Goal: Task Accomplishment & Management: Manage account settings

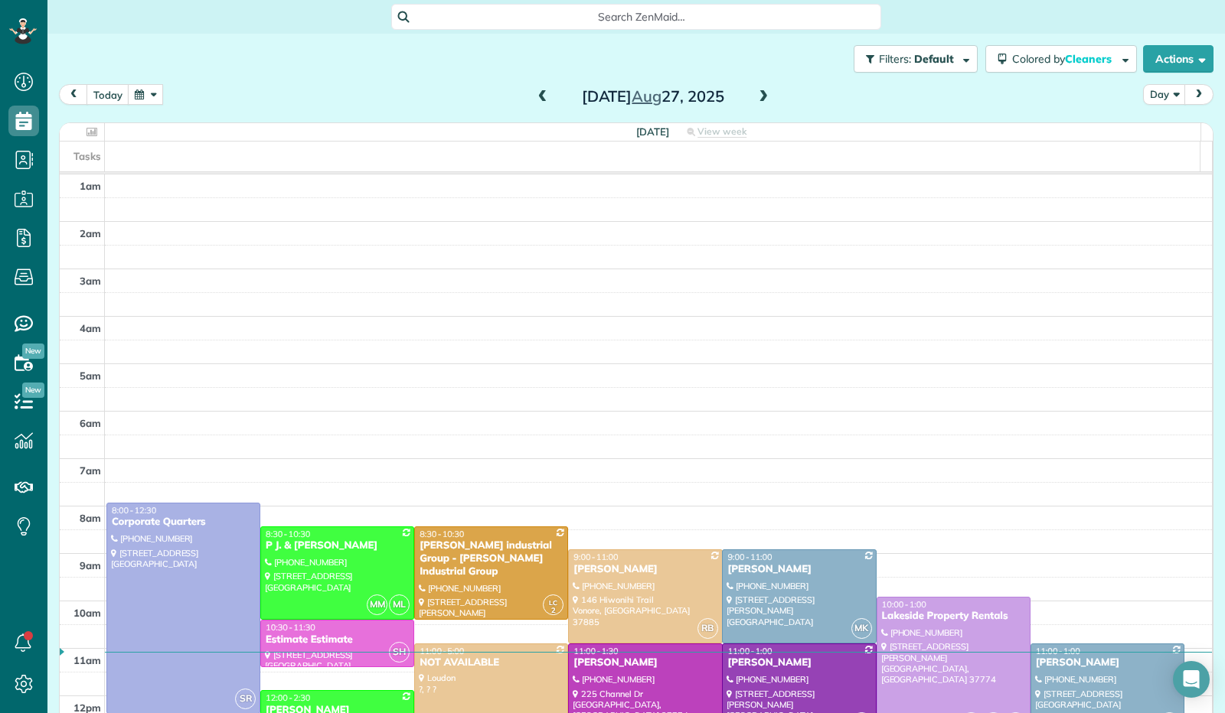
scroll to position [282, 0]
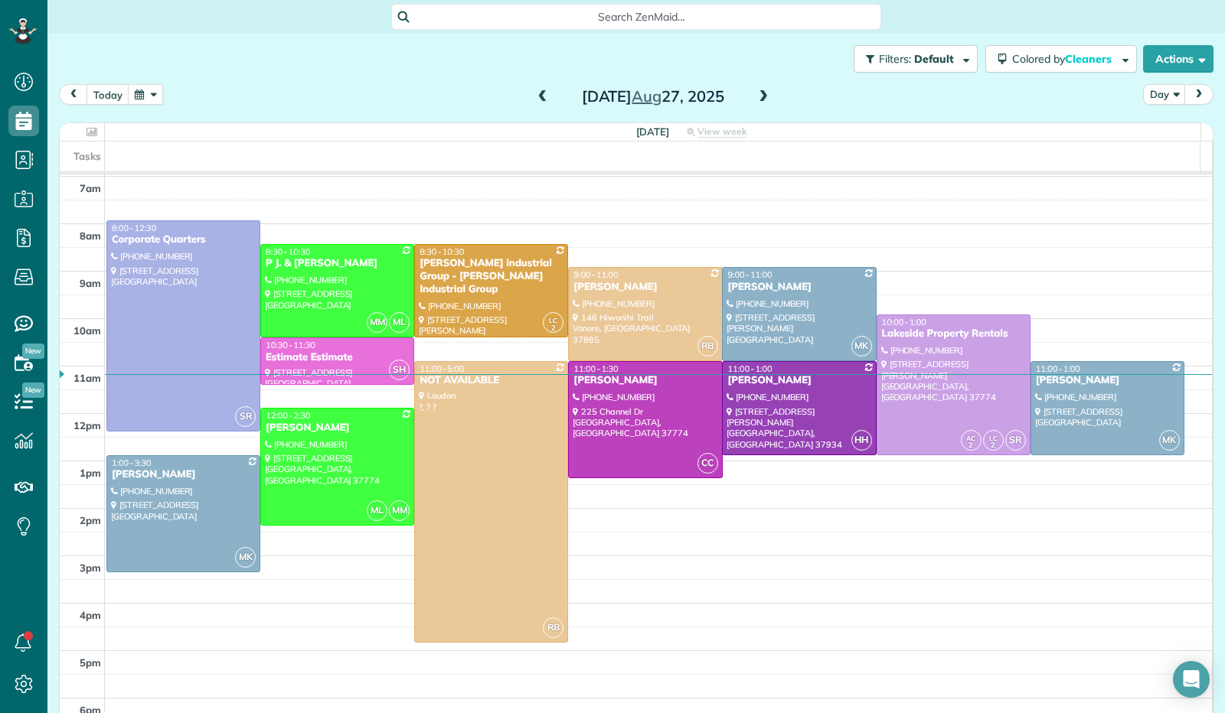
click at [142, 99] on button "button" at bounding box center [145, 94] width 35 height 21
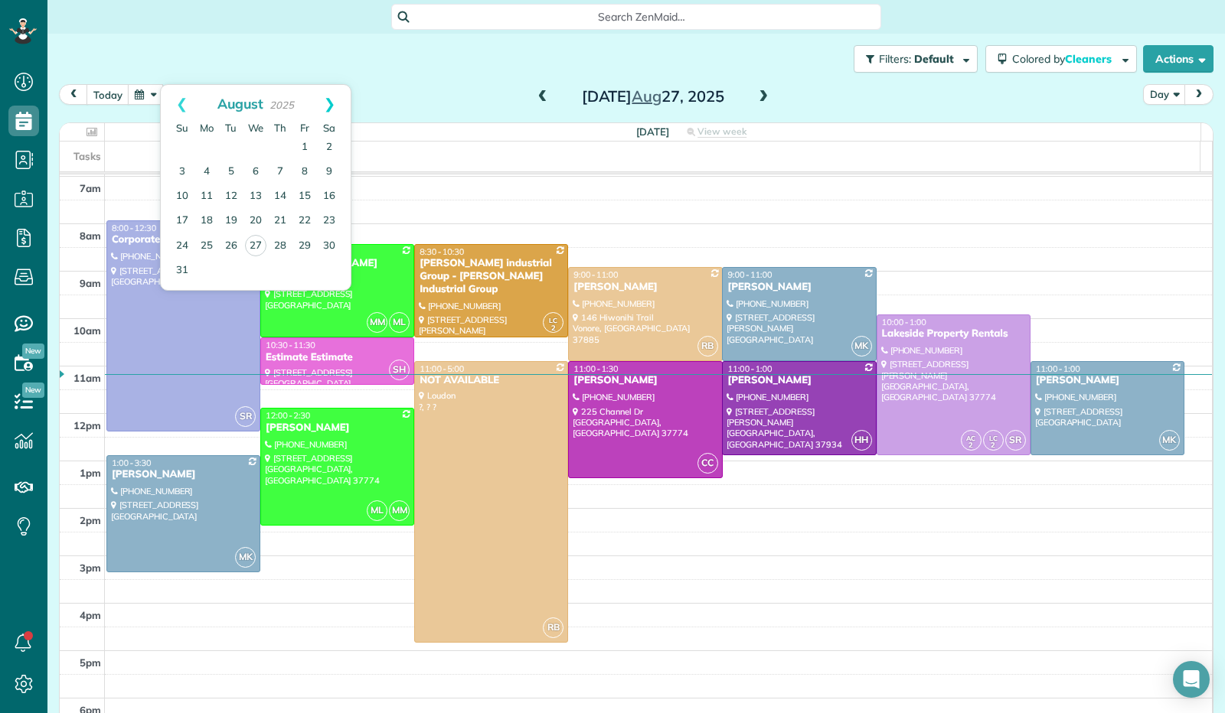
click at [326, 102] on link "Next" at bounding box center [330, 104] width 42 height 38
click at [331, 97] on link "Next" at bounding box center [330, 104] width 42 height 38
click at [237, 194] on link "14" at bounding box center [231, 196] width 24 height 24
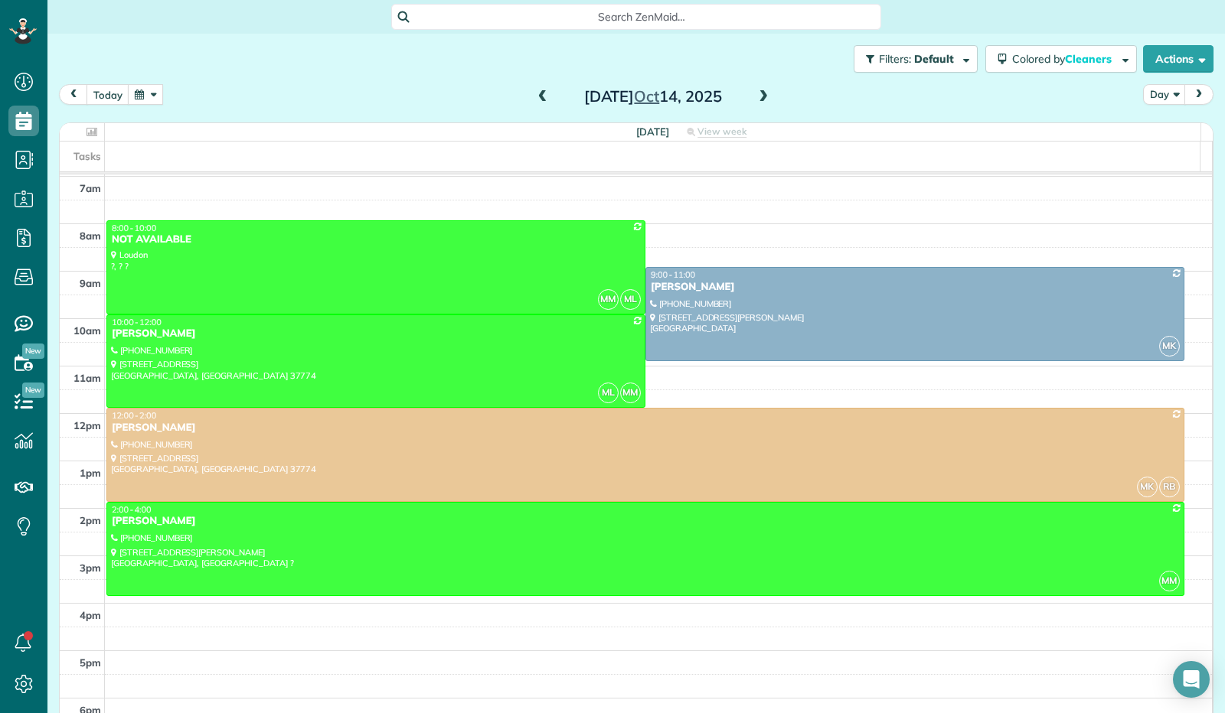
click at [761, 97] on span at bounding box center [763, 97] width 17 height 14
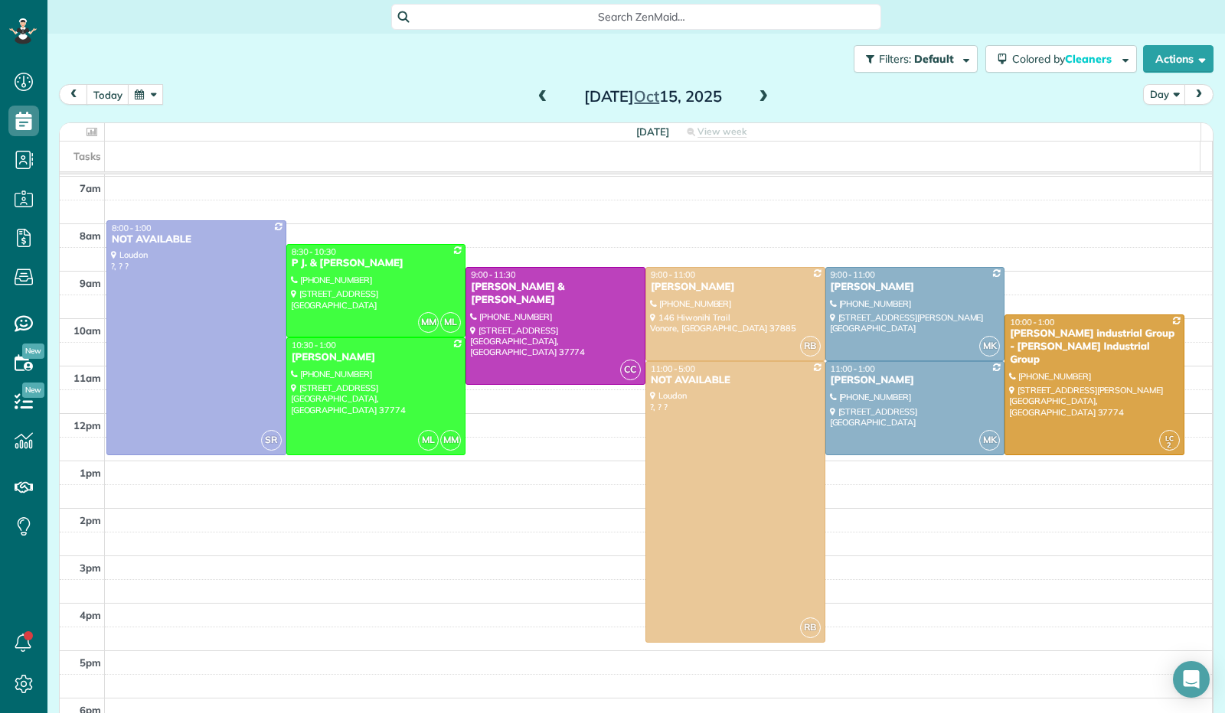
click at [534, 90] on span at bounding box center [542, 97] width 17 height 14
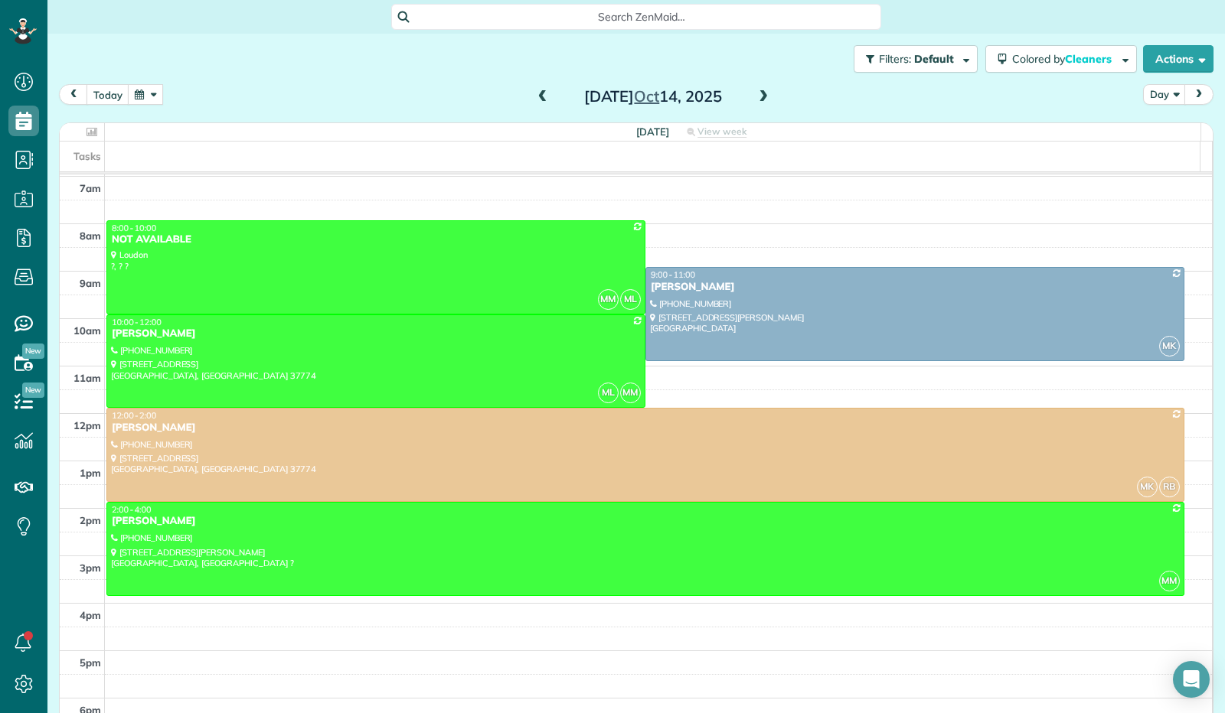
click at [534, 90] on span at bounding box center [542, 97] width 17 height 14
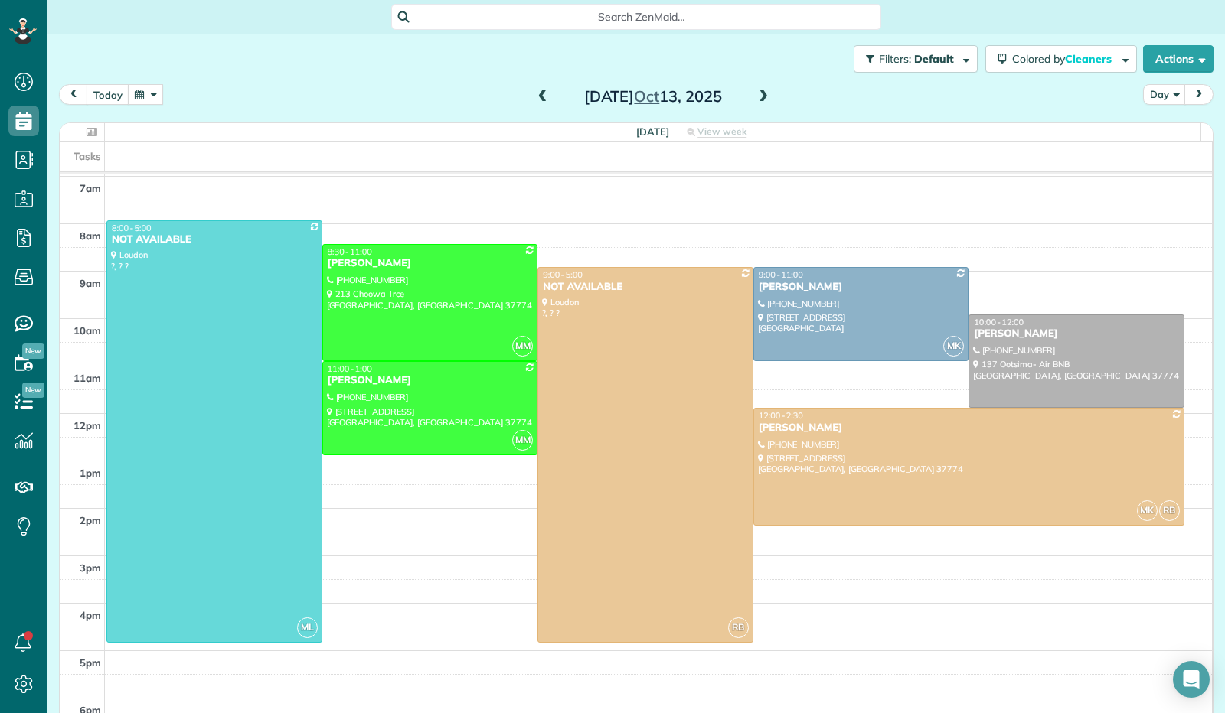
click at [759, 100] on span at bounding box center [763, 97] width 17 height 14
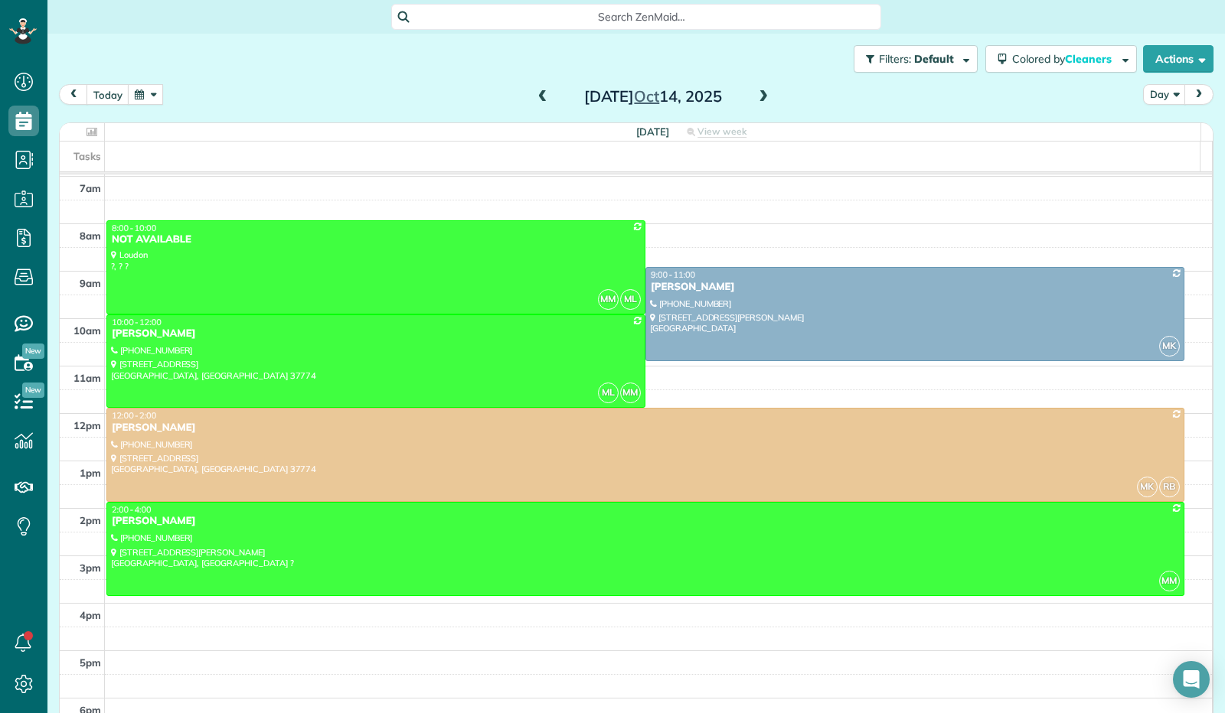
click at [759, 100] on span at bounding box center [763, 97] width 17 height 14
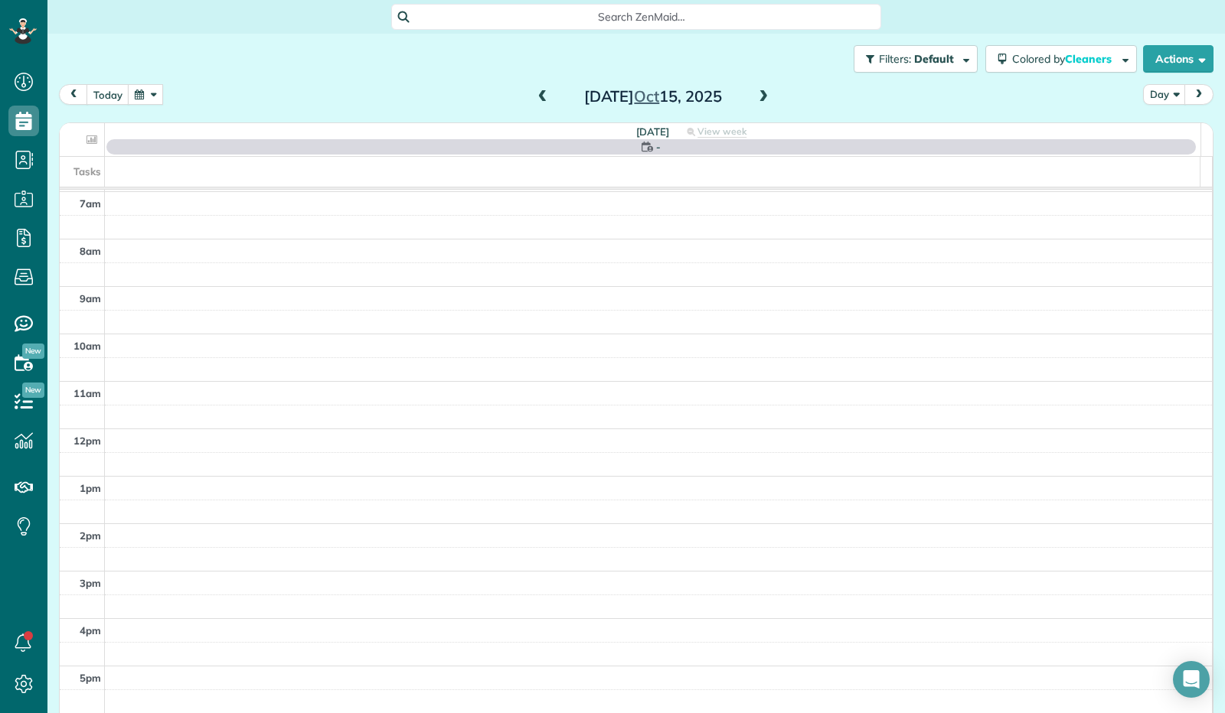
click at [759, 100] on span at bounding box center [763, 97] width 17 height 14
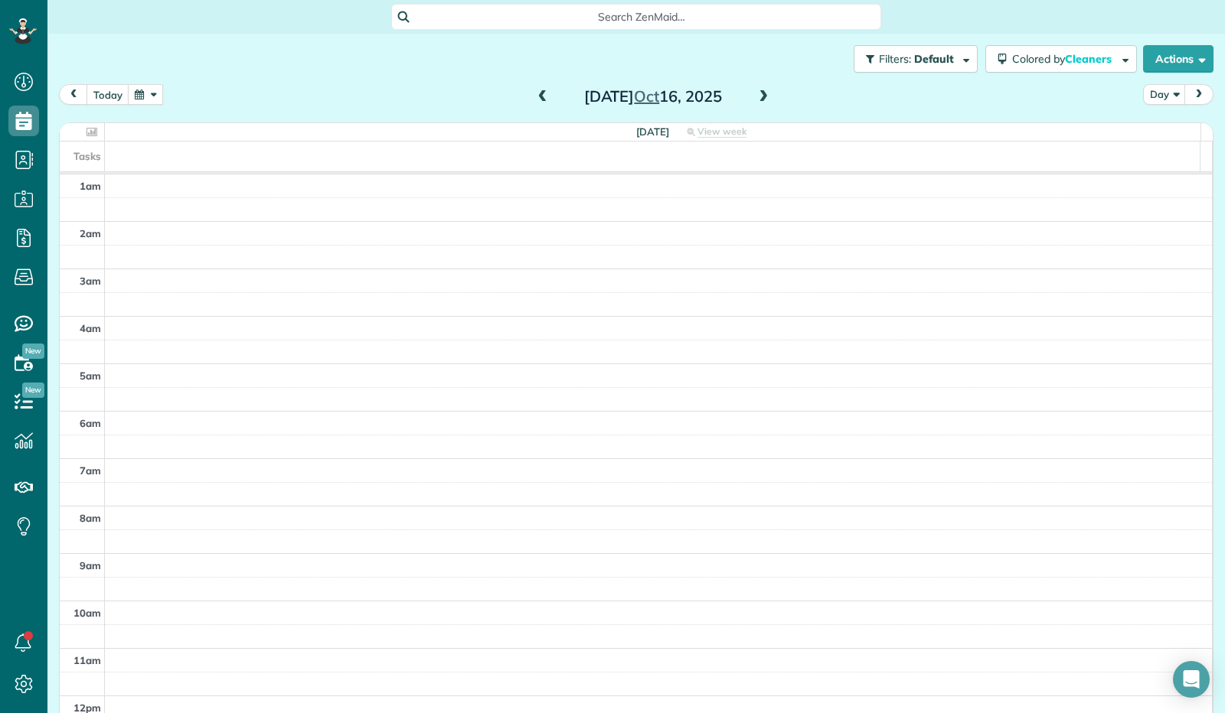
scroll to position [285, 0]
click at [121, 93] on button "today" at bounding box center [108, 94] width 43 height 21
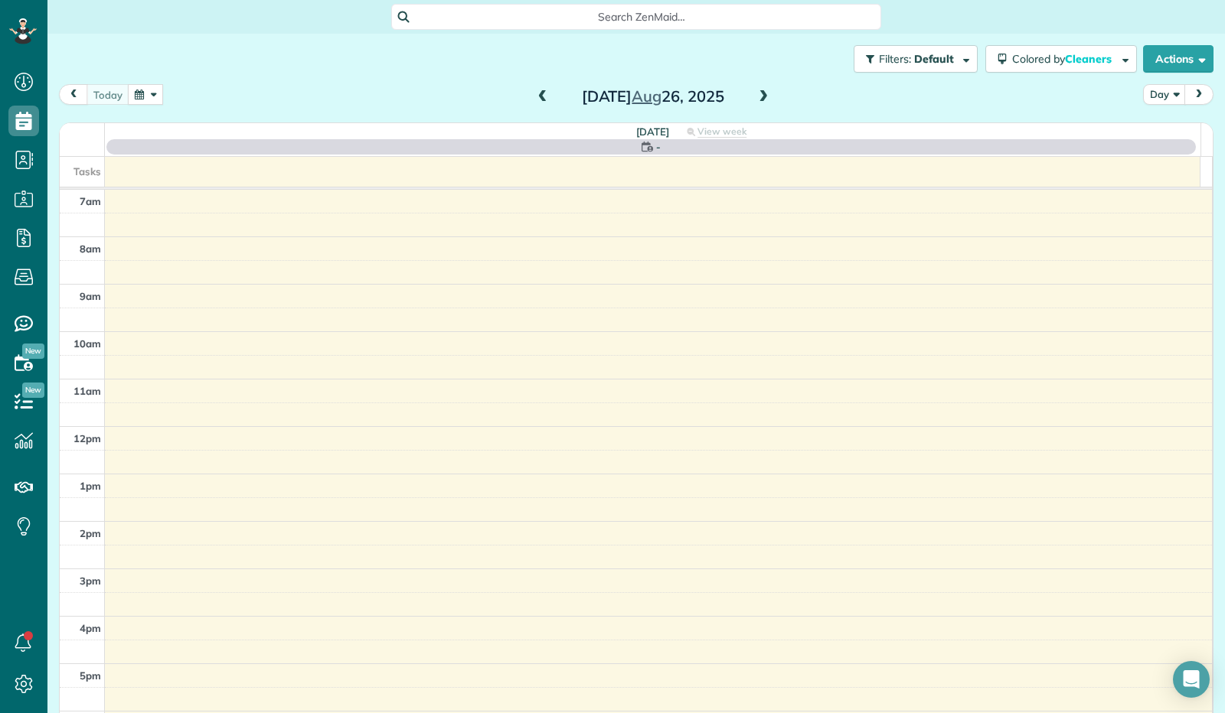
scroll to position [282, 0]
click at [144, 93] on button "button" at bounding box center [145, 94] width 35 height 21
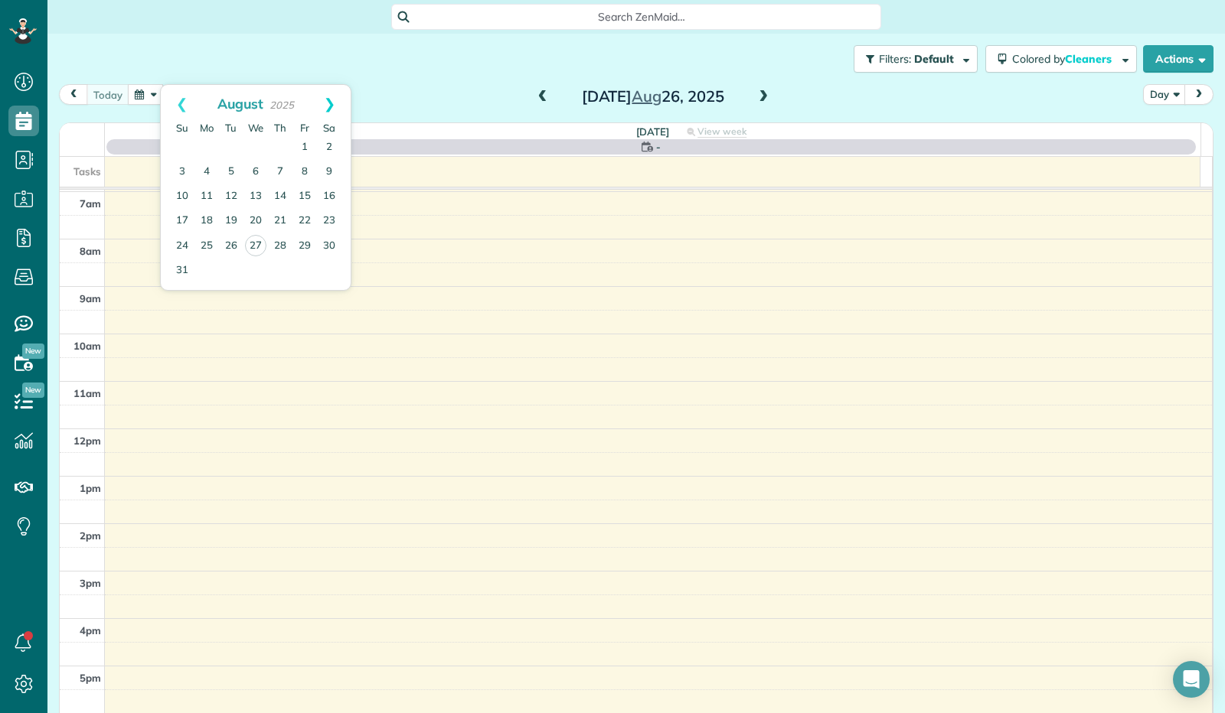
click at [331, 102] on link "Next" at bounding box center [330, 104] width 42 height 38
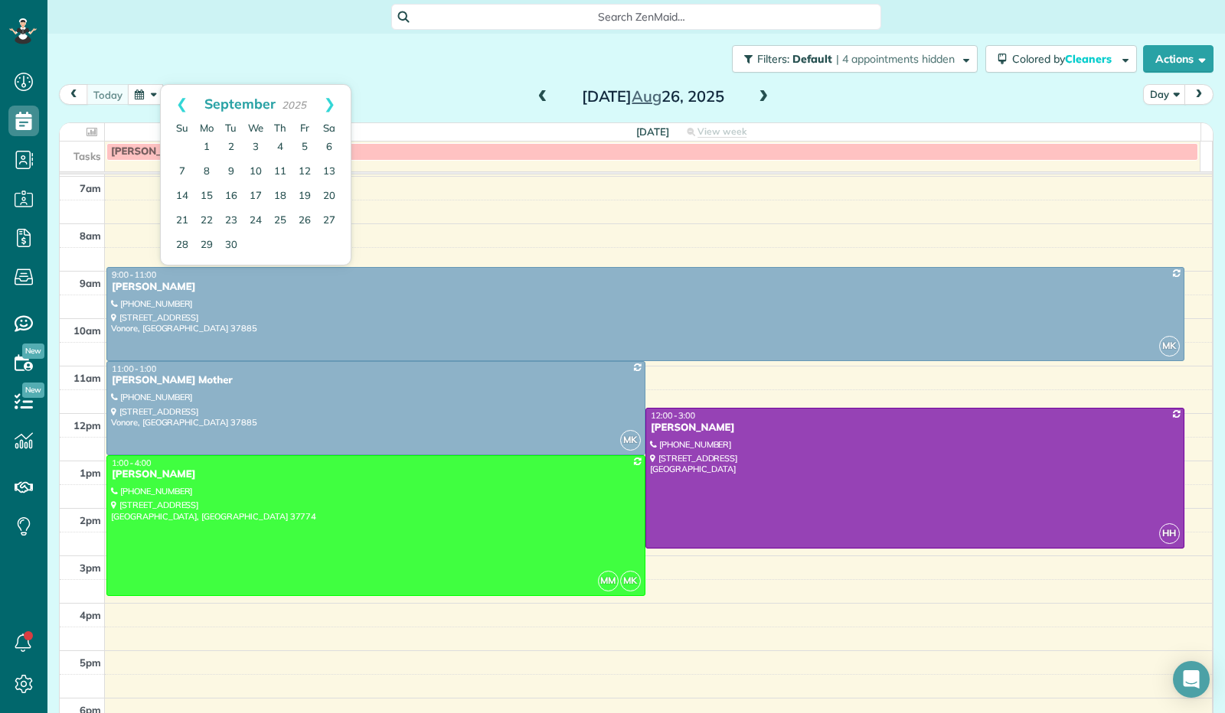
click at [331, 102] on link "Next" at bounding box center [330, 104] width 42 height 38
click at [236, 194] on link "14" at bounding box center [231, 196] width 24 height 24
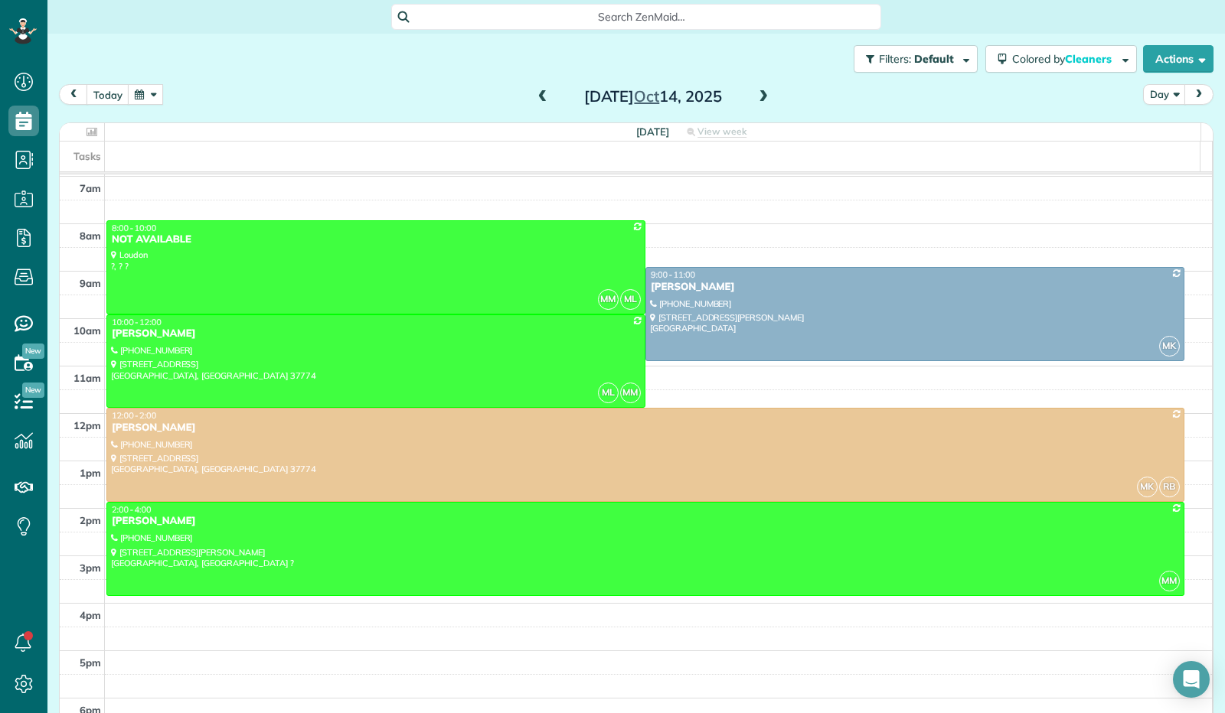
click at [755, 90] on span at bounding box center [763, 97] width 17 height 14
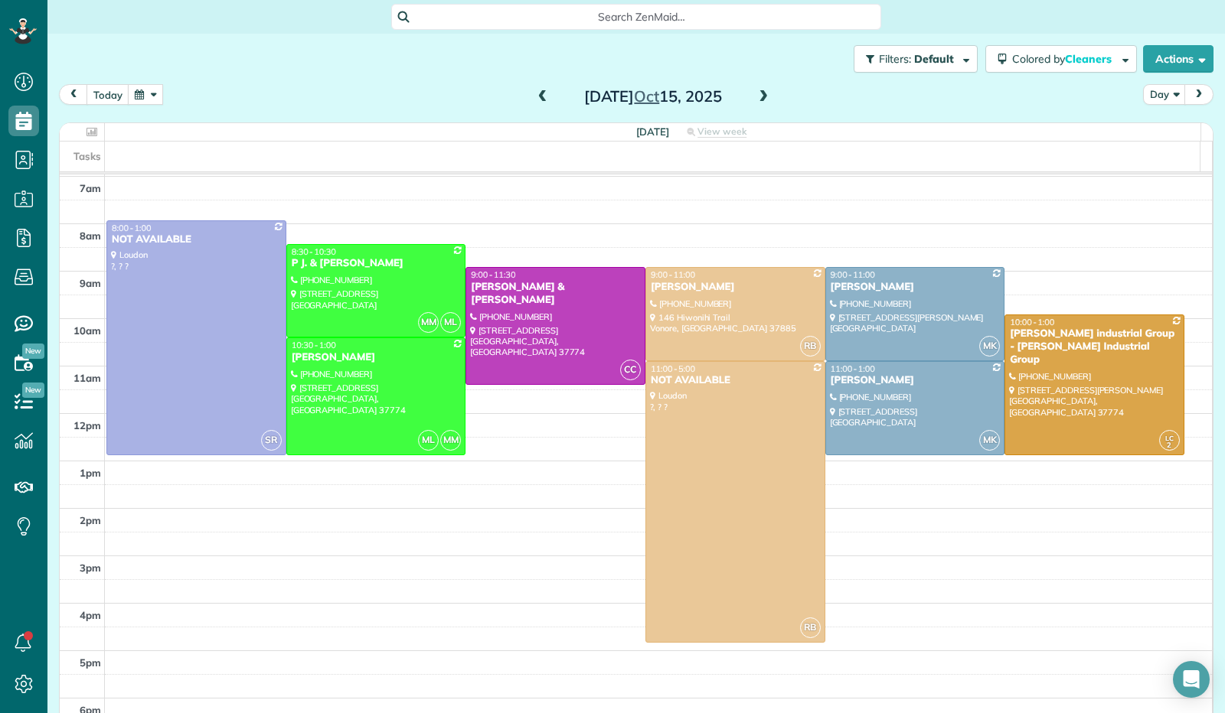
click at [755, 90] on span at bounding box center [763, 97] width 17 height 14
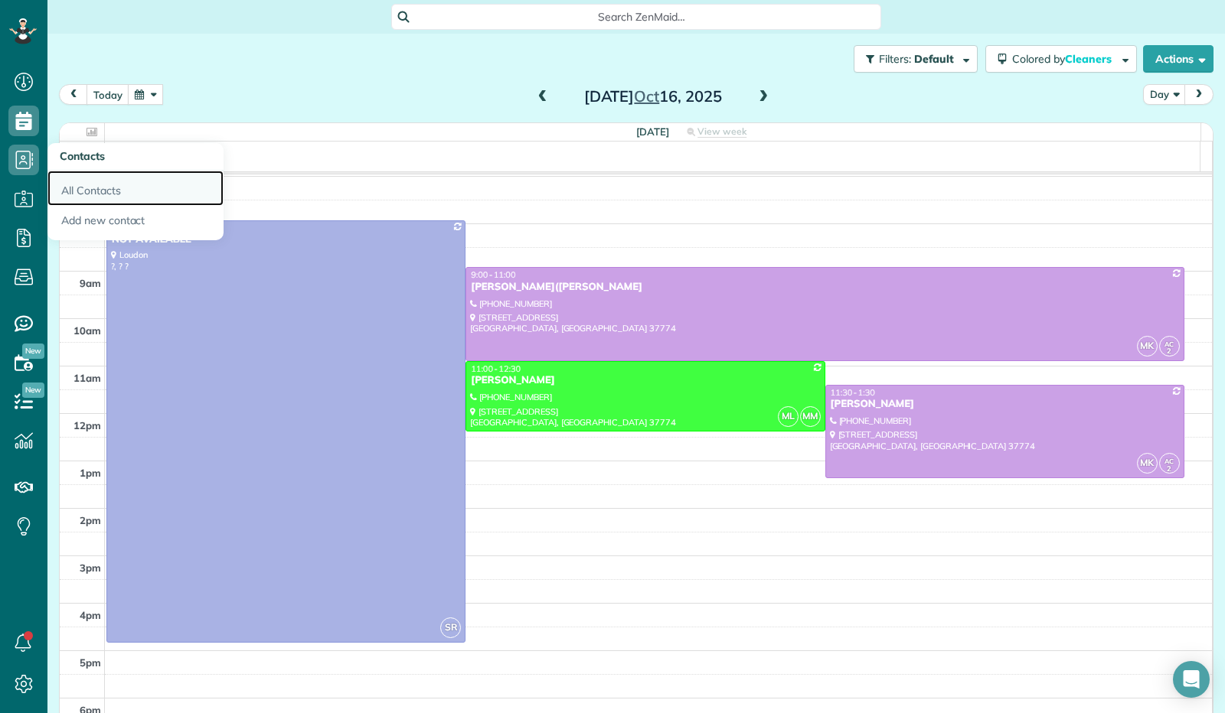
click at [95, 185] on link "All Contacts" at bounding box center [135, 188] width 176 height 35
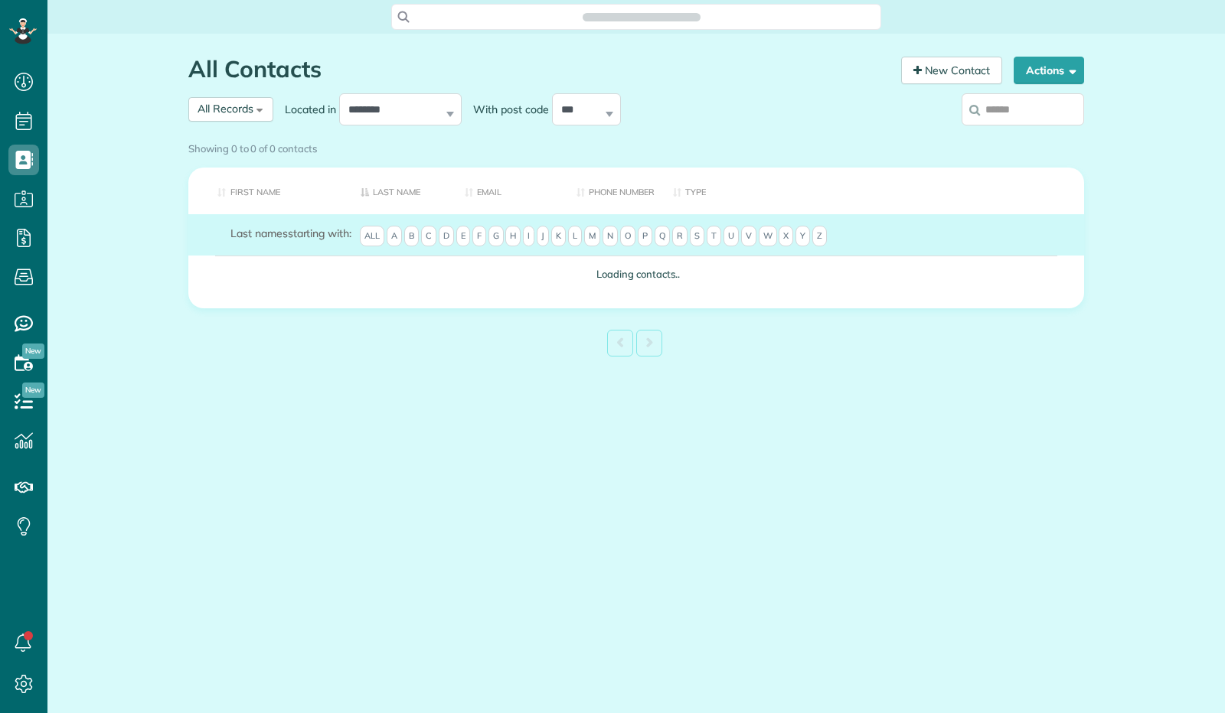
scroll to position [6, 6]
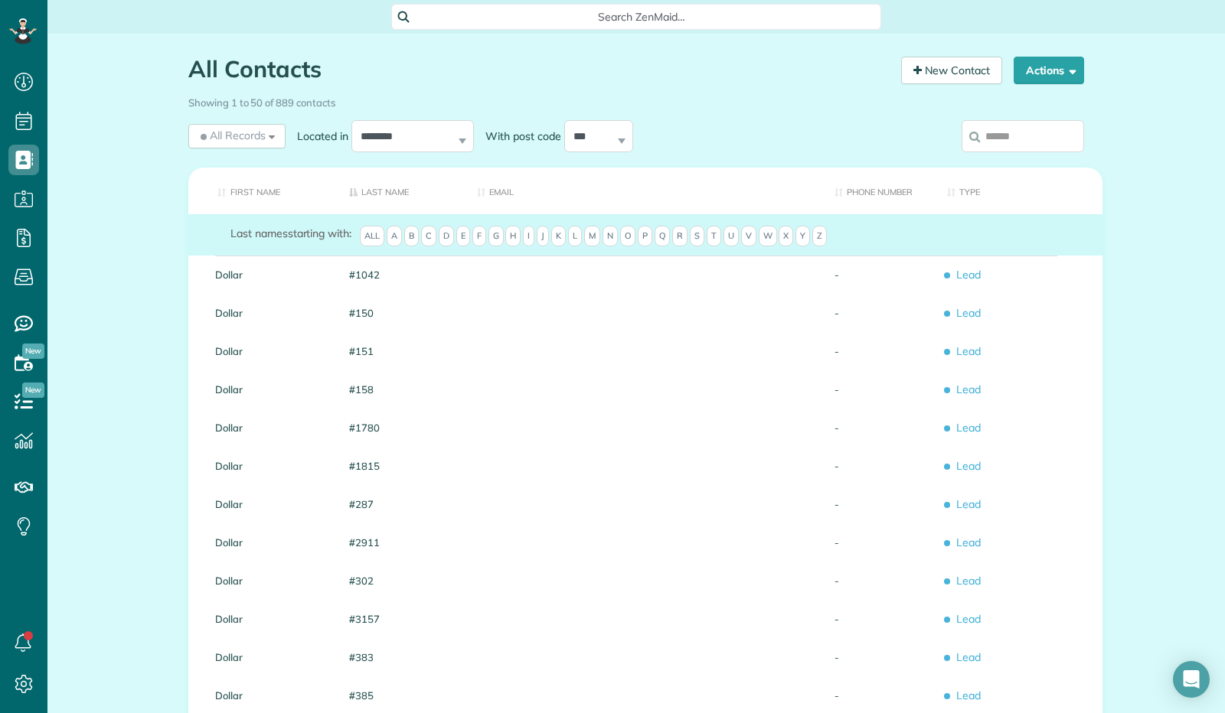
click at [521, 247] on span "H" at bounding box center [512, 236] width 15 height 21
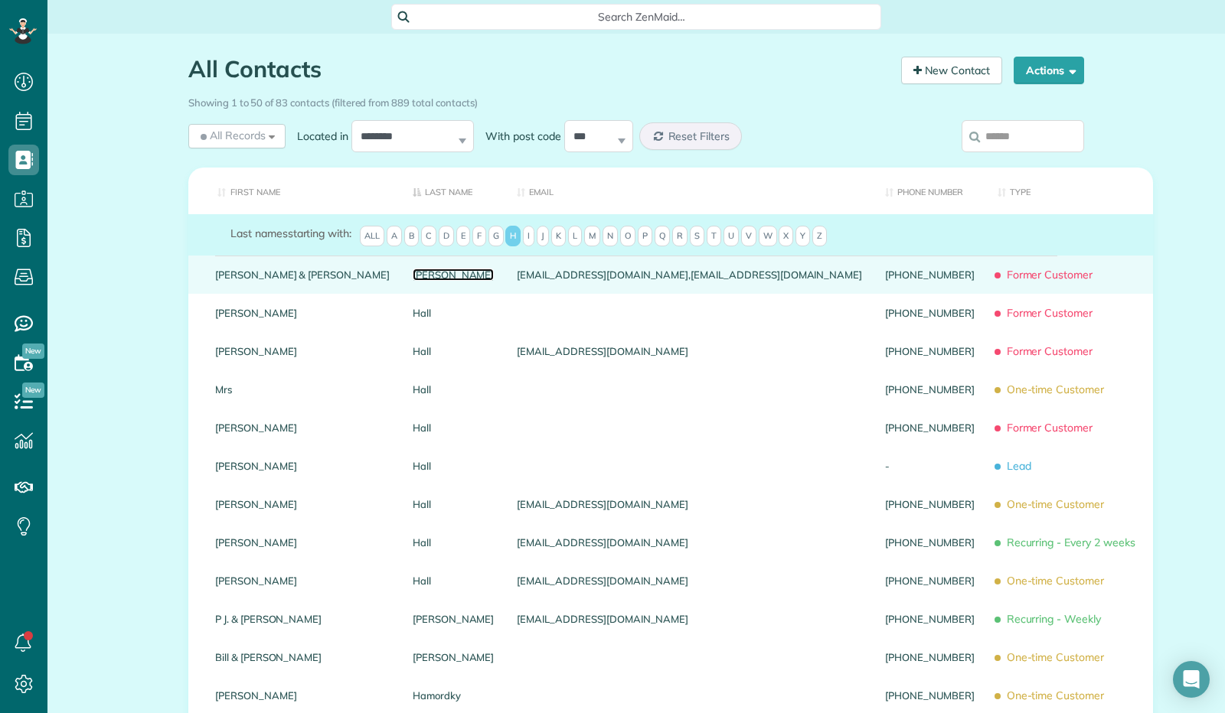
click at [413, 280] on link "Haag" at bounding box center [454, 274] width 82 height 11
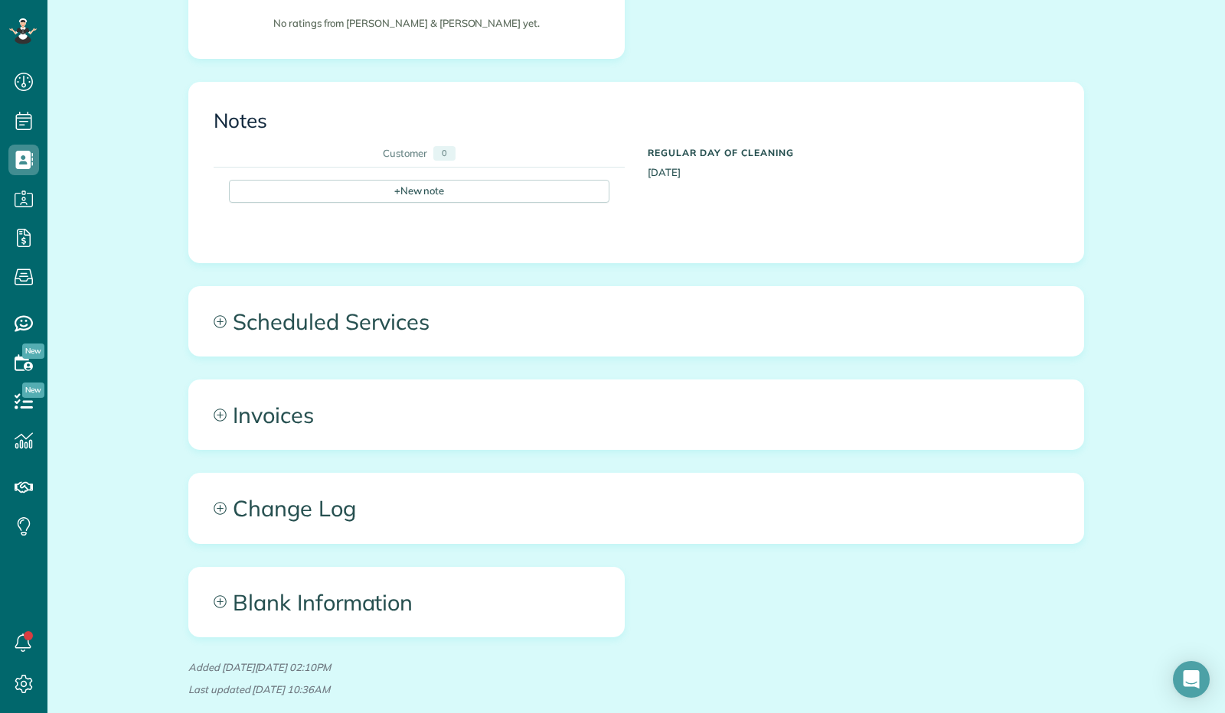
scroll to position [459, 0]
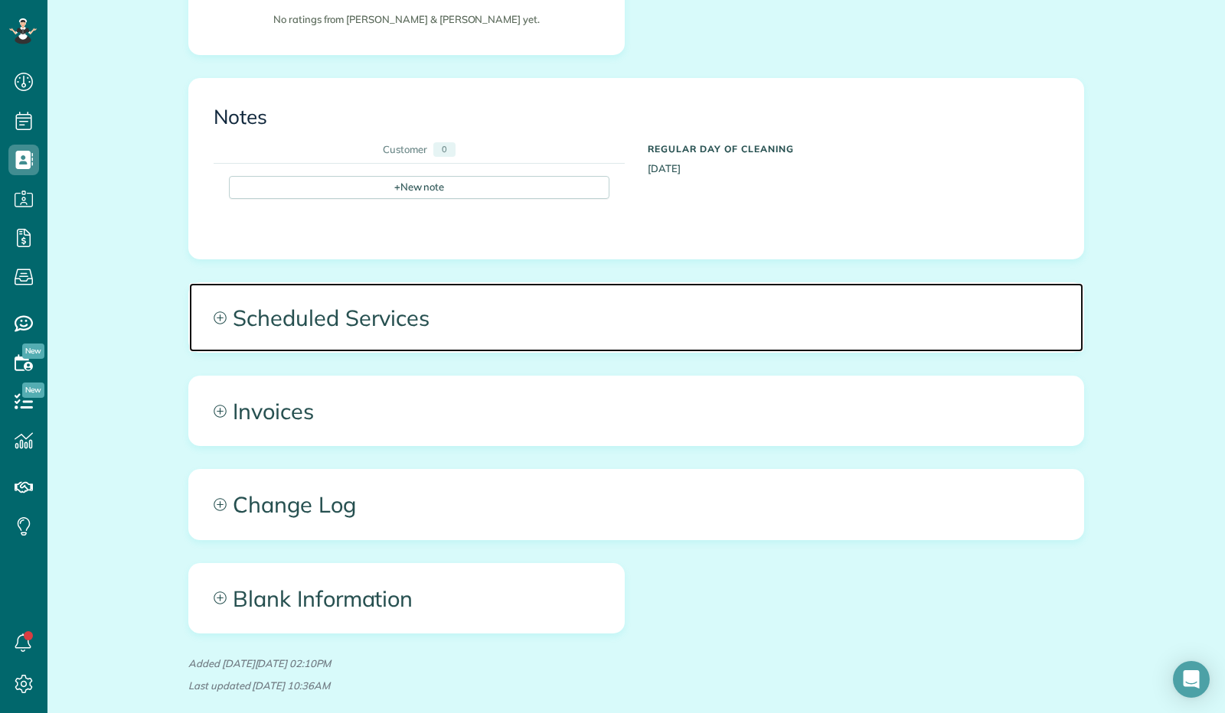
click at [316, 298] on span "Scheduled Services" at bounding box center [636, 317] width 894 height 69
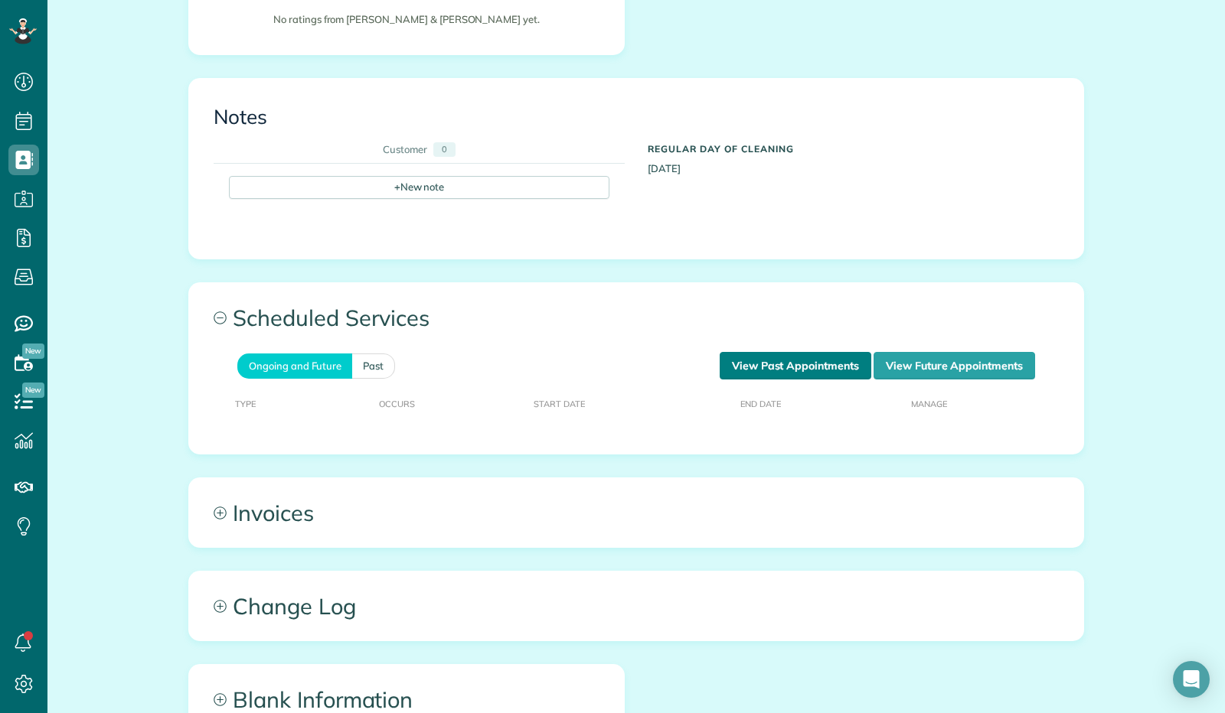
click at [805, 352] on link "View Past Appointments" at bounding box center [796, 366] width 152 height 28
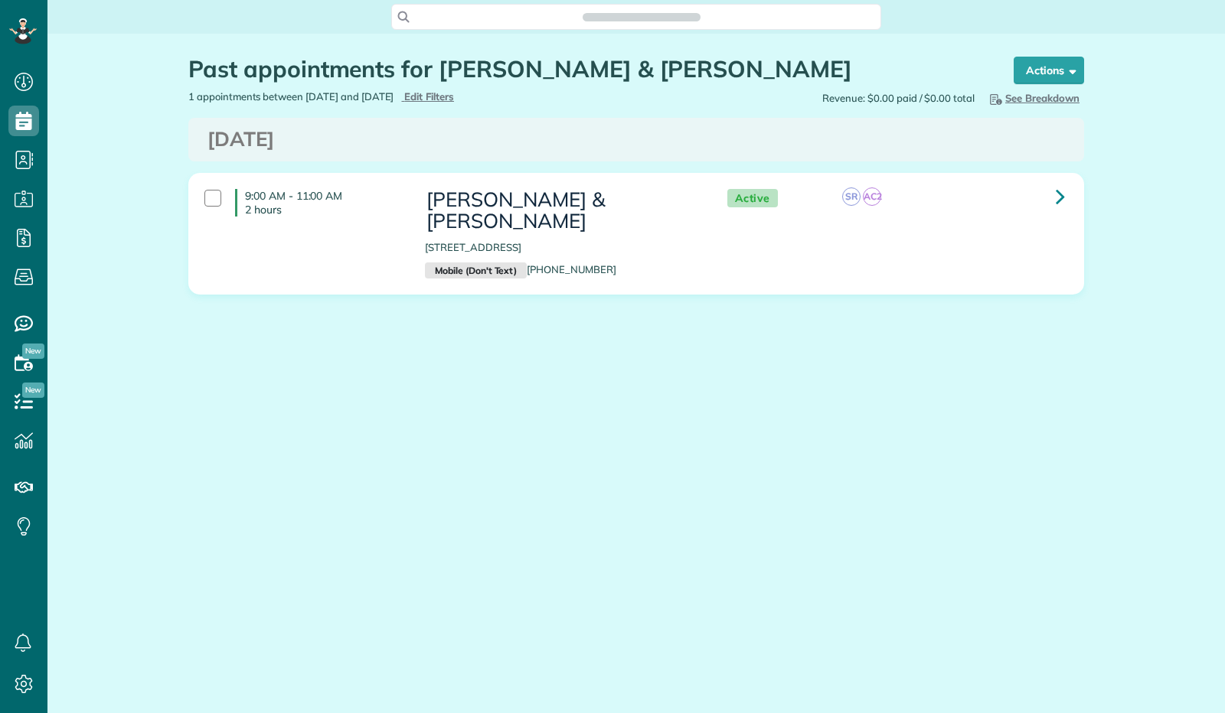
scroll to position [6, 6]
click at [1055, 197] on link at bounding box center [1060, 196] width 31 height 31
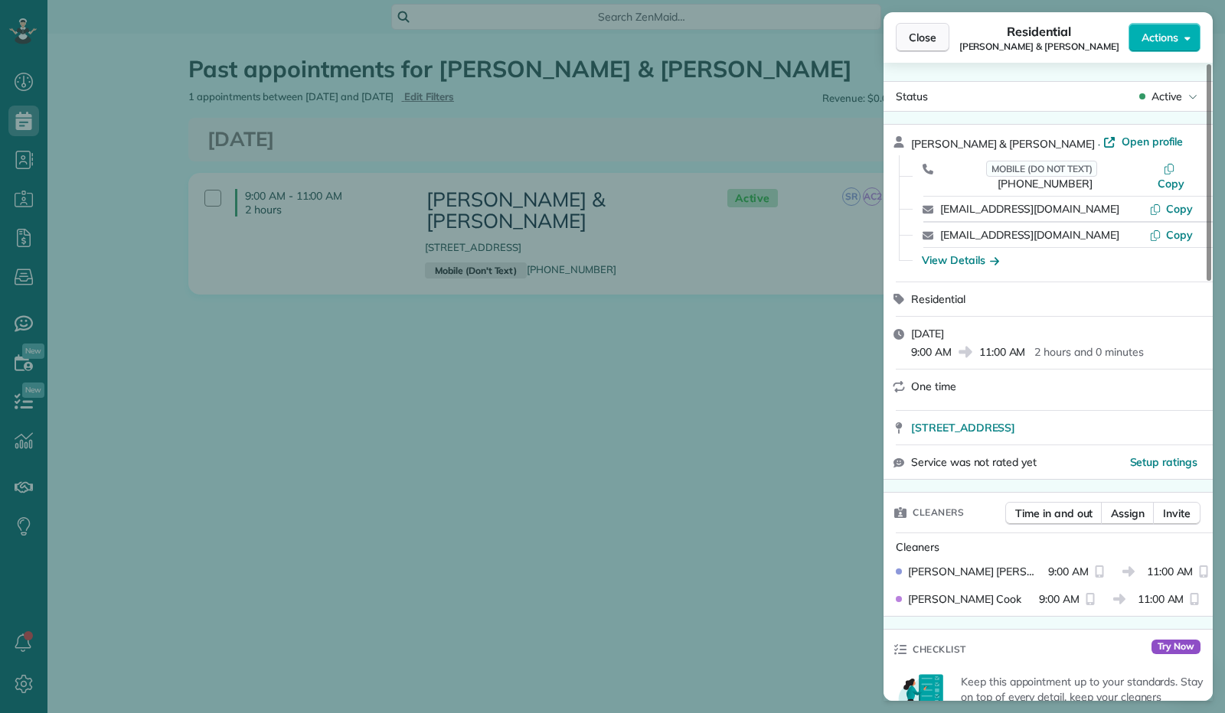
click at [922, 41] on span "Close" at bounding box center [923, 37] width 28 height 15
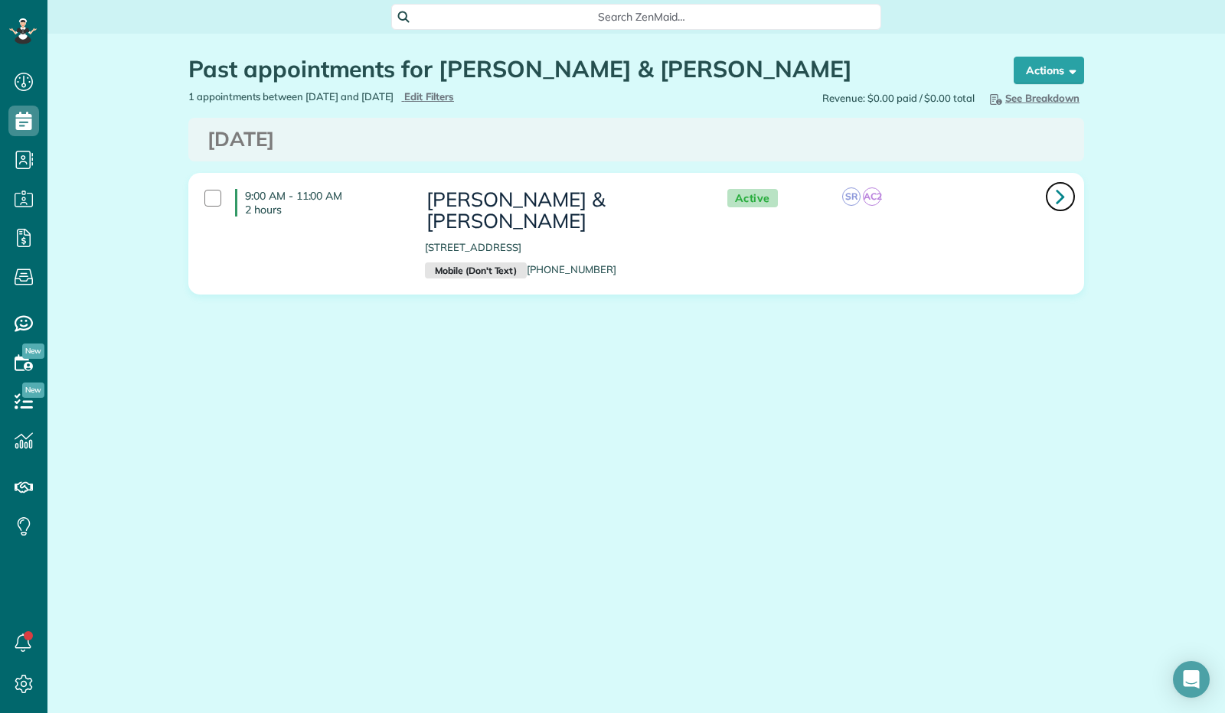
click at [1059, 202] on icon at bounding box center [1060, 196] width 9 height 27
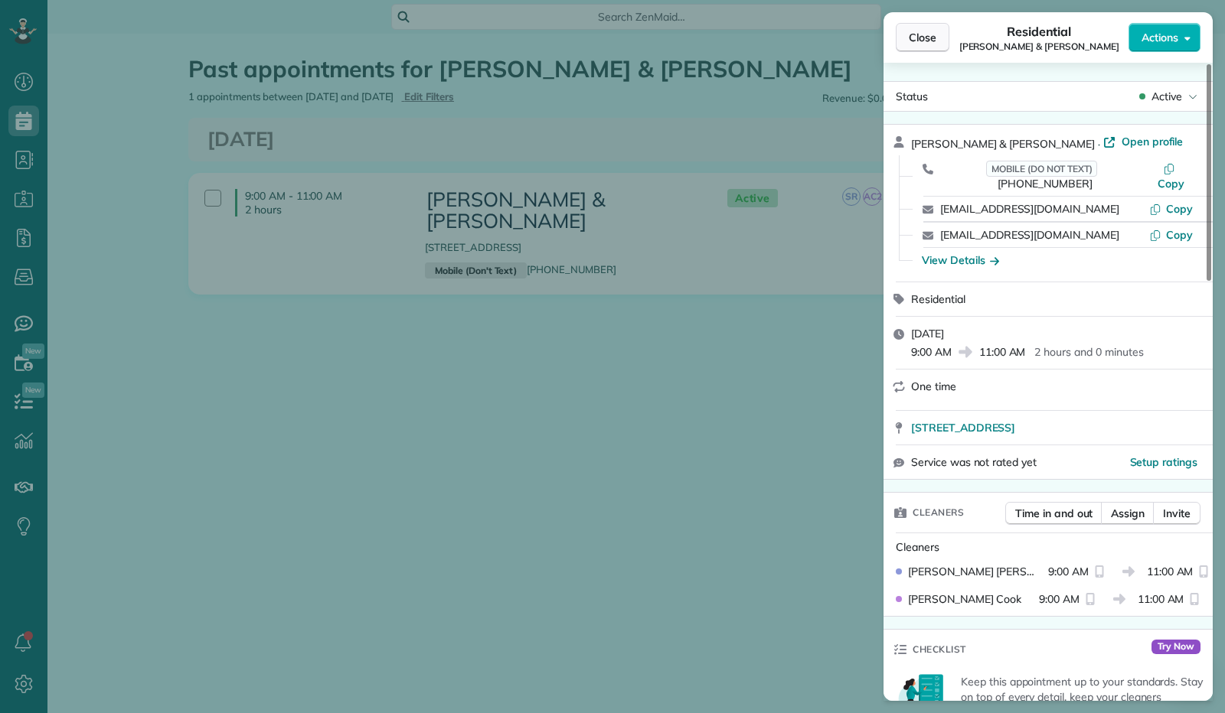
click at [934, 34] on span "Close" at bounding box center [923, 37] width 28 height 15
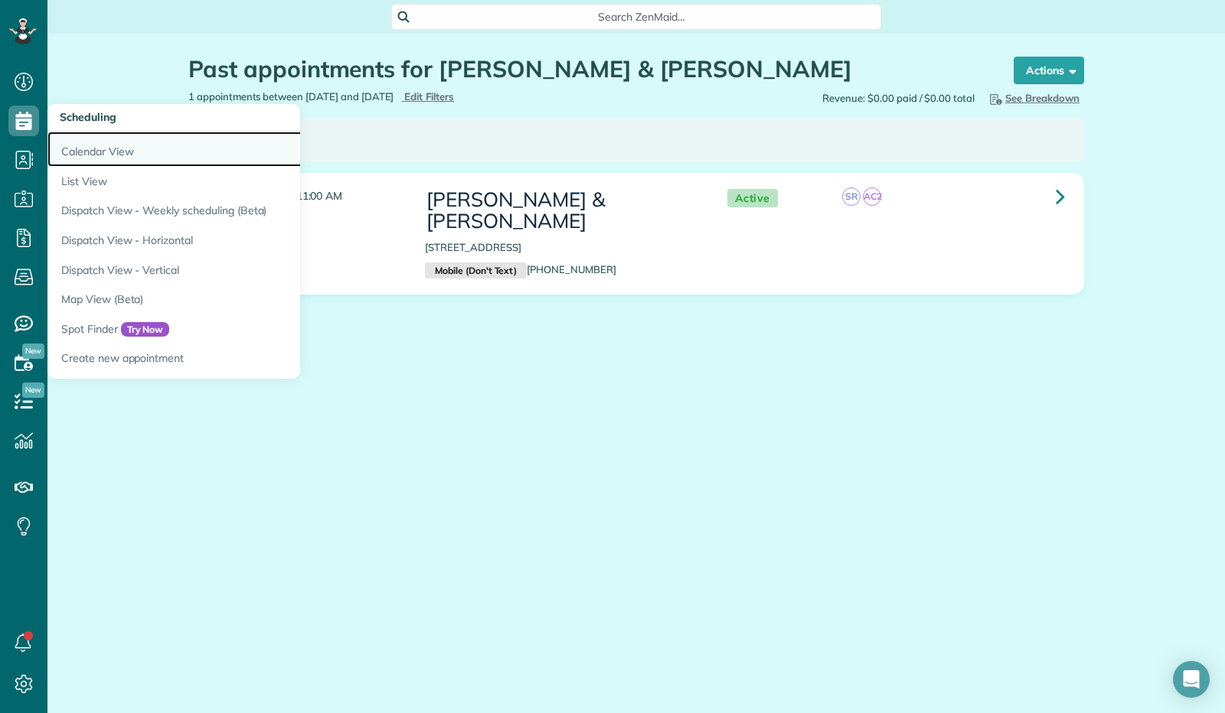
click at [113, 158] on link "Calendar View" at bounding box center [238, 149] width 383 height 35
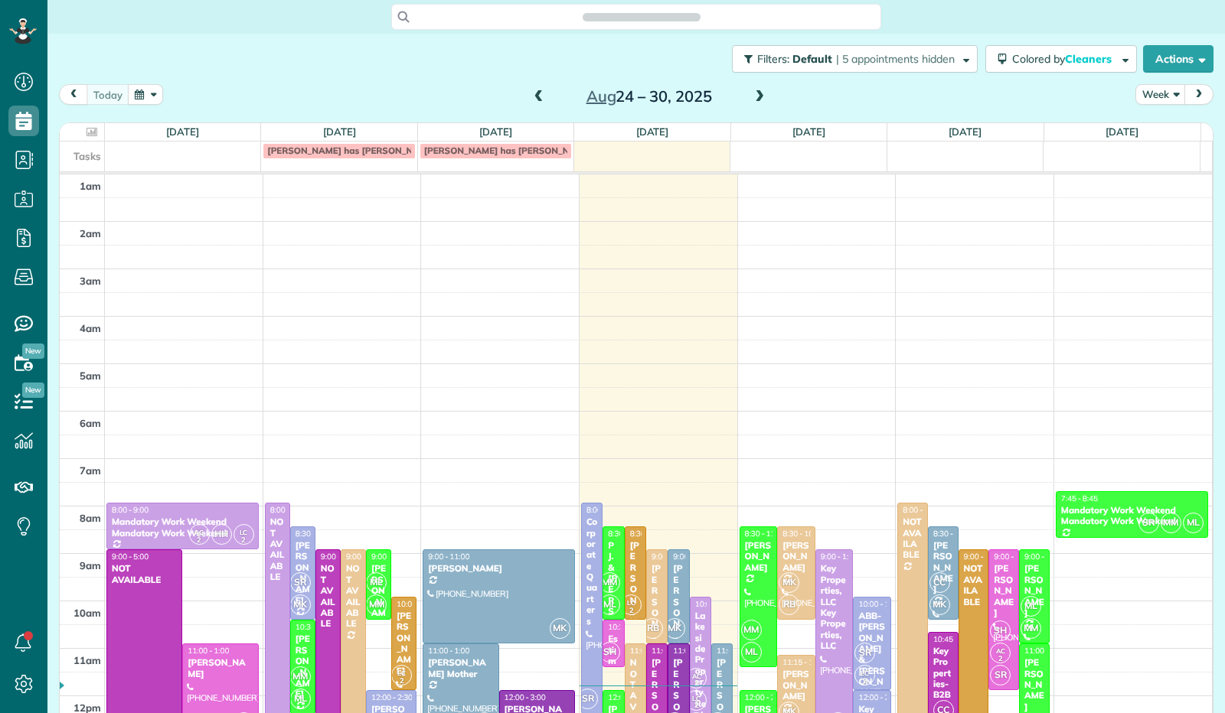
scroll to position [282, 0]
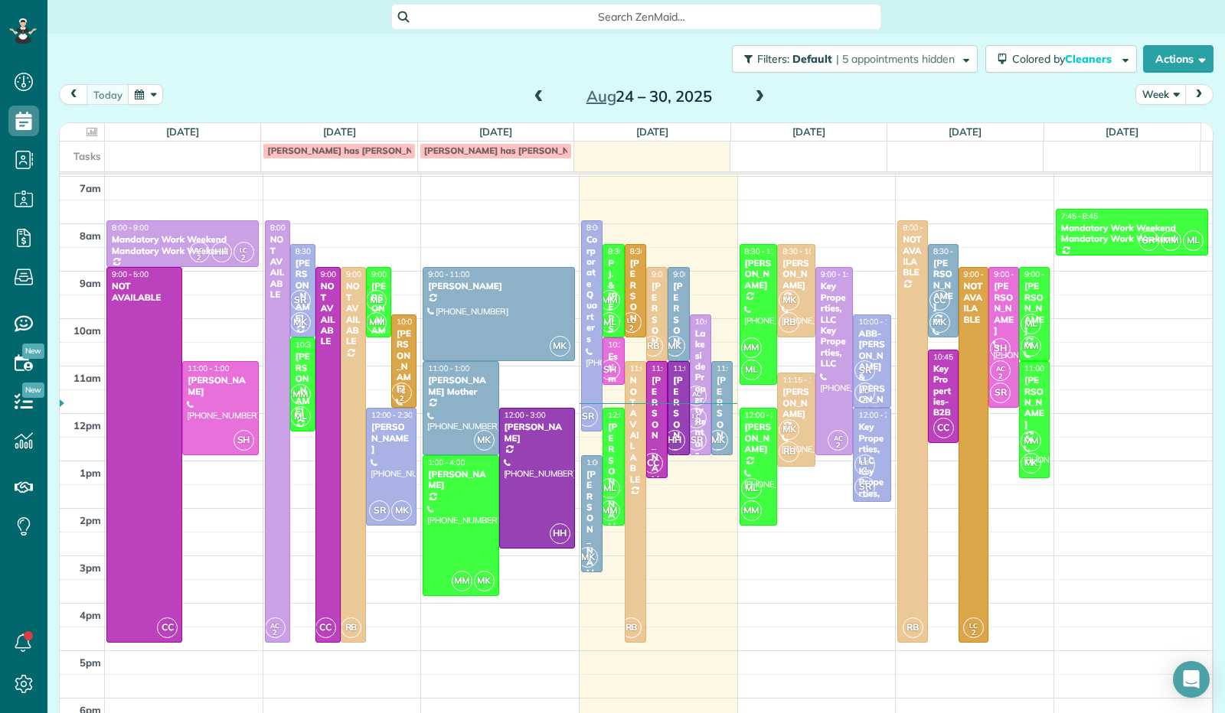
click at [1164, 91] on button "Week" at bounding box center [1160, 94] width 51 height 21
click at [1148, 126] on link "Day" at bounding box center [1196, 130] width 121 height 31
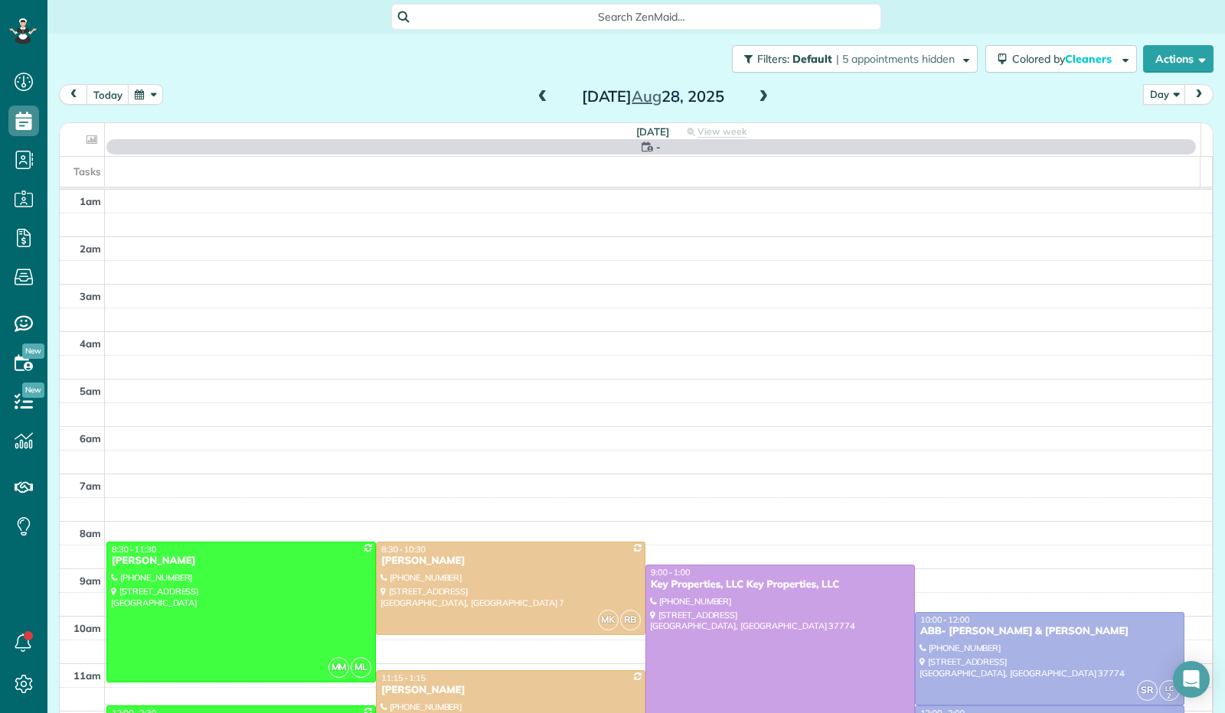
scroll to position [282, 0]
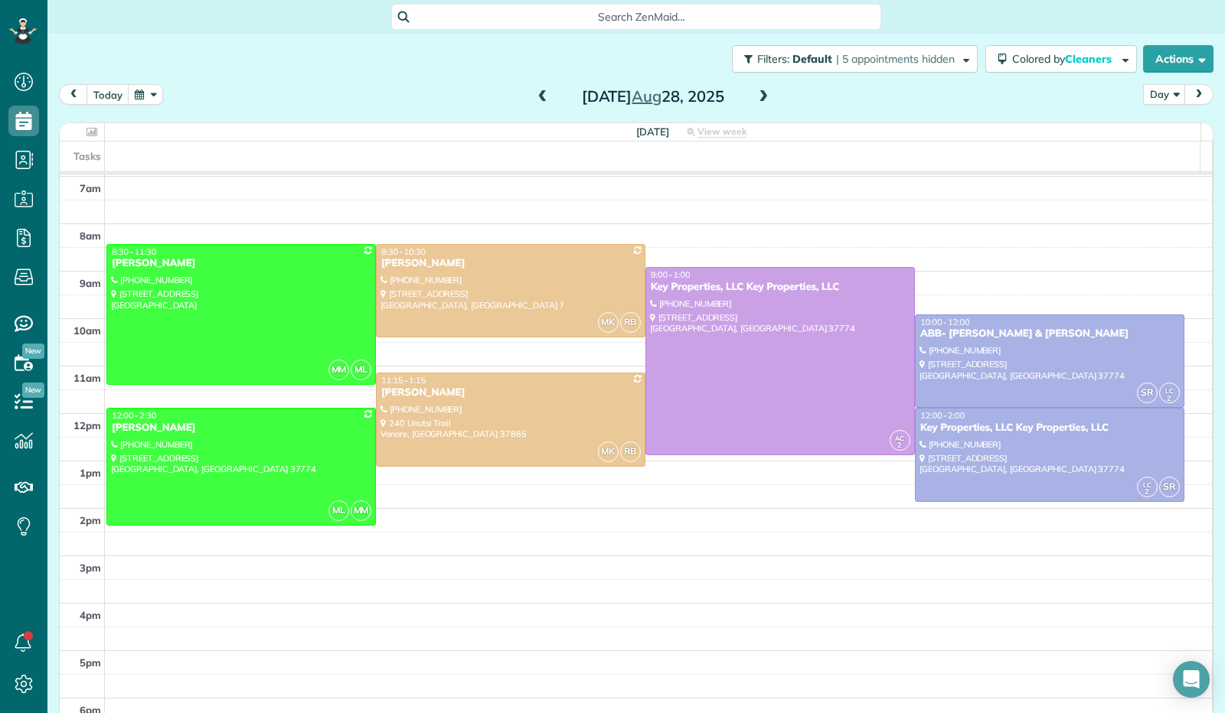
click at [149, 94] on button "button" at bounding box center [145, 94] width 35 height 21
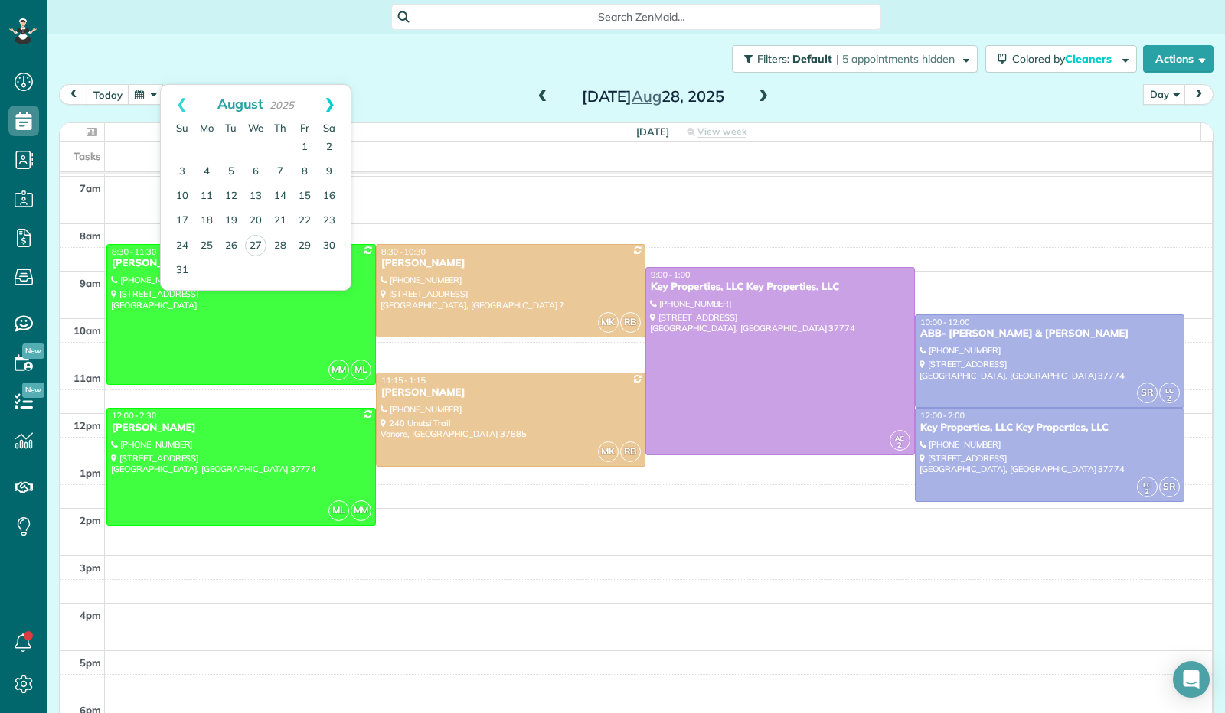
click at [330, 100] on link "Next" at bounding box center [330, 104] width 42 height 38
click at [334, 107] on link "Next" at bounding box center [330, 104] width 42 height 38
click at [232, 191] on link "14" at bounding box center [231, 196] width 24 height 24
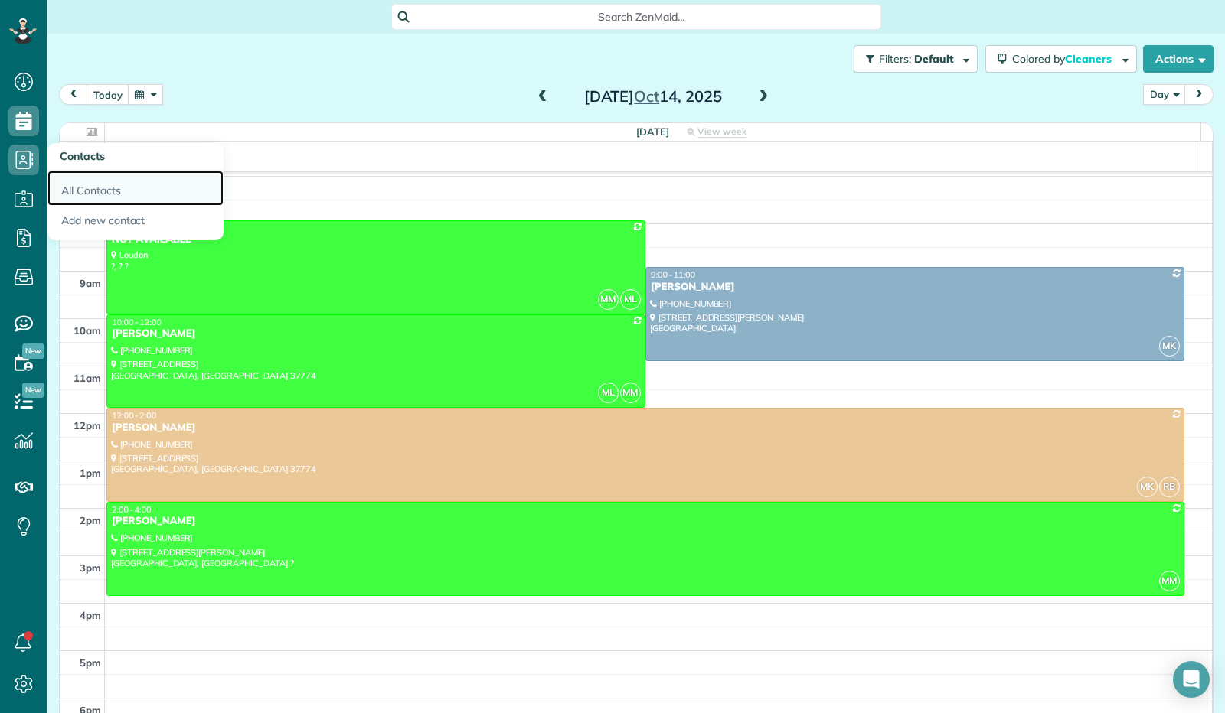
click at [80, 194] on link "All Contacts" at bounding box center [135, 188] width 176 height 35
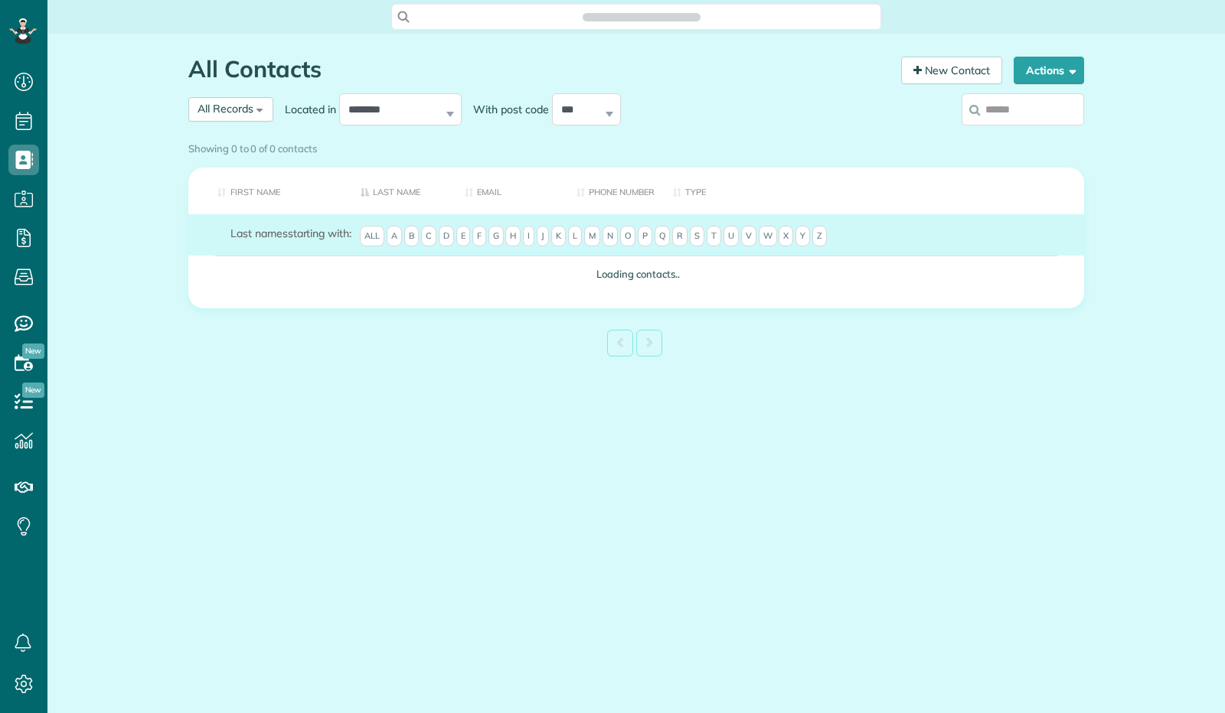
scroll to position [6, 6]
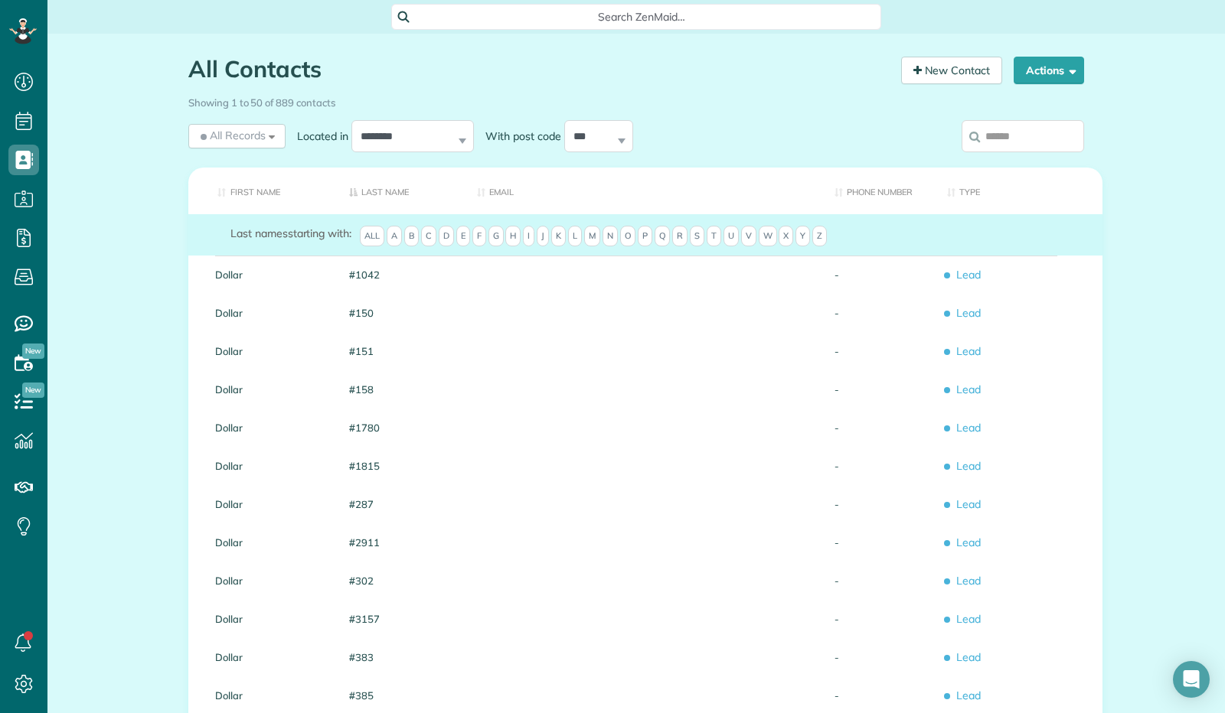
click at [521, 247] on span "H" at bounding box center [512, 236] width 15 height 21
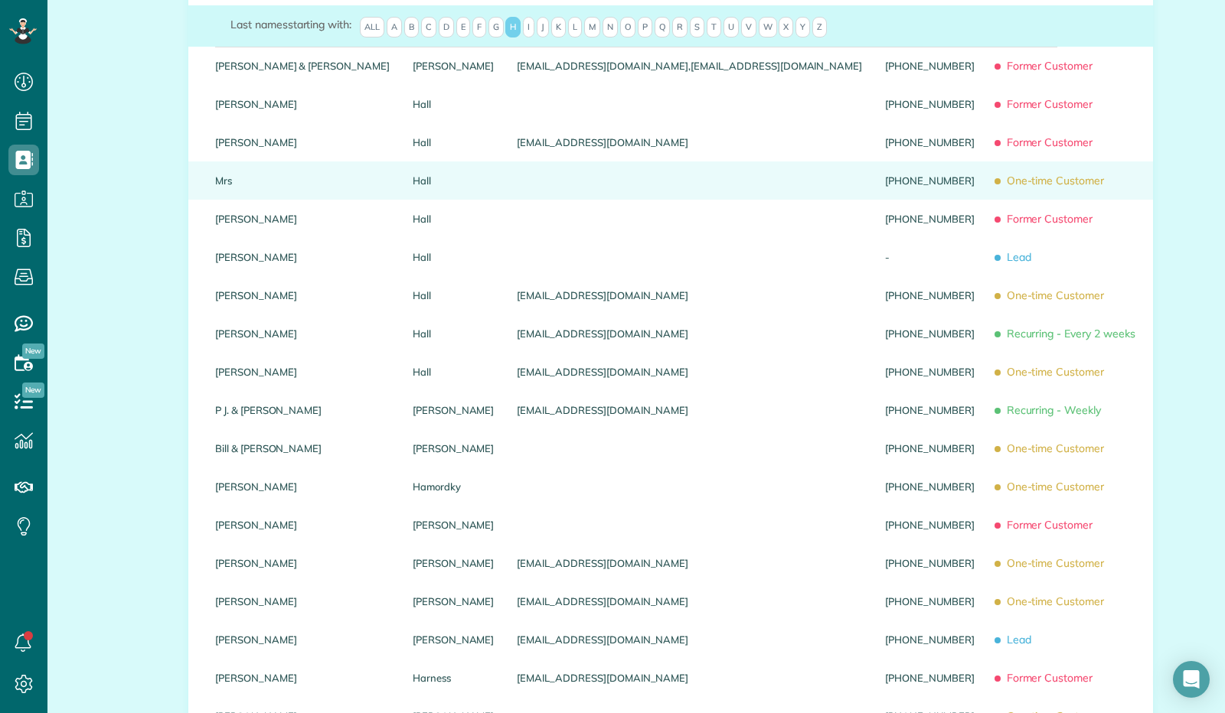
scroll to position [230, 0]
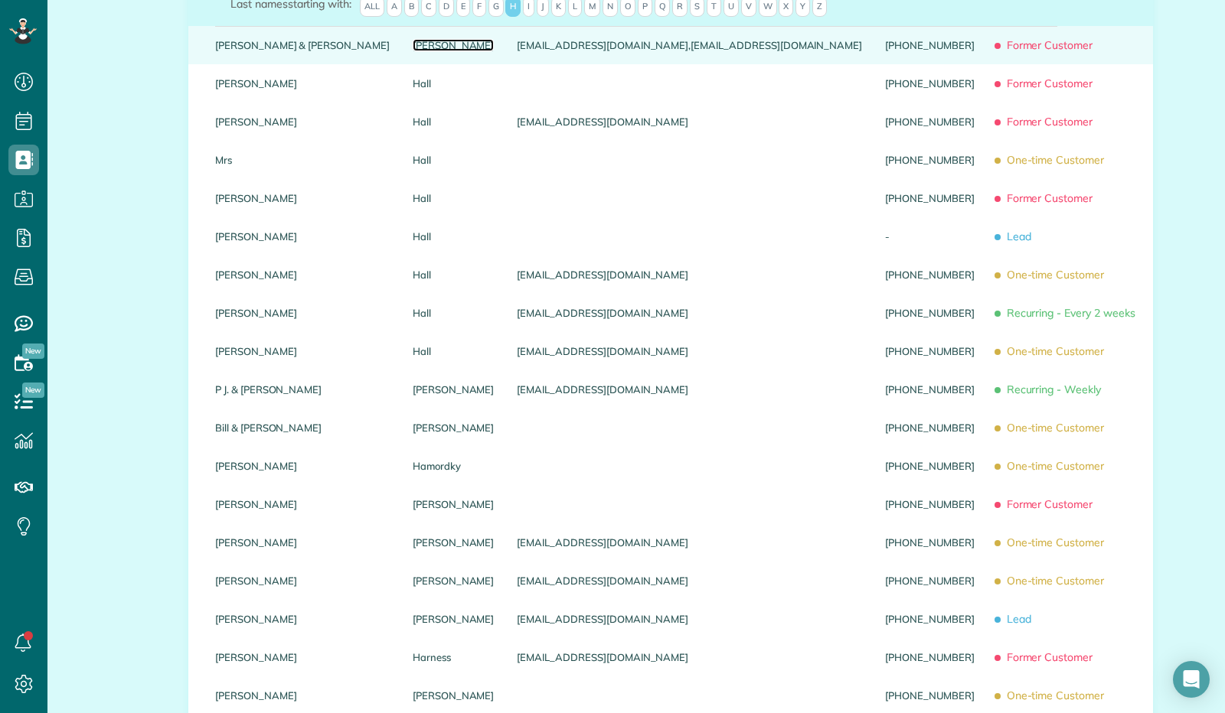
click at [413, 51] on link "Haag" at bounding box center [454, 45] width 82 height 11
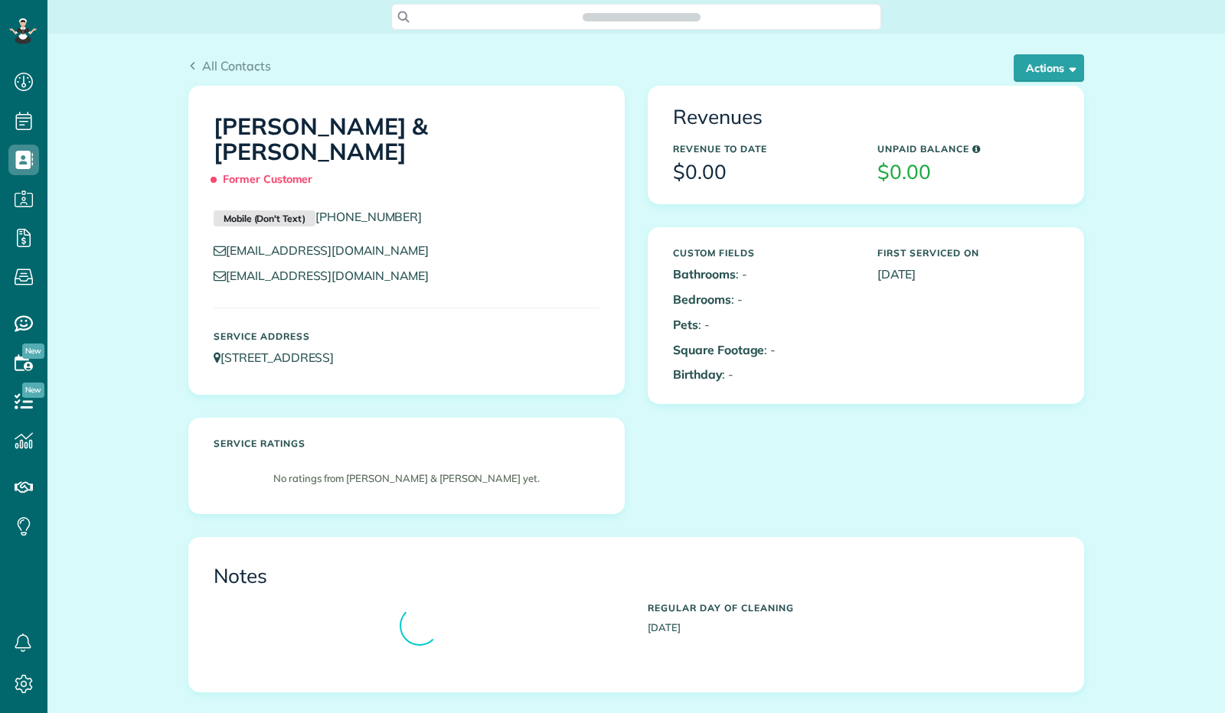
scroll to position [6, 6]
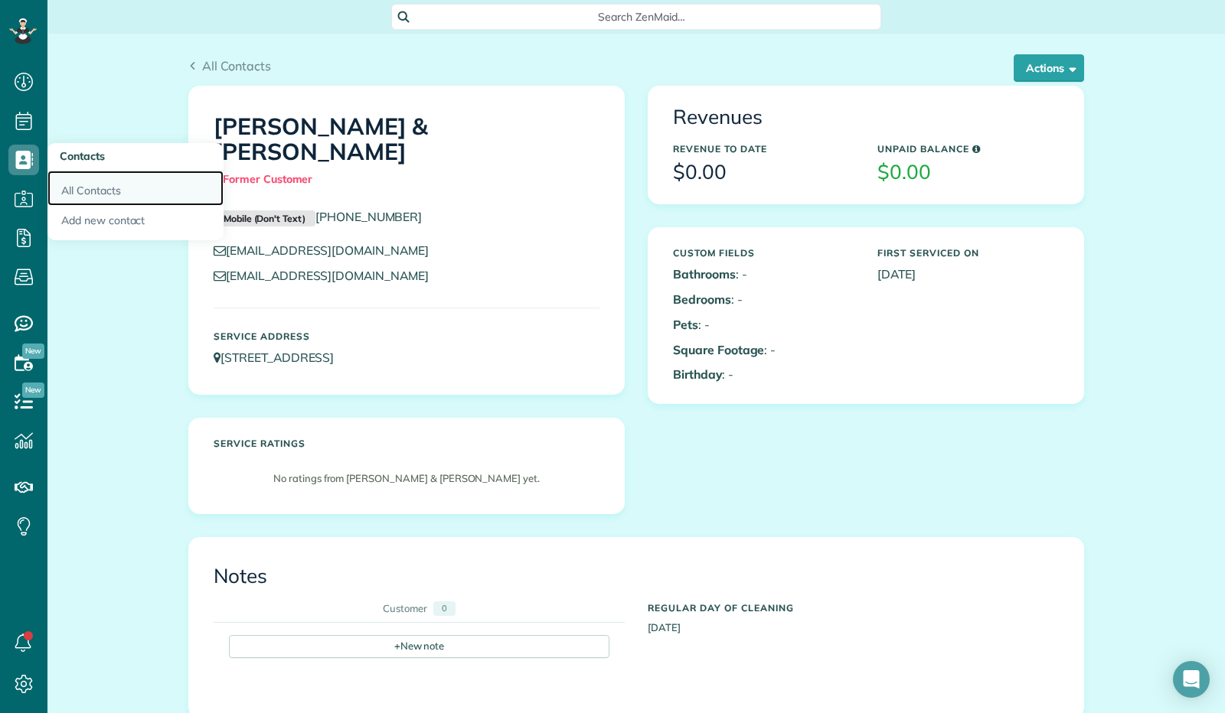
click at [93, 188] on link "All Contacts" at bounding box center [135, 188] width 176 height 35
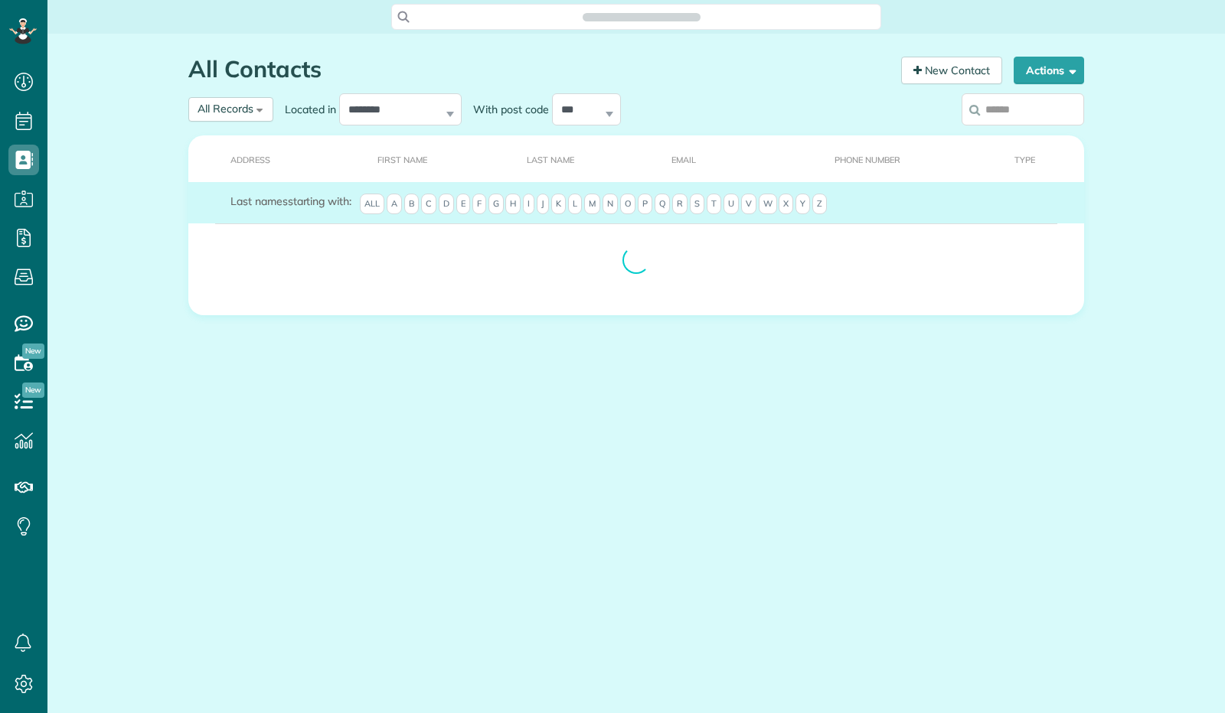
scroll to position [6, 6]
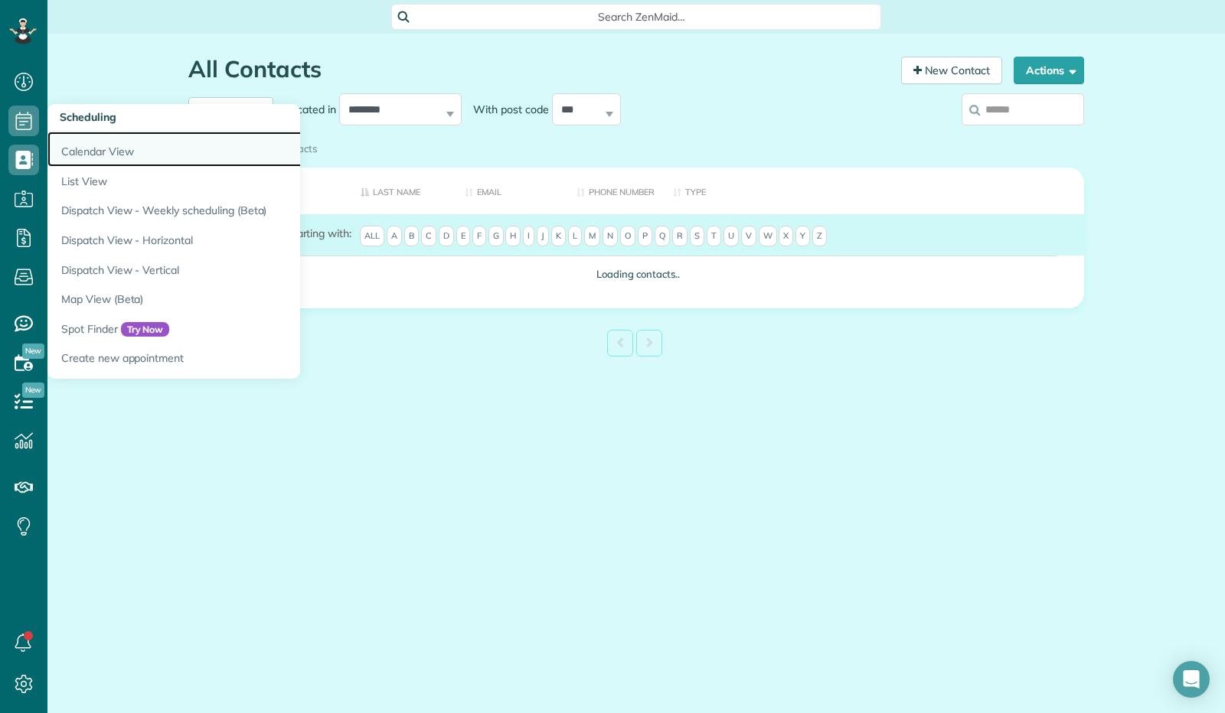
click at [90, 151] on link "Calendar View" at bounding box center [238, 149] width 383 height 35
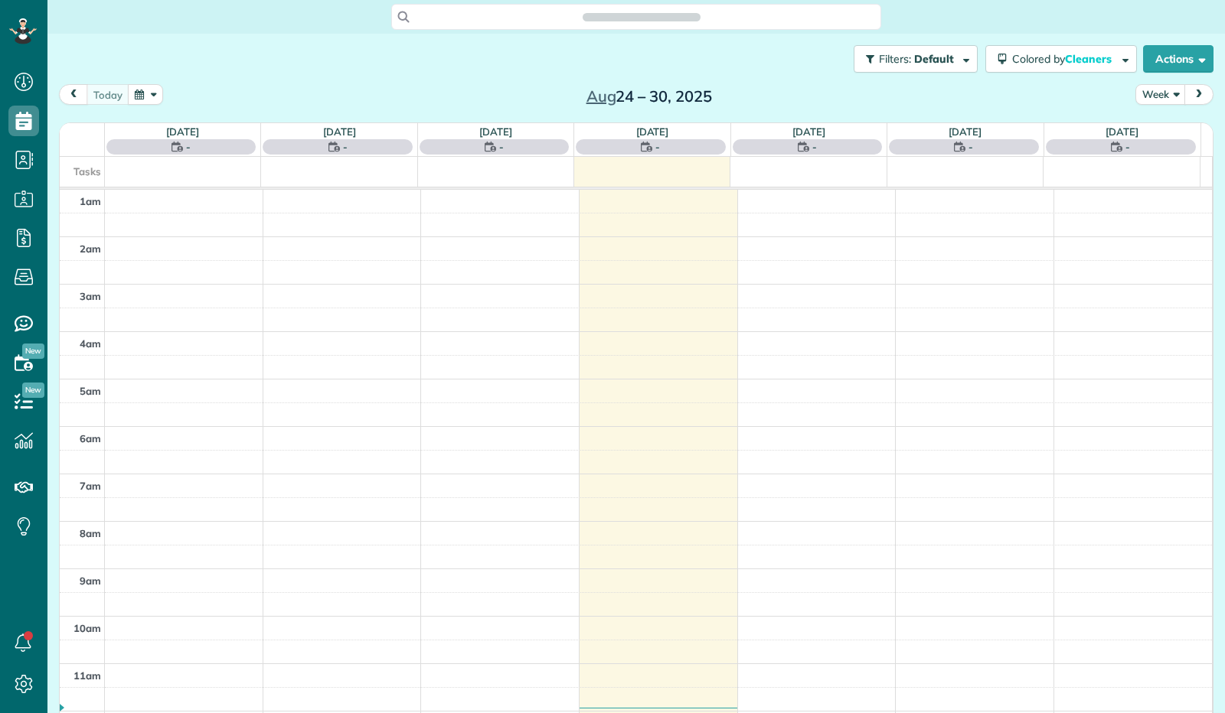
scroll to position [282, 0]
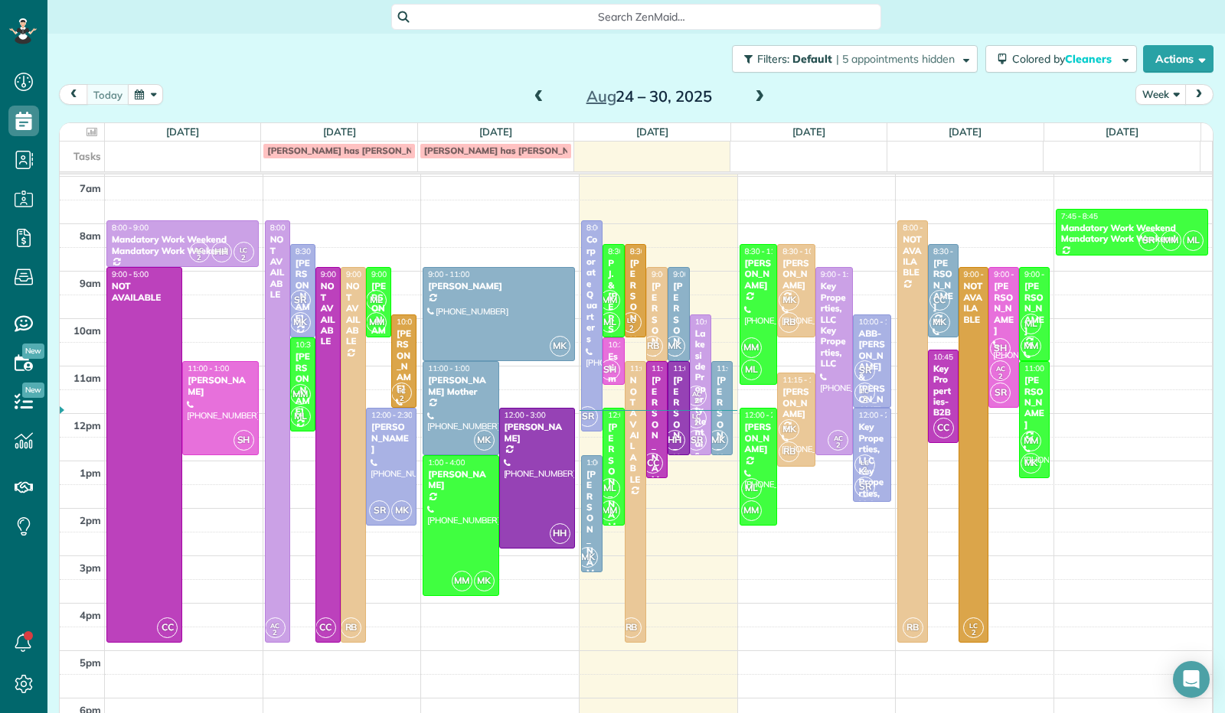
click at [1157, 91] on button "Week" at bounding box center [1160, 94] width 51 height 21
click at [1154, 122] on link "Day" at bounding box center [1196, 130] width 121 height 31
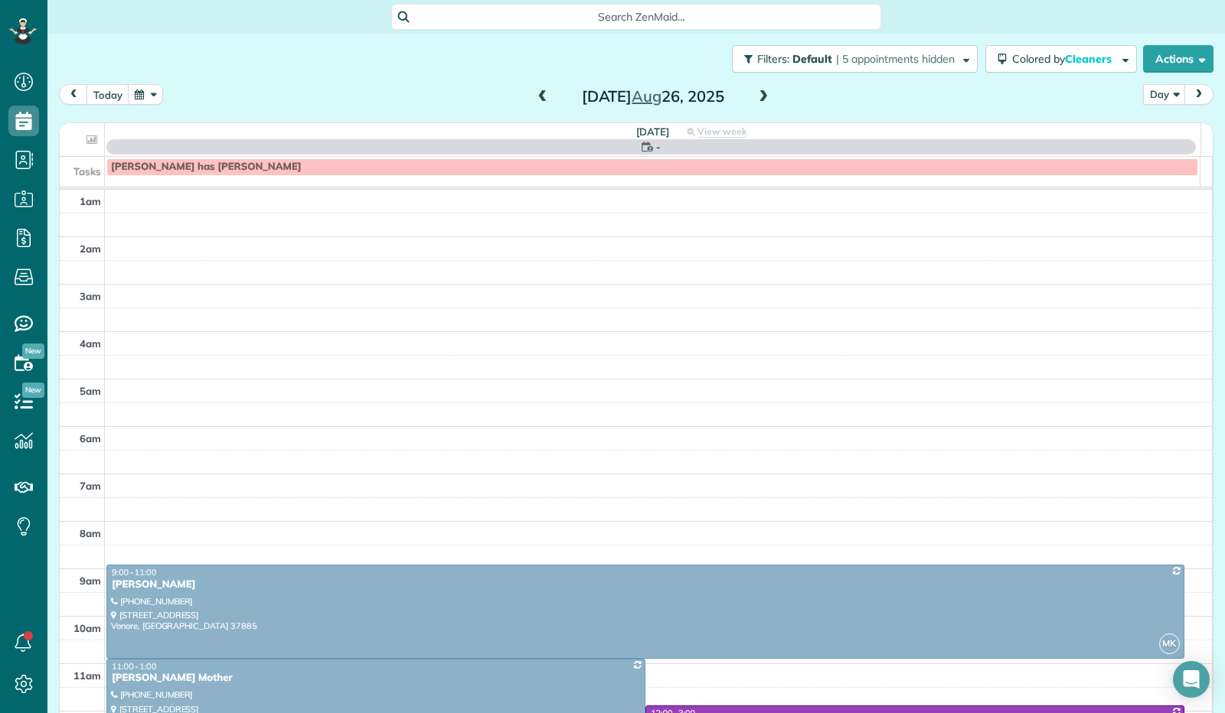
scroll to position [282, 0]
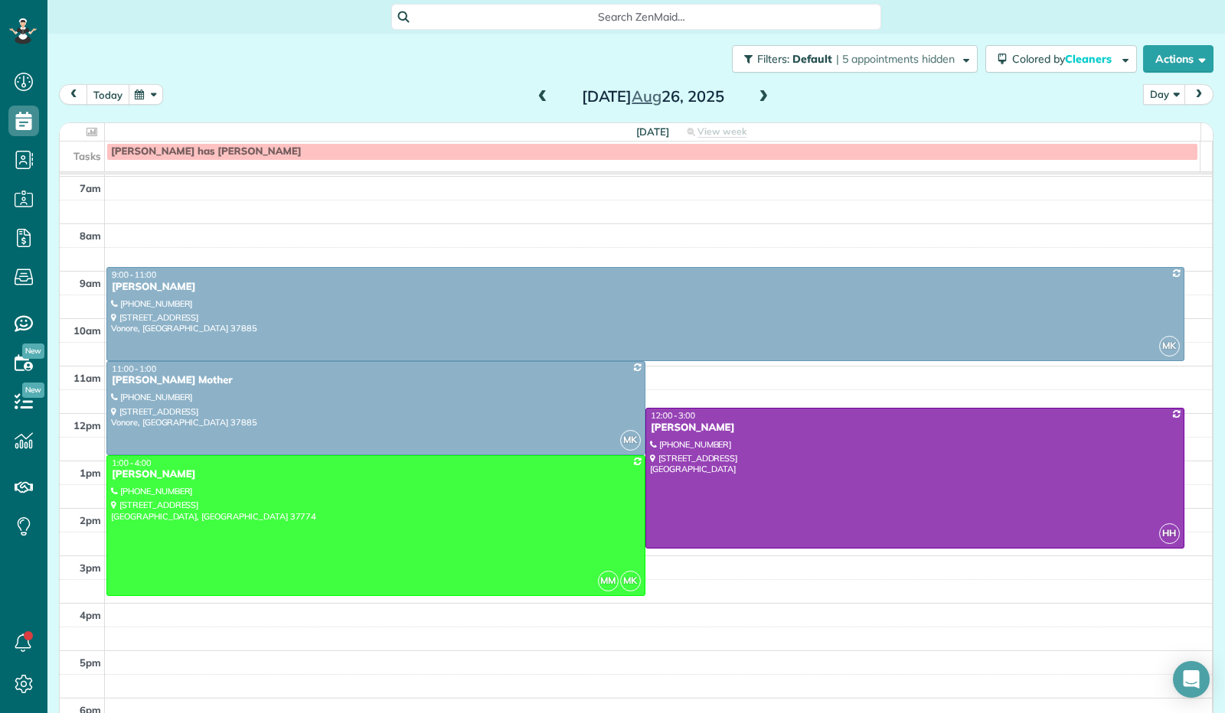
click at [106, 88] on button "today" at bounding box center [108, 94] width 43 height 21
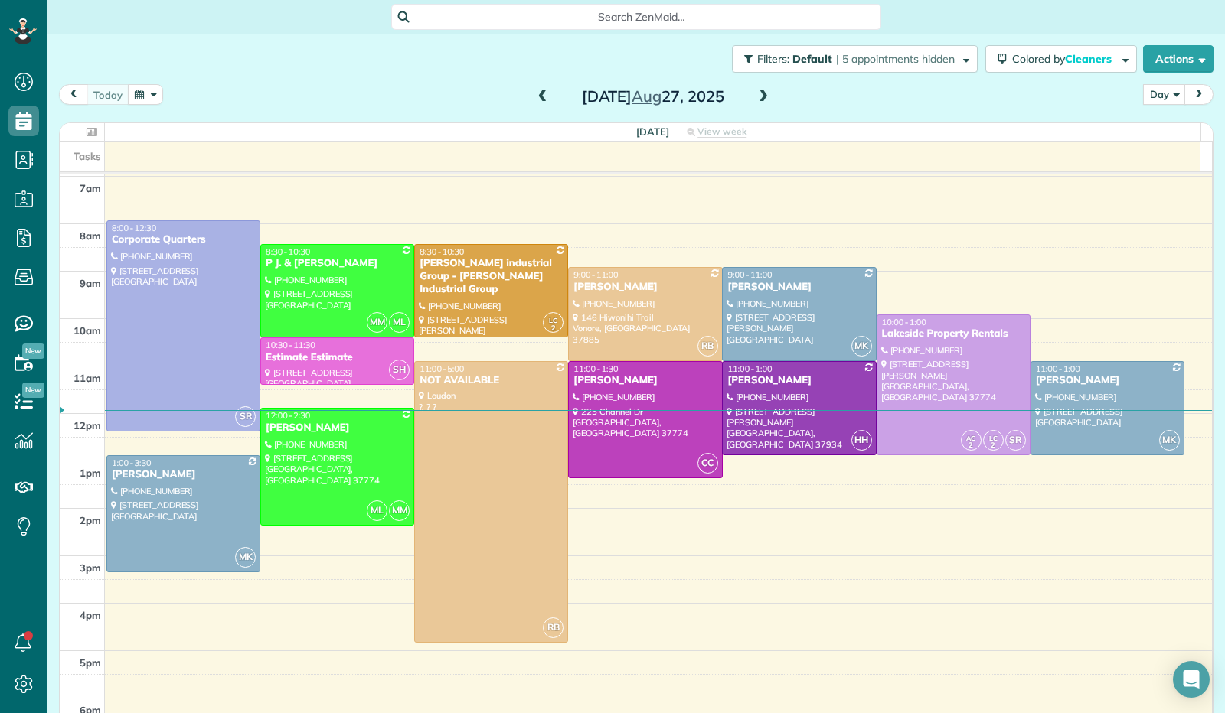
click at [756, 103] on span at bounding box center [763, 97] width 17 height 14
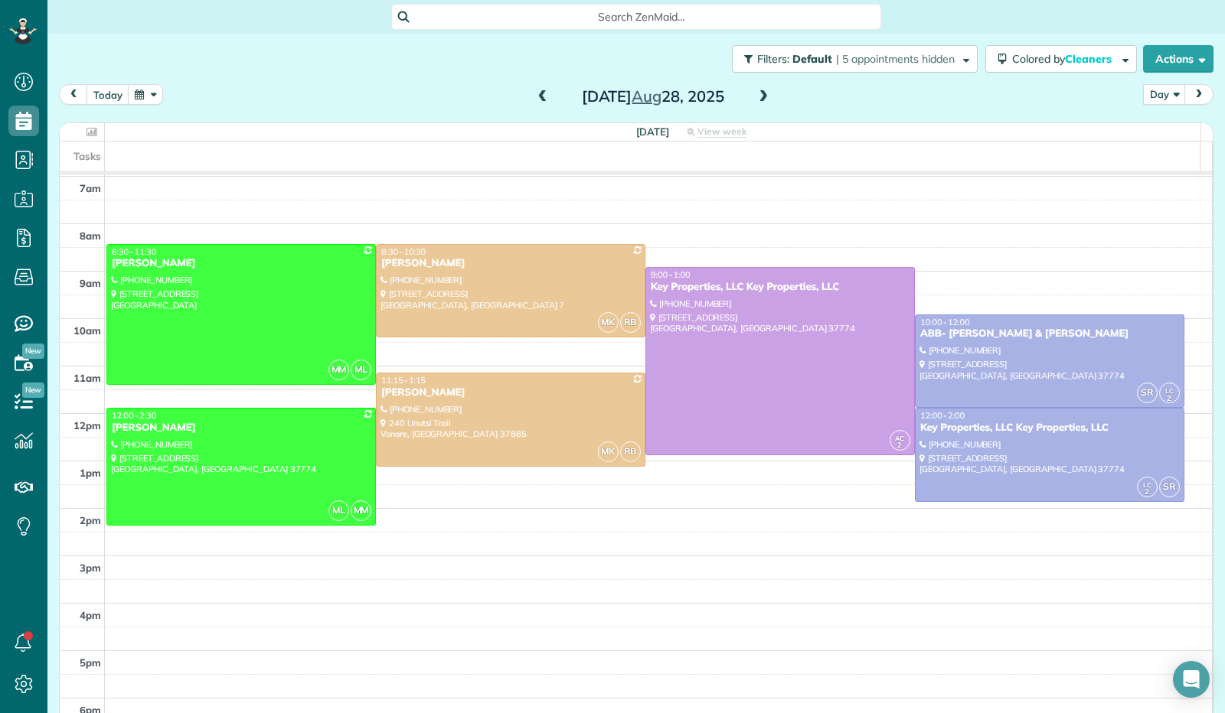
click at [756, 102] on span at bounding box center [763, 97] width 17 height 14
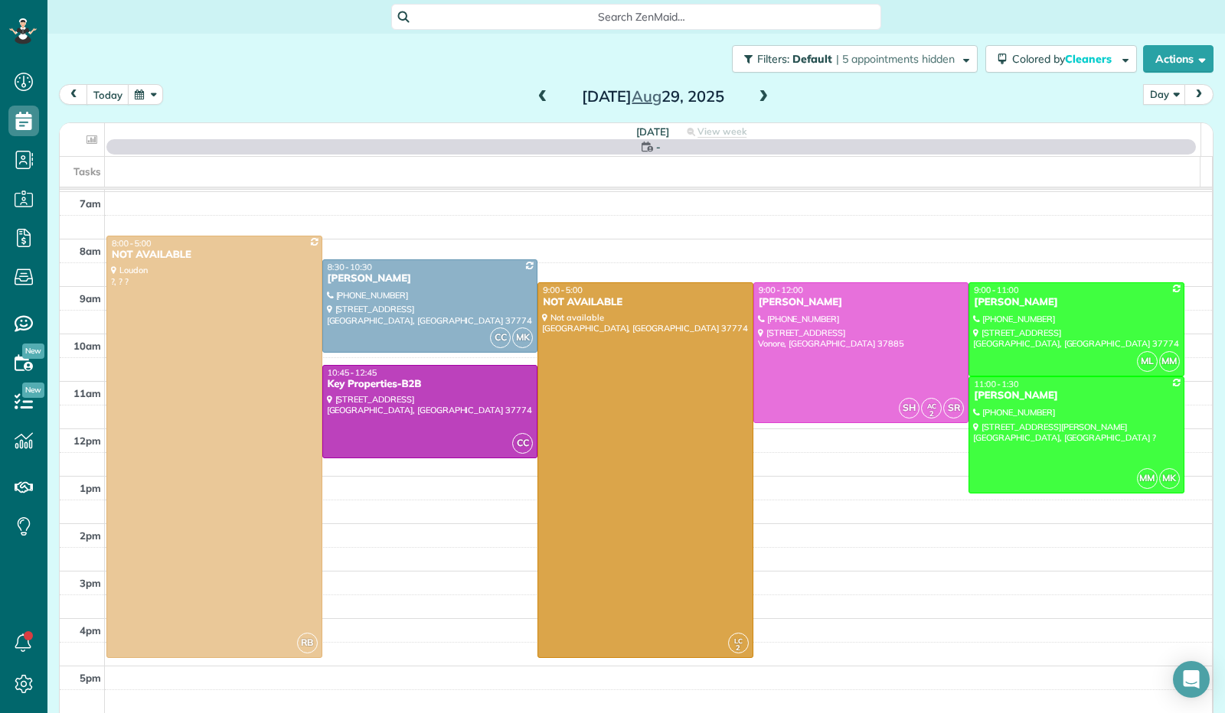
click at [758, 100] on span at bounding box center [763, 97] width 17 height 14
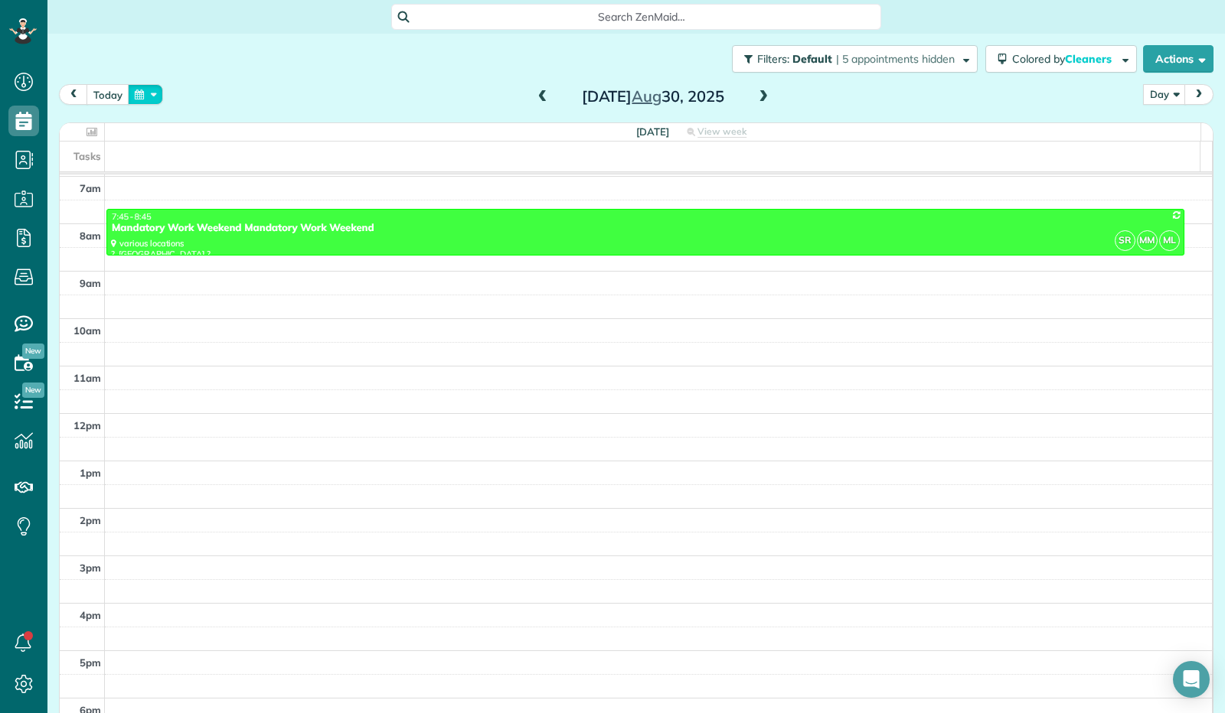
click at [149, 88] on button "button" at bounding box center [145, 94] width 35 height 21
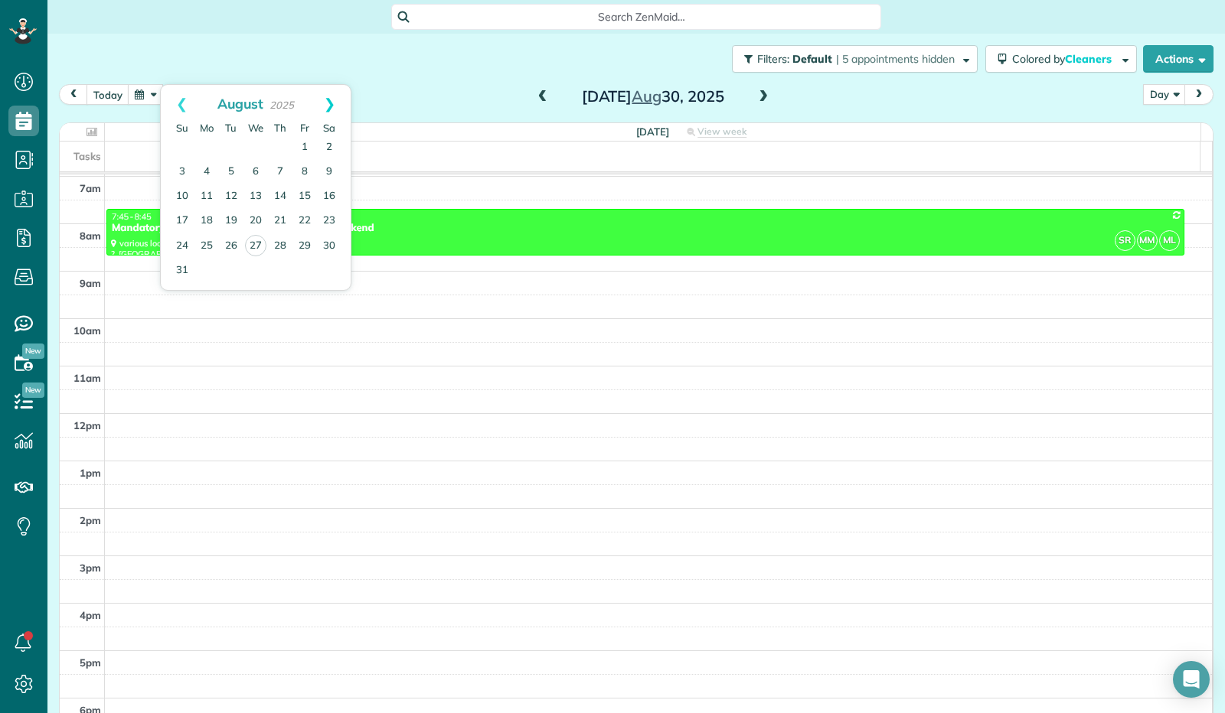
click at [333, 99] on link "Next" at bounding box center [330, 104] width 42 height 38
click at [231, 194] on link "14" at bounding box center [231, 196] width 24 height 24
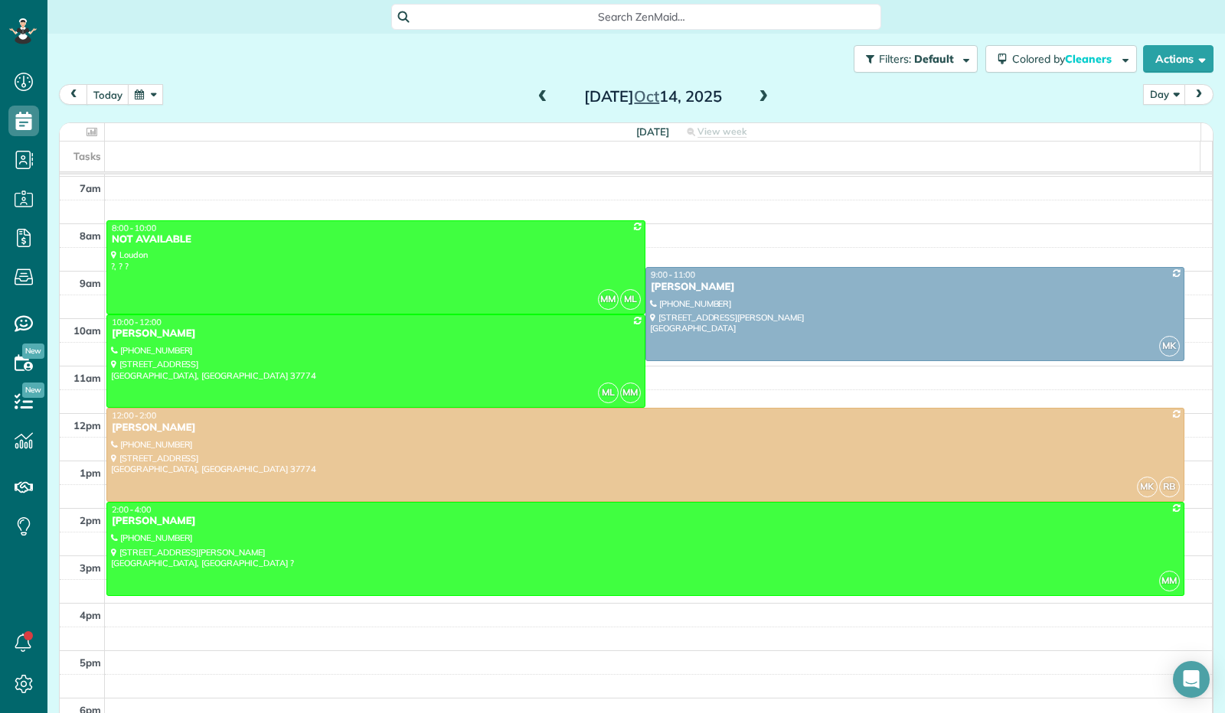
click at [755, 97] on span at bounding box center [763, 97] width 17 height 14
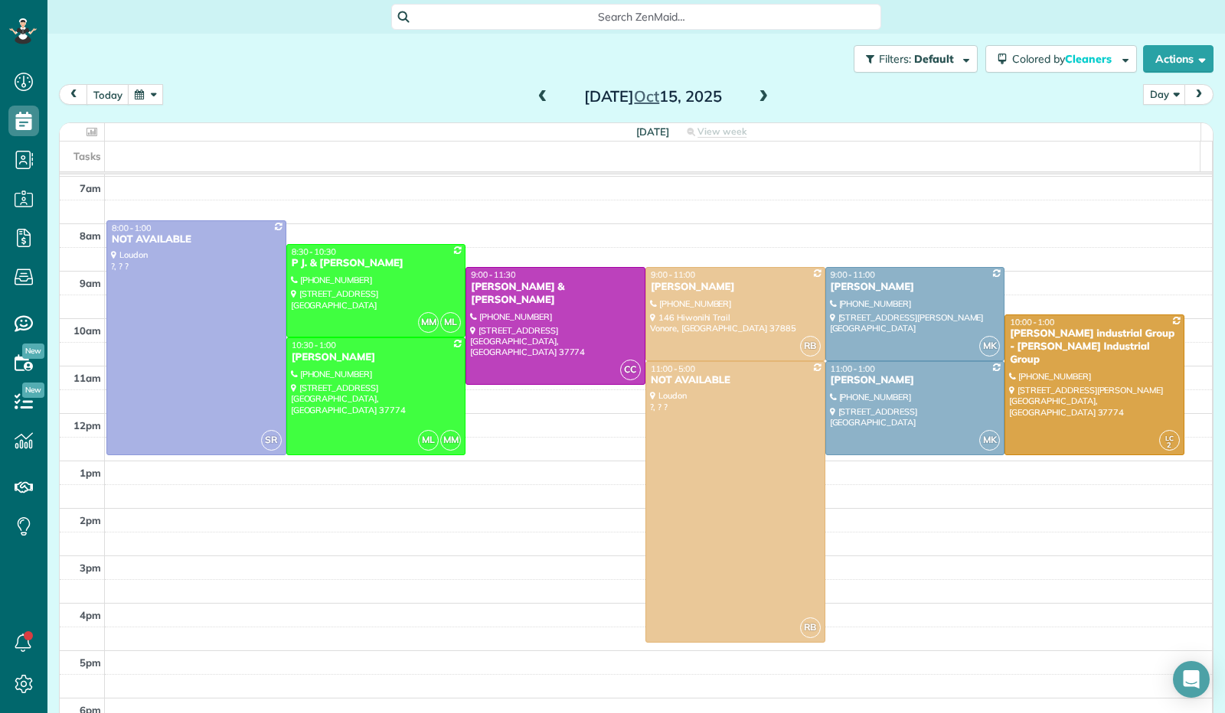
click at [759, 97] on span at bounding box center [763, 97] width 17 height 14
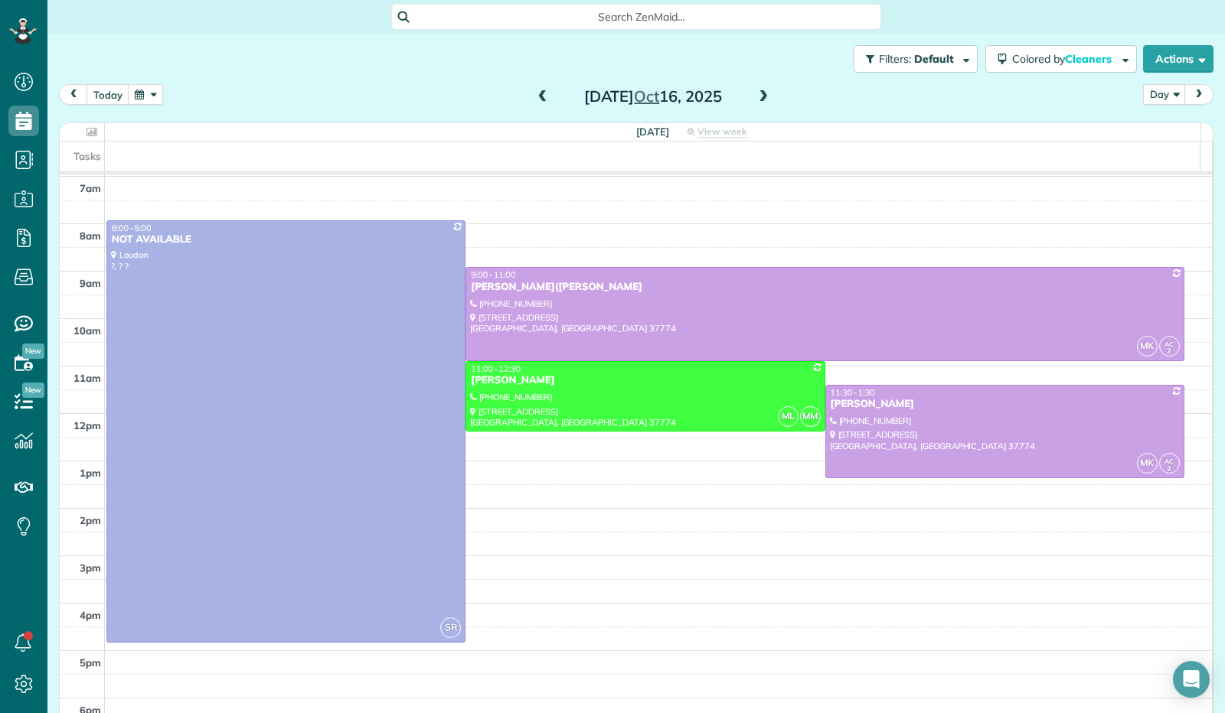
click at [537, 104] on span at bounding box center [542, 97] width 17 height 23
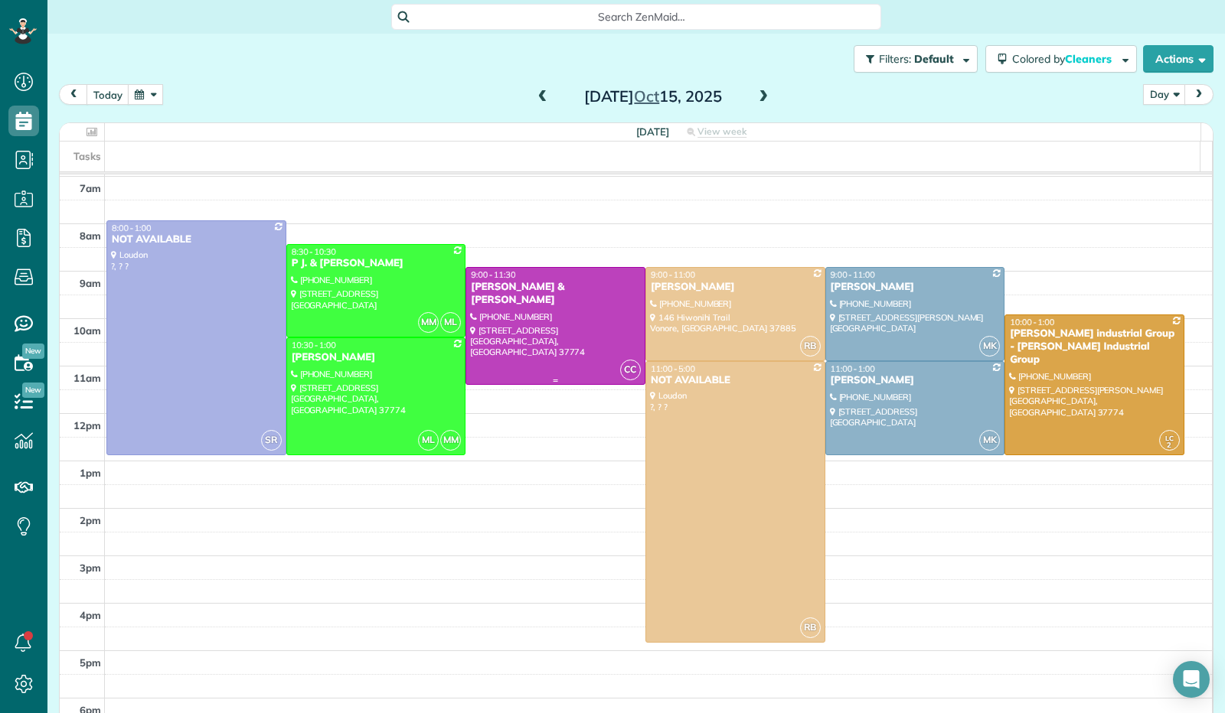
click at [582, 295] on div at bounding box center [555, 326] width 178 height 116
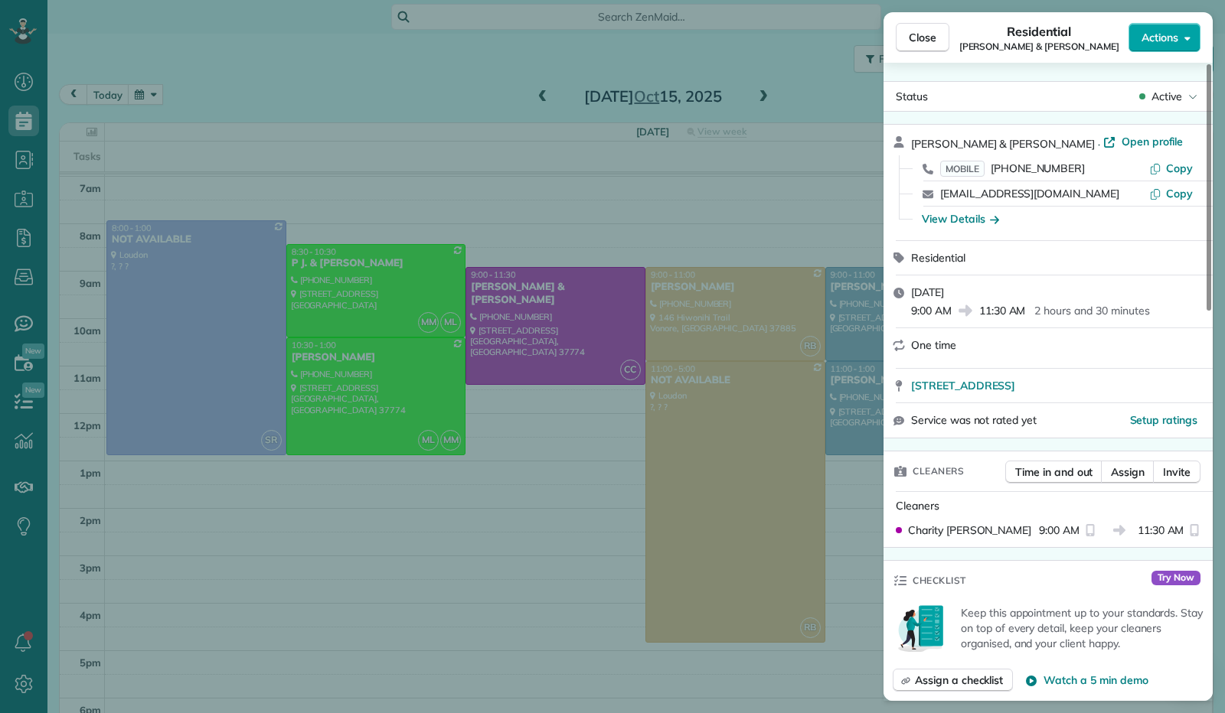
click at [1190, 48] on button "Actions" at bounding box center [1164, 37] width 72 height 29
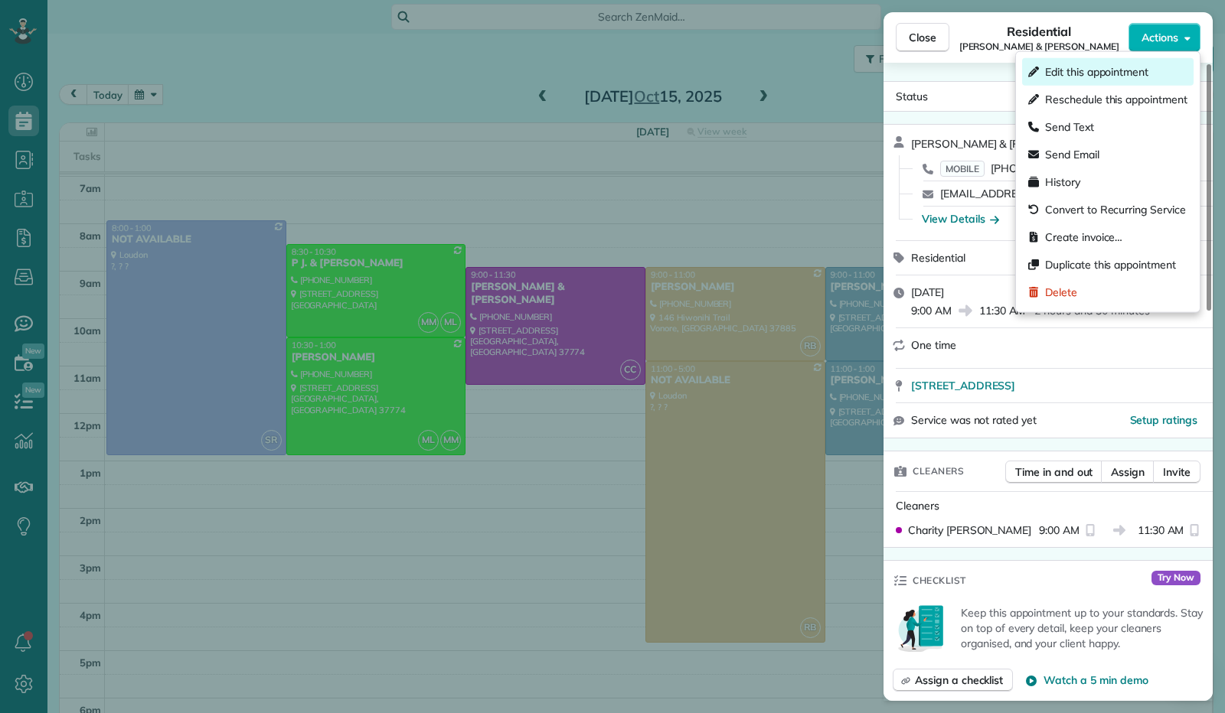
click at [1121, 73] on span "Edit this appointment" at bounding box center [1096, 71] width 103 height 15
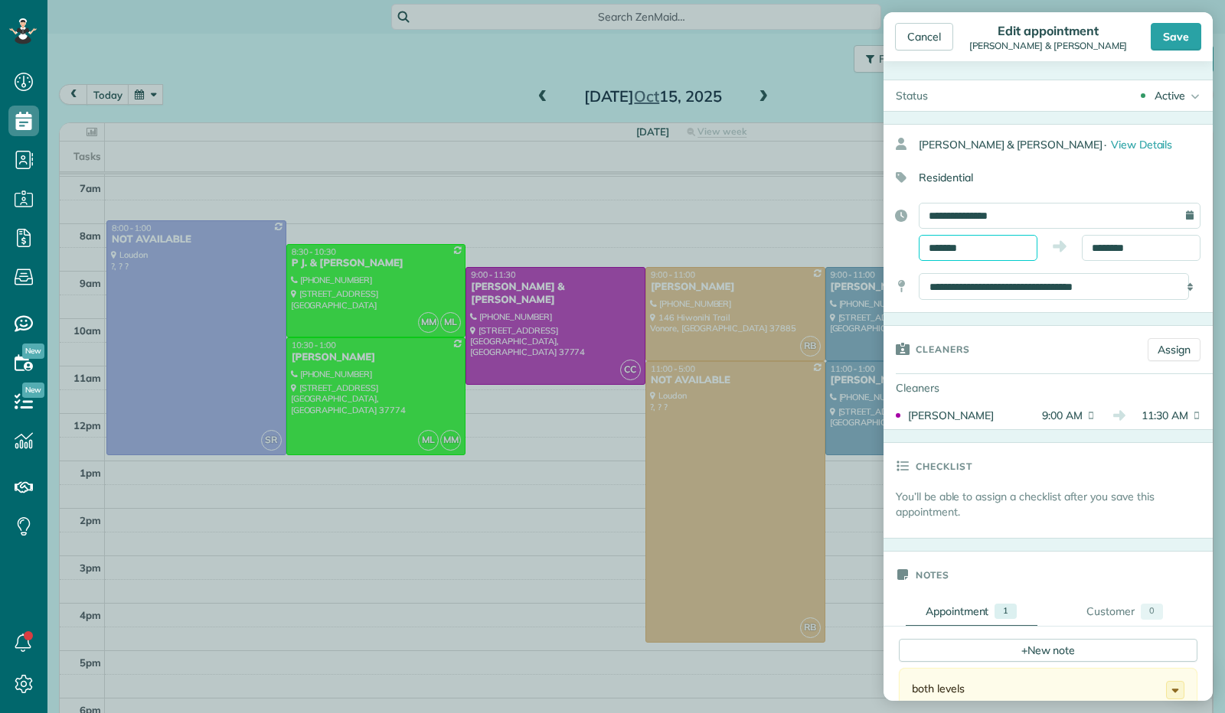
click at [990, 246] on input "*******" at bounding box center [978, 248] width 119 height 26
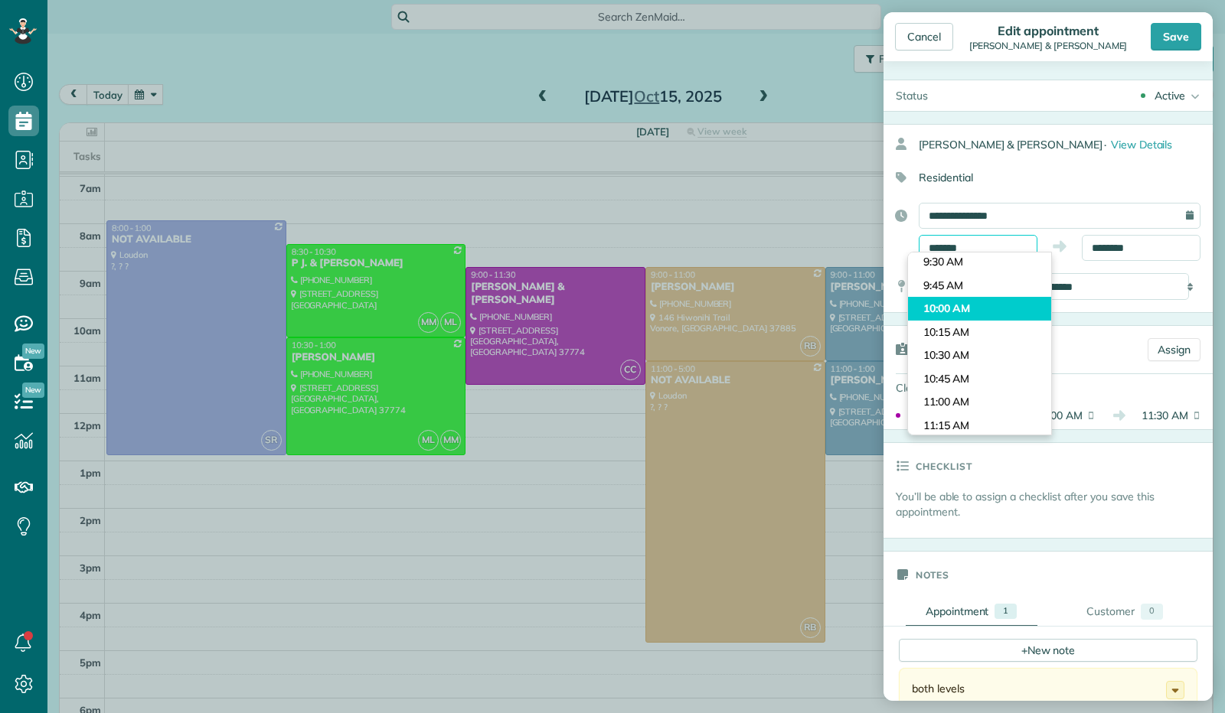
scroll to position [871, 0]
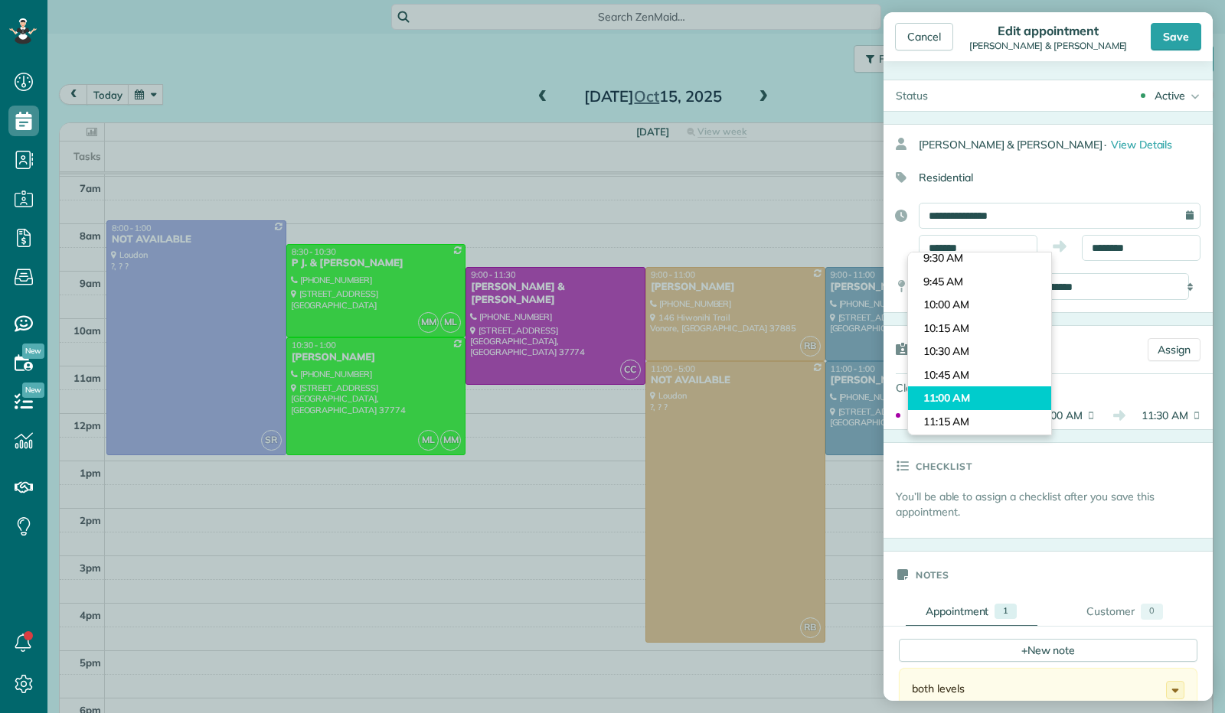
type input "********"
click at [982, 394] on body "Dashboard Scheduling Calendar View List View Dispatch View - Weekly scheduling …" at bounding box center [612, 356] width 1225 height 713
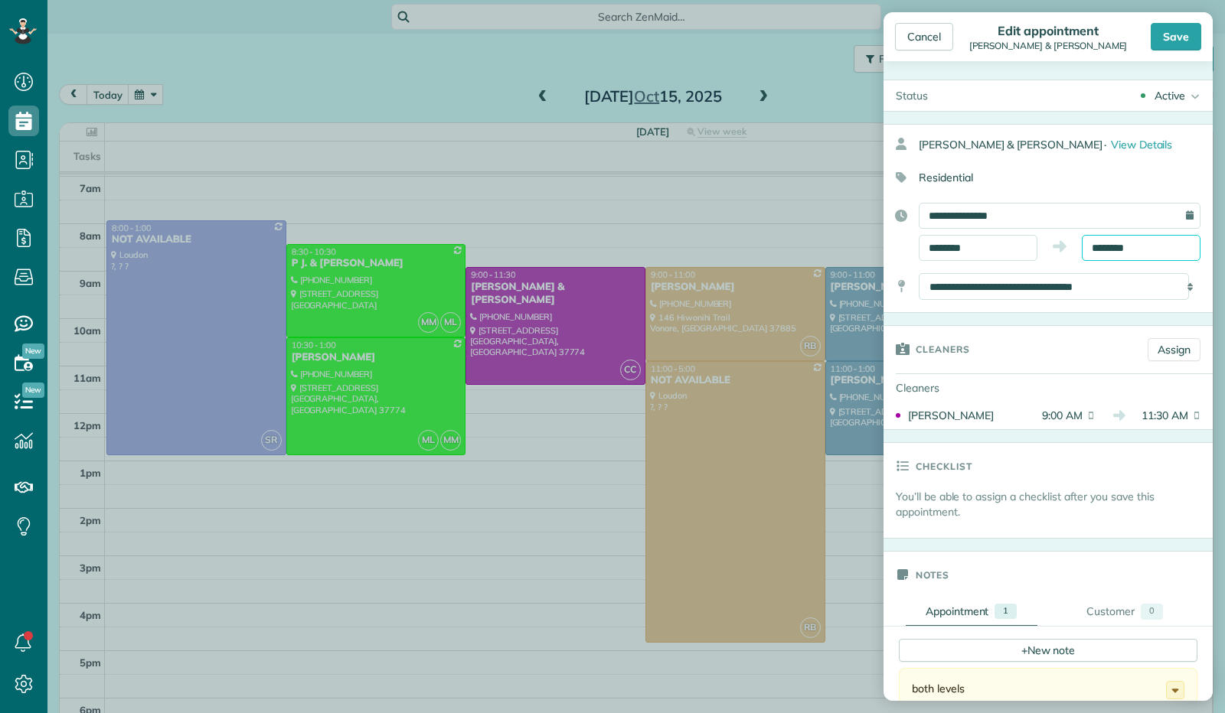
click at [1097, 243] on input "********" at bounding box center [1141, 248] width 119 height 26
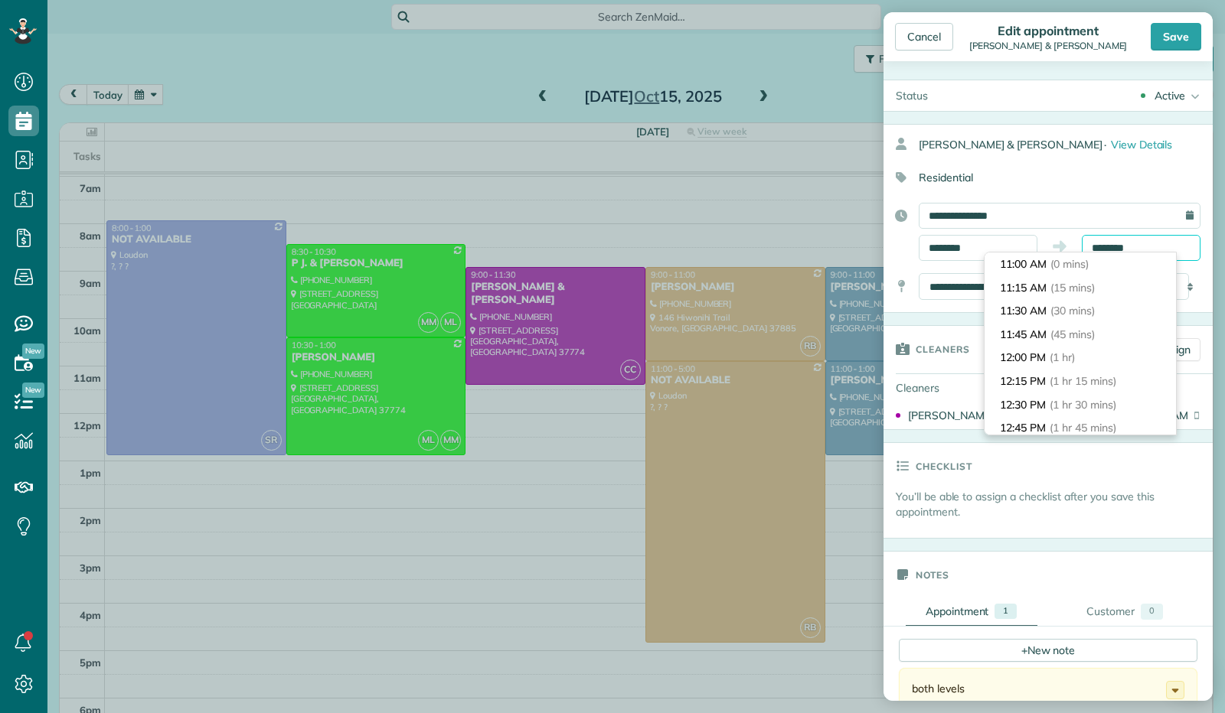
scroll to position [23, 0]
type input "*******"
click at [1061, 429] on span "(2 hrs)" at bounding box center [1059, 429] width 33 height 14
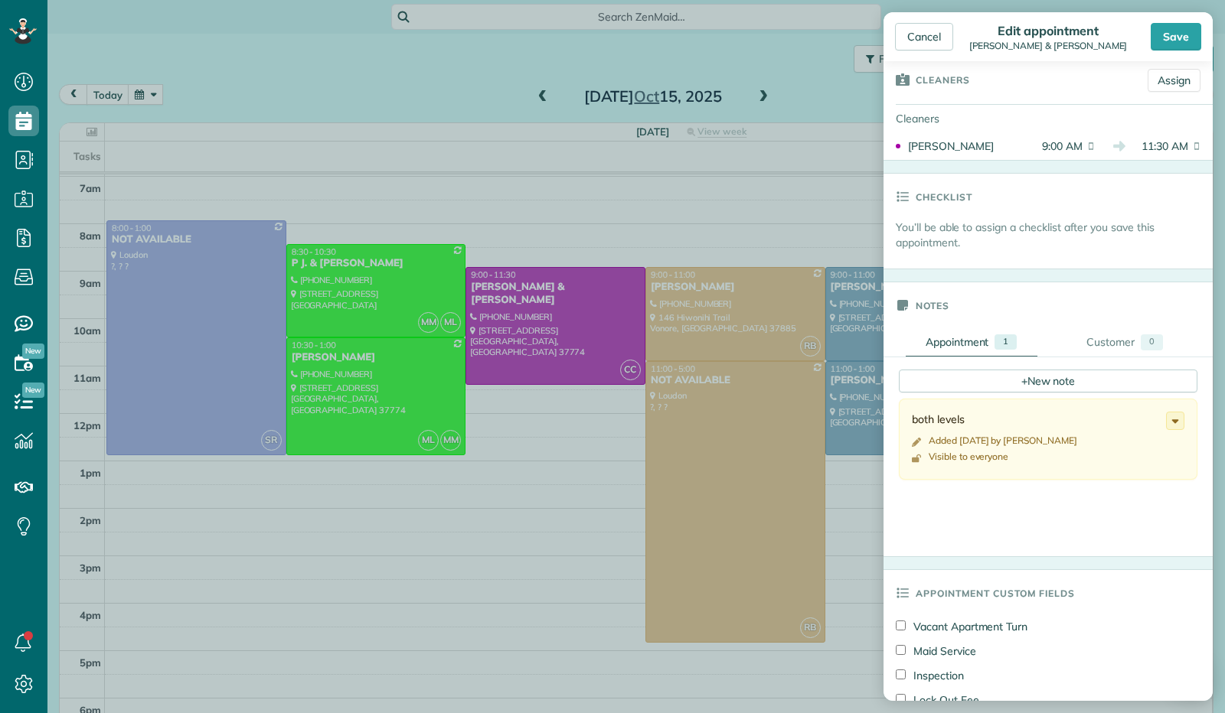
scroll to position [459, 0]
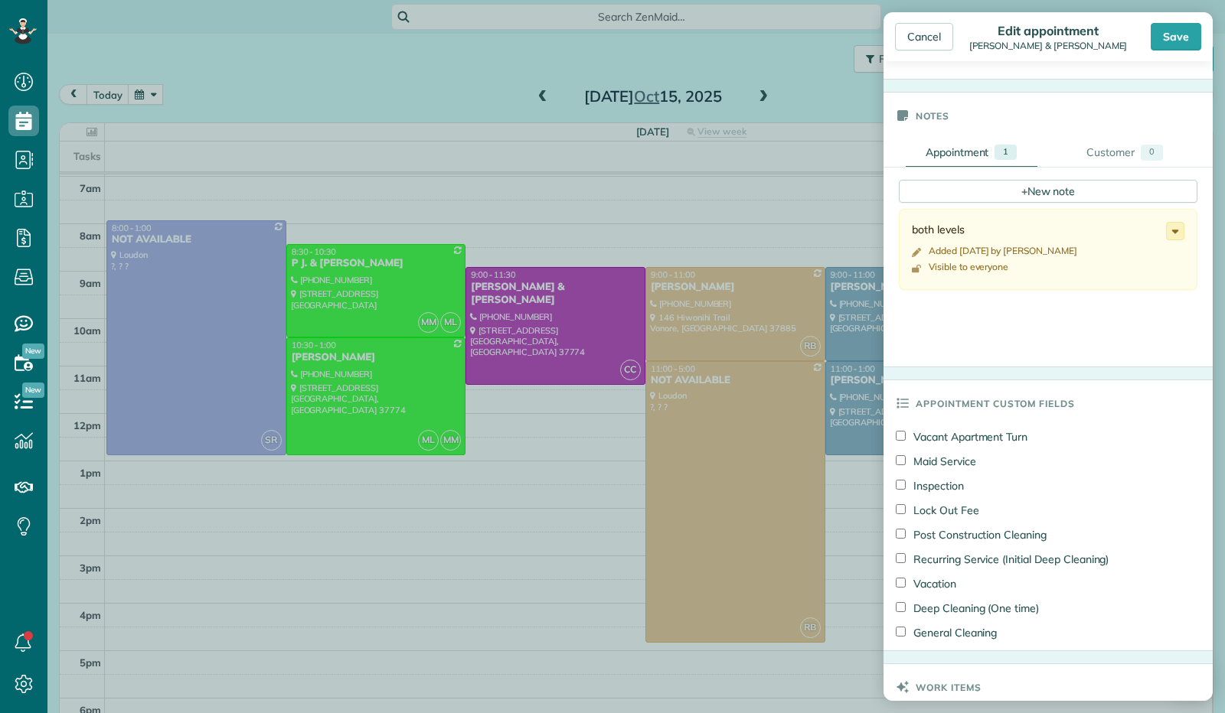
click at [1167, 226] on icon at bounding box center [1175, 231] width 17 height 17
click at [1086, 289] on span "Edit note" at bounding box center [1108, 291] width 44 height 11
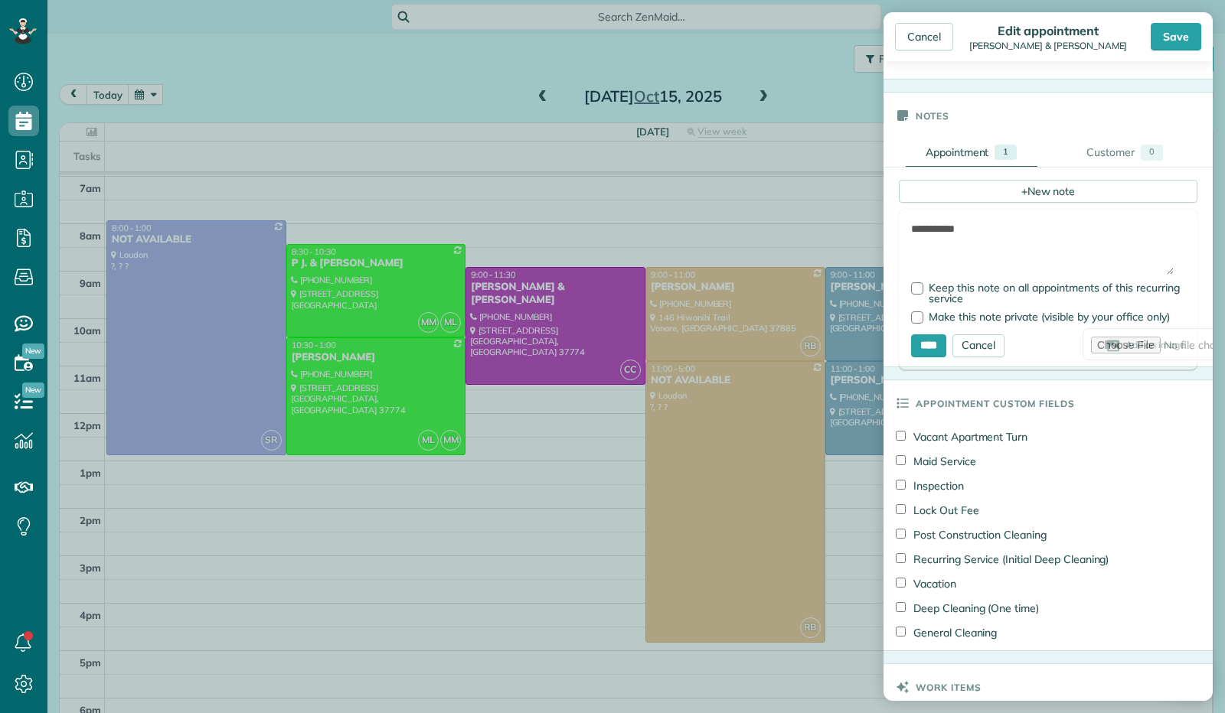
click at [1003, 224] on textarea "**********" at bounding box center [1042, 248] width 263 height 54
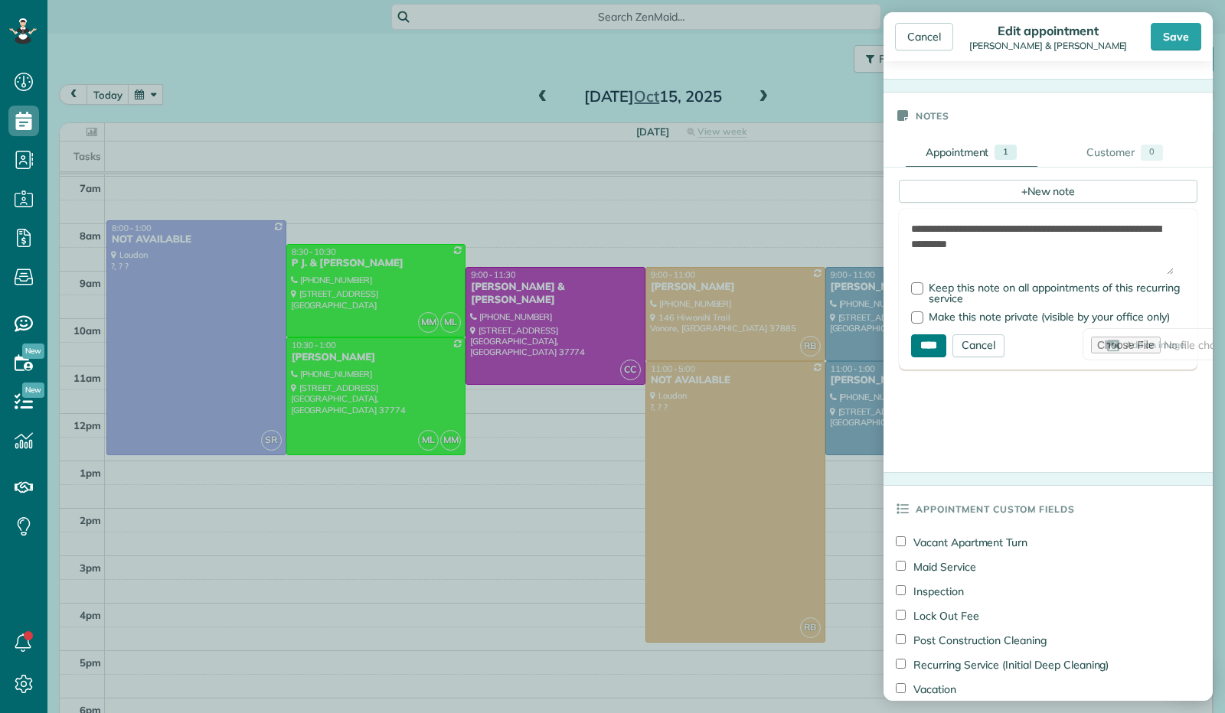
type textarea "**********"
click at [928, 341] on input "****" at bounding box center [928, 346] width 35 height 23
type input "**********"
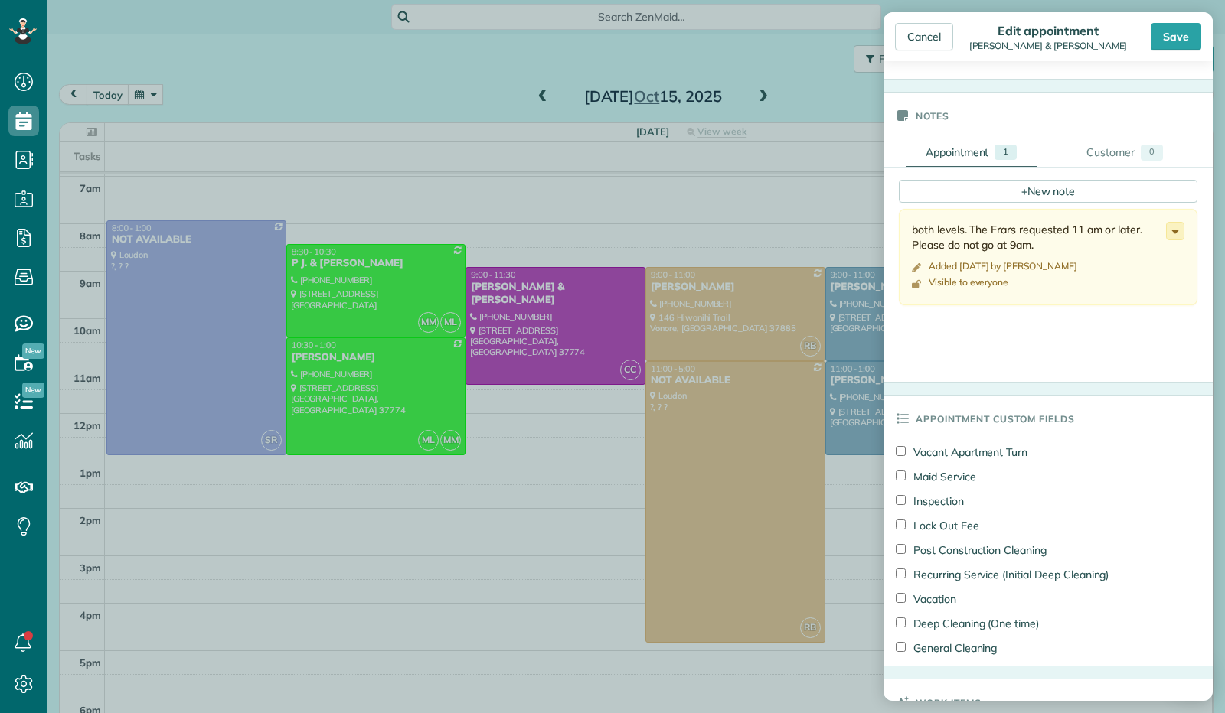
click at [1167, 232] on icon at bounding box center [1175, 231] width 17 height 17
click at [1124, 282] on link "Edit note" at bounding box center [1118, 291] width 132 height 28
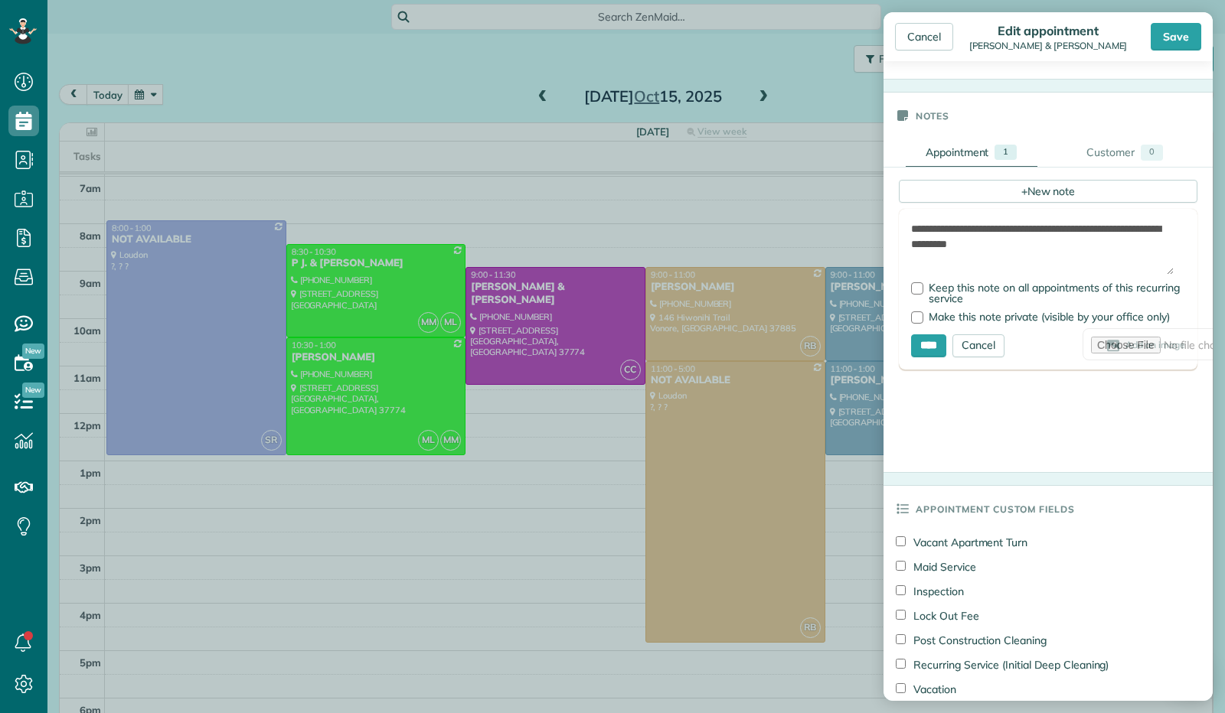
click at [1009, 226] on textarea "**********" at bounding box center [1042, 248] width 263 height 54
type textarea "**********"
click at [932, 338] on input "****" at bounding box center [928, 346] width 35 height 23
type input "**********"
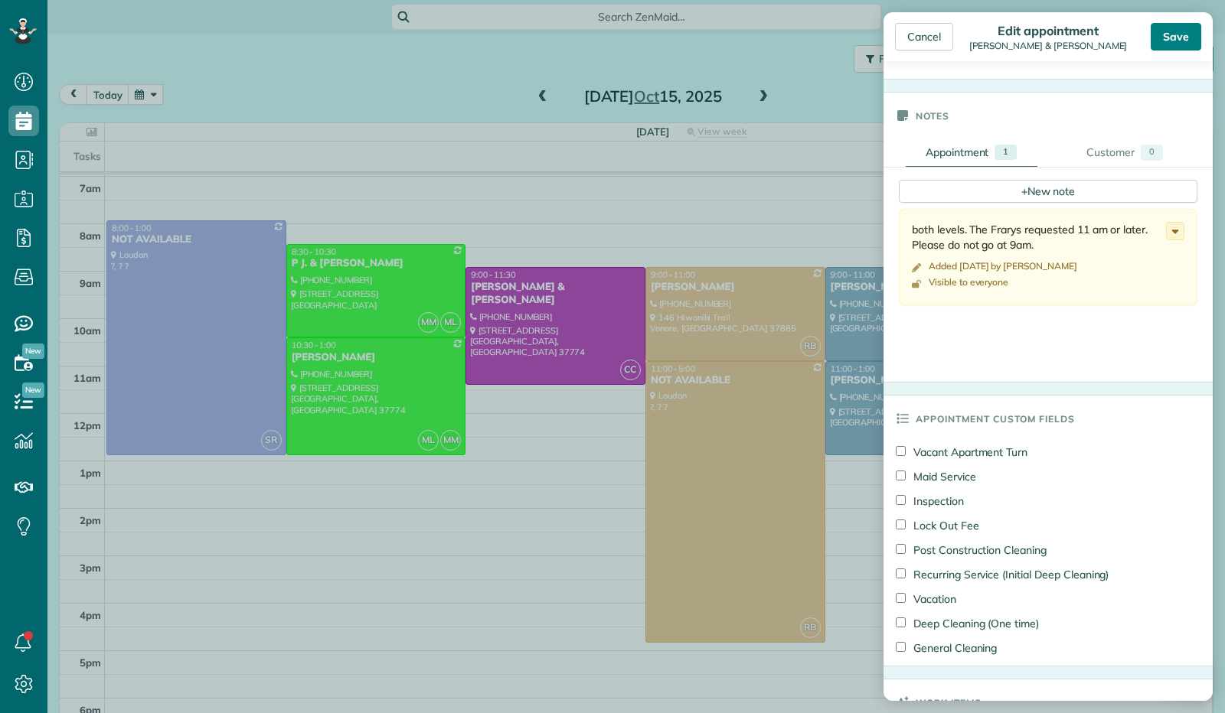
click at [1176, 39] on div "Save" at bounding box center [1176, 37] width 51 height 28
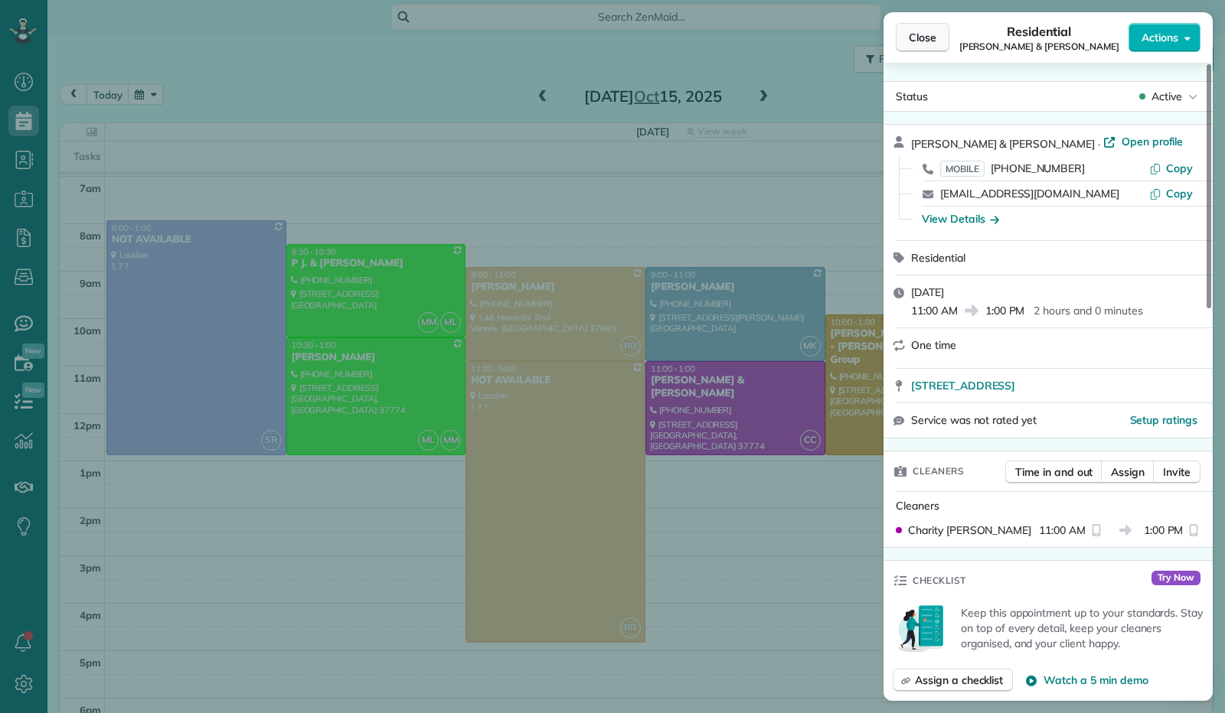
click at [935, 34] on span "Close" at bounding box center [923, 37] width 28 height 15
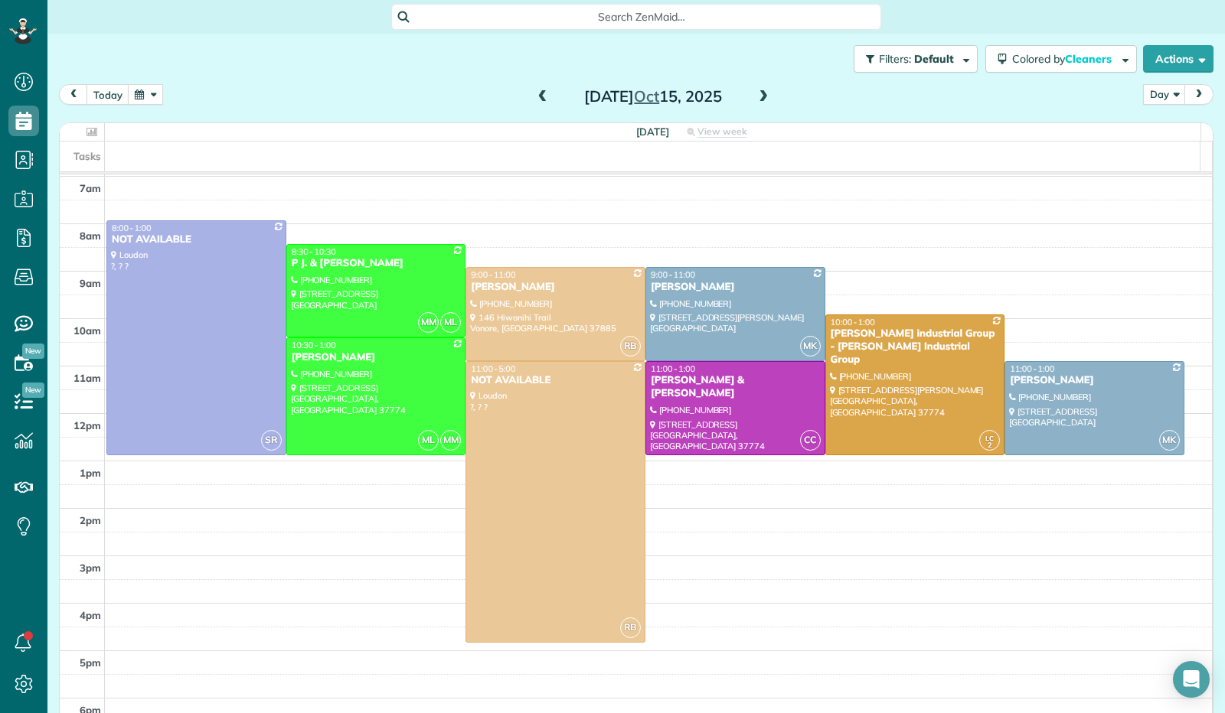
click at [761, 93] on span at bounding box center [763, 97] width 17 height 14
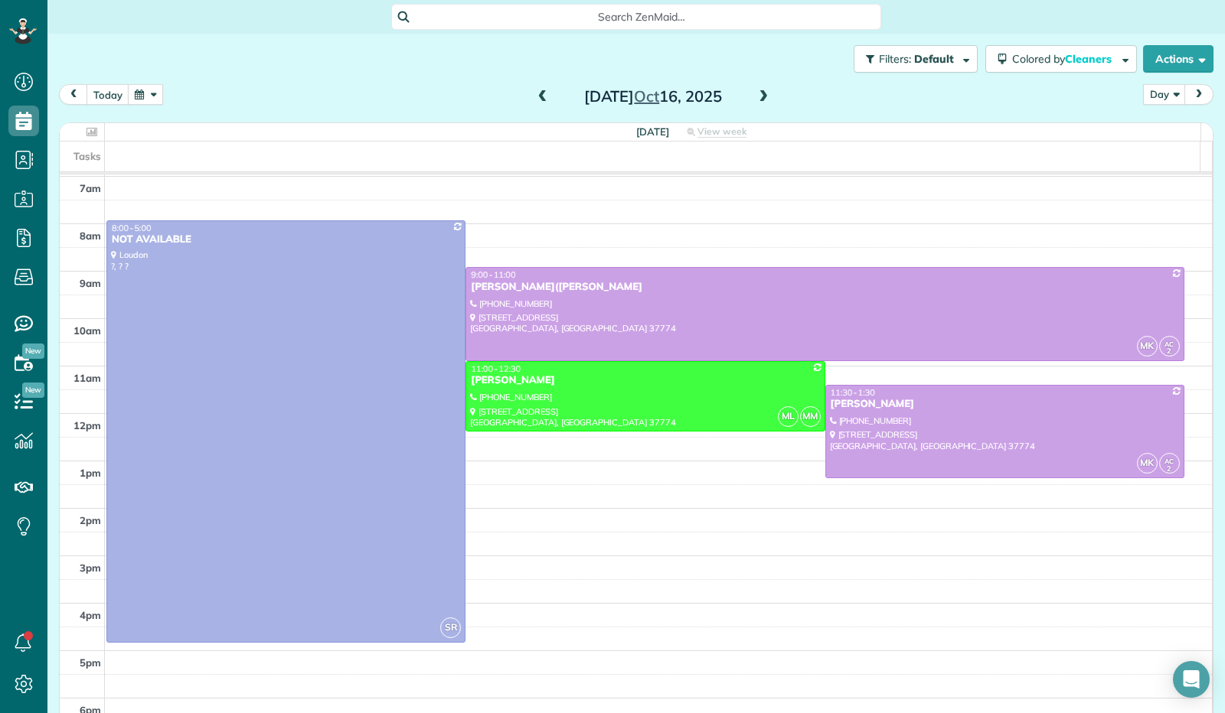
click at [543, 88] on span at bounding box center [542, 97] width 17 height 23
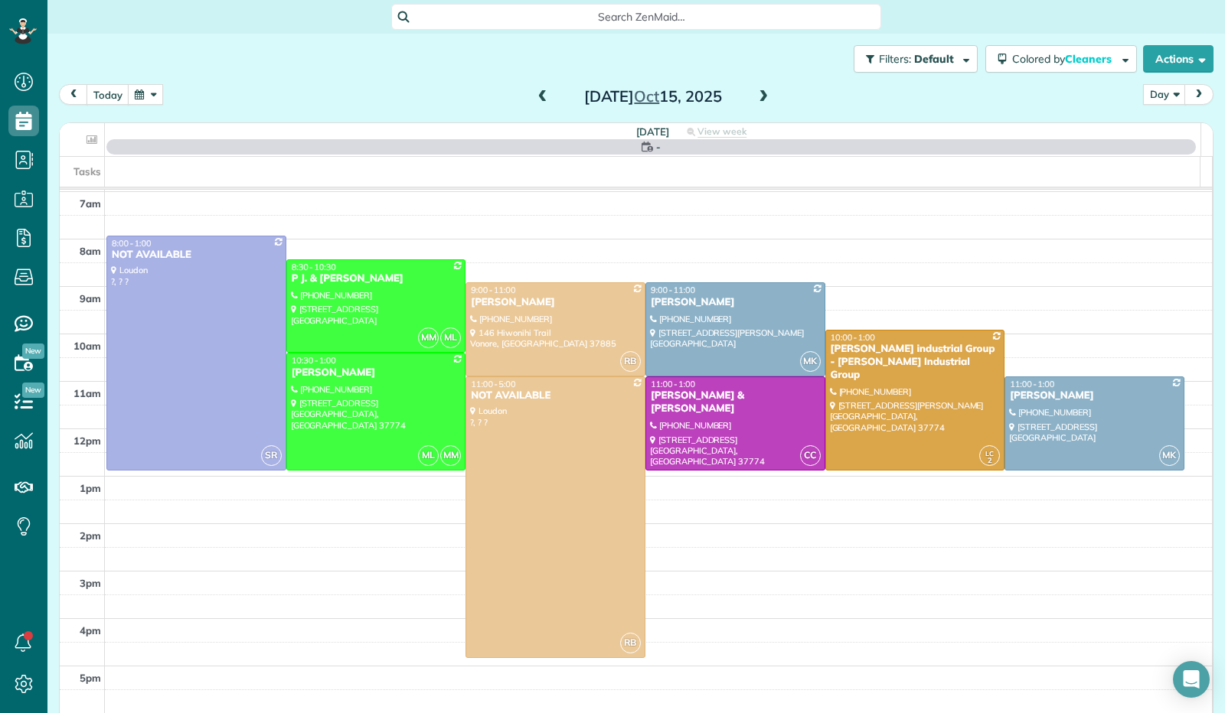
click at [543, 88] on span at bounding box center [542, 97] width 17 height 23
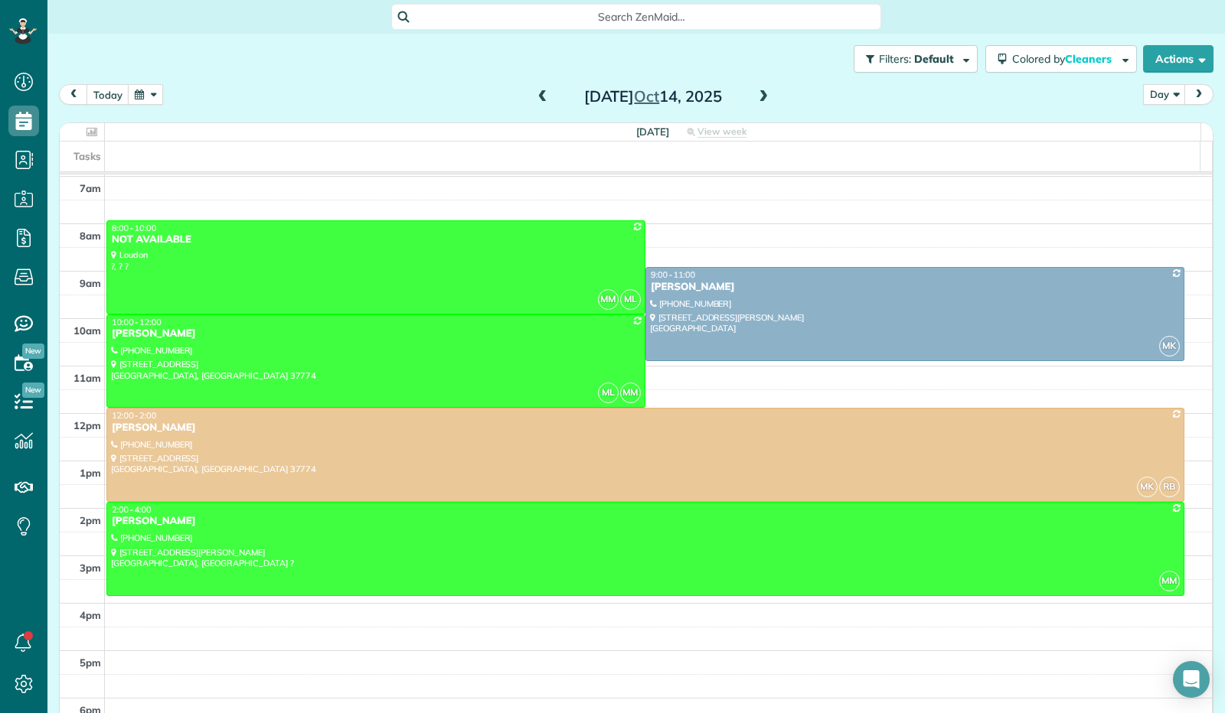
click at [761, 96] on span at bounding box center [763, 97] width 17 height 14
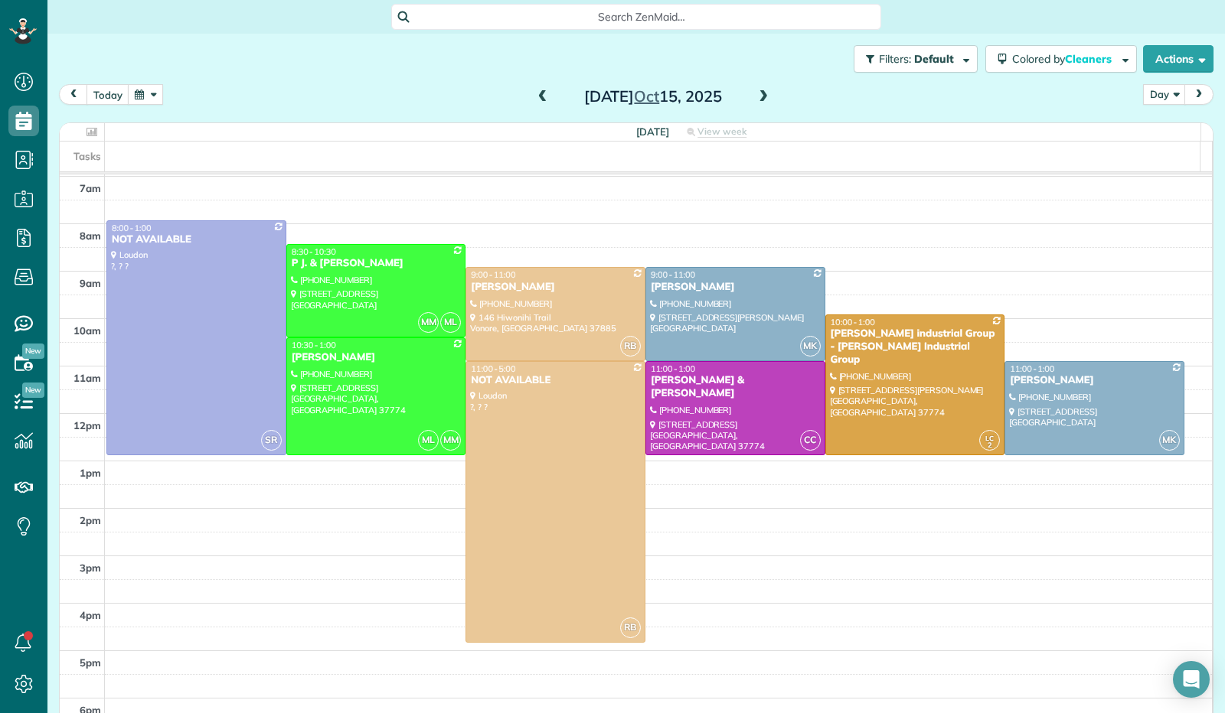
click at [760, 97] on span at bounding box center [763, 97] width 17 height 14
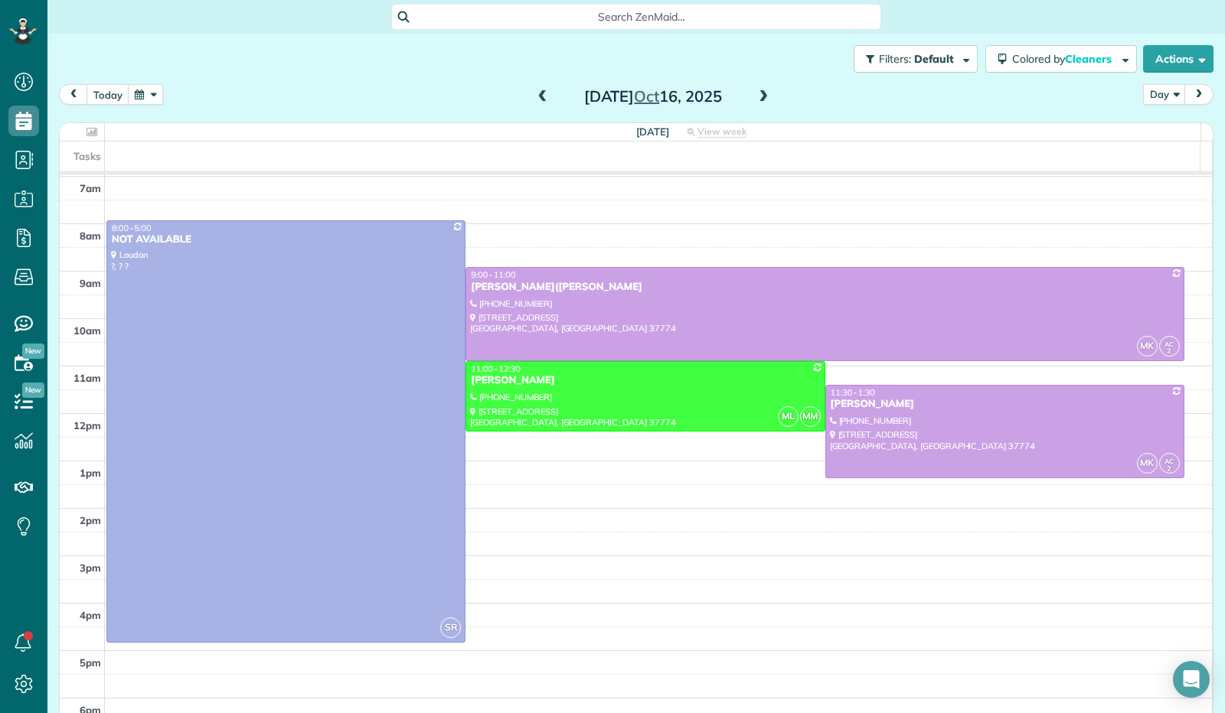
click at [539, 103] on span at bounding box center [542, 97] width 17 height 14
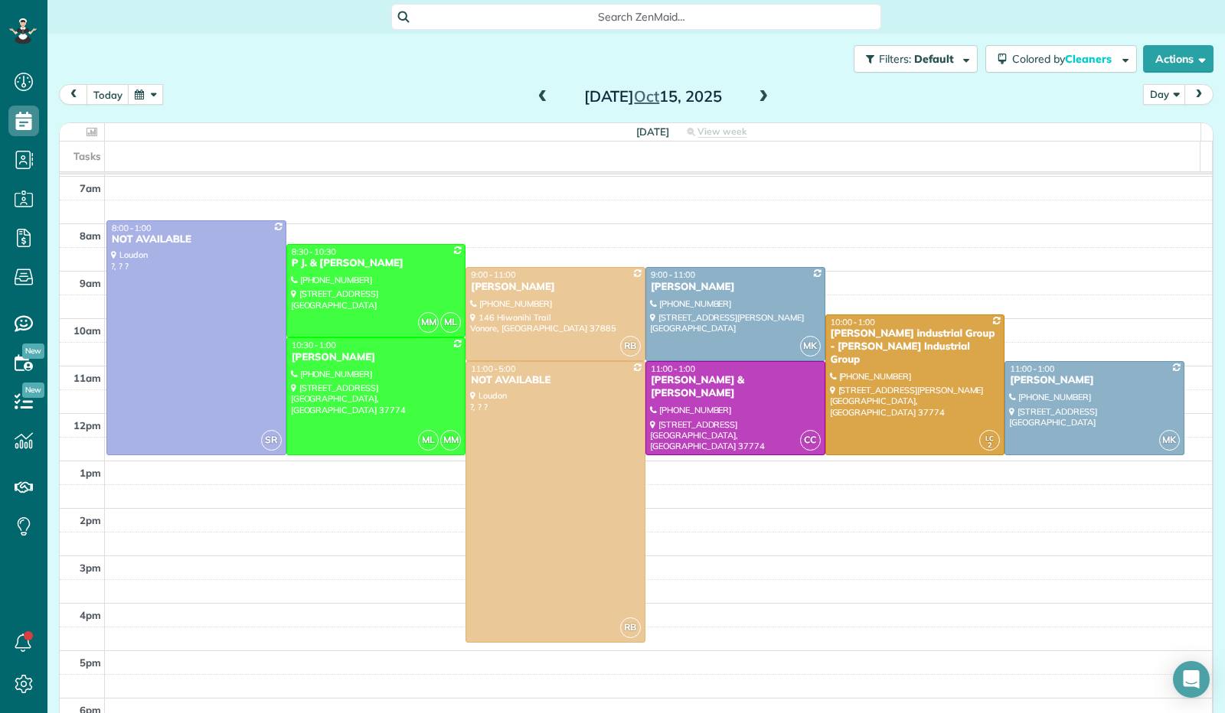
click at [538, 103] on span at bounding box center [542, 97] width 17 height 14
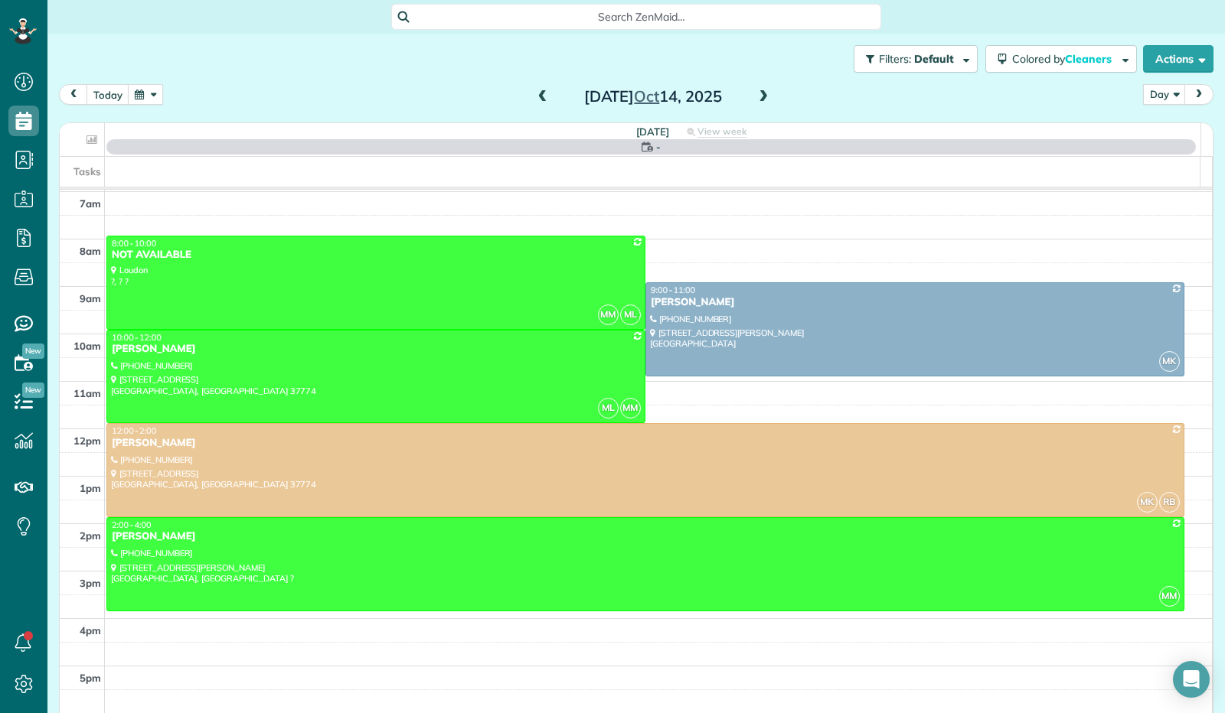
click at [538, 103] on span at bounding box center [542, 97] width 17 height 14
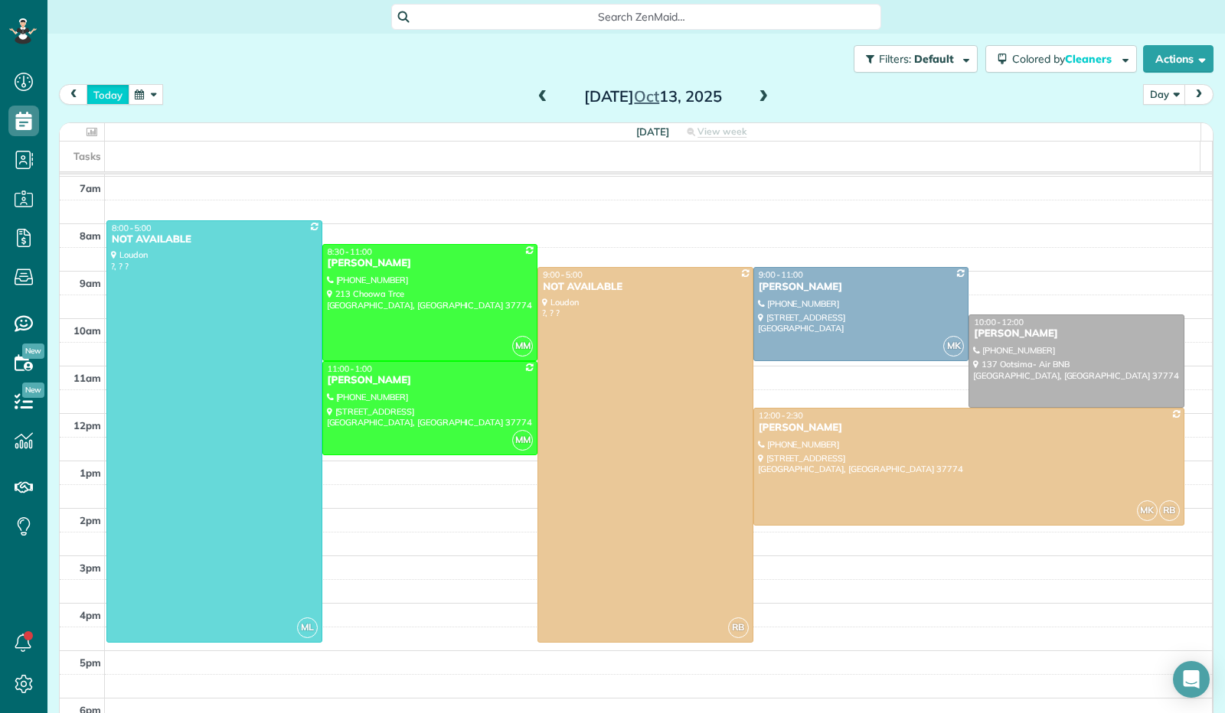
click at [103, 94] on button "today" at bounding box center [108, 94] width 43 height 21
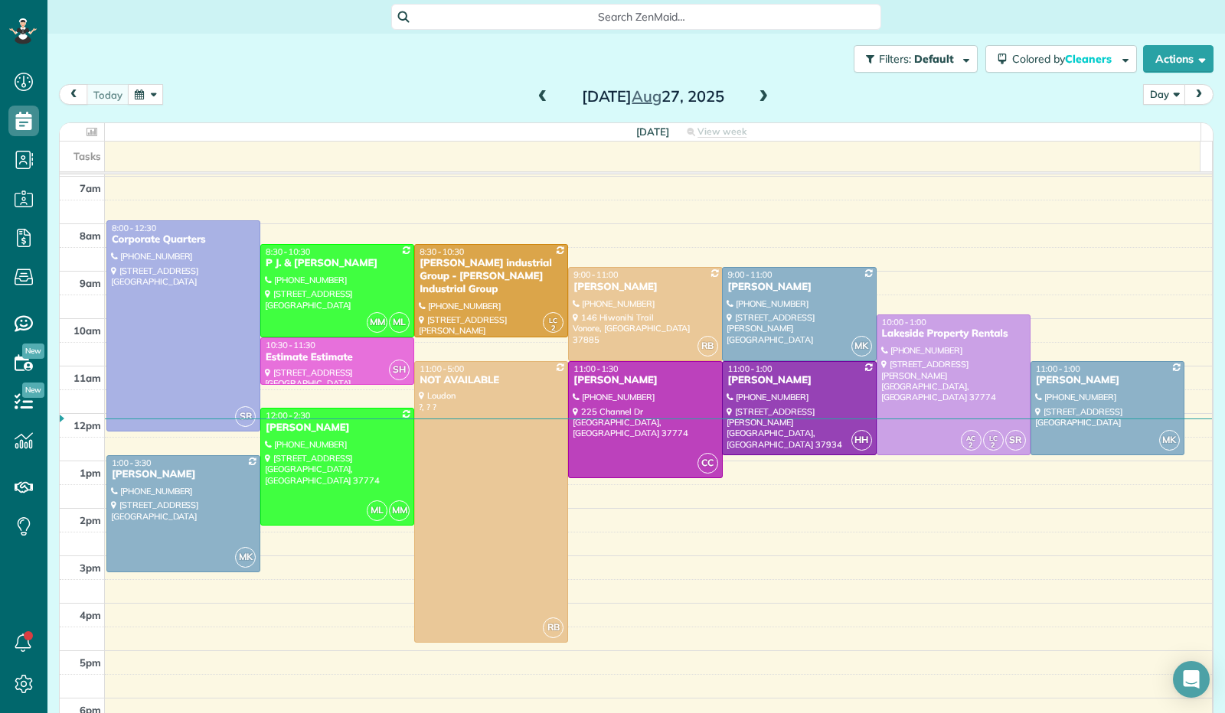
click at [149, 90] on button "button" at bounding box center [145, 94] width 35 height 21
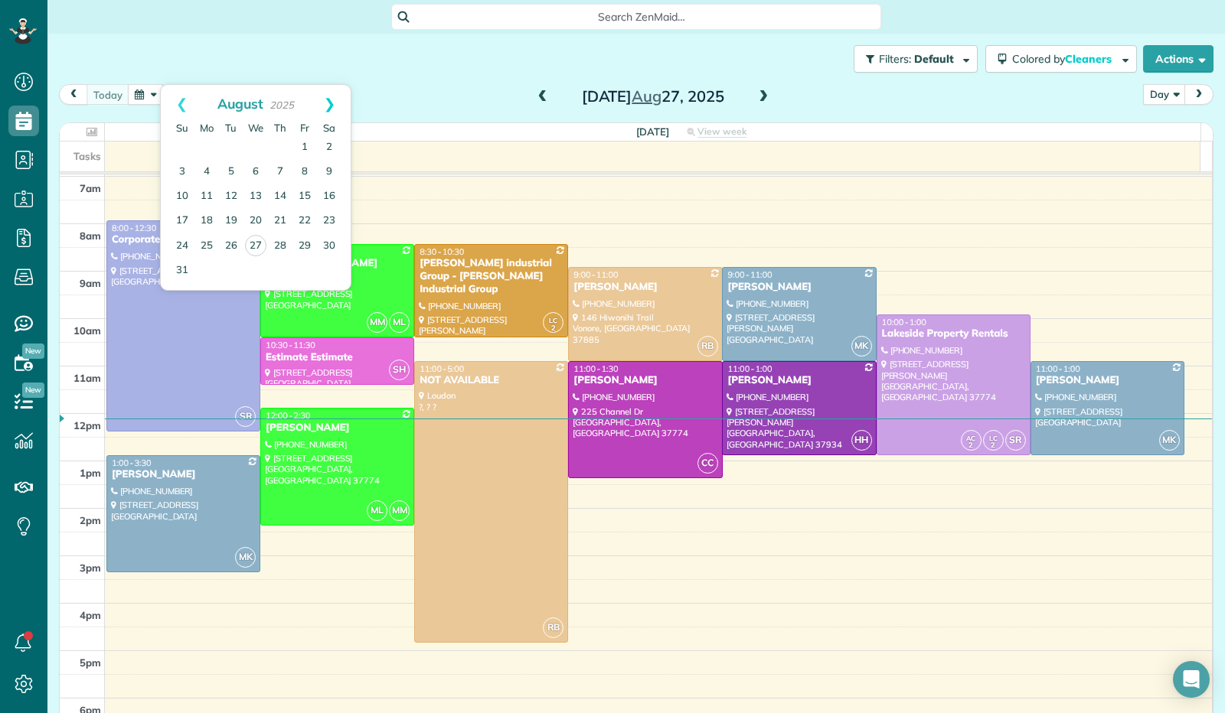
click at [330, 103] on link "Next" at bounding box center [330, 104] width 42 height 38
click at [210, 144] on link "1" at bounding box center [206, 147] width 24 height 24
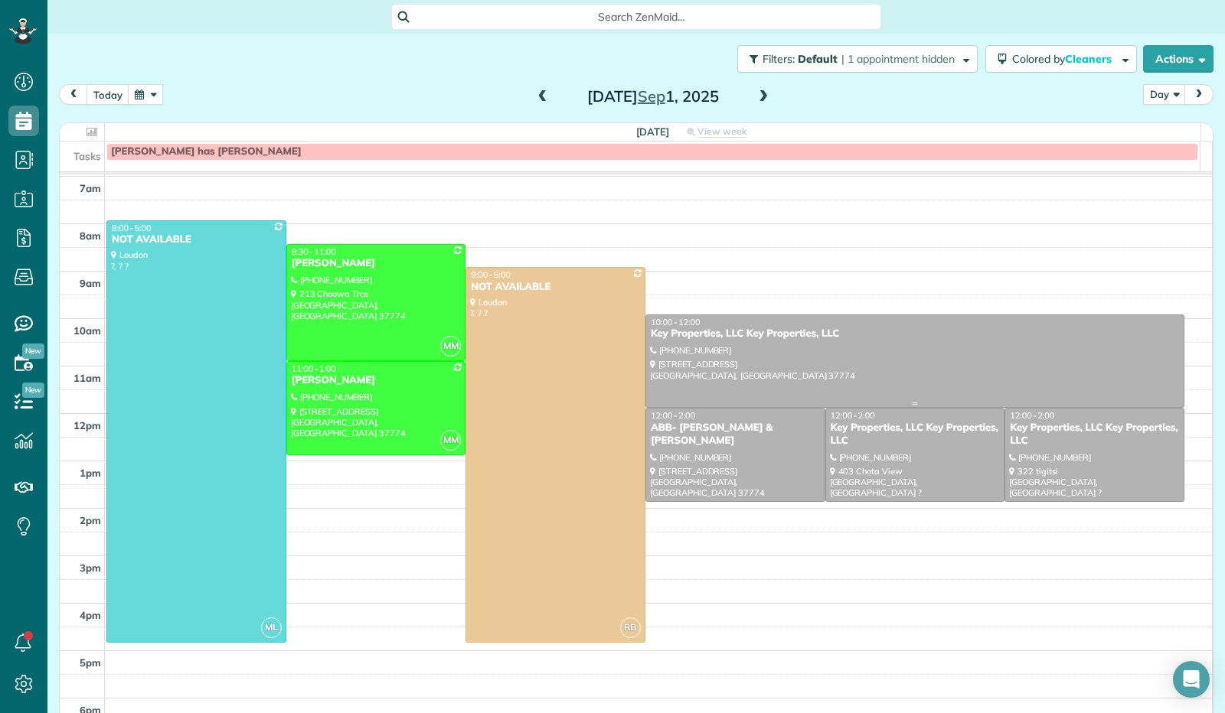
click at [786, 364] on div at bounding box center [914, 361] width 537 height 93
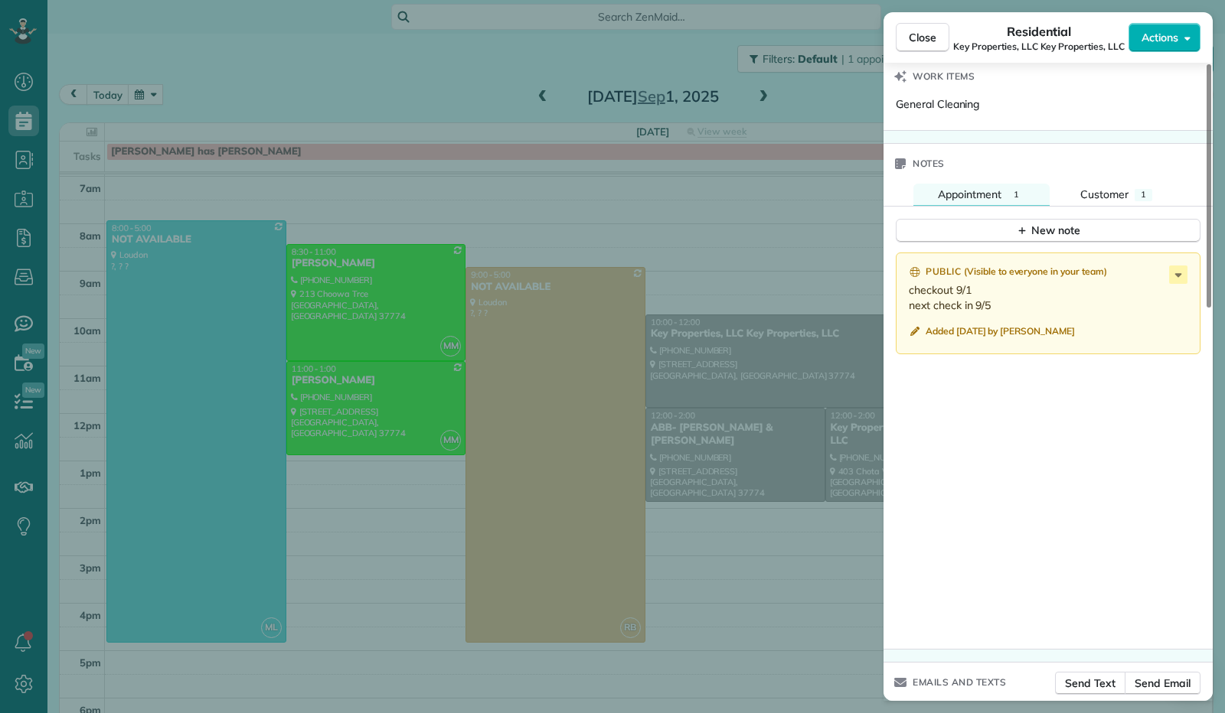
scroll to position [1027, 0]
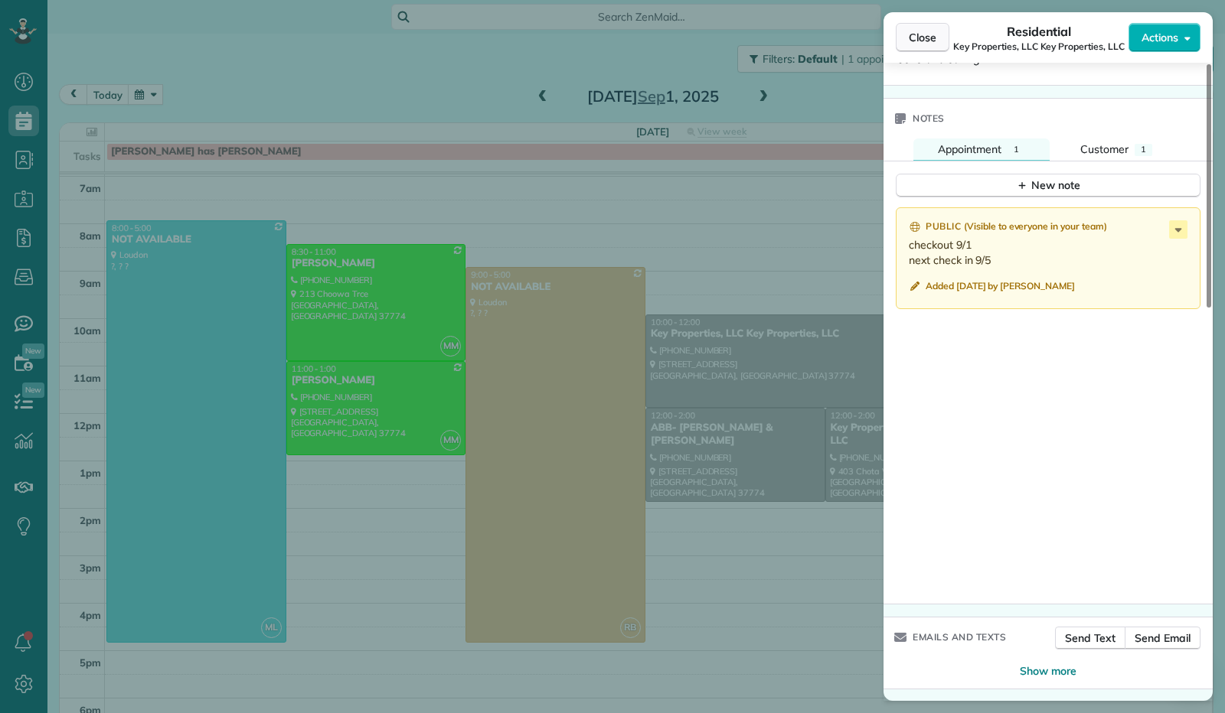
click at [925, 45] on button "Close" at bounding box center [923, 37] width 54 height 29
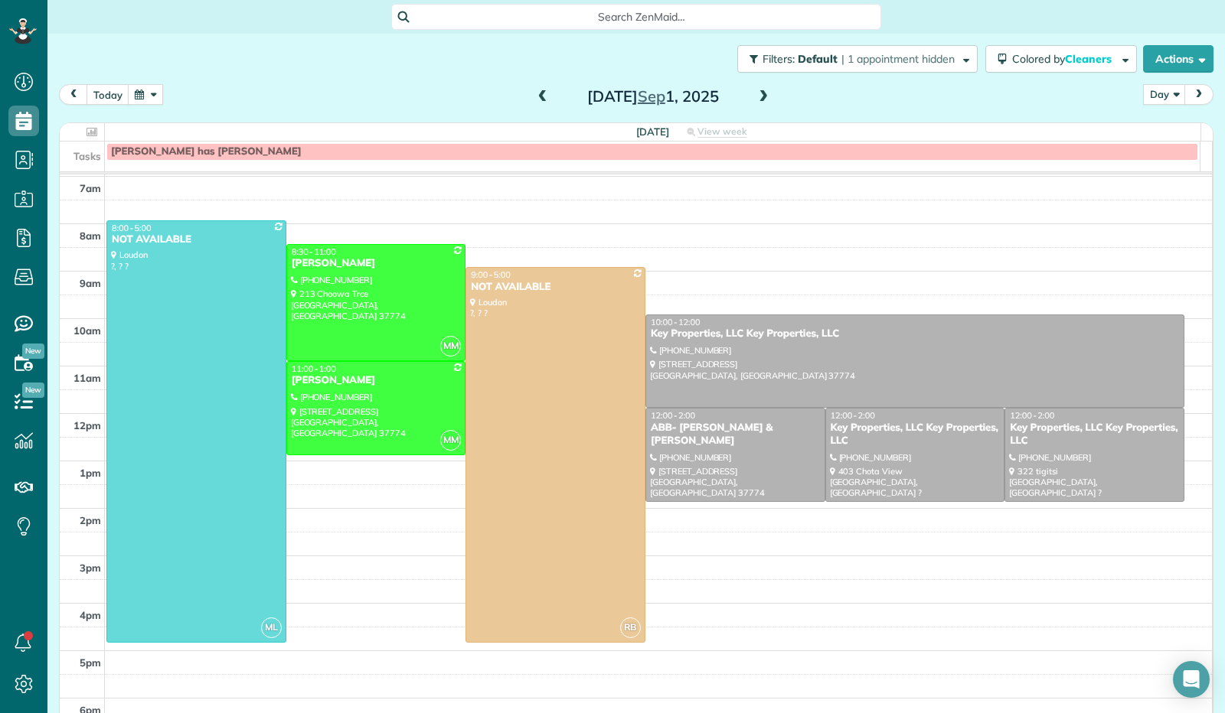
click at [154, 95] on button "button" at bounding box center [145, 94] width 35 height 21
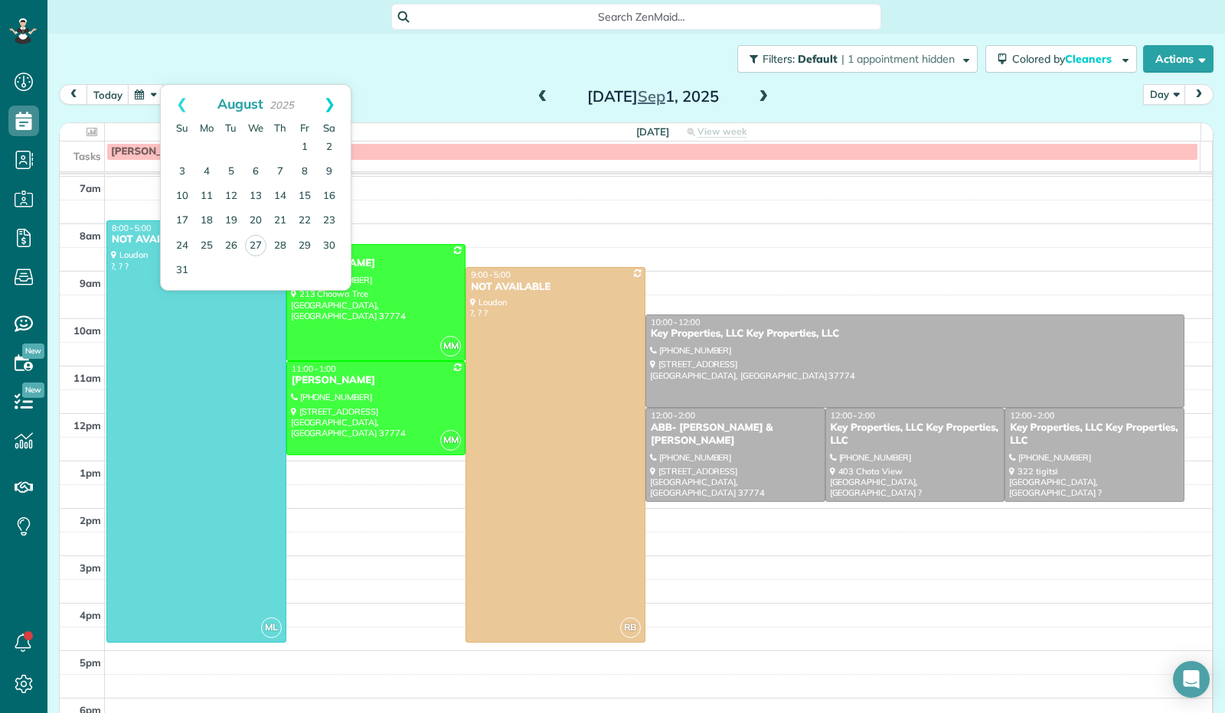
click at [326, 98] on link "Next" at bounding box center [330, 104] width 42 height 38
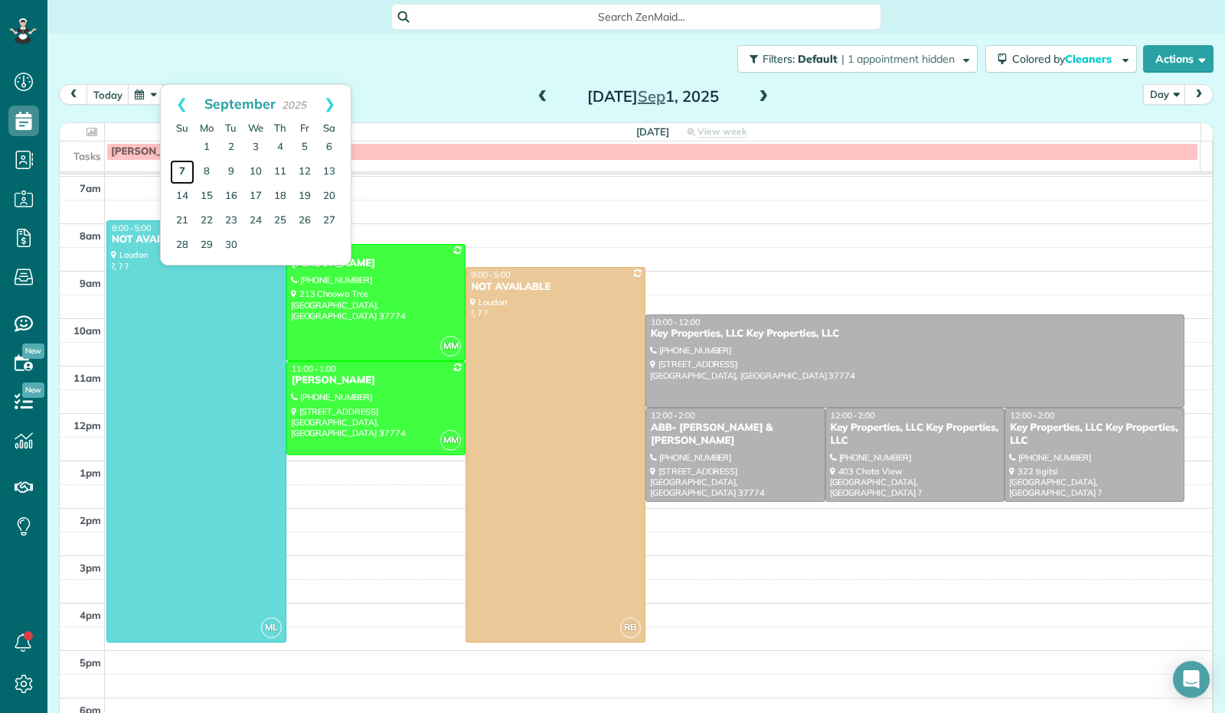
click at [178, 169] on link "7" at bounding box center [182, 172] width 24 height 24
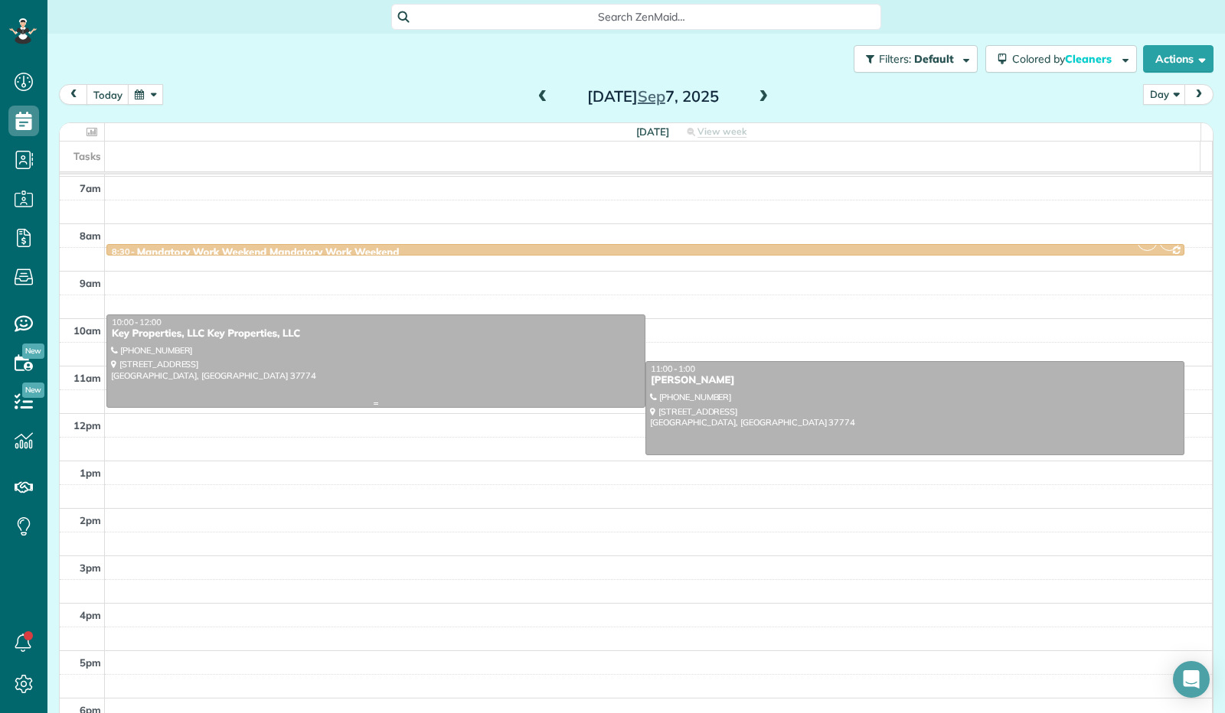
click at [384, 359] on div at bounding box center [375, 361] width 537 height 93
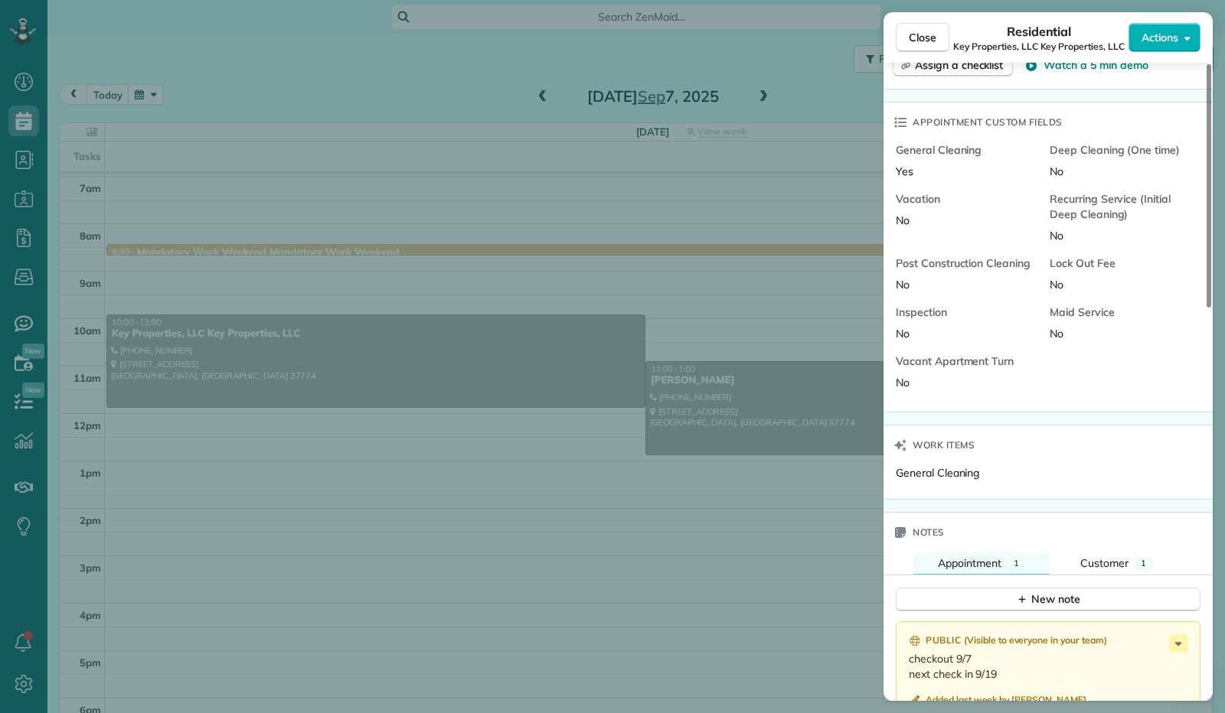
scroll to position [919, 0]
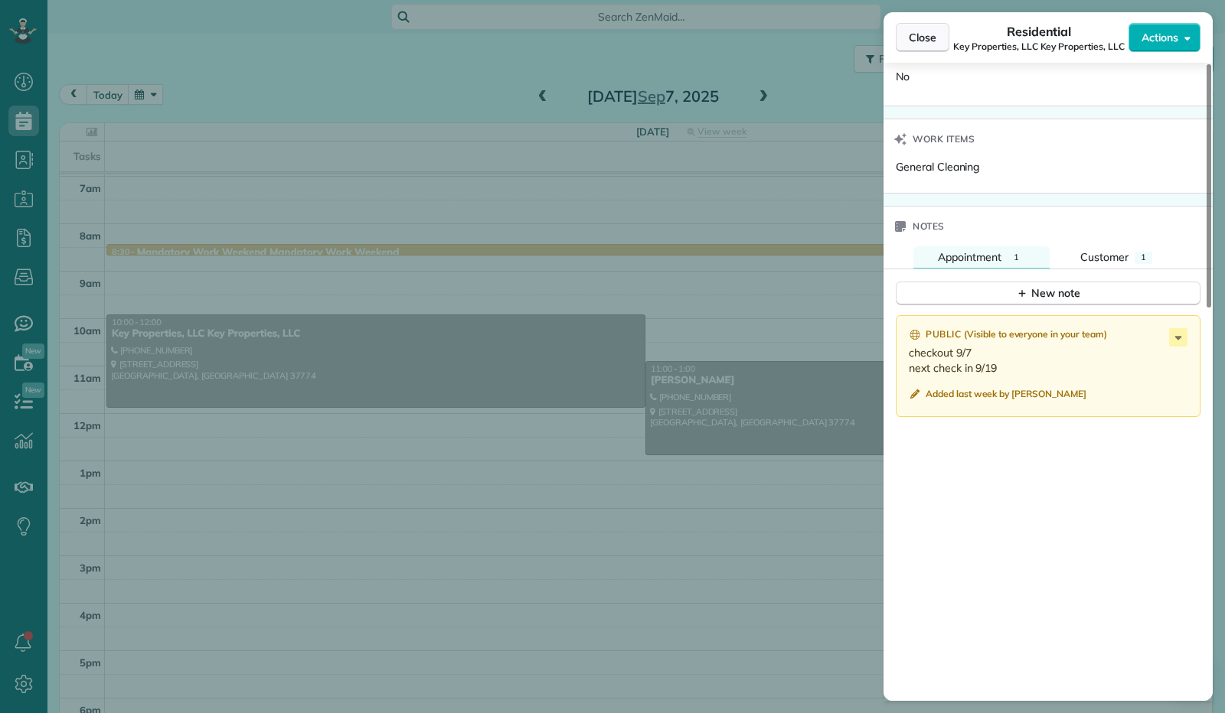
click at [922, 39] on span "Close" at bounding box center [923, 37] width 28 height 15
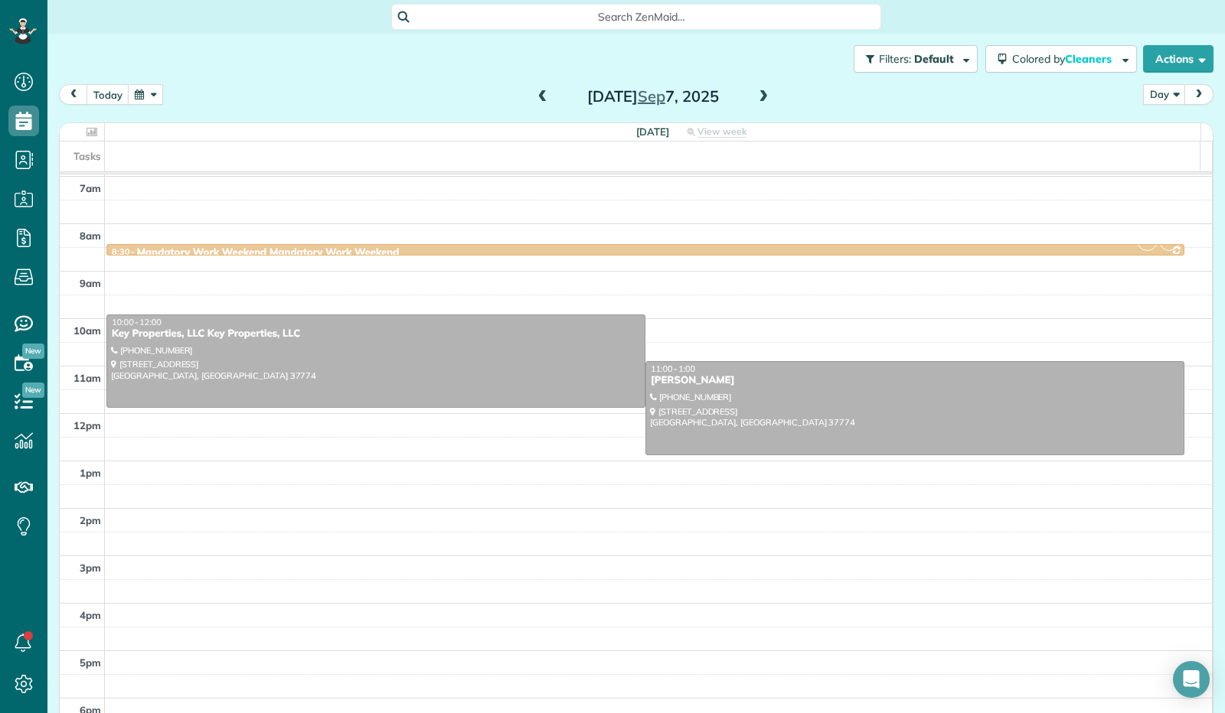
click at [141, 90] on button "button" at bounding box center [145, 94] width 35 height 21
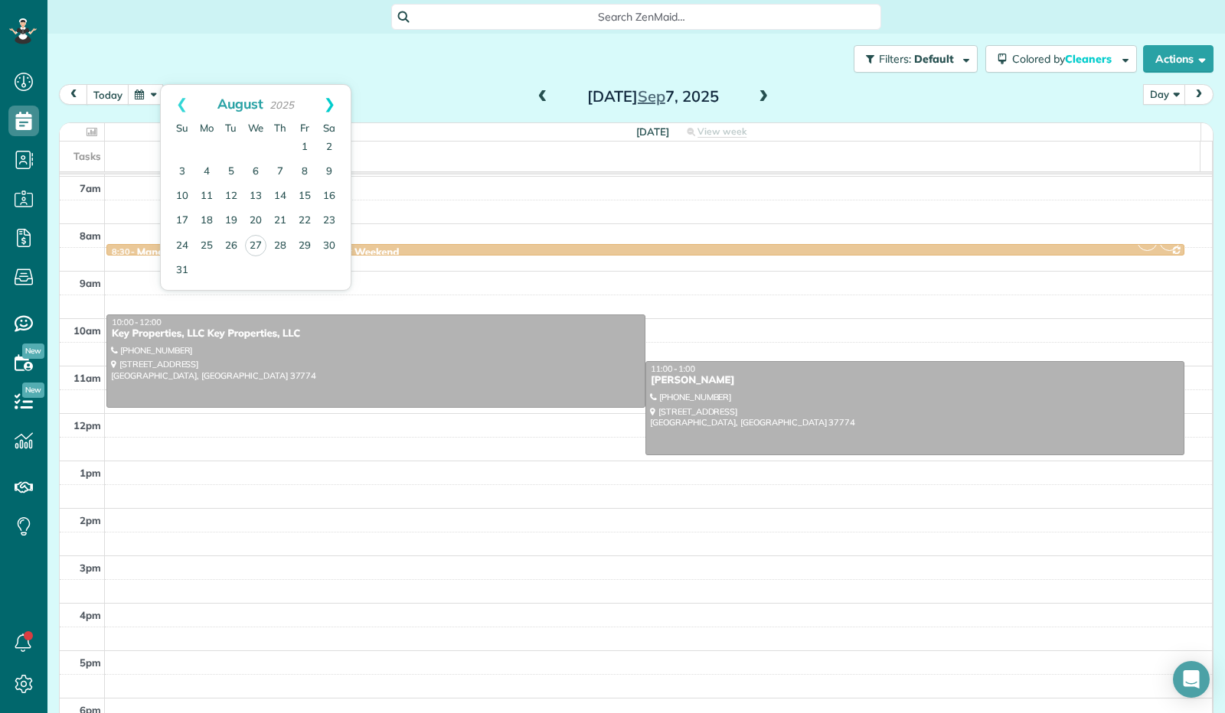
click at [333, 90] on link "Next" at bounding box center [330, 104] width 42 height 38
click at [184, 224] on link "21" at bounding box center [182, 221] width 24 height 24
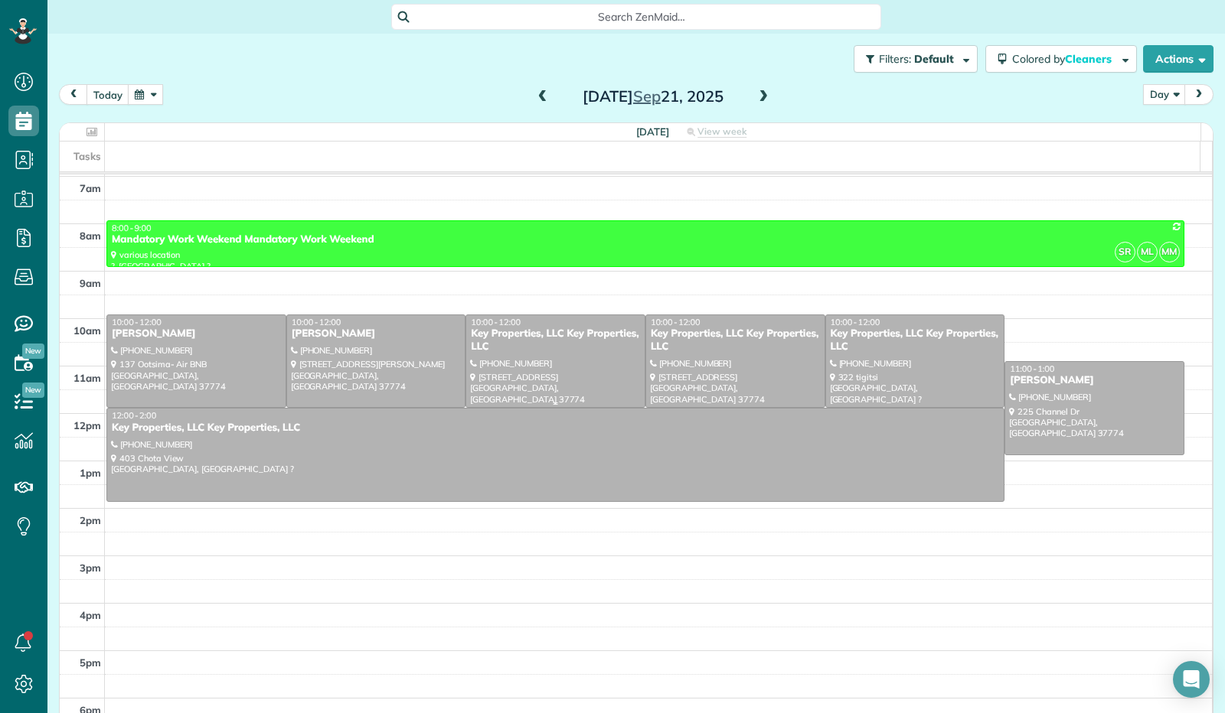
click at [559, 379] on div at bounding box center [555, 361] width 178 height 93
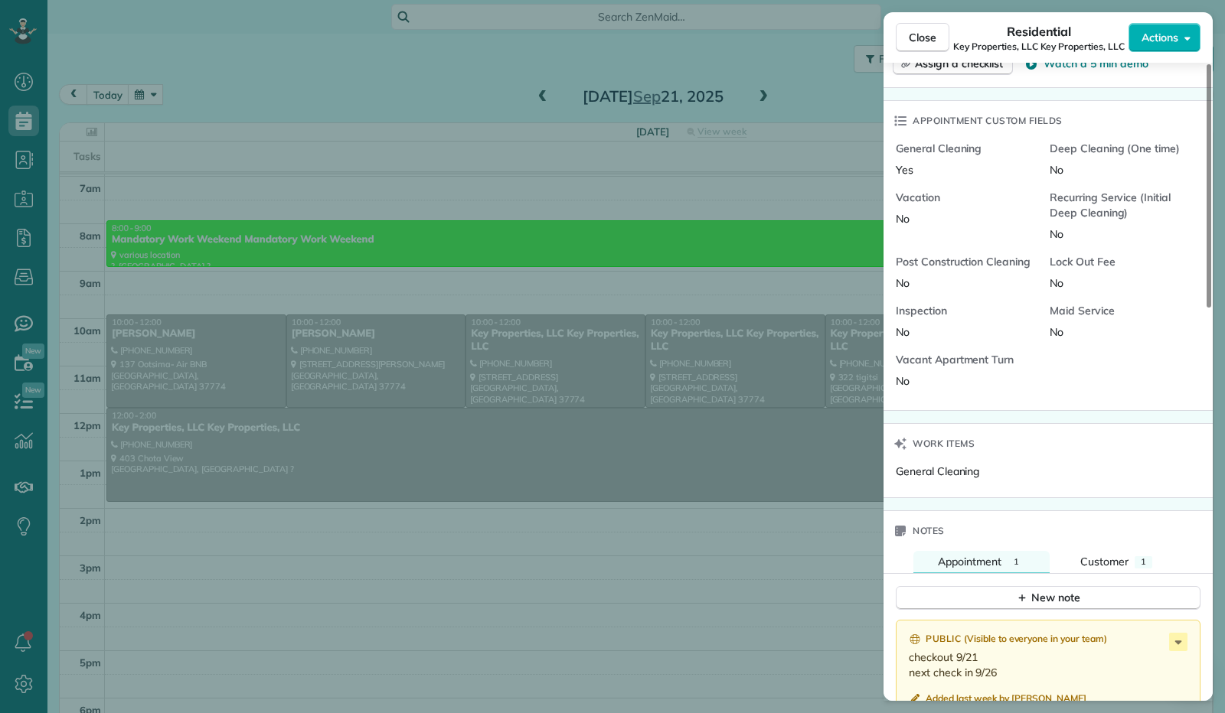
scroll to position [768, 0]
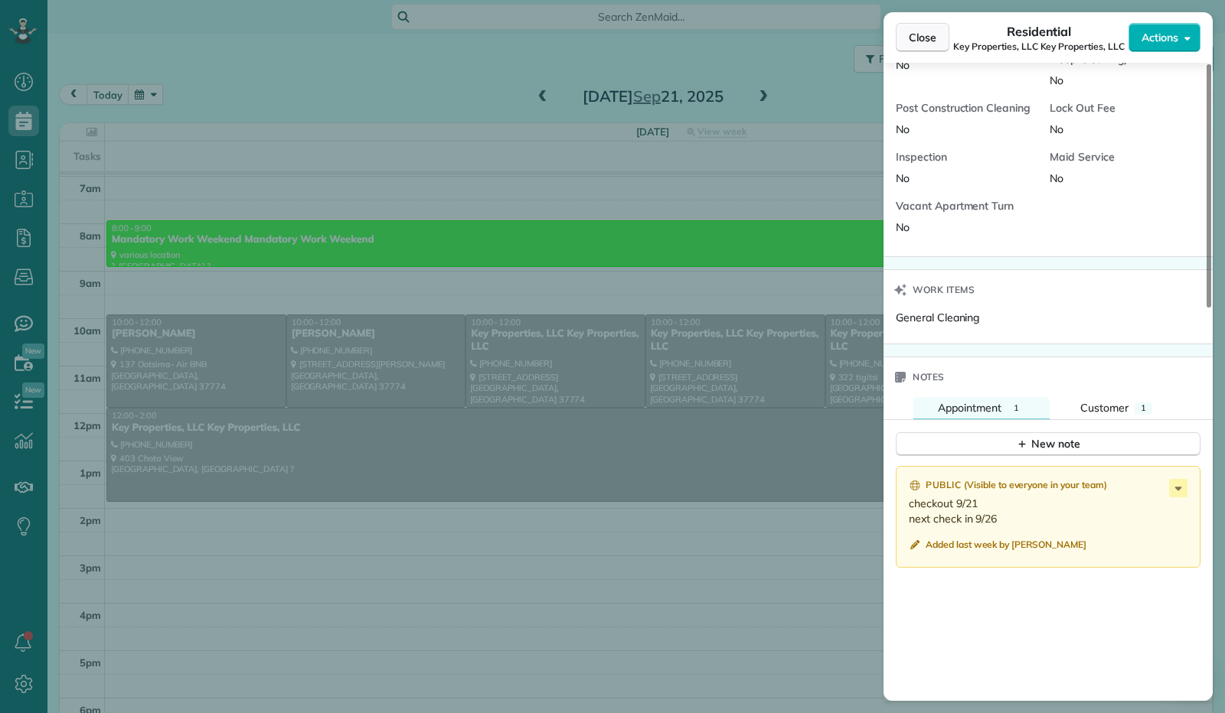
click at [929, 48] on button "Close" at bounding box center [923, 37] width 54 height 29
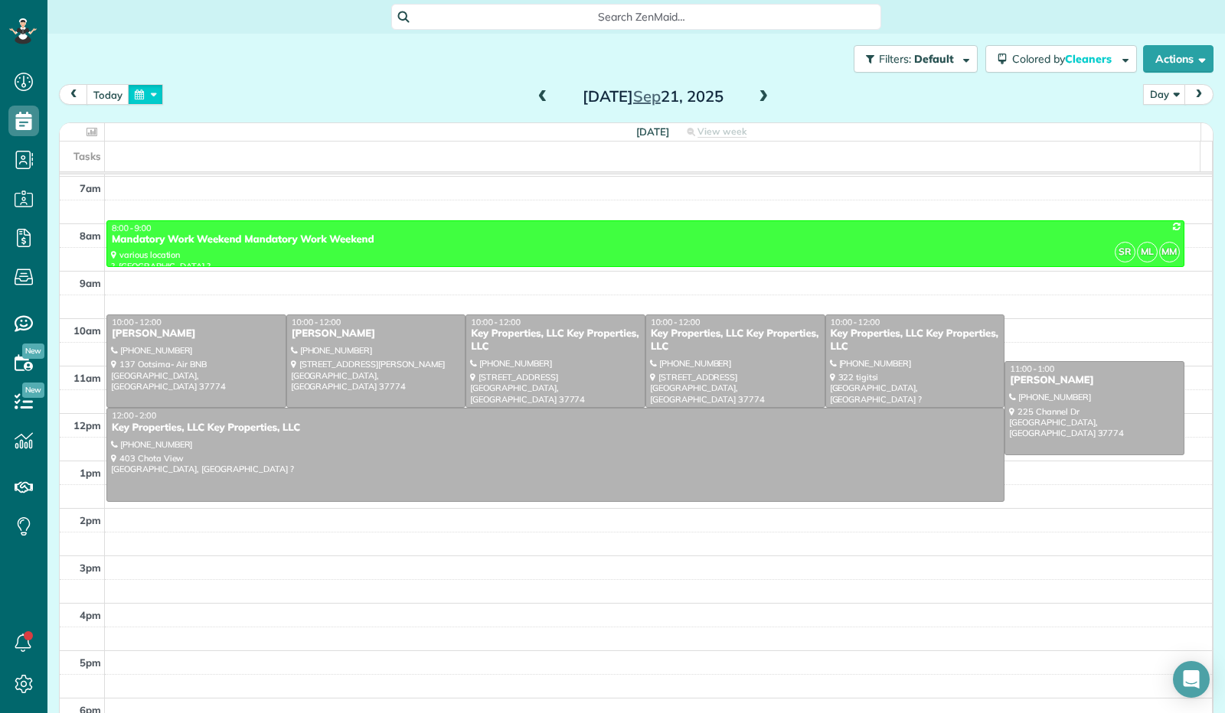
click at [154, 96] on button "button" at bounding box center [145, 94] width 35 height 21
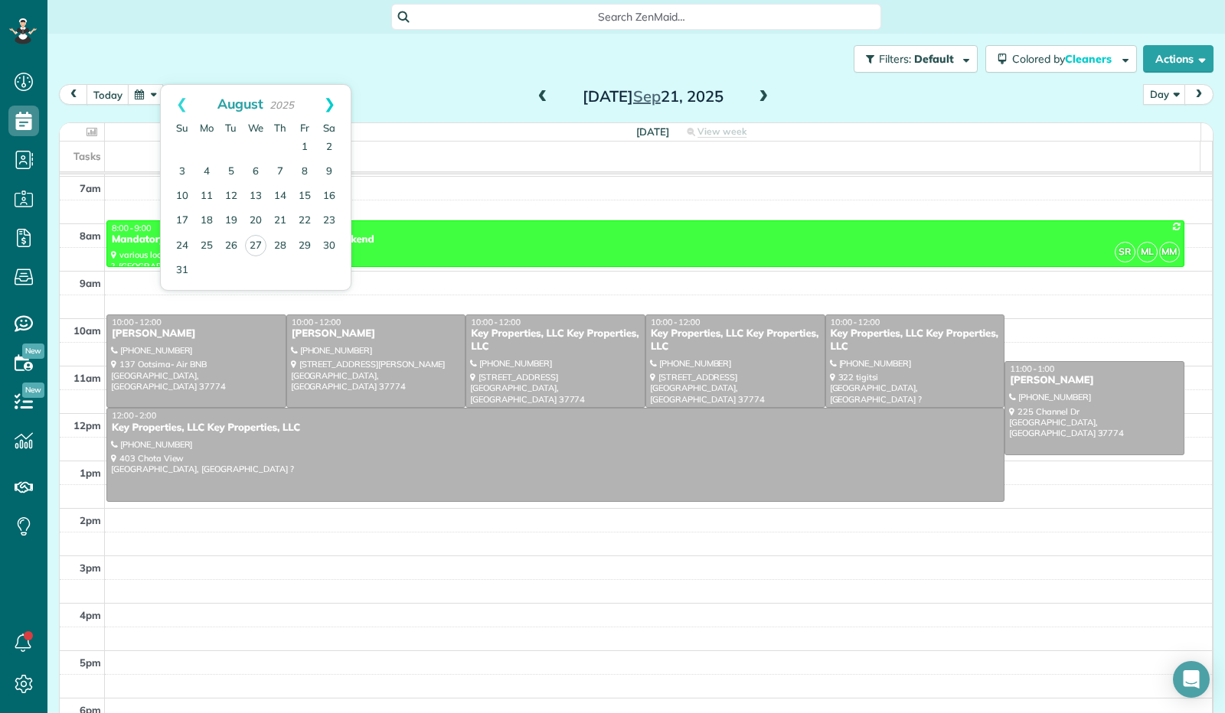
click at [332, 102] on link "Next" at bounding box center [330, 104] width 42 height 38
click at [179, 244] on link "28" at bounding box center [182, 245] width 24 height 24
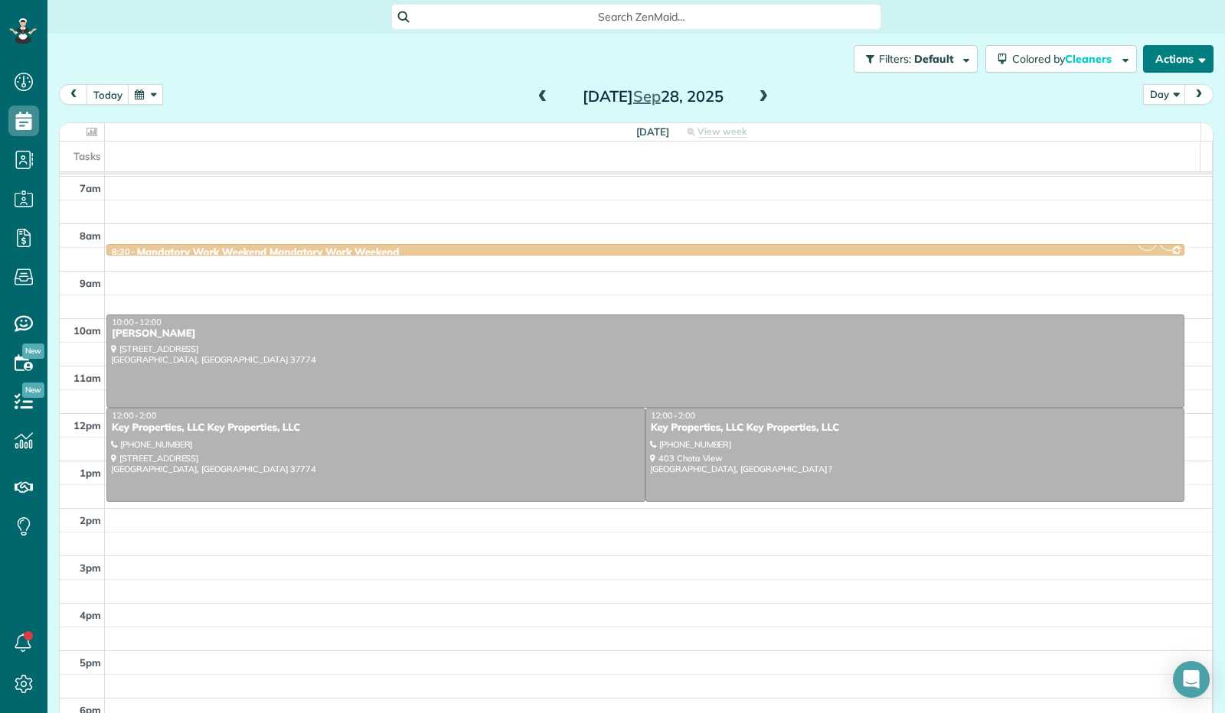
click at [1192, 53] on button "Actions" at bounding box center [1178, 59] width 70 height 28
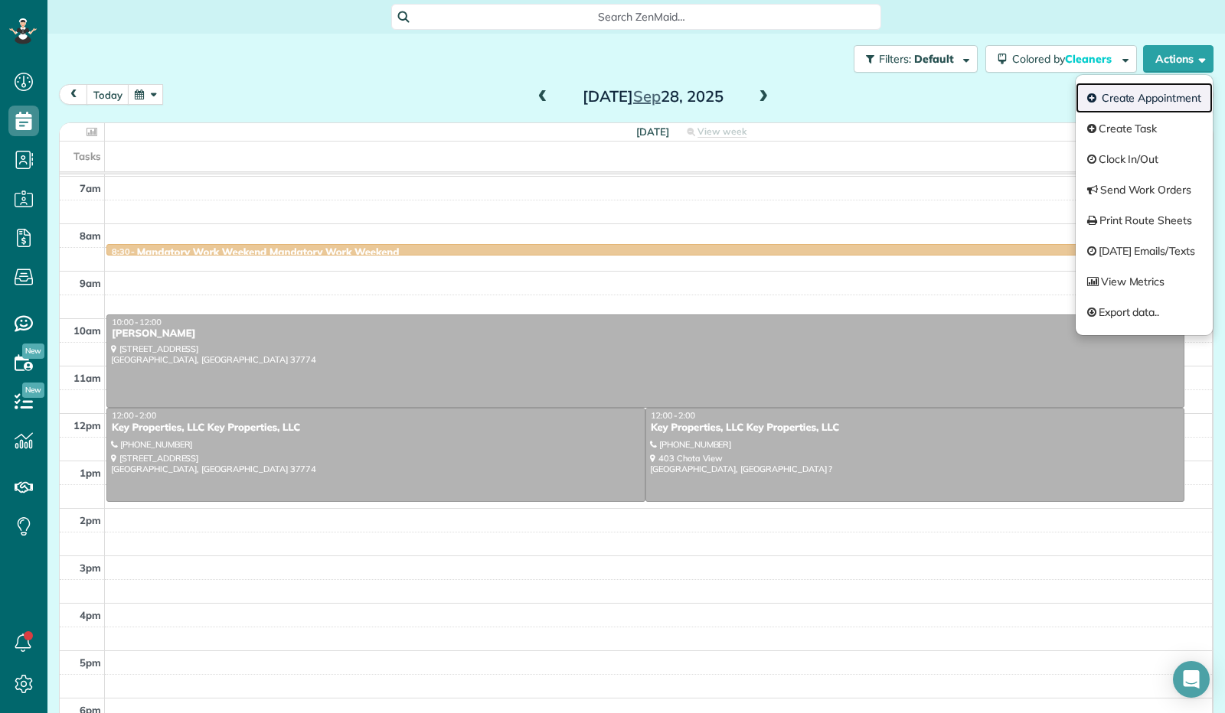
click at [1184, 97] on link "Create Appointment" at bounding box center [1144, 98] width 137 height 31
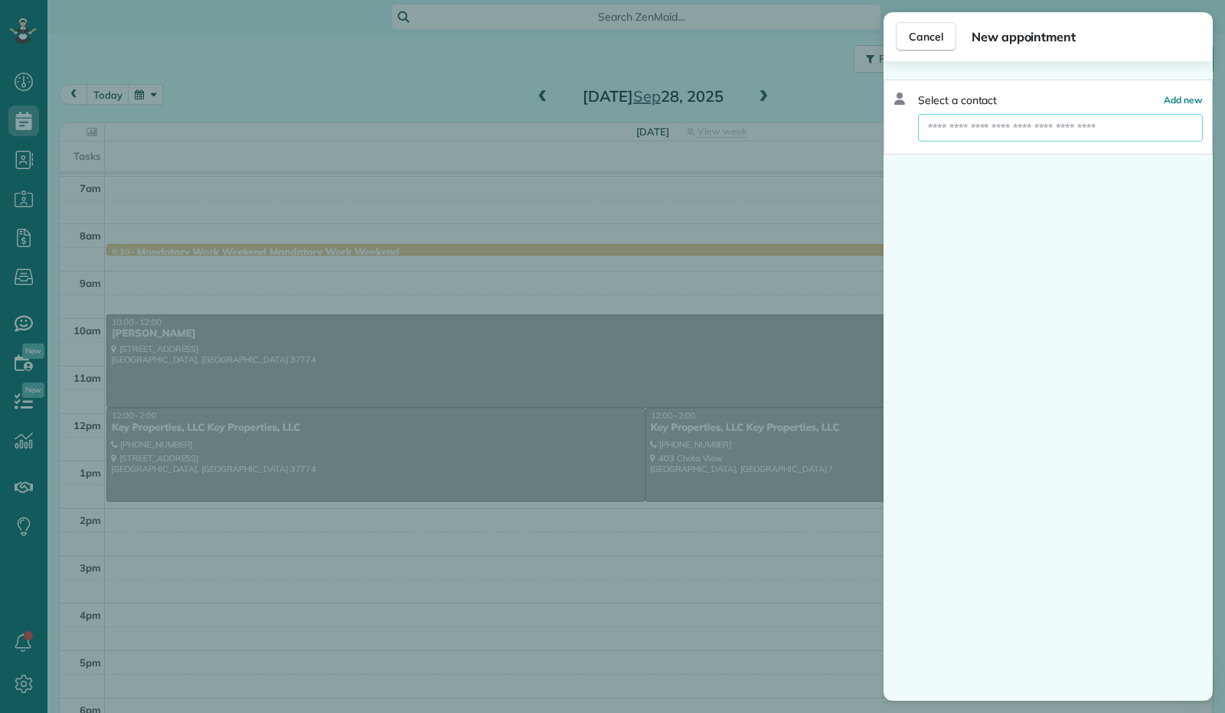
click at [1023, 125] on input "text" at bounding box center [1060, 128] width 285 height 28
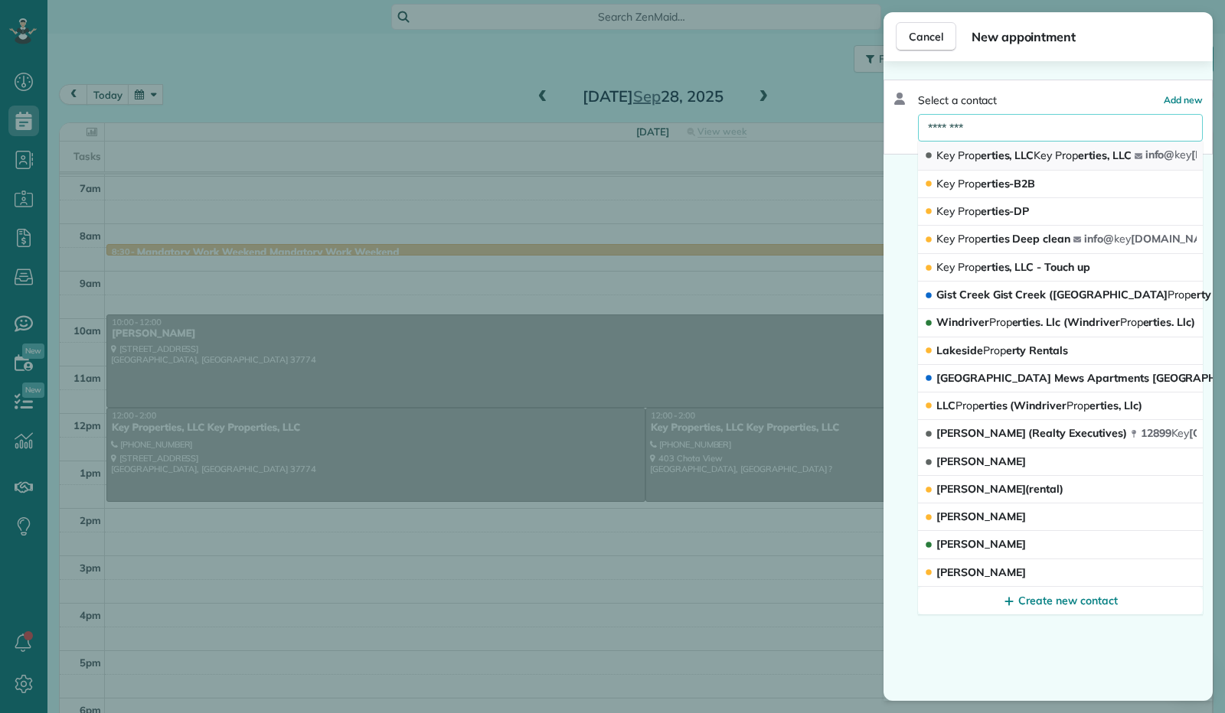
type input "********"
click at [1031, 146] on button "Key Prop erties, LLC Key Prop erties, LLC info@ key [DOMAIN_NAME]" at bounding box center [1060, 156] width 285 height 29
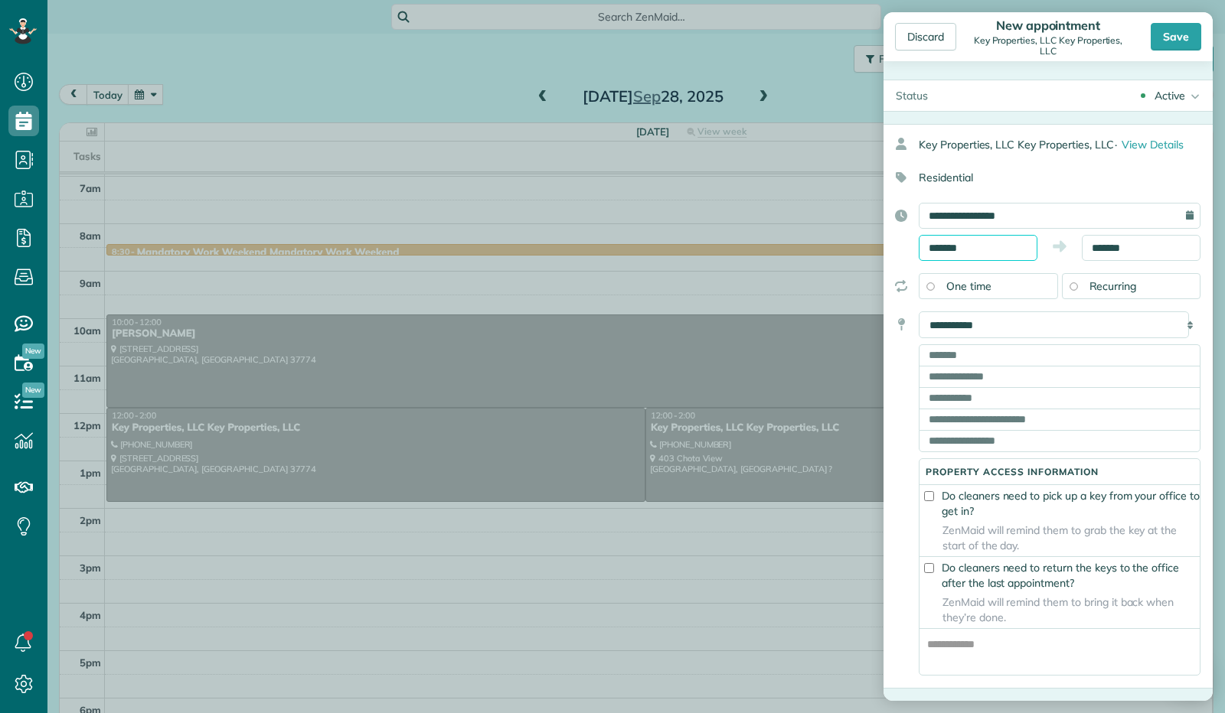
click at [976, 243] on input "*******" at bounding box center [978, 248] width 119 height 26
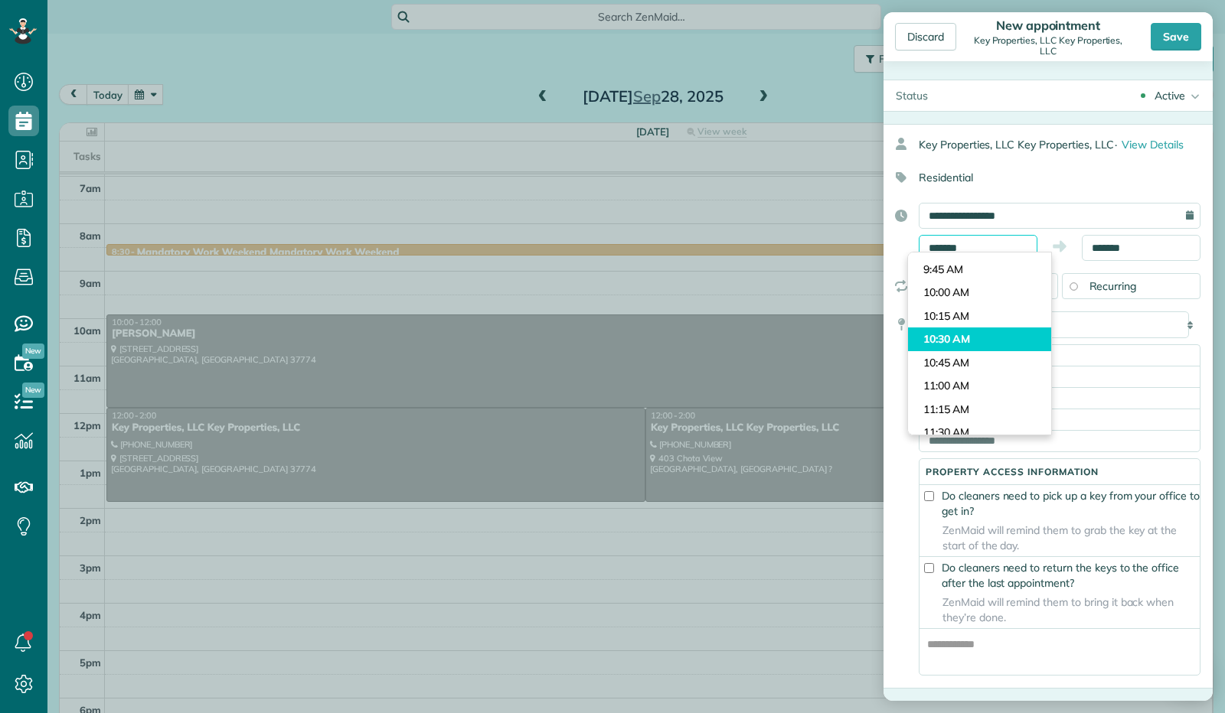
scroll to position [879, 0]
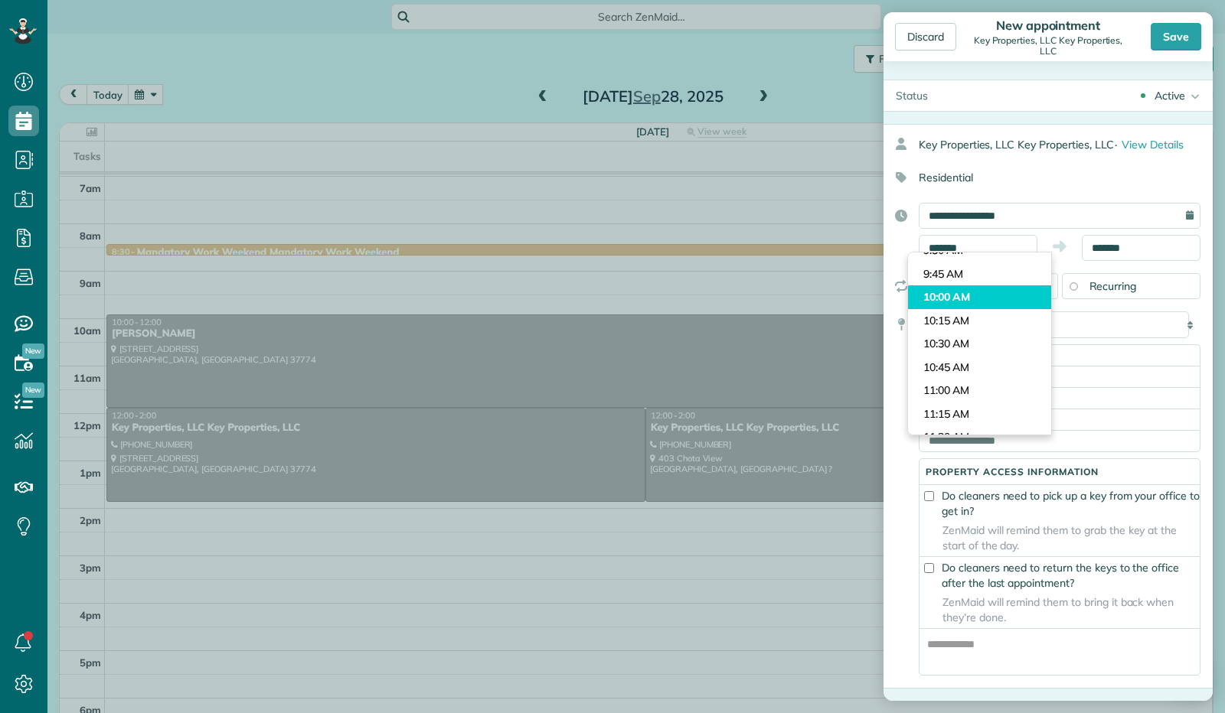
type input "********"
click at [967, 299] on body "Dashboard Scheduling Calendar View List View Dispatch View - Weekly scheduling …" at bounding box center [612, 356] width 1225 height 713
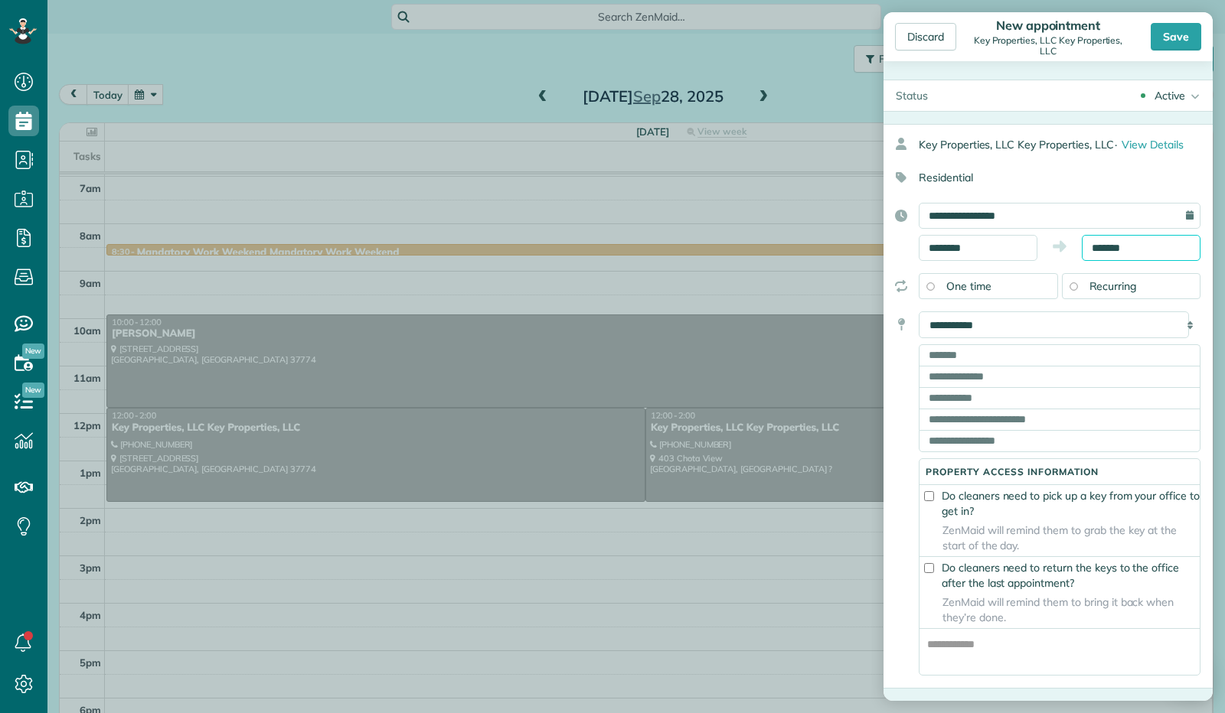
click at [1099, 238] on input "*******" at bounding box center [1141, 248] width 119 height 26
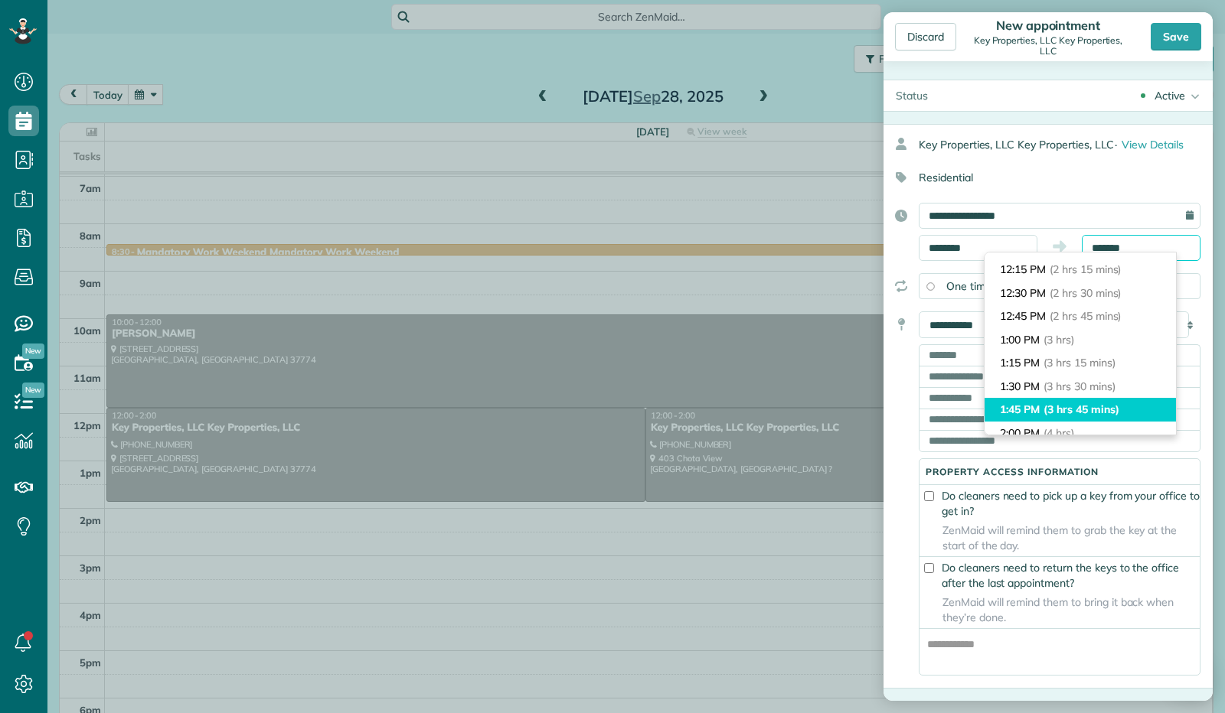
scroll to position [78, 0]
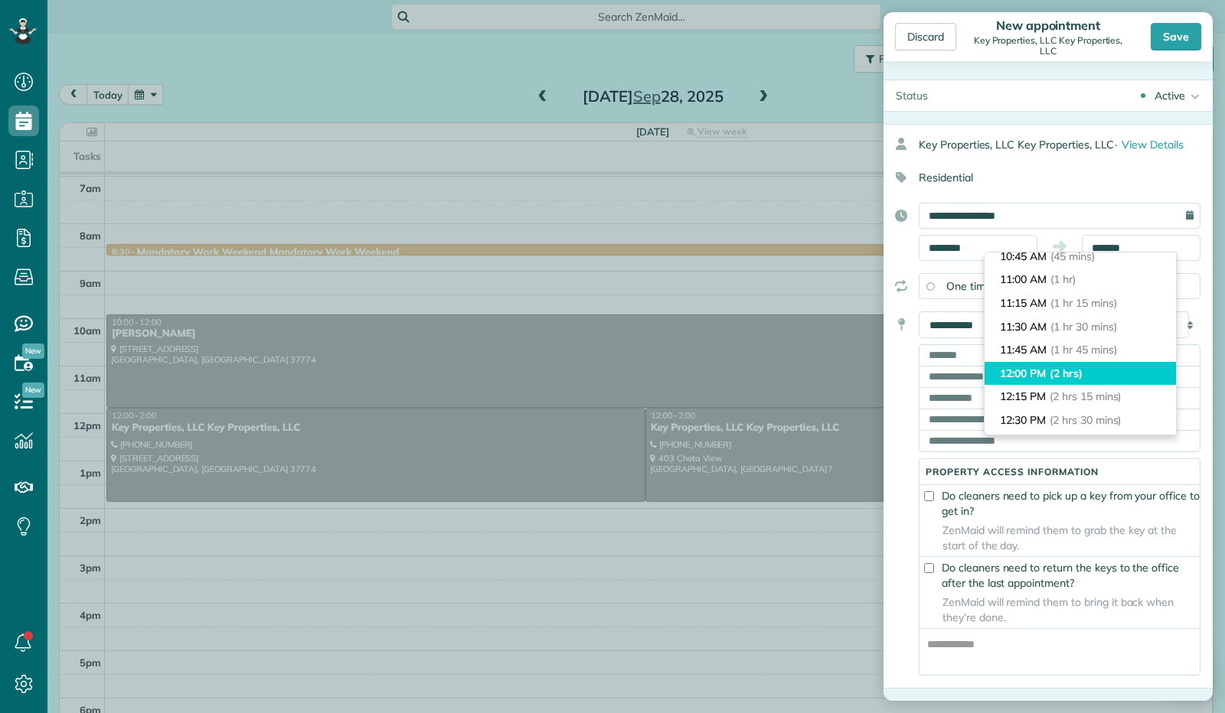
type input "********"
click at [1065, 374] on span "(2 hrs)" at bounding box center [1066, 374] width 33 height 14
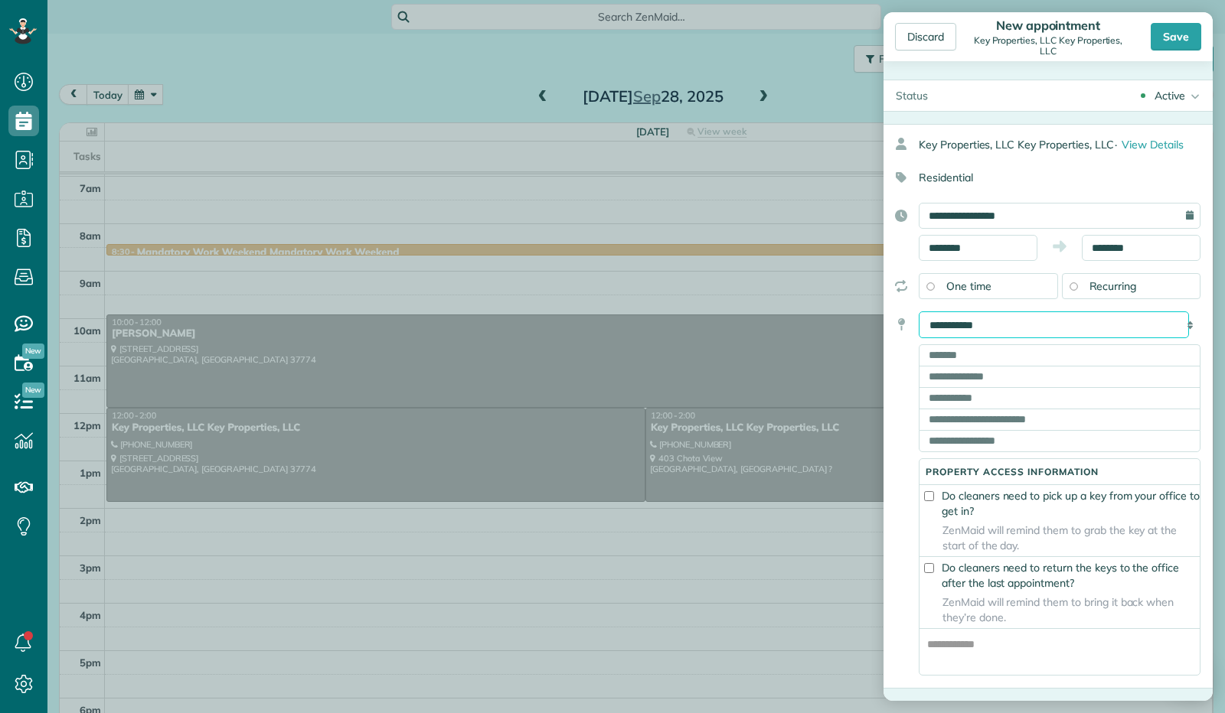
click at [1008, 325] on select "**********" at bounding box center [1054, 325] width 270 height 27
select select "******"
click at [919, 312] on select "**********" at bounding box center [1054, 325] width 270 height 27
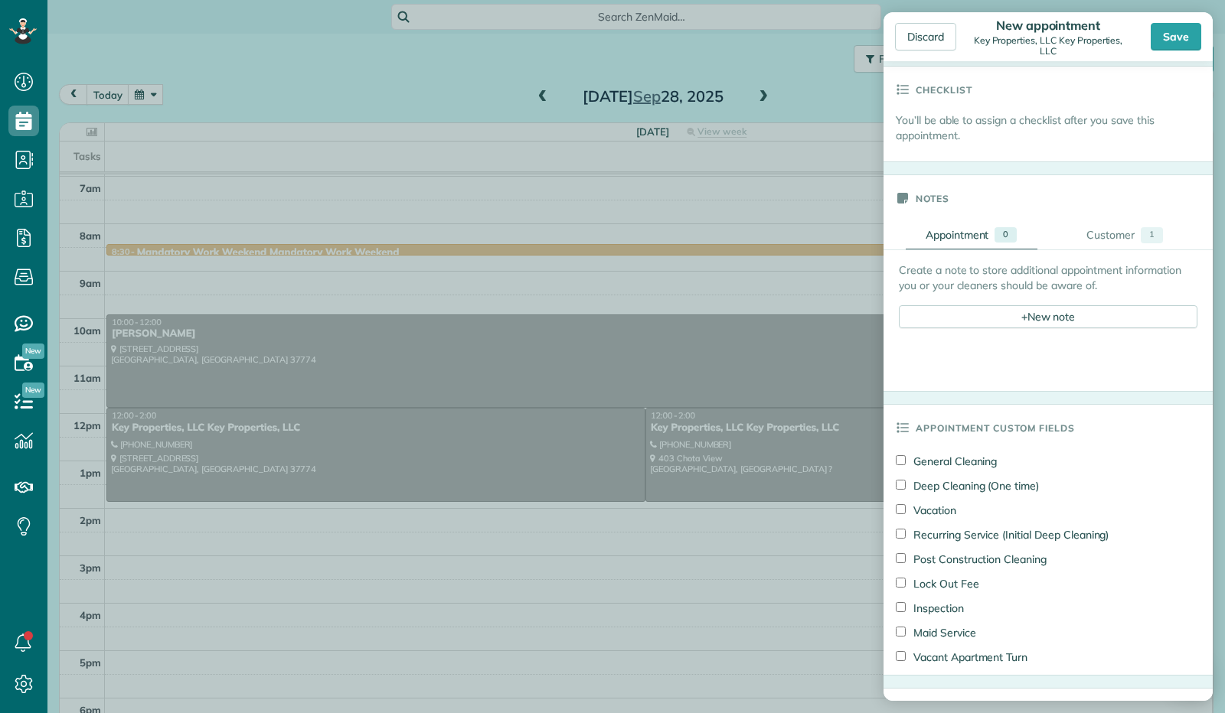
scroll to position [383, 0]
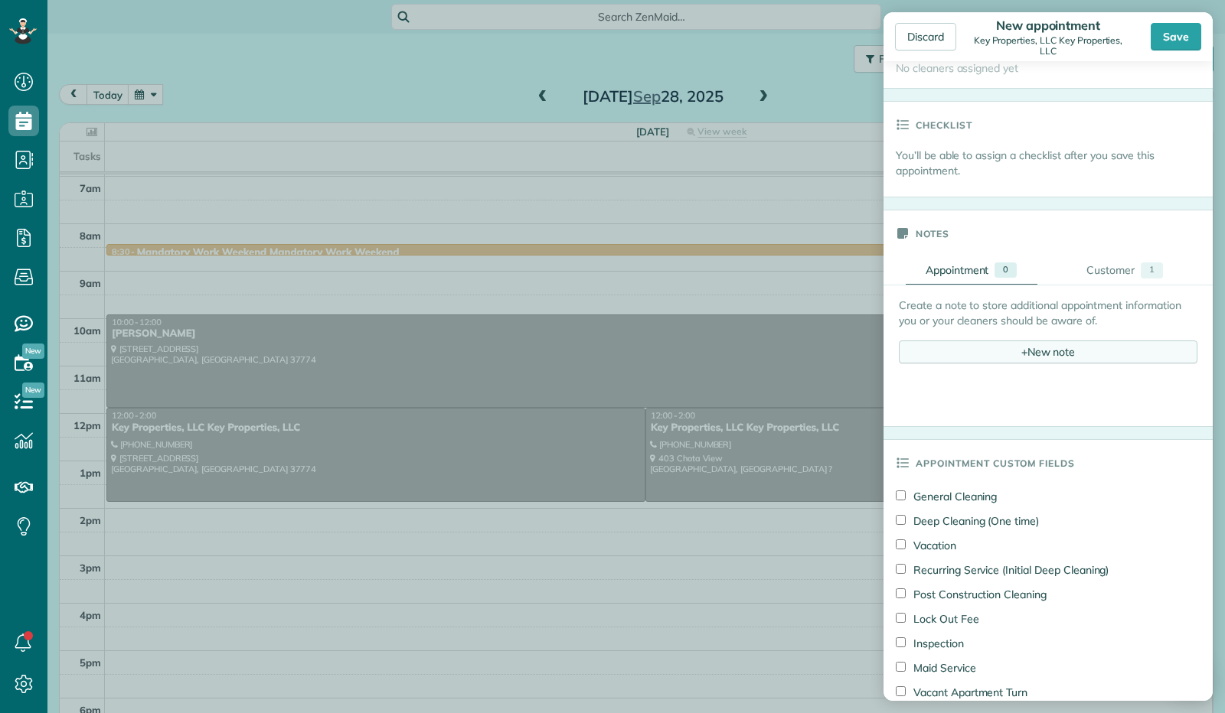
click at [1015, 341] on div "+ New note" at bounding box center [1048, 352] width 299 height 23
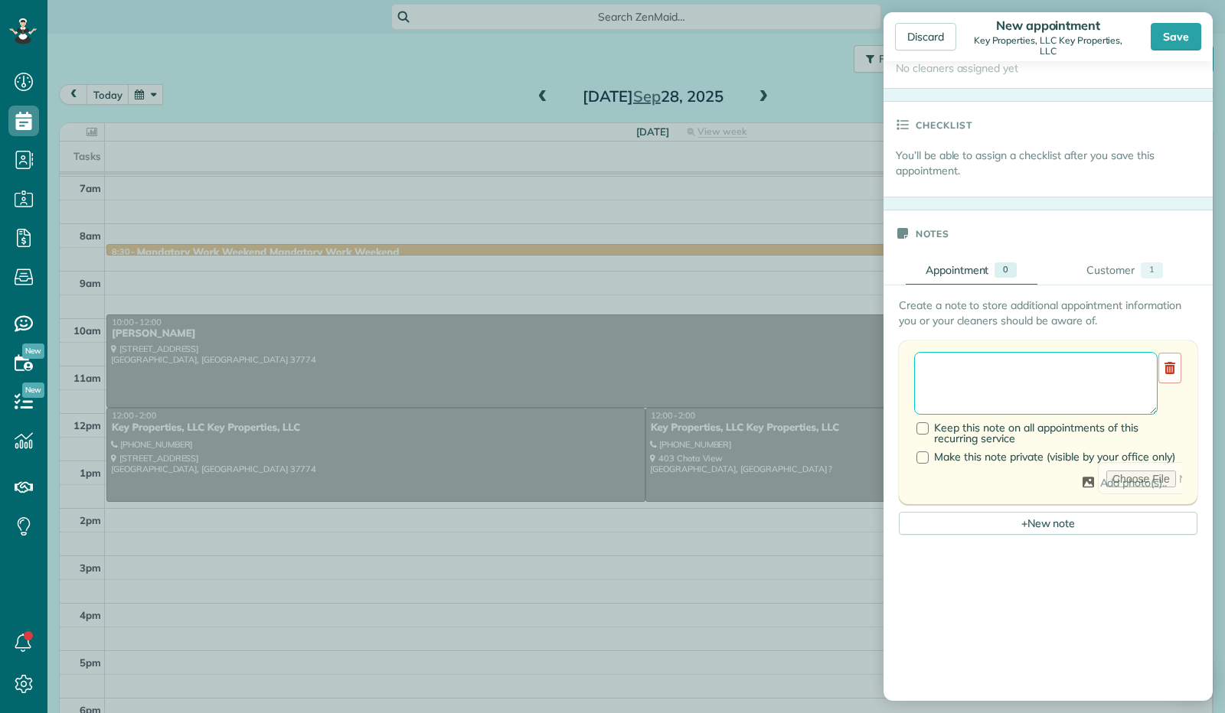
click at [1010, 356] on textarea at bounding box center [1035, 383] width 243 height 63
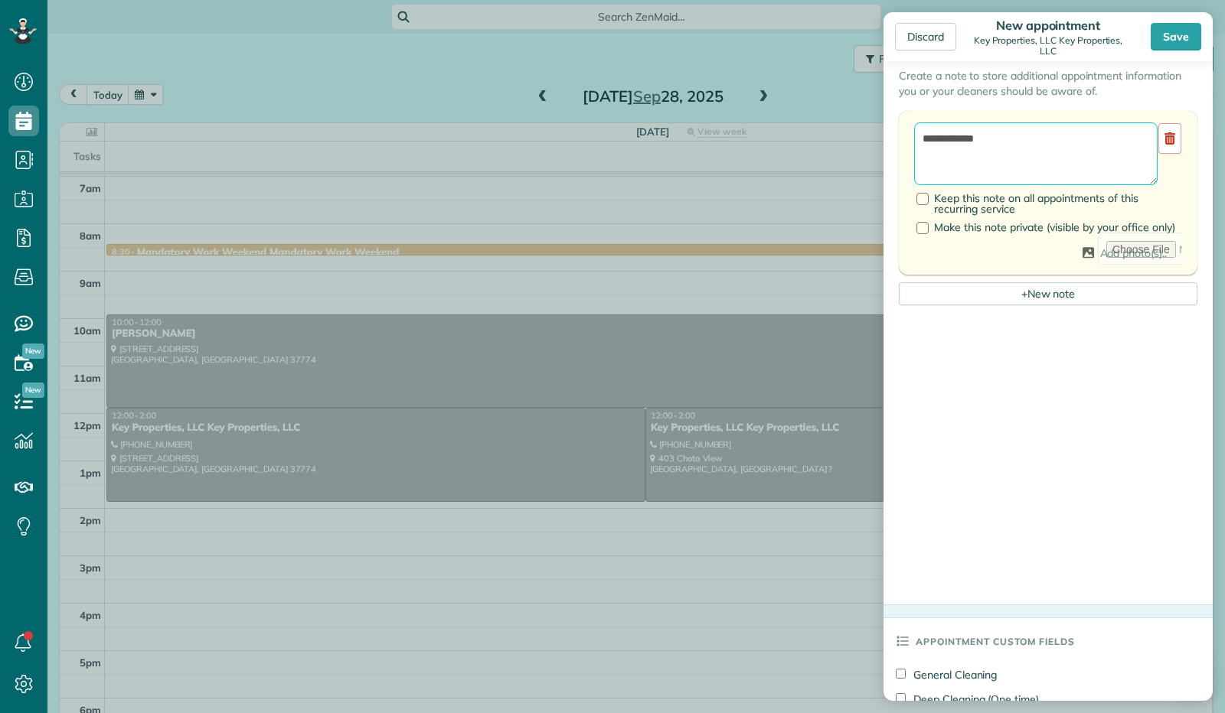
scroll to position [842, 0]
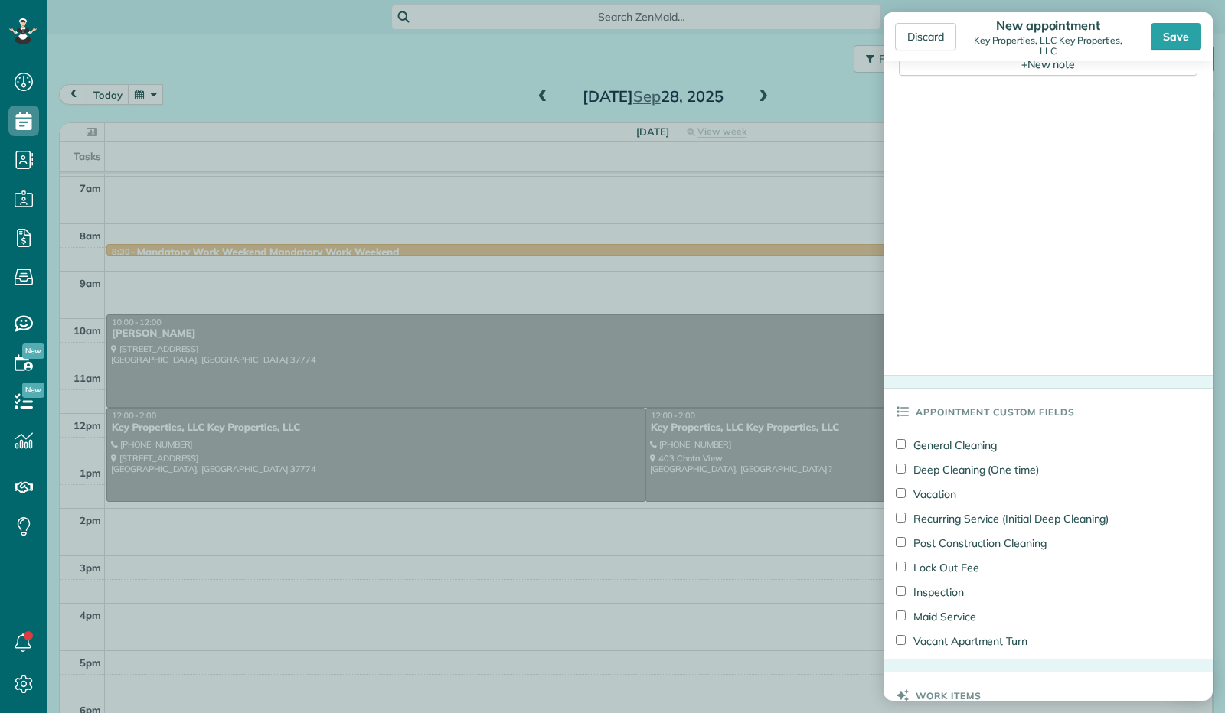
type textarea "**********"
click at [1180, 44] on div "Save" at bounding box center [1176, 37] width 51 height 28
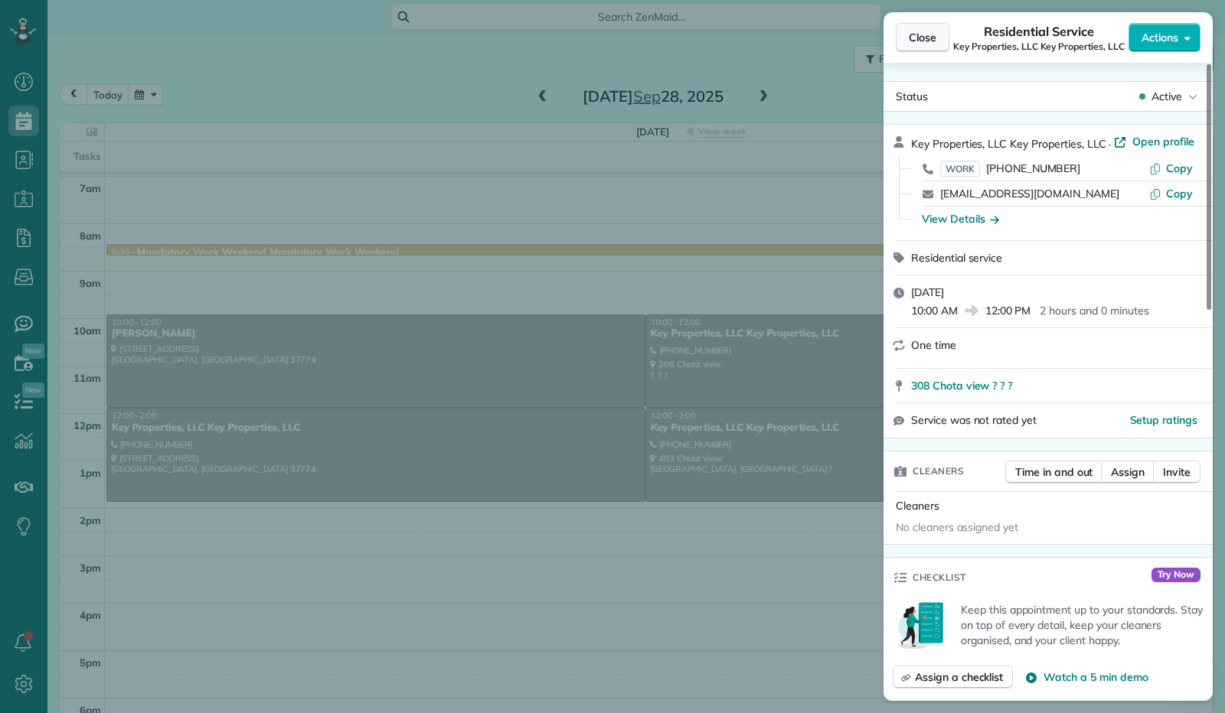
click at [920, 34] on span "Close" at bounding box center [923, 37] width 28 height 15
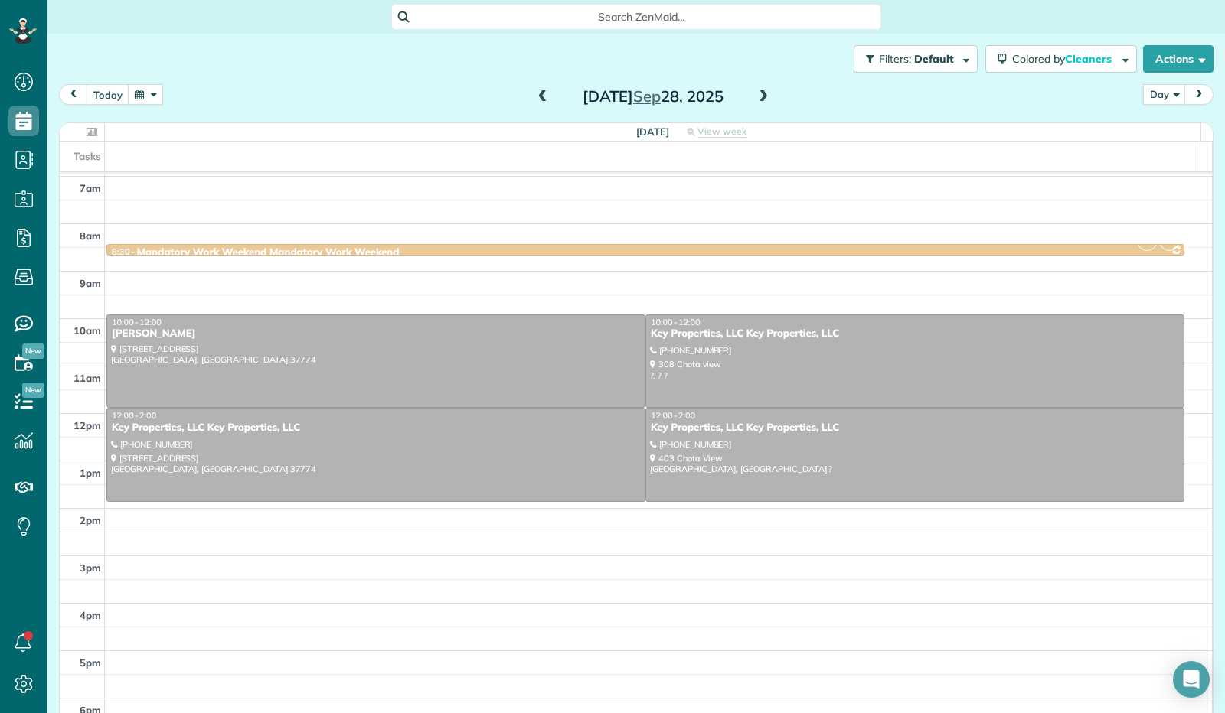
click at [151, 102] on button "button" at bounding box center [145, 94] width 35 height 21
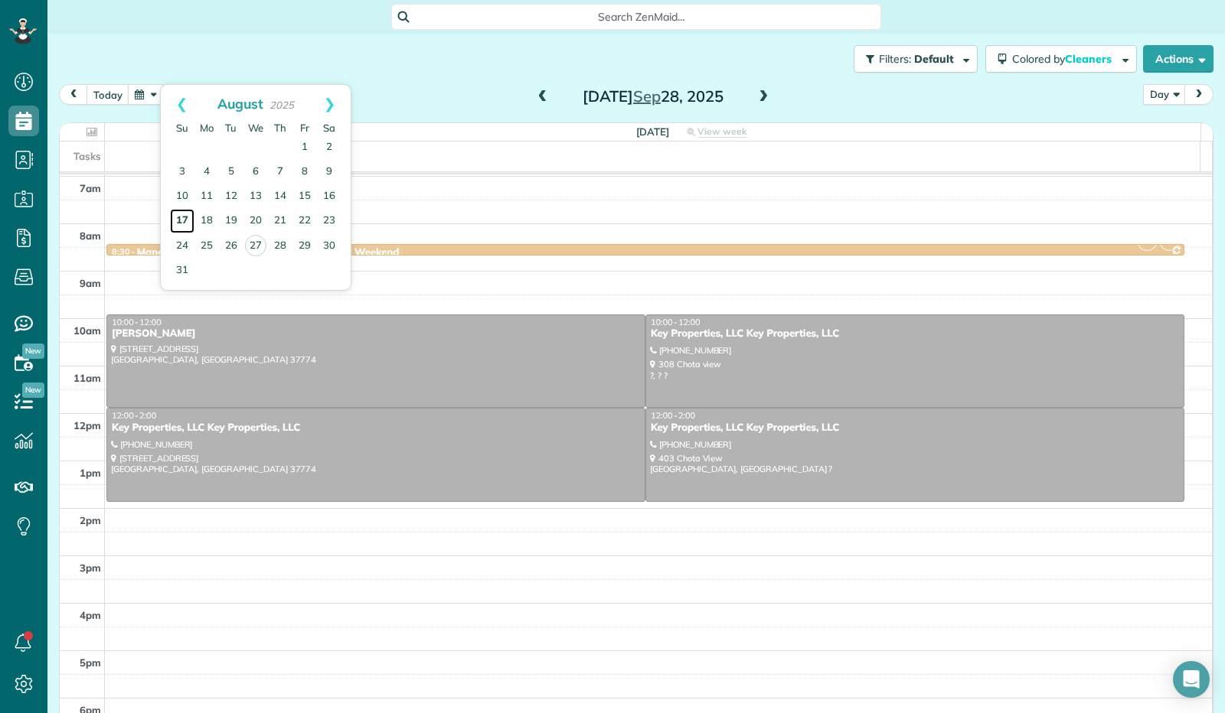
click at [175, 217] on link "17" at bounding box center [182, 221] width 24 height 24
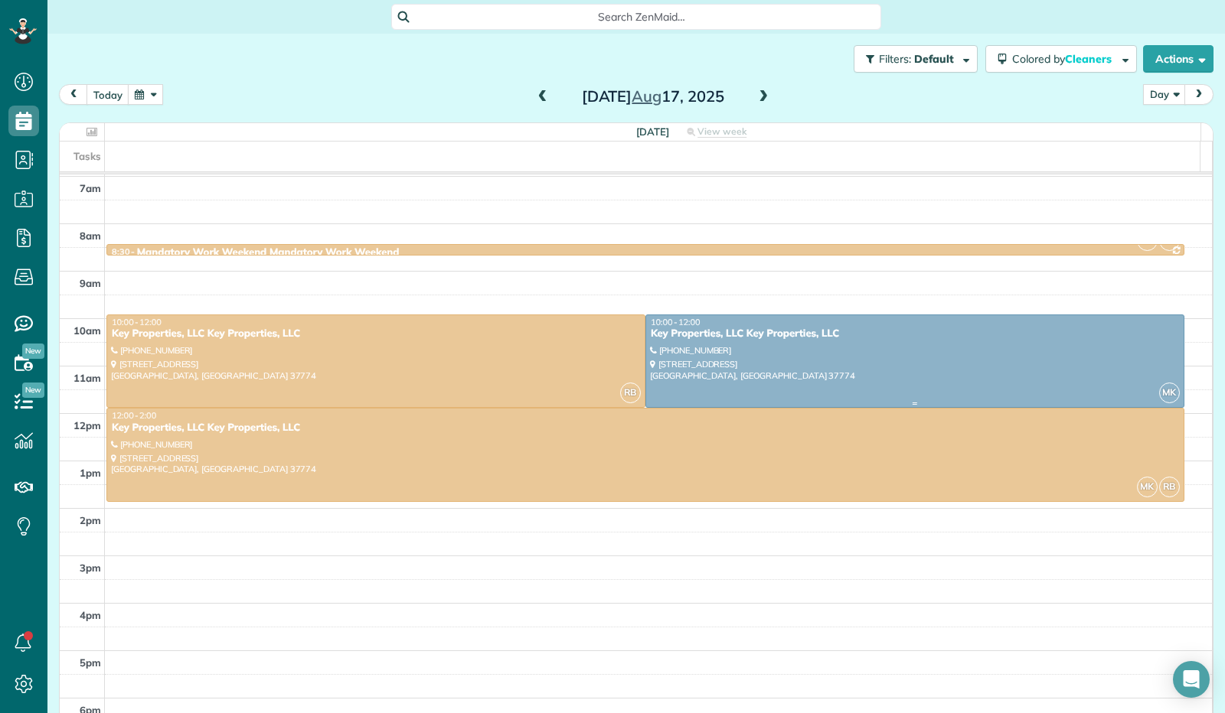
click at [833, 352] on div at bounding box center [914, 361] width 537 height 93
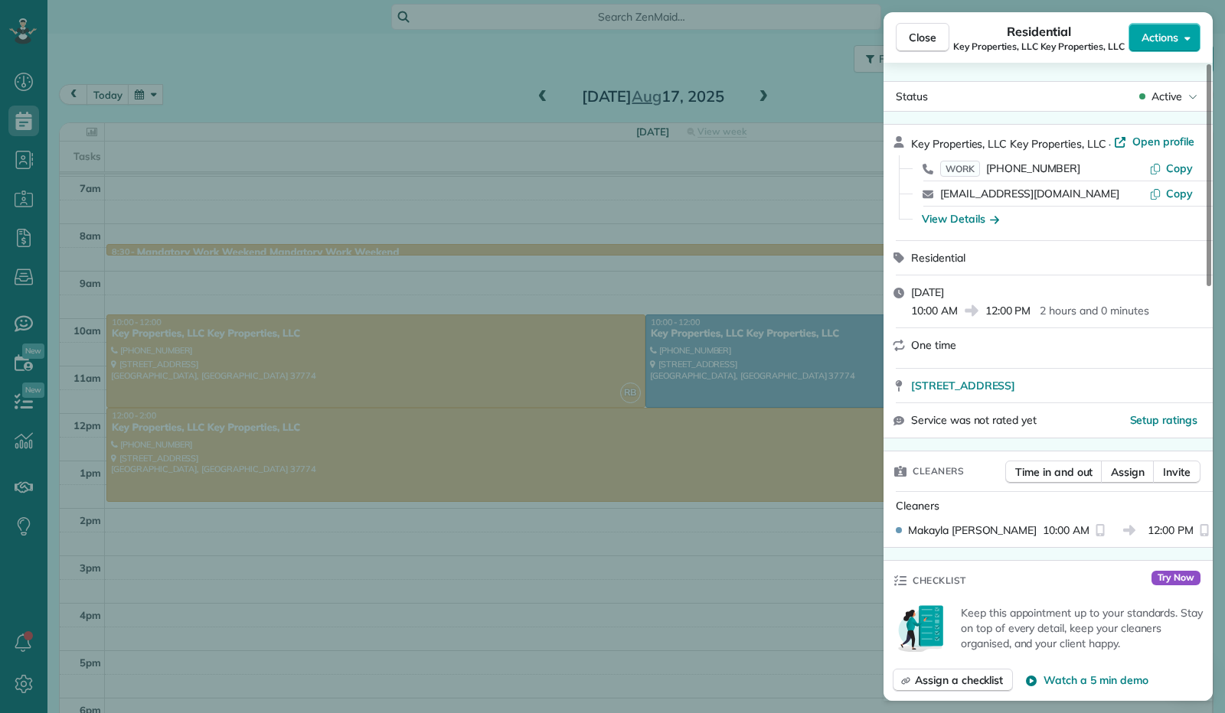
click at [1199, 44] on button "Actions" at bounding box center [1164, 37] width 72 height 29
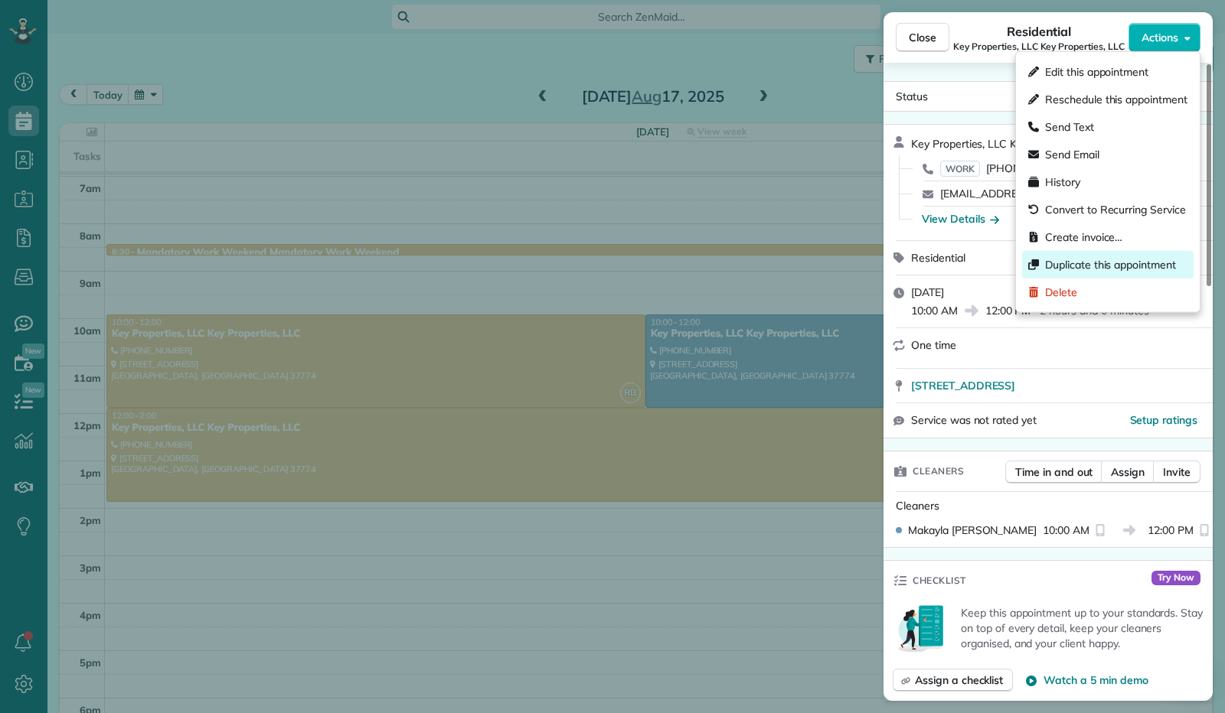
click at [1108, 268] on span "Duplicate this appointment" at bounding box center [1110, 264] width 131 height 15
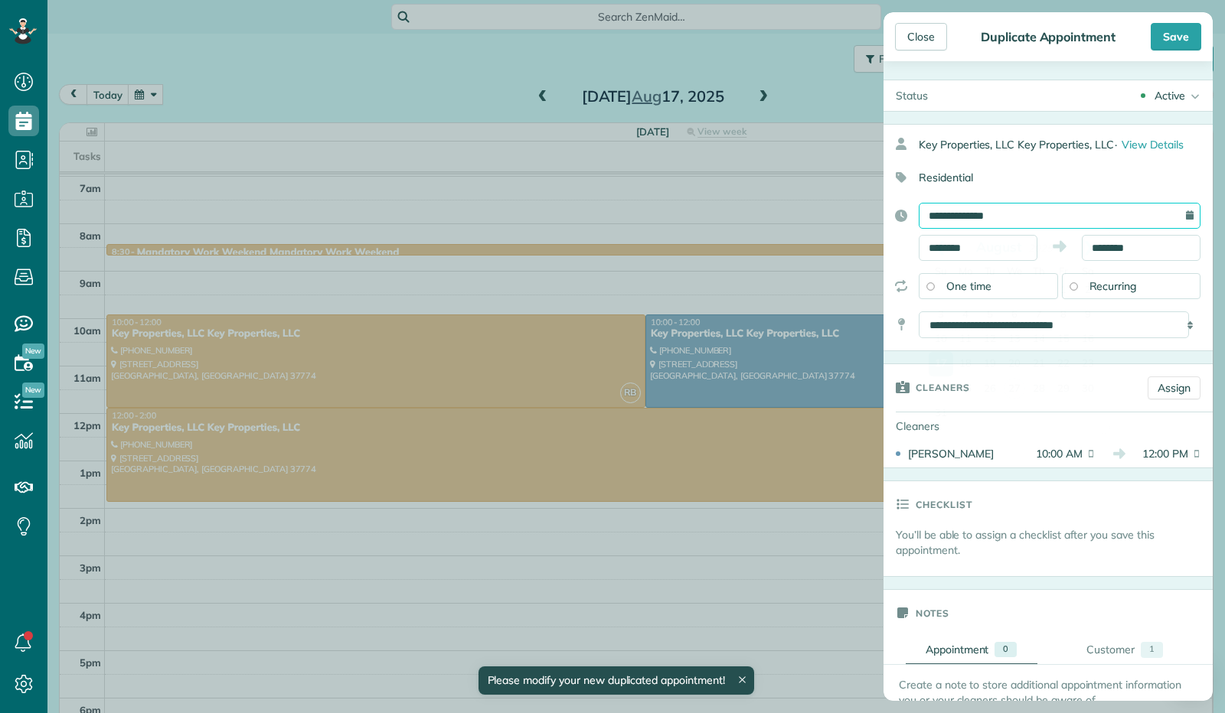
click at [957, 218] on input "**********" at bounding box center [1060, 216] width 282 height 26
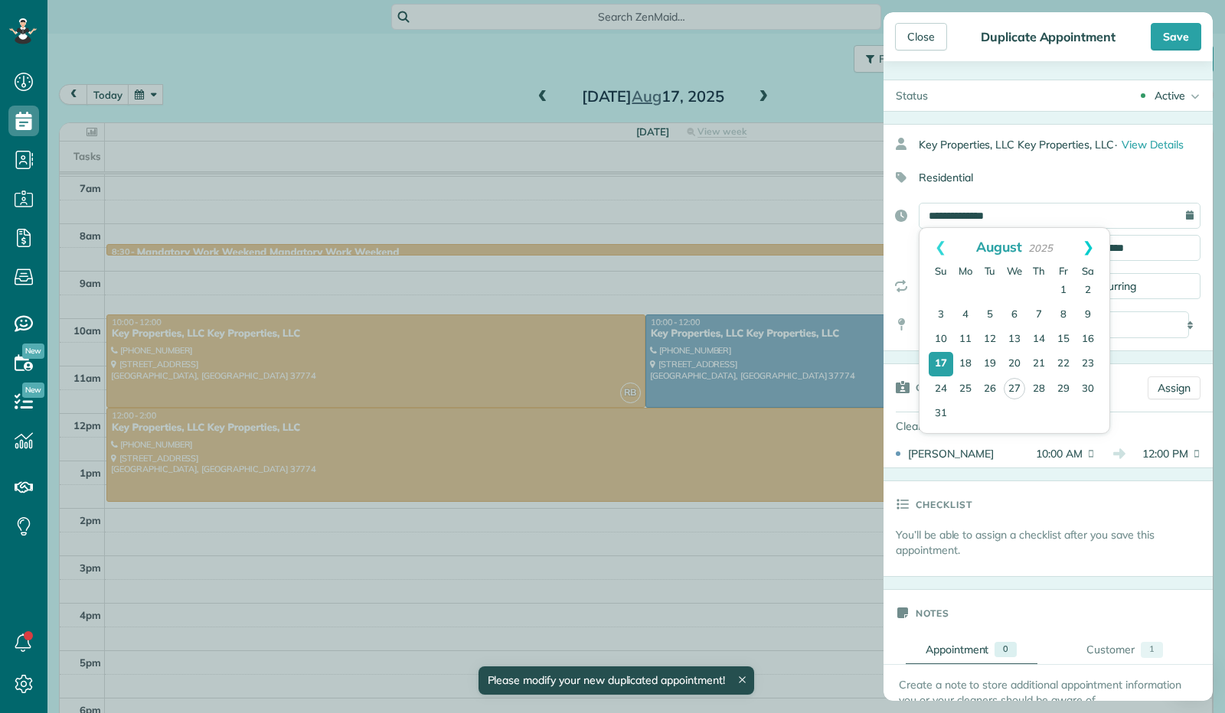
click at [1091, 243] on link "Next" at bounding box center [1088, 247] width 42 height 38
click at [1063, 336] on link "17" at bounding box center [1063, 340] width 24 height 24
type input "**********"
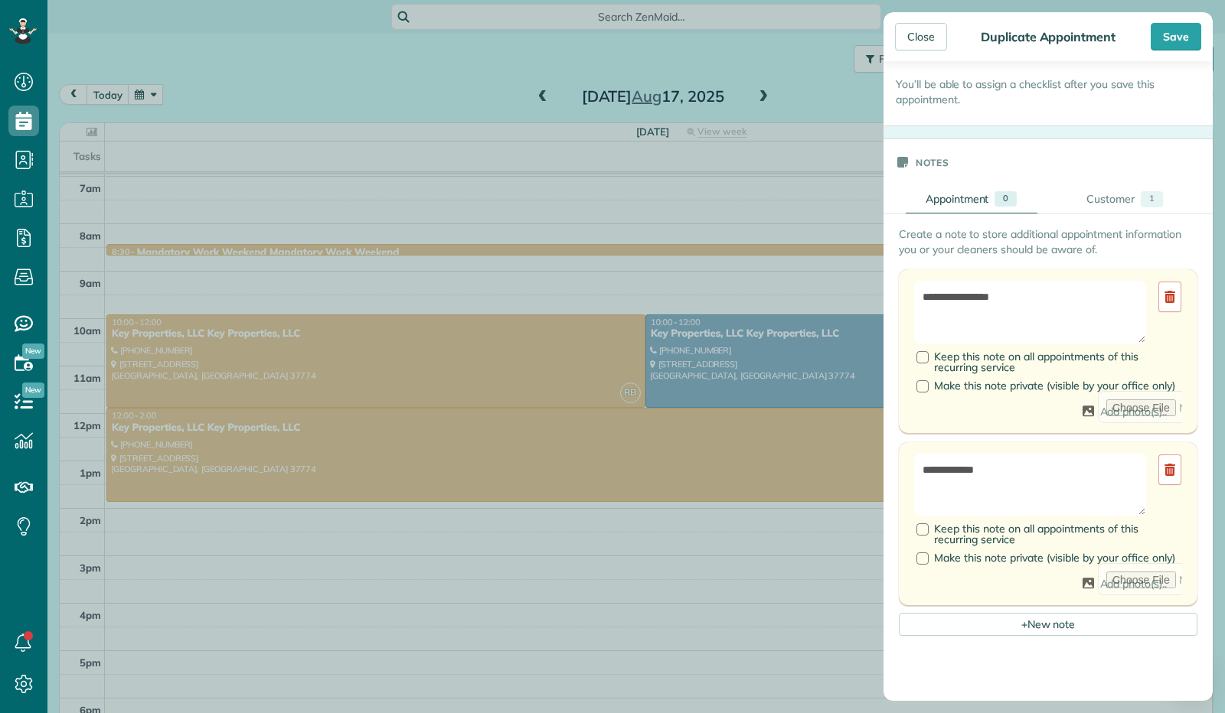
scroll to position [459, 0]
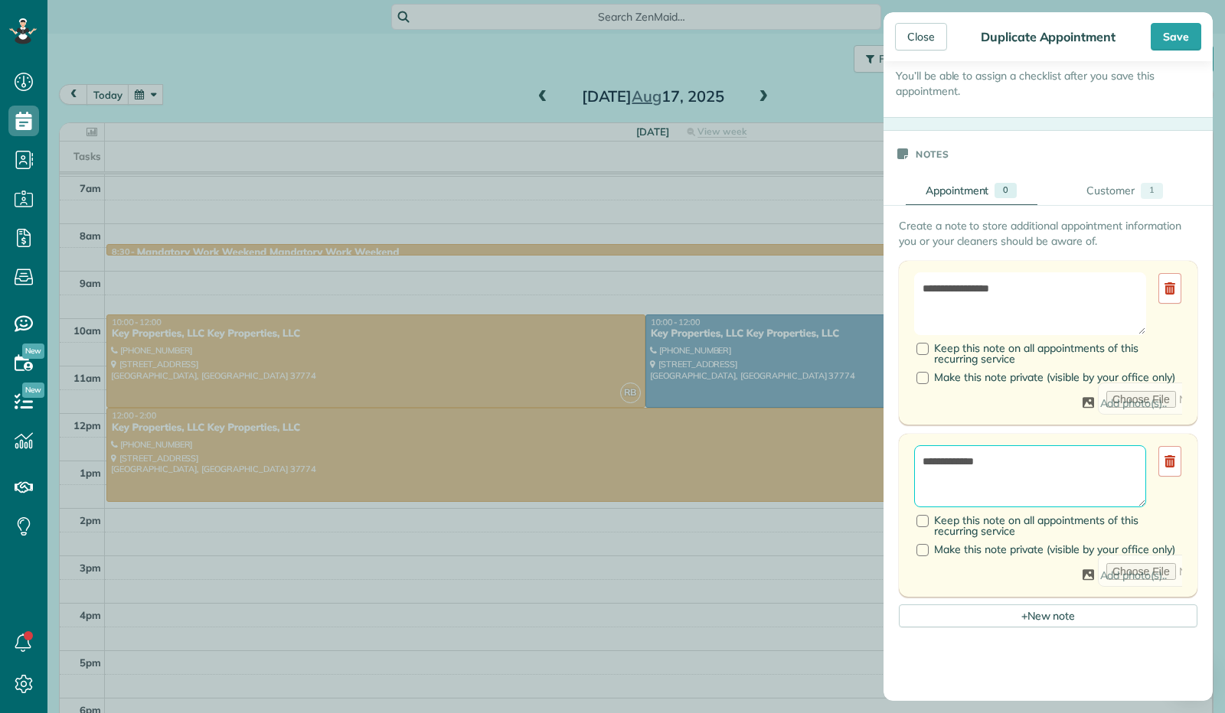
click at [1018, 469] on textarea "**********" at bounding box center [1030, 477] width 232 height 62
type textarea "**********"
click at [1164, 291] on icon at bounding box center [1169, 288] width 11 height 12
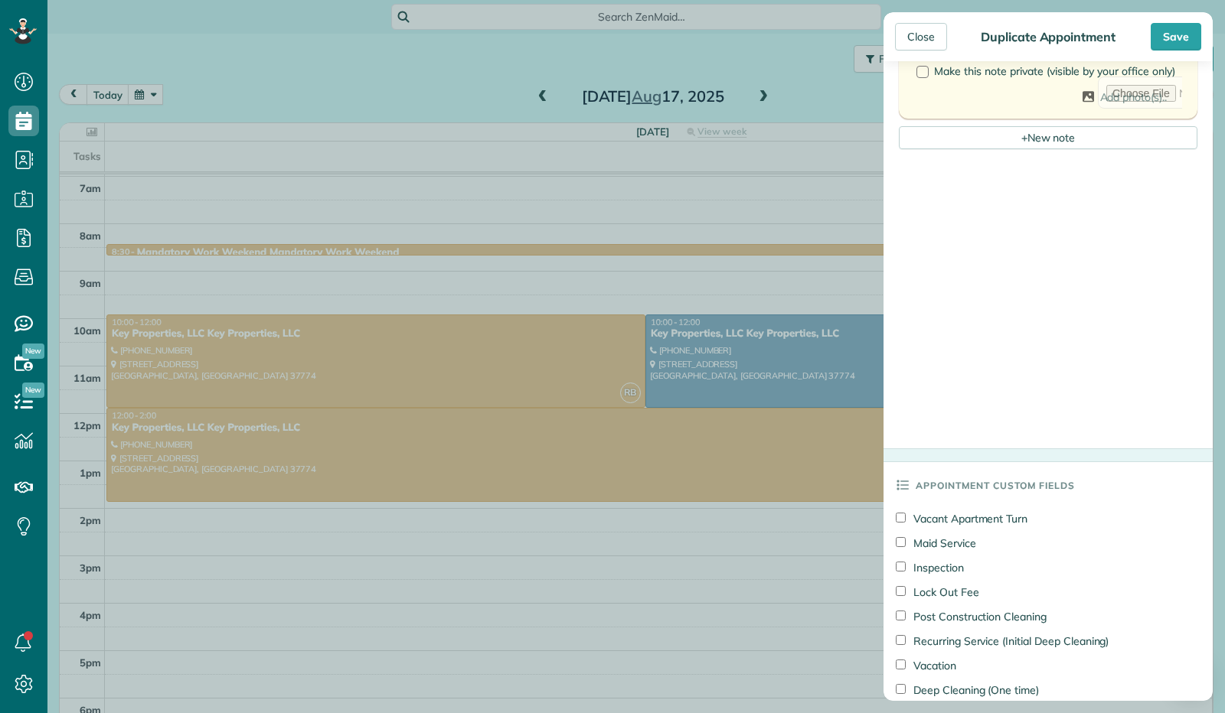
scroll to position [1072, 0]
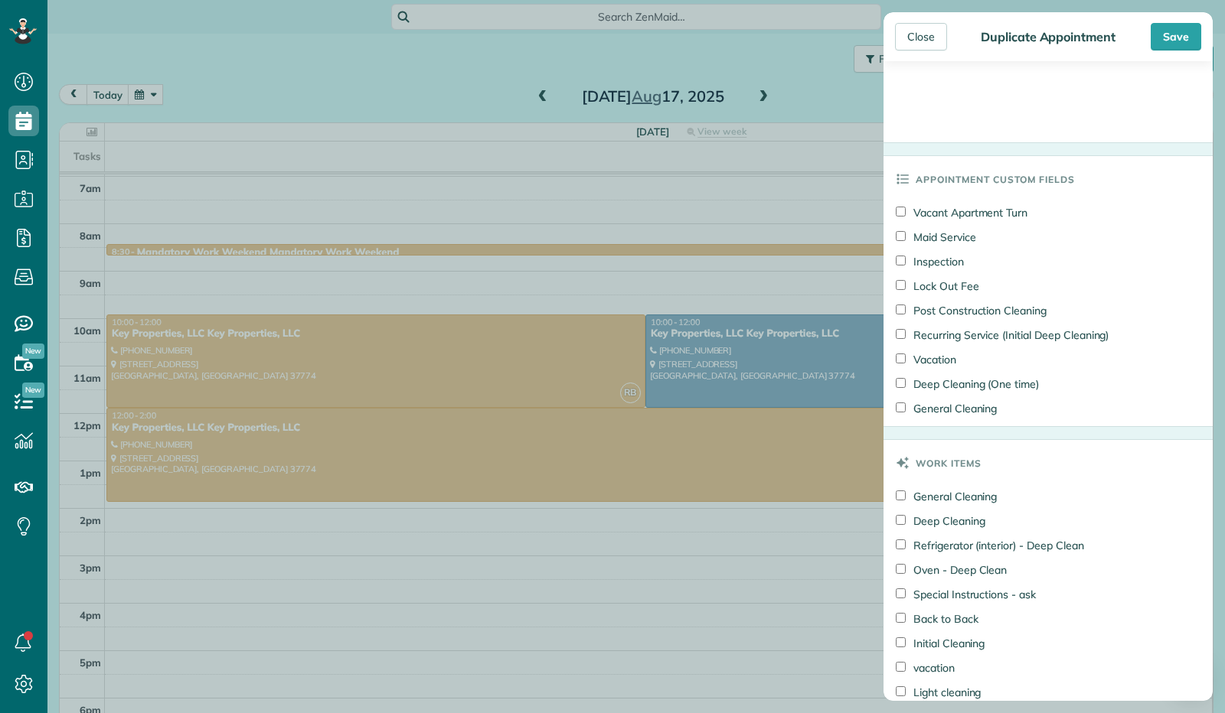
click at [1173, 40] on div "Save" at bounding box center [1176, 37] width 51 height 28
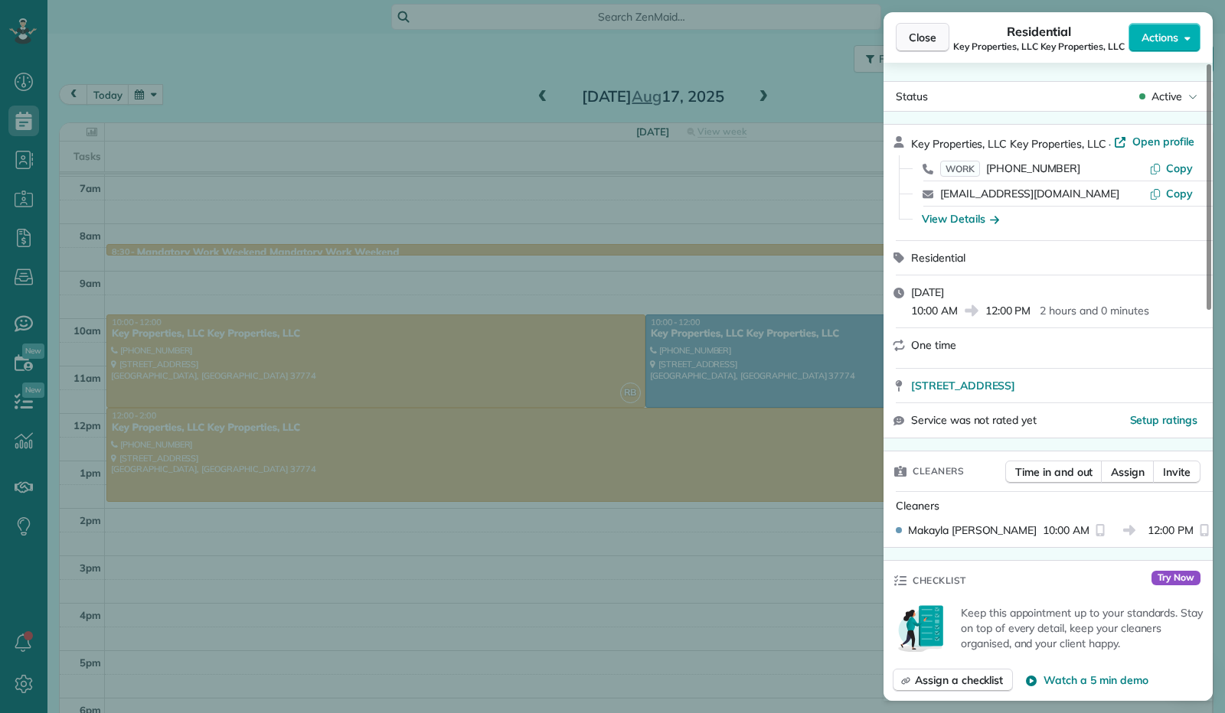
click at [931, 44] on span "Close" at bounding box center [923, 37] width 28 height 15
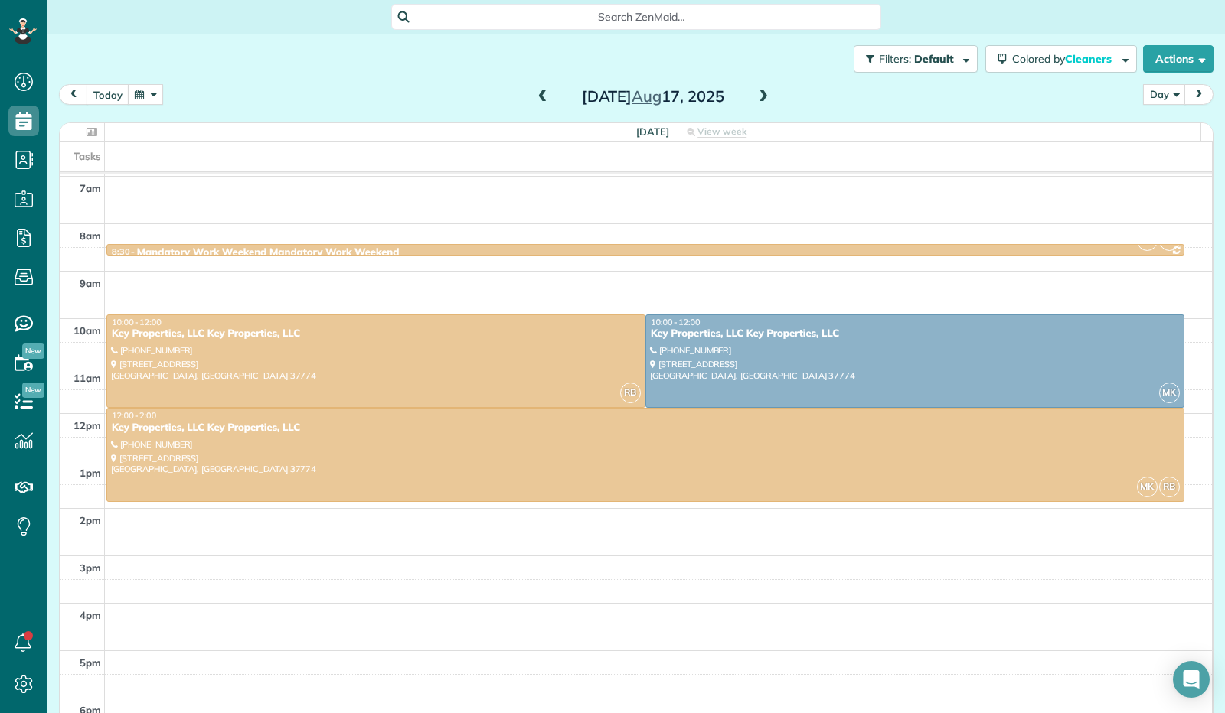
click at [136, 90] on button "button" at bounding box center [145, 94] width 35 height 21
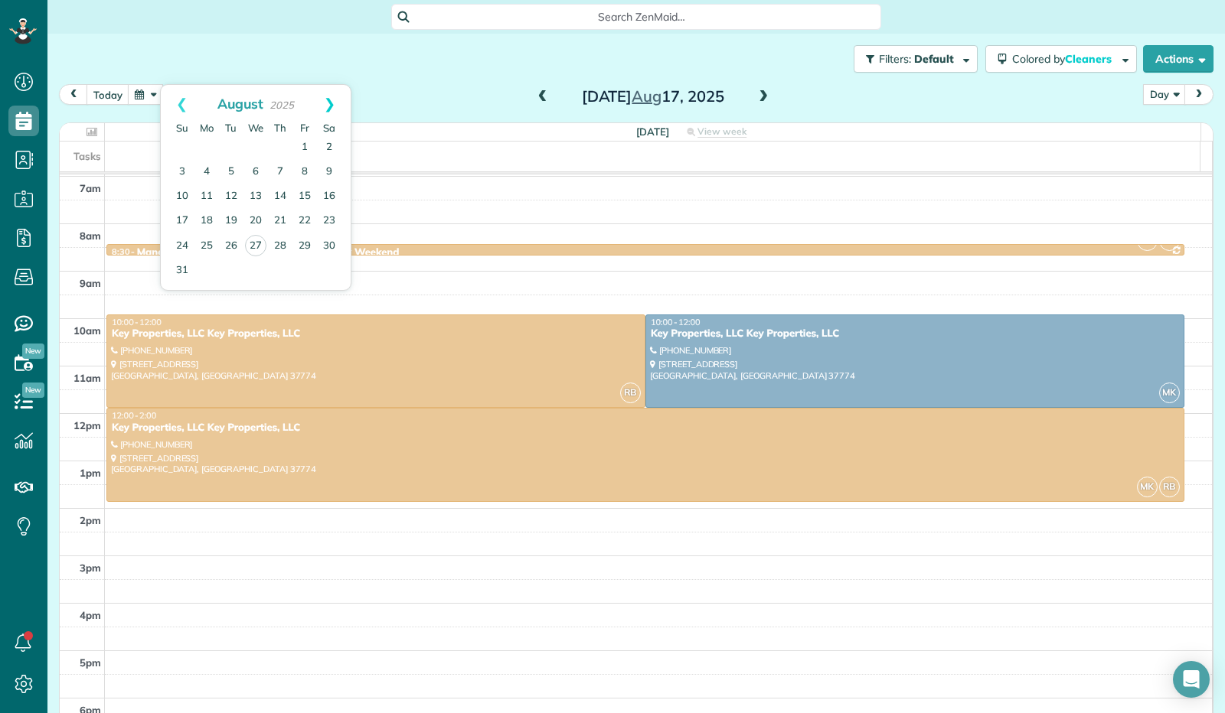
click at [330, 98] on link "Next" at bounding box center [330, 104] width 42 height 38
click at [268, 198] on link "18" at bounding box center [280, 196] width 24 height 24
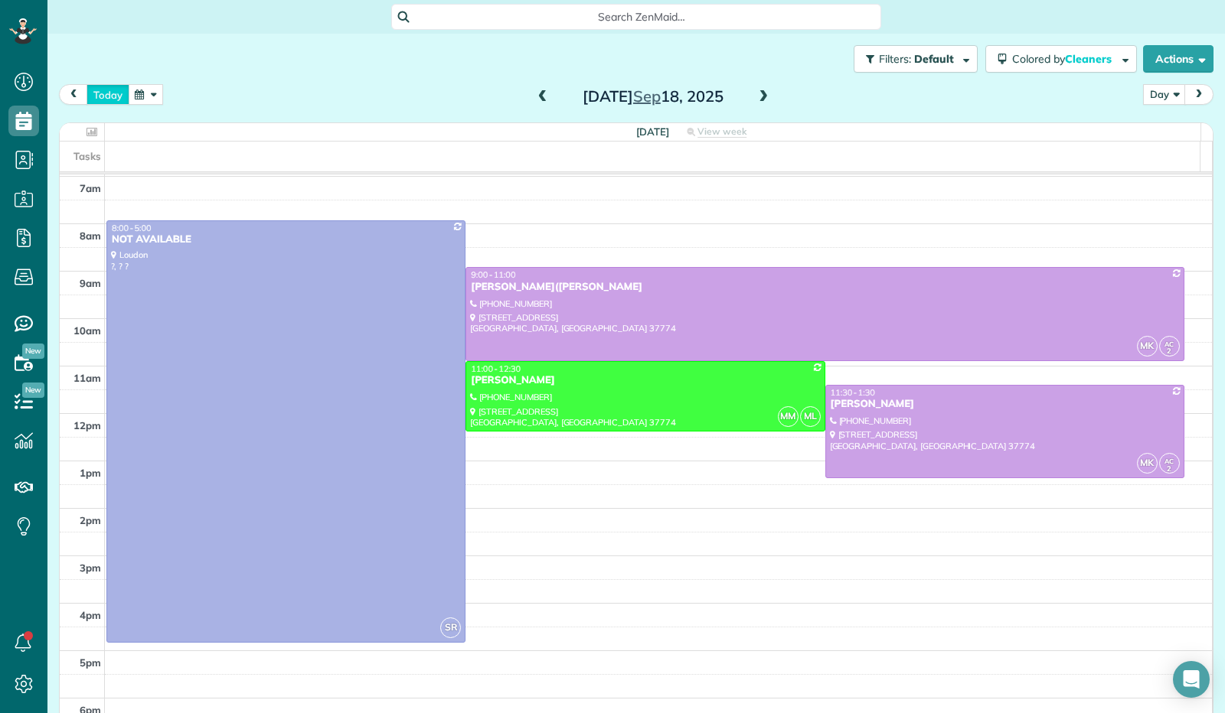
click at [115, 93] on button "today" at bounding box center [108, 94] width 43 height 21
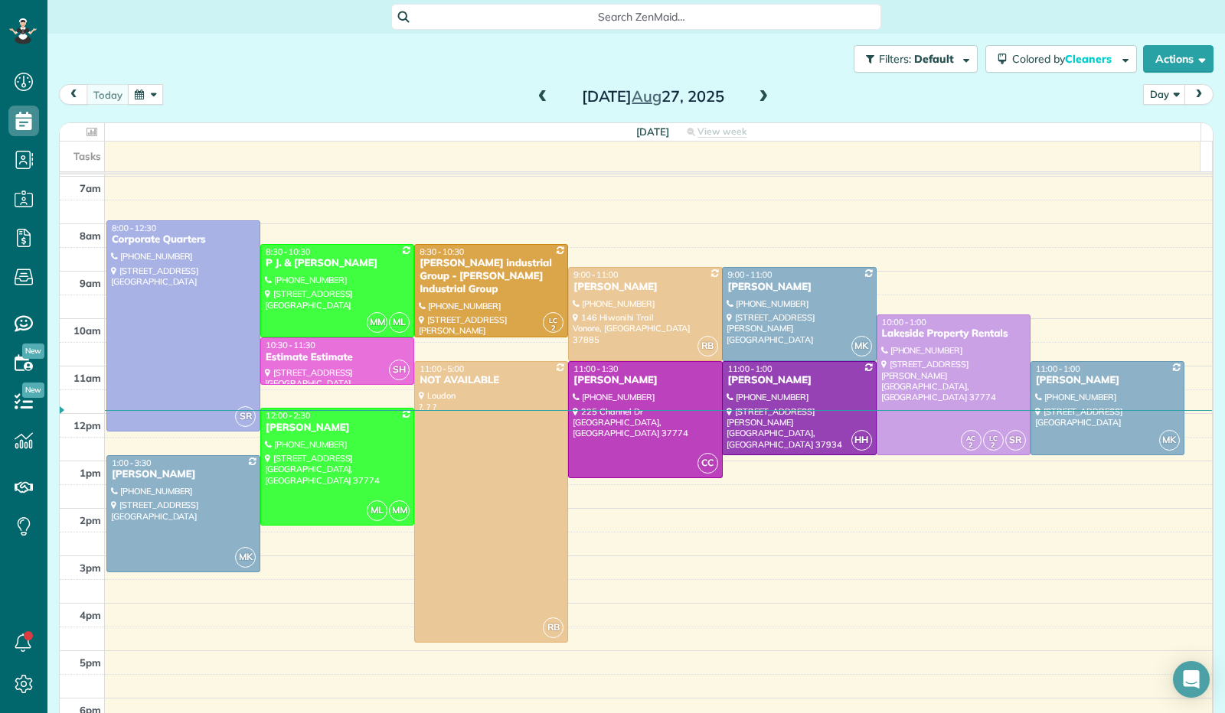
click at [756, 102] on span at bounding box center [763, 97] width 17 height 14
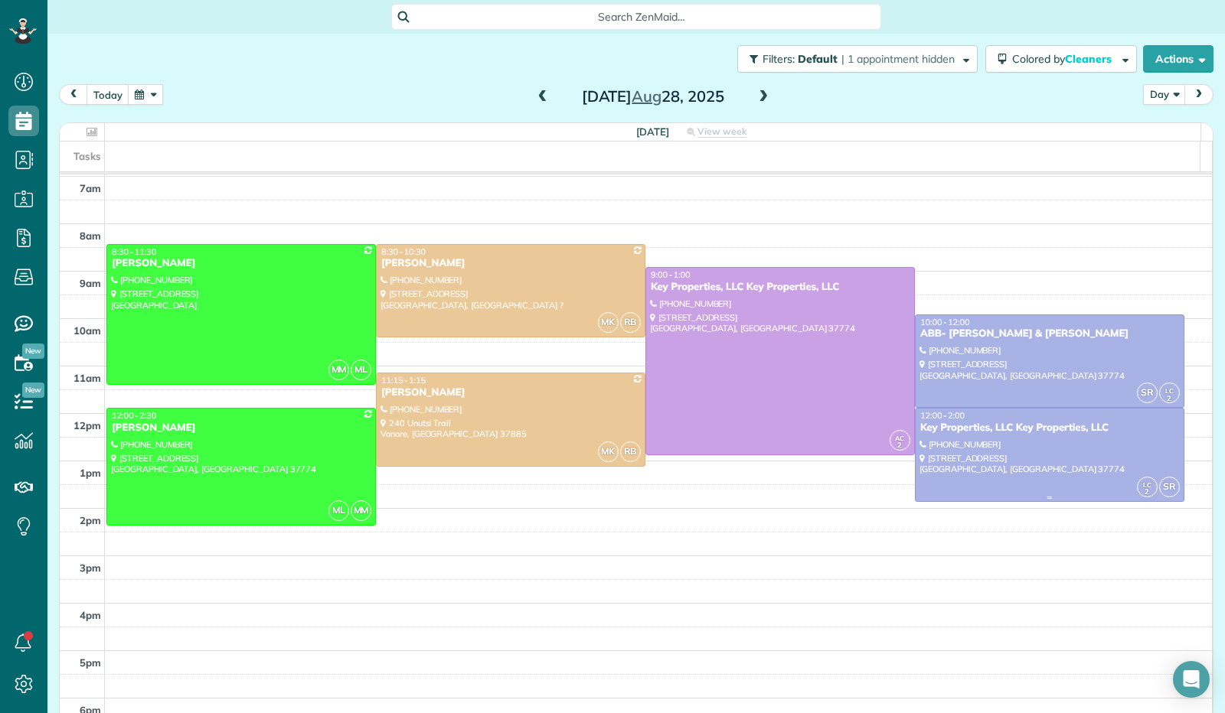
click at [1020, 483] on div at bounding box center [1050, 455] width 268 height 93
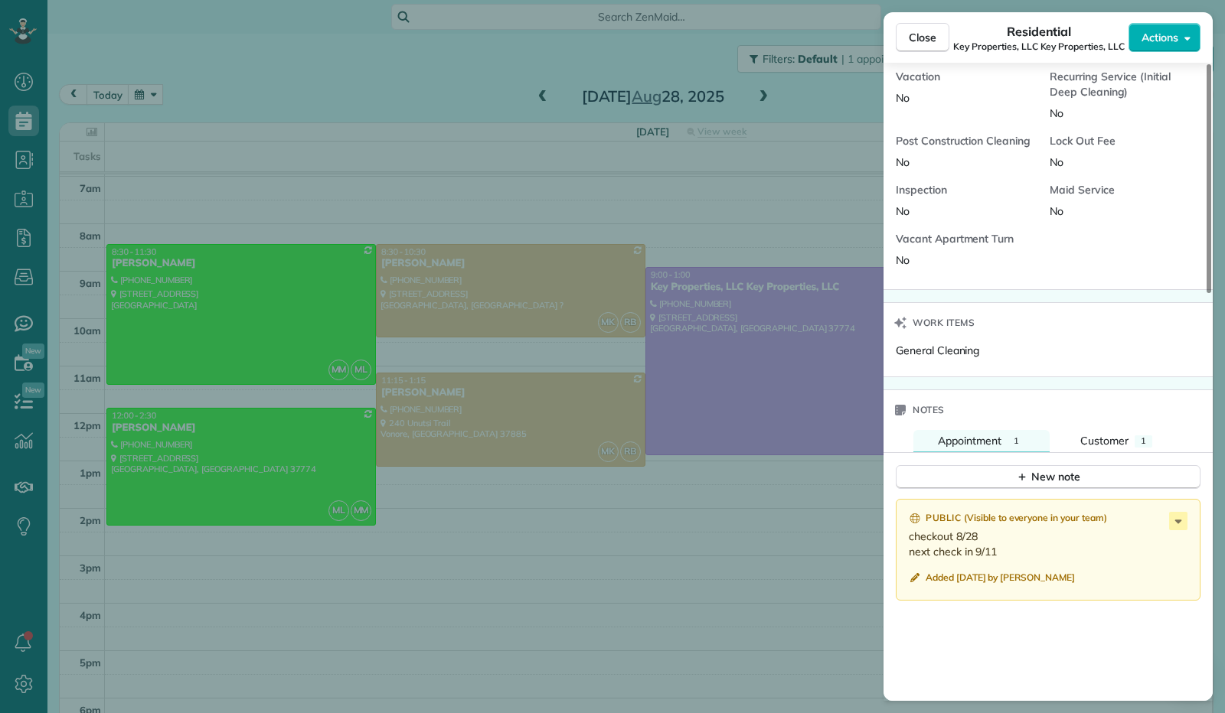
scroll to position [1131, 0]
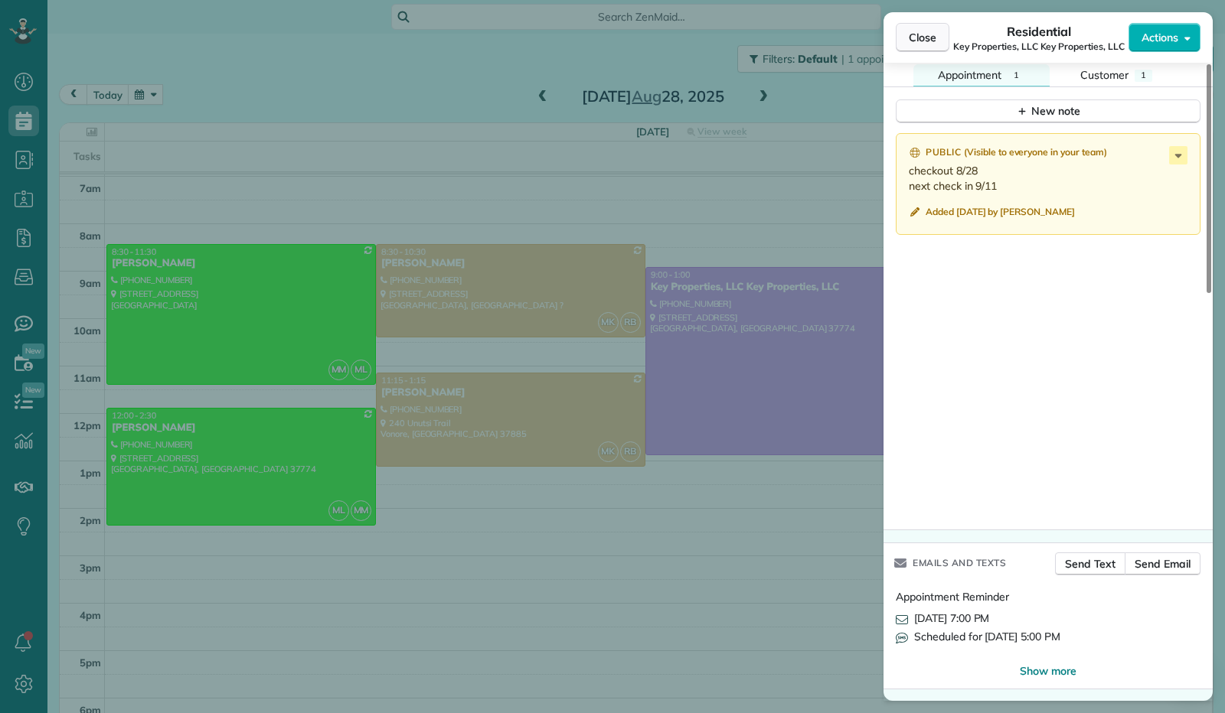
click at [920, 44] on span "Close" at bounding box center [923, 37] width 28 height 15
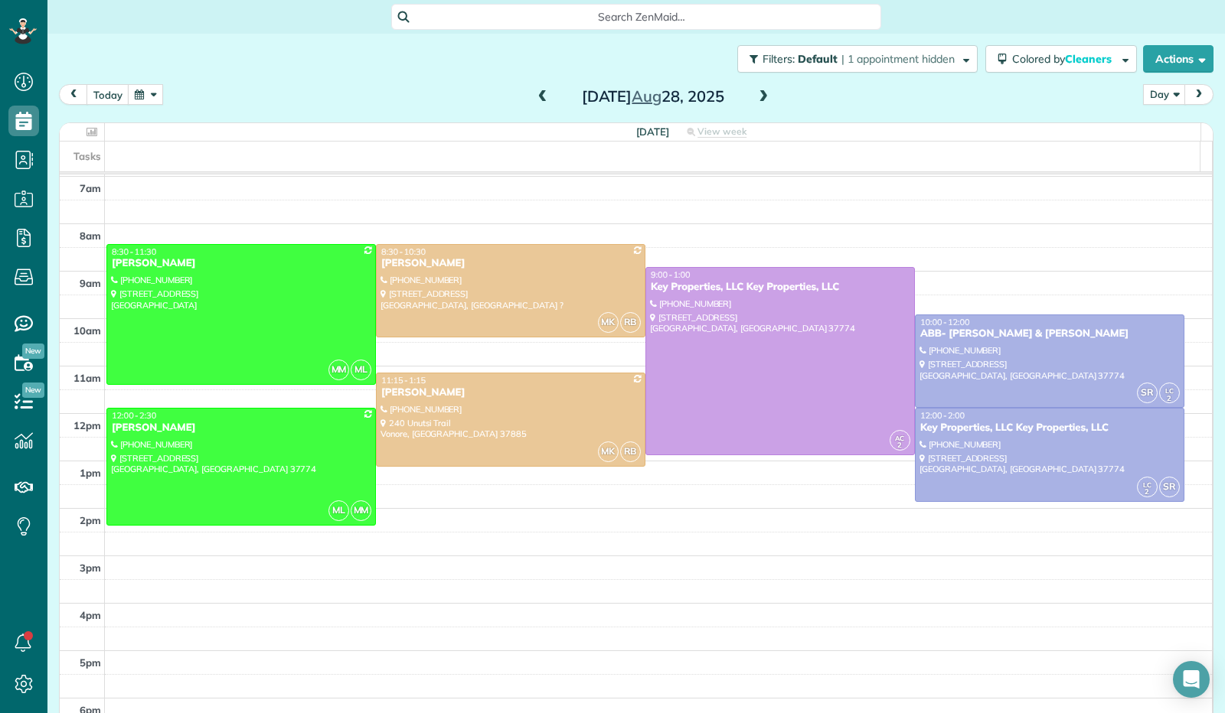
click at [153, 95] on button "button" at bounding box center [145, 94] width 35 height 21
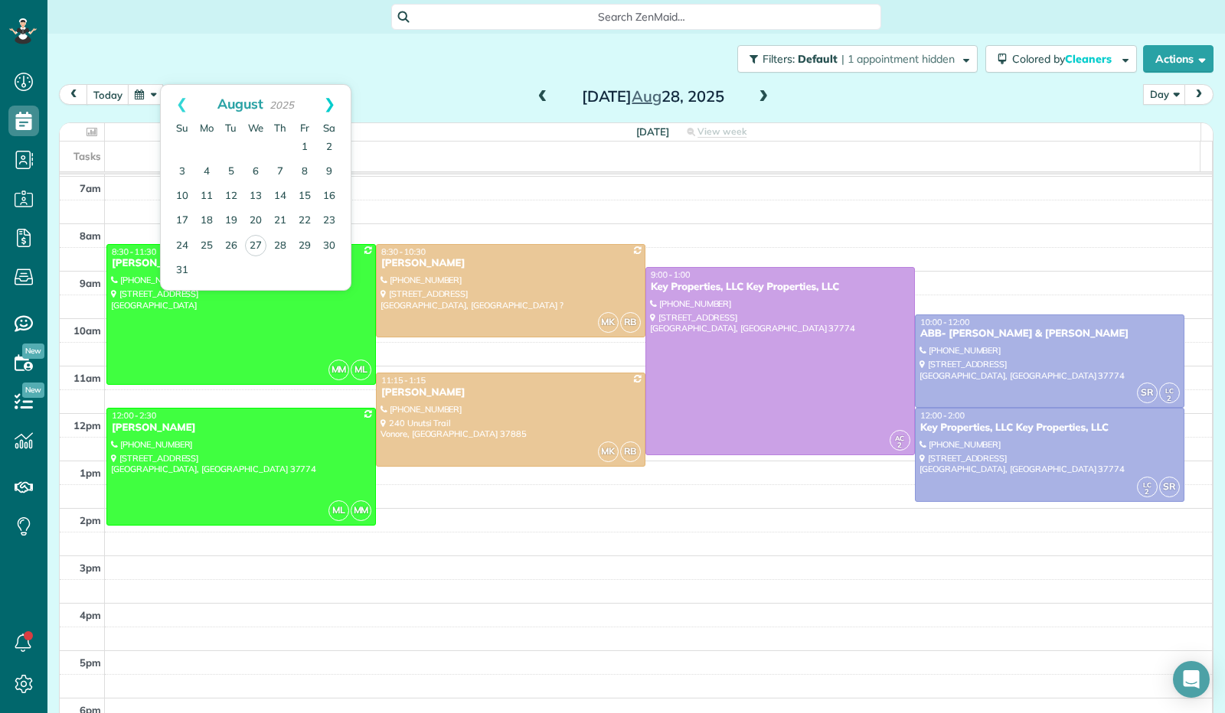
click at [331, 102] on link "Next" at bounding box center [330, 104] width 42 height 38
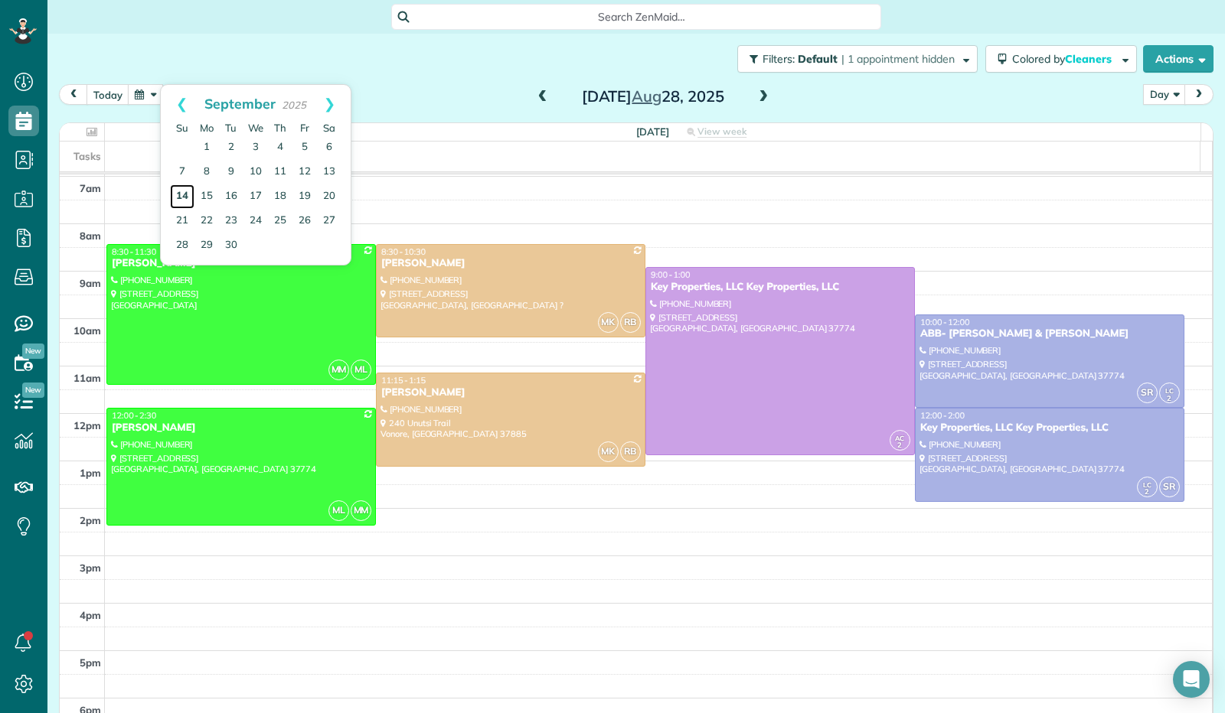
click at [186, 194] on link "14" at bounding box center [182, 196] width 24 height 24
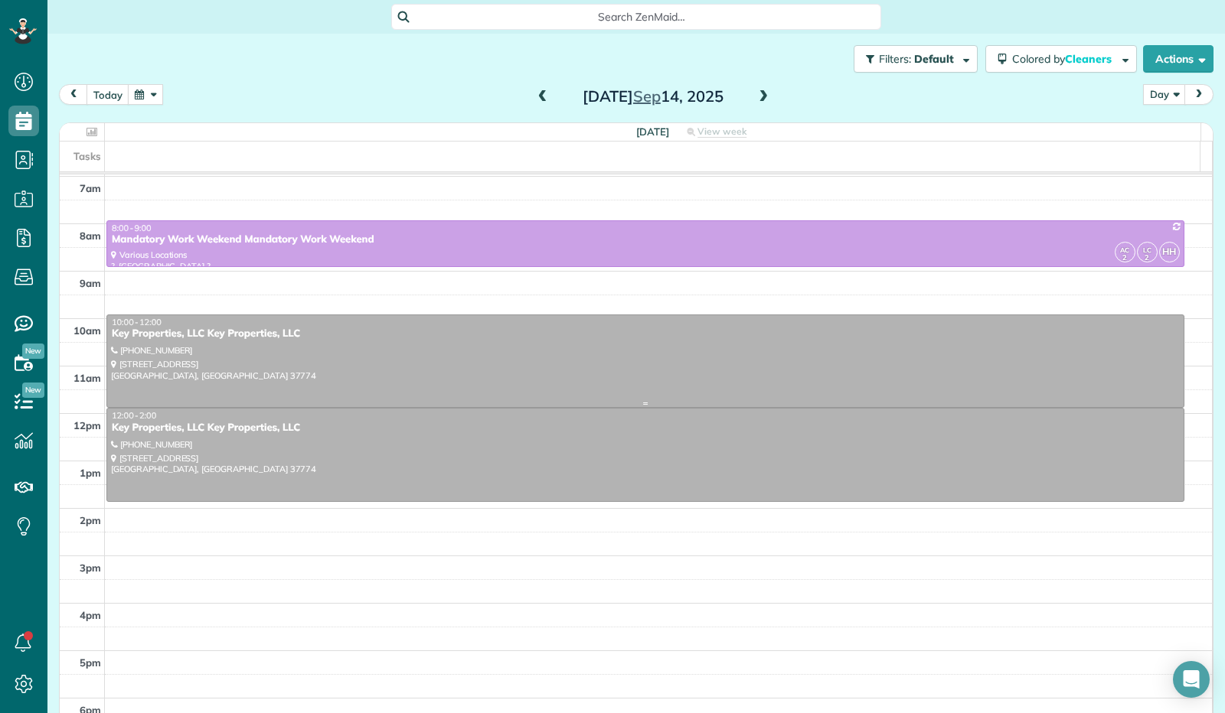
click at [737, 371] on div at bounding box center [645, 361] width 1076 height 93
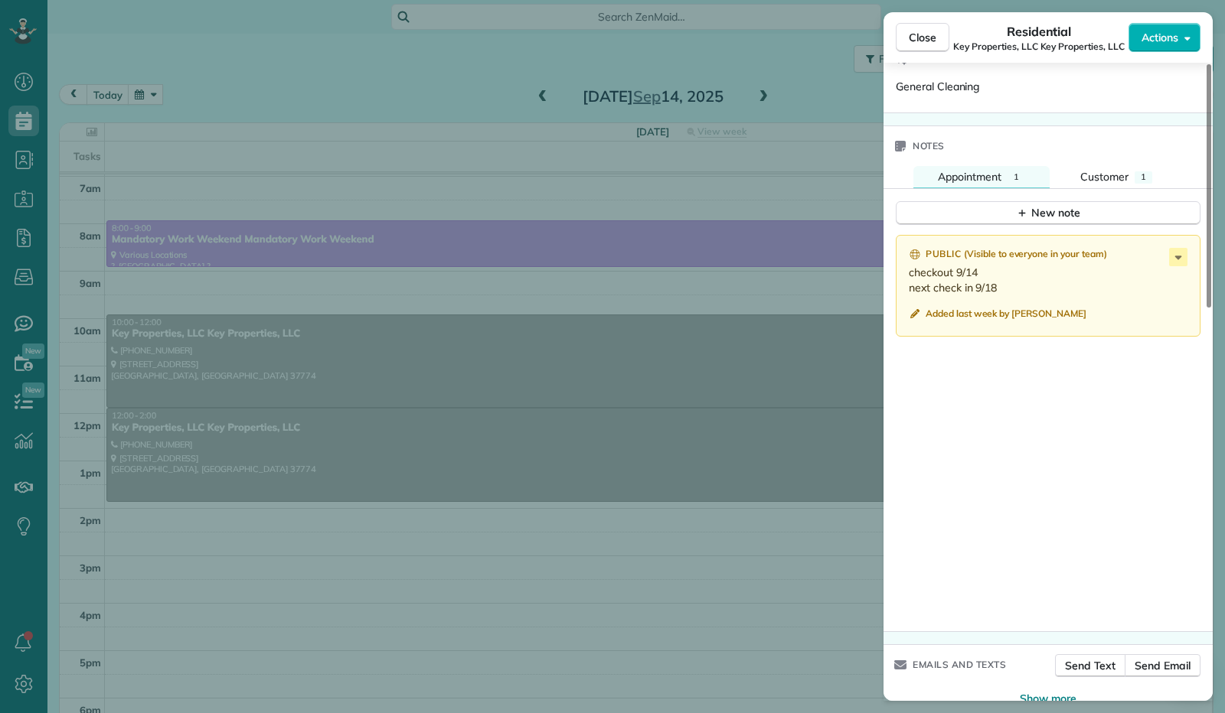
scroll to position [1027, 0]
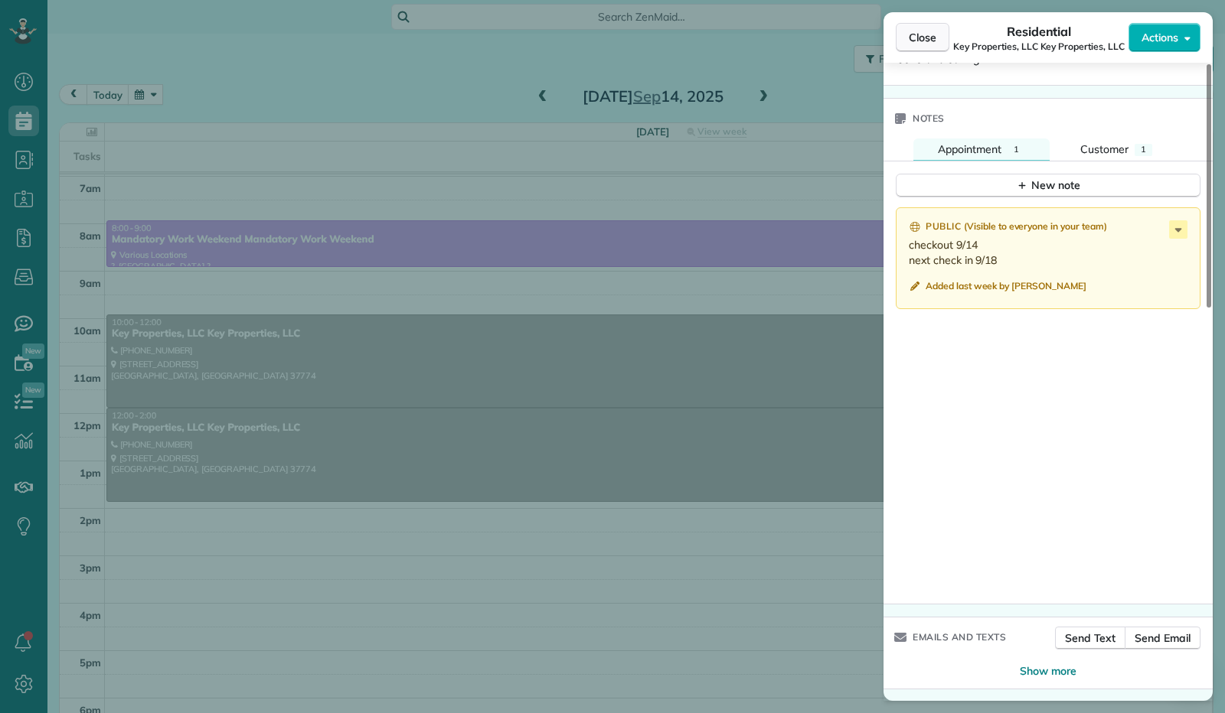
click at [911, 32] on span "Close" at bounding box center [923, 37] width 28 height 15
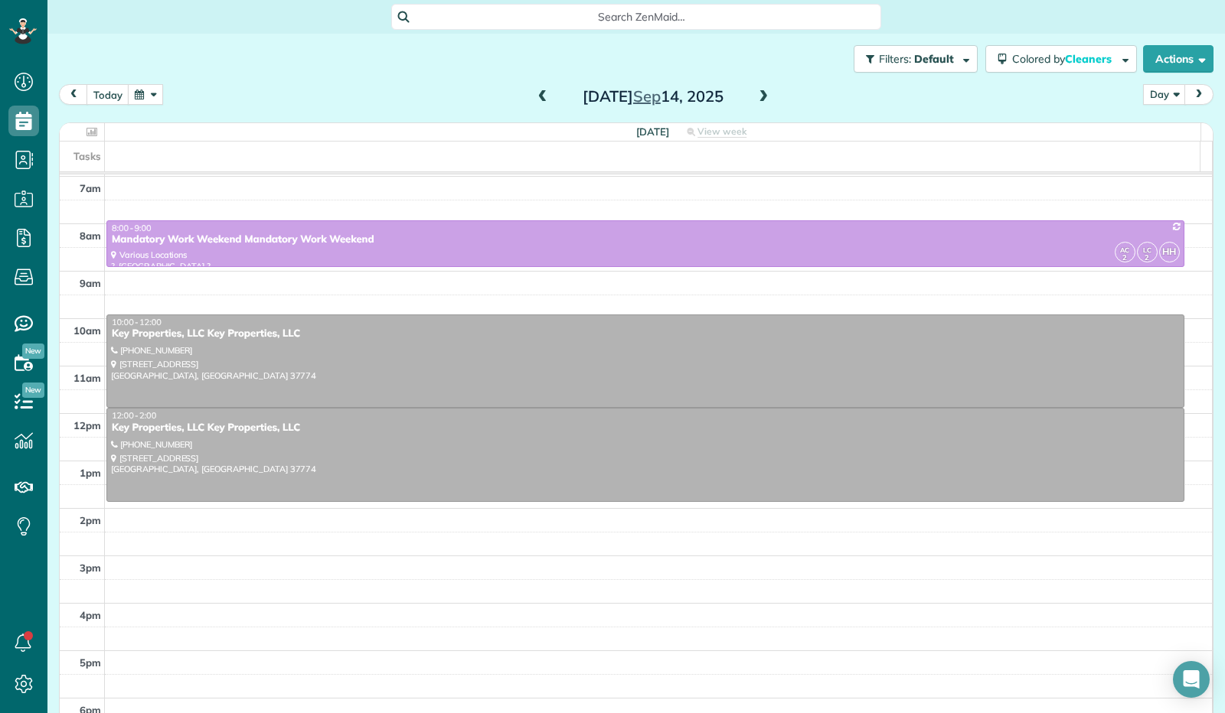
click at [158, 93] on button "button" at bounding box center [145, 94] width 35 height 21
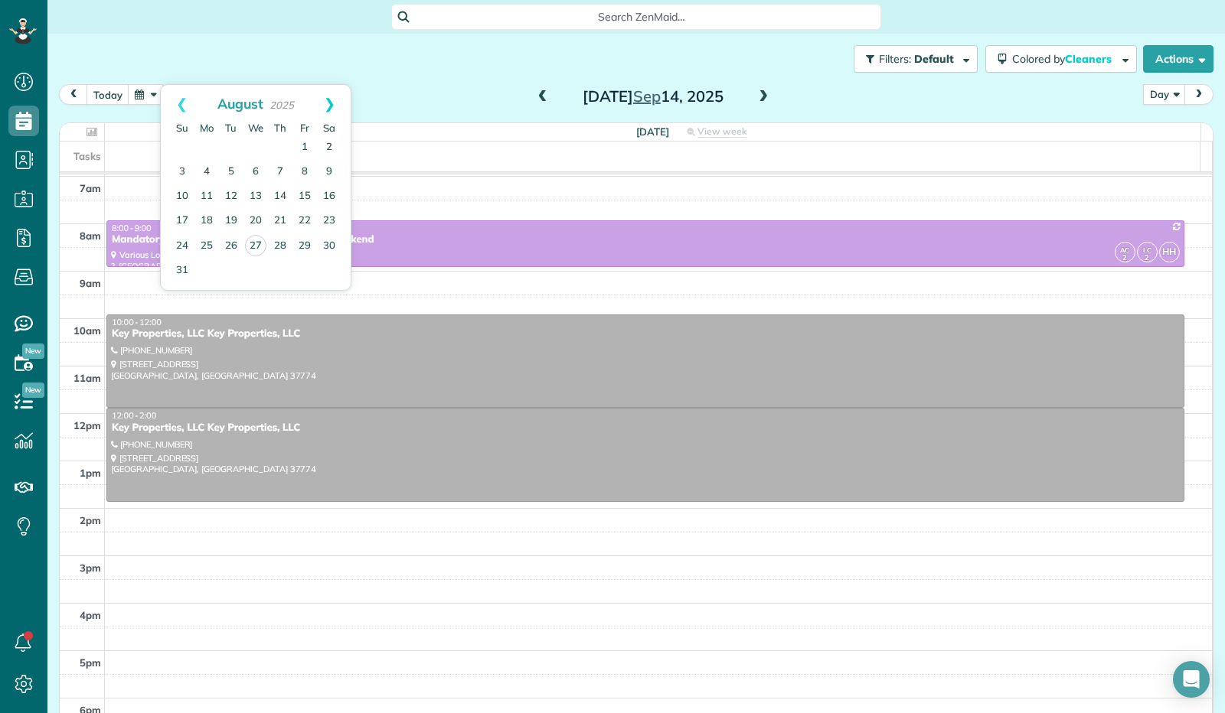
click at [335, 101] on link "Next" at bounding box center [330, 104] width 42 height 38
click at [182, 224] on link "21" at bounding box center [182, 221] width 24 height 24
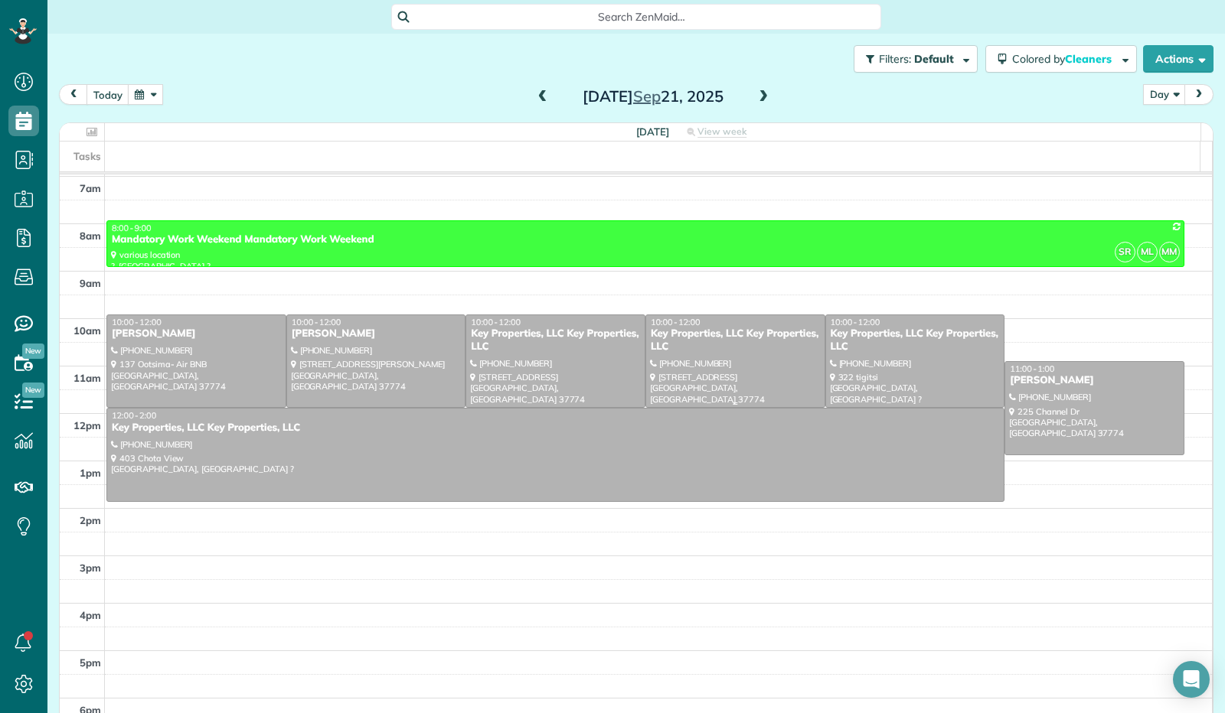
click at [727, 374] on div at bounding box center [735, 361] width 178 height 93
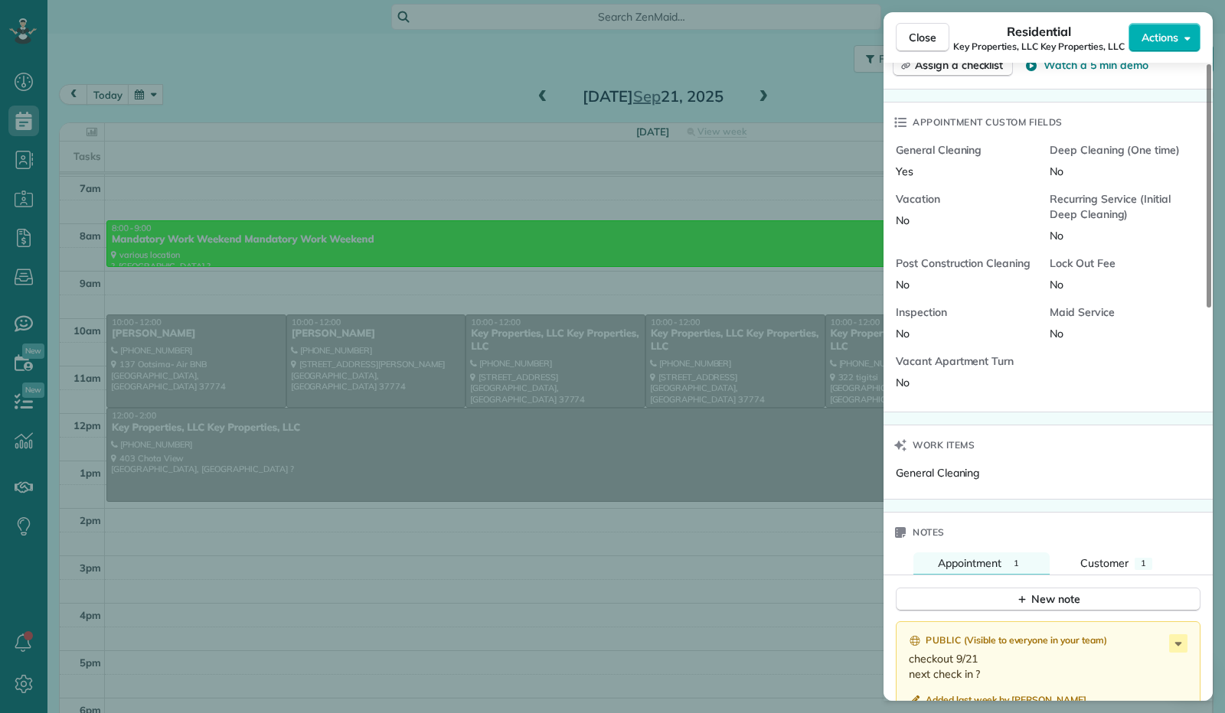
scroll to position [995, 0]
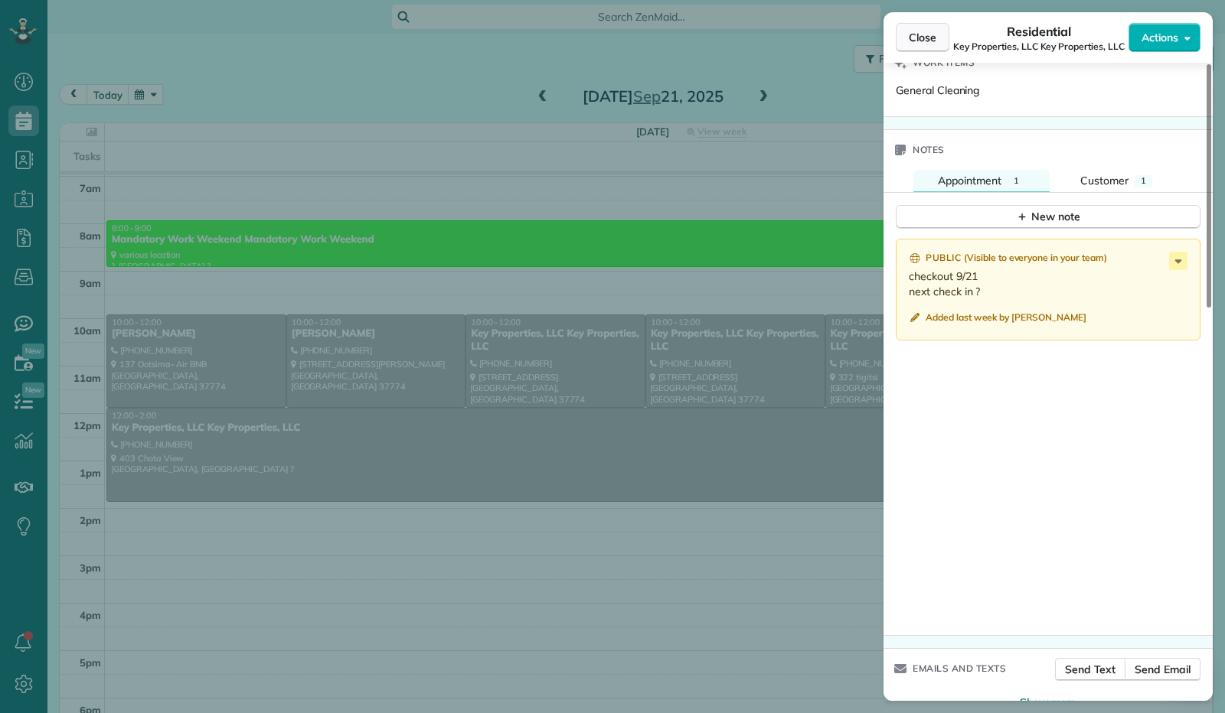
click at [913, 38] on span "Close" at bounding box center [923, 37] width 28 height 15
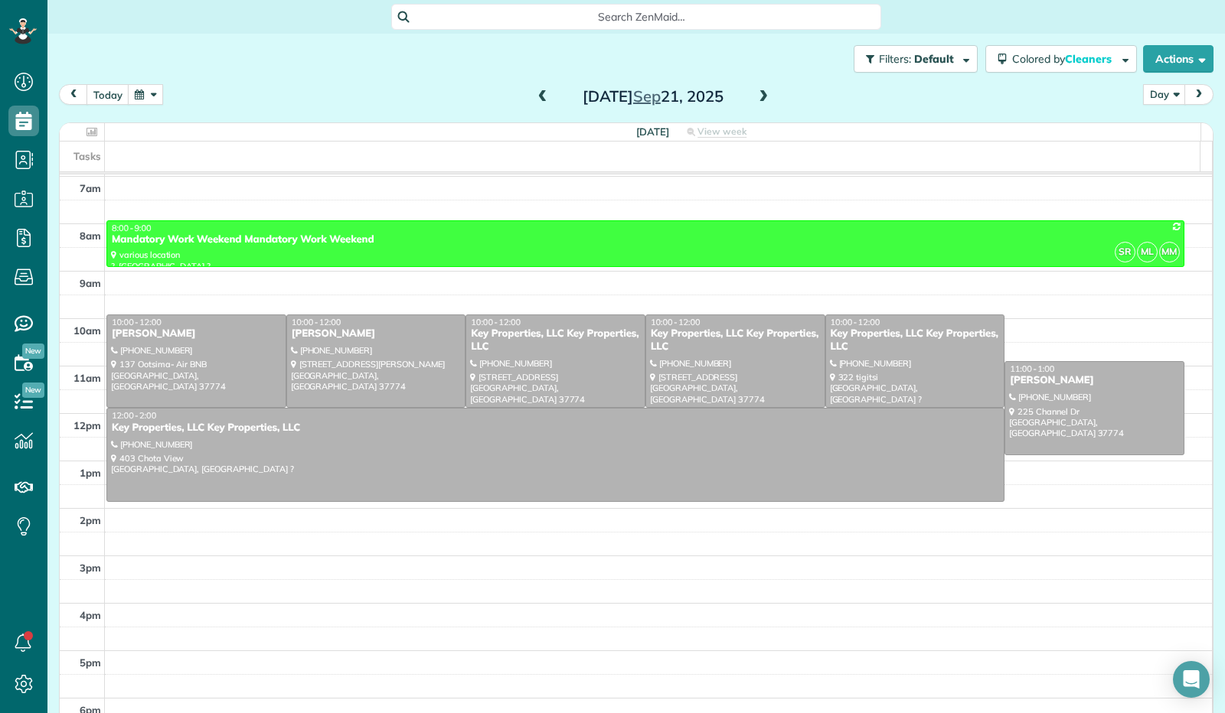
click at [140, 91] on button "button" at bounding box center [145, 94] width 35 height 21
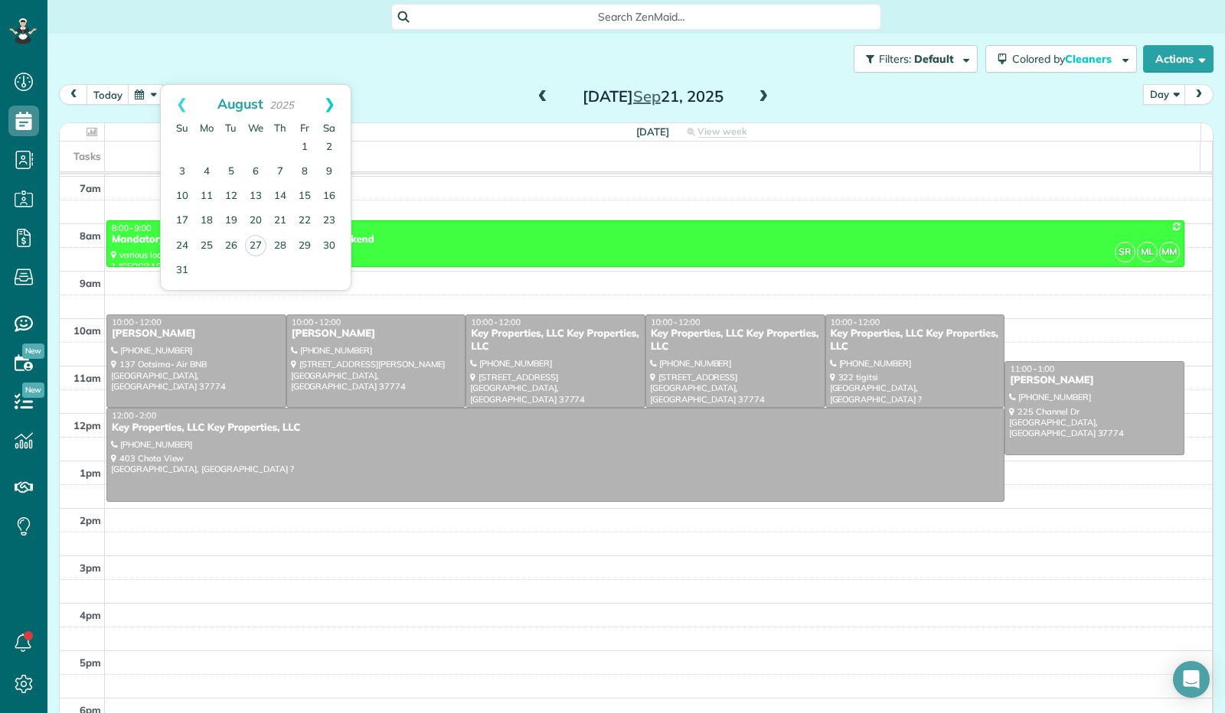
click at [338, 100] on link "Next" at bounding box center [330, 104] width 42 height 38
click at [200, 152] on link "1" at bounding box center [206, 147] width 24 height 24
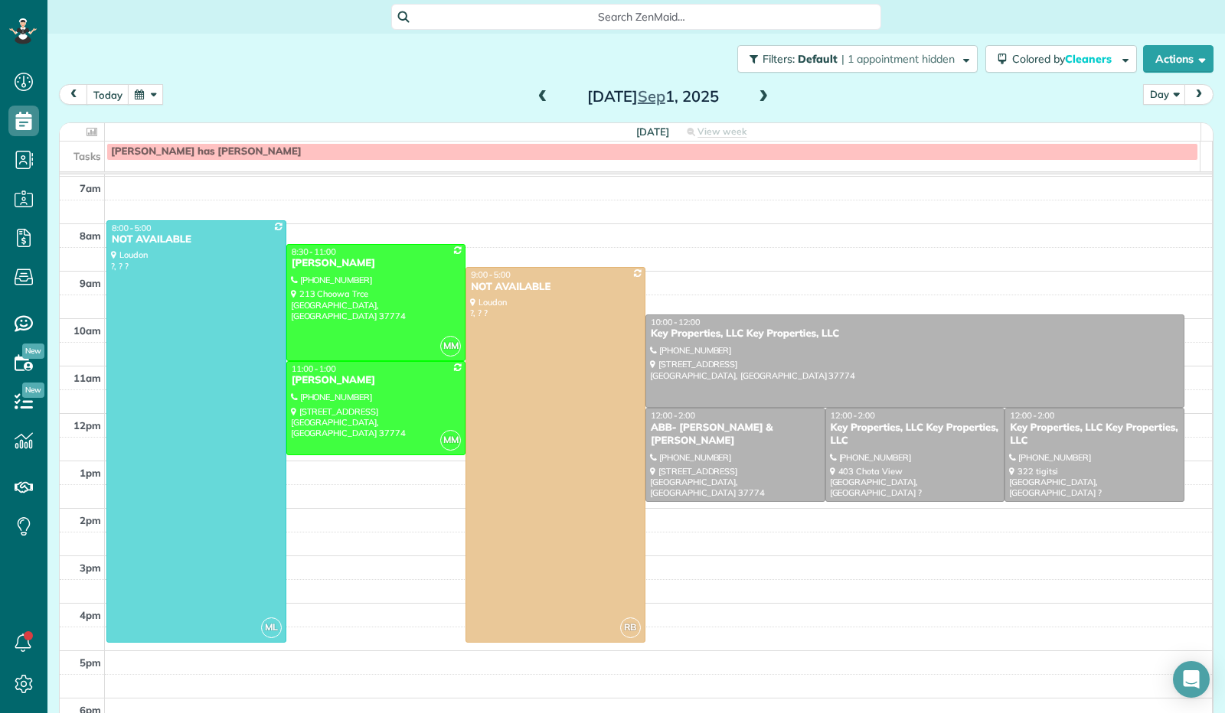
click at [764, 93] on span at bounding box center [763, 97] width 17 height 14
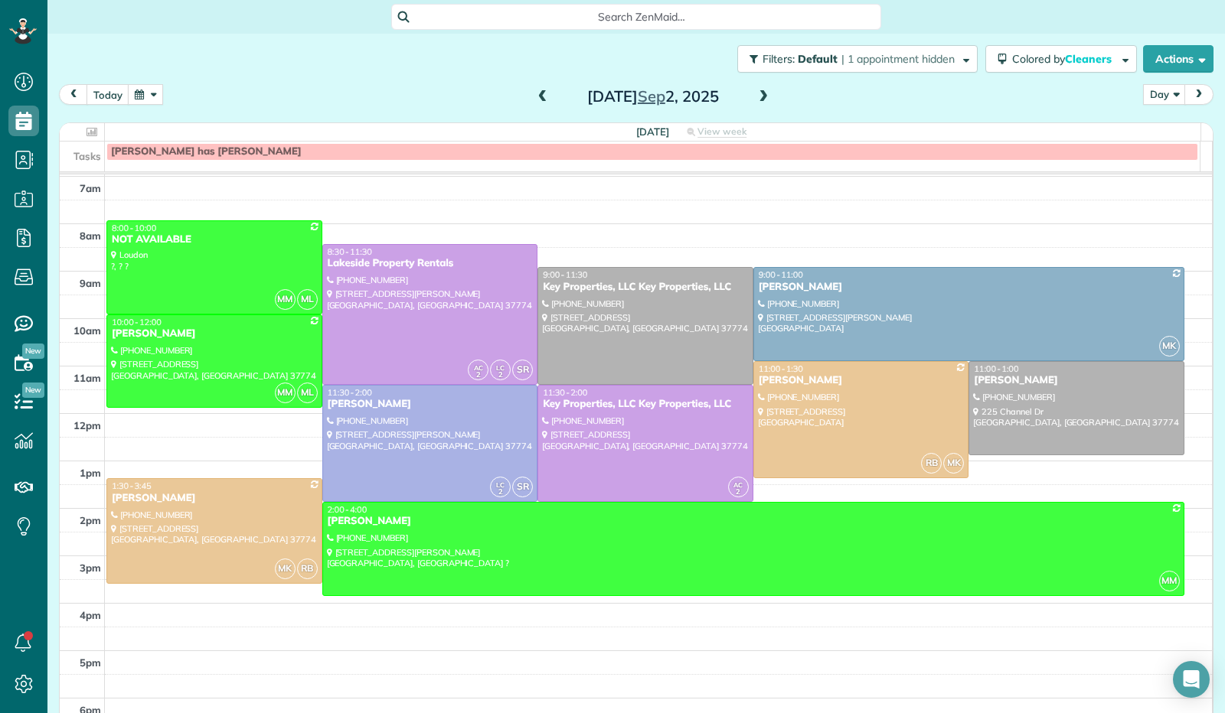
click at [534, 99] on span at bounding box center [542, 97] width 17 height 14
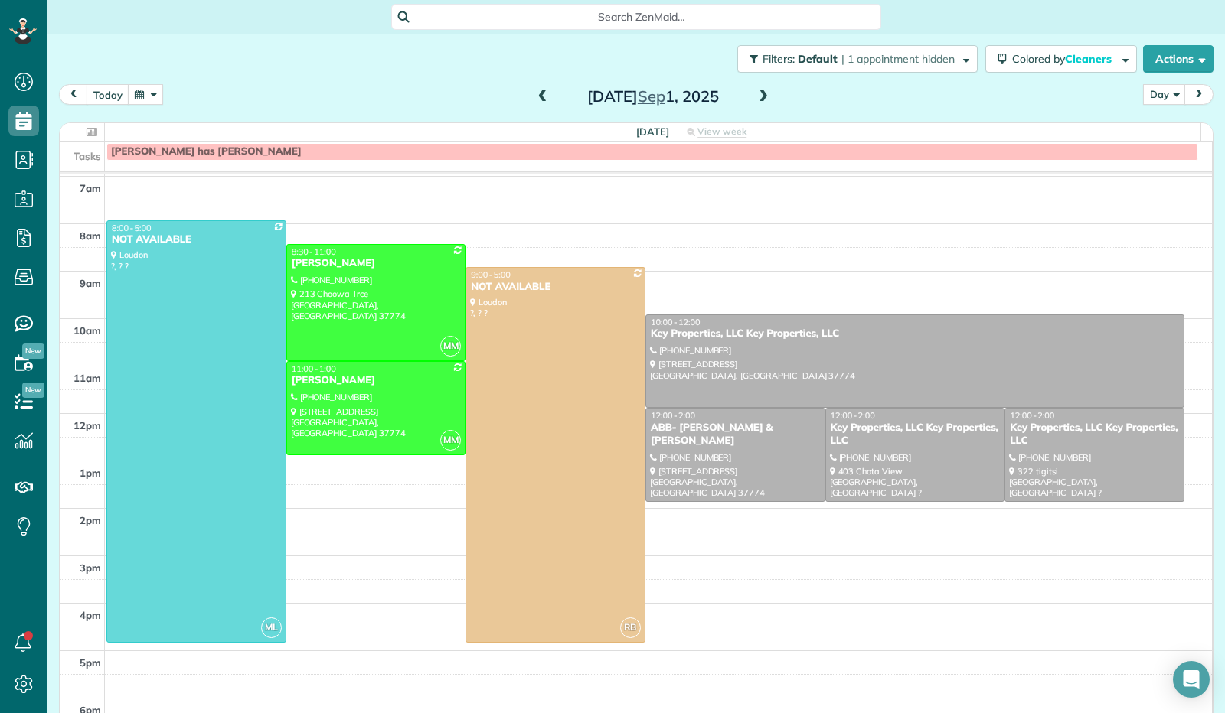
click at [761, 99] on span at bounding box center [763, 97] width 17 height 14
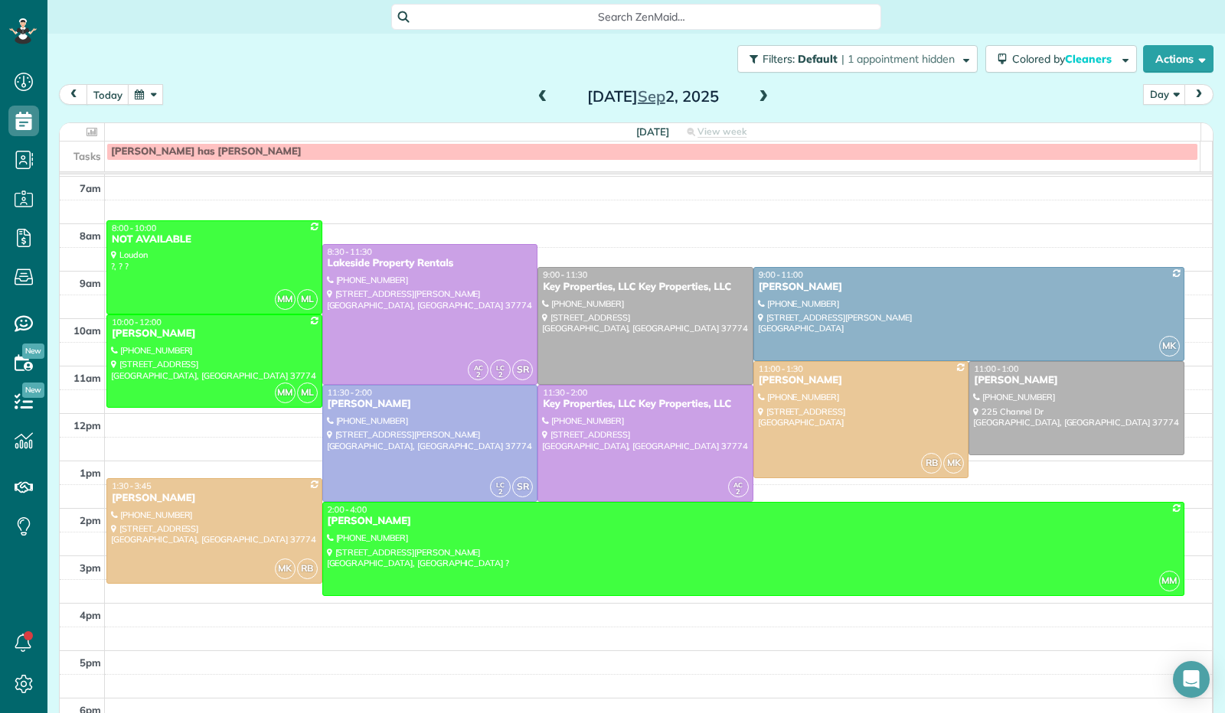
click at [761, 99] on span at bounding box center [763, 97] width 17 height 14
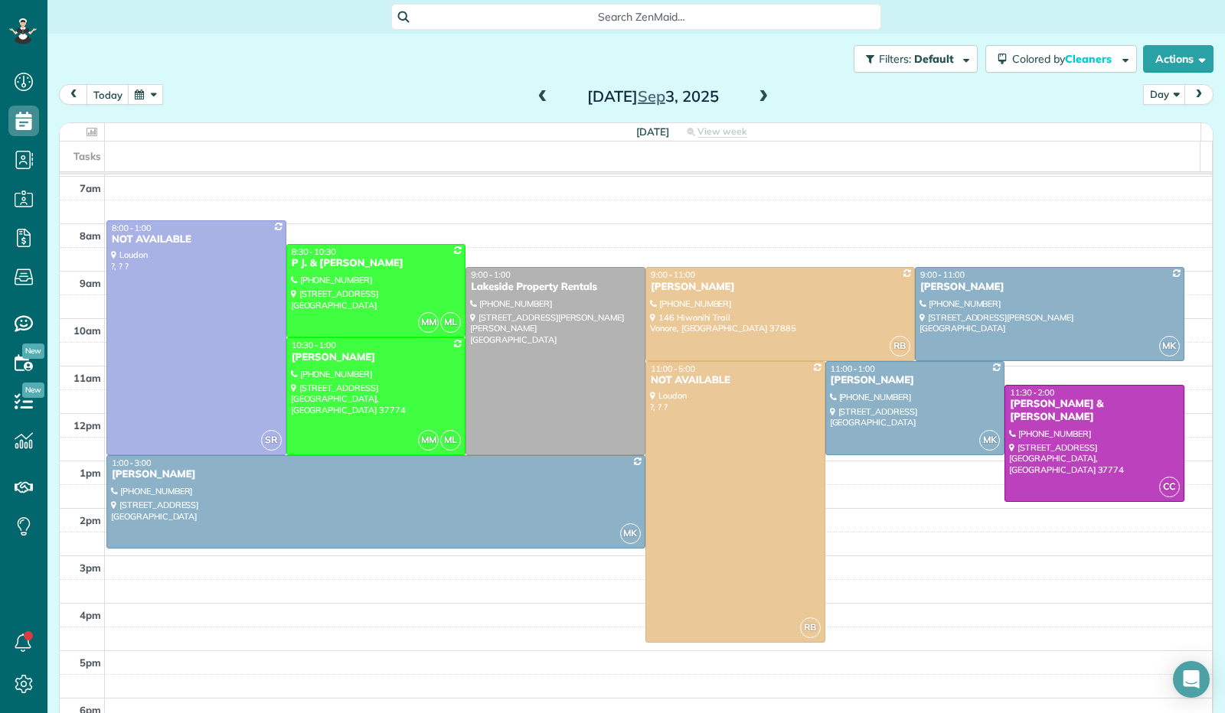
click at [536, 99] on span at bounding box center [542, 97] width 17 height 14
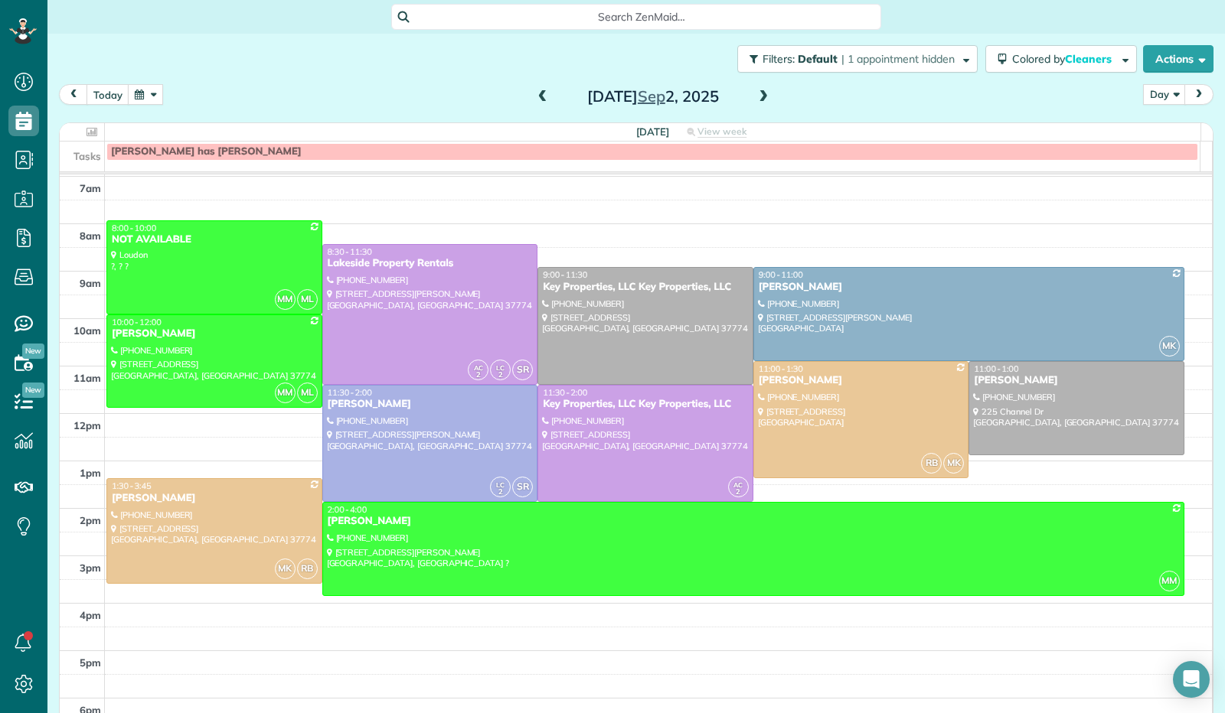
click at [536, 99] on span at bounding box center [542, 97] width 17 height 14
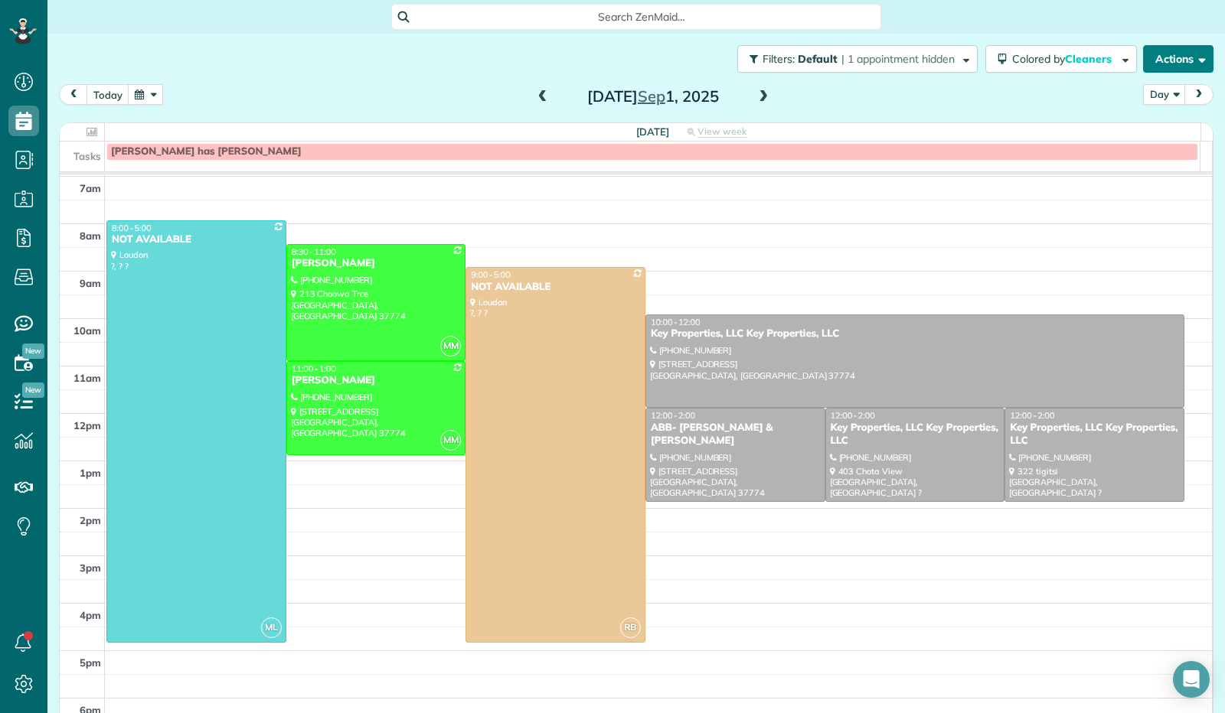
click at [1196, 67] on button "Actions" at bounding box center [1178, 59] width 70 height 28
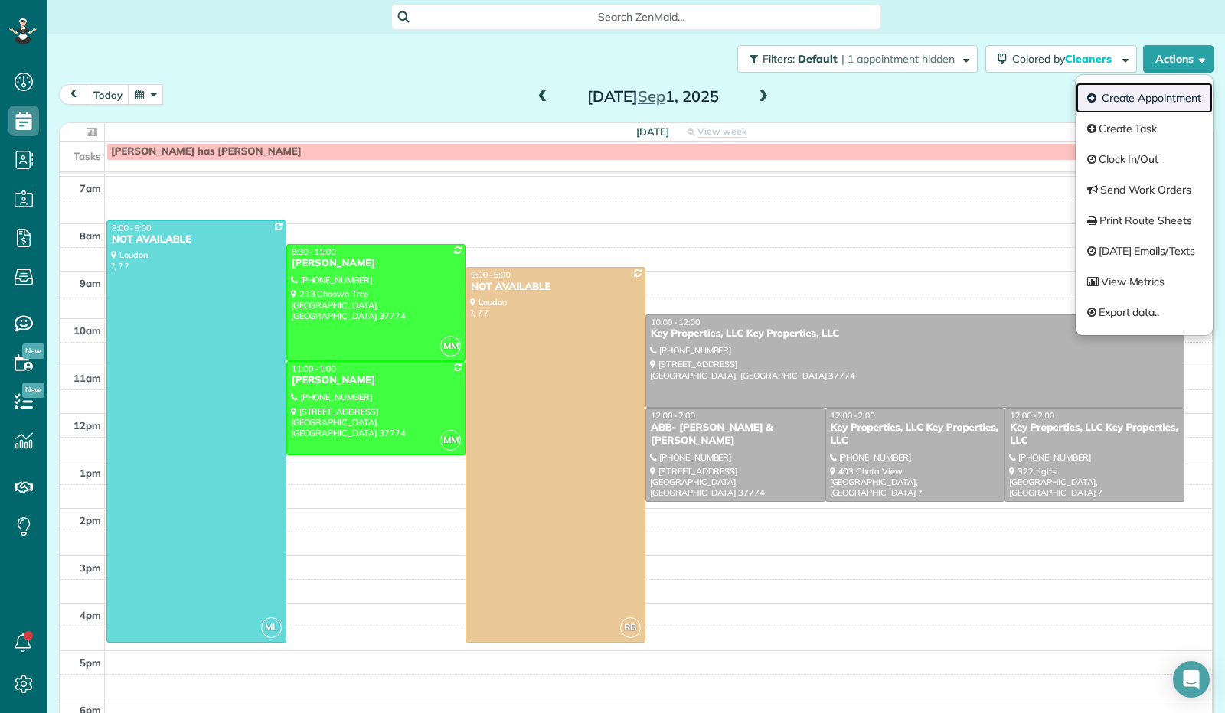
click at [1157, 100] on link "Create Appointment" at bounding box center [1144, 98] width 137 height 31
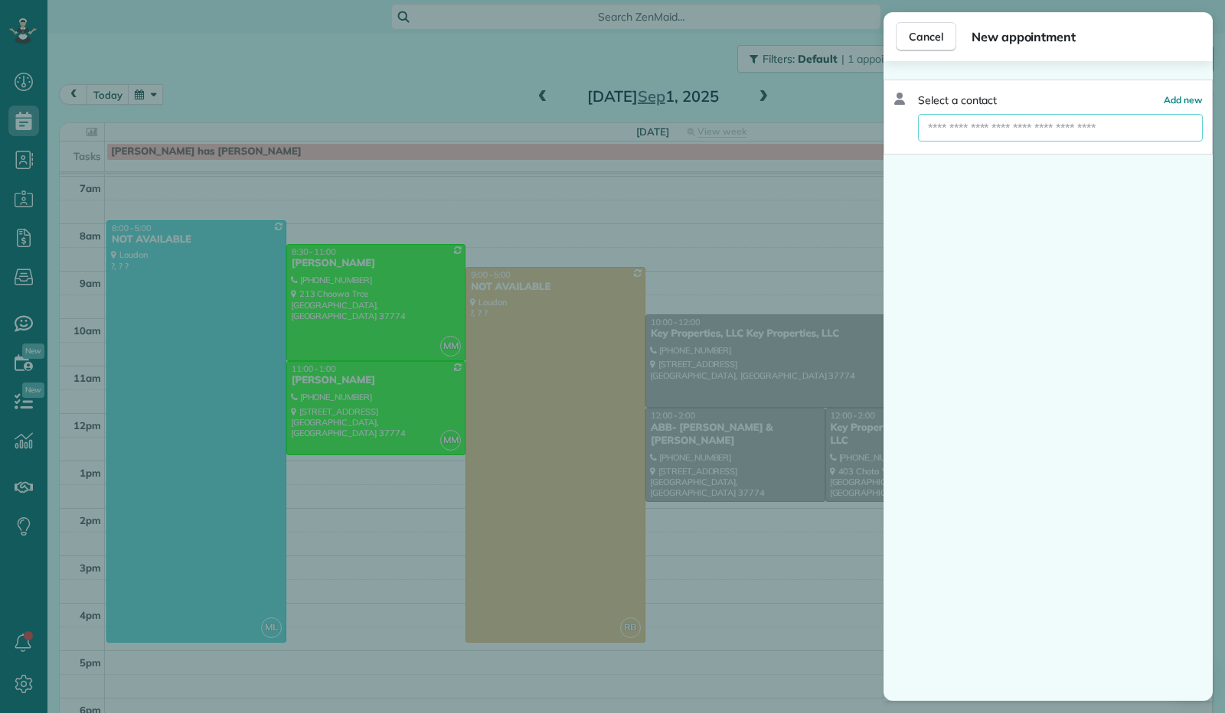
click at [1105, 130] on input "text" at bounding box center [1060, 128] width 285 height 28
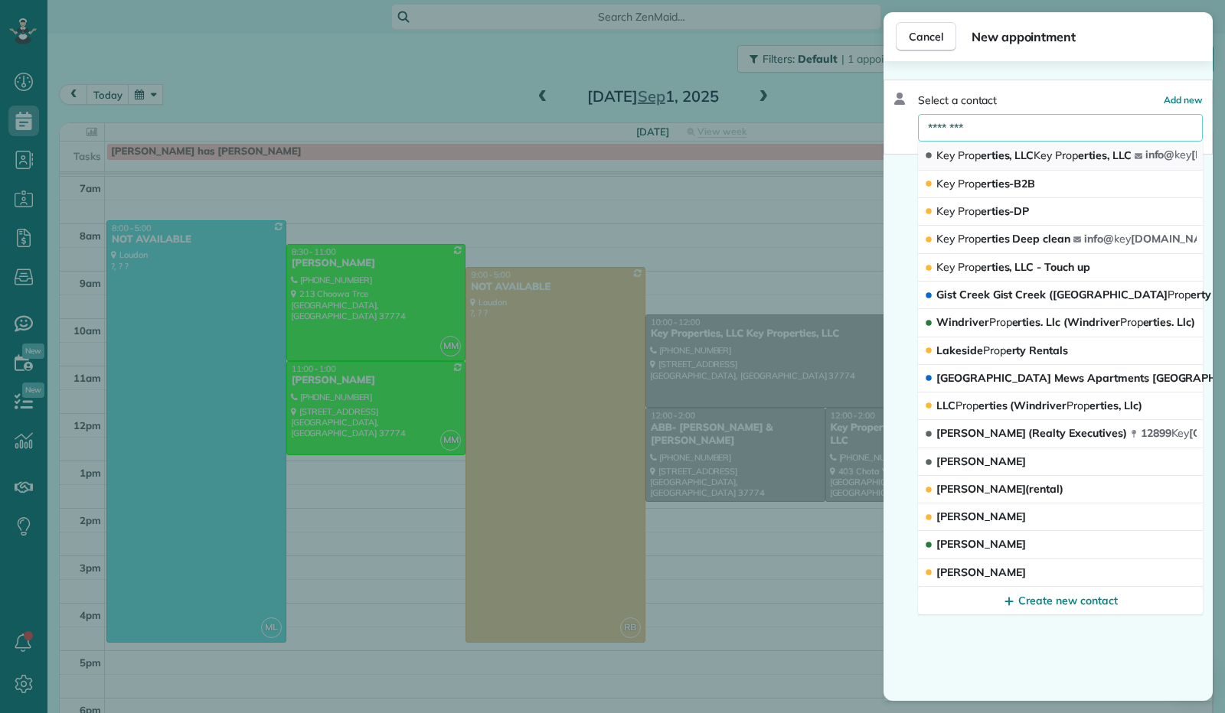
type input "********"
click at [982, 155] on span "Key Prop erties, LLC Key Prop erties, LLC" at bounding box center [1033, 156] width 195 height 14
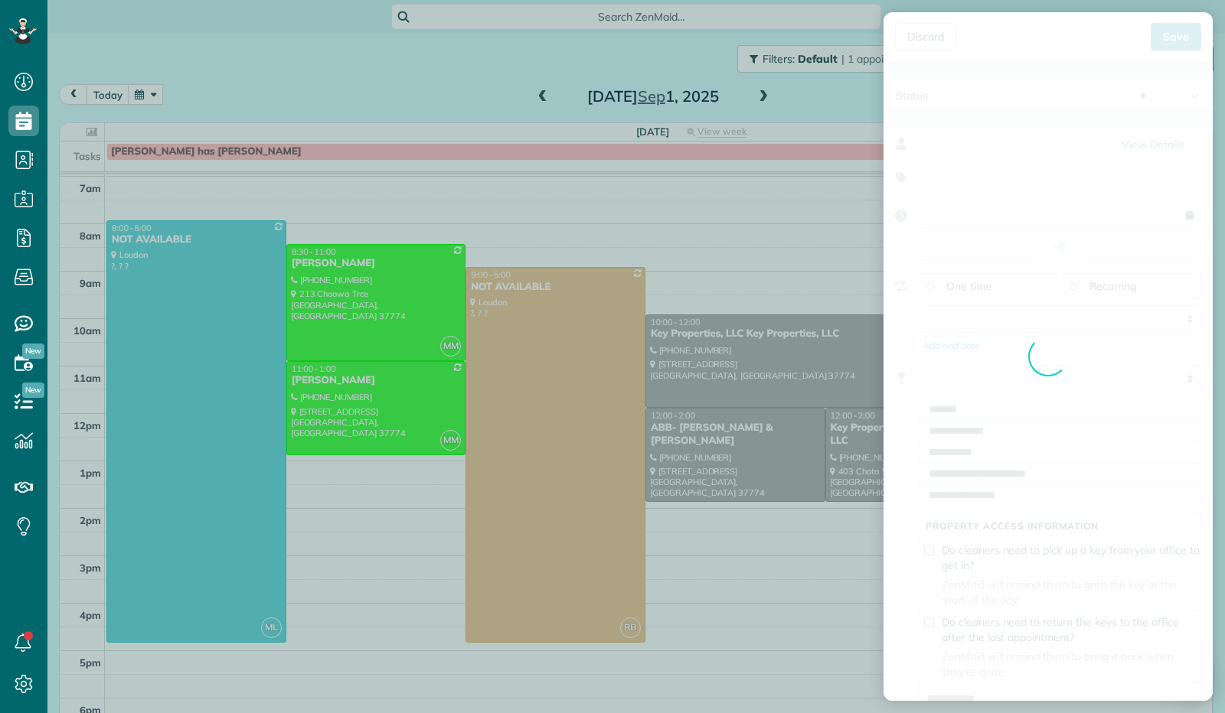
type input "**********"
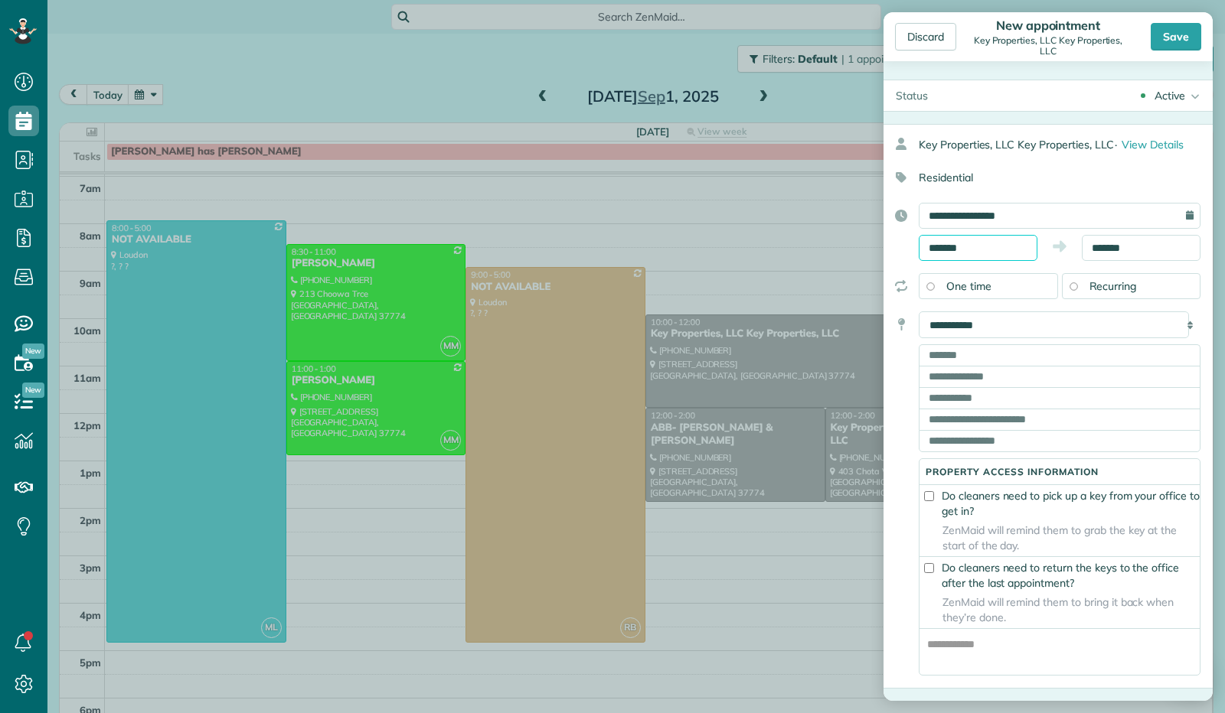
click at [957, 251] on input "*******" at bounding box center [978, 248] width 119 height 26
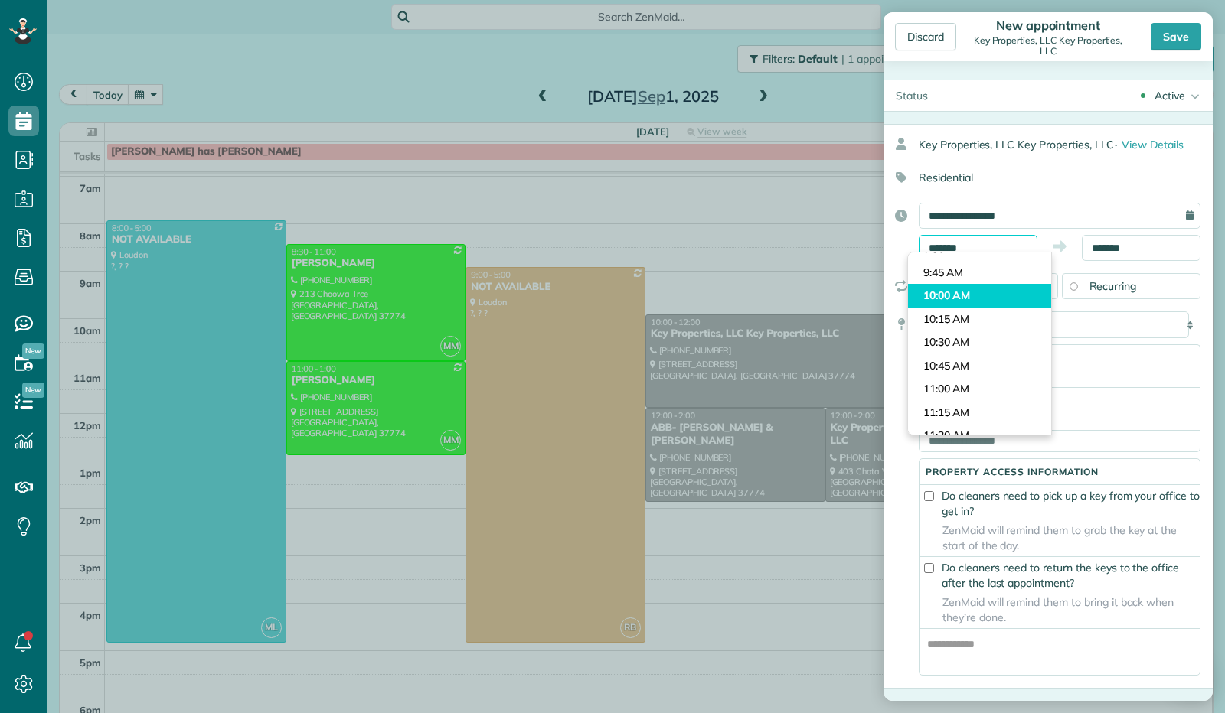
scroll to position [879, 0]
type input "********"
click at [962, 297] on body "Dashboard Scheduling Calendar View List View Dispatch View - Weekly scheduling …" at bounding box center [612, 356] width 1225 height 713
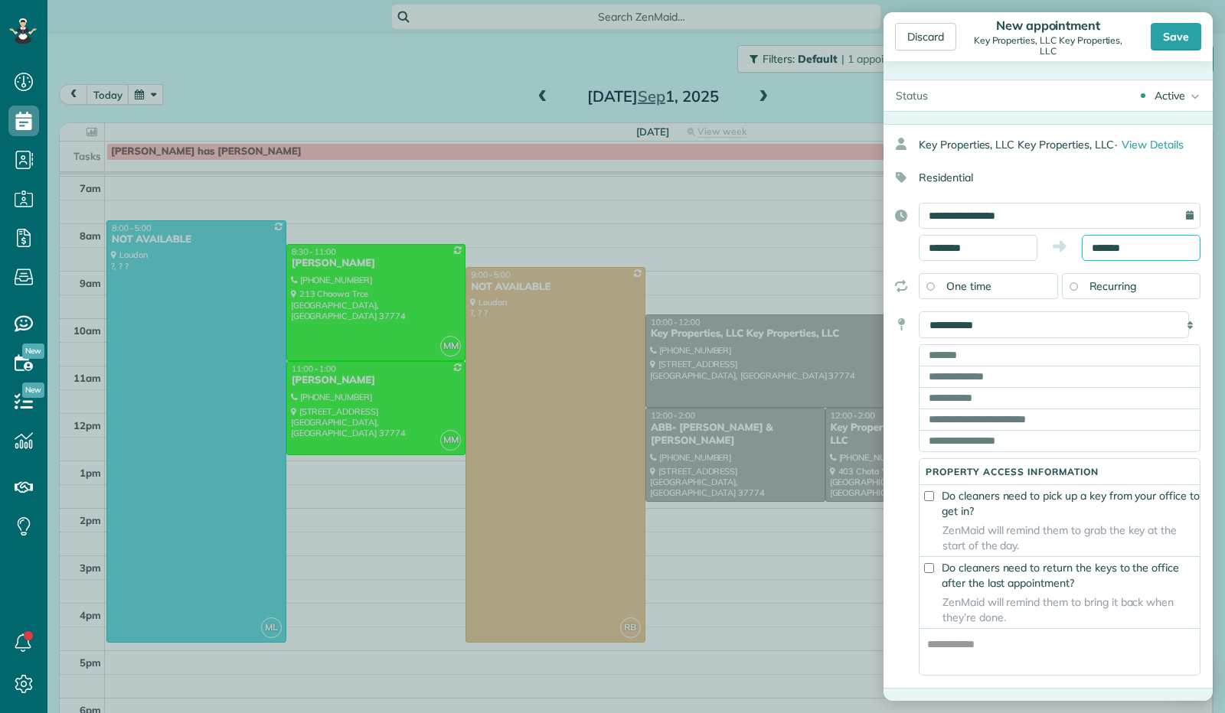
click at [1090, 247] on input "*******" at bounding box center [1141, 248] width 119 height 26
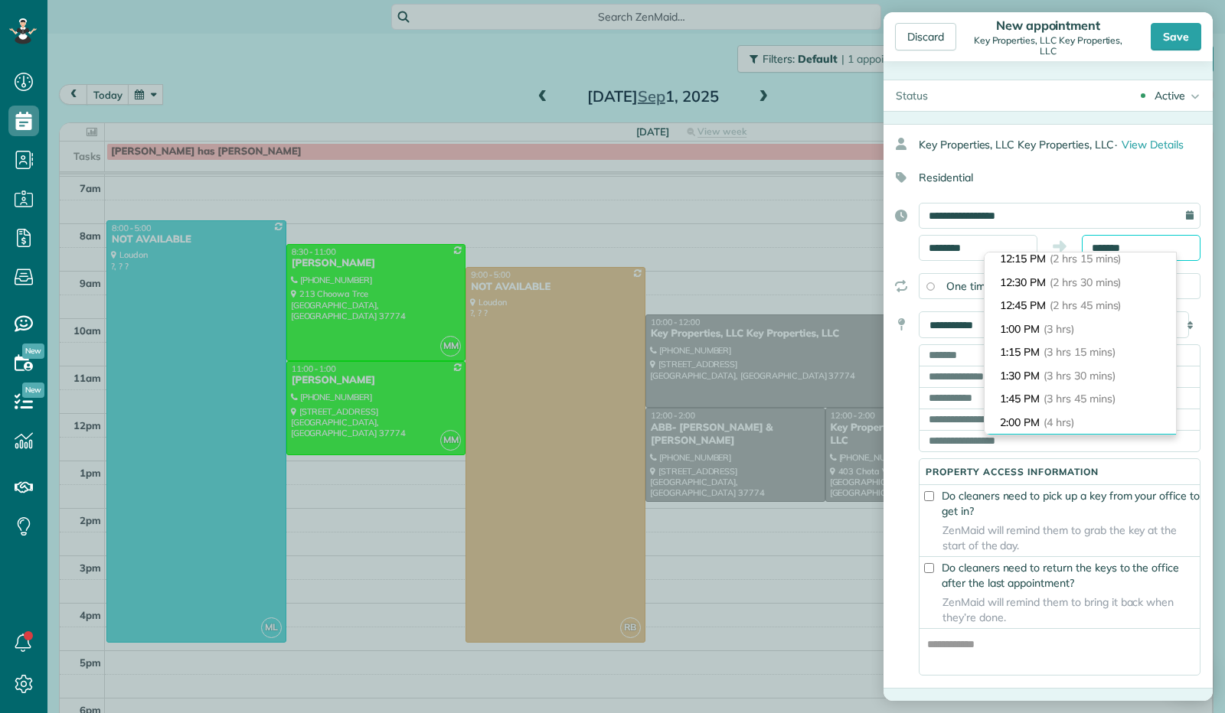
scroll to position [155, 0]
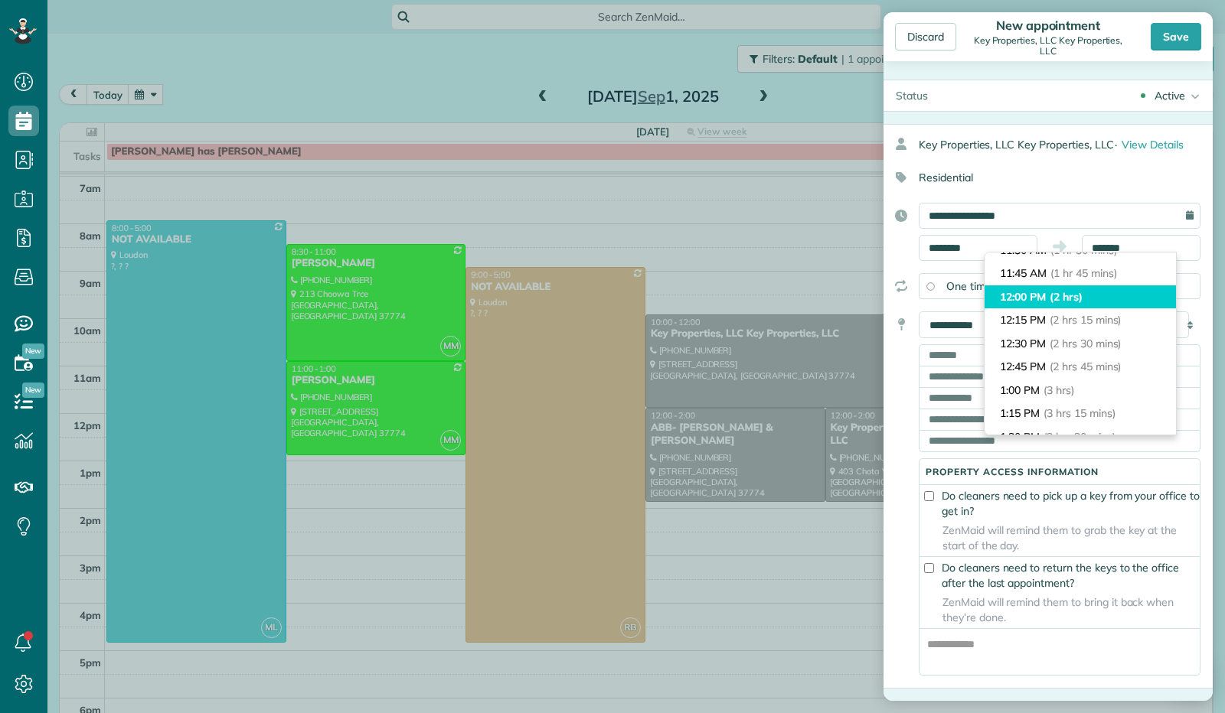
type input "********"
click at [1066, 290] on span "(2 hrs)" at bounding box center [1066, 297] width 33 height 14
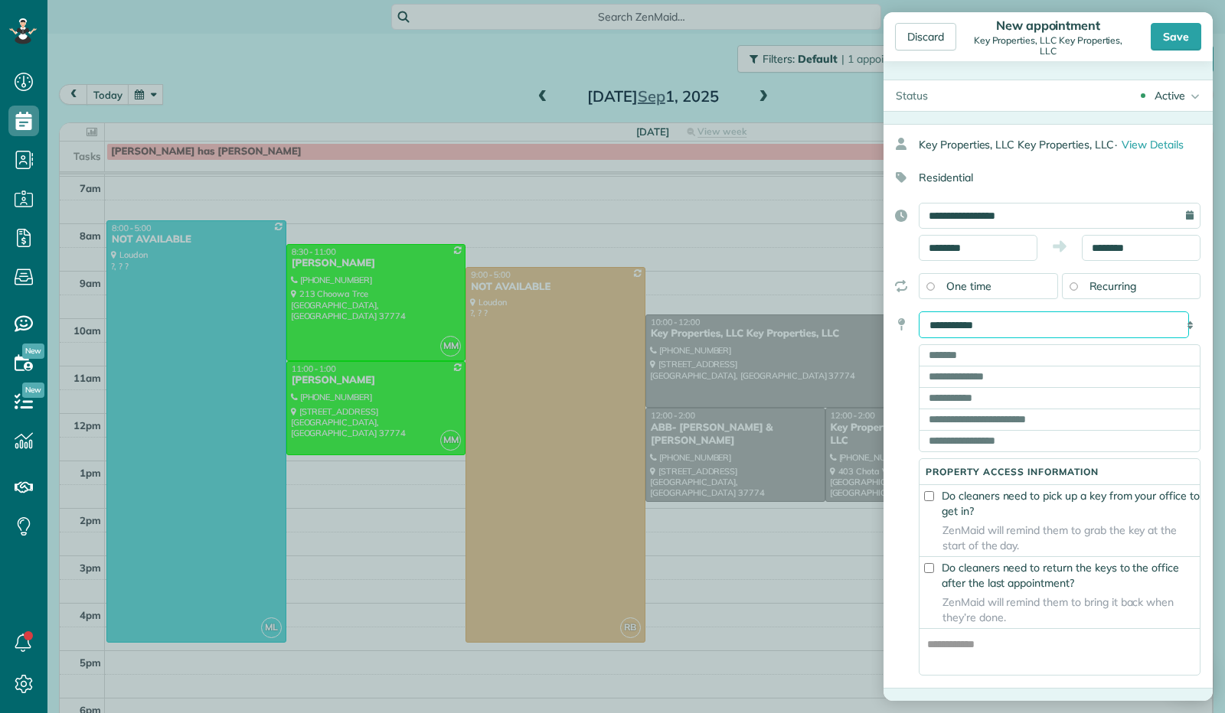
click at [993, 317] on select "**********" at bounding box center [1054, 325] width 270 height 27
select select "*******"
click at [919, 312] on select "**********" at bounding box center [1054, 325] width 270 height 27
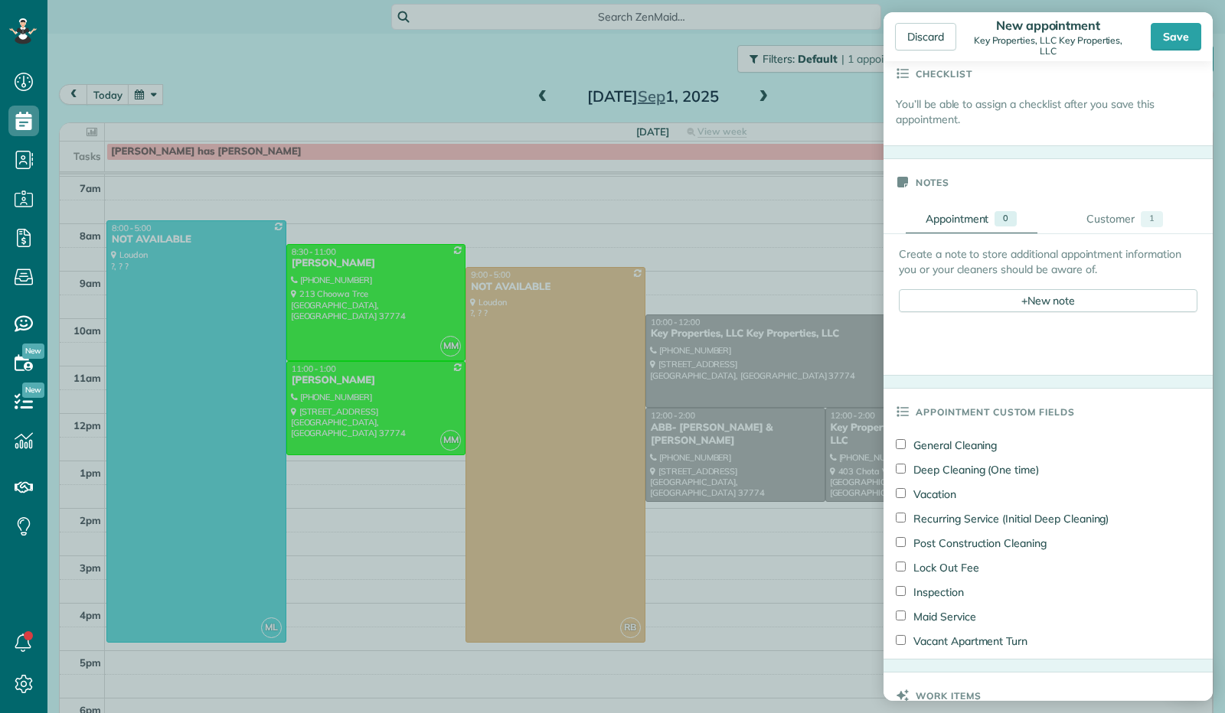
scroll to position [383, 0]
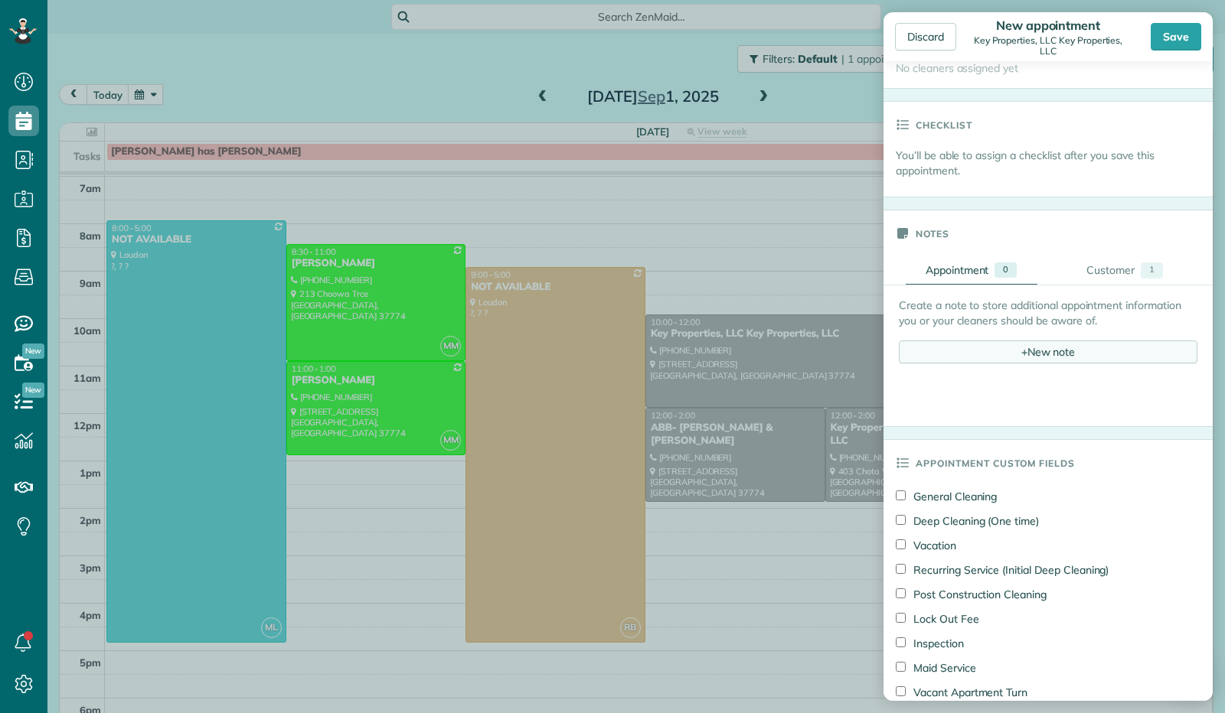
click at [1012, 356] on div "+ New note" at bounding box center [1048, 352] width 299 height 23
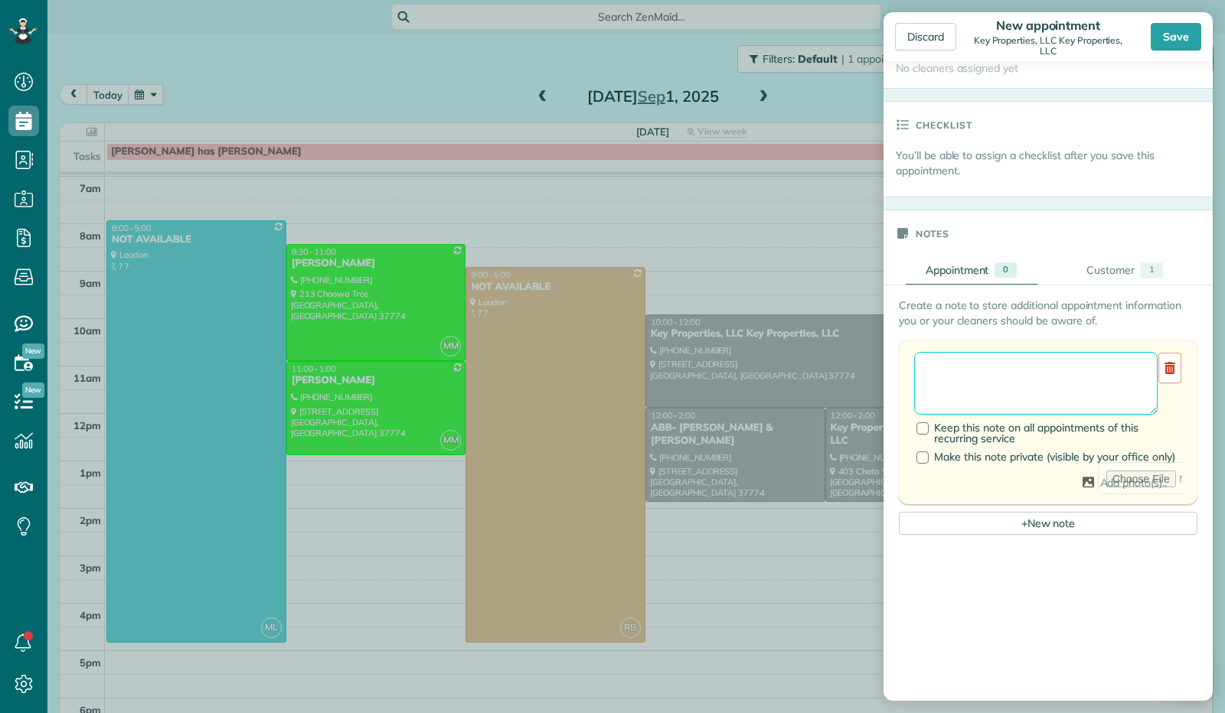
click at [1012, 380] on textarea at bounding box center [1035, 383] width 243 height 63
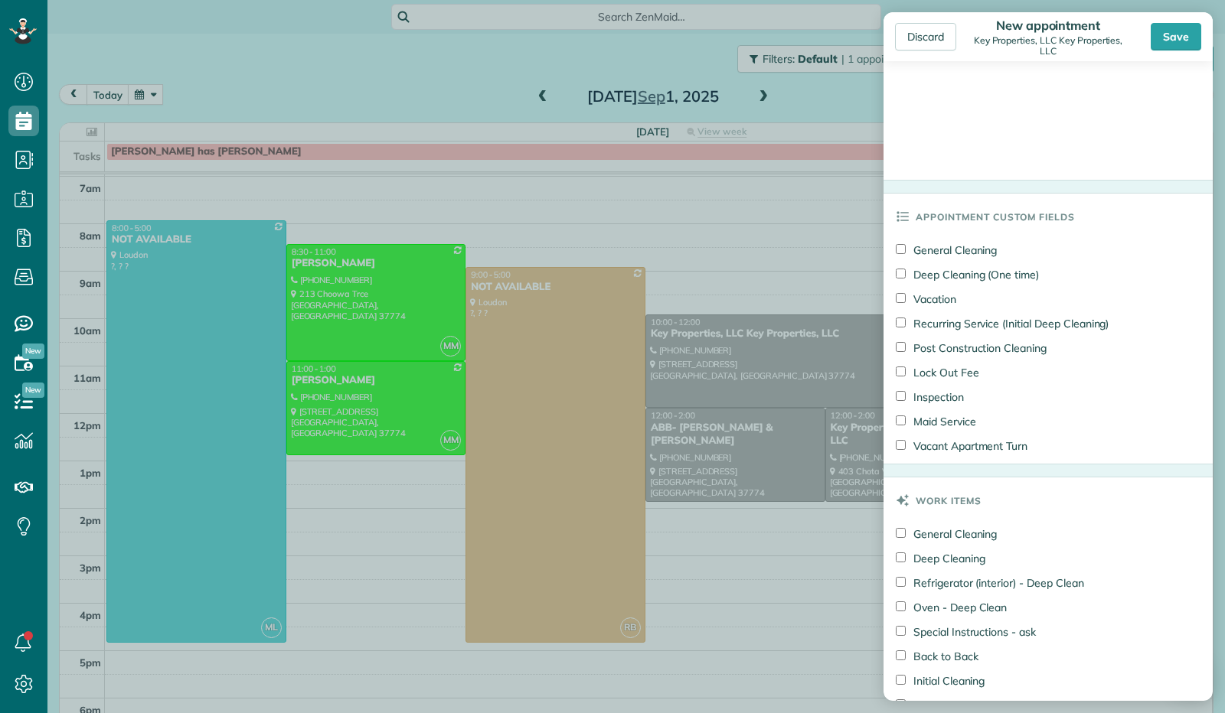
scroll to position [1072, 0]
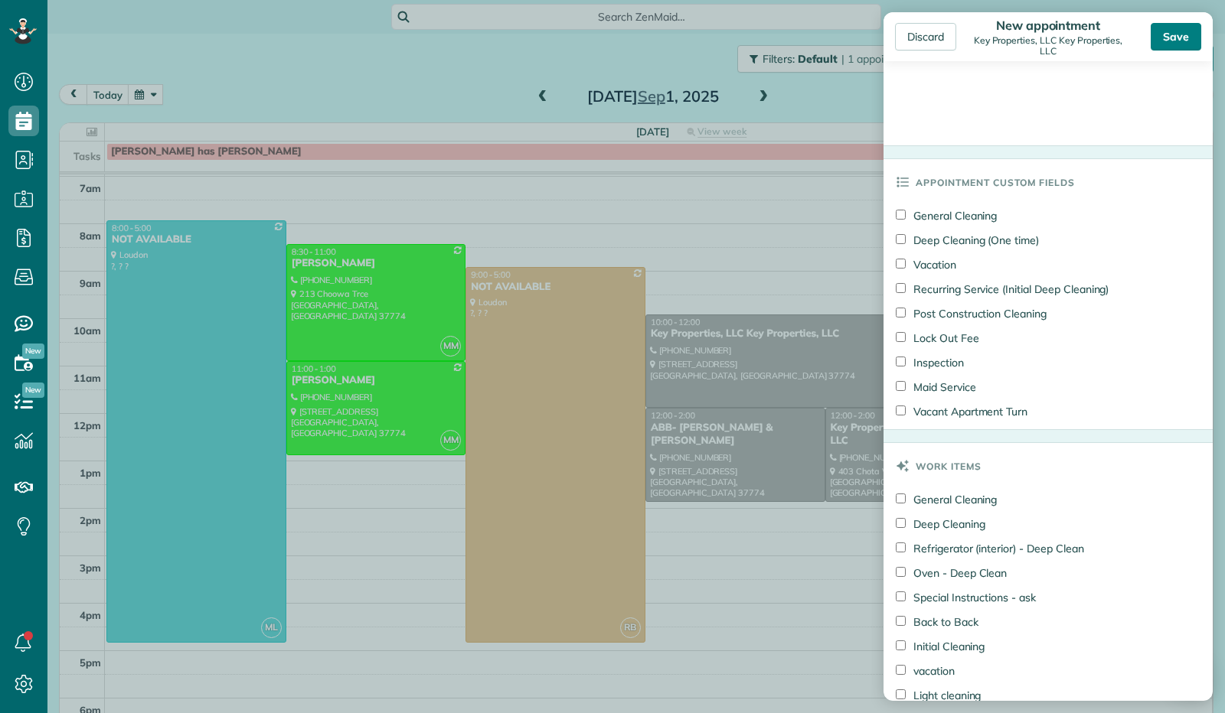
type textarea "**********"
click at [1179, 41] on div "Save" at bounding box center [1176, 37] width 51 height 28
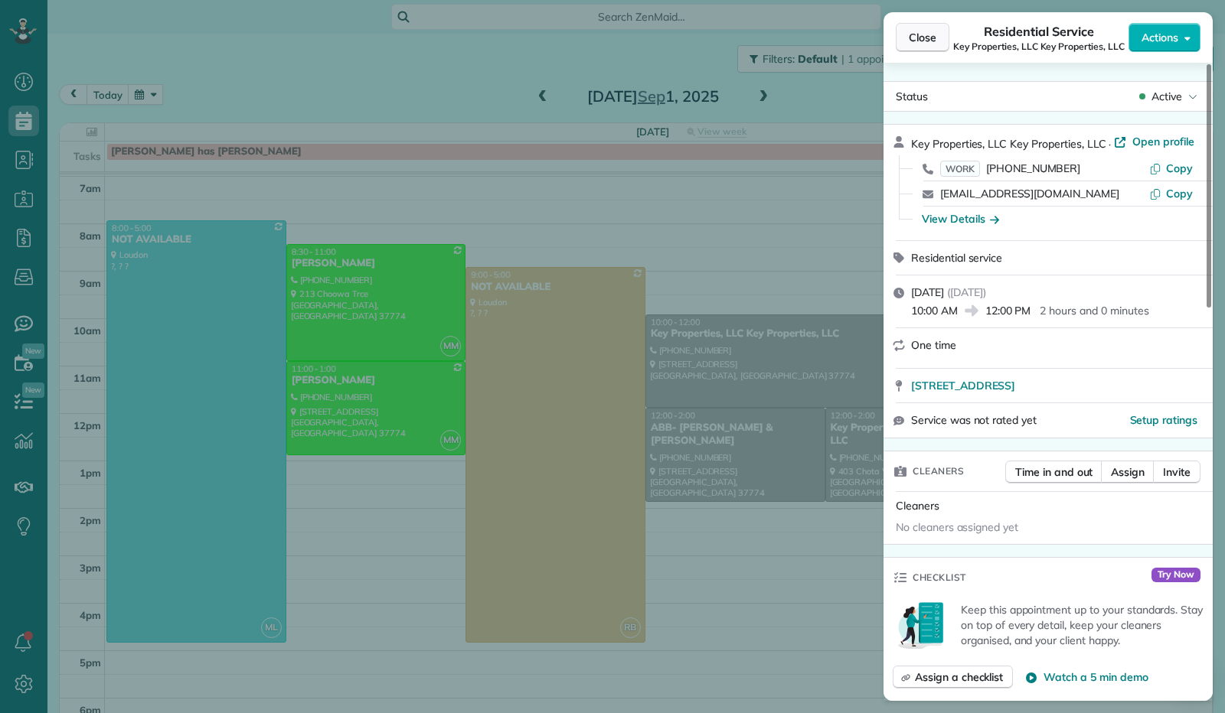
click at [916, 42] on span "Close" at bounding box center [923, 37] width 28 height 15
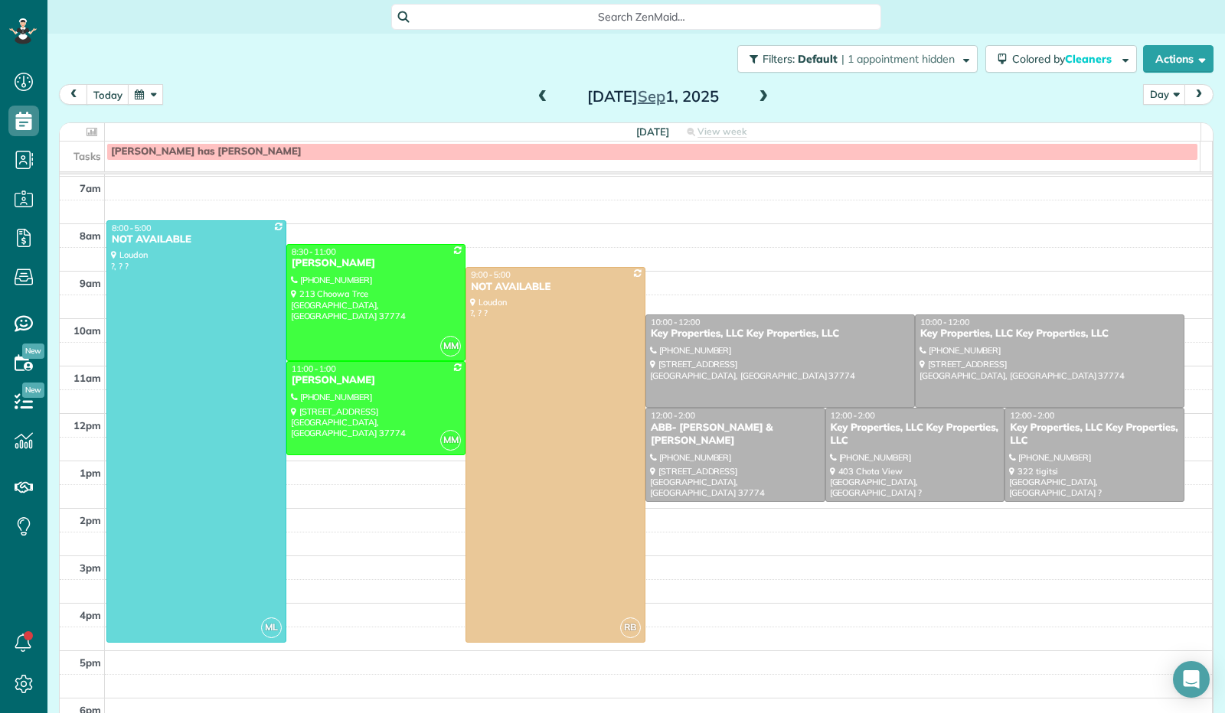
click at [159, 97] on button "button" at bounding box center [145, 94] width 35 height 21
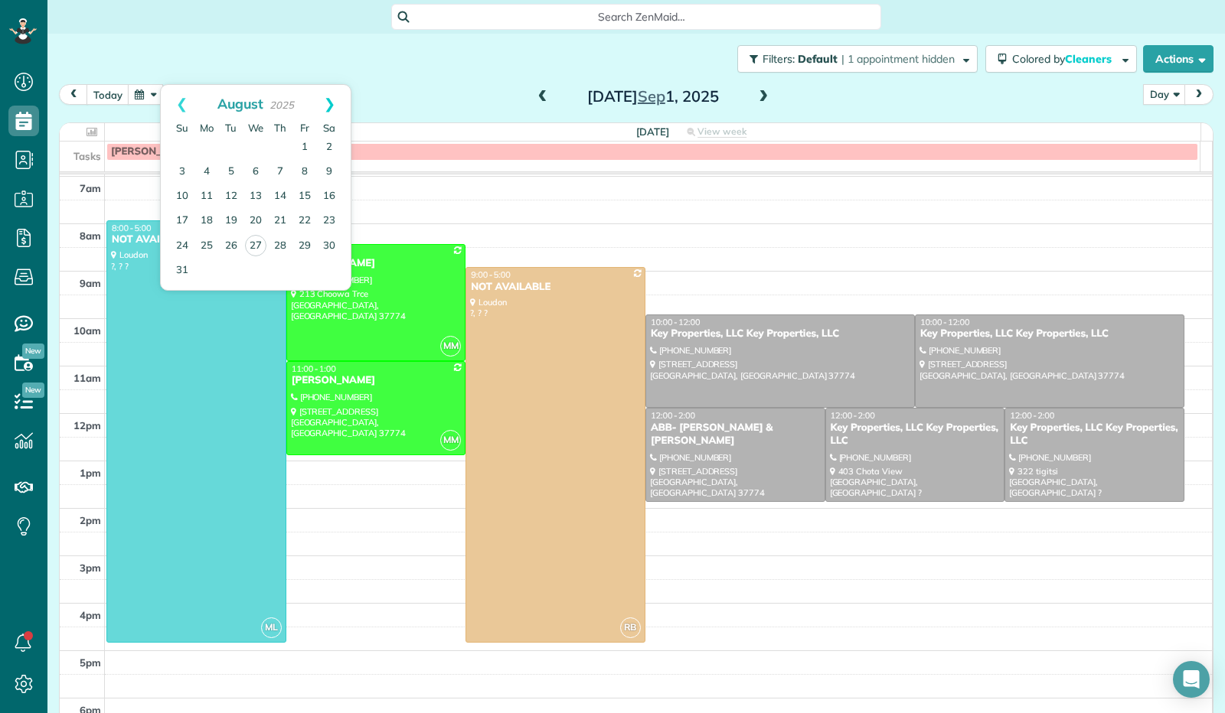
click at [335, 103] on link "Next" at bounding box center [330, 104] width 42 height 38
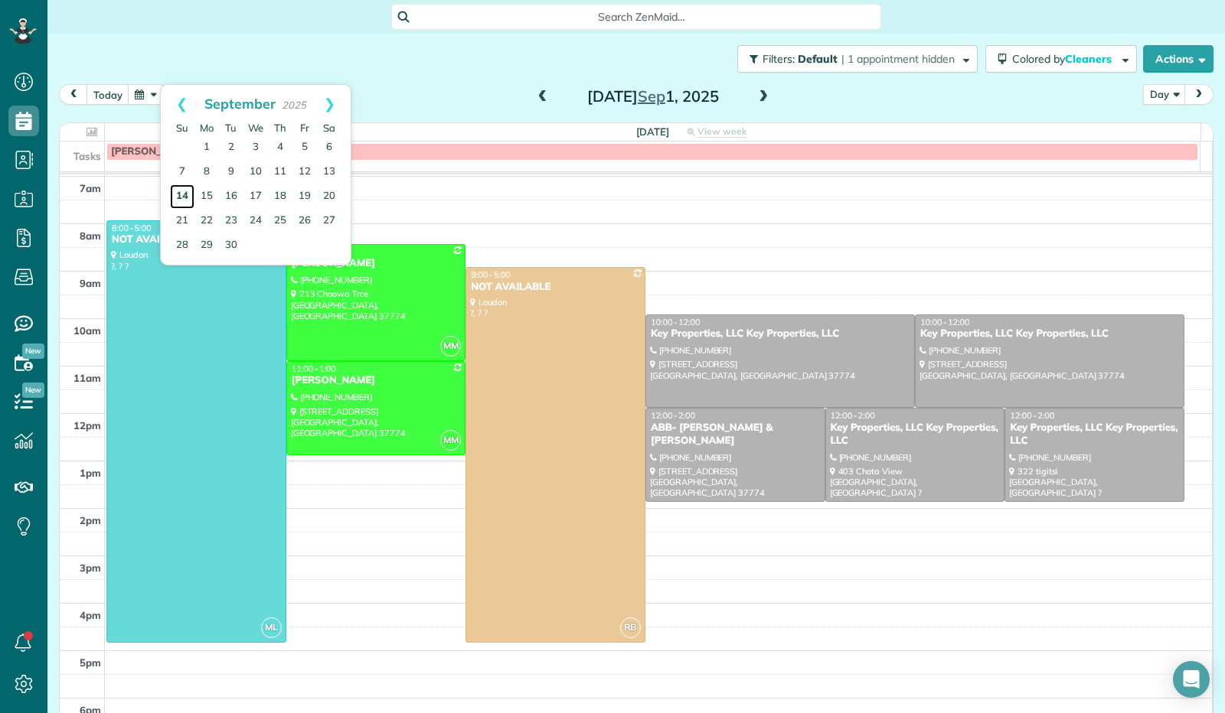
click at [188, 193] on link "14" at bounding box center [182, 196] width 24 height 24
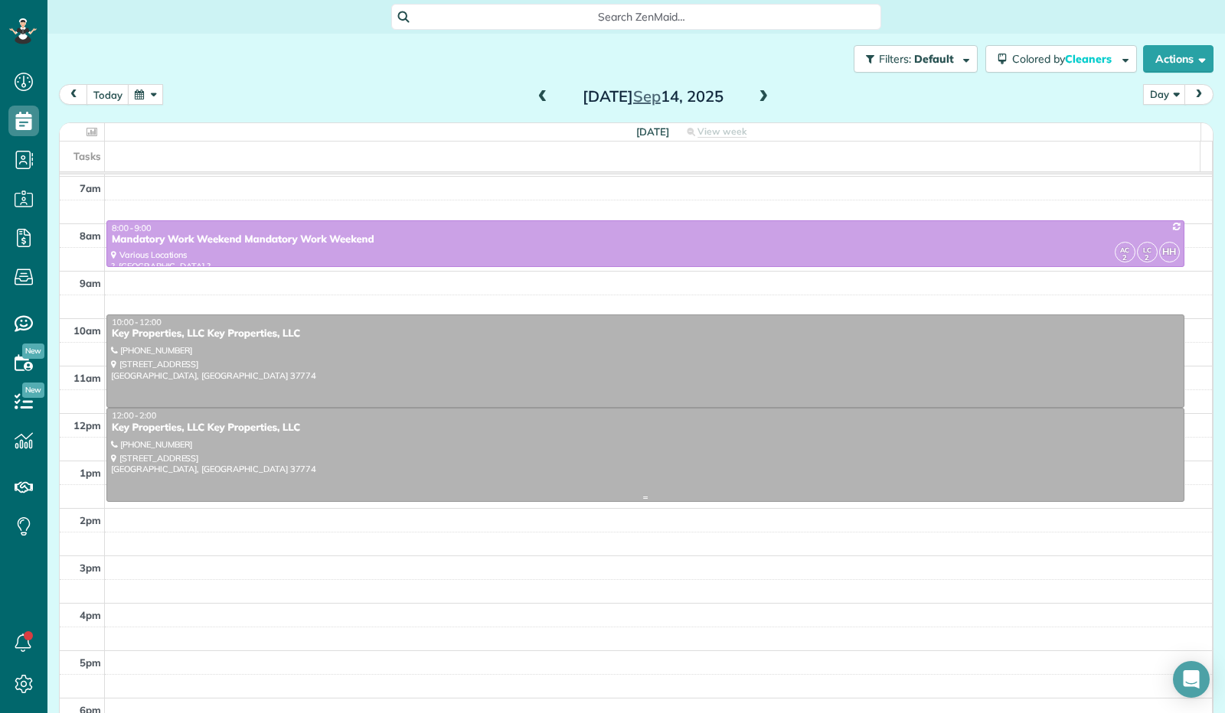
click at [470, 440] on div at bounding box center [645, 455] width 1076 height 93
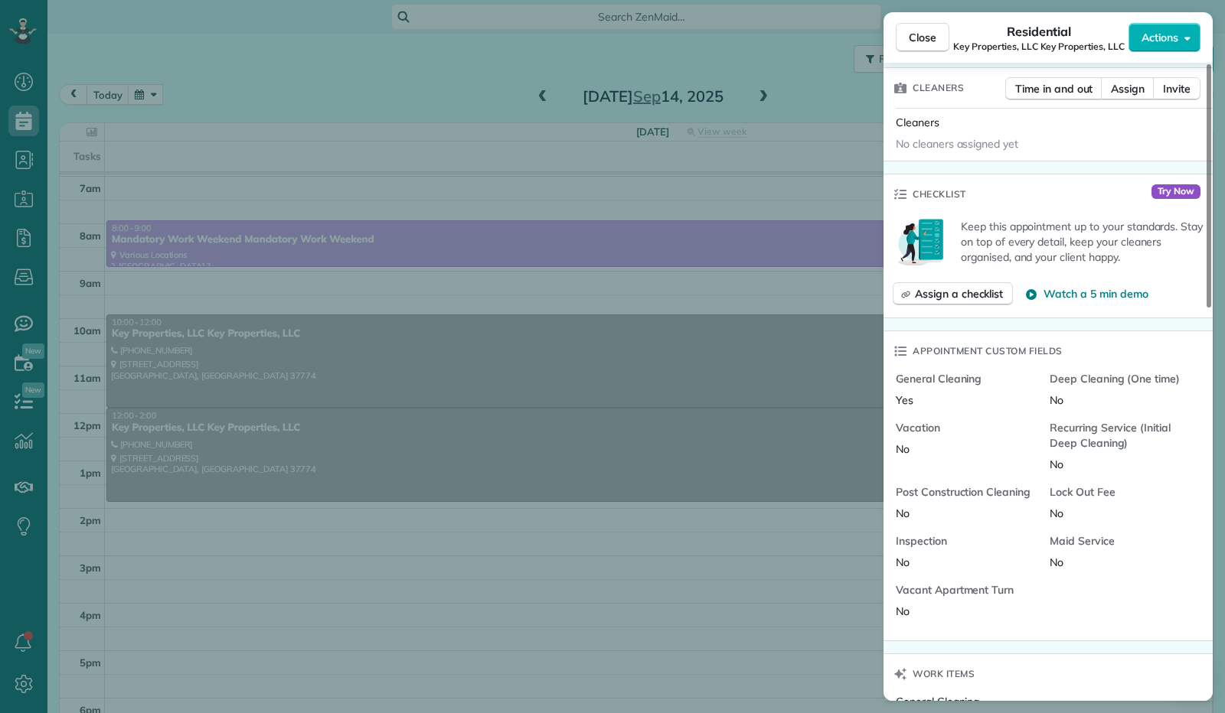
scroll to position [691, 0]
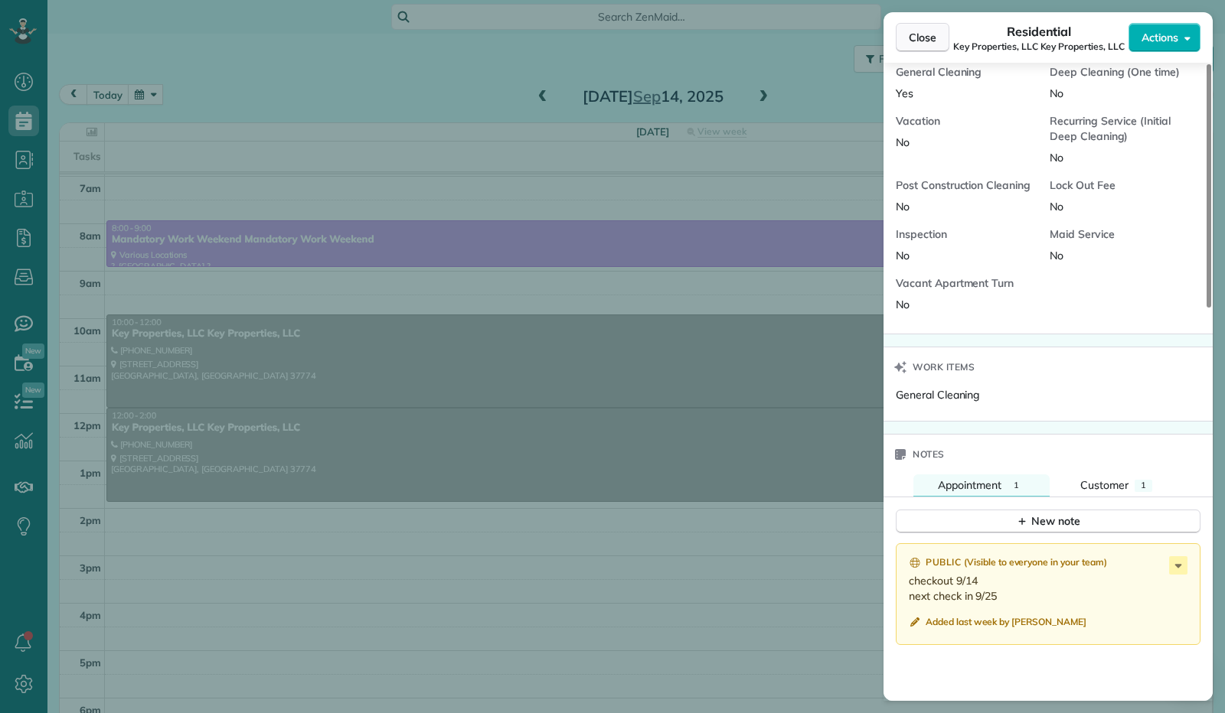
click at [926, 48] on button "Close" at bounding box center [923, 37] width 54 height 29
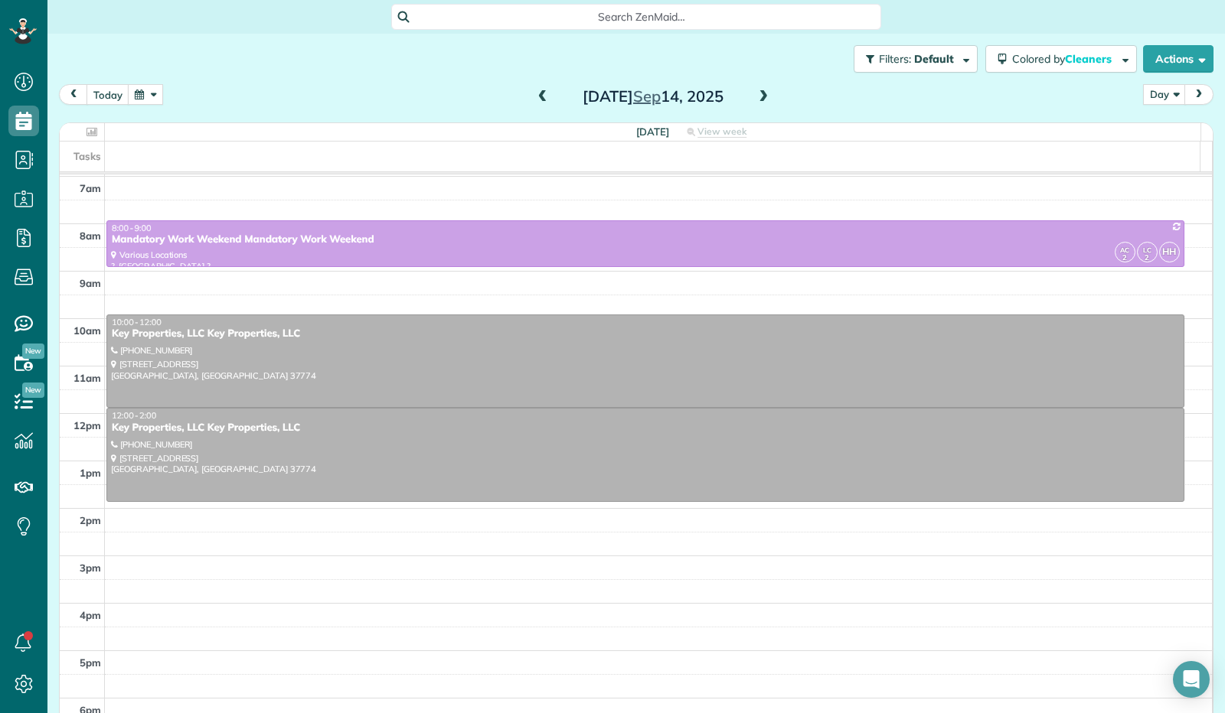
click at [154, 92] on button "button" at bounding box center [145, 94] width 35 height 21
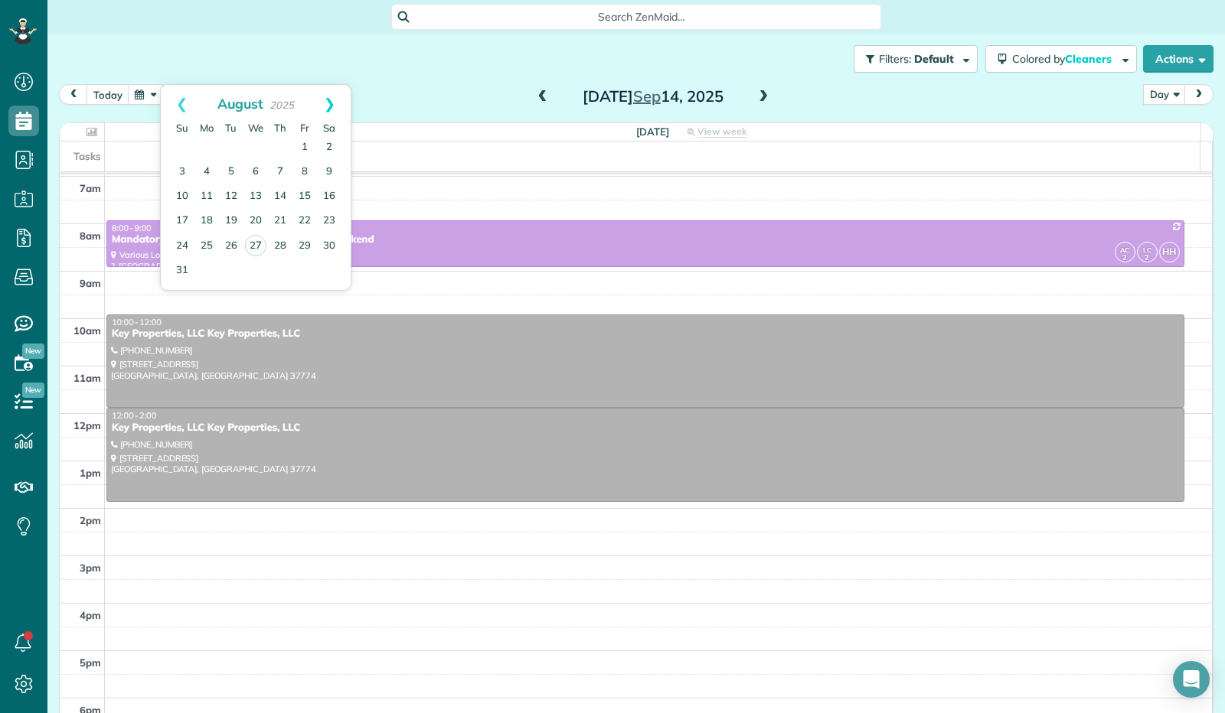
click at [325, 100] on link "Next" at bounding box center [330, 104] width 42 height 38
click at [182, 245] on link "28" at bounding box center [182, 245] width 24 height 24
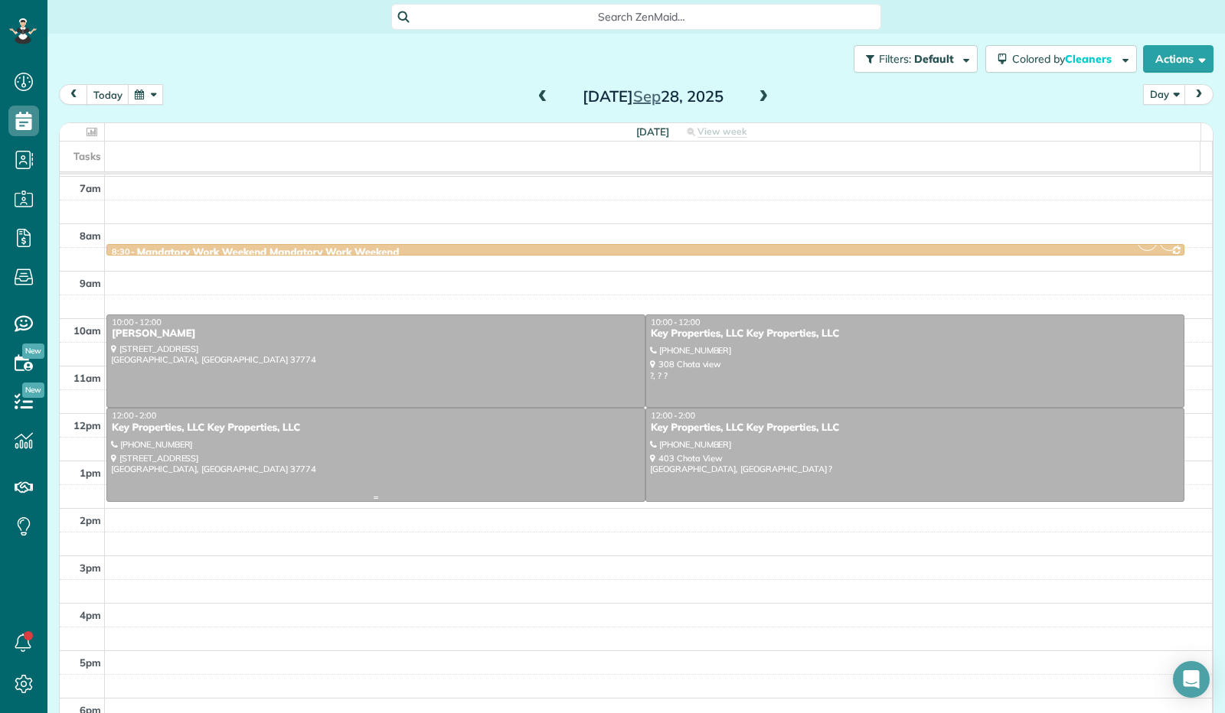
click at [344, 469] on div at bounding box center [375, 455] width 537 height 93
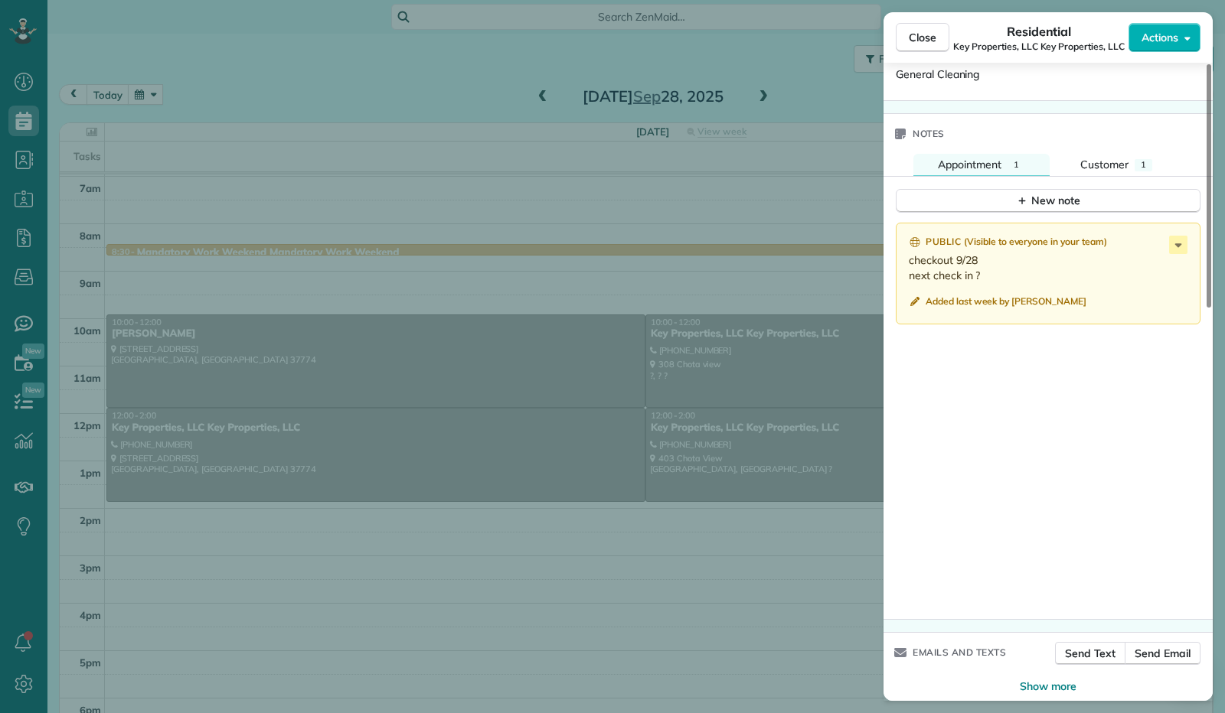
scroll to position [1027, 0]
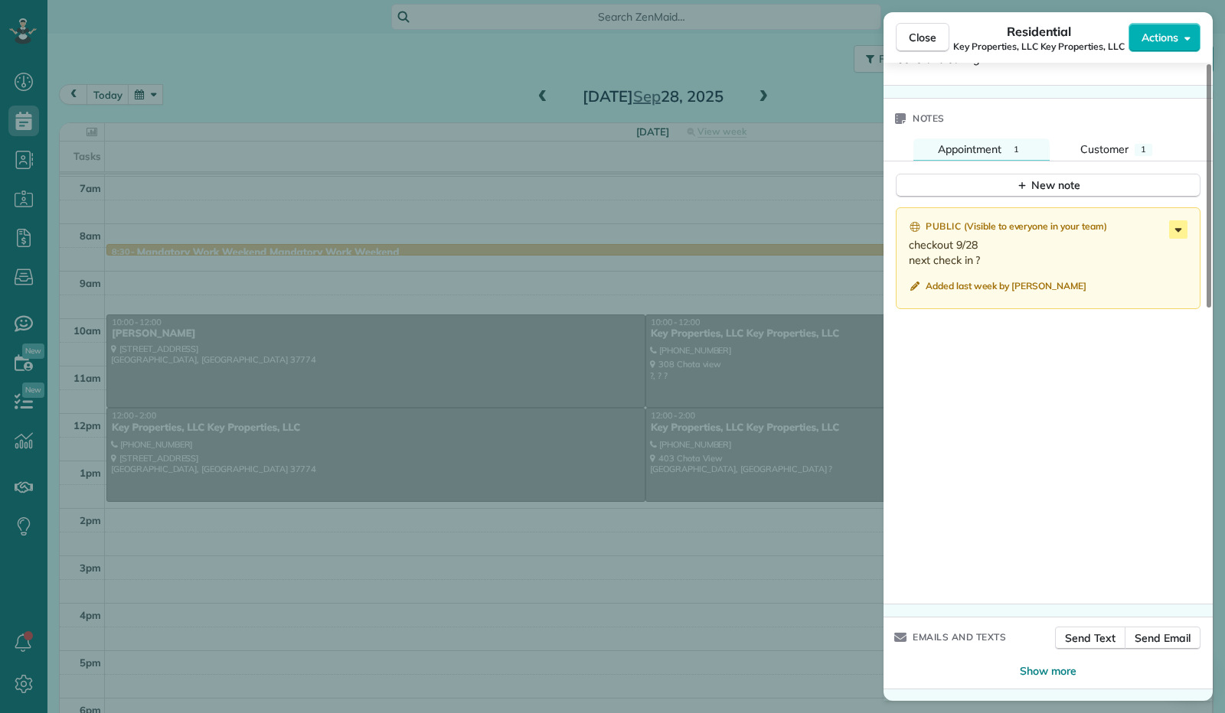
click at [1184, 223] on icon at bounding box center [1178, 229] width 18 height 18
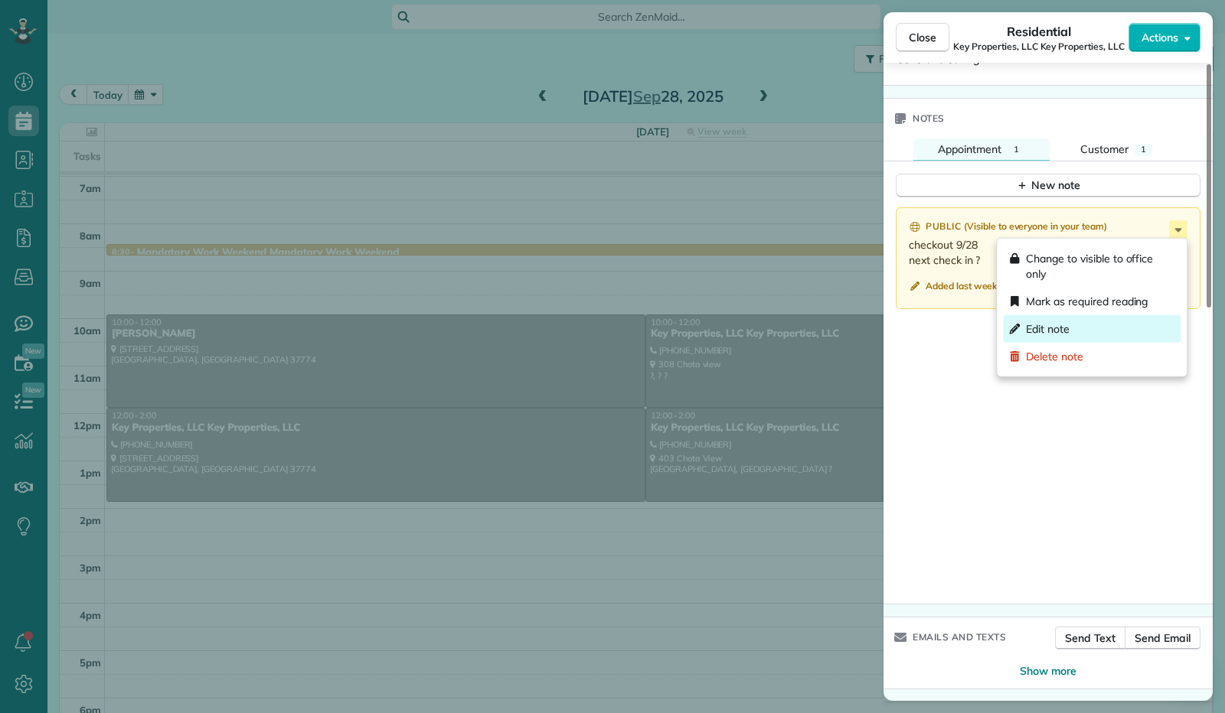
click at [1107, 325] on div "Edit note" at bounding box center [1092, 329] width 178 height 28
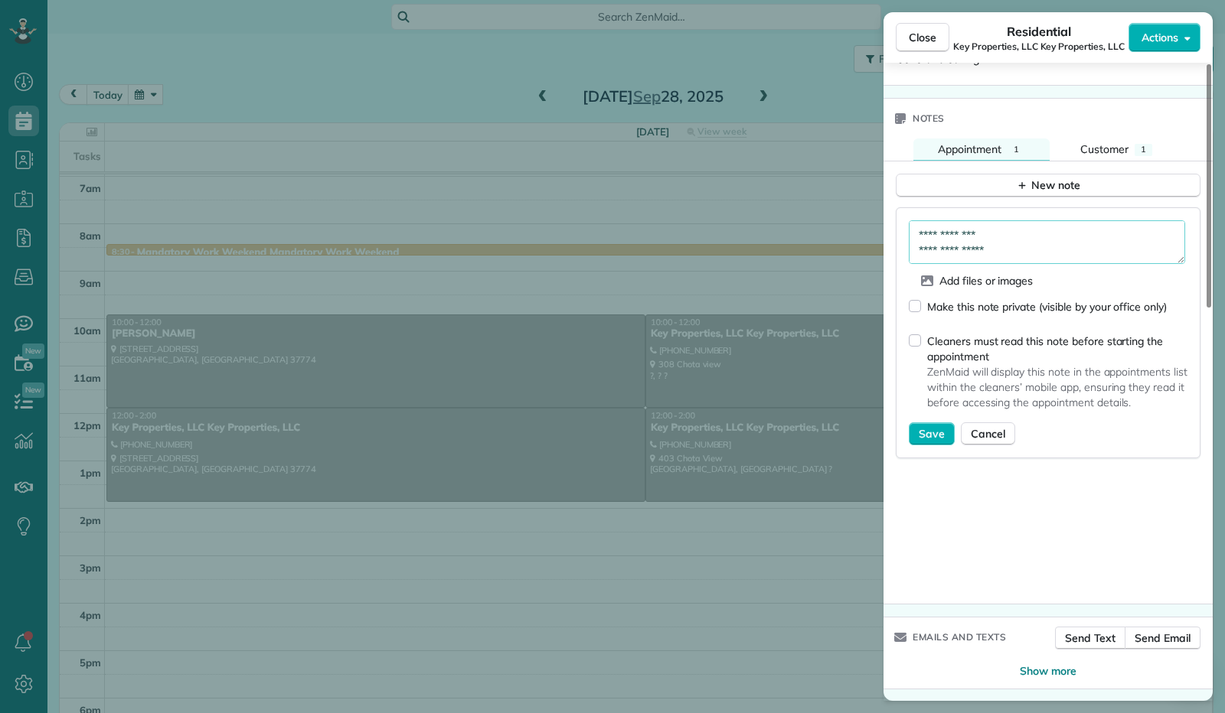
click at [1010, 253] on textarea "**********" at bounding box center [1047, 242] width 276 height 44
type textarea "**********"
click at [917, 434] on button "Save" at bounding box center [932, 434] width 46 height 23
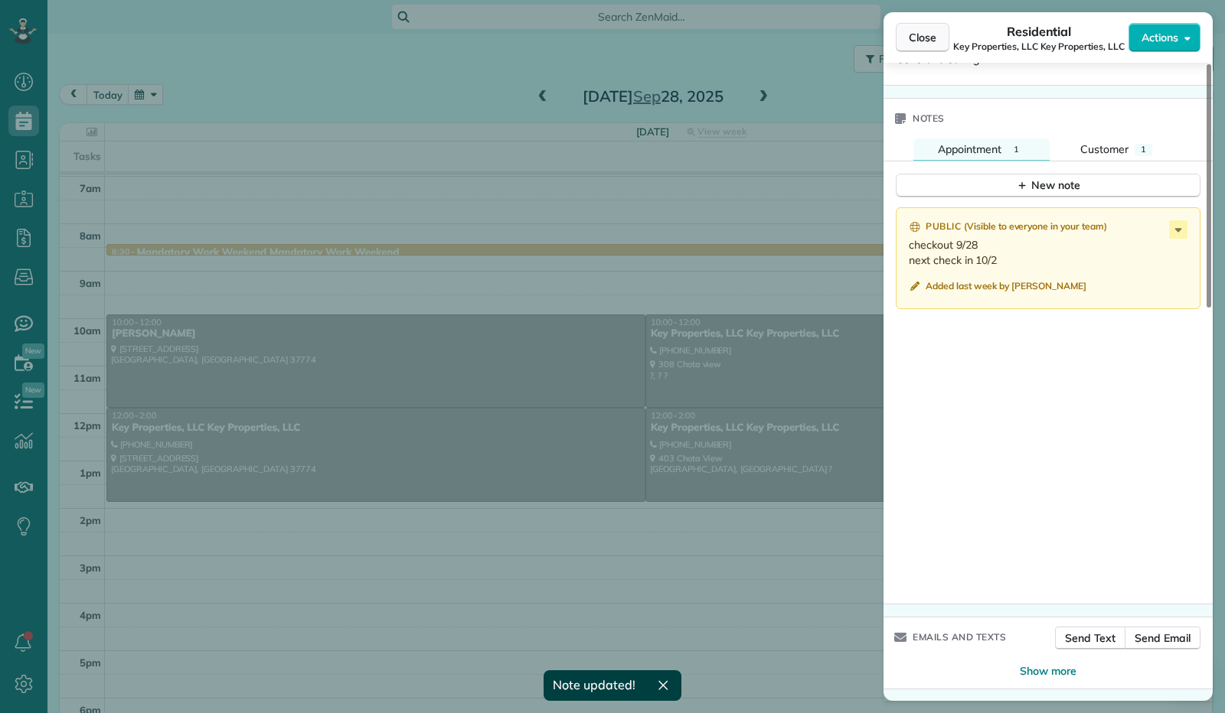
click at [919, 40] on span "Close" at bounding box center [923, 37] width 28 height 15
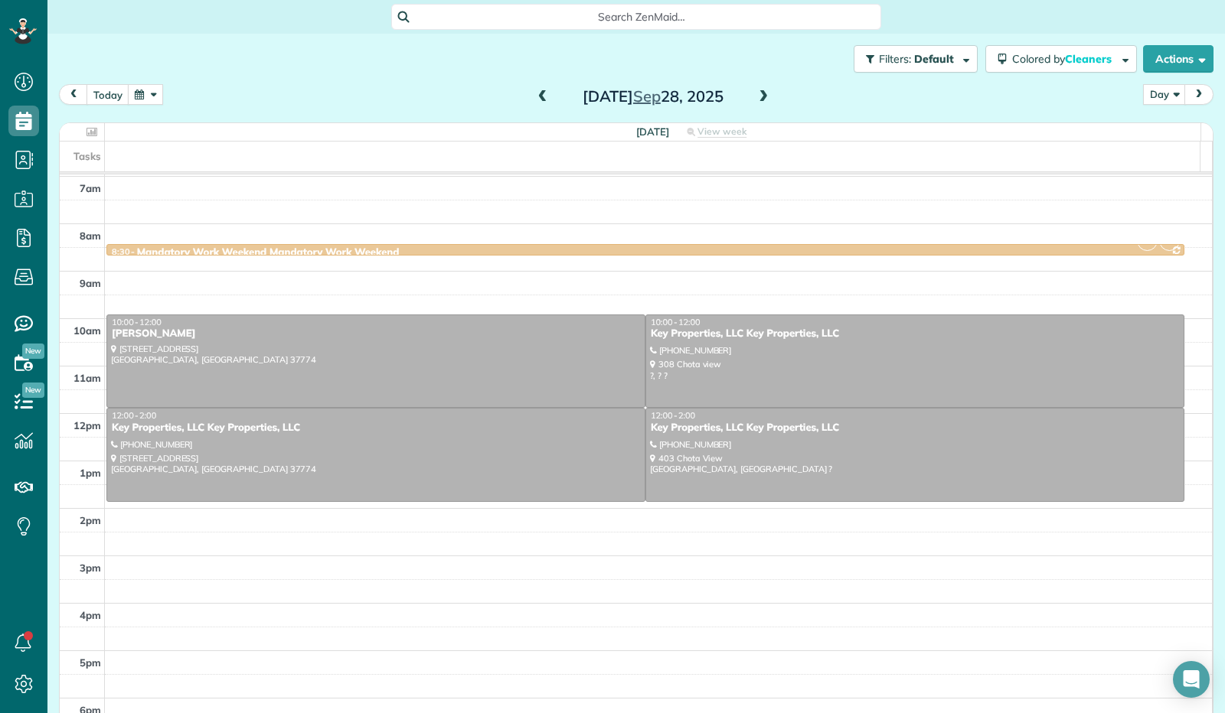
click at [139, 100] on button "button" at bounding box center [145, 94] width 35 height 21
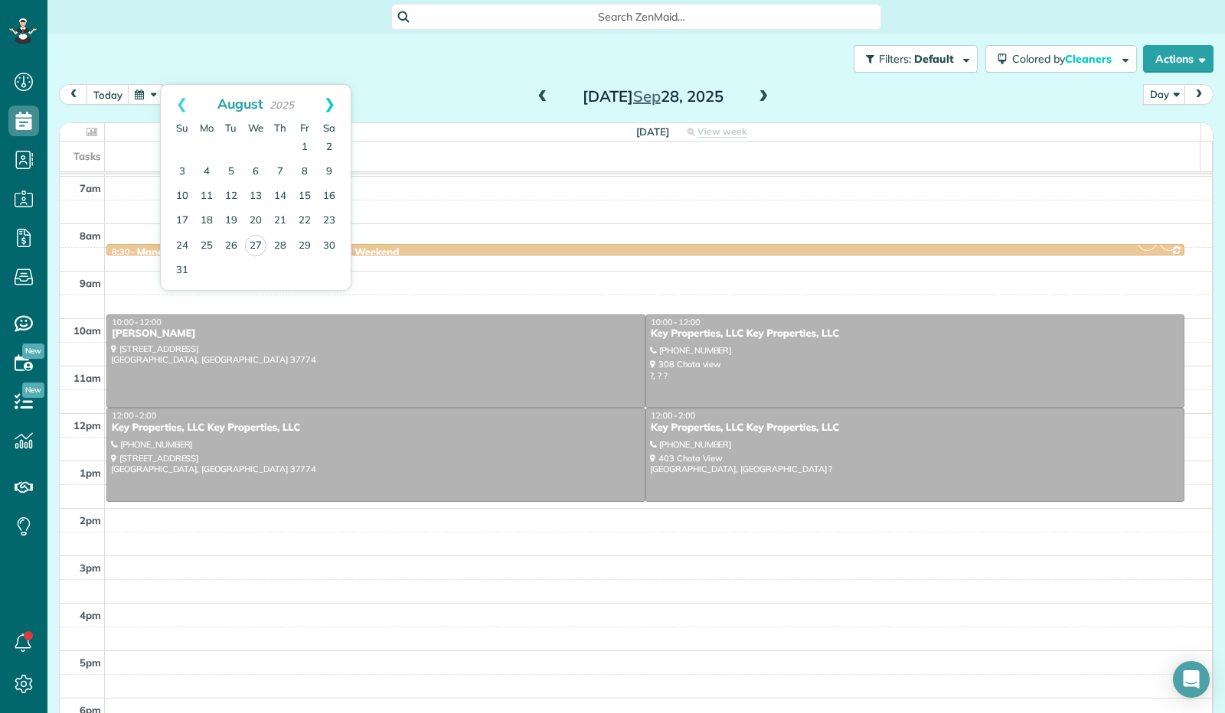
click at [325, 100] on link "Next" at bounding box center [330, 104] width 42 height 38
click at [205, 149] on link "1" at bounding box center [206, 147] width 24 height 24
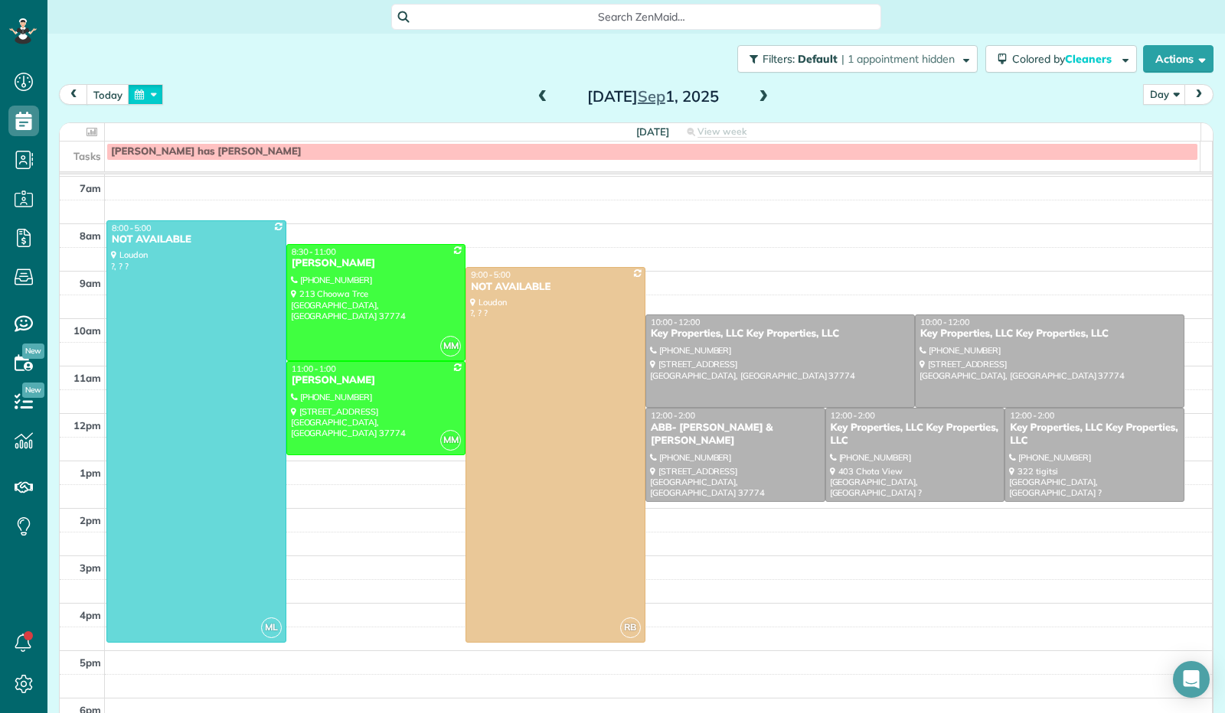
click at [154, 100] on button "button" at bounding box center [145, 94] width 35 height 21
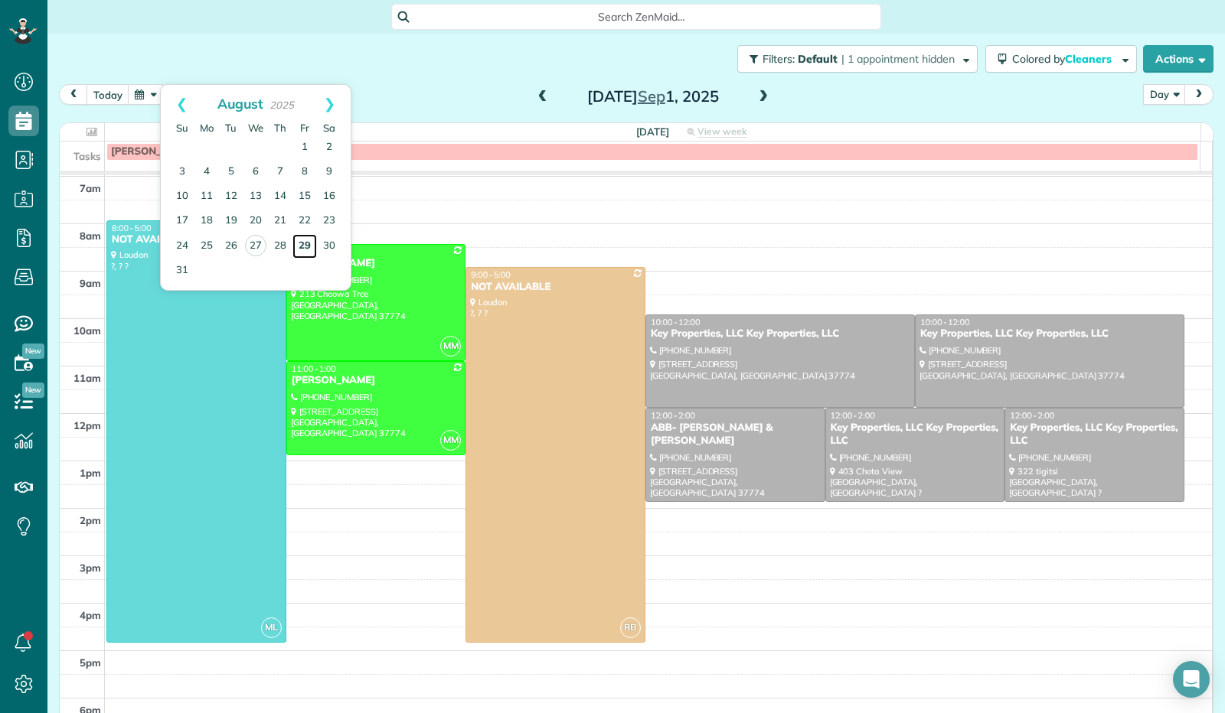
click at [309, 243] on link "29" at bounding box center [304, 246] width 24 height 24
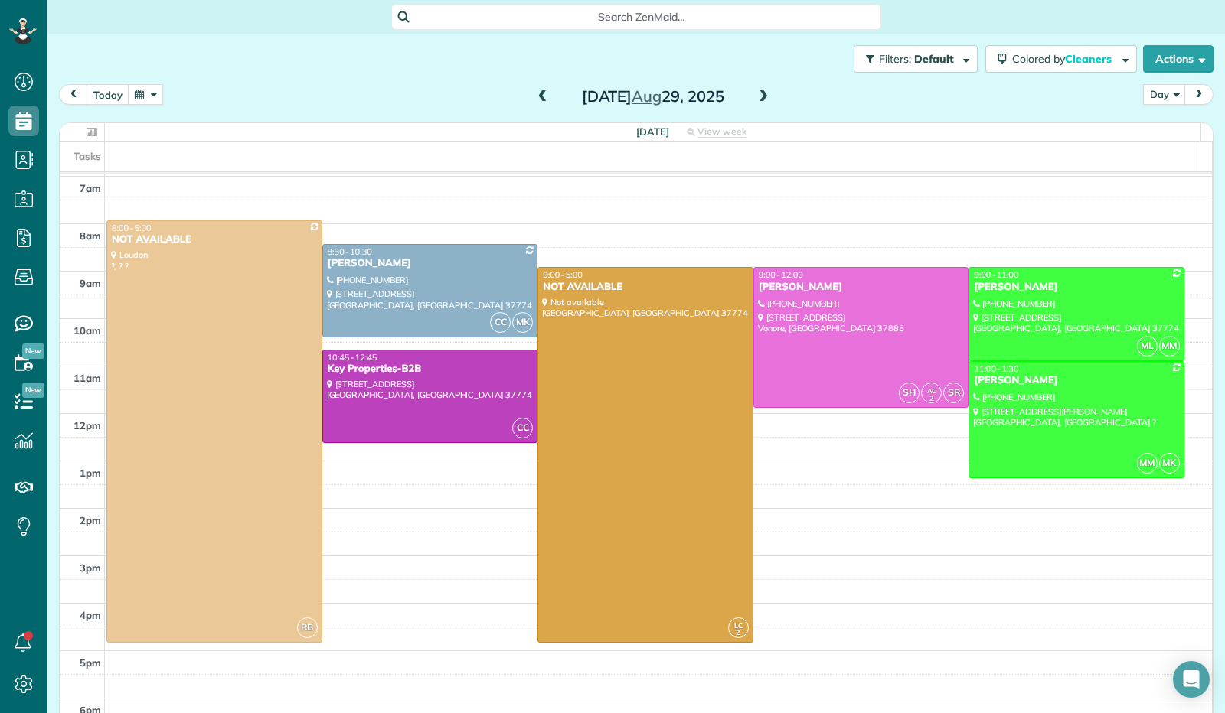
click at [755, 97] on span at bounding box center [763, 97] width 17 height 14
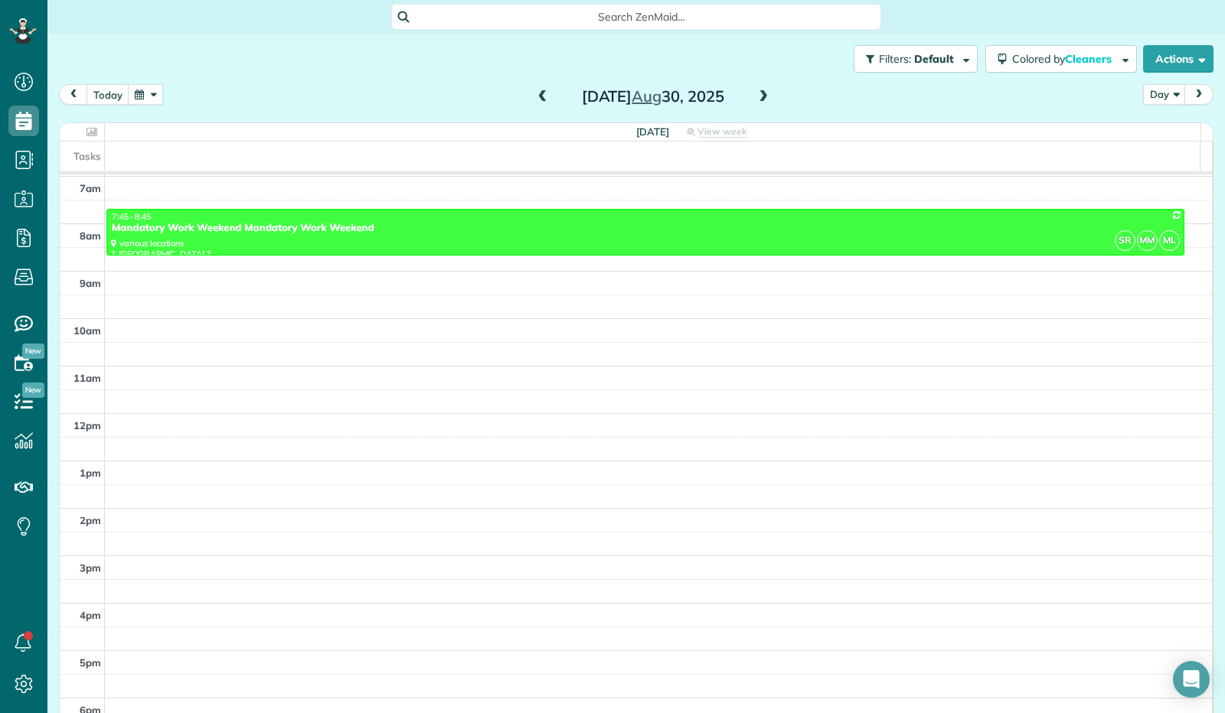
click at [755, 97] on span at bounding box center [763, 97] width 17 height 14
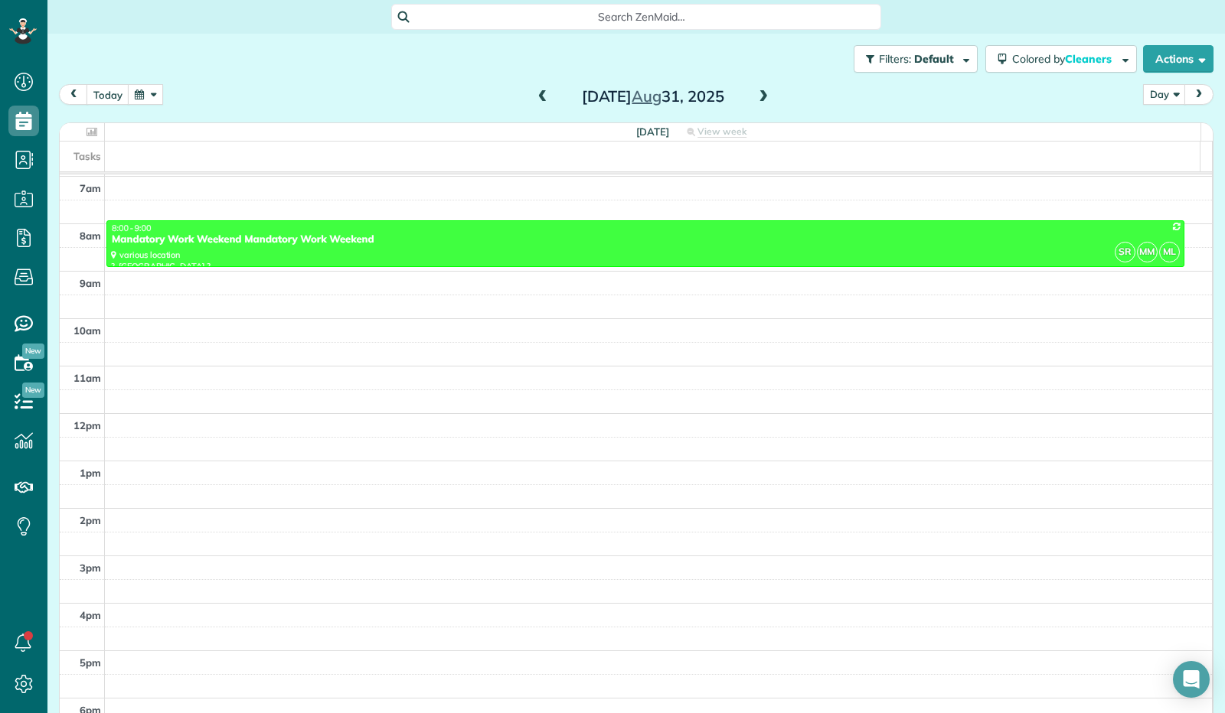
click at [755, 96] on span at bounding box center [763, 97] width 17 height 14
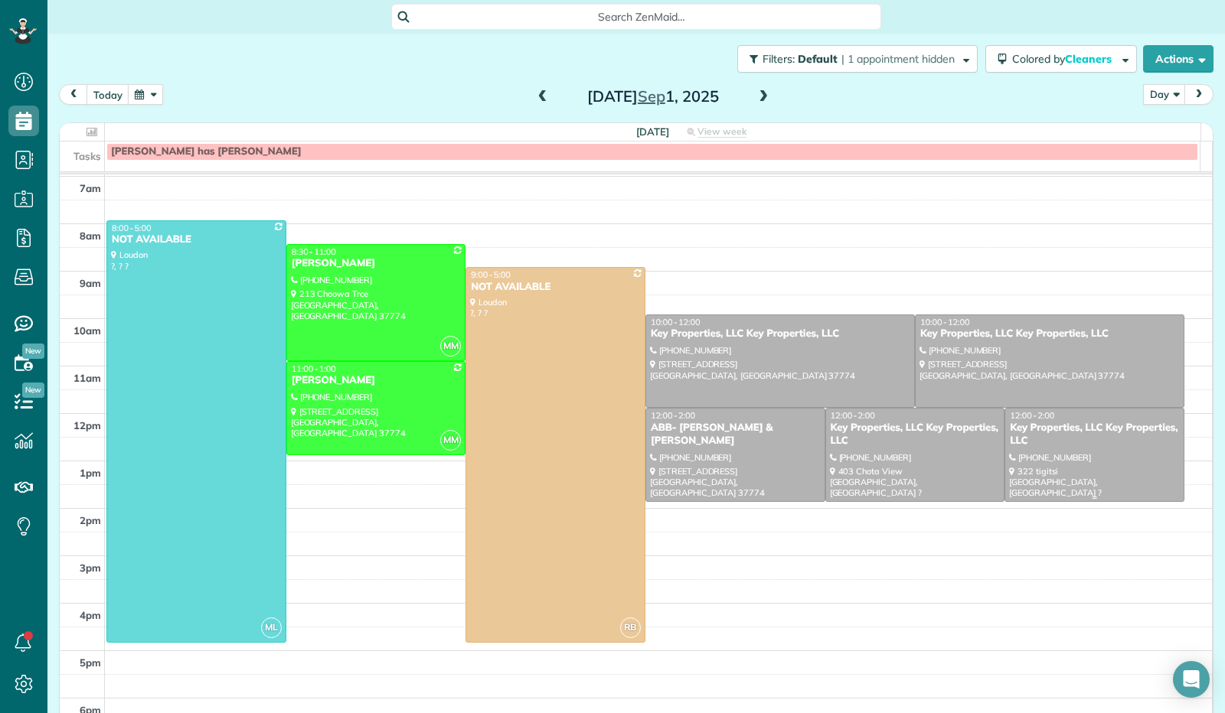
click at [1053, 459] on div at bounding box center [1094, 455] width 178 height 93
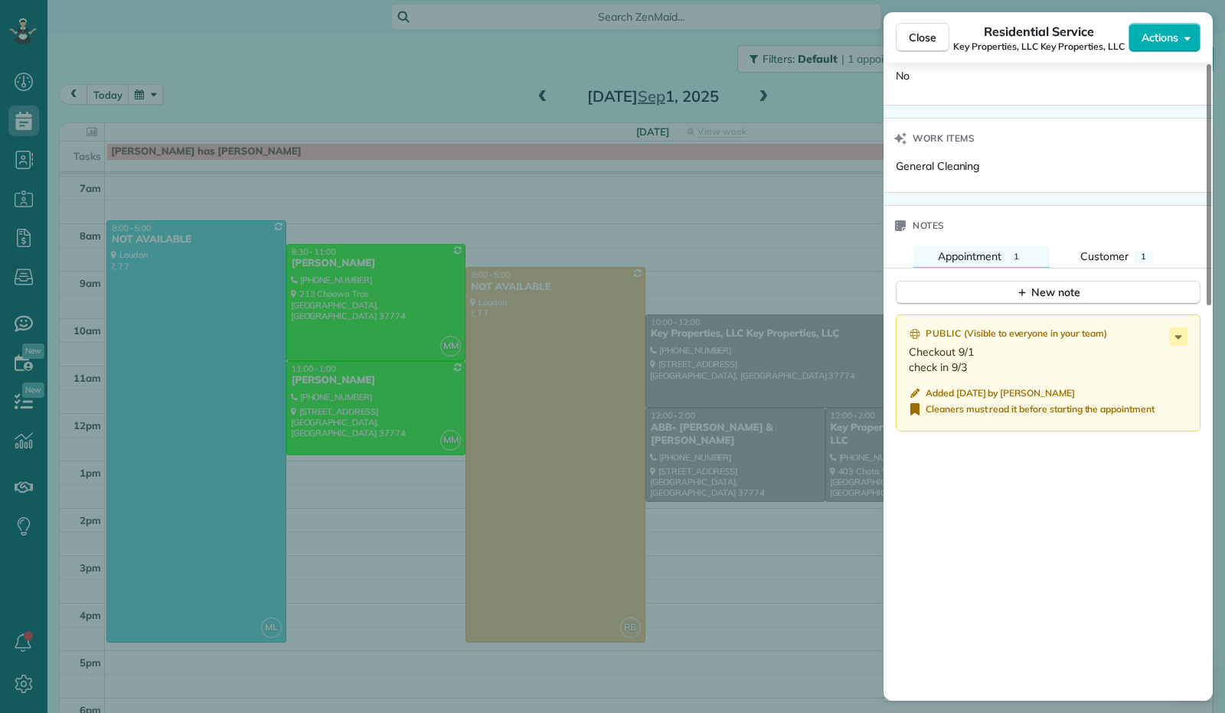
scroll to position [1042, 0]
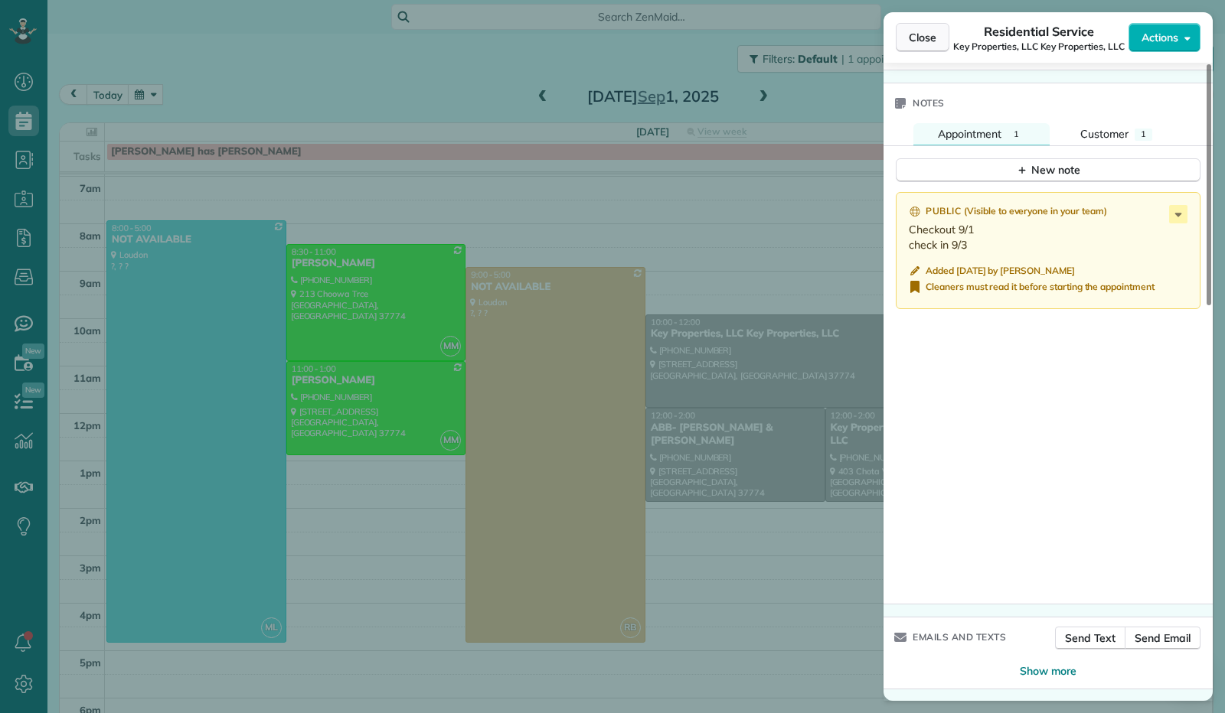
click at [922, 33] on span "Close" at bounding box center [923, 37] width 28 height 15
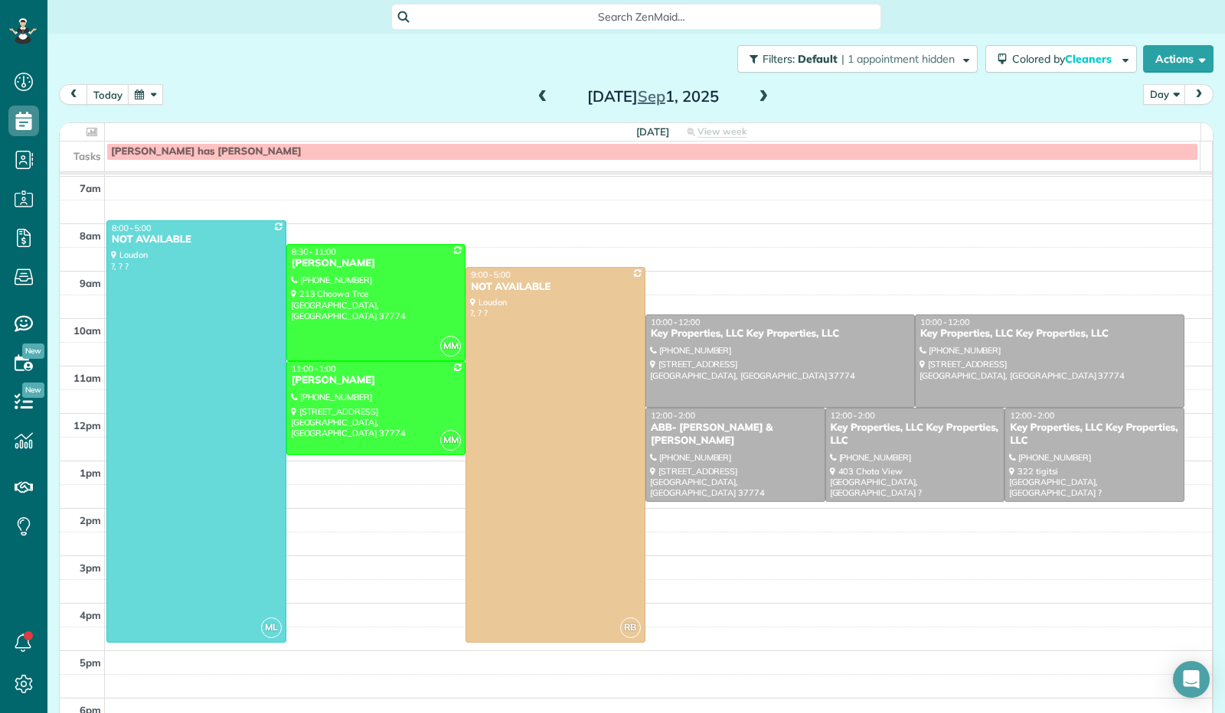
click at [143, 99] on button "button" at bounding box center [145, 94] width 35 height 21
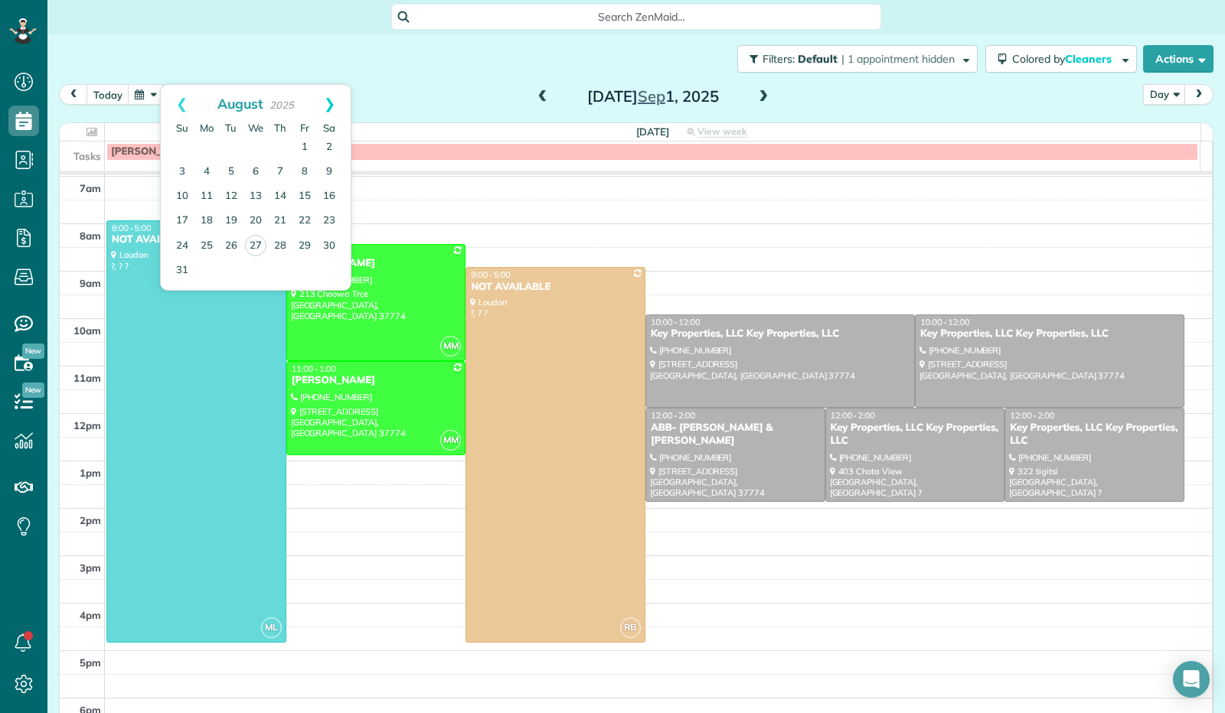
click at [340, 100] on link "Next" at bounding box center [330, 104] width 42 height 38
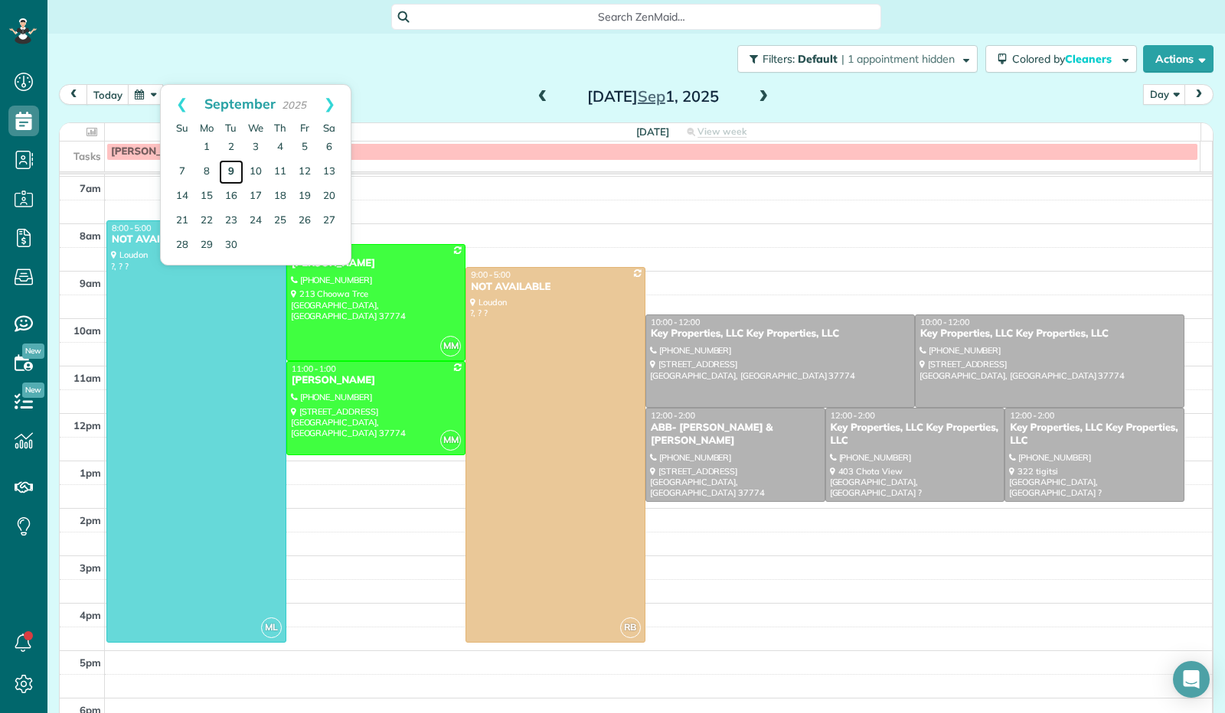
click at [232, 175] on link "9" at bounding box center [231, 172] width 24 height 24
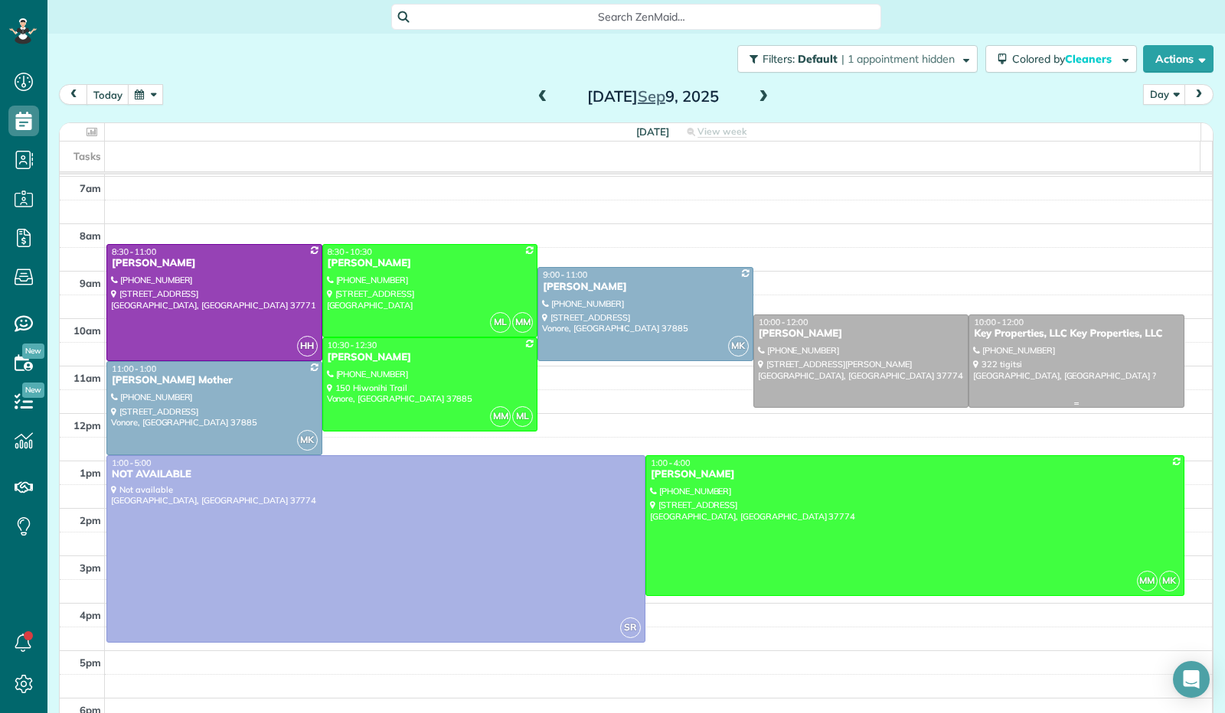
click at [1030, 362] on div at bounding box center [1076, 361] width 214 height 93
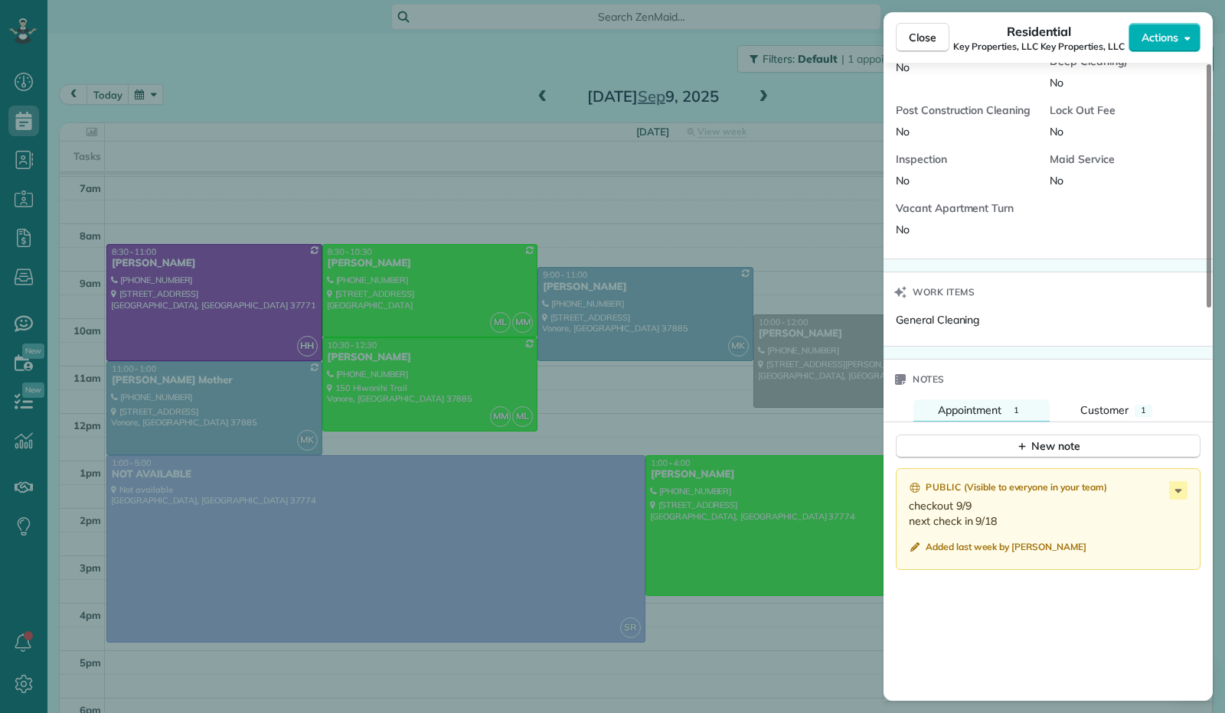
scroll to position [1027, 0]
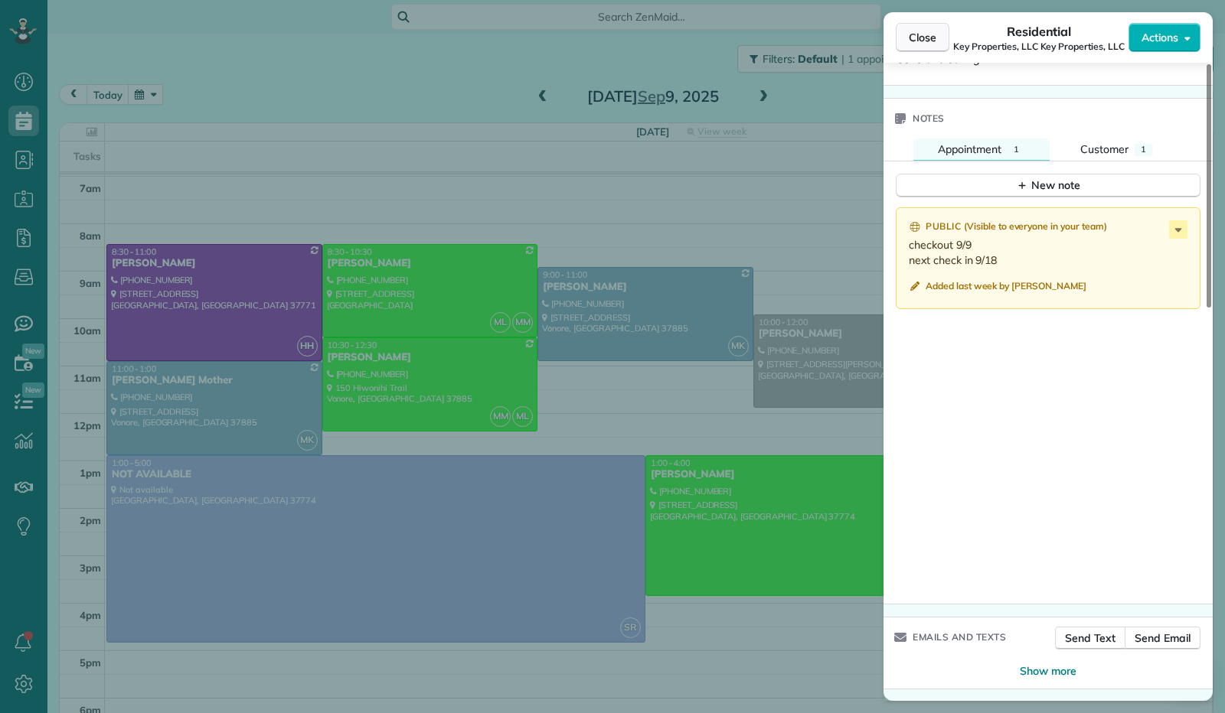
click at [918, 28] on button "Close" at bounding box center [923, 37] width 54 height 29
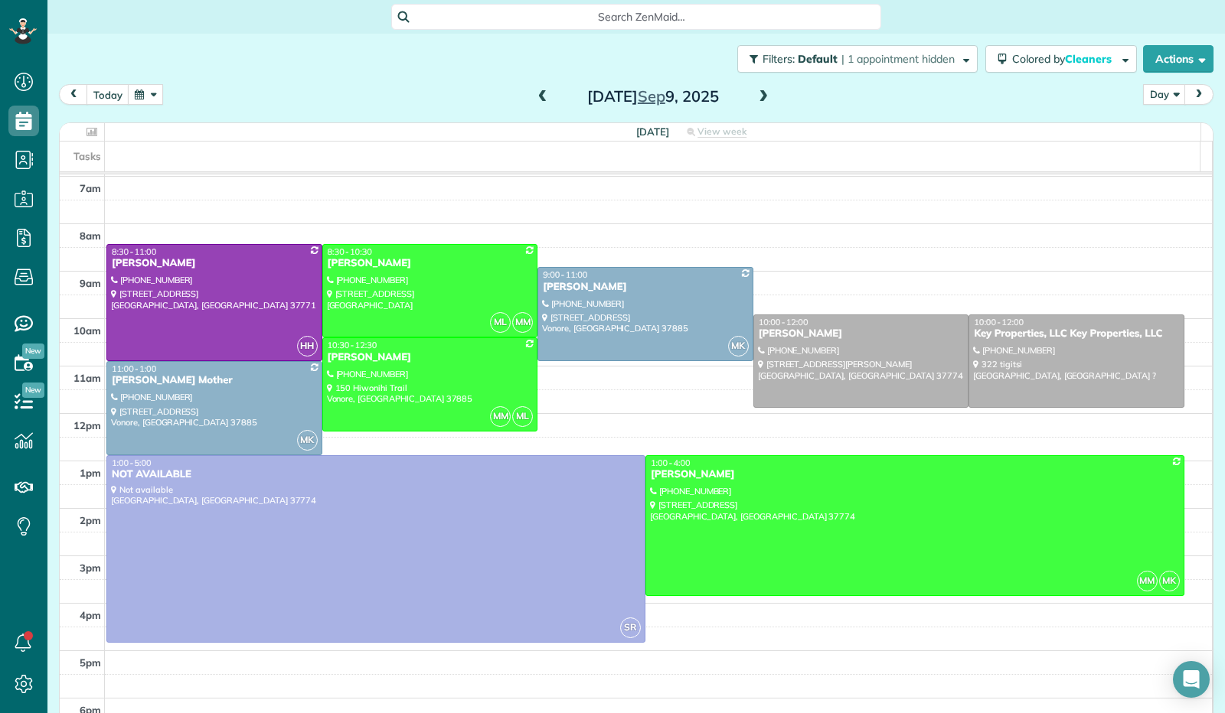
click at [153, 100] on button "button" at bounding box center [145, 94] width 35 height 21
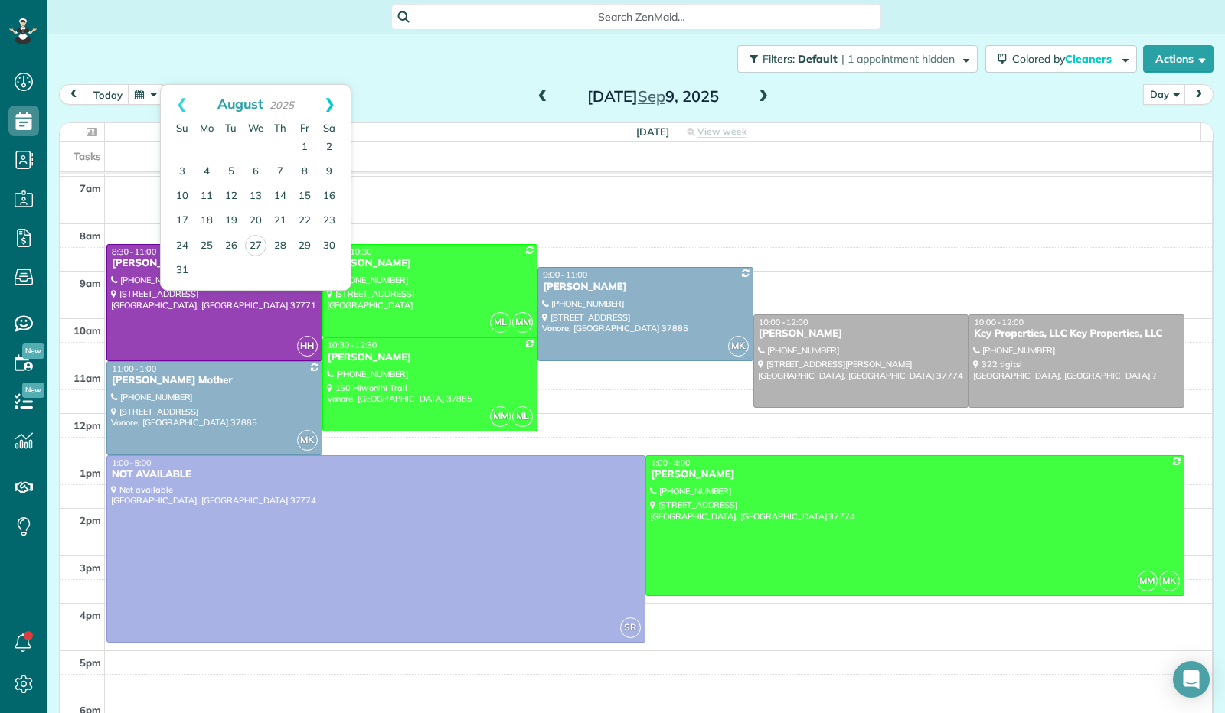
click at [325, 102] on link "Next" at bounding box center [330, 104] width 42 height 38
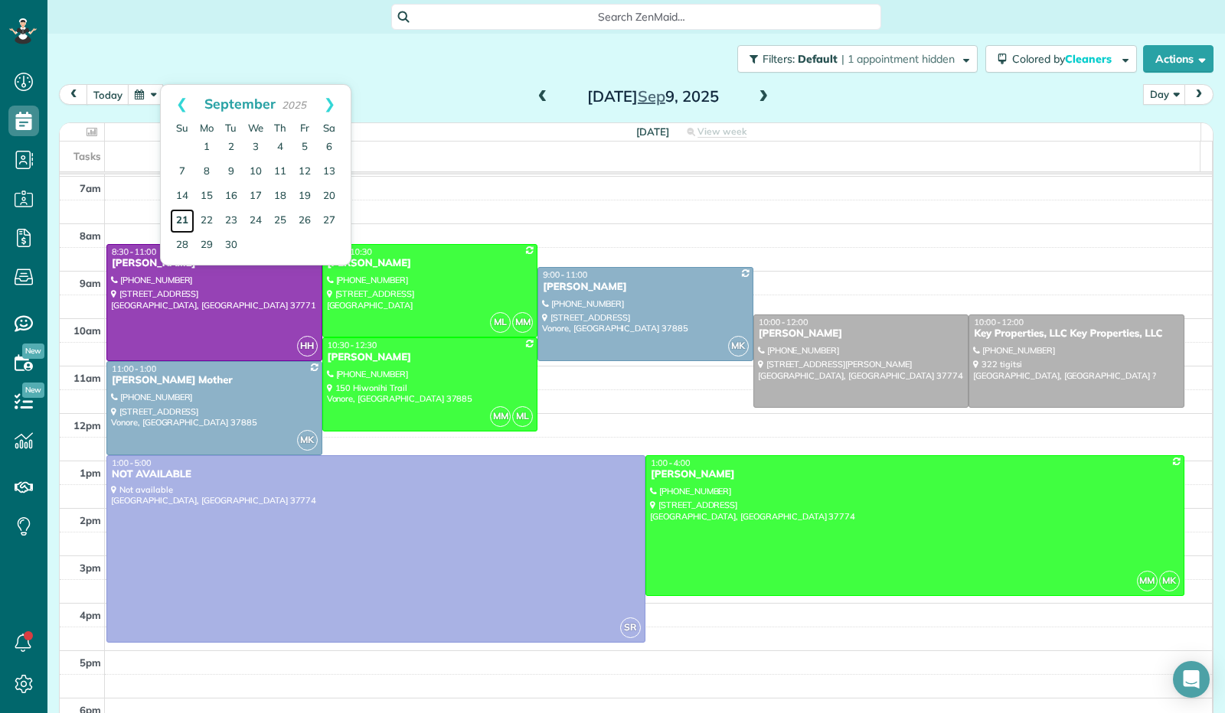
click at [188, 217] on link "21" at bounding box center [182, 221] width 24 height 24
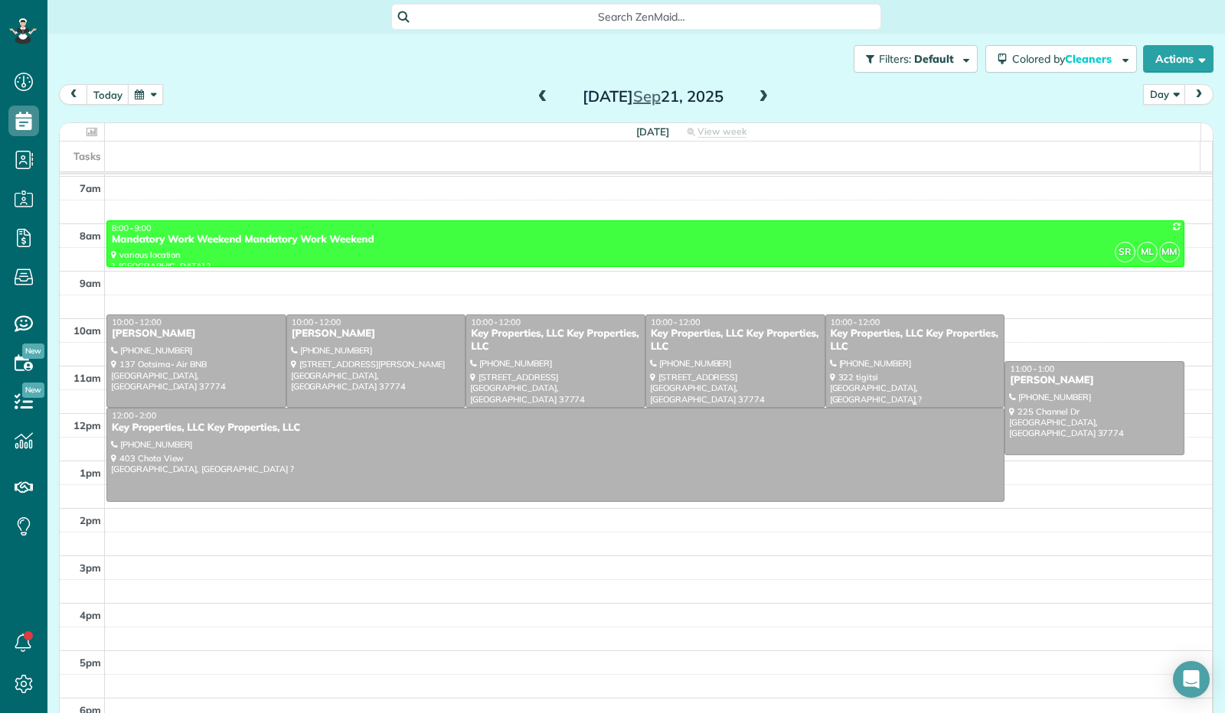
click at [890, 380] on div at bounding box center [915, 361] width 178 height 93
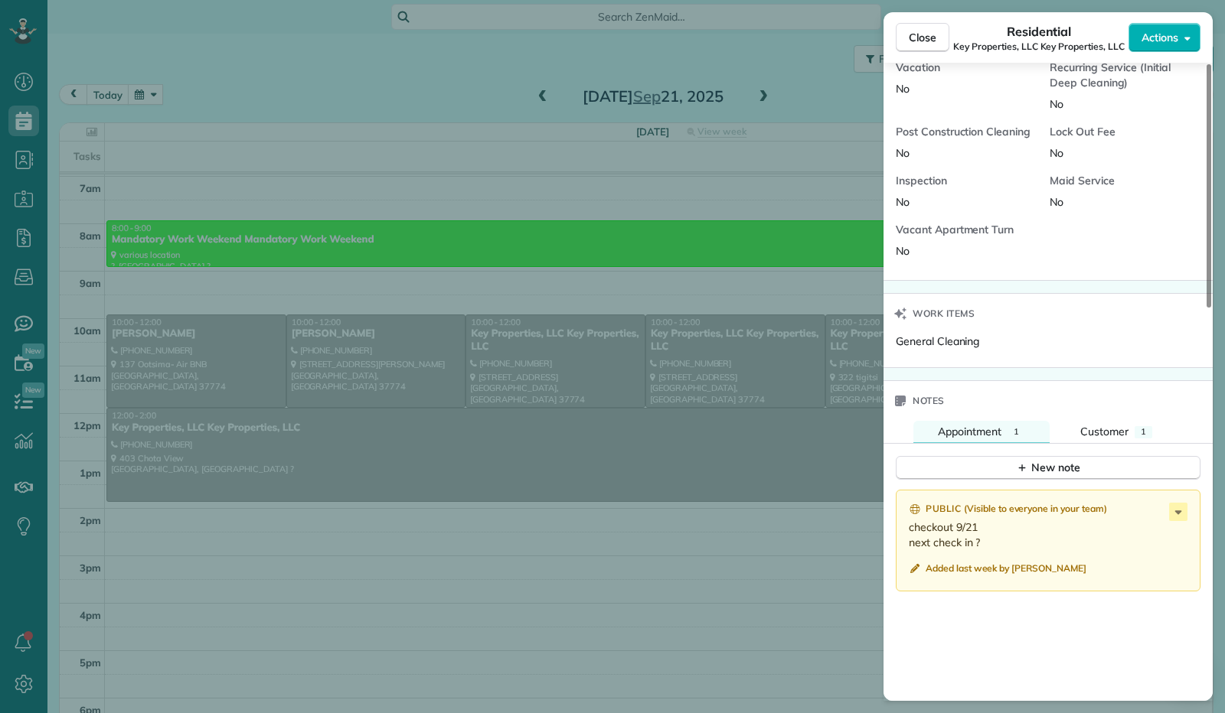
scroll to position [767, 0]
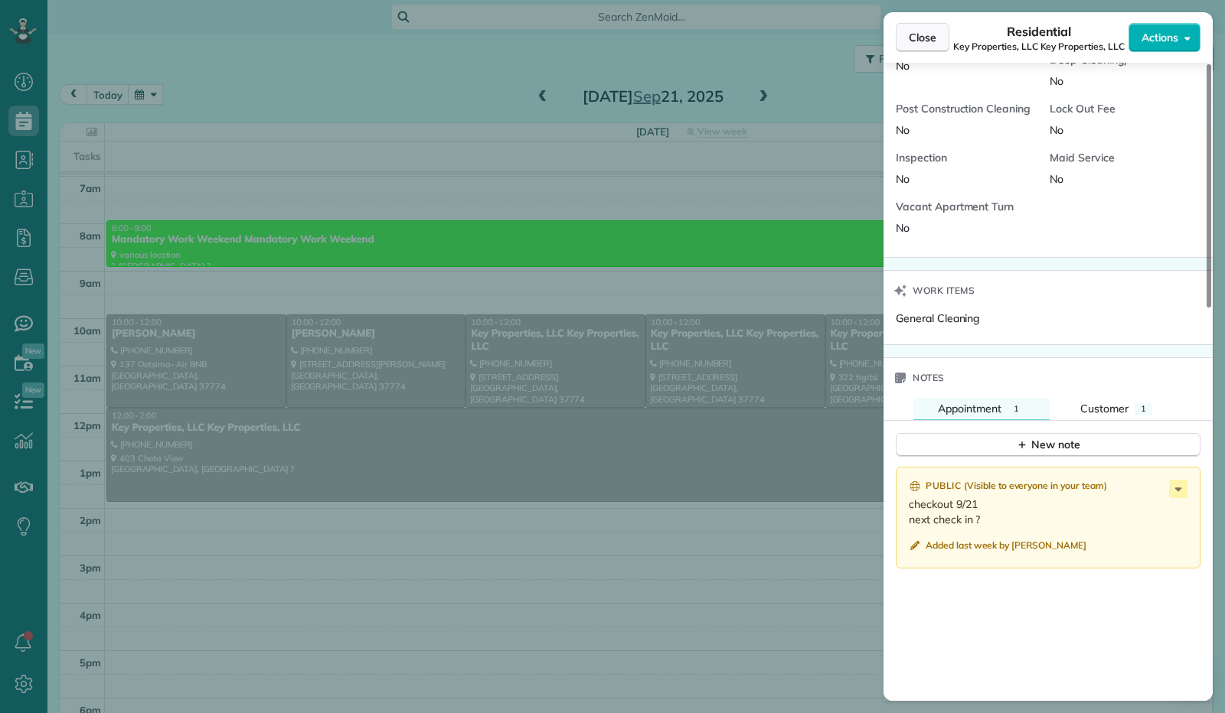
click at [921, 38] on span "Close" at bounding box center [923, 37] width 28 height 15
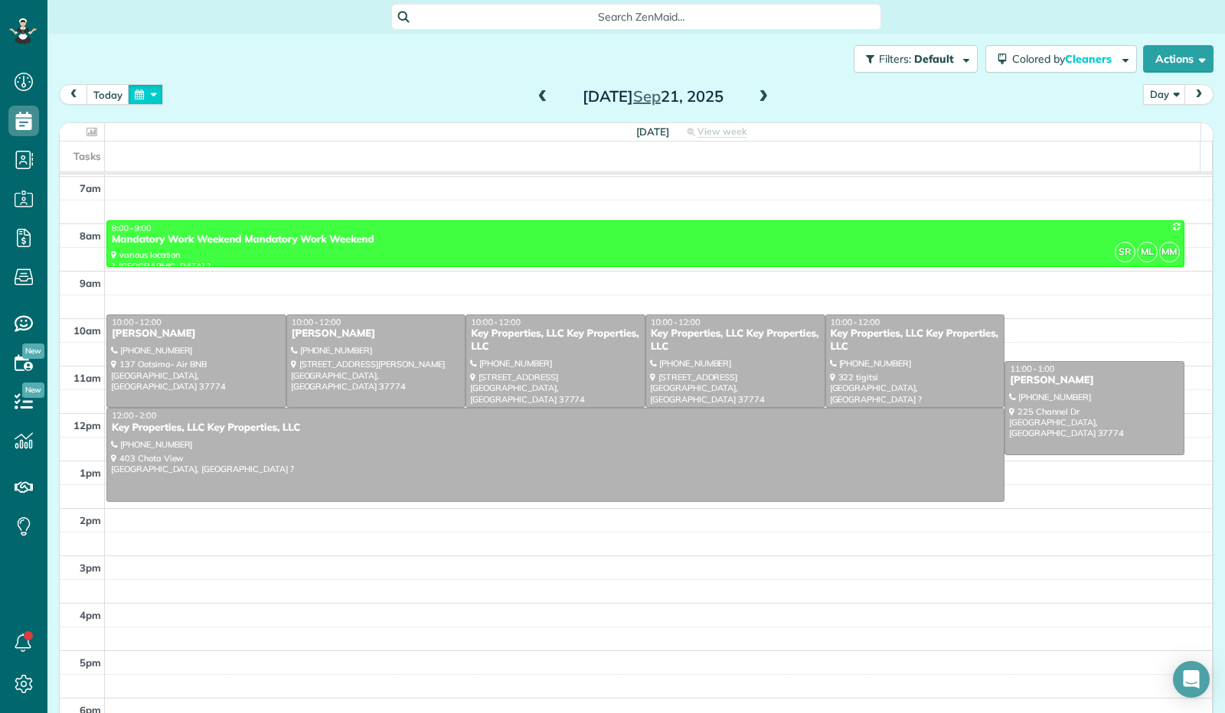
click at [149, 93] on button "button" at bounding box center [145, 94] width 35 height 21
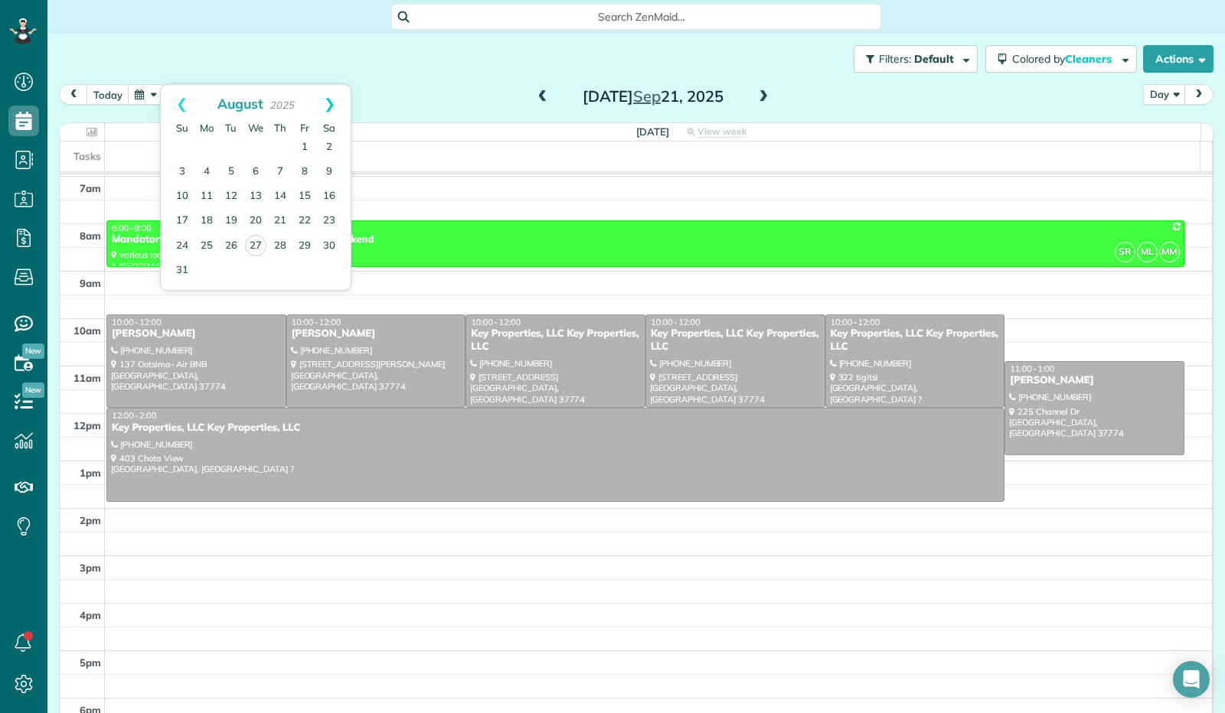
click at [331, 103] on link "Next" at bounding box center [330, 104] width 42 height 38
click at [205, 145] on link "1" at bounding box center [206, 147] width 24 height 24
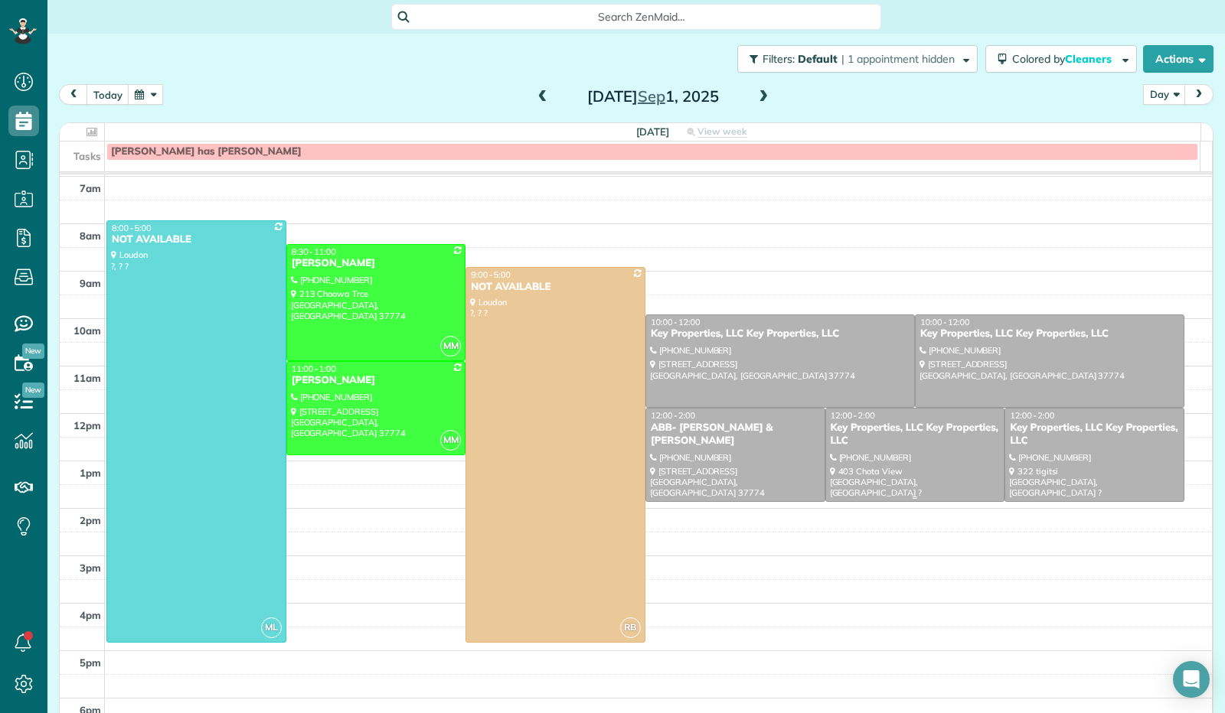
click at [933, 470] on div at bounding box center [915, 455] width 178 height 93
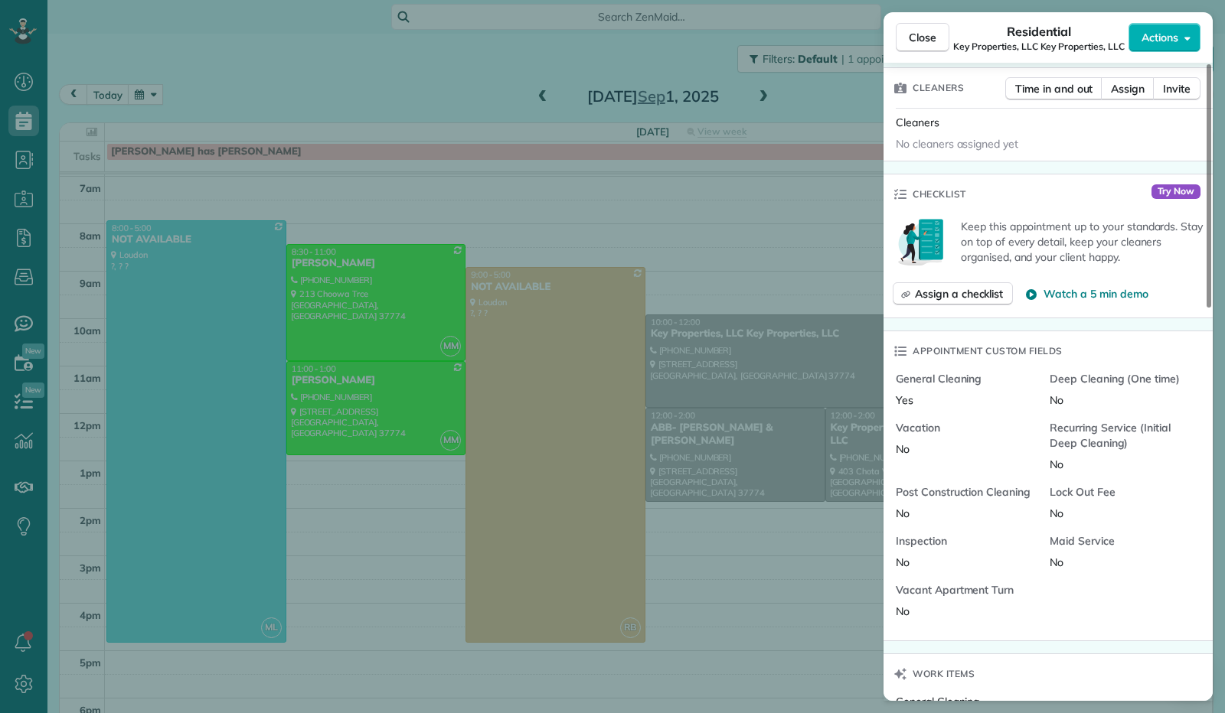
scroll to position [691, 0]
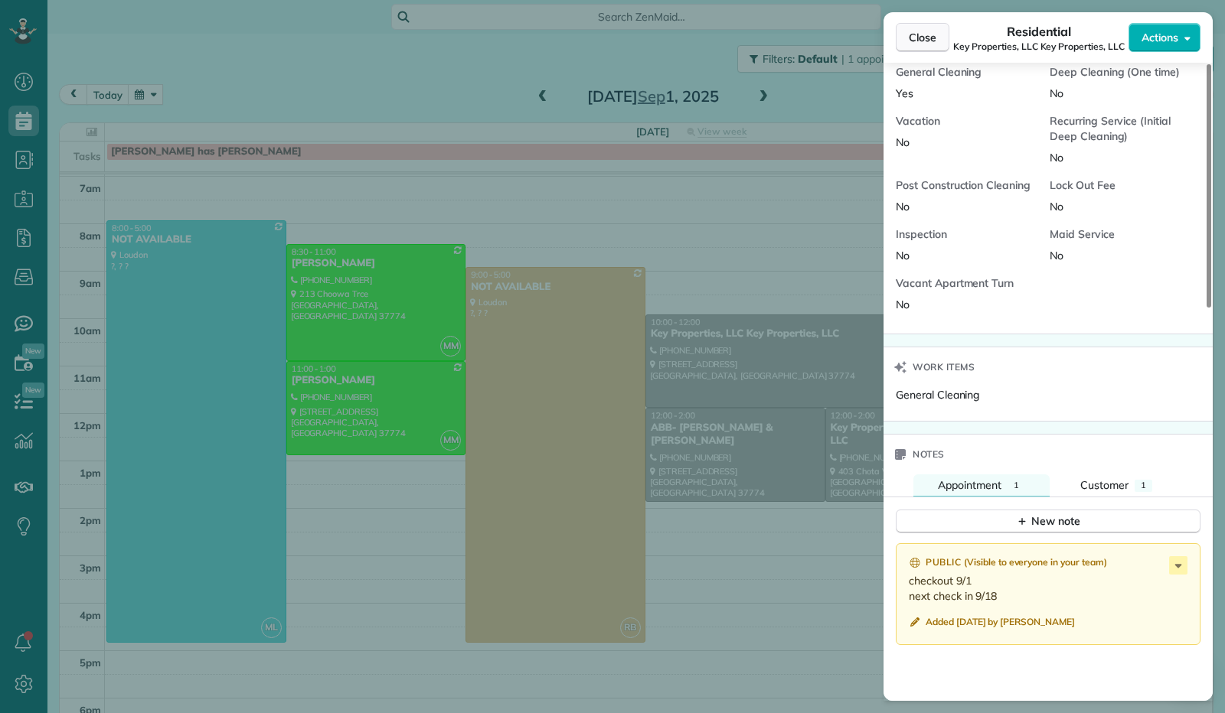
click at [909, 43] on span "Close" at bounding box center [923, 37] width 28 height 15
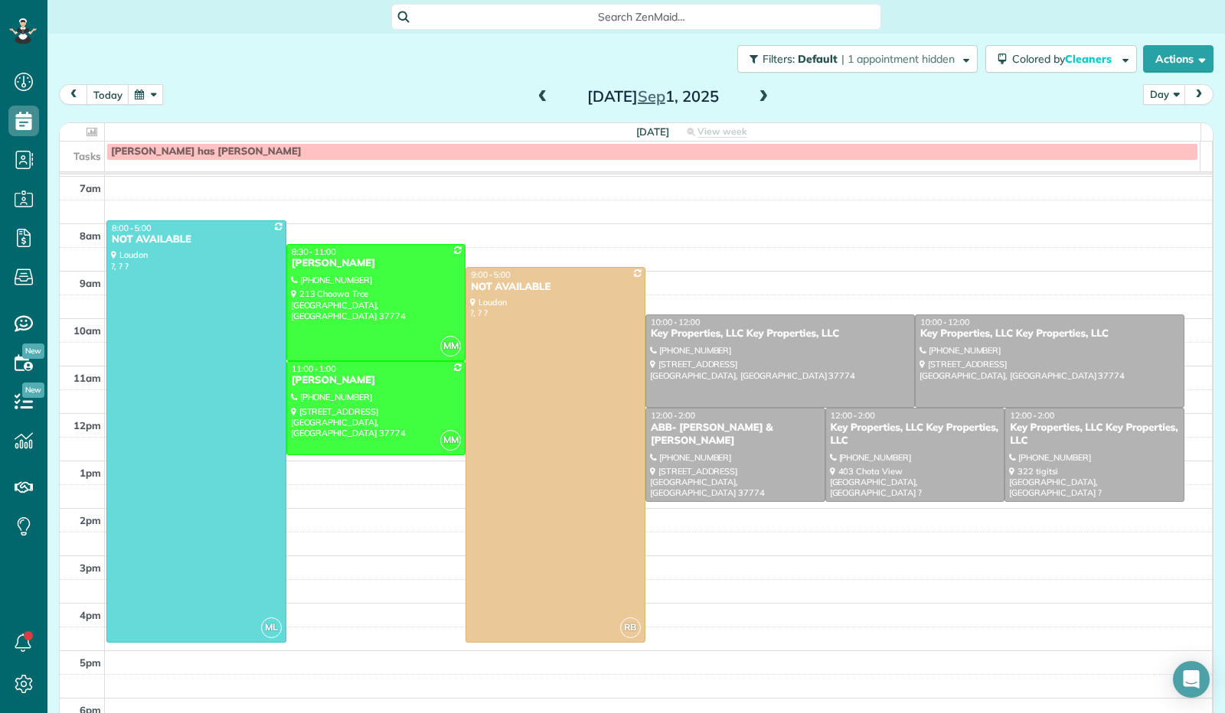
click at [149, 96] on button "button" at bounding box center [145, 94] width 35 height 21
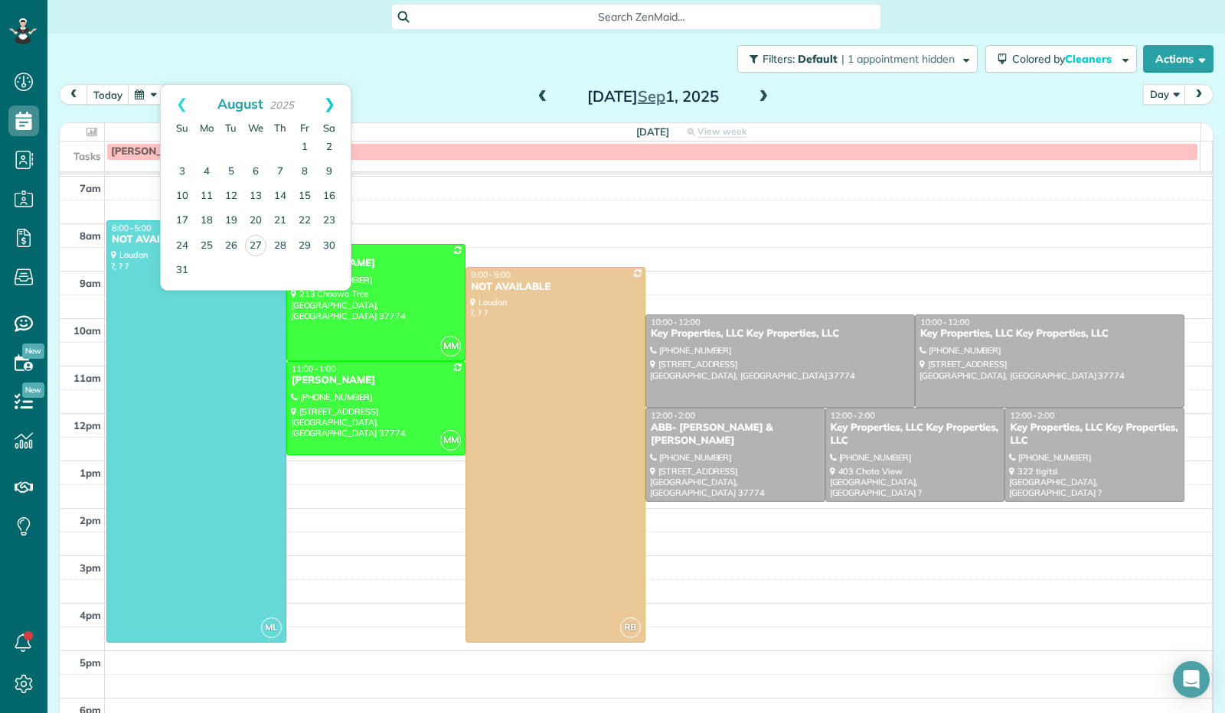
click at [323, 97] on link "Next" at bounding box center [330, 104] width 42 height 38
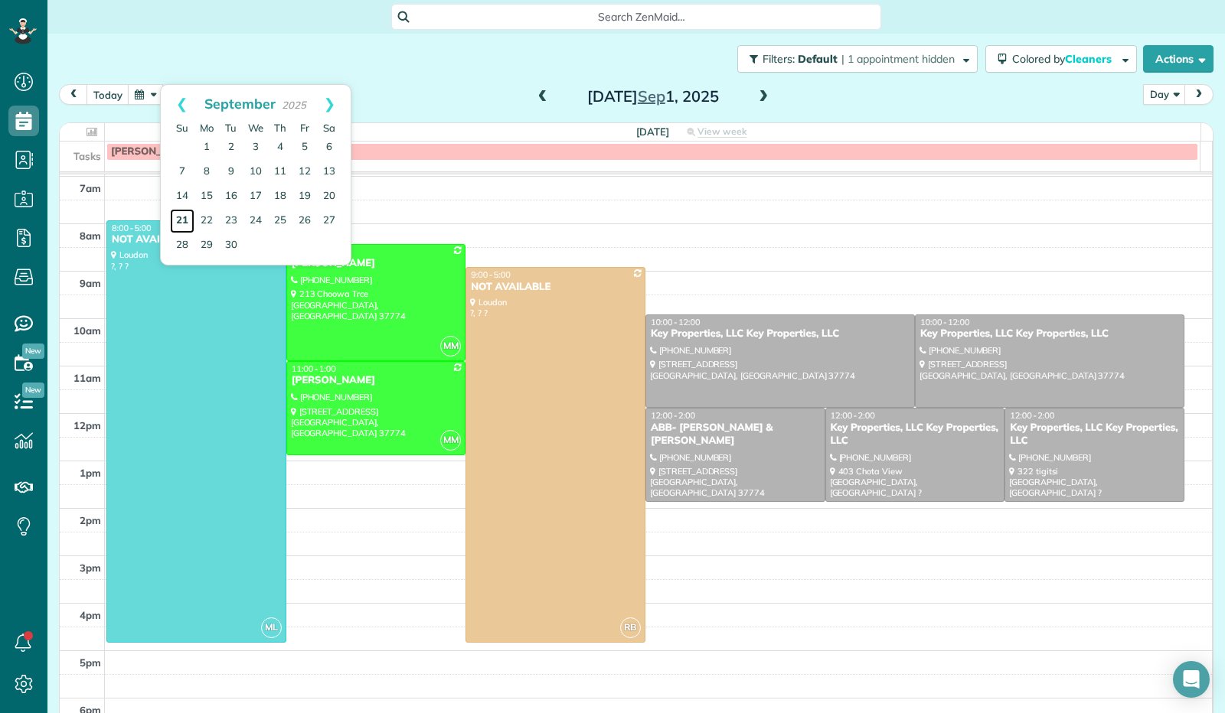
click at [181, 221] on link "21" at bounding box center [182, 221] width 24 height 24
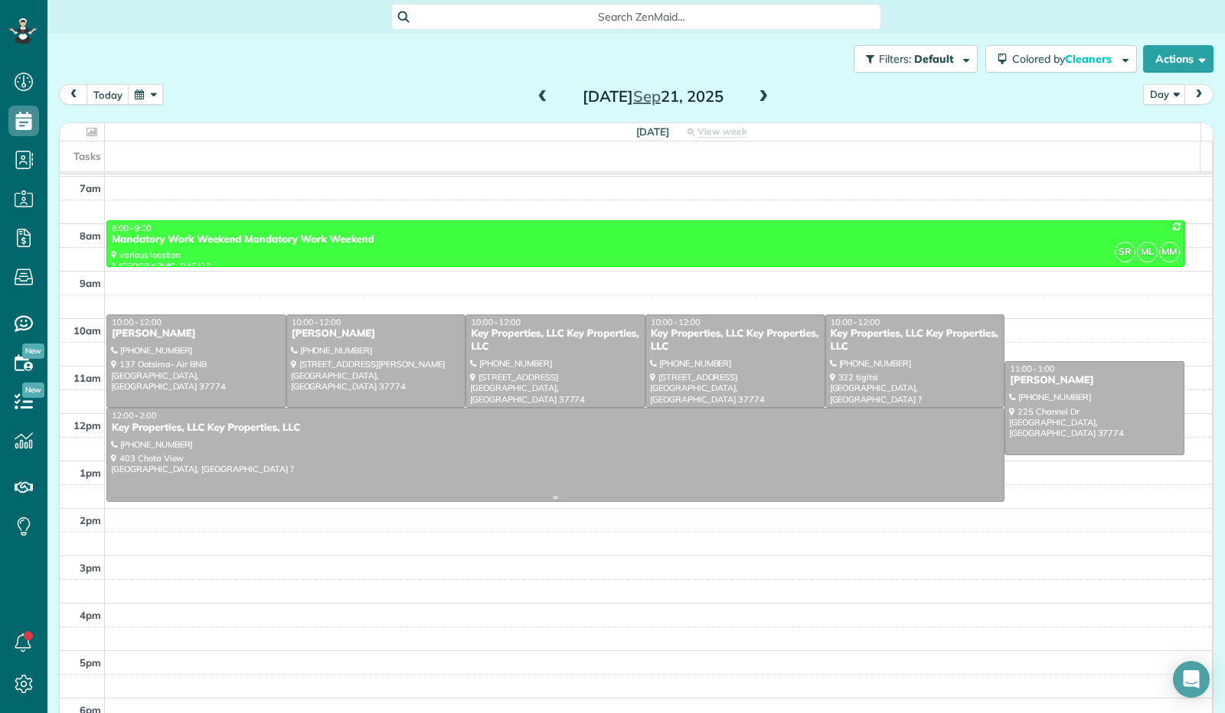
click at [246, 442] on div at bounding box center [555, 455] width 896 height 93
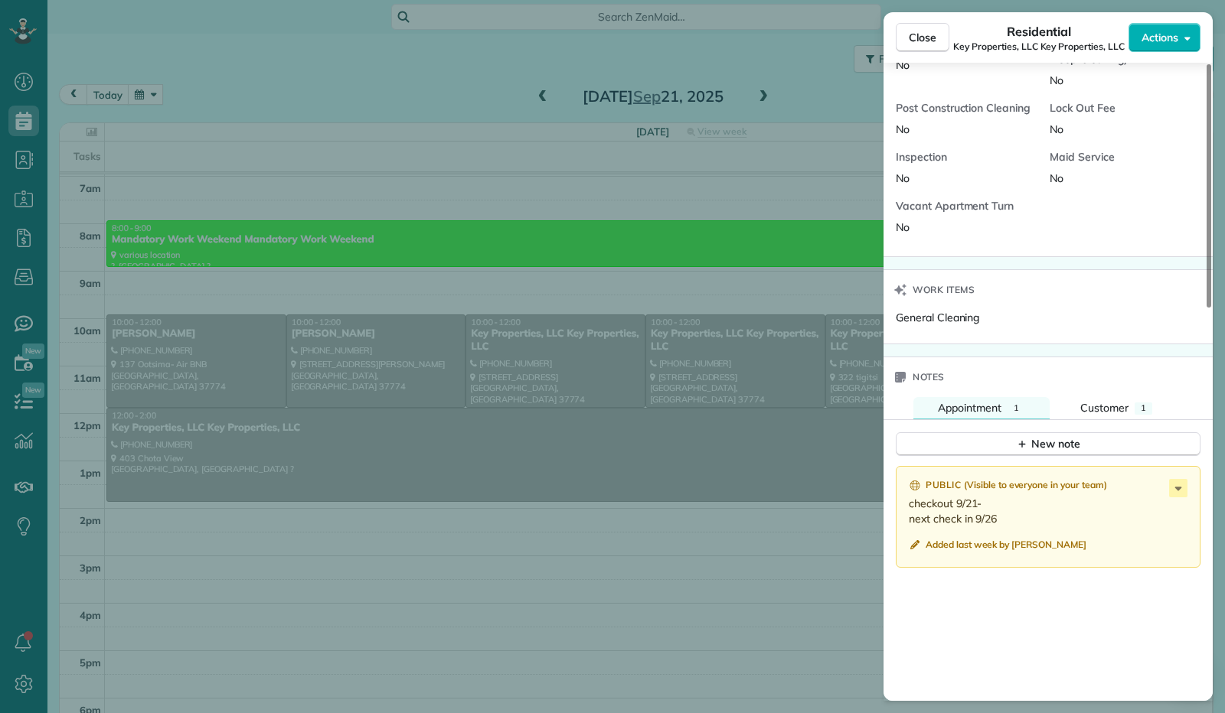
scroll to position [845, 0]
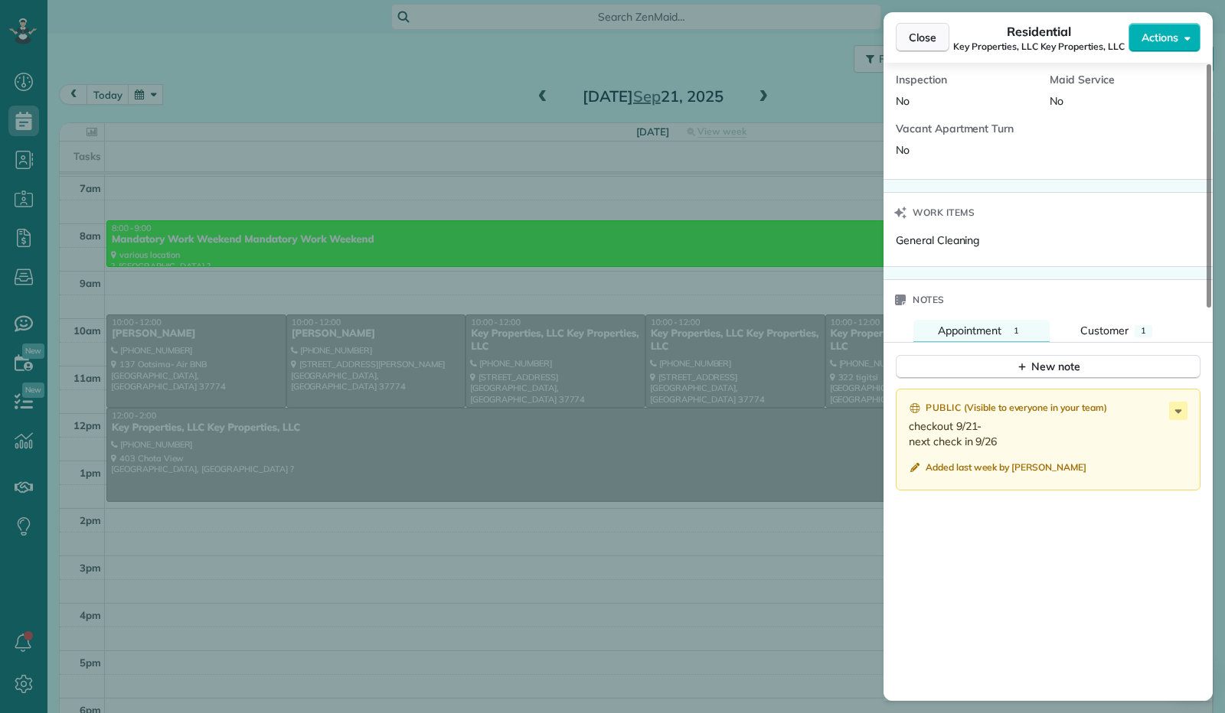
click at [925, 31] on span "Close" at bounding box center [923, 37] width 28 height 15
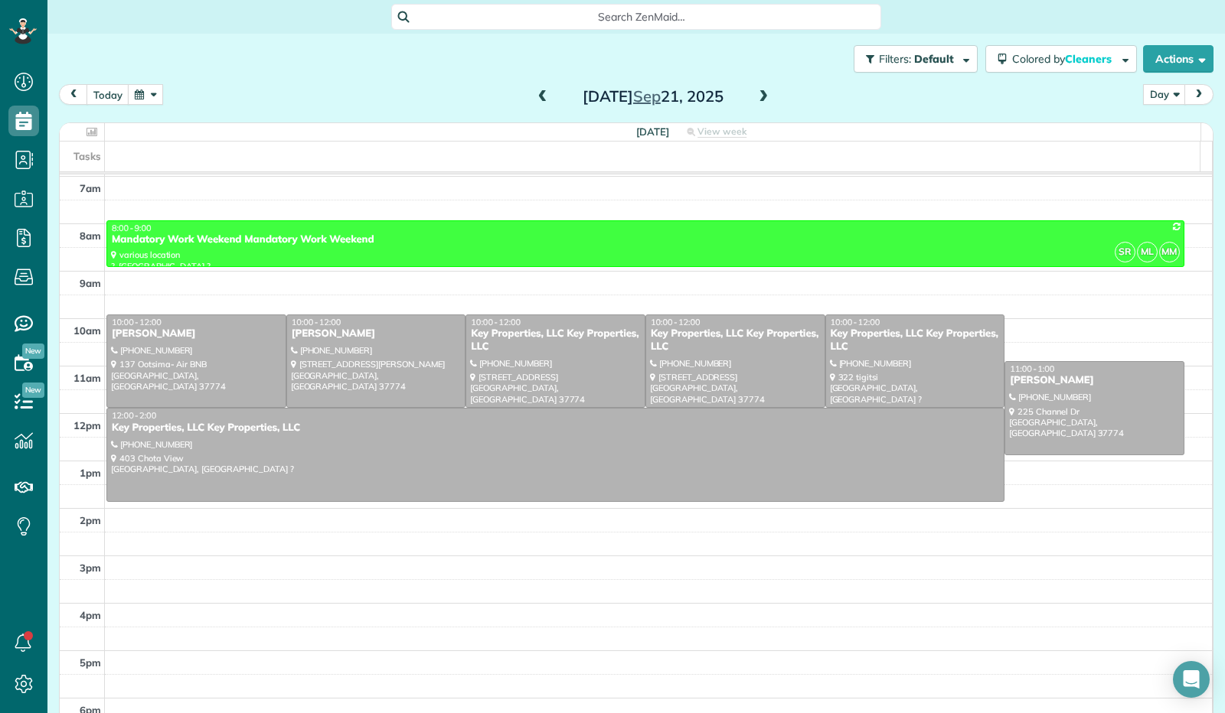
click at [150, 97] on button "button" at bounding box center [145, 94] width 35 height 21
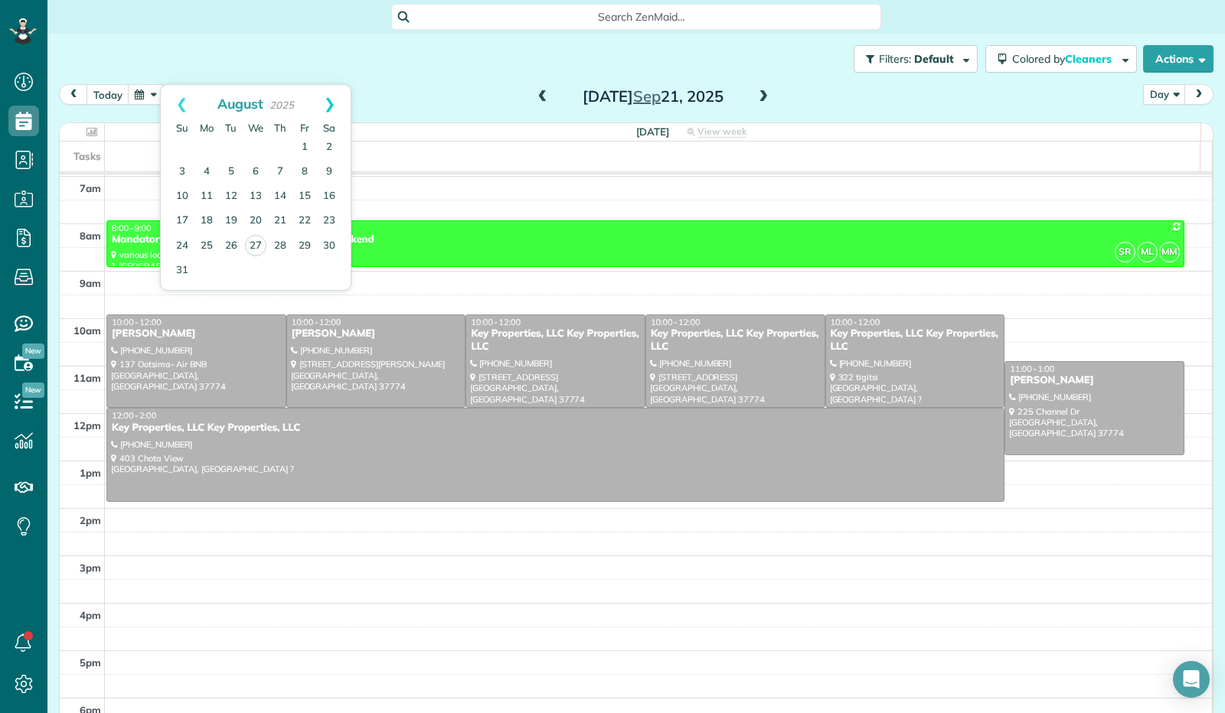
click at [334, 106] on link "Next" at bounding box center [330, 104] width 42 height 38
click at [174, 243] on link "28" at bounding box center [182, 245] width 24 height 24
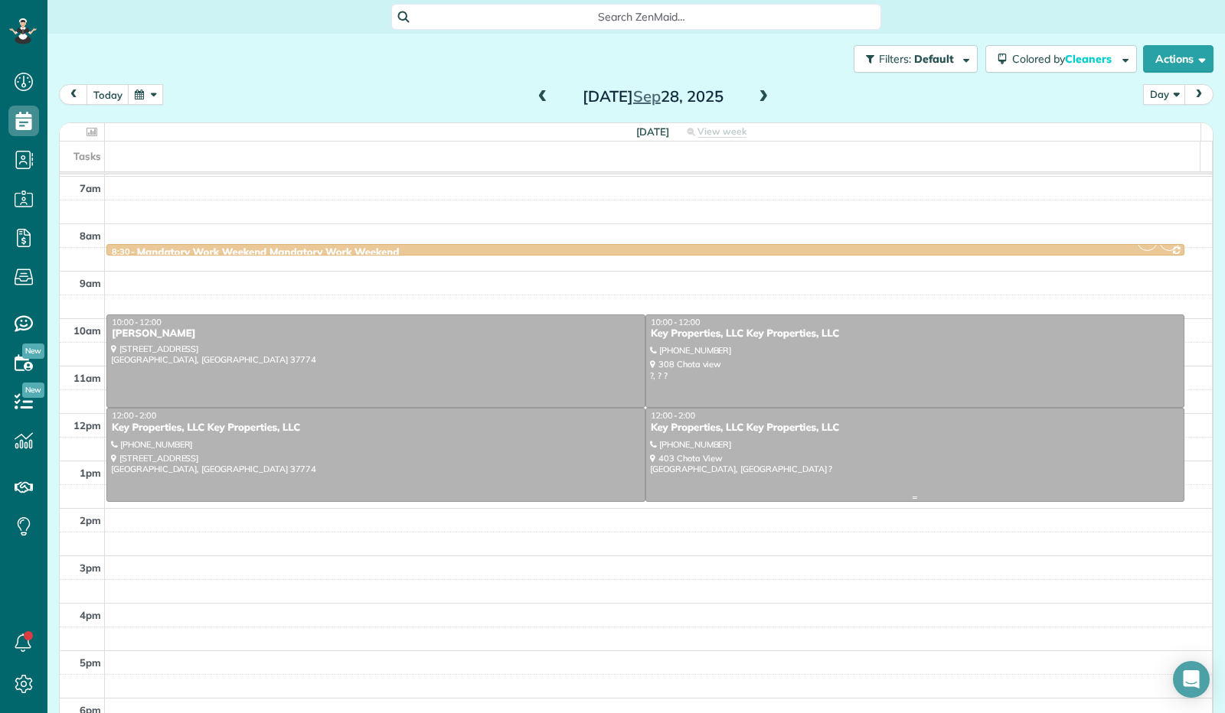
click at [738, 455] on div at bounding box center [914, 455] width 537 height 93
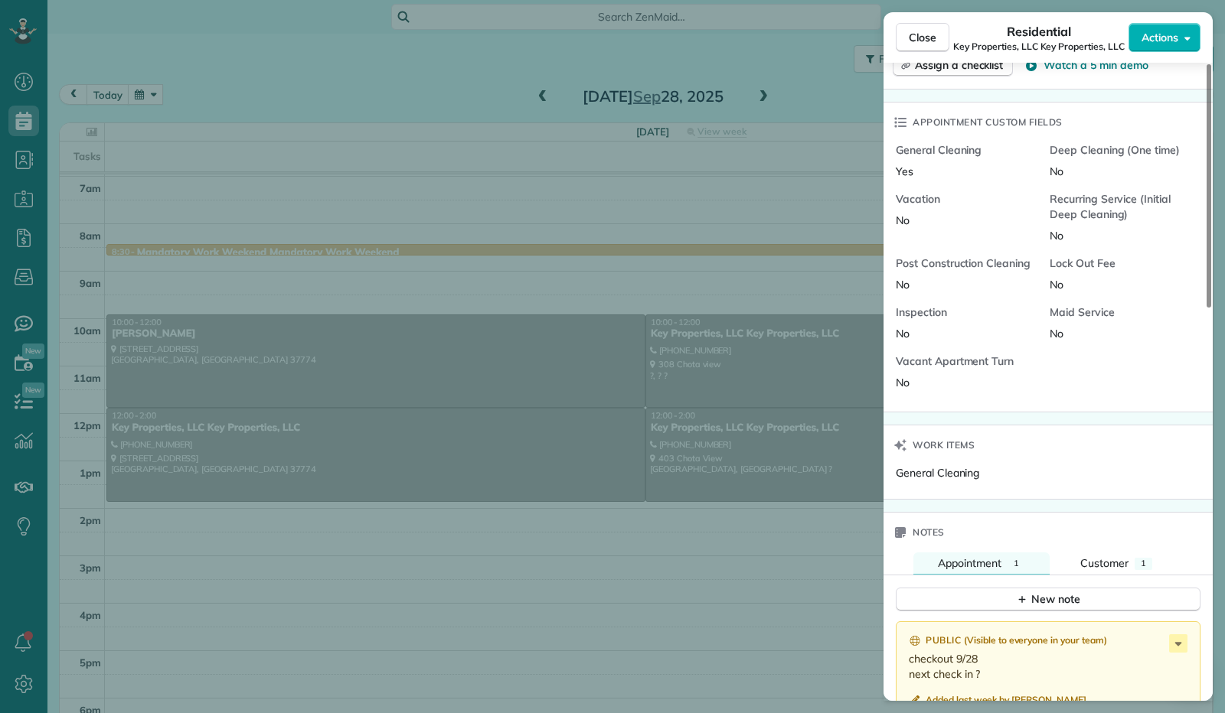
scroll to position [996, 0]
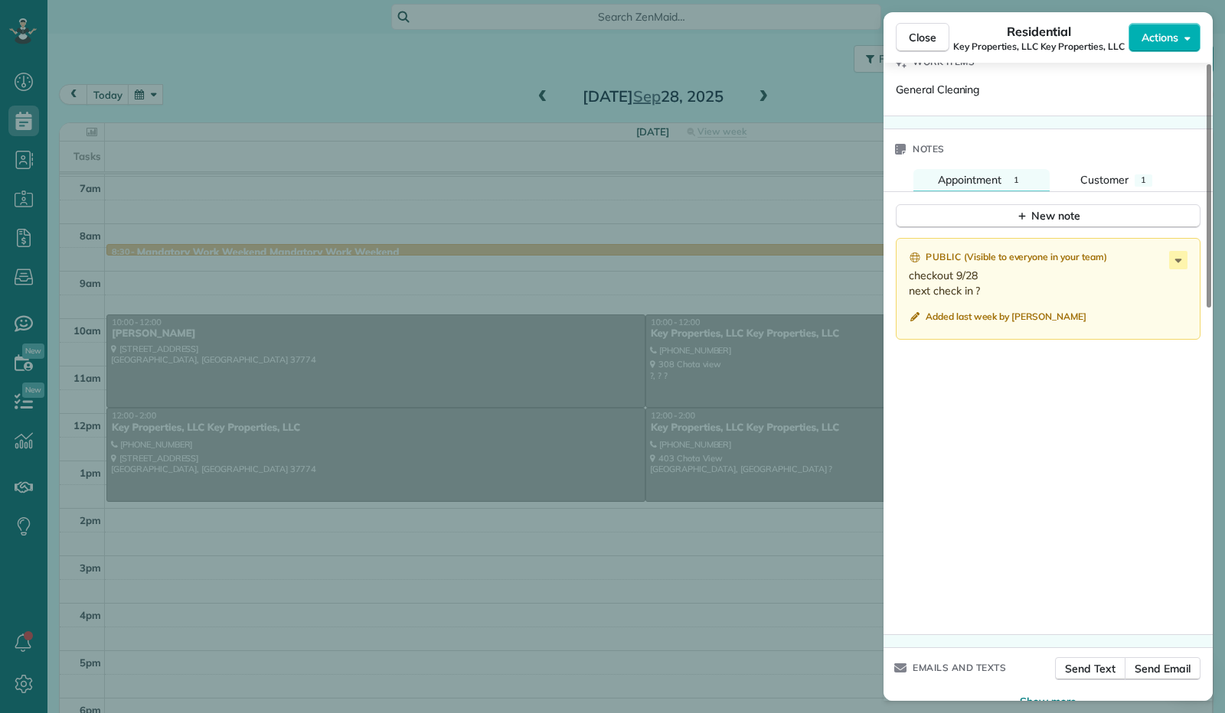
click at [922, 34] on span "Close" at bounding box center [923, 37] width 28 height 15
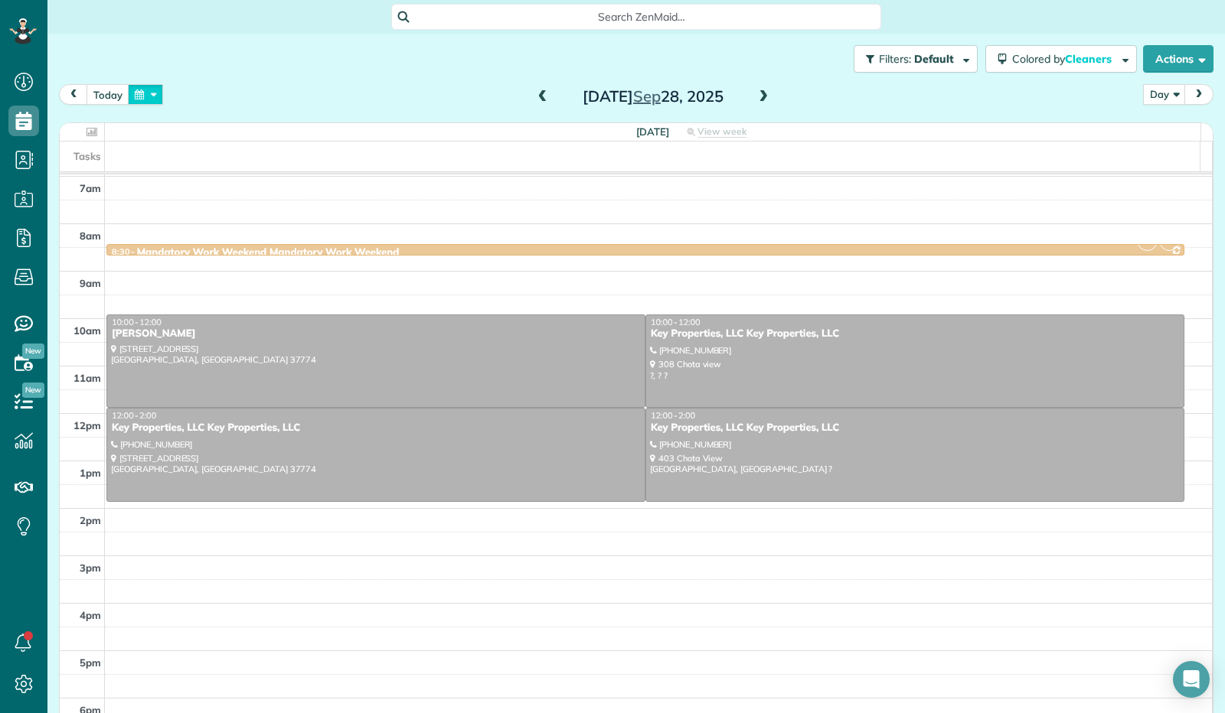
click at [137, 90] on button "button" at bounding box center [145, 94] width 35 height 21
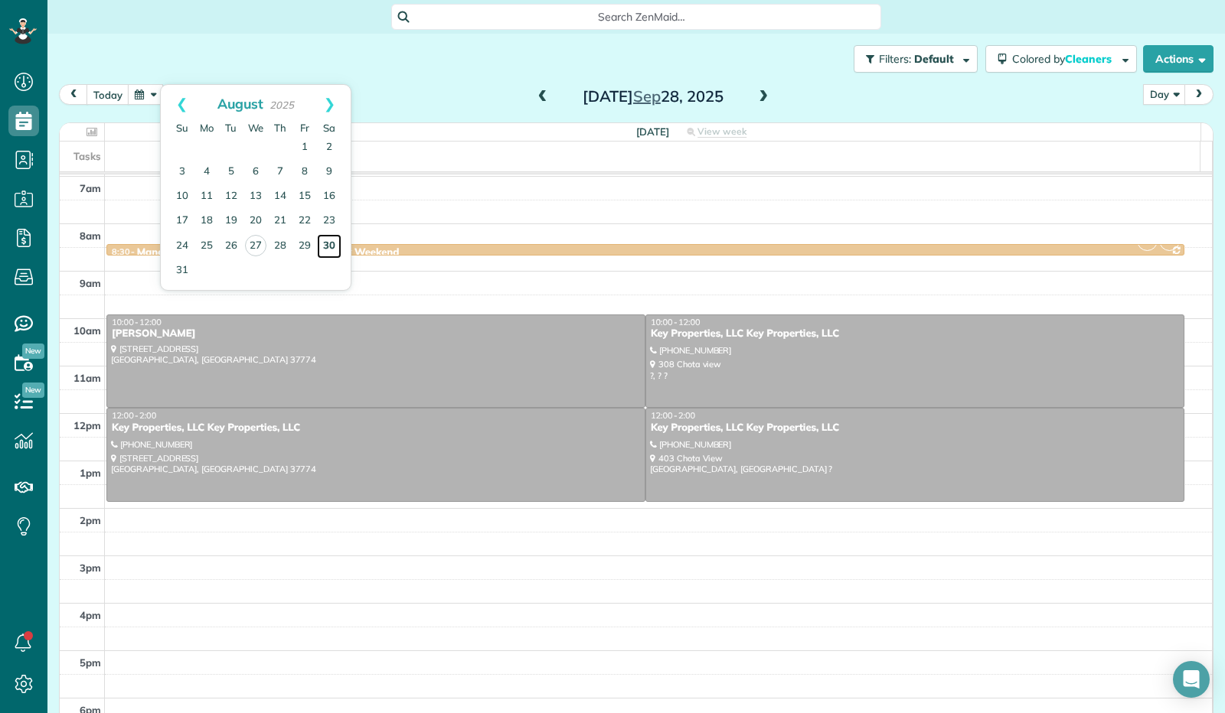
click at [335, 252] on link "30" at bounding box center [329, 246] width 24 height 24
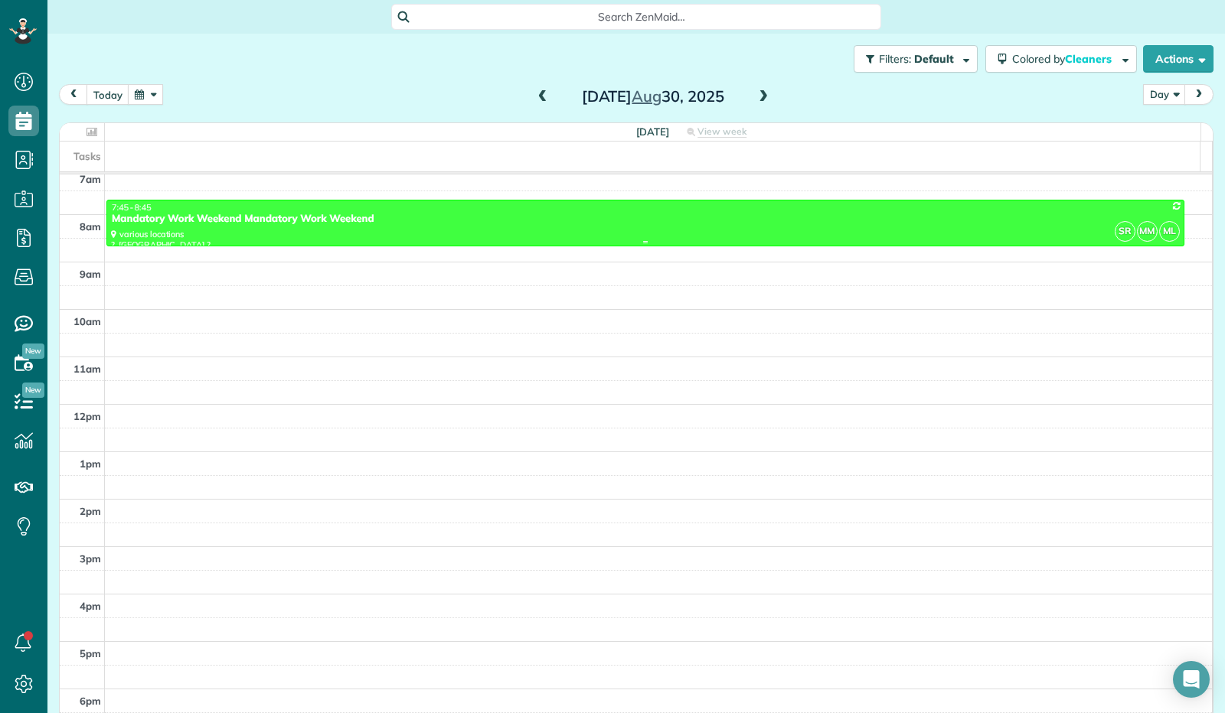
scroll to position [300, 0]
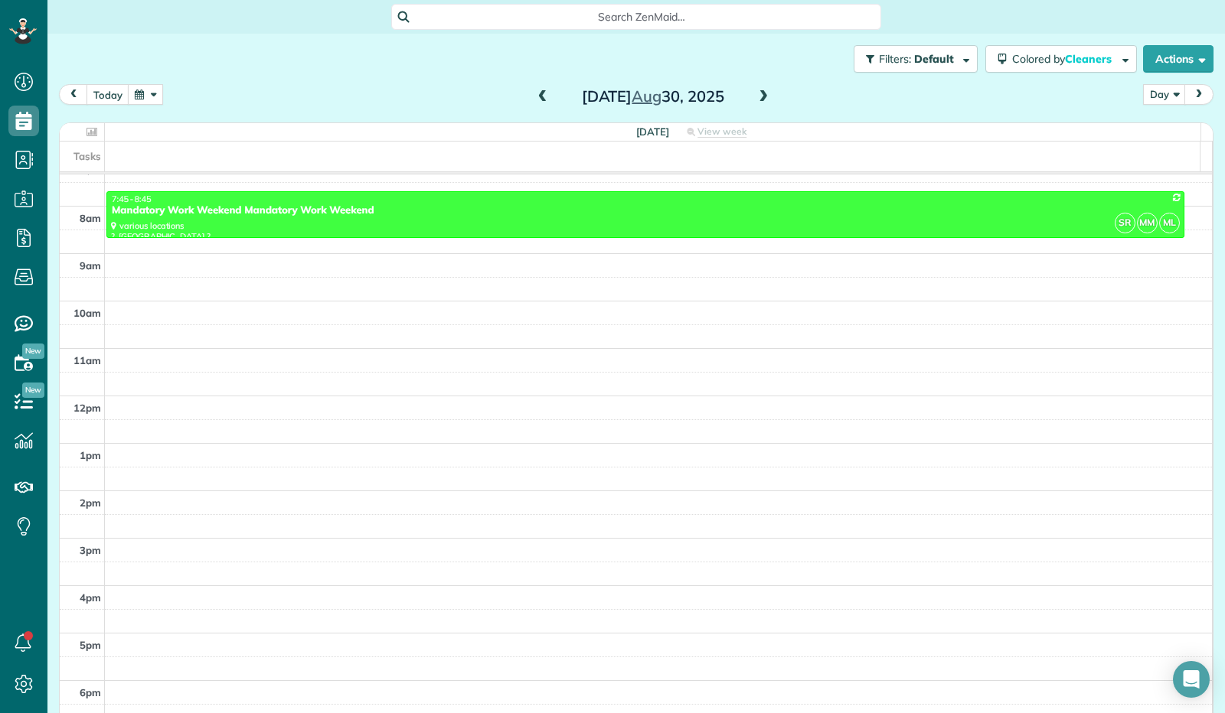
click at [759, 93] on span at bounding box center [763, 97] width 17 height 14
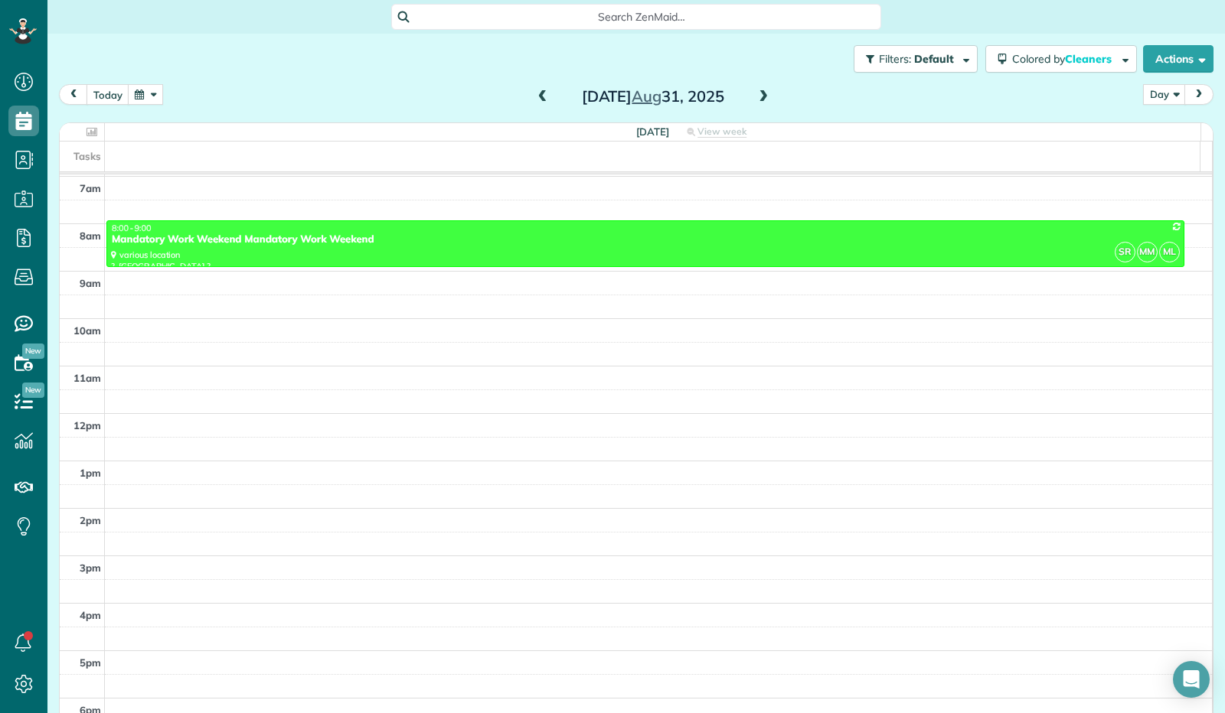
click at [759, 93] on span at bounding box center [763, 97] width 17 height 14
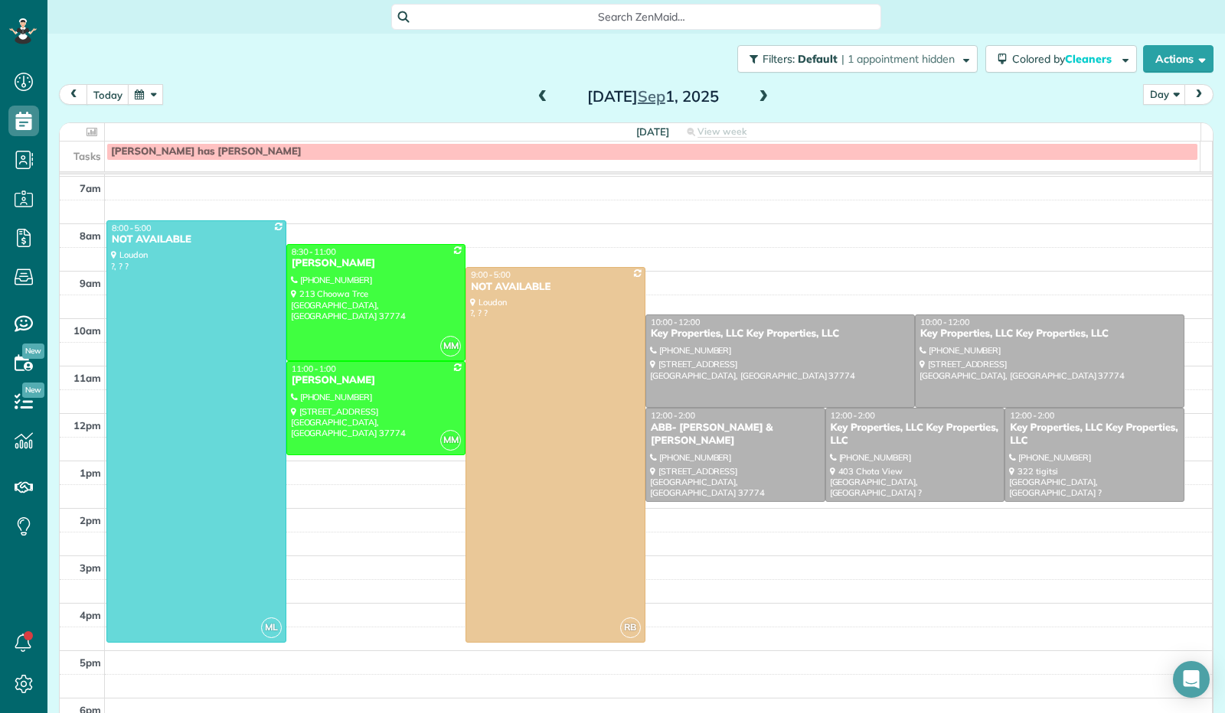
click at [757, 97] on span at bounding box center [763, 97] width 17 height 14
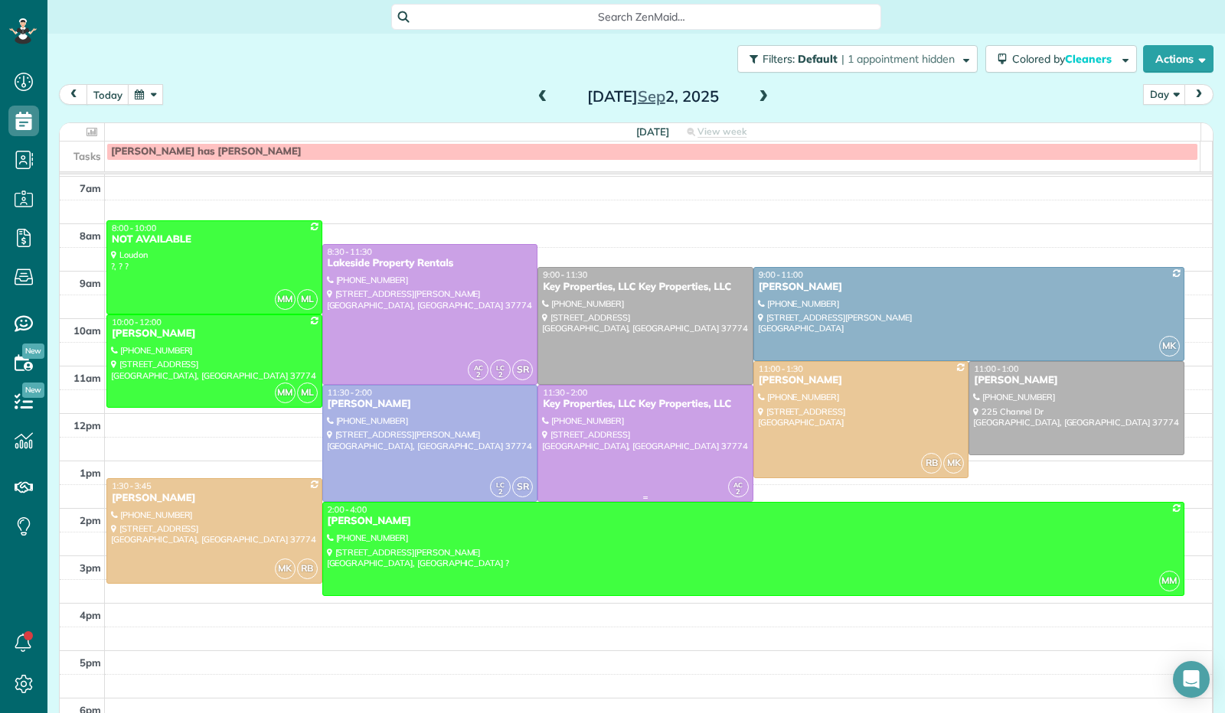
click at [612, 411] on div "Key Properties, LLC Key Properties, LLC" at bounding box center [645, 404] width 207 height 13
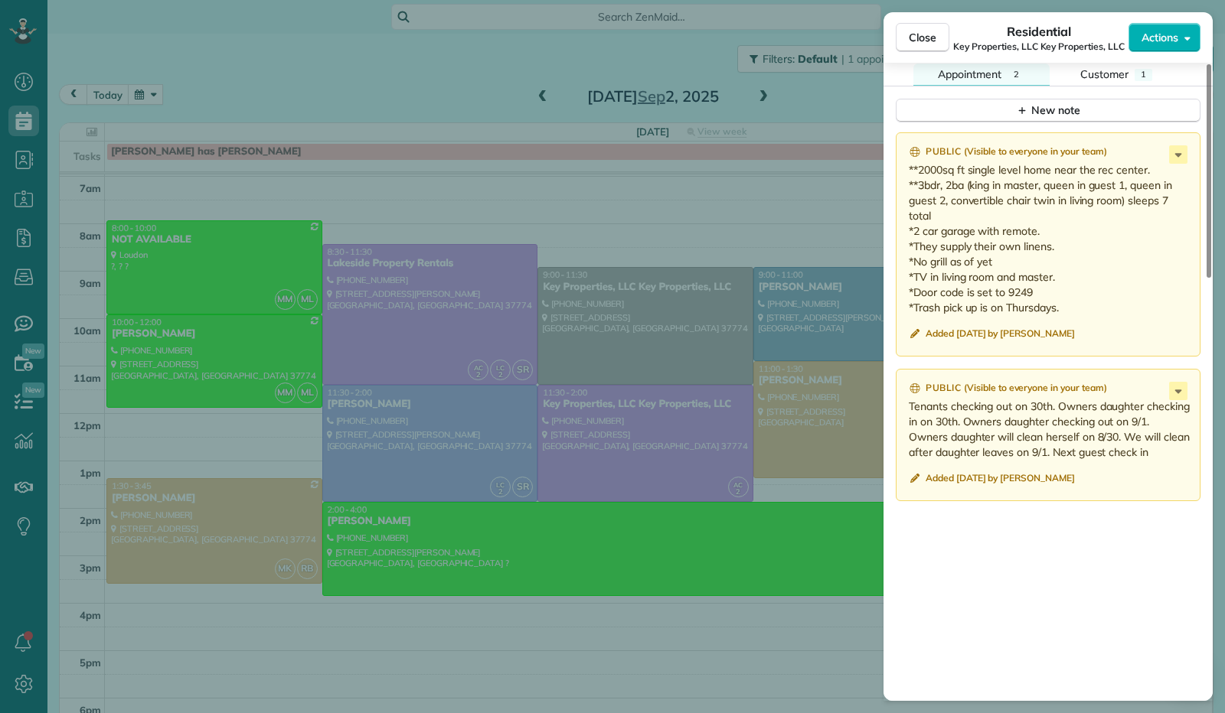
scroll to position [919, 0]
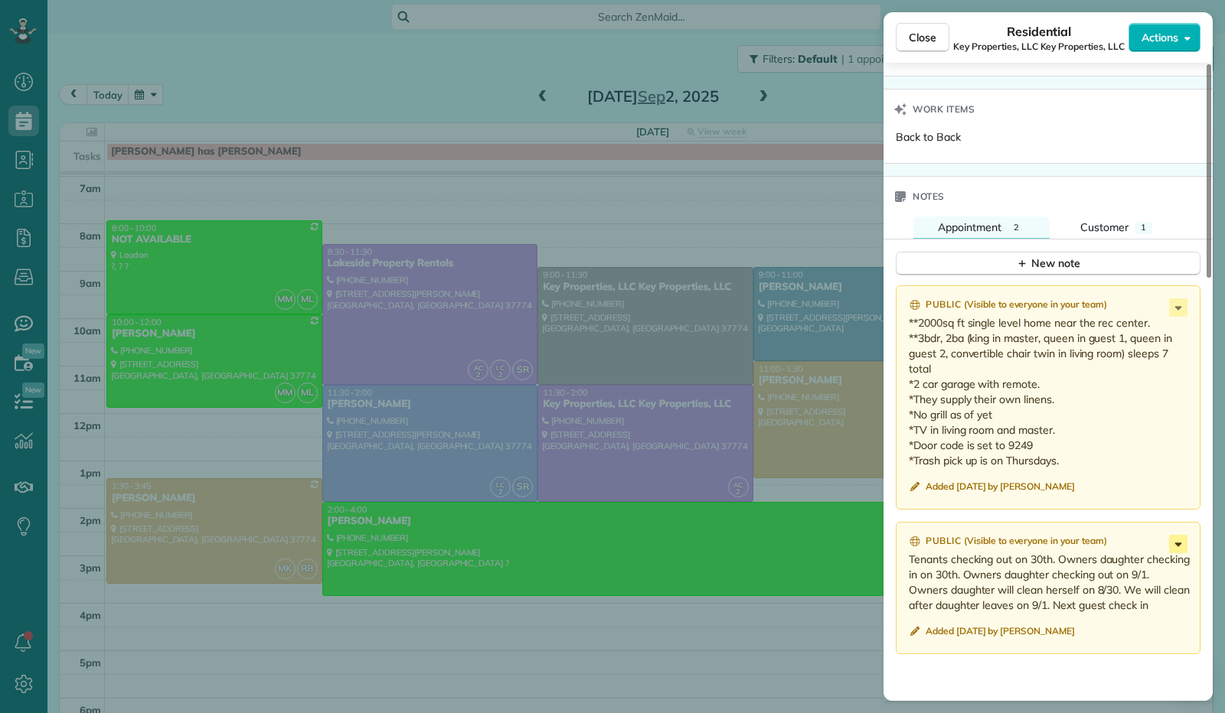
click at [1171, 545] on icon at bounding box center [1178, 544] width 18 height 18
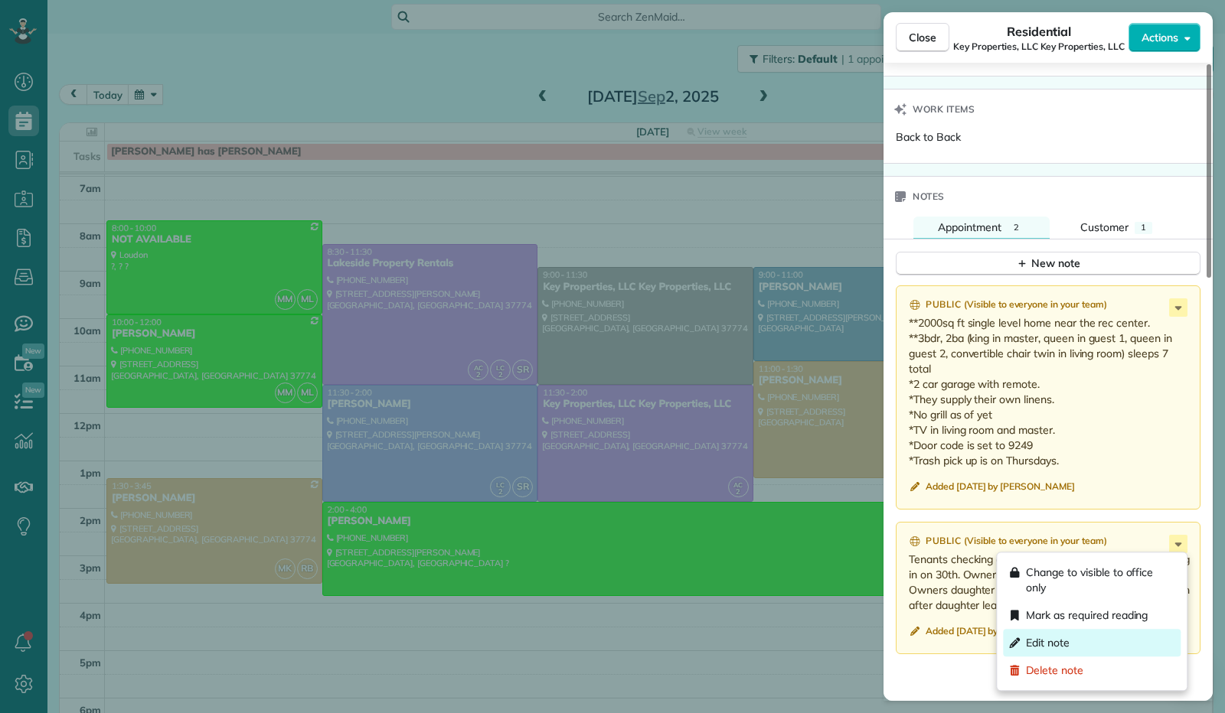
click at [1105, 647] on div "Edit note" at bounding box center [1092, 643] width 178 height 28
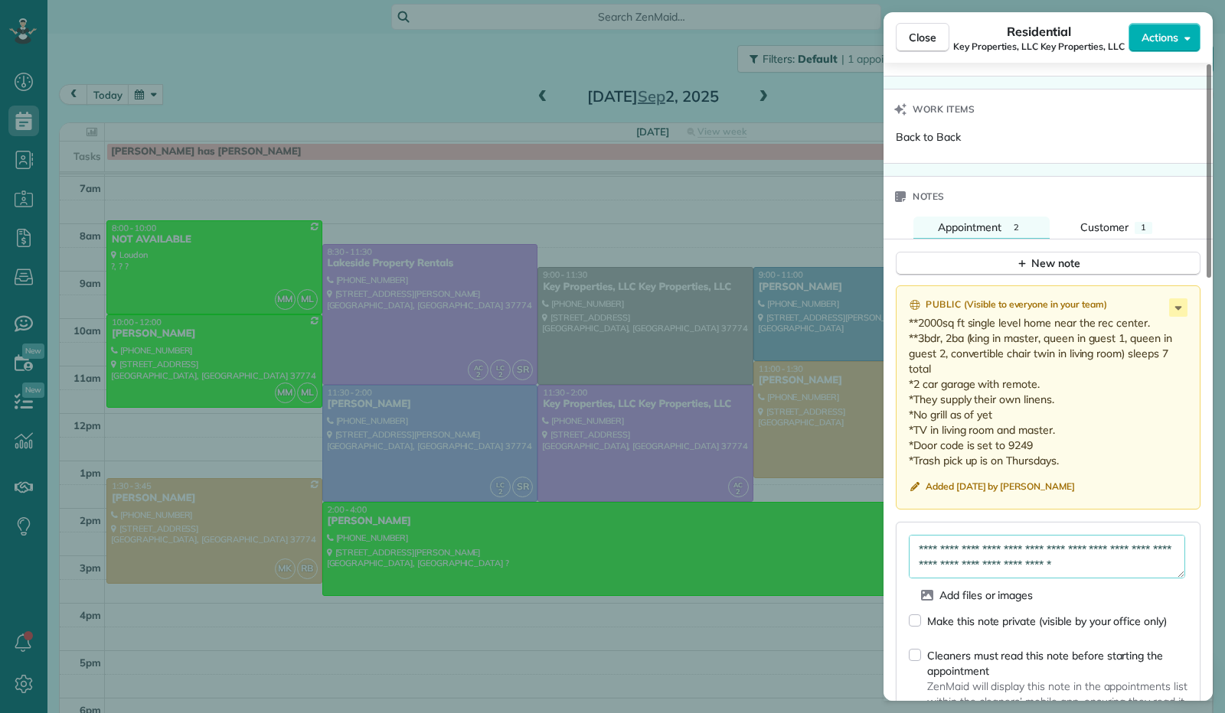
scroll to position [46, 0]
click at [1035, 569] on textarea "**********" at bounding box center [1047, 557] width 276 height 44
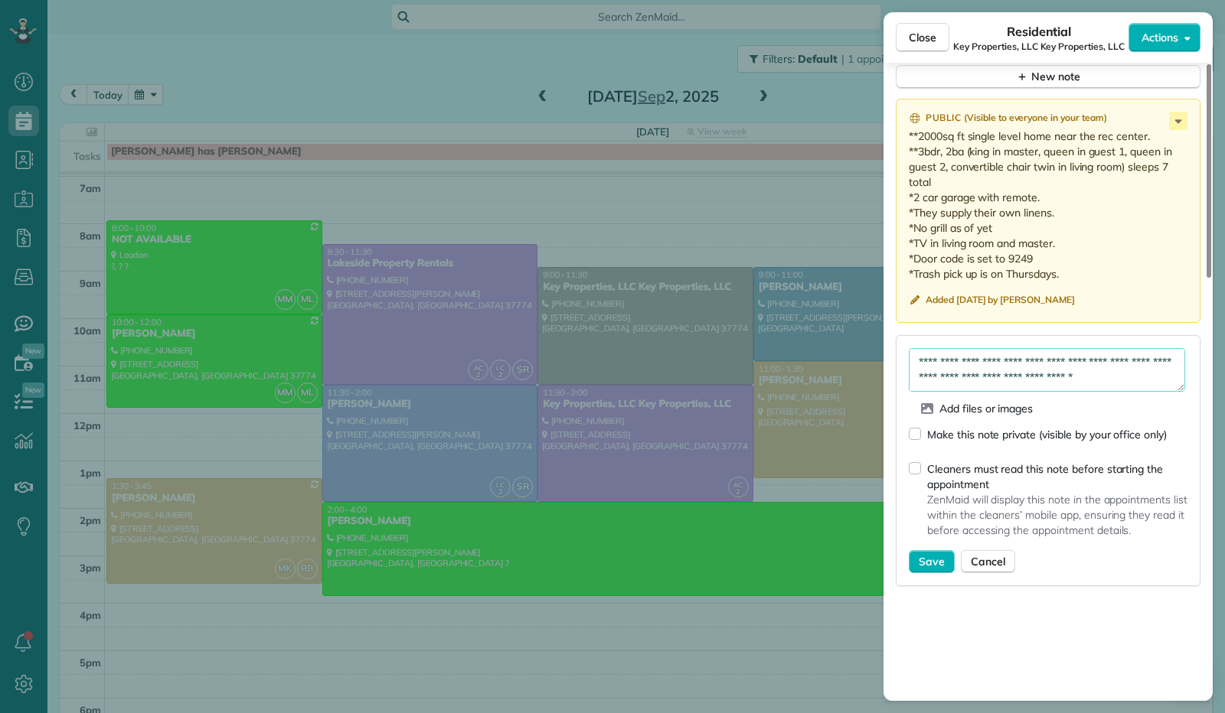
scroll to position [1148, 0]
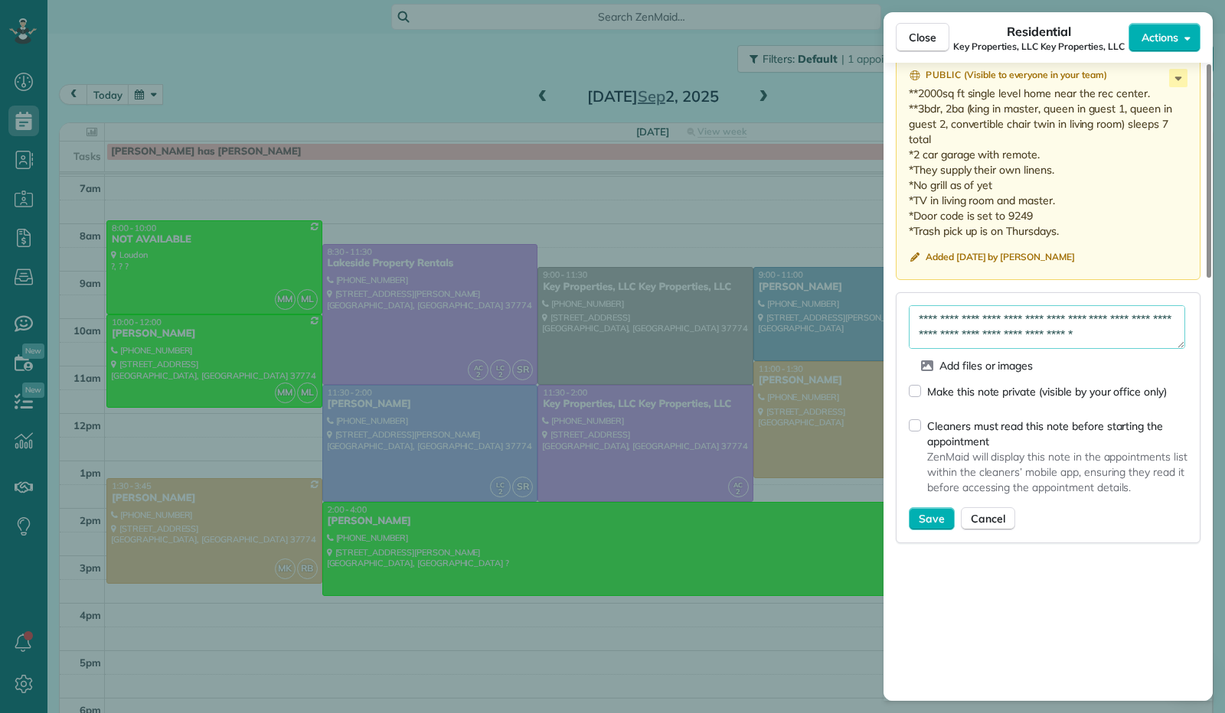
type textarea "**********"
click at [922, 424] on div "Cleaners must read this note before starting the appointment ZenMaid will displ…" at bounding box center [1048, 460] width 279 height 96
click at [937, 524] on span "Save" at bounding box center [932, 518] width 26 height 15
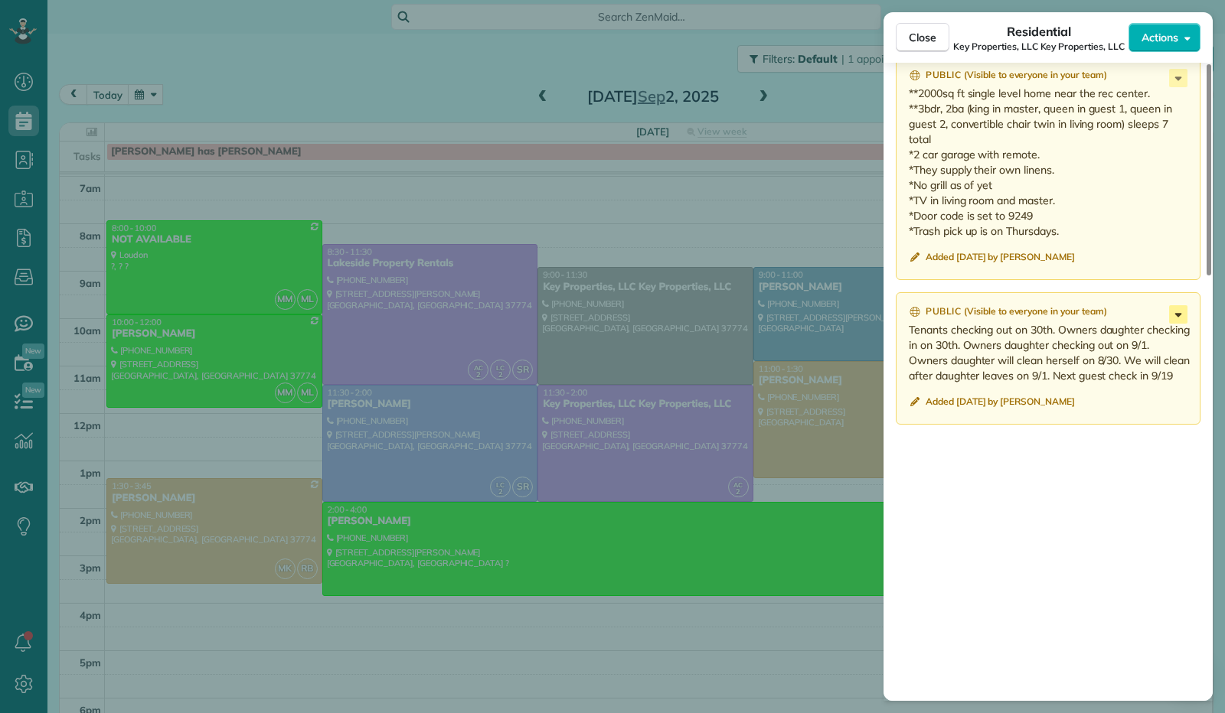
click at [1177, 318] on icon at bounding box center [1178, 314] width 18 height 18
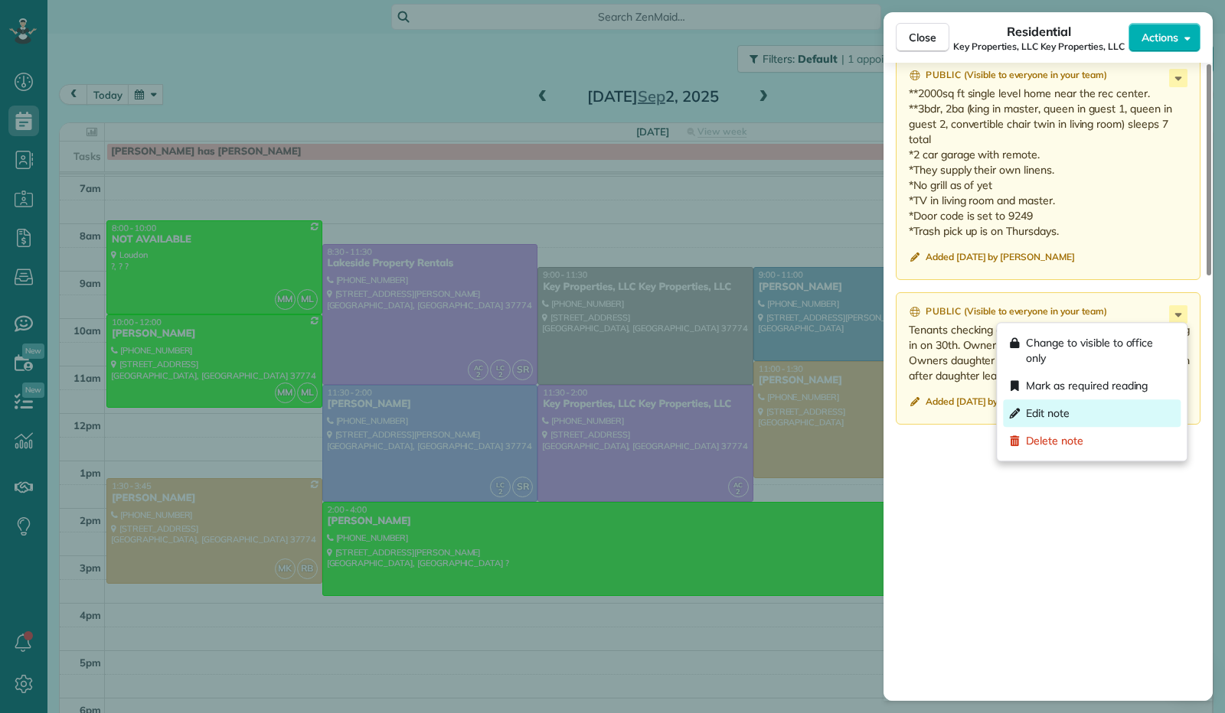
click at [1093, 423] on div "Edit note" at bounding box center [1092, 414] width 178 height 28
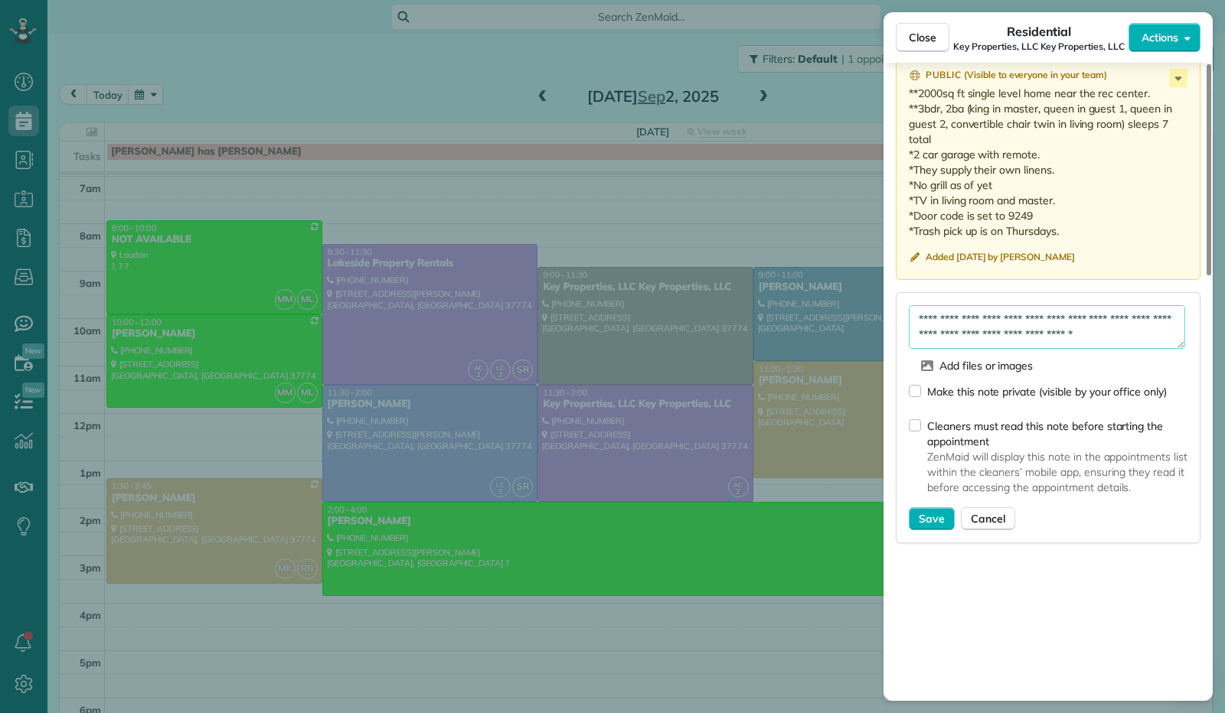
scroll to position [46, 0]
click at [1046, 335] on textarea "**********" at bounding box center [1047, 327] width 276 height 44
type textarea "**********"
click at [927, 519] on span "Save" at bounding box center [932, 518] width 26 height 15
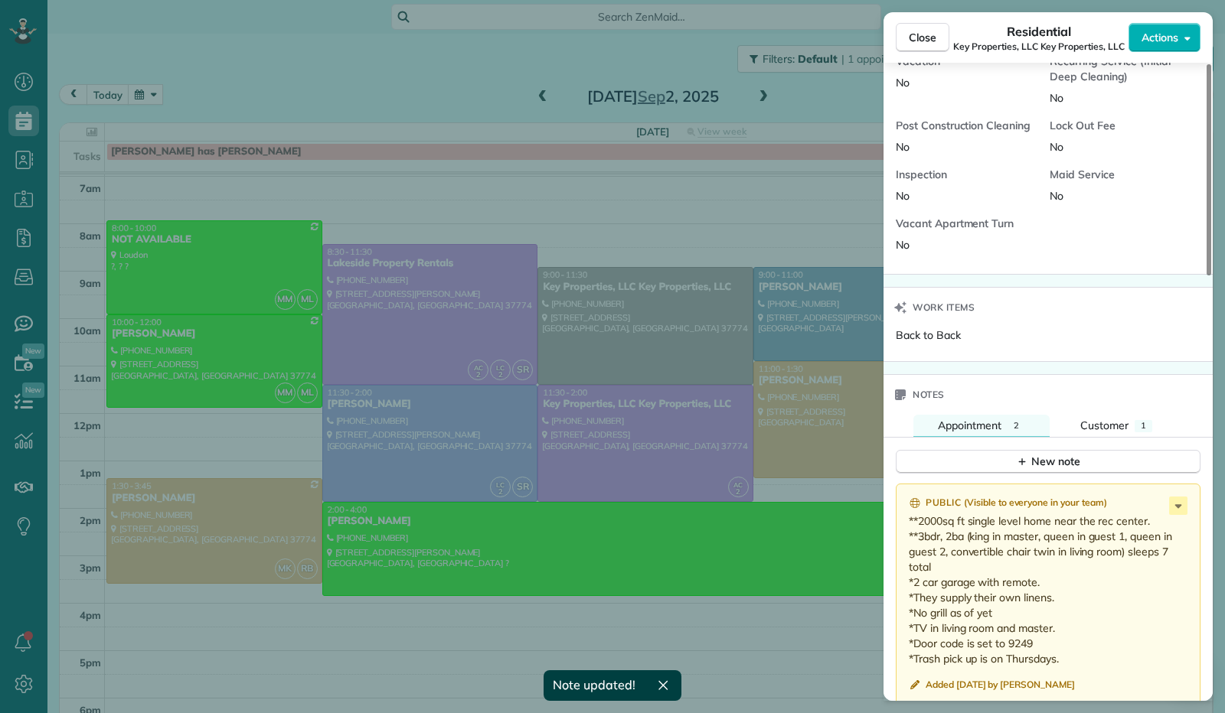
scroll to position [689, 0]
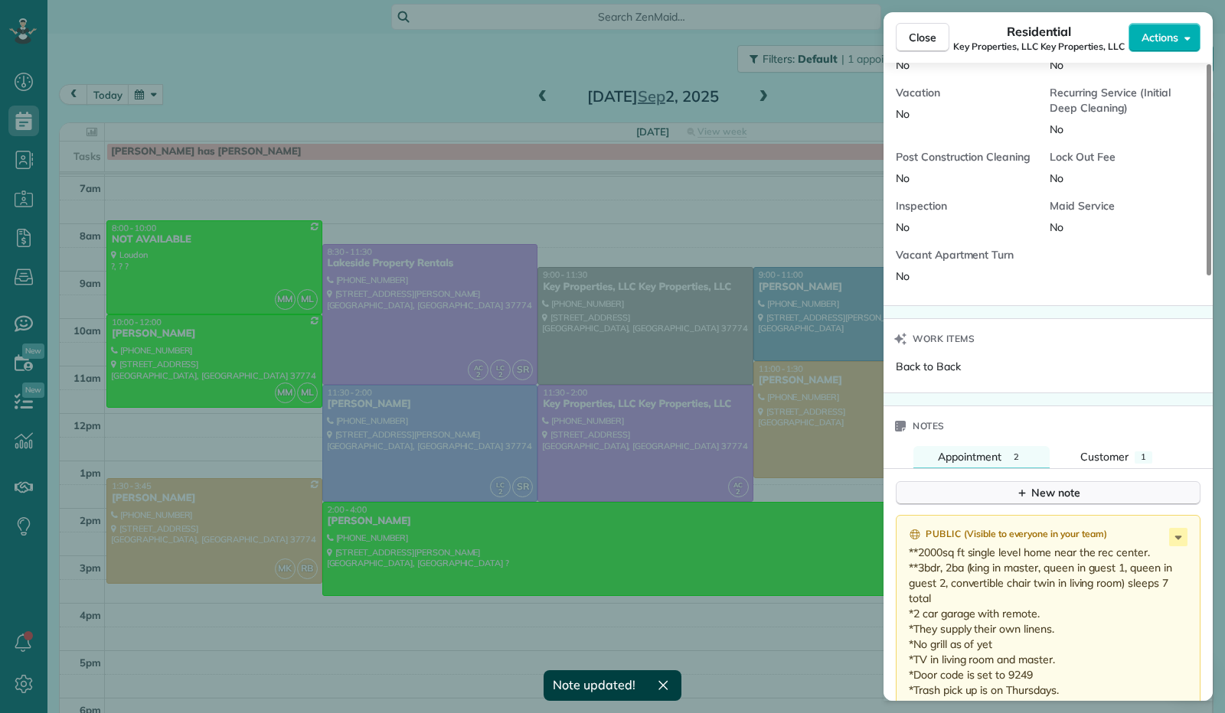
click at [1053, 498] on div "New note" at bounding box center [1048, 493] width 64 height 16
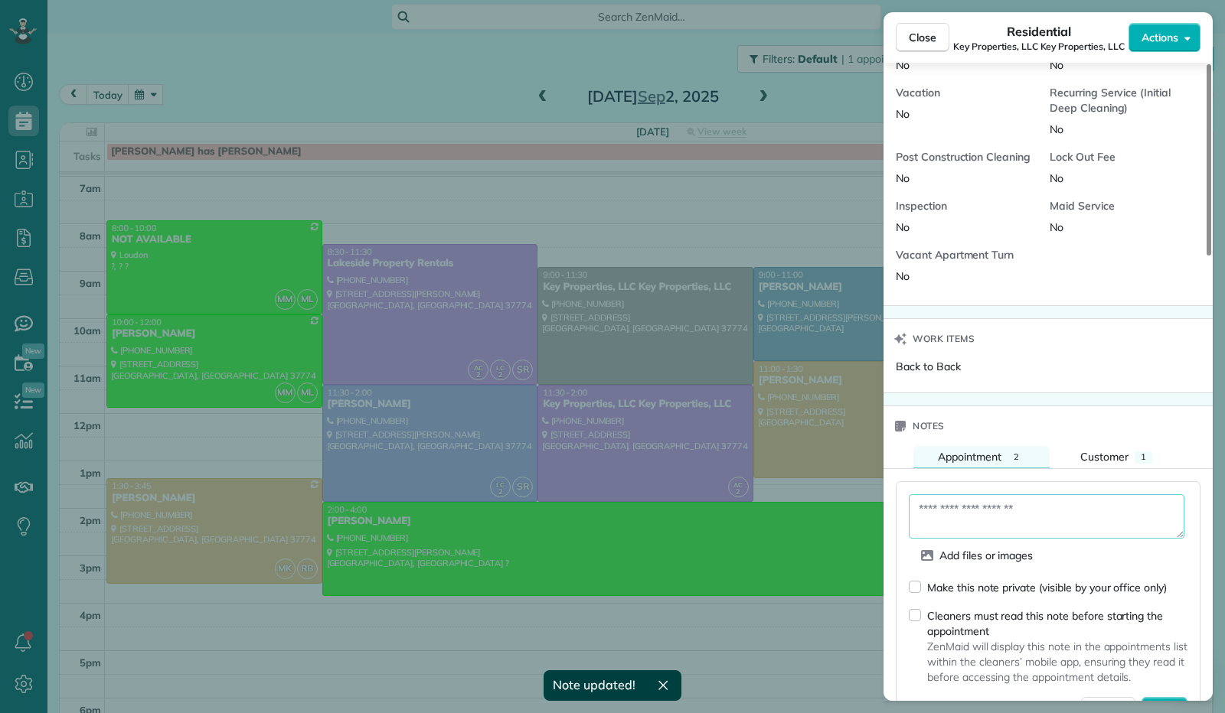
click at [1043, 509] on textarea at bounding box center [1047, 517] width 276 height 44
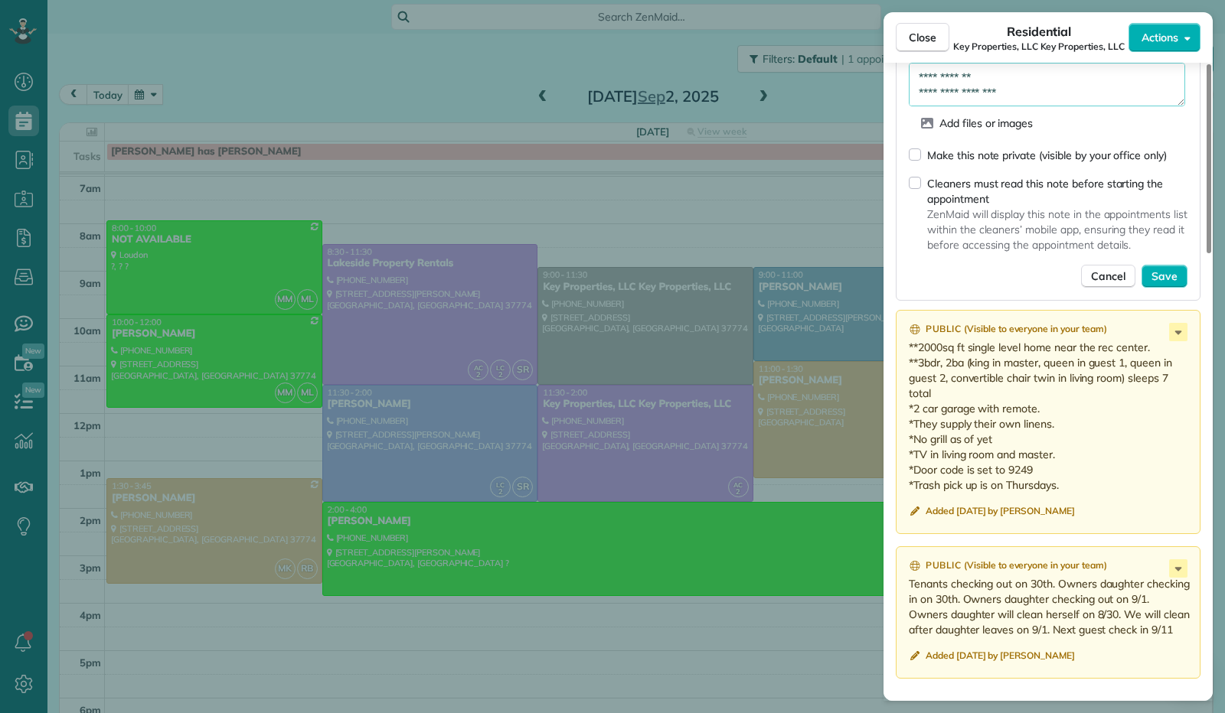
scroll to position [1148, 0]
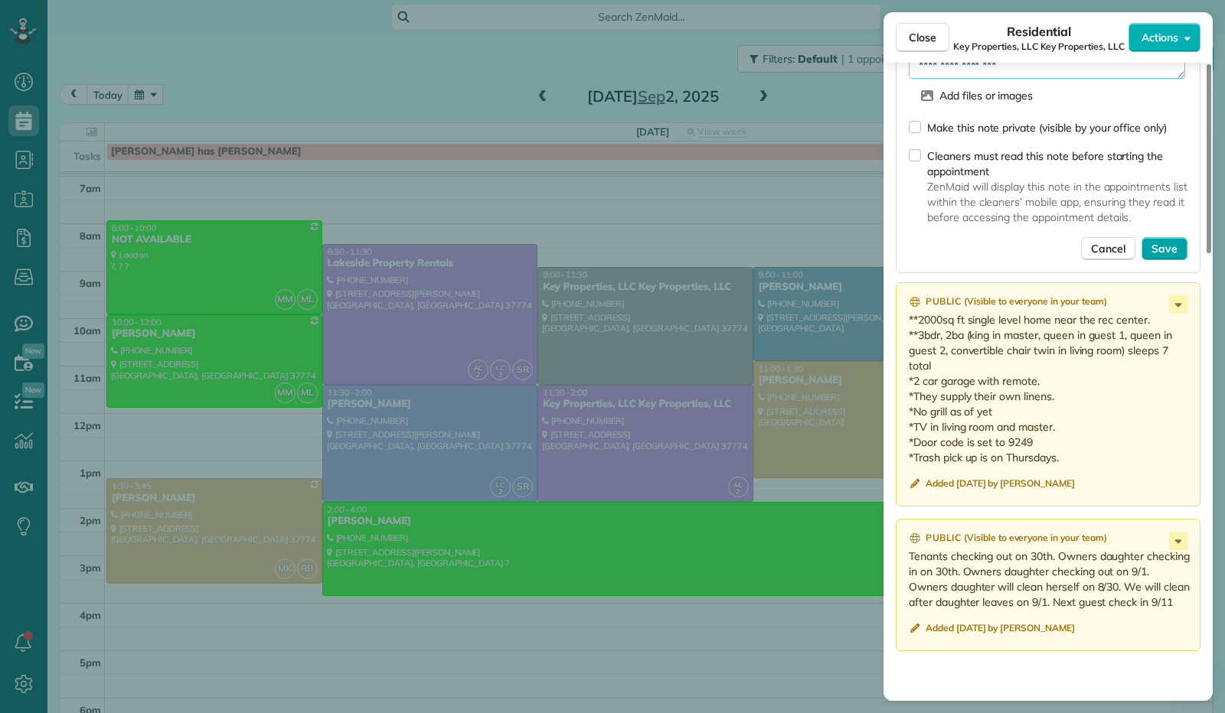
type textarea "**********"
click at [1165, 253] on span "Save" at bounding box center [1164, 248] width 26 height 15
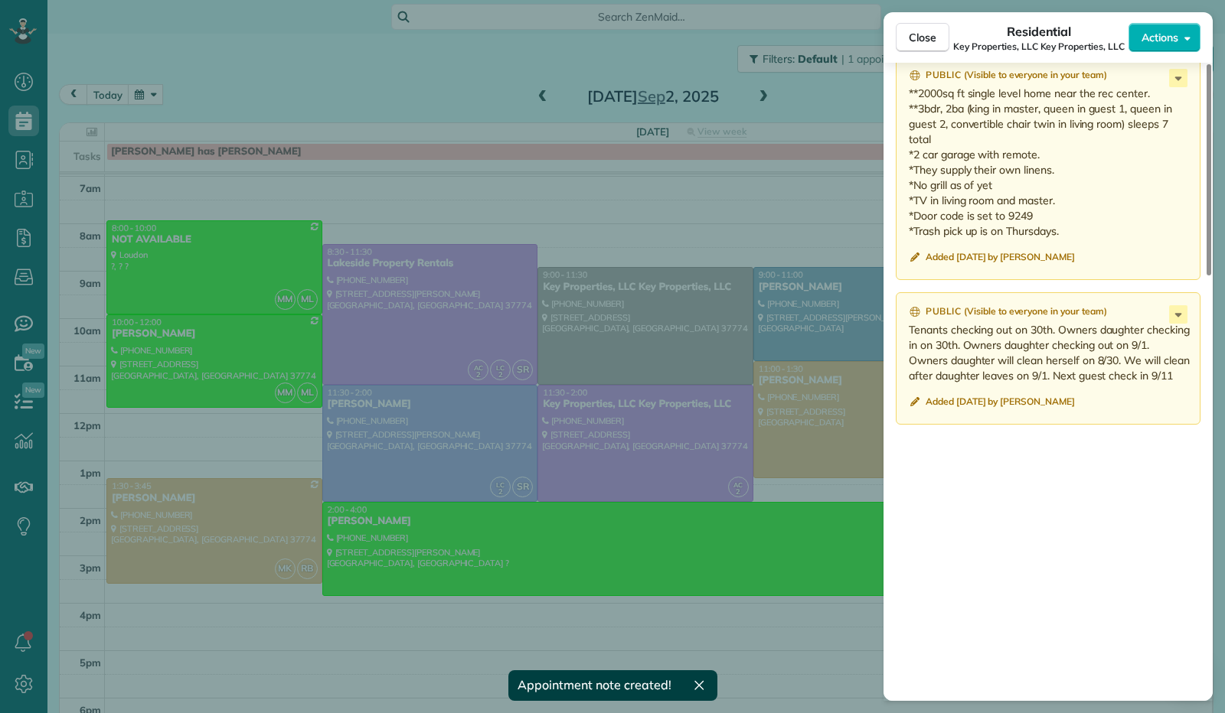
scroll to position [918, 0]
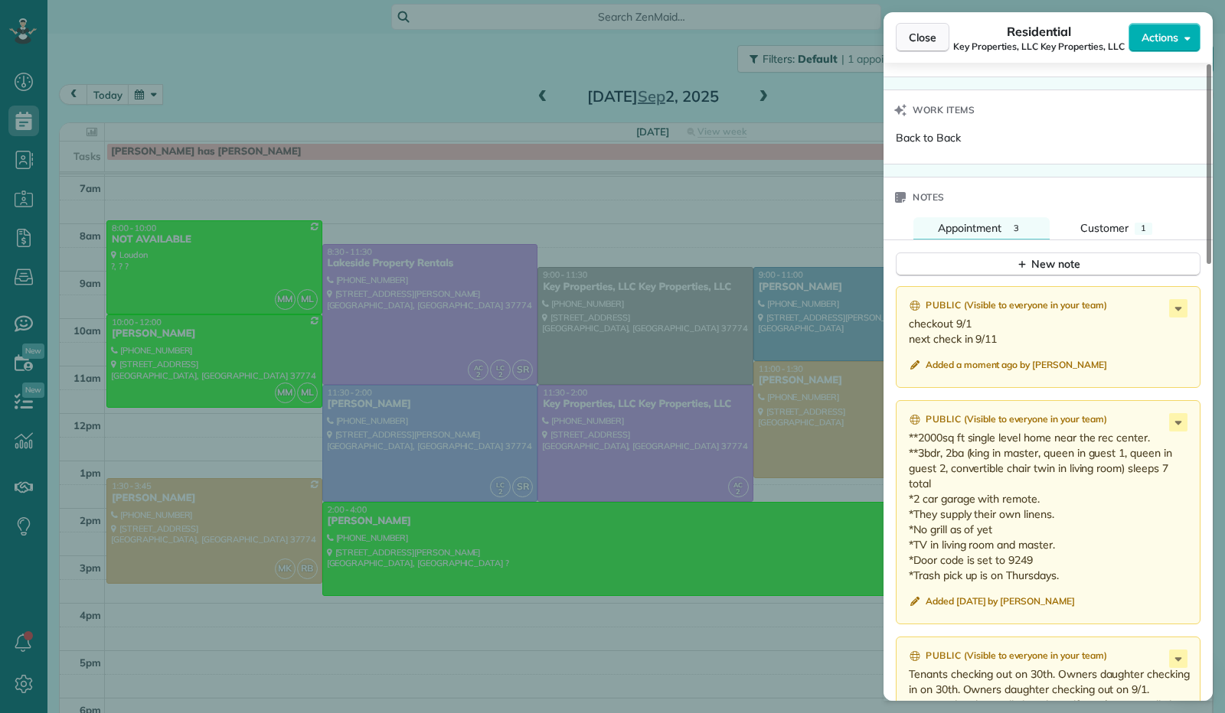
click at [929, 38] on span "Close" at bounding box center [923, 37] width 28 height 15
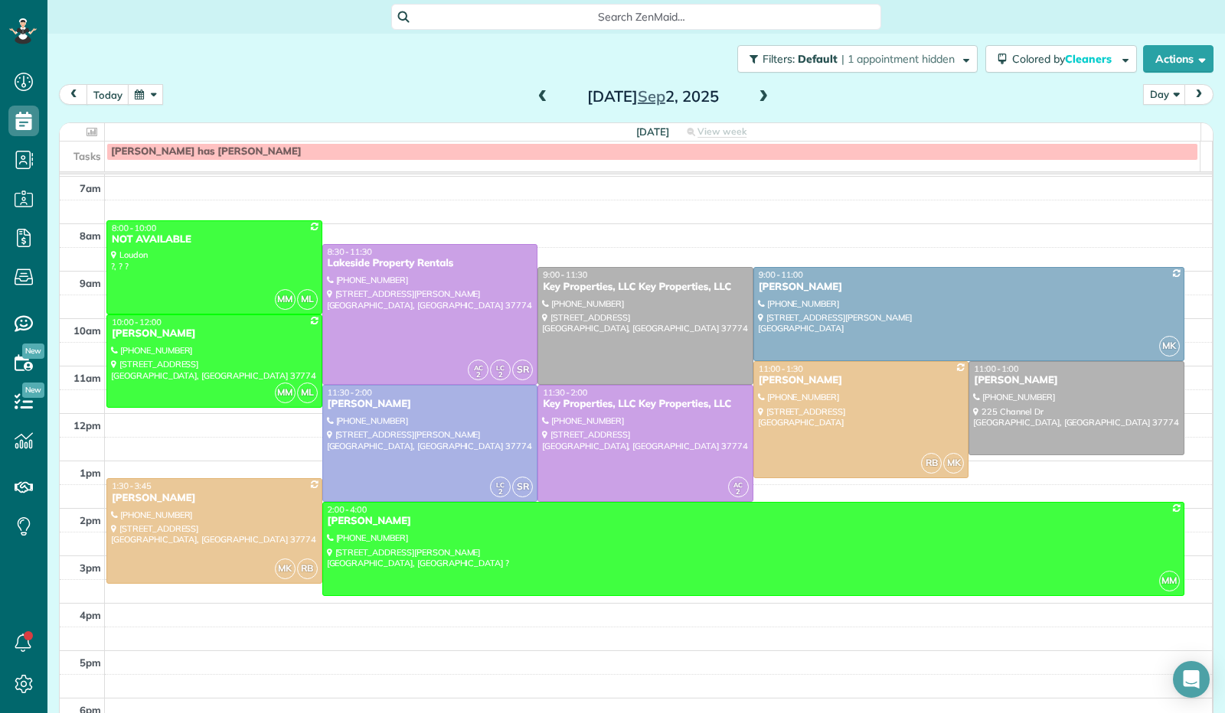
click at [152, 93] on button "button" at bounding box center [145, 94] width 35 height 21
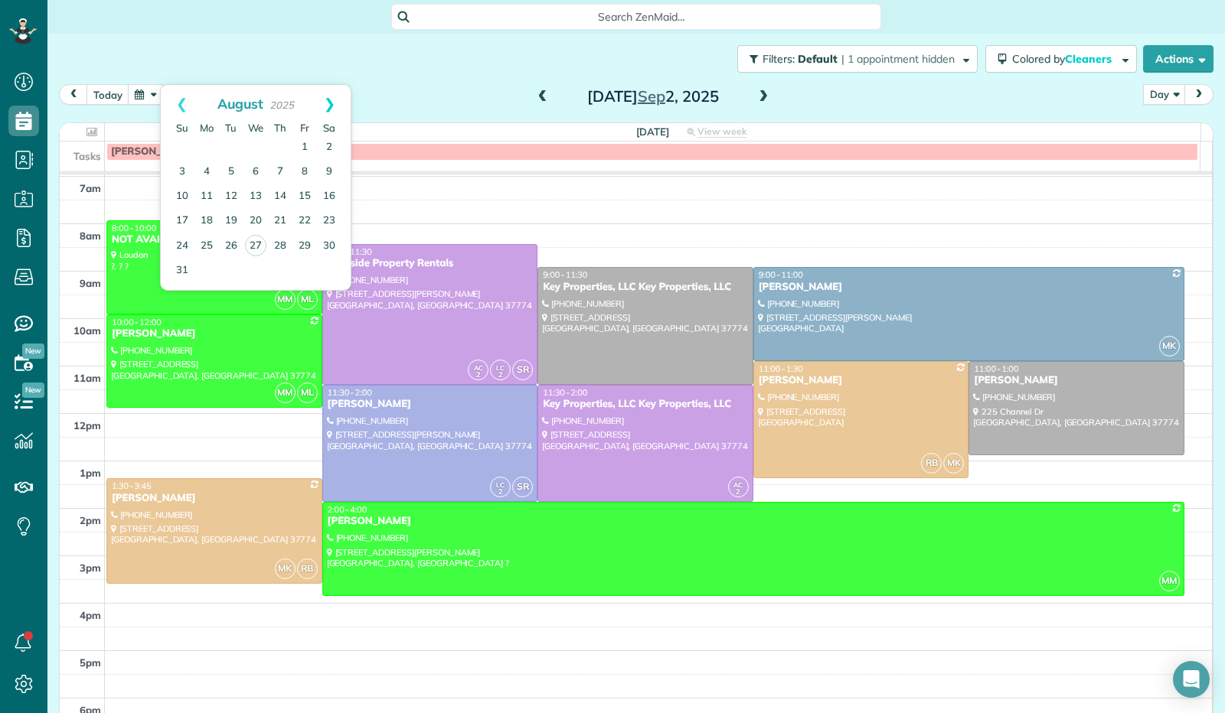
click at [331, 103] on link "Next" at bounding box center [330, 104] width 42 height 38
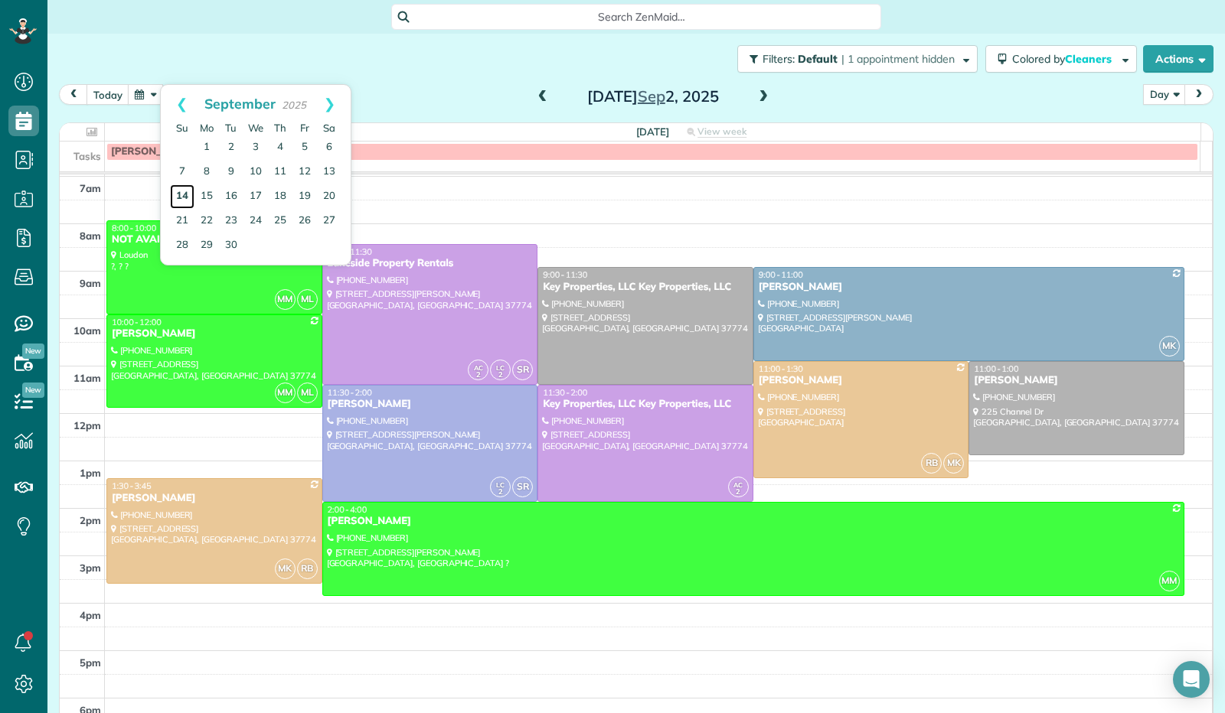
click at [189, 198] on link "14" at bounding box center [182, 196] width 24 height 24
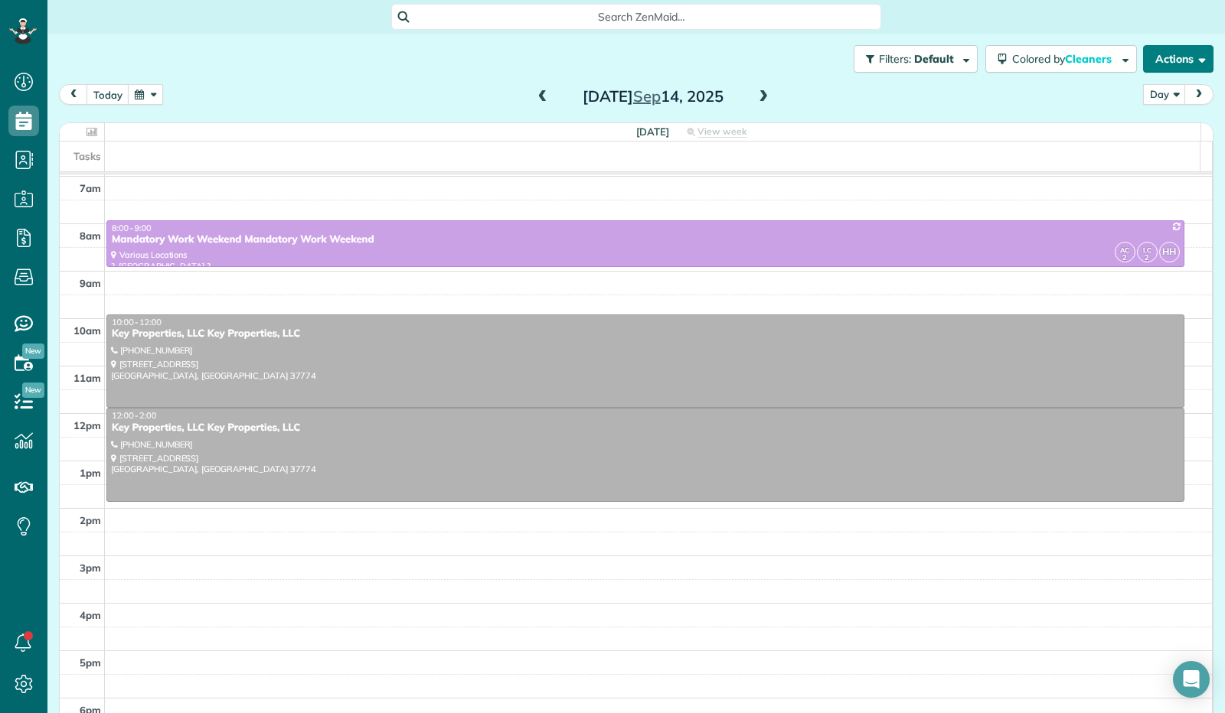
click at [1196, 57] on button "Actions" at bounding box center [1178, 59] width 70 height 28
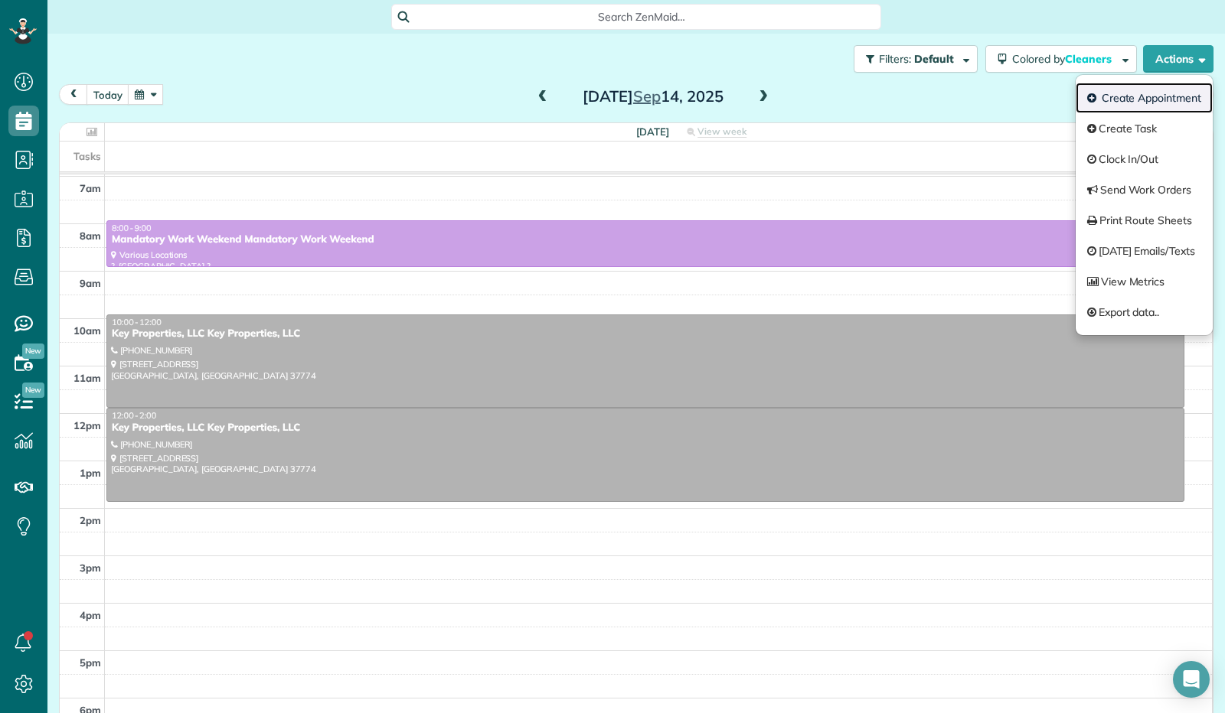
click at [1164, 93] on link "Create Appointment" at bounding box center [1144, 98] width 137 height 31
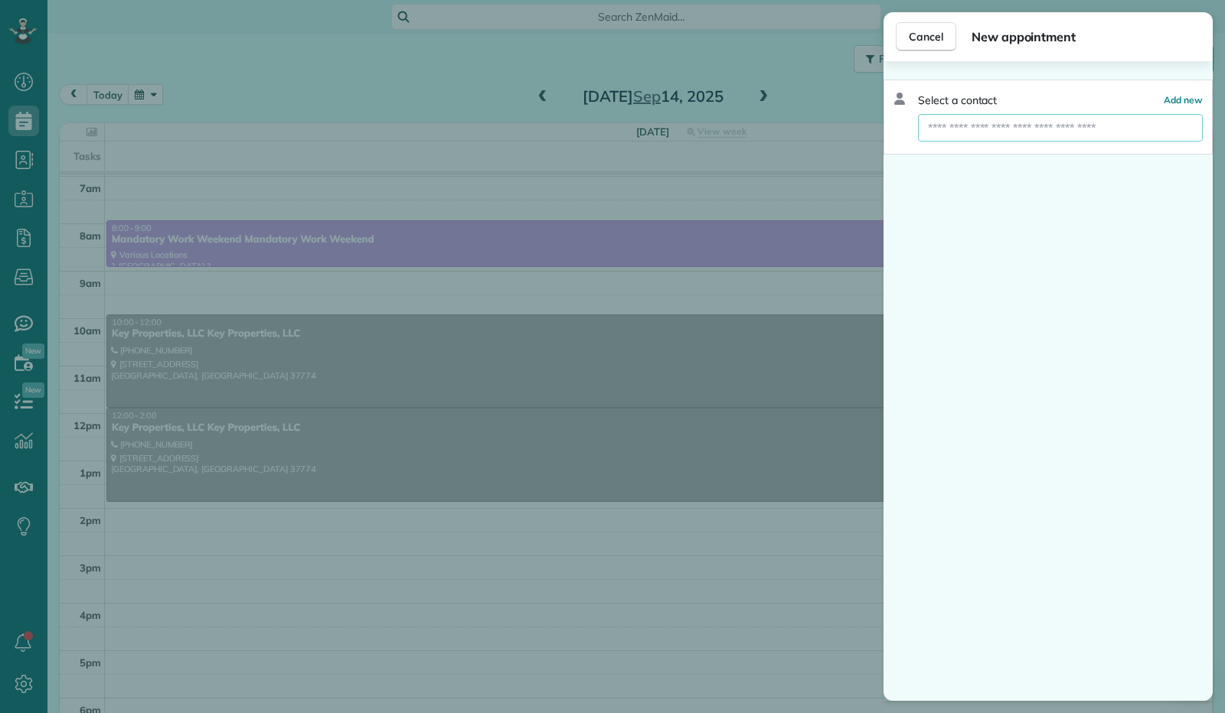
click at [1107, 132] on input "text" at bounding box center [1060, 128] width 285 height 28
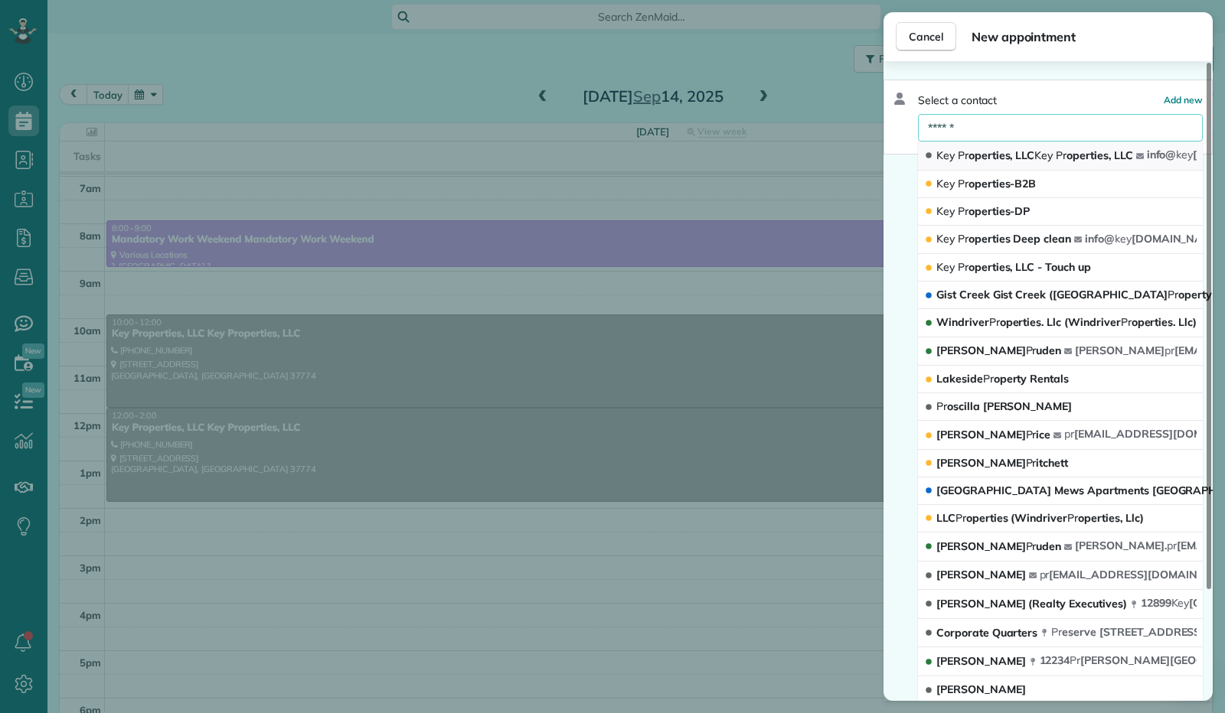
type input "******"
click at [1050, 154] on span "Key" at bounding box center [1043, 156] width 18 height 14
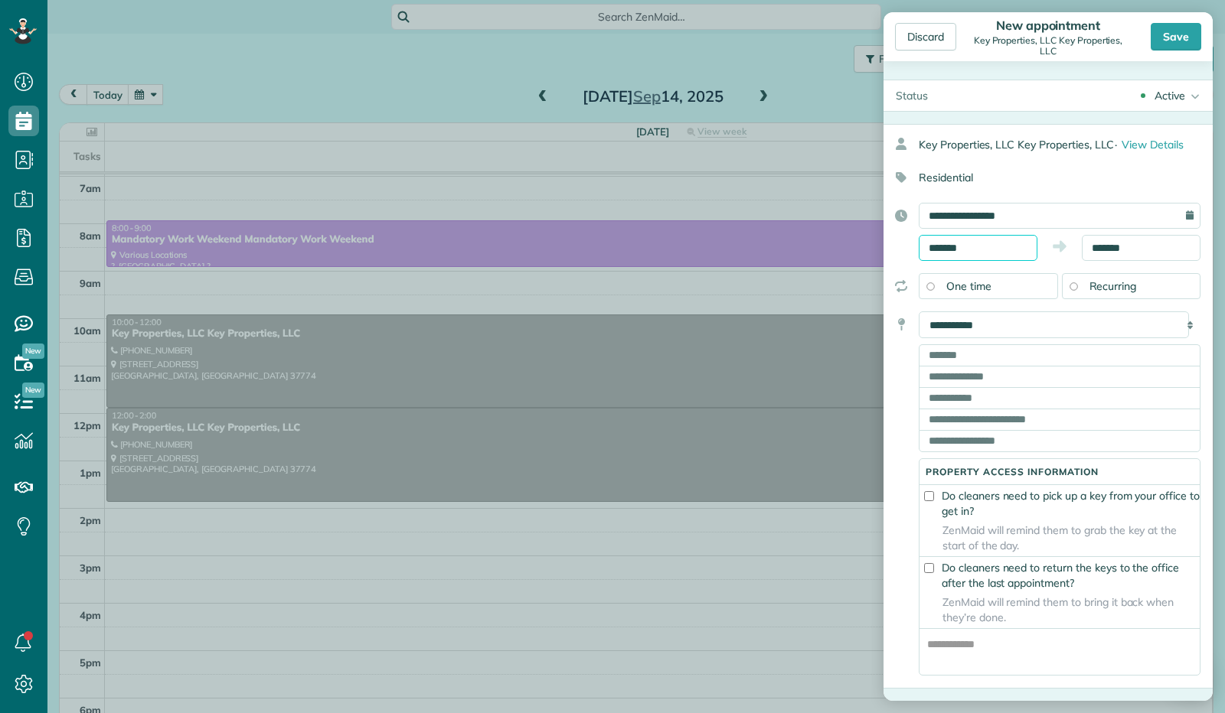
click at [955, 250] on input "*******" at bounding box center [978, 248] width 119 height 26
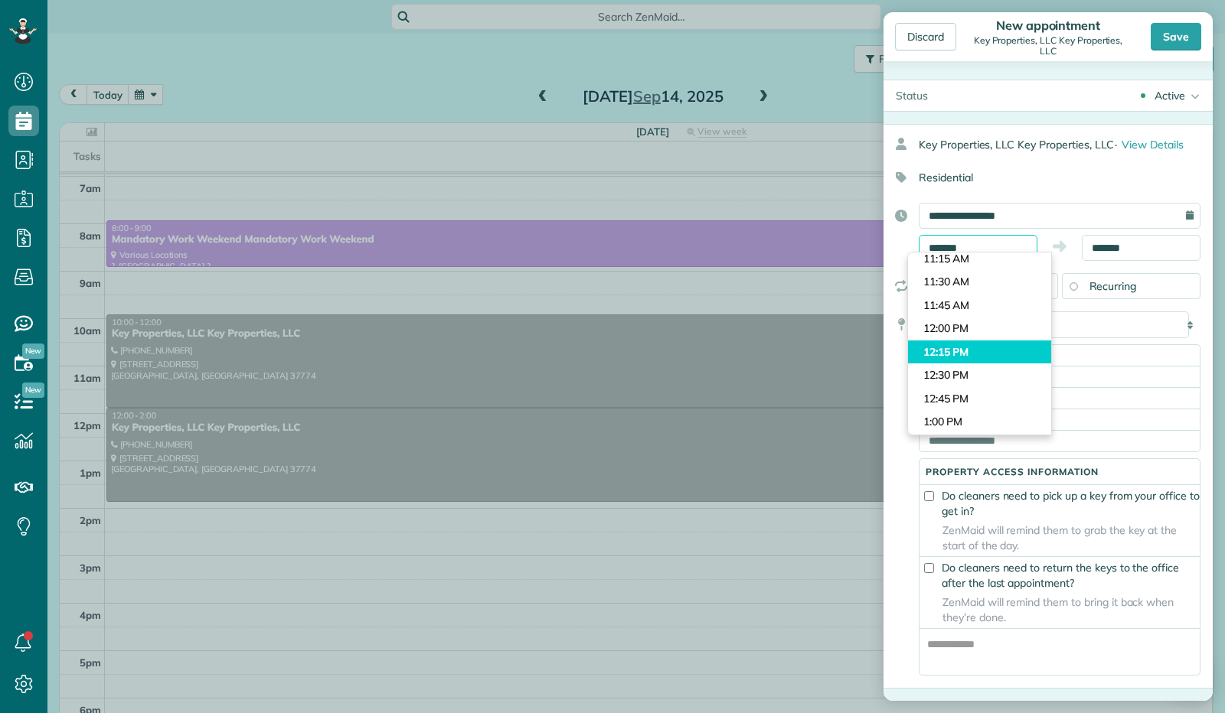
scroll to position [1032, 0]
type input "********"
click at [963, 321] on body "Dashboard Scheduling Calendar View List View Dispatch View - Weekly scheduling …" at bounding box center [612, 356] width 1225 height 713
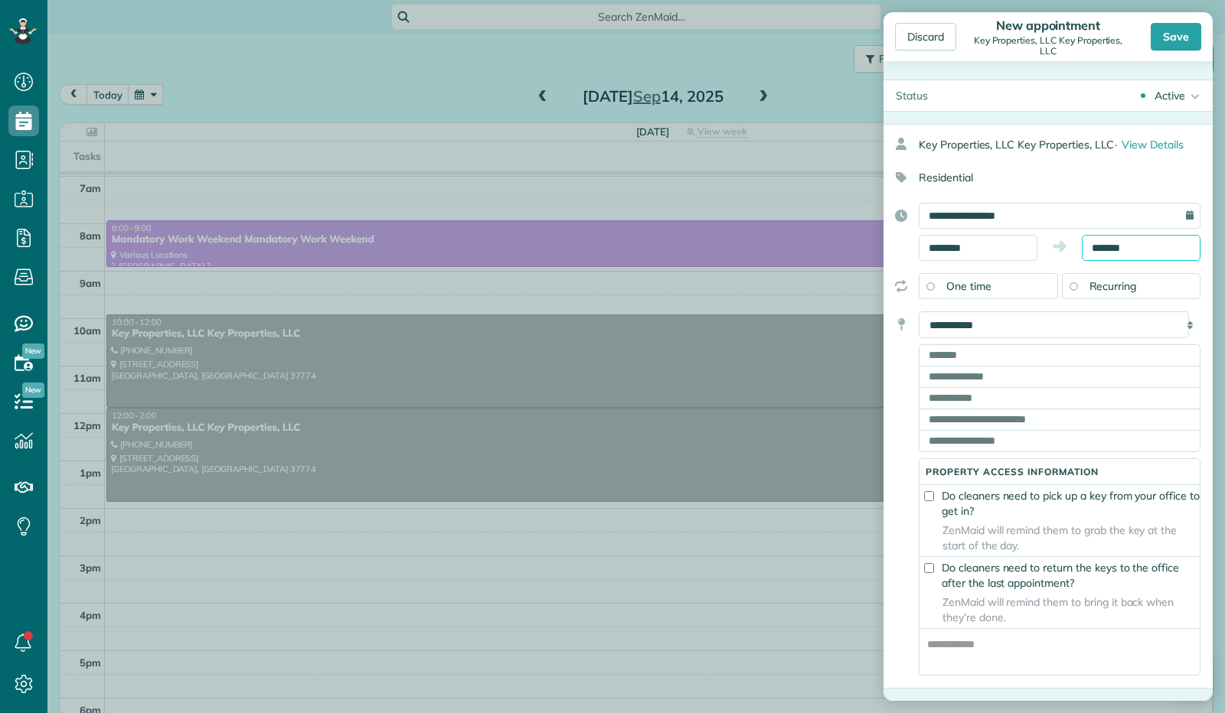
click at [1141, 246] on input "*******" at bounding box center [1141, 248] width 119 height 26
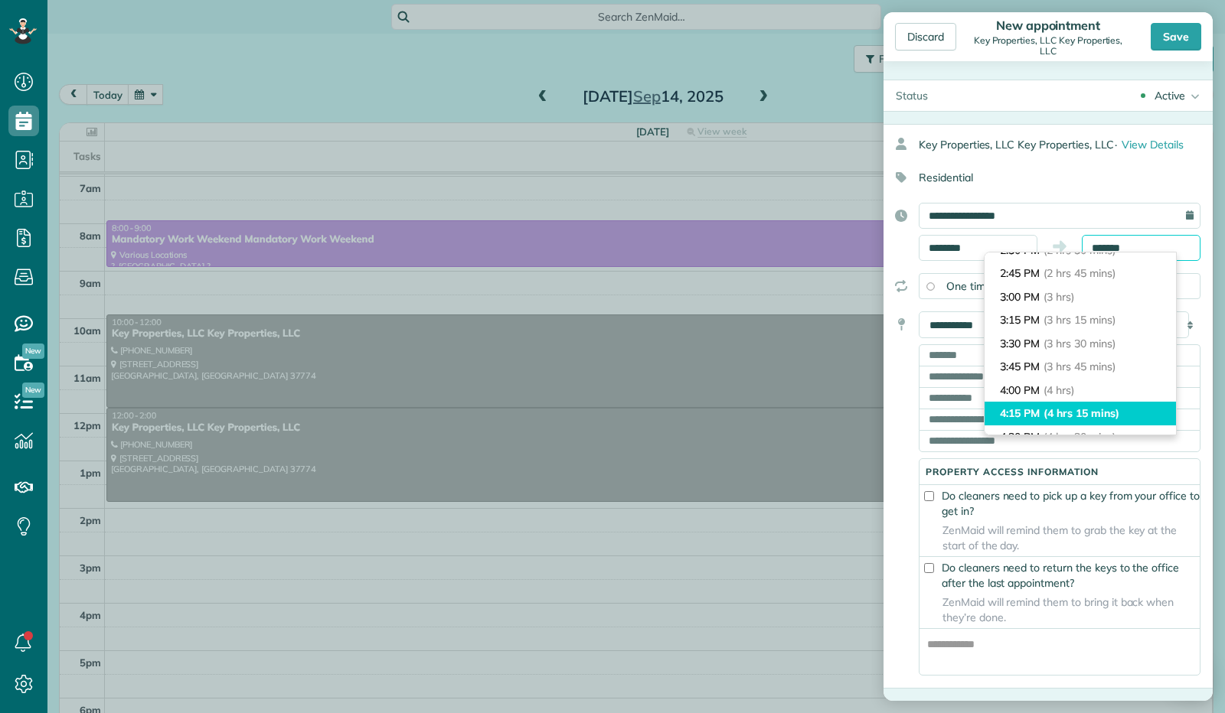
scroll to position [121, 0]
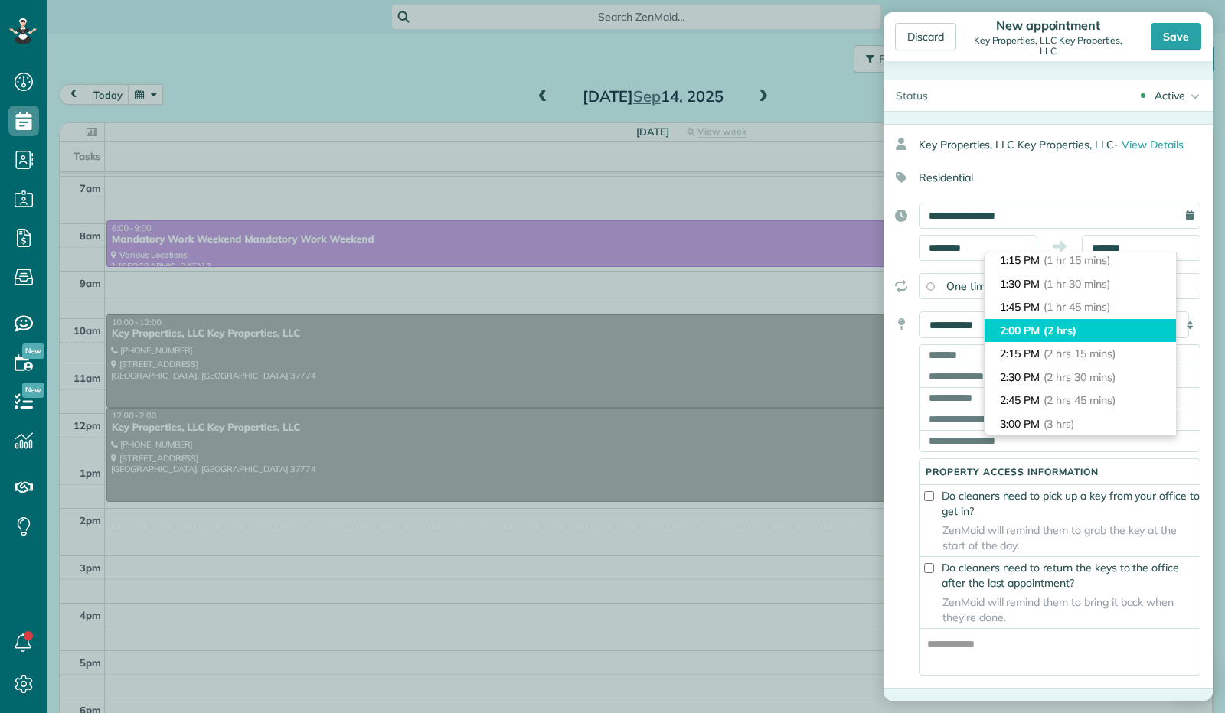
type input "*******"
click at [1092, 323] on li "2:00 PM (2 hrs)" at bounding box center [1079, 331] width 191 height 24
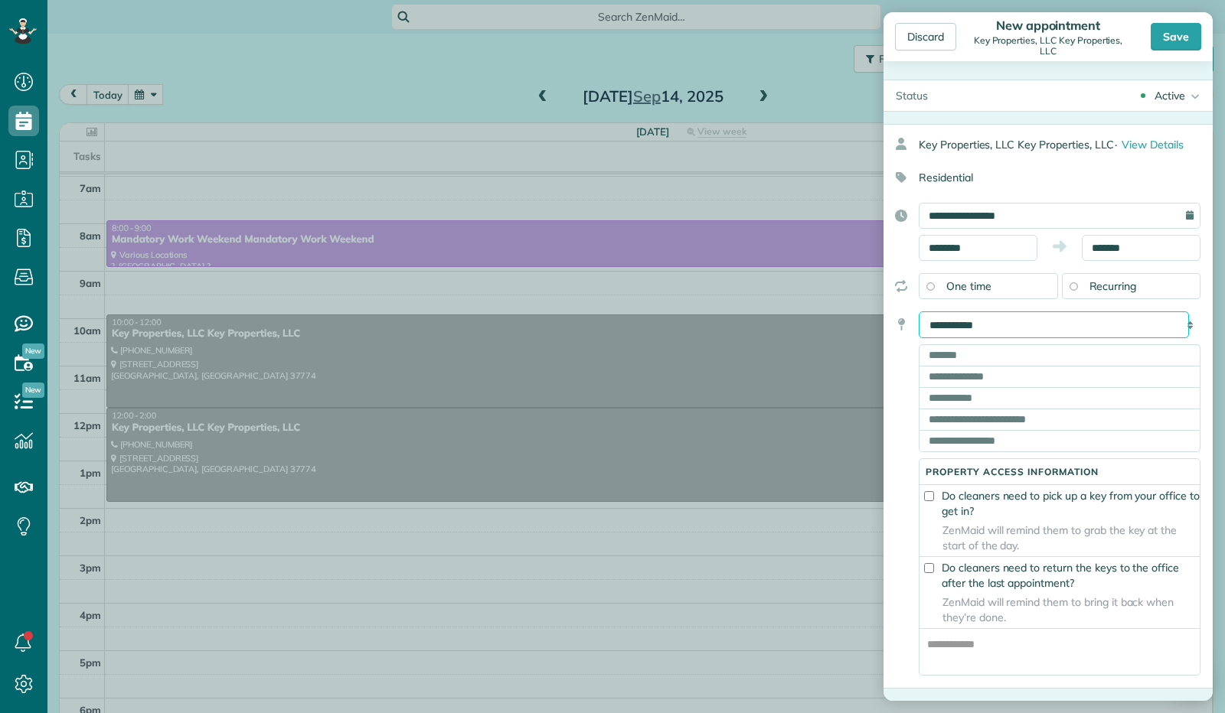
click at [1035, 323] on select "**********" at bounding box center [1054, 325] width 270 height 27
select select "*******"
click at [919, 312] on select "**********" at bounding box center [1054, 325] width 270 height 27
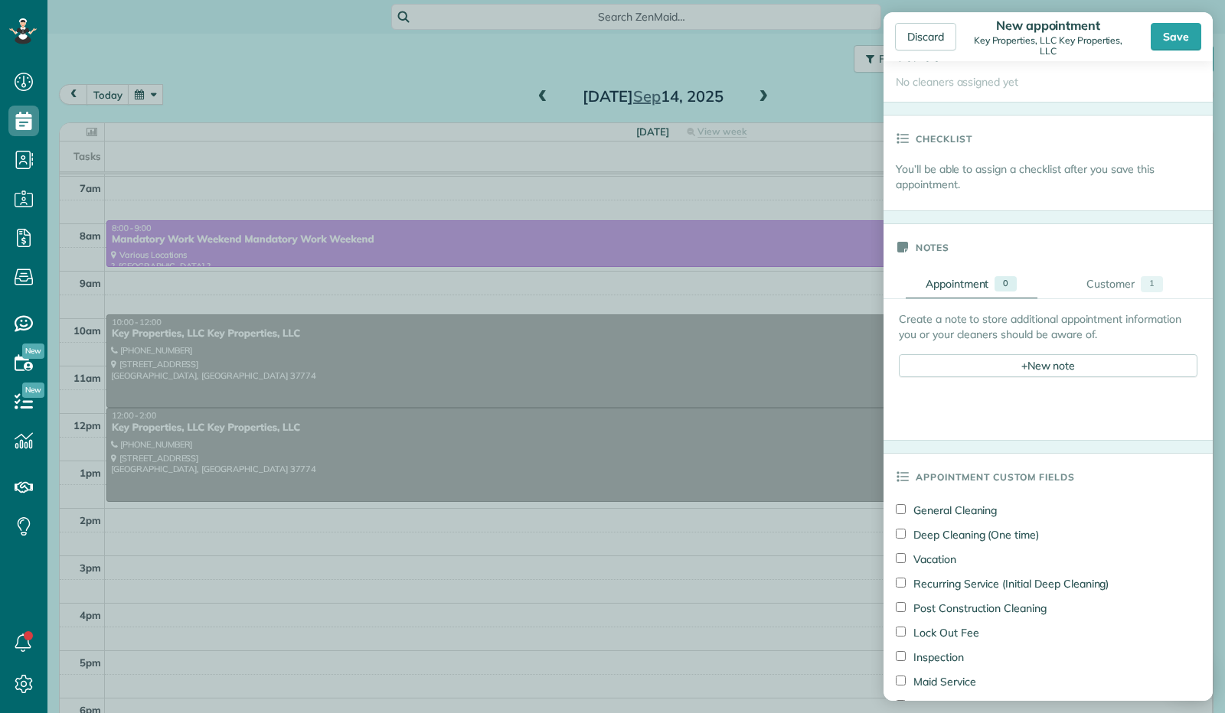
scroll to position [383, 0]
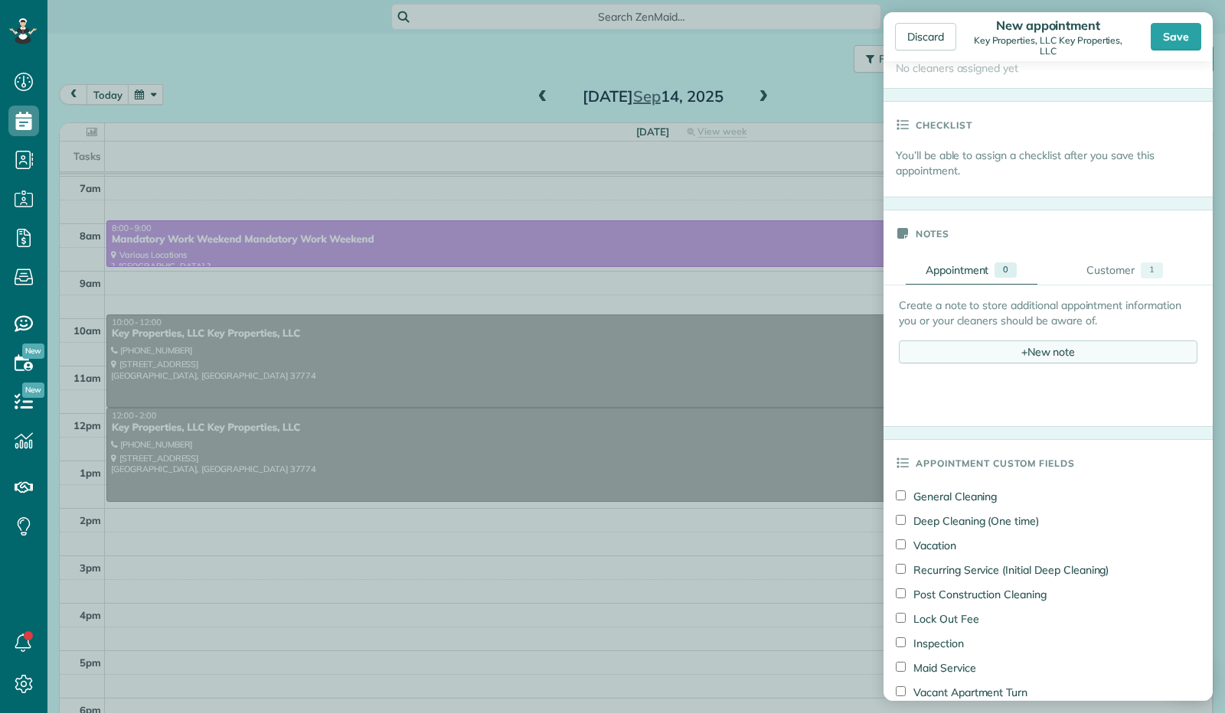
click at [1008, 343] on div "+ New note" at bounding box center [1048, 352] width 299 height 23
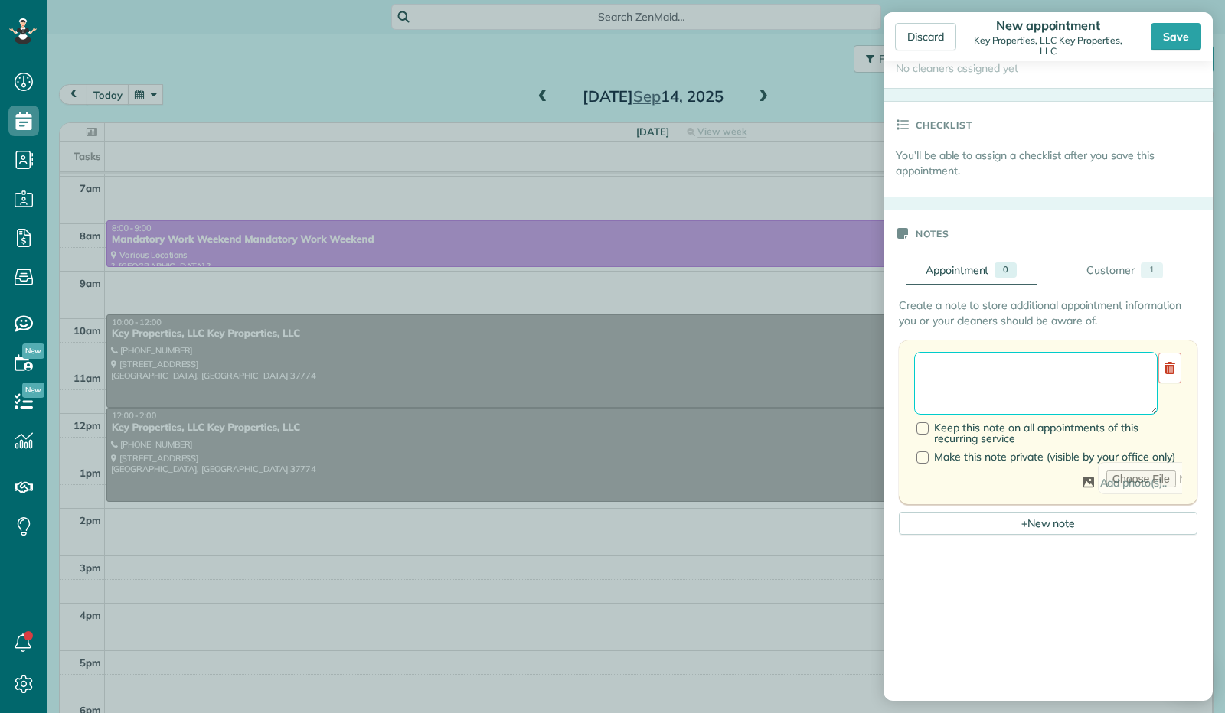
click at [989, 369] on textarea at bounding box center [1035, 383] width 243 height 63
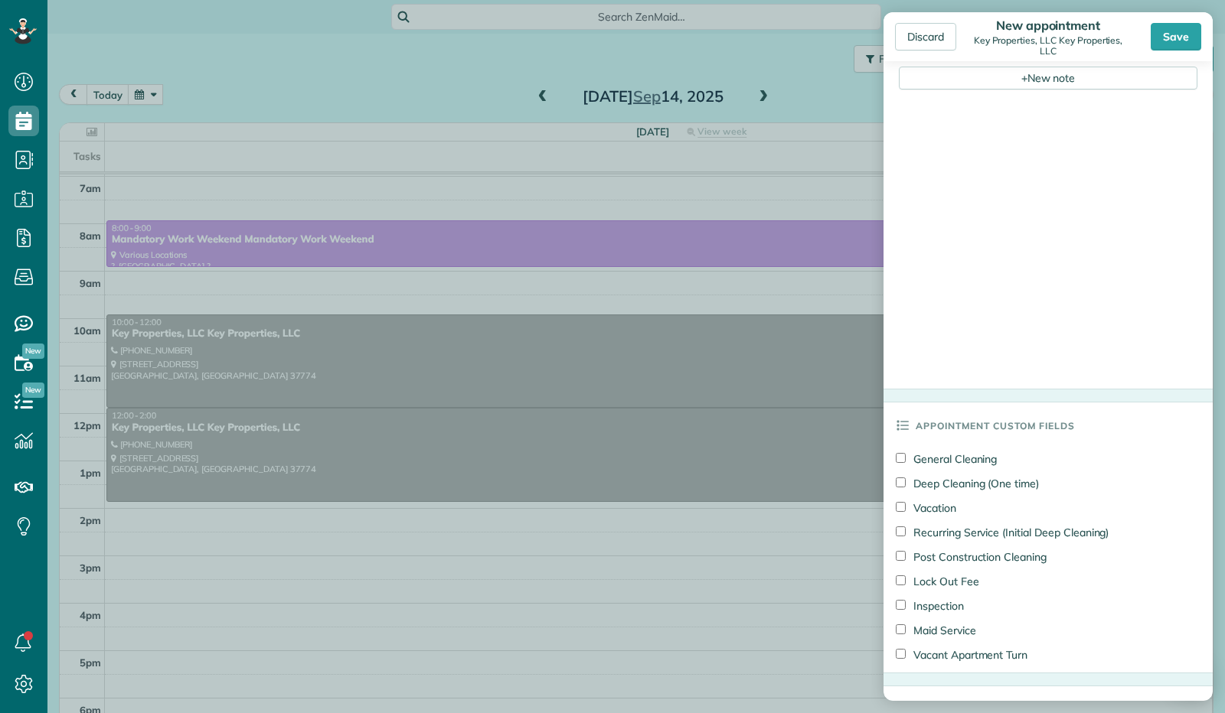
scroll to position [842, 0]
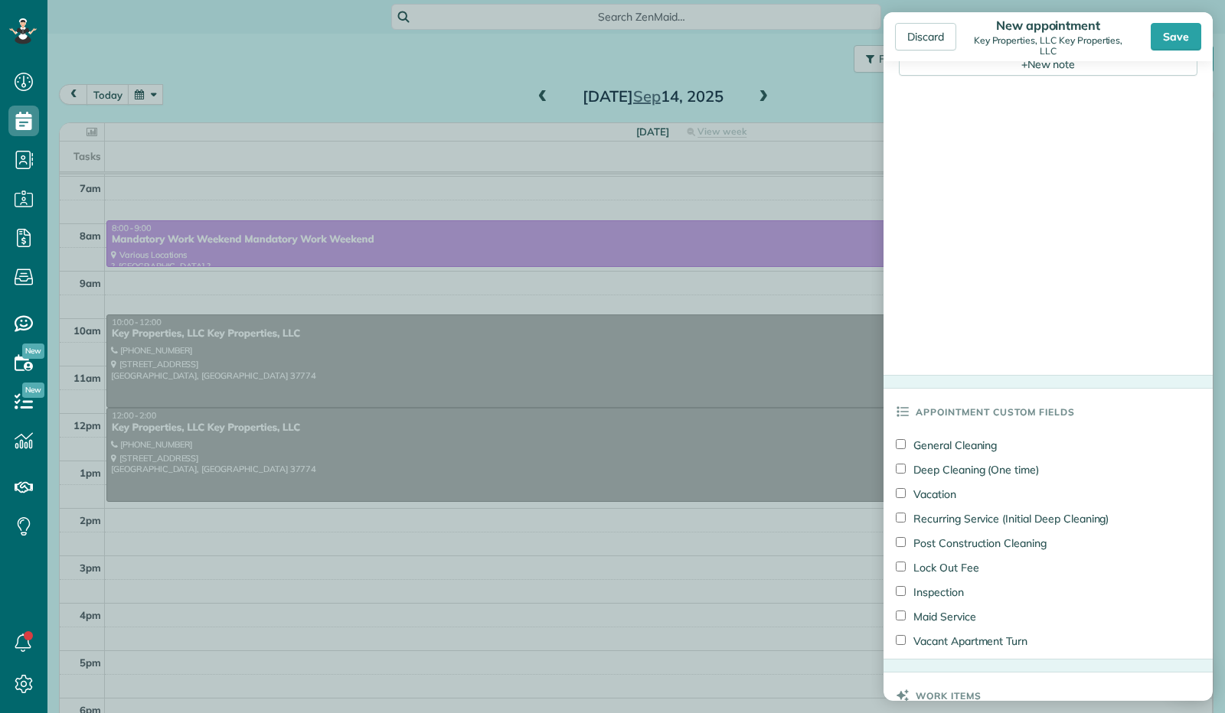
type textarea "**********"
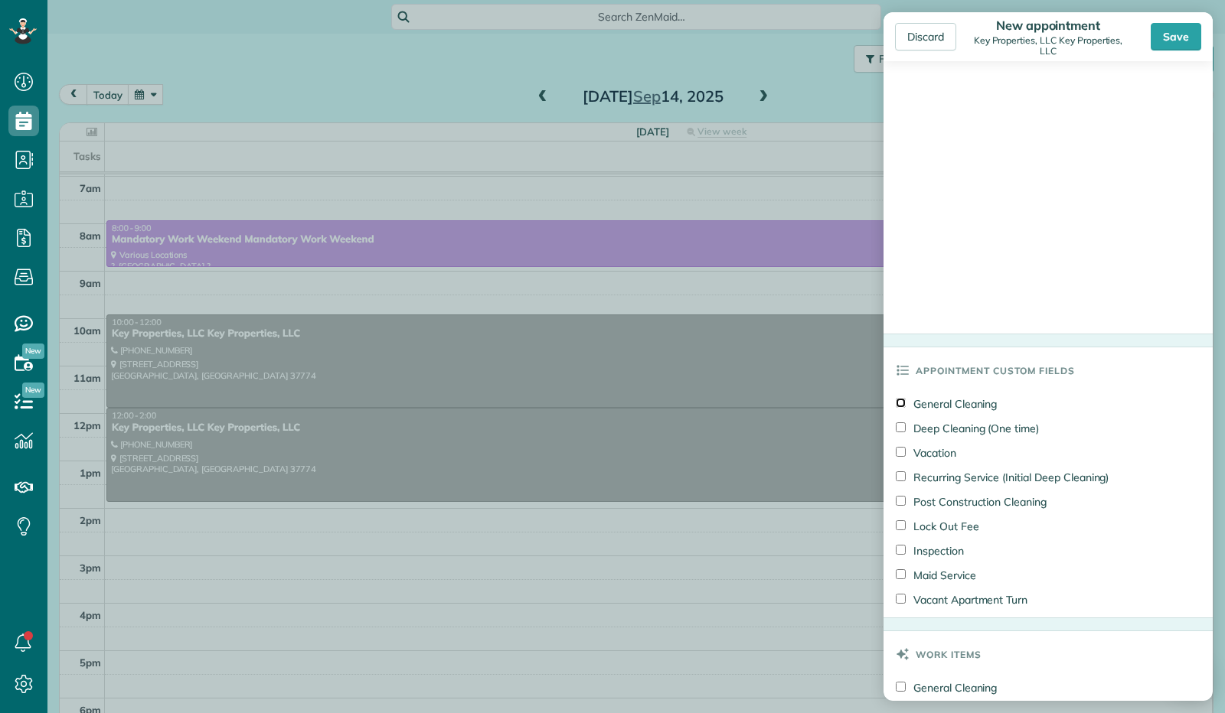
scroll to position [995, 0]
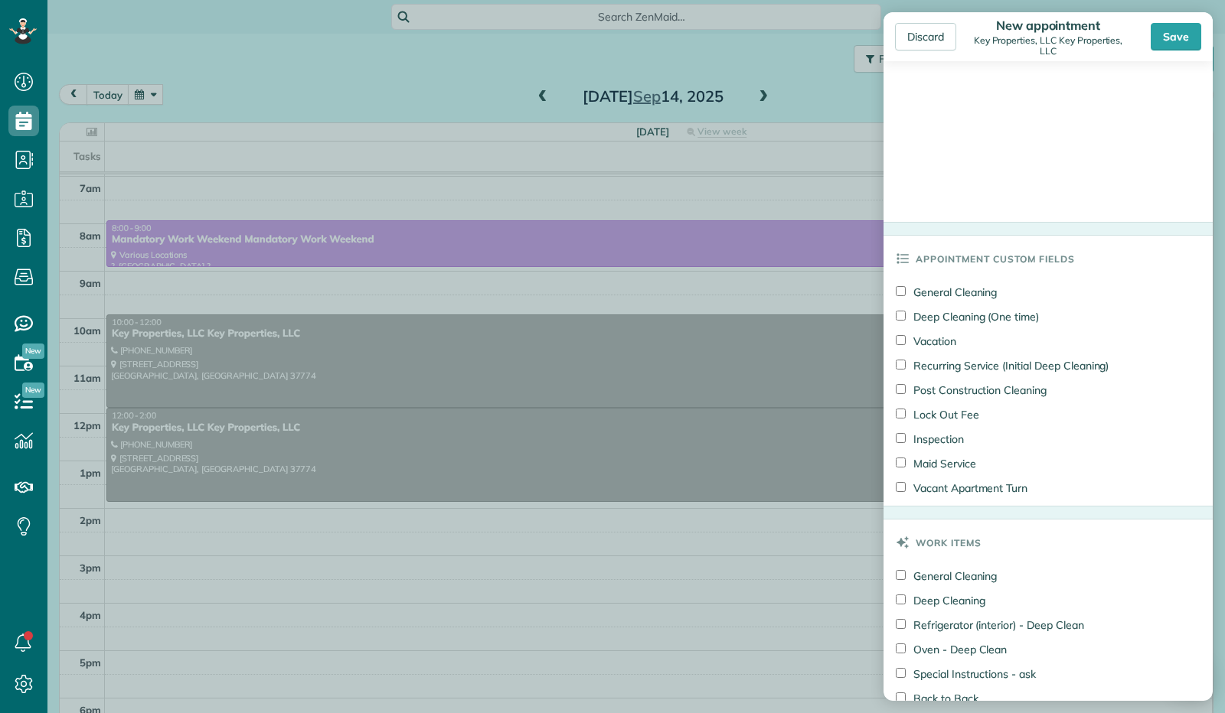
click at [1180, 44] on div "Save" at bounding box center [1176, 37] width 51 height 28
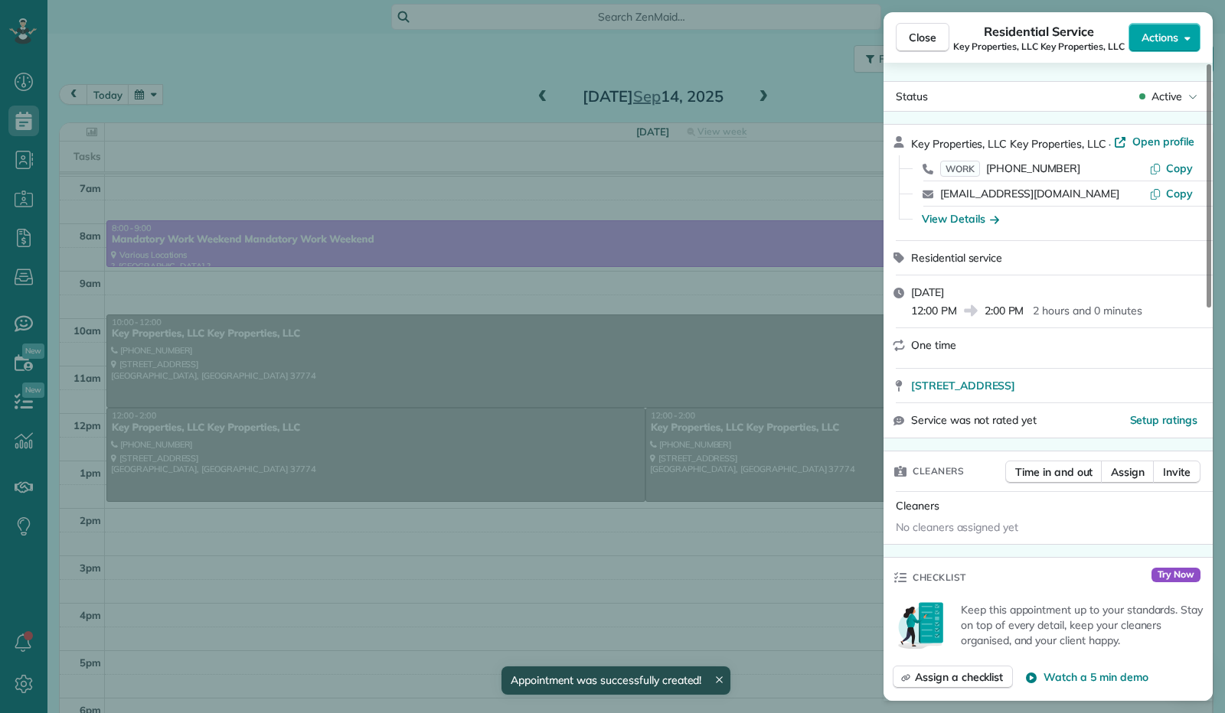
click at [1187, 44] on button "Actions" at bounding box center [1164, 37] width 72 height 29
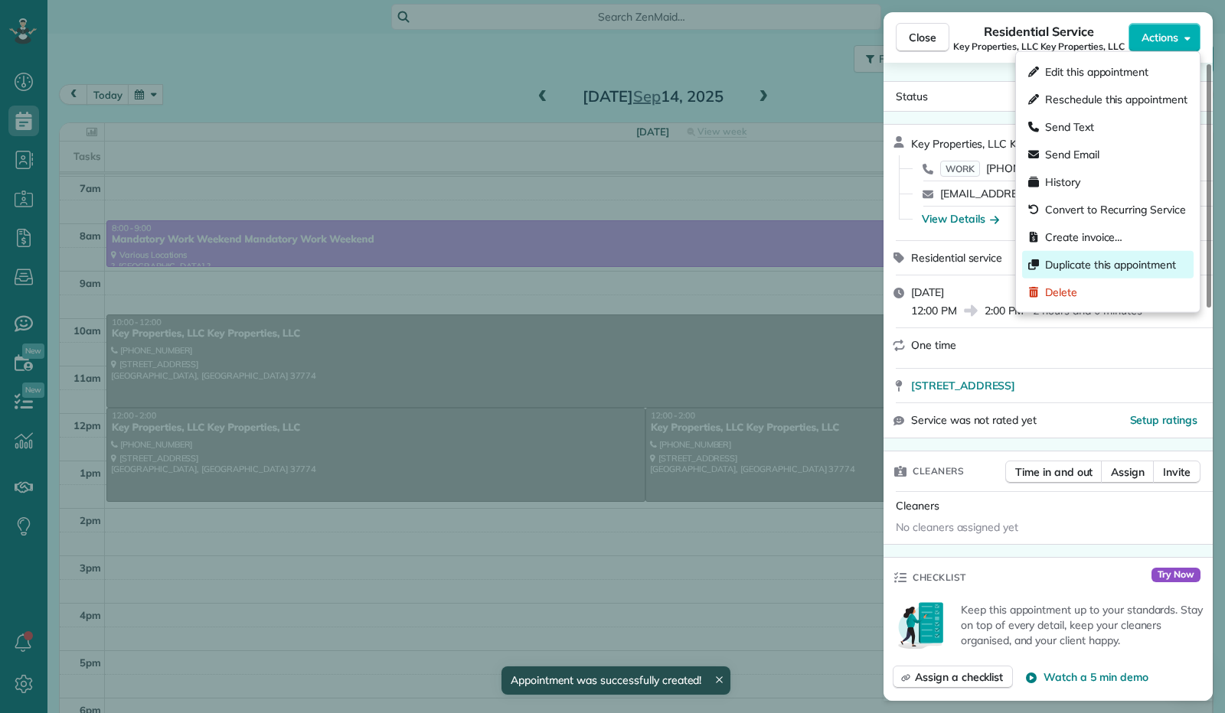
click at [1114, 256] on div "Duplicate this appointment" at bounding box center [1107, 265] width 171 height 28
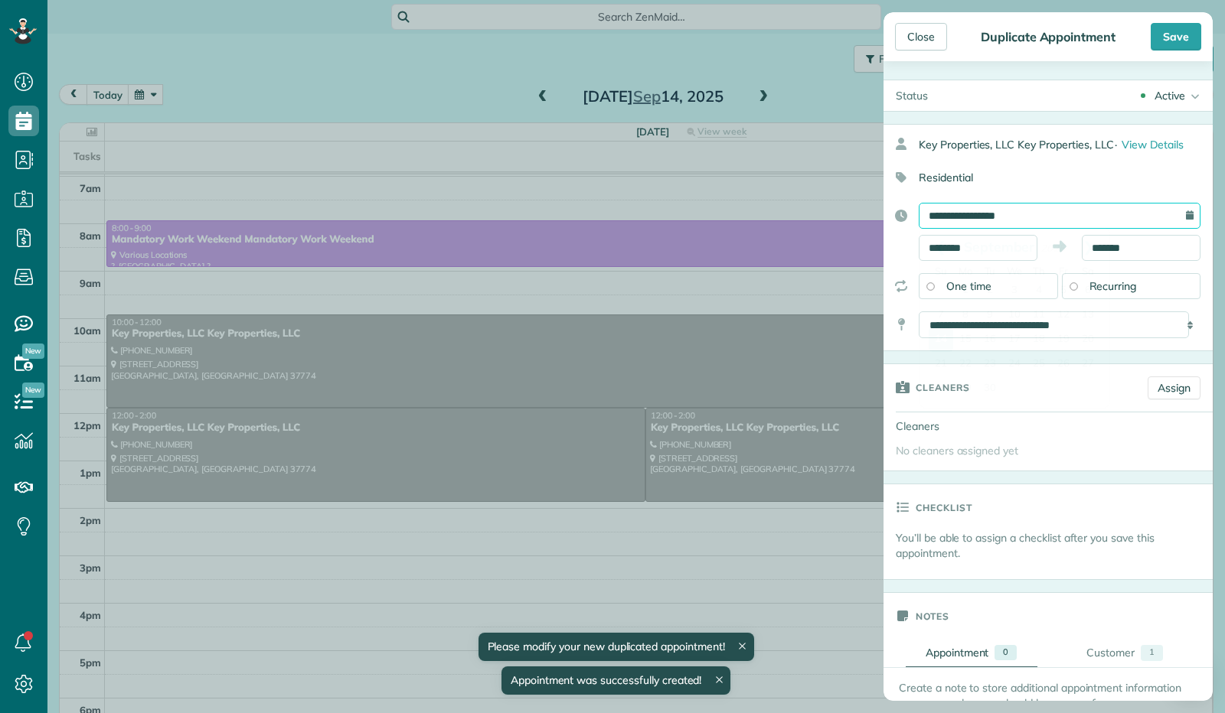
click at [1000, 220] on input "**********" at bounding box center [1060, 216] width 282 height 26
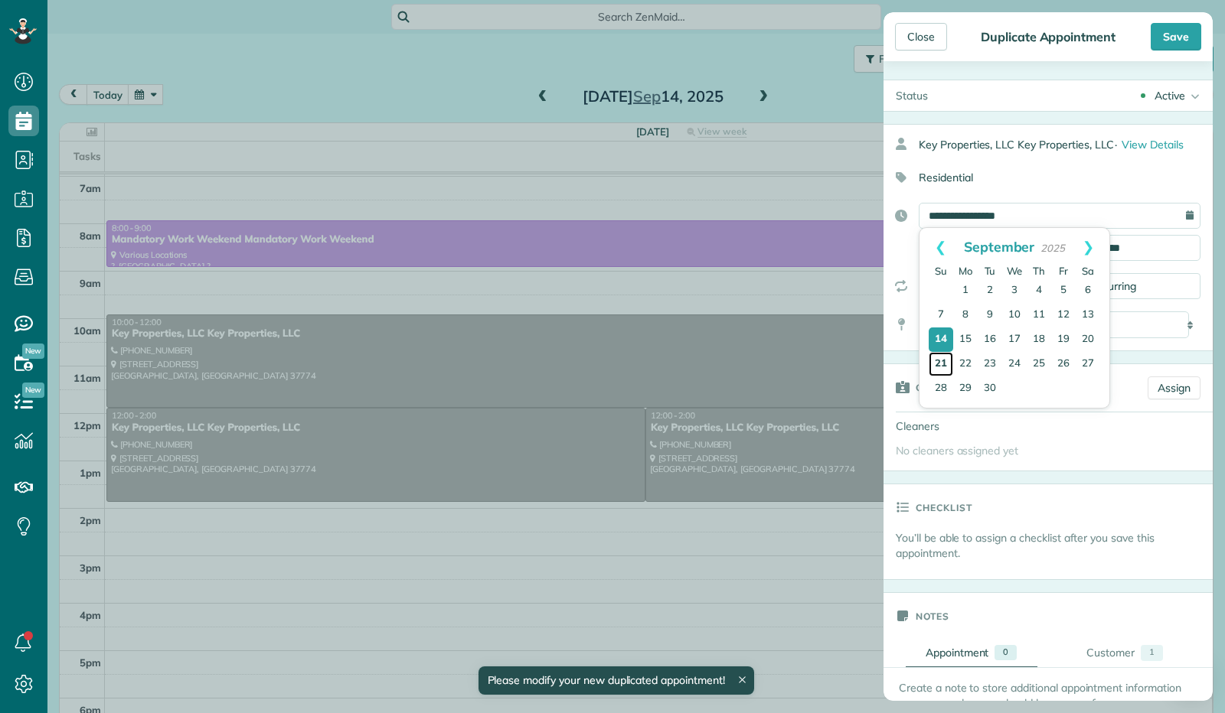
click at [944, 364] on link "21" at bounding box center [941, 364] width 24 height 24
type input "**********"
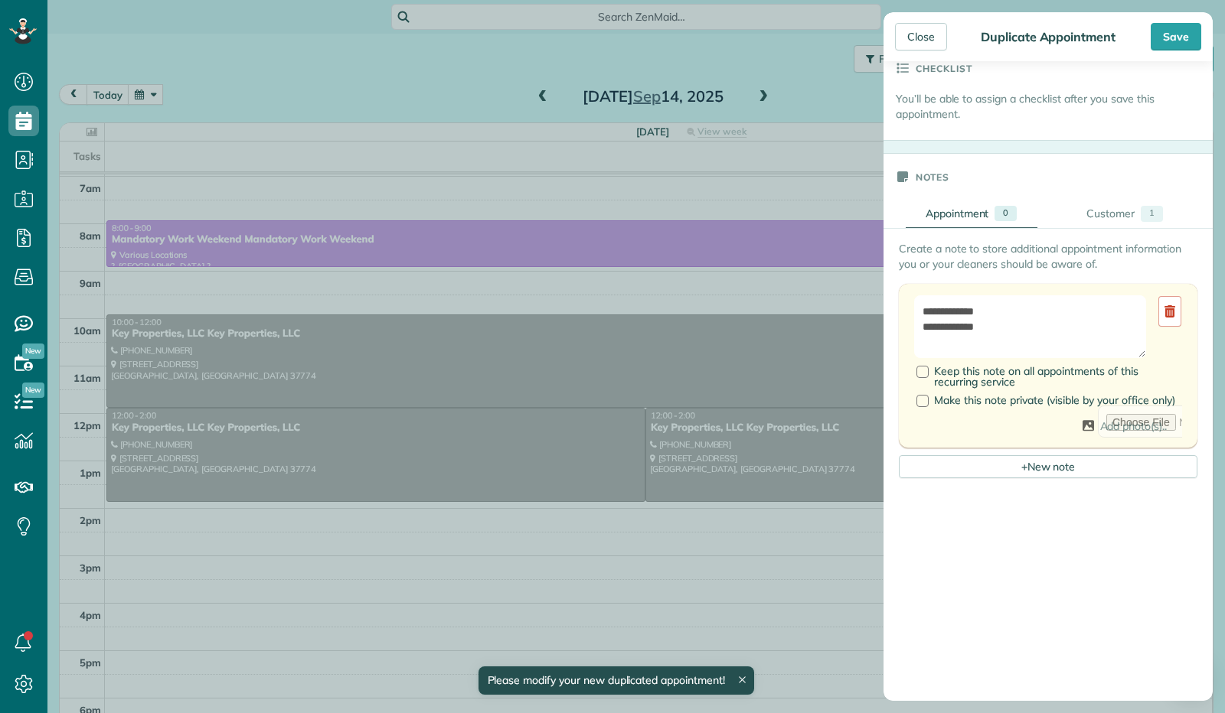
scroll to position [459, 0]
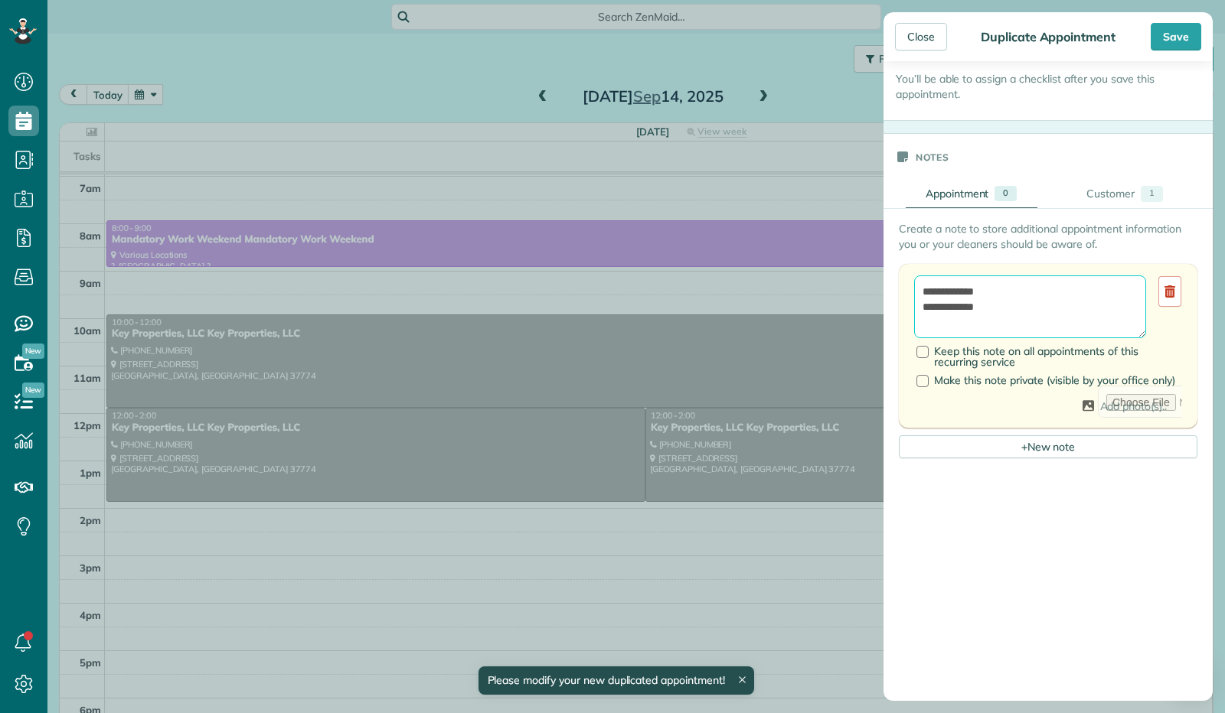
click at [1003, 292] on textarea "**********" at bounding box center [1030, 307] width 232 height 62
click at [997, 307] on textarea "**********" at bounding box center [1030, 307] width 232 height 62
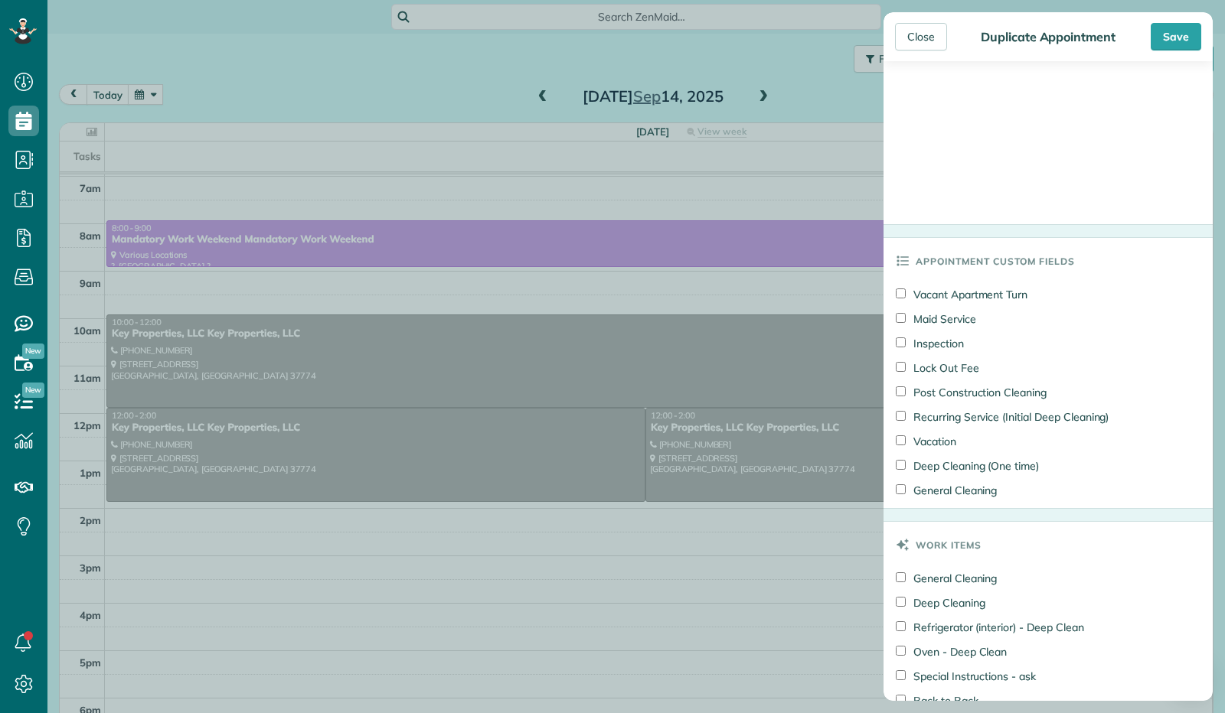
scroll to position [995, 0]
type textarea "**********"
click at [1184, 41] on div "Save" at bounding box center [1176, 37] width 51 height 28
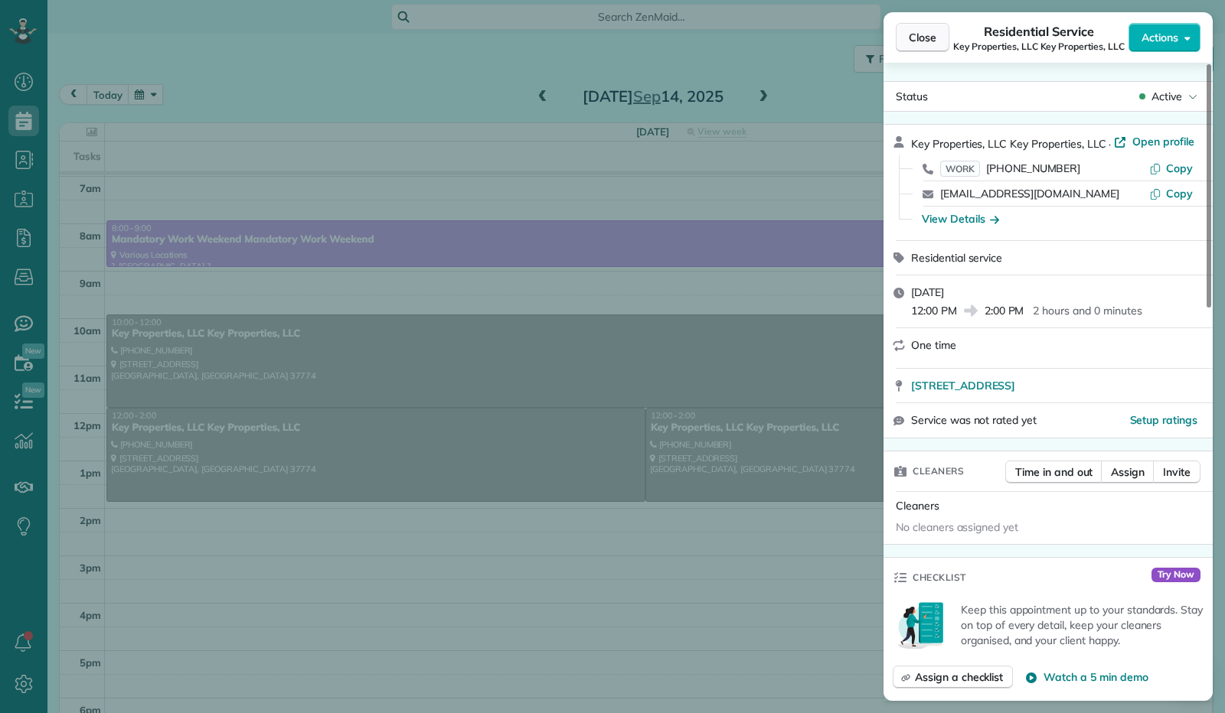
click at [920, 38] on span "Close" at bounding box center [923, 37] width 28 height 15
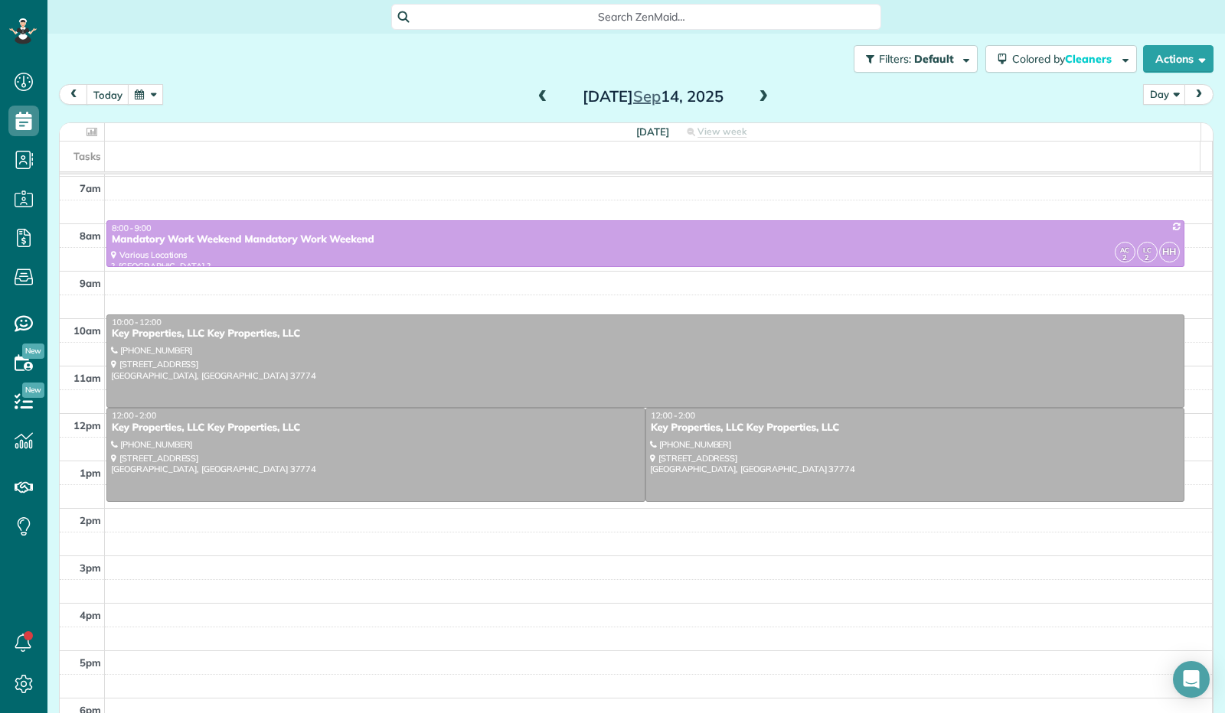
click at [145, 94] on button "button" at bounding box center [145, 94] width 35 height 21
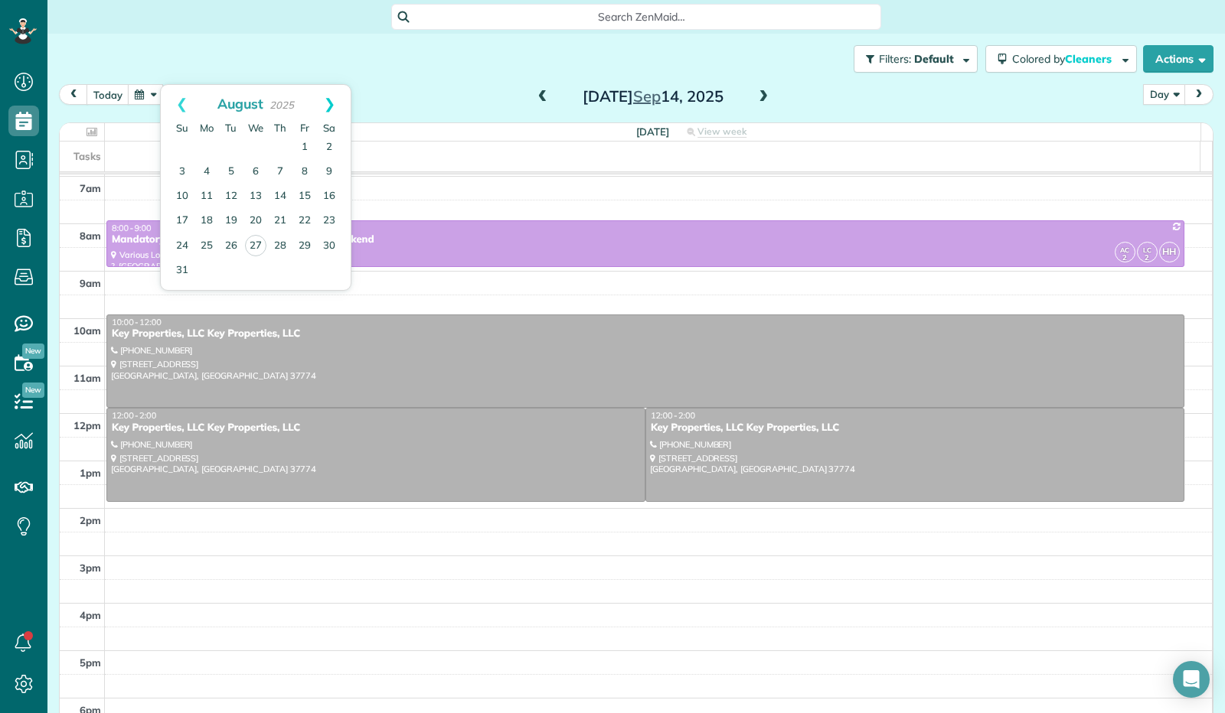
click at [325, 105] on link "Next" at bounding box center [330, 104] width 42 height 38
click at [189, 223] on link "21" at bounding box center [182, 221] width 24 height 24
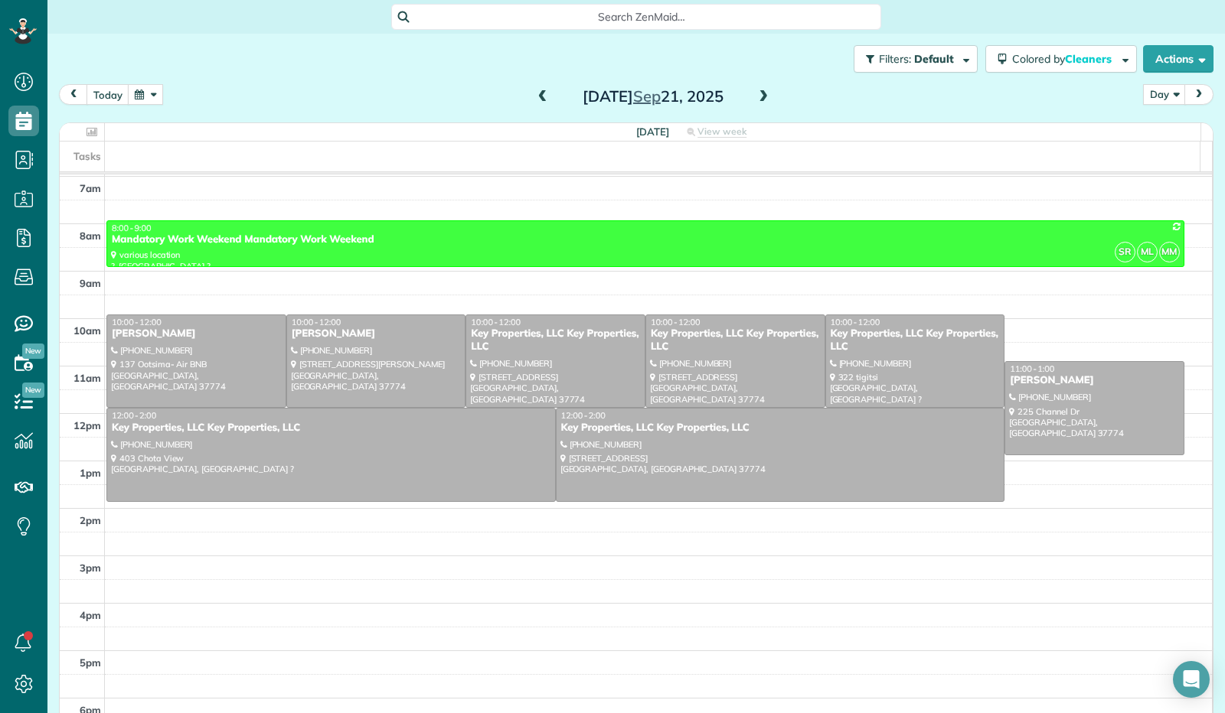
click at [137, 87] on button "button" at bounding box center [145, 94] width 35 height 21
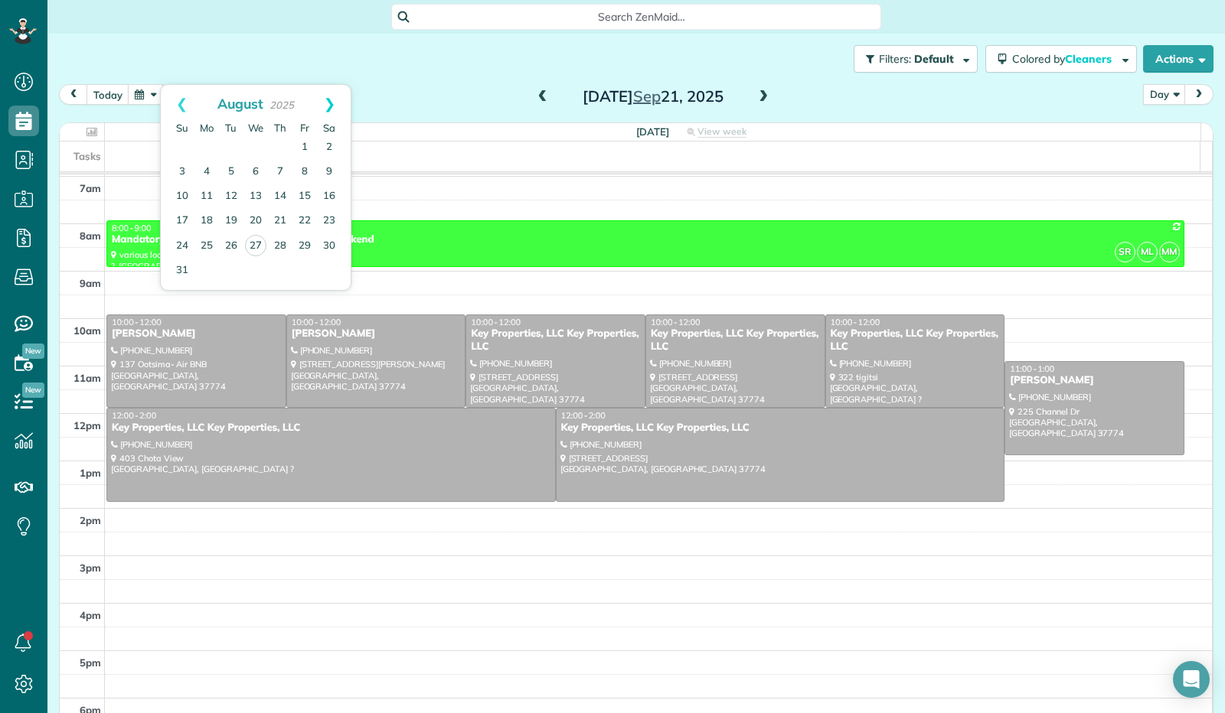
click at [327, 95] on link "Next" at bounding box center [330, 104] width 42 height 38
click at [207, 145] on link "1" at bounding box center [206, 147] width 24 height 24
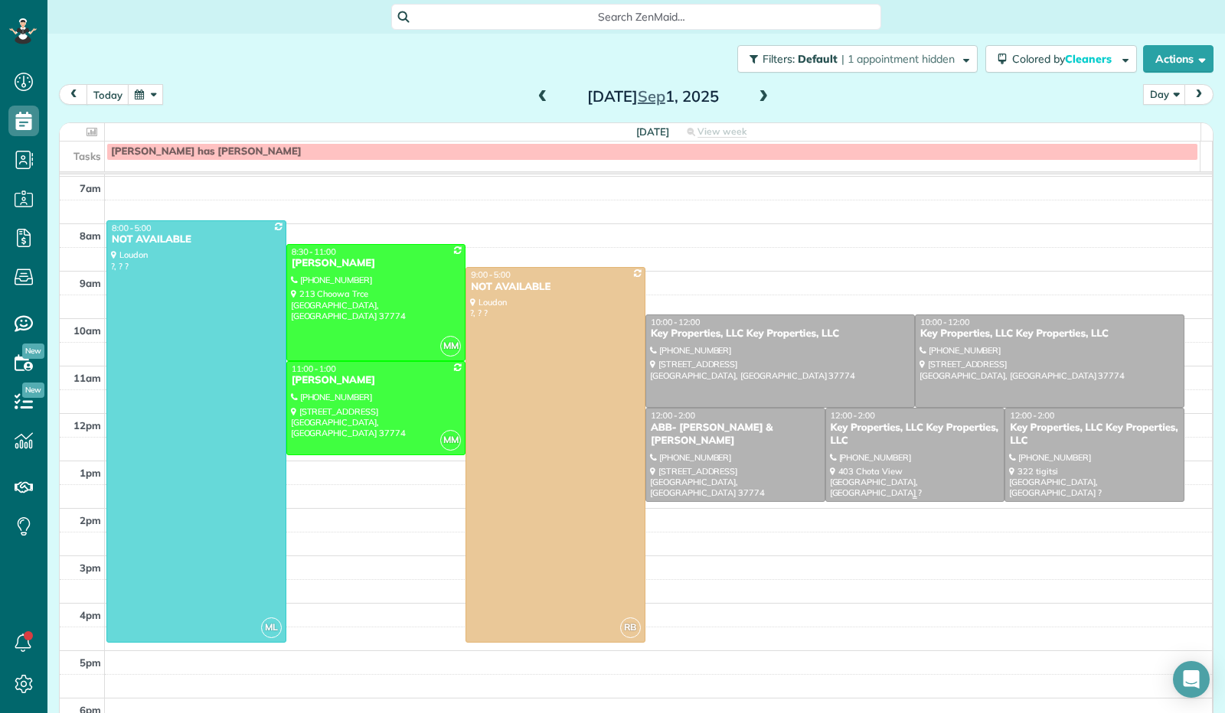
click at [870, 471] on div at bounding box center [915, 455] width 178 height 93
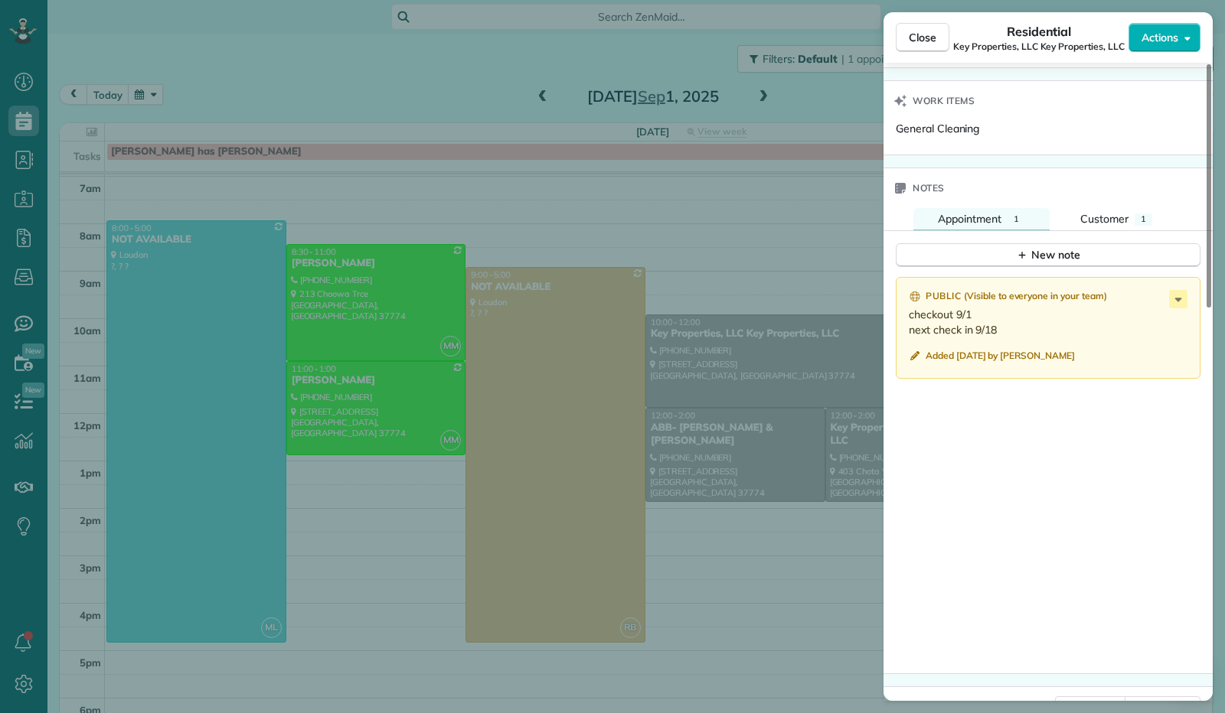
scroll to position [997, 0]
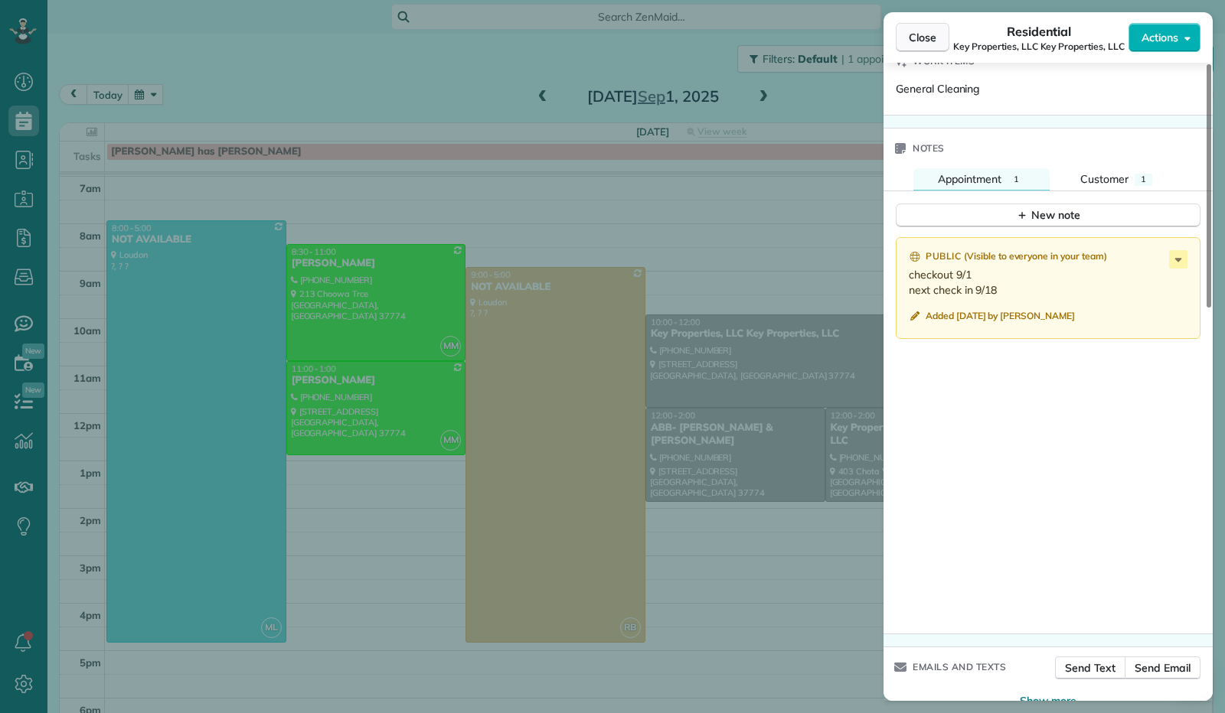
click at [920, 45] on button "Close" at bounding box center [923, 37] width 54 height 29
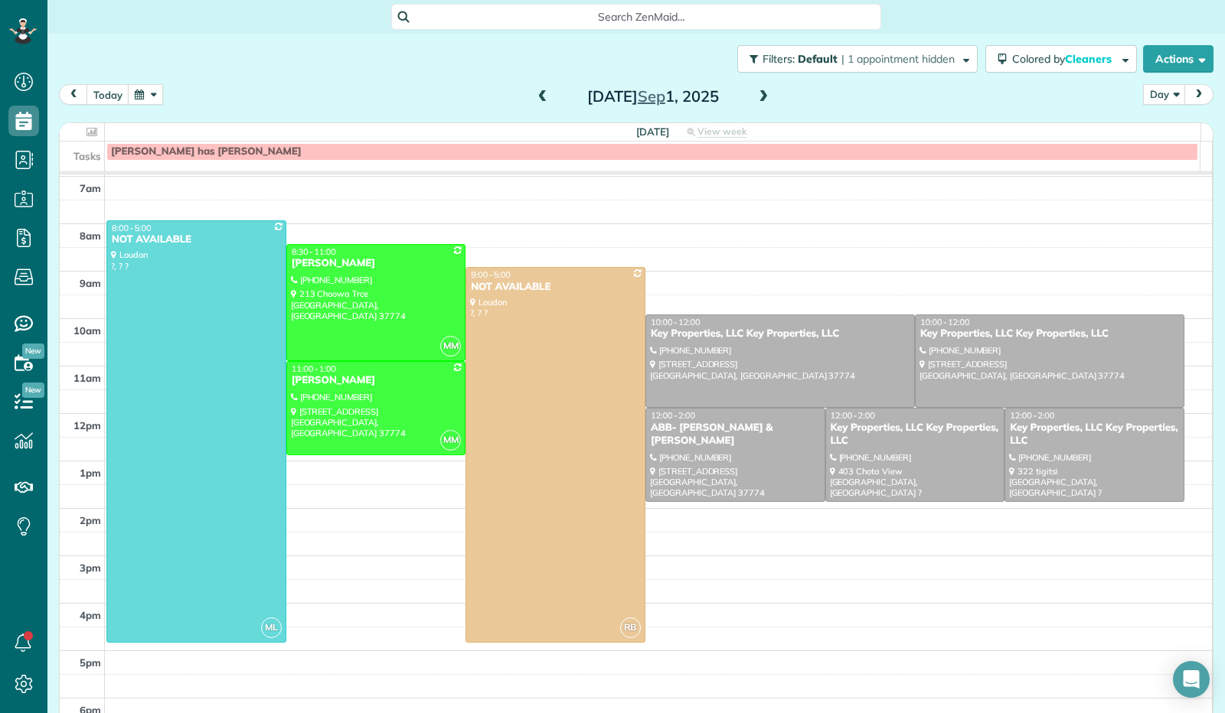
click at [150, 93] on button "button" at bounding box center [145, 94] width 35 height 21
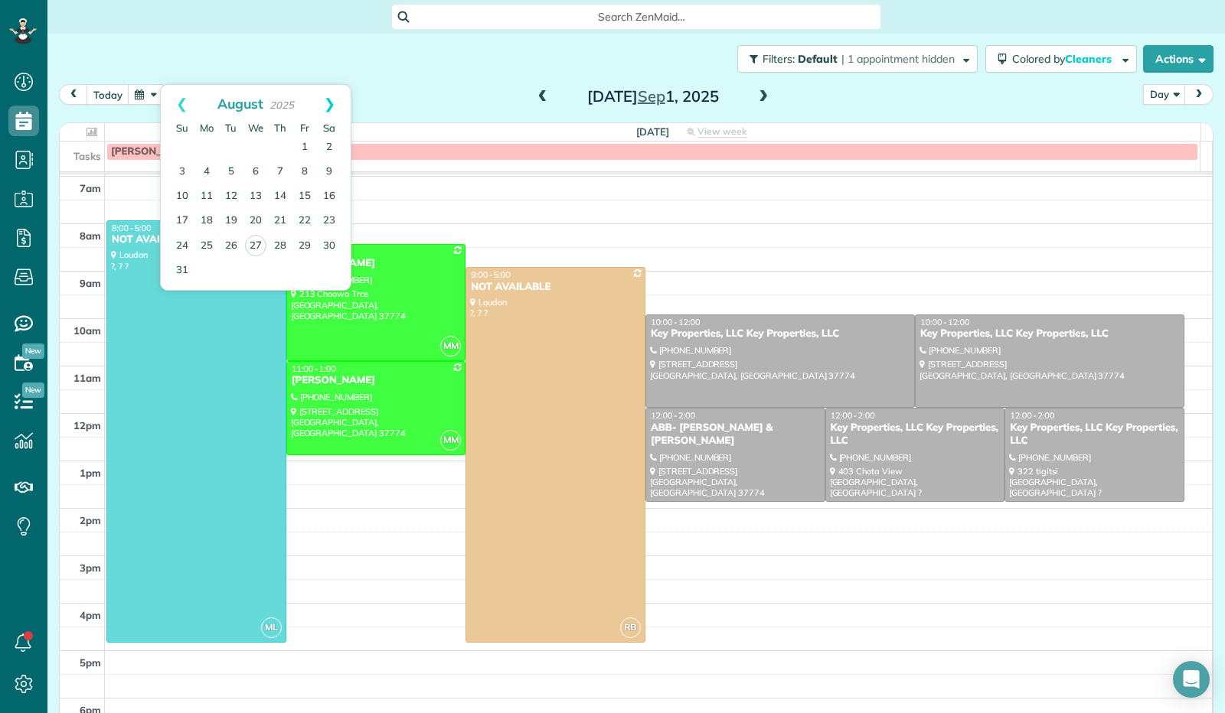
click at [326, 102] on link "Next" at bounding box center [330, 104] width 42 height 38
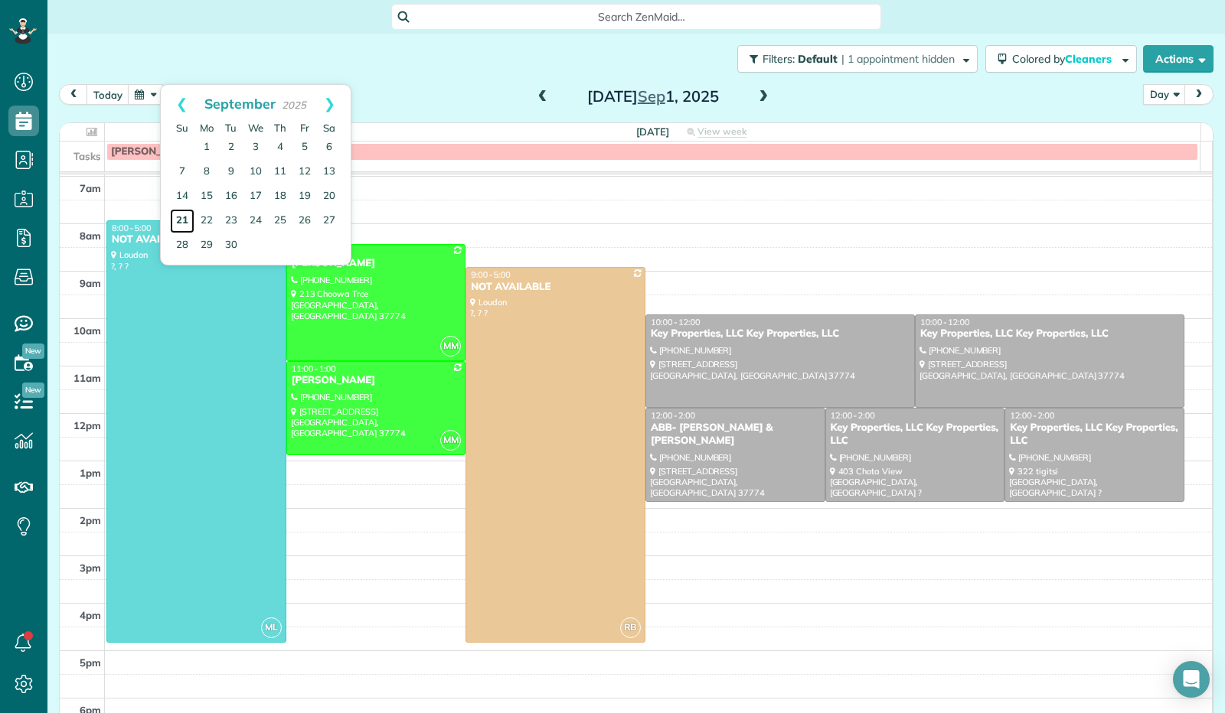
click at [181, 224] on link "21" at bounding box center [182, 221] width 24 height 24
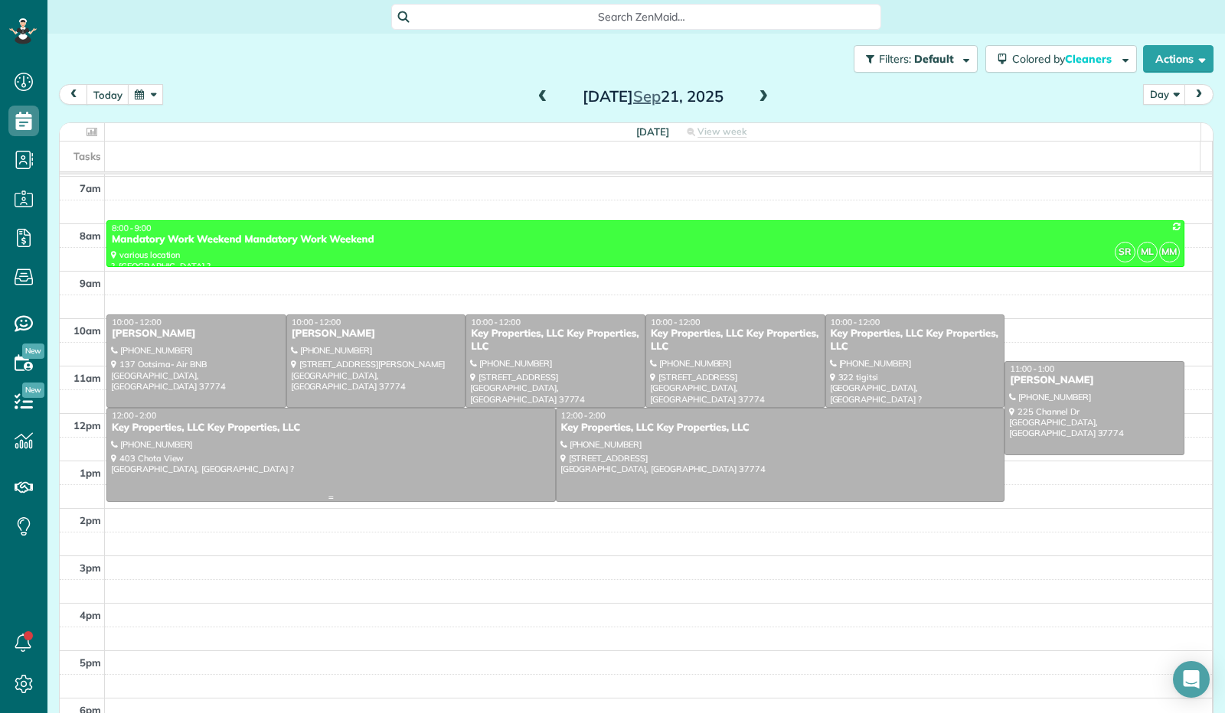
click at [190, 466] on div at bounding box center [331, 455] width 448 height 93
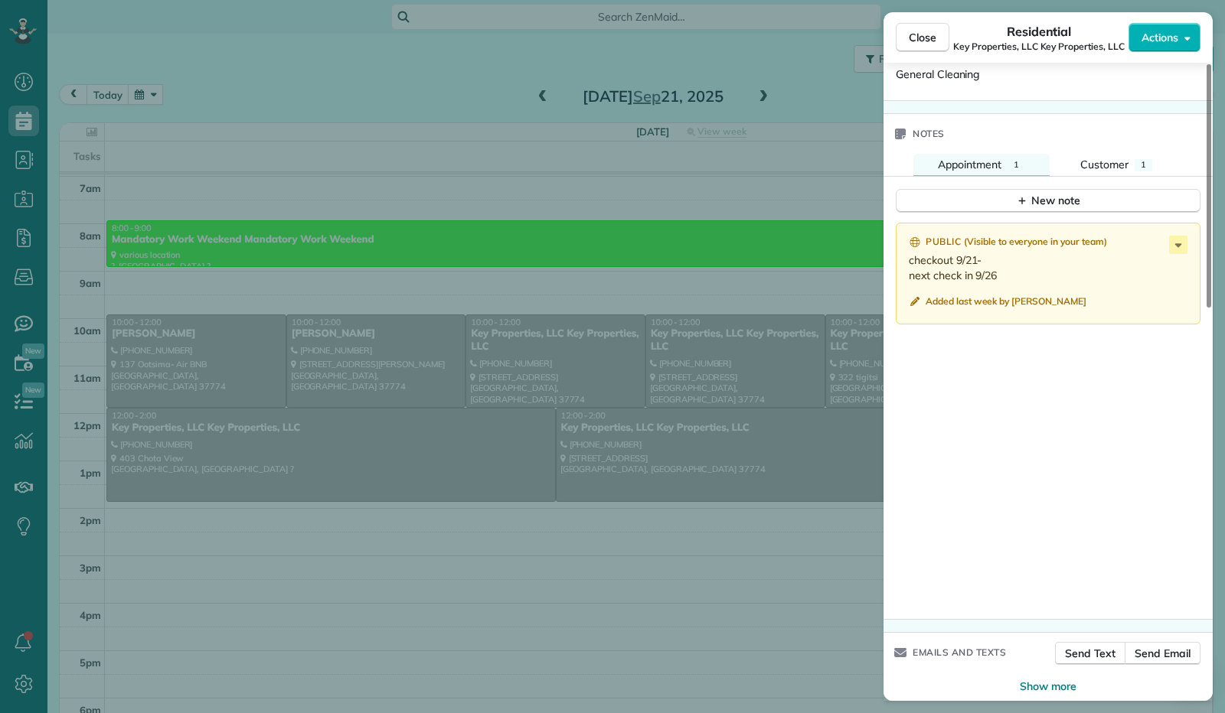
scroll to position [1027, 0]
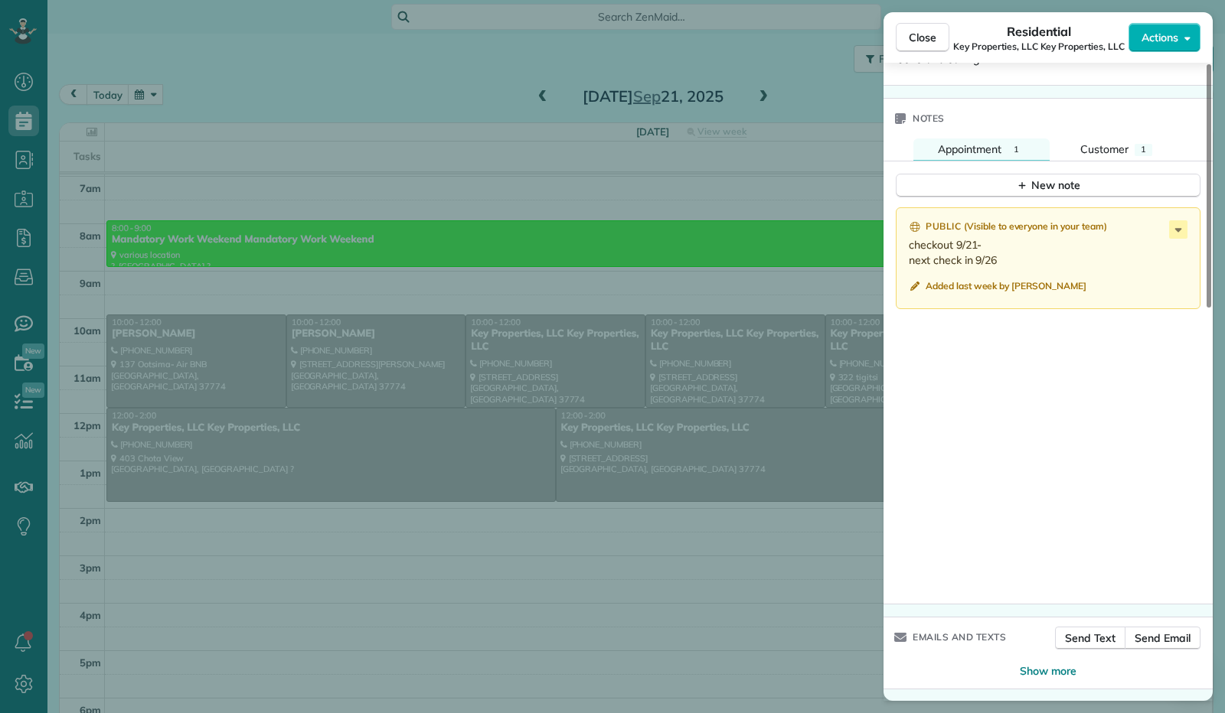
drag, startPoint x: 937, startPoint y: 50, endPoint x: 883, endPoint y: 103, distance: 75.8
click at [937, 48] on button "Close" at bounding box center [923, 37] width 54 height 29
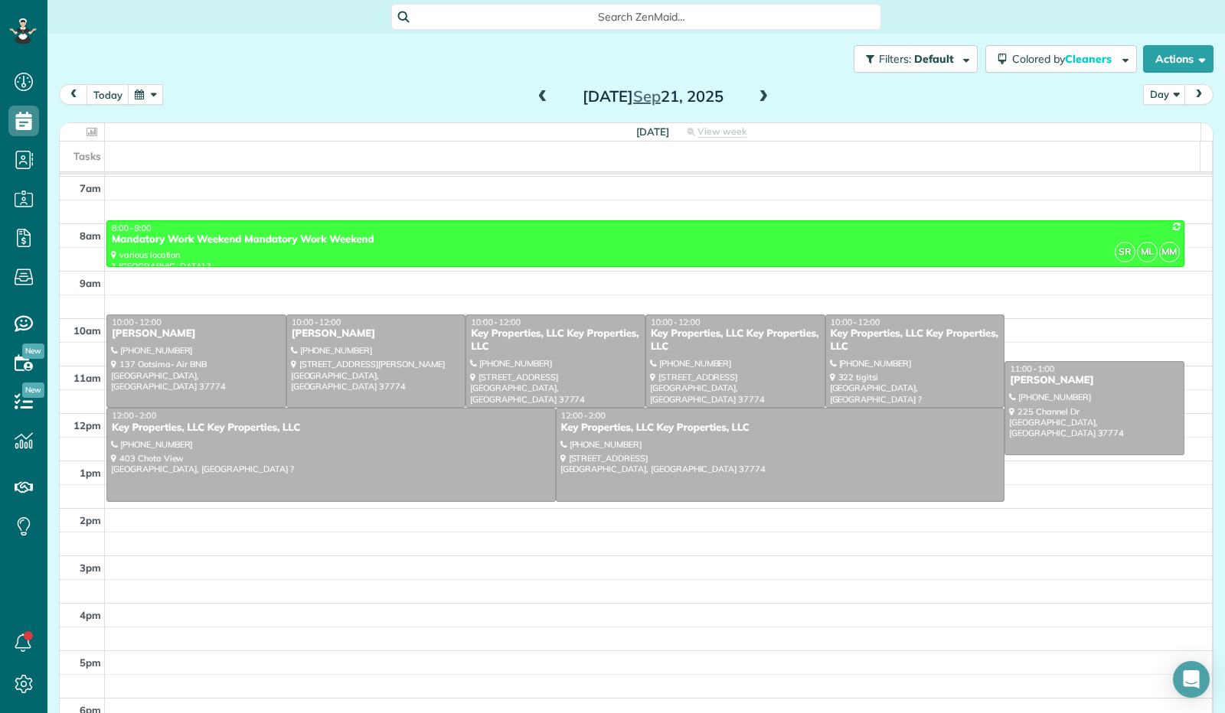
click at [158, 92] on button "button" at bounding box center [145, 94] width 35 height 21
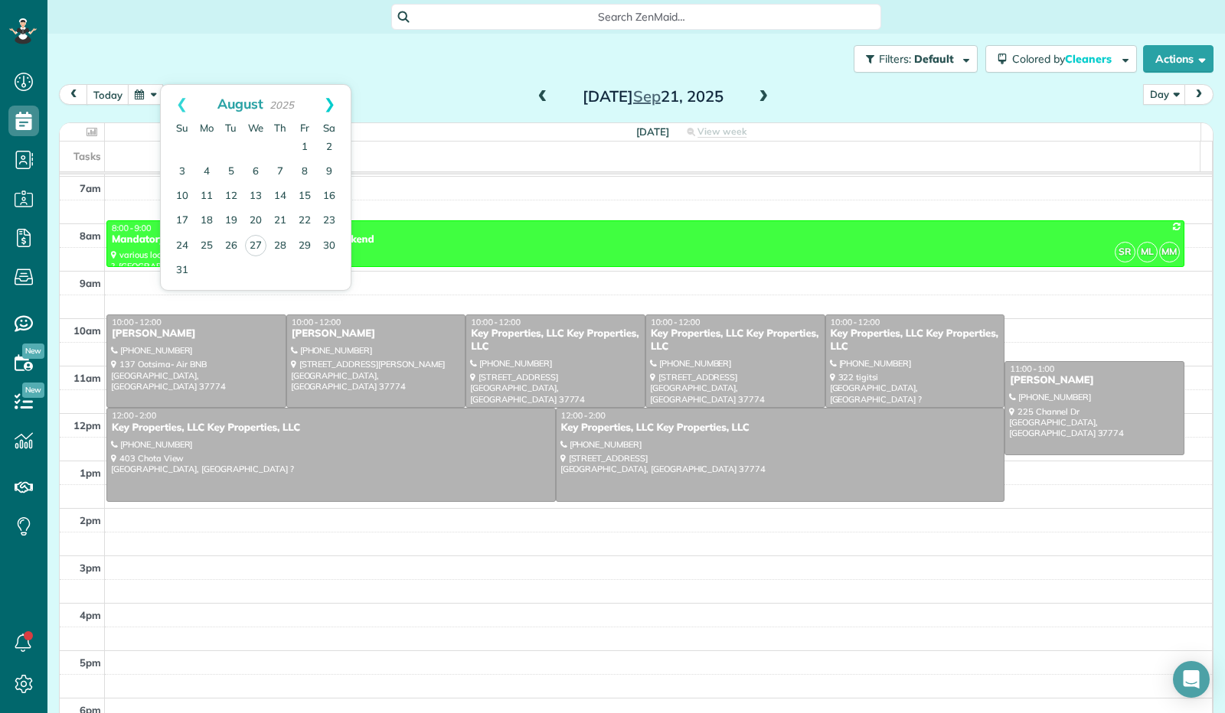
click at [329, 102] on link "Next" at bounding box center [330, 104] width 42 height 38
click at [185, 238] on link "28" at bounding box center [182, 245] width 24 height 24
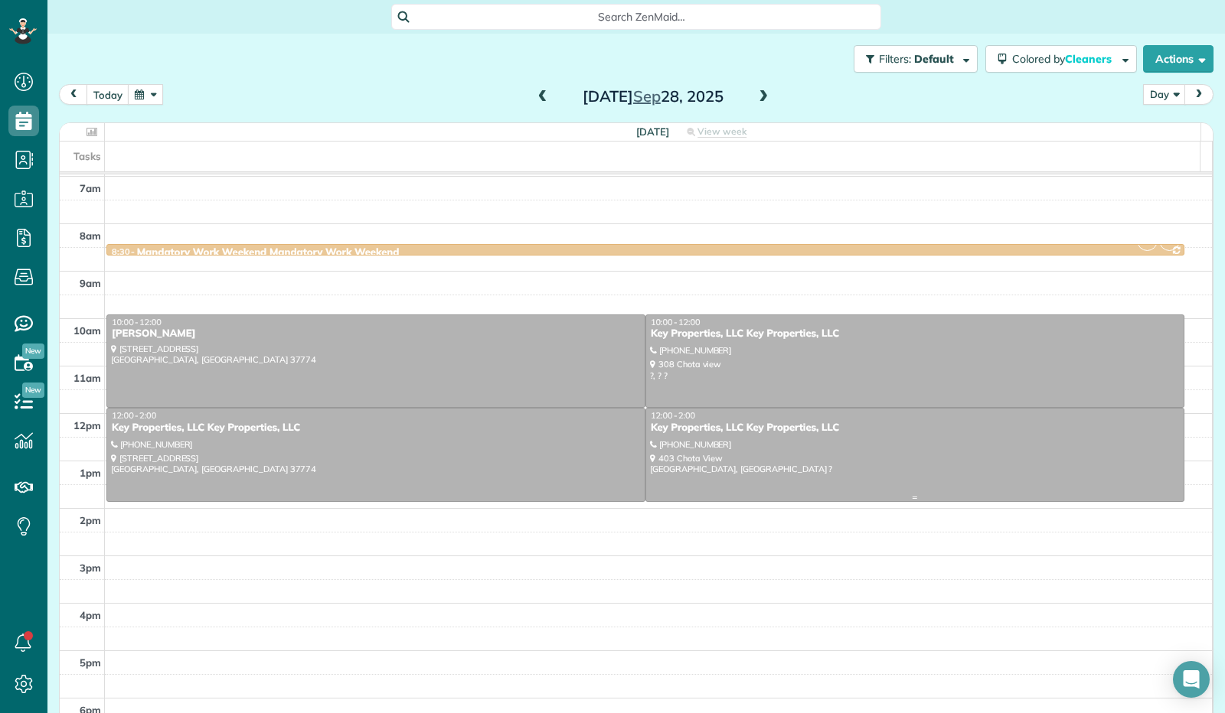
click at [837, 463] on div at bounding box center [914, 455] width 537 height 93
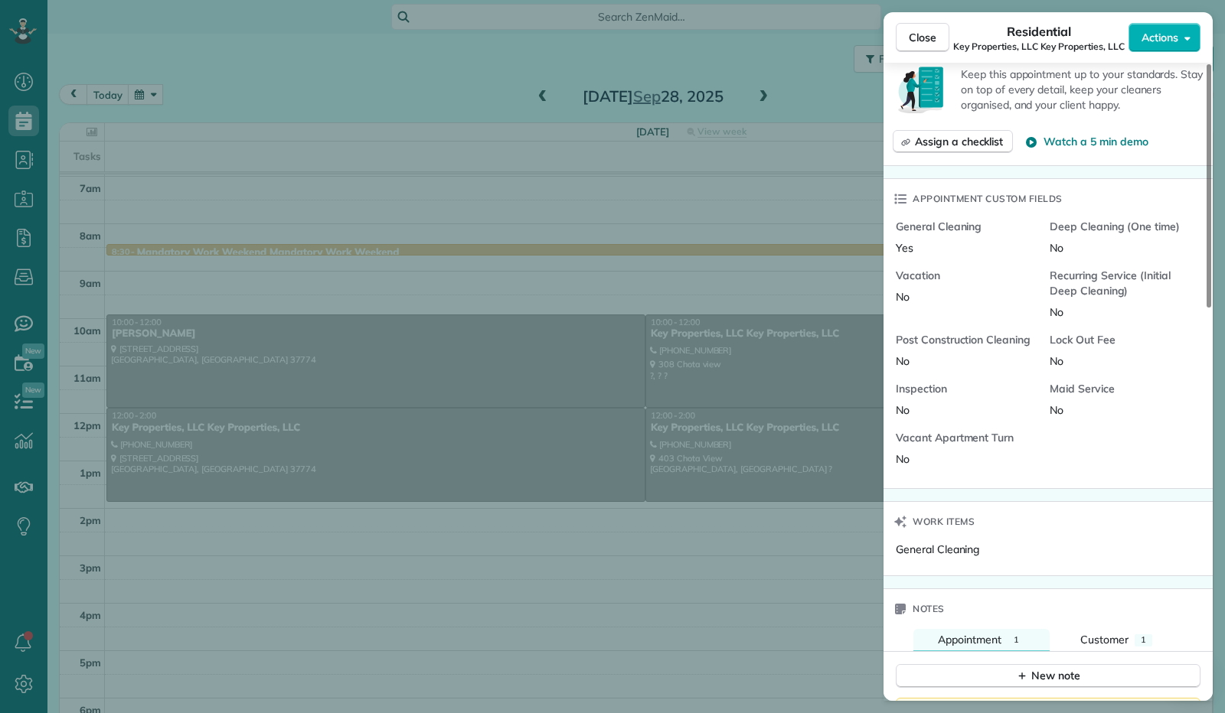
scroll to position [996, 0]
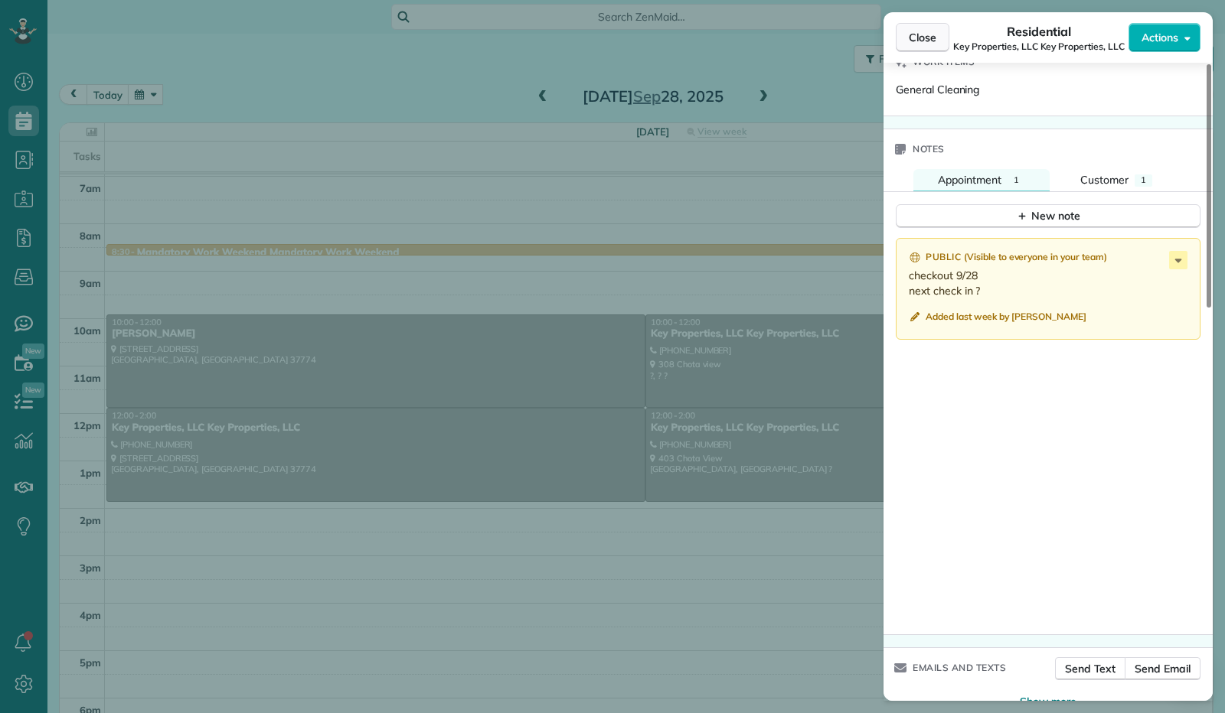
click at [917, 44] on span "Close" at bounding box center [923, 37] width 28 height 15
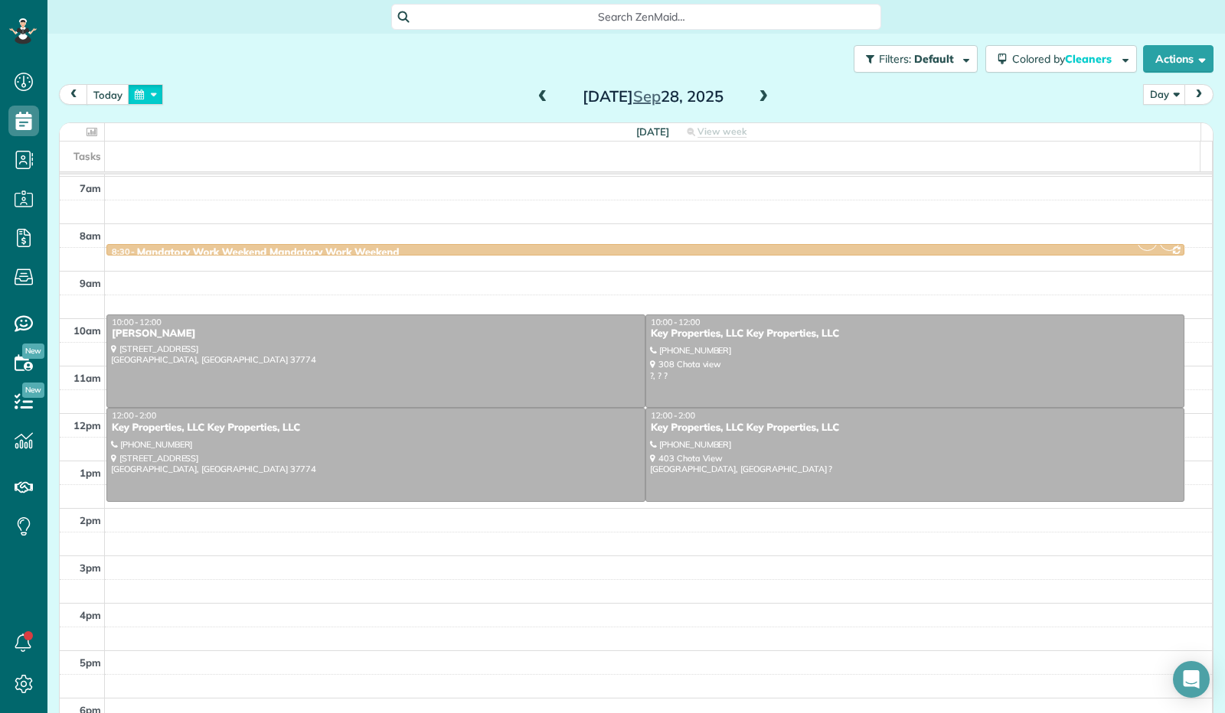
click at [147, 94] on button "button" at bounding box center [145, 94] width 35 height 21
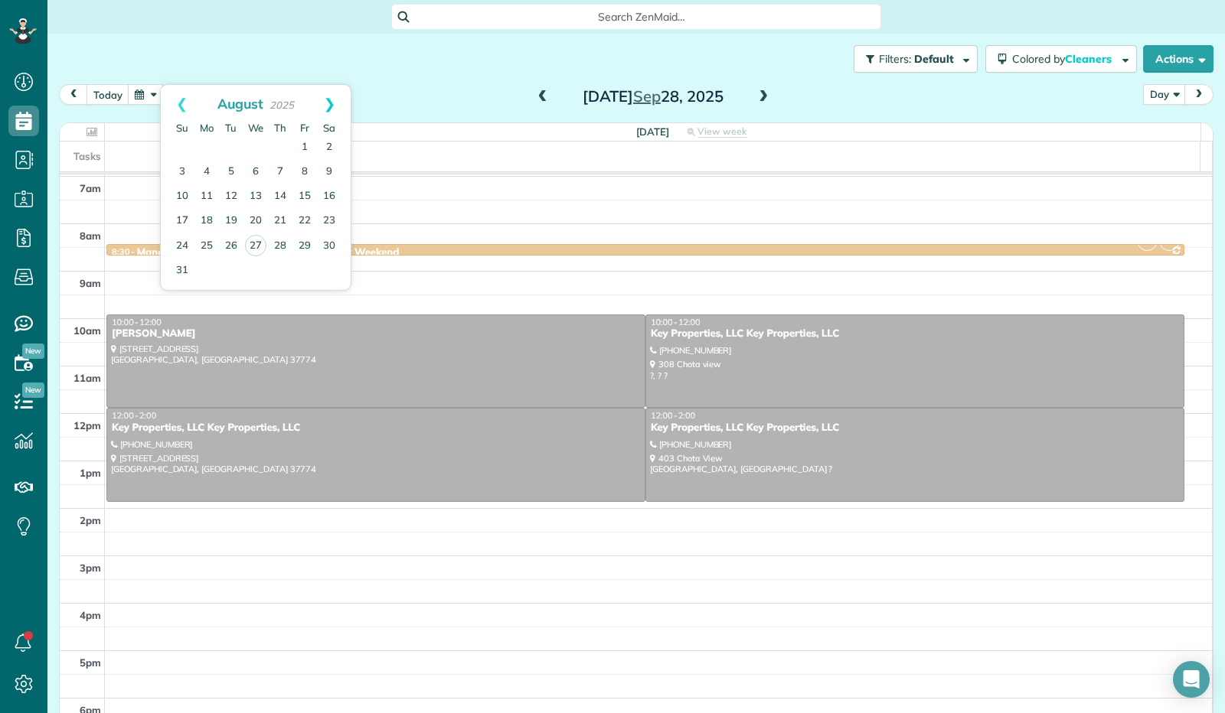
click at [328, 106] on link "Next" at bounding box center [330, 104] width 42 height 38
click at [184, 218] on link "21" at bounding box center [182, 221] width 24 height 24
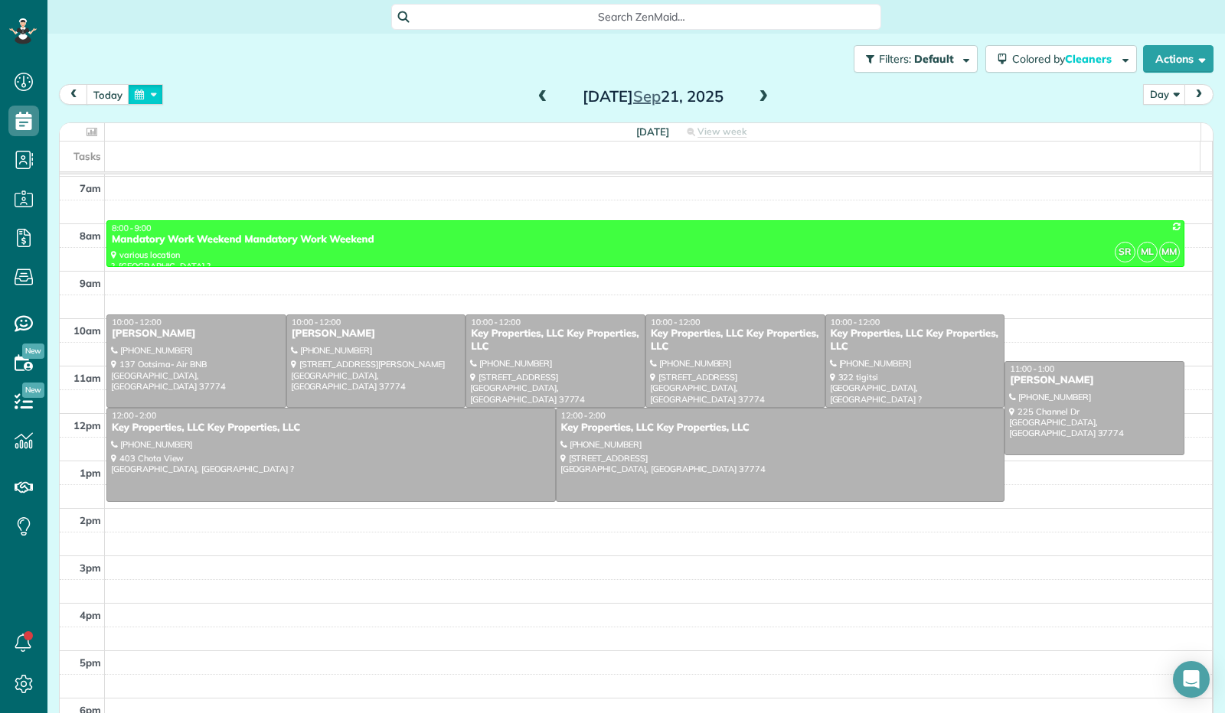
click at [142, 85] on button "button" at bounding box center [145, 94] width 35 height 21
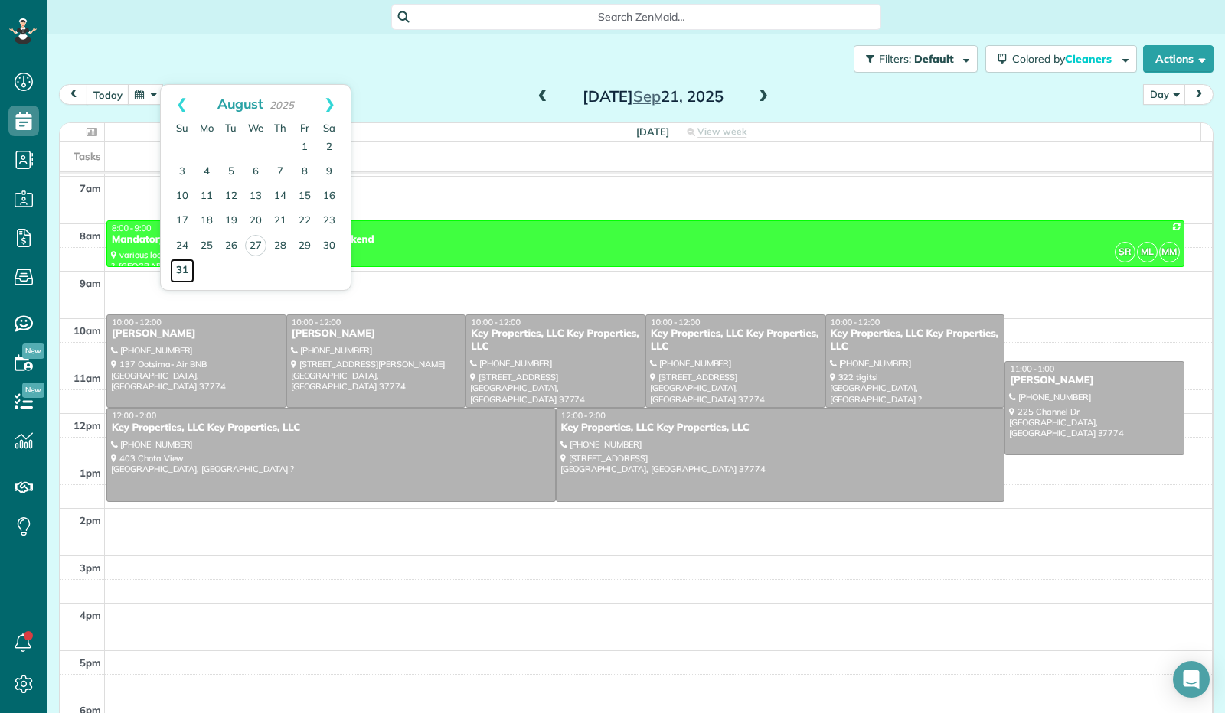
click at [184, 270] on link "31" at bounding box center [182, 271] width 24 height 24
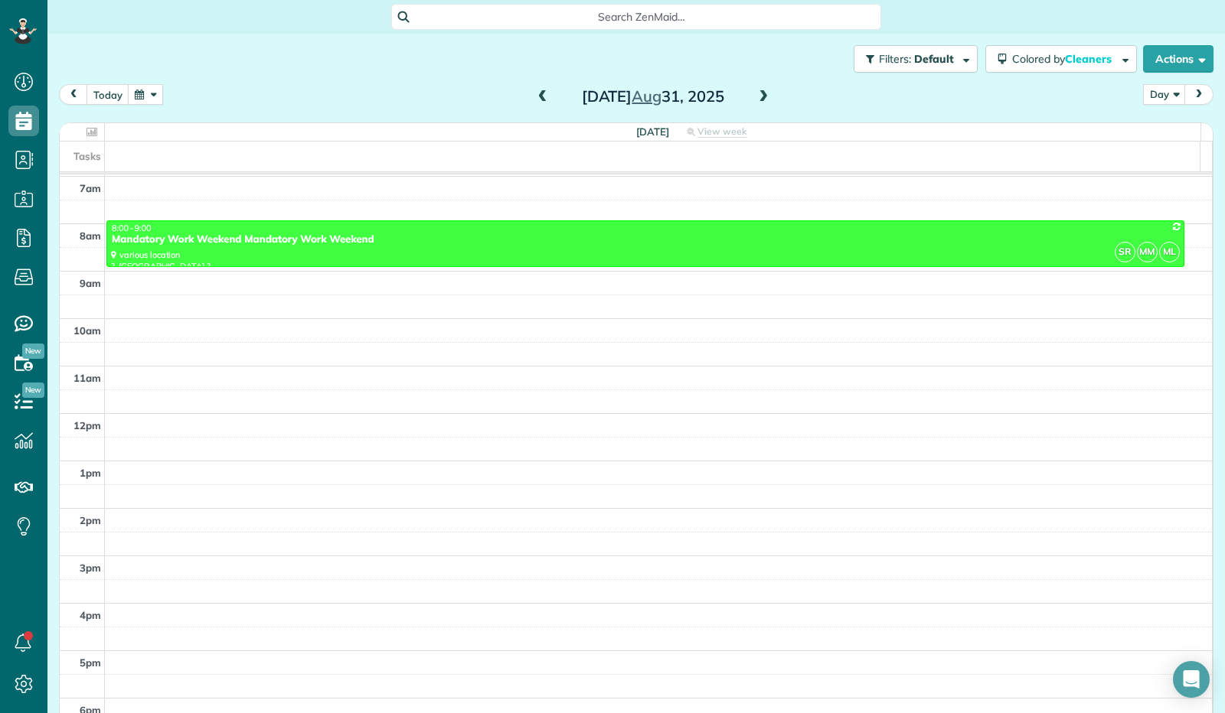
click at [154, 96] on button "button" at bounding box center [145, 94] width 35 height 21
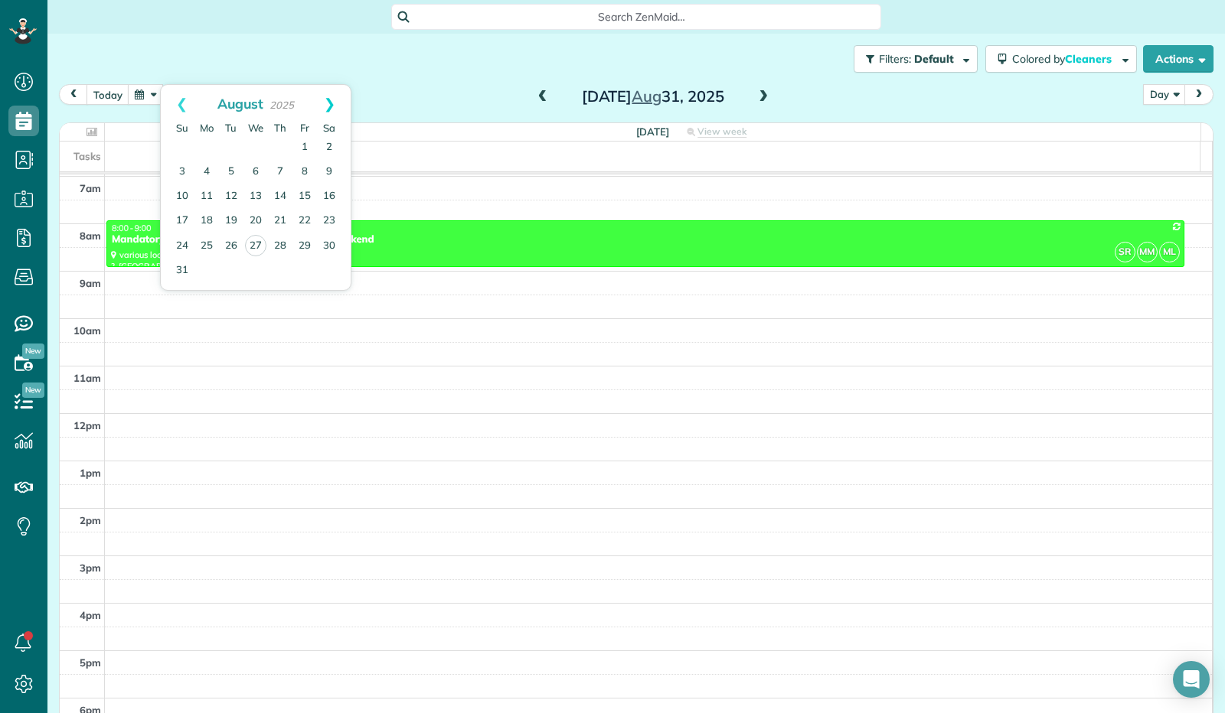
click at [331, 97] on link "Next" at bounding box center [330, 104] width 42 height 38
click at [329, 217] on link "27" at bounding box center [329, 221] width 24 height 24
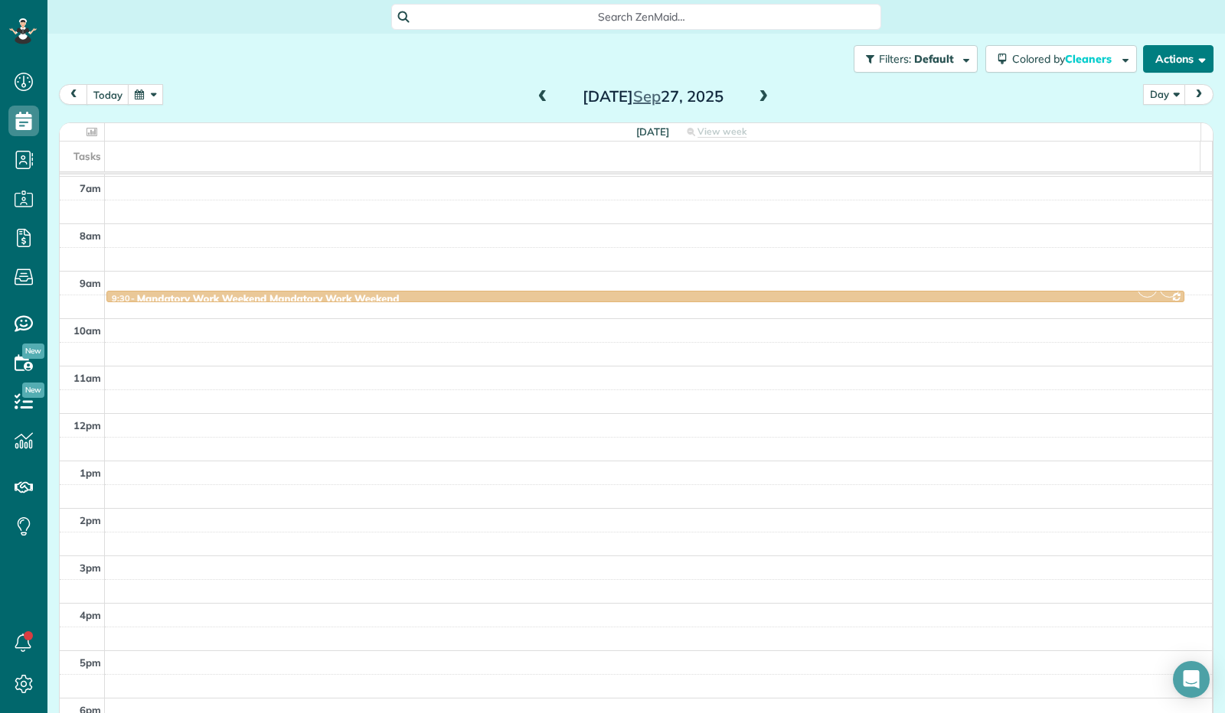
click at [1197, 60] on button "Actions" at bounding box center [1178, 59] width 70 height 28
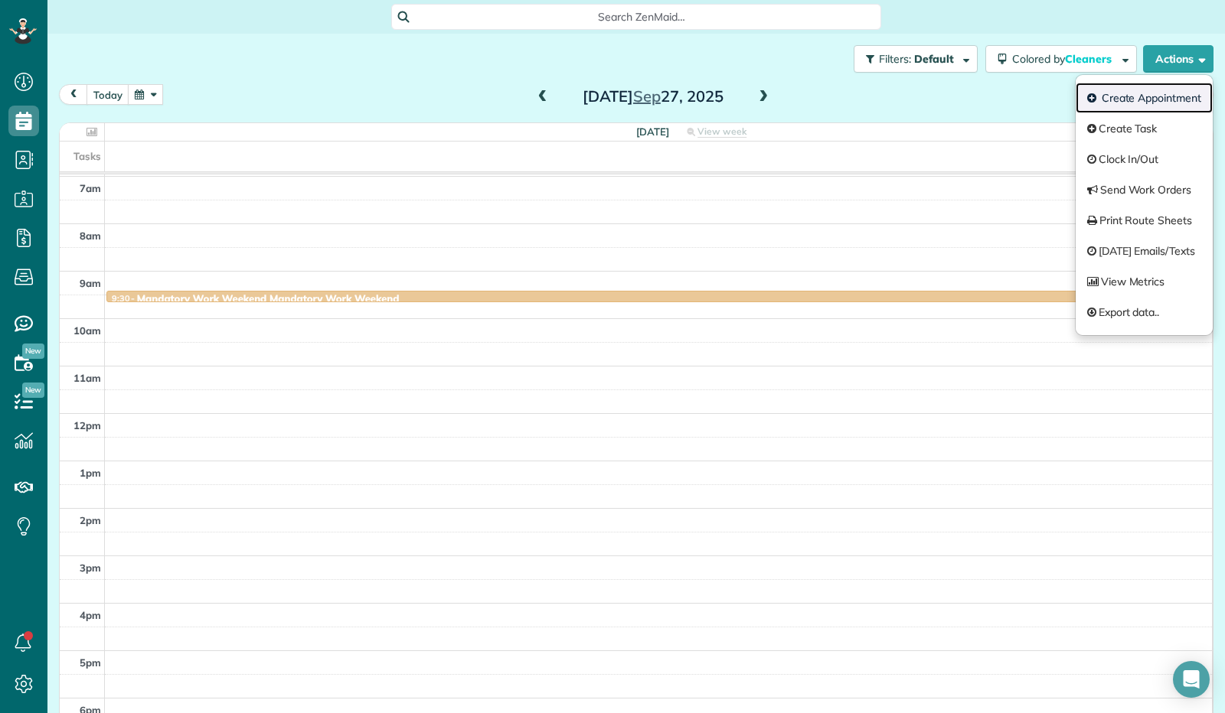
click at [1170, 97] on link "Create Appointment" at bounding box center [1144, 98] width 137 height 31
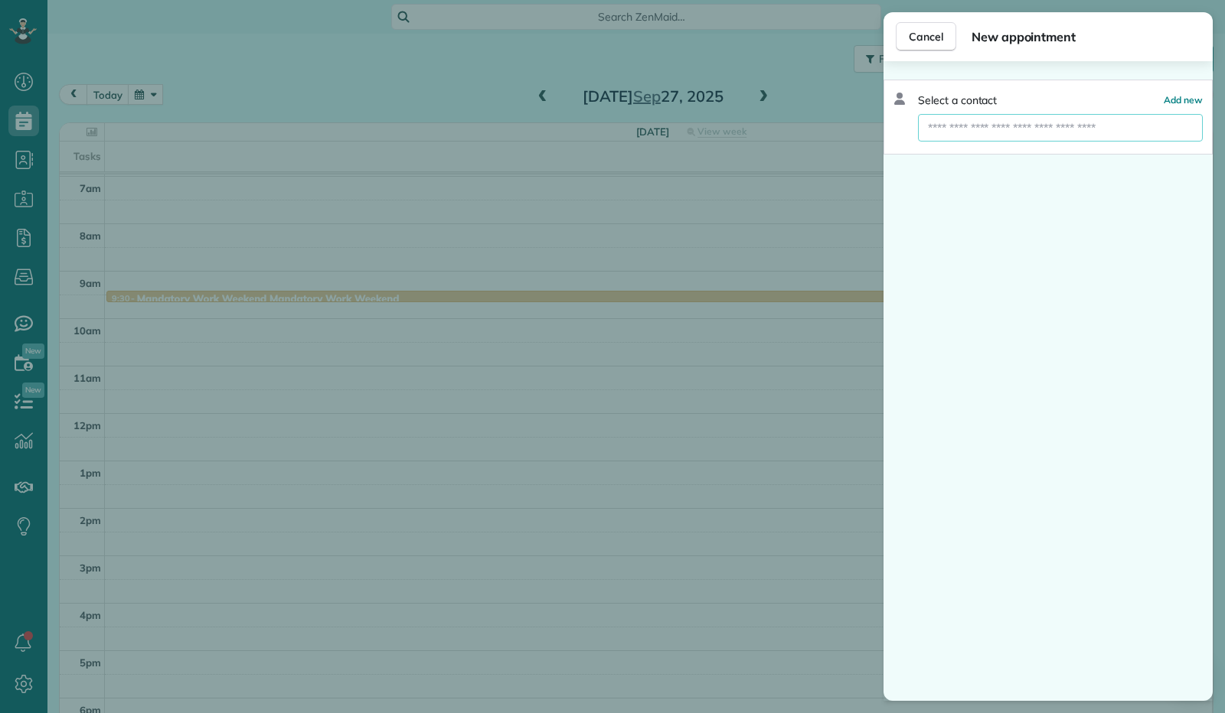
click at [1027, 123] on input "text" at bounding box center [1060, 128] width 285 height 28
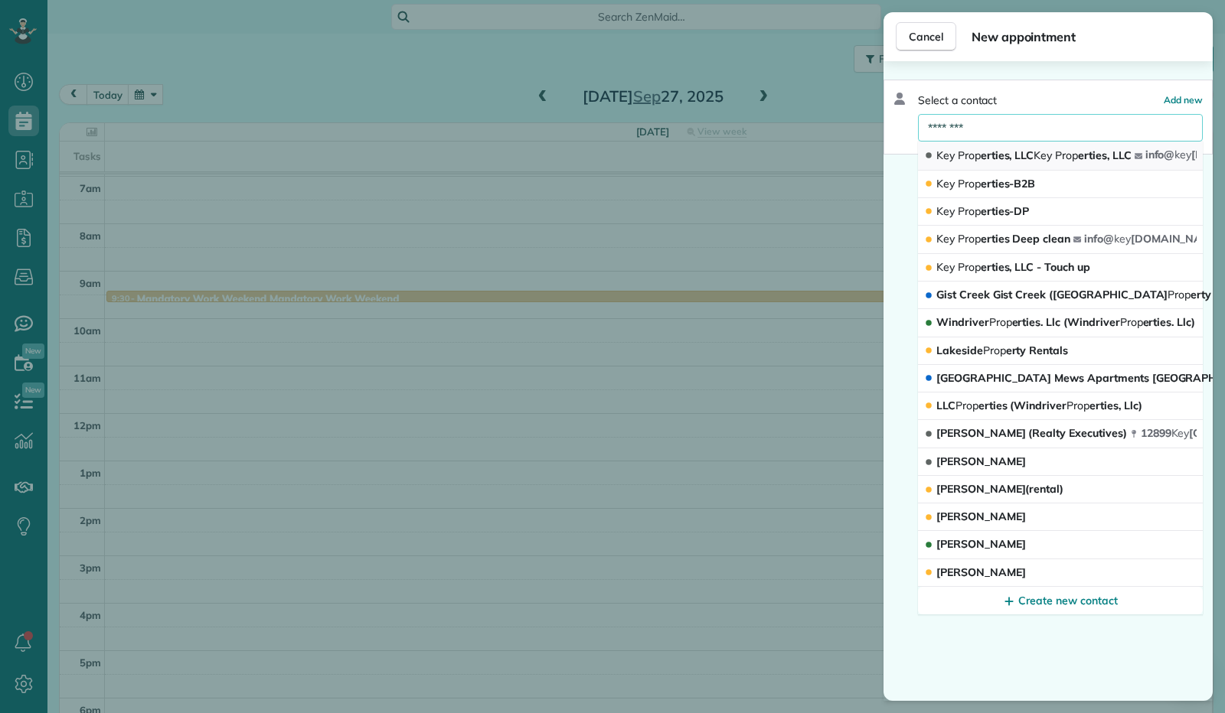
type input "********"
click at [1007, 156] on span "Key Prop erties, LLC Key Prop erties, LLC" at bounding box center [1033, 156] width 195 height 14
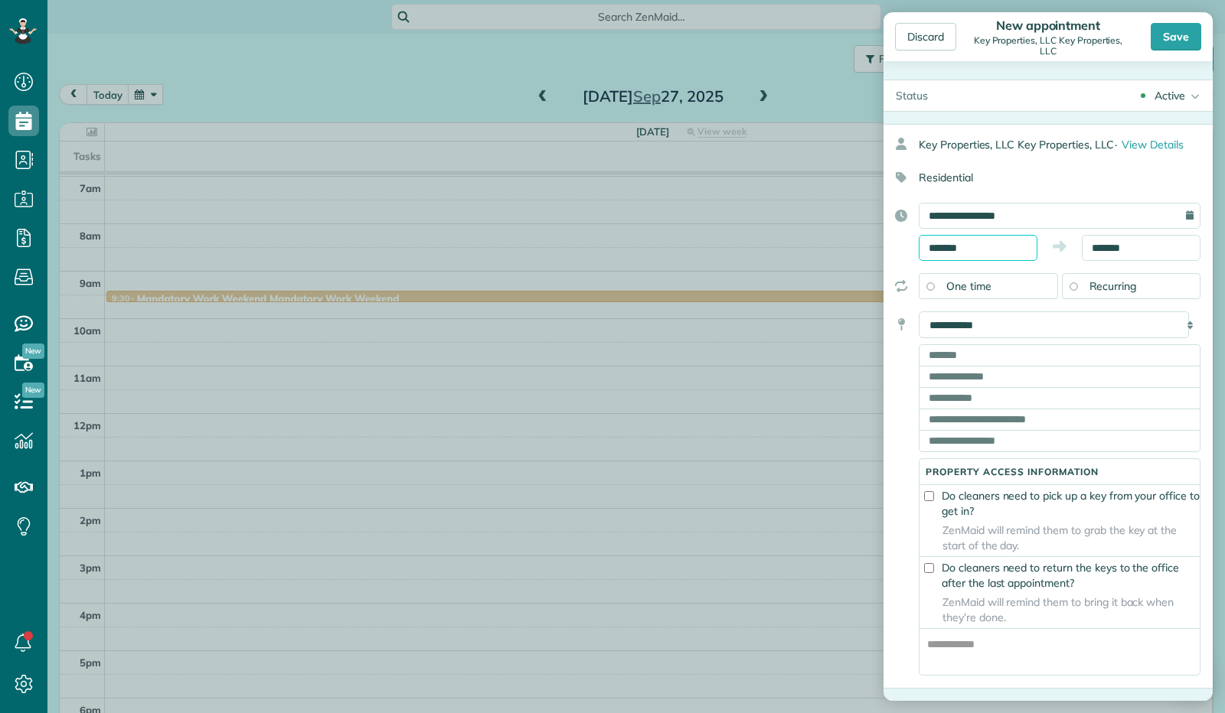
click at [971, 256] on body "Dashboard Scheduling Calendar View List View Dispatch View - Weekly scheduling …" at bounding box center [612, 356] width 1225 height 713
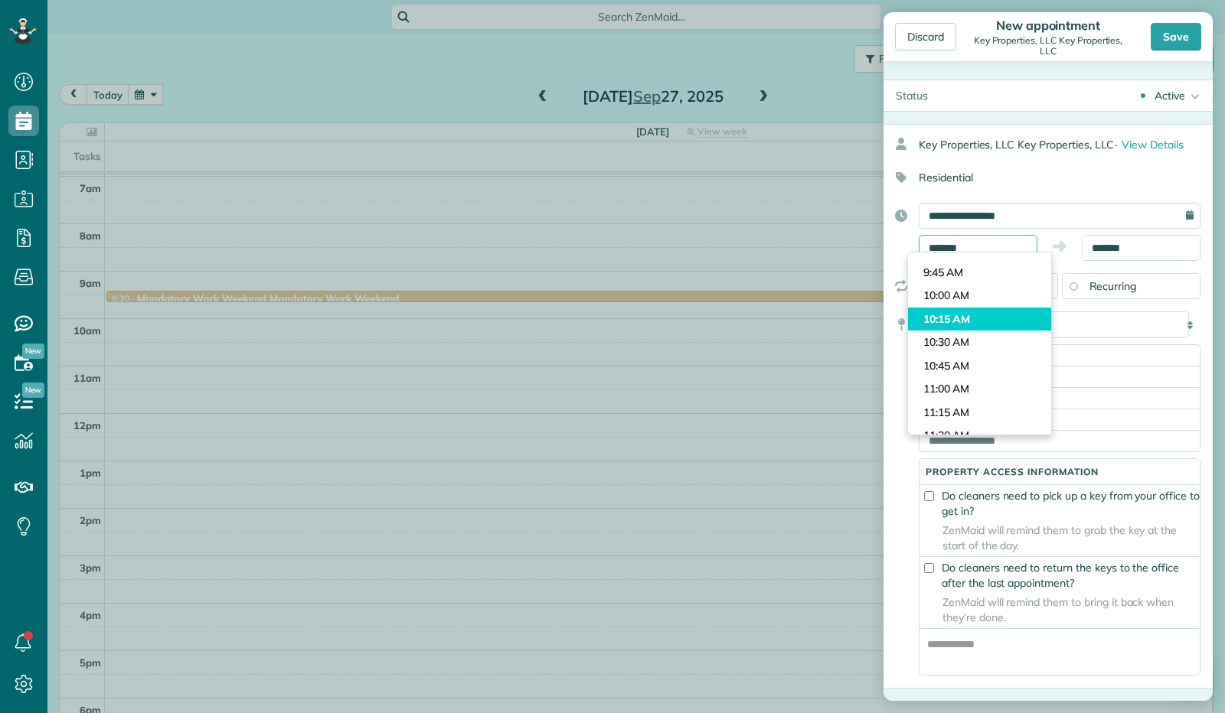
scroll to position [879, 0]
type input "********"
click at [984, 302] on body "Dashboard Scheduling Calendar View List View Dispatch View - Weekly scheduling …" at bounding box center [612, 356] width 1225 height 713
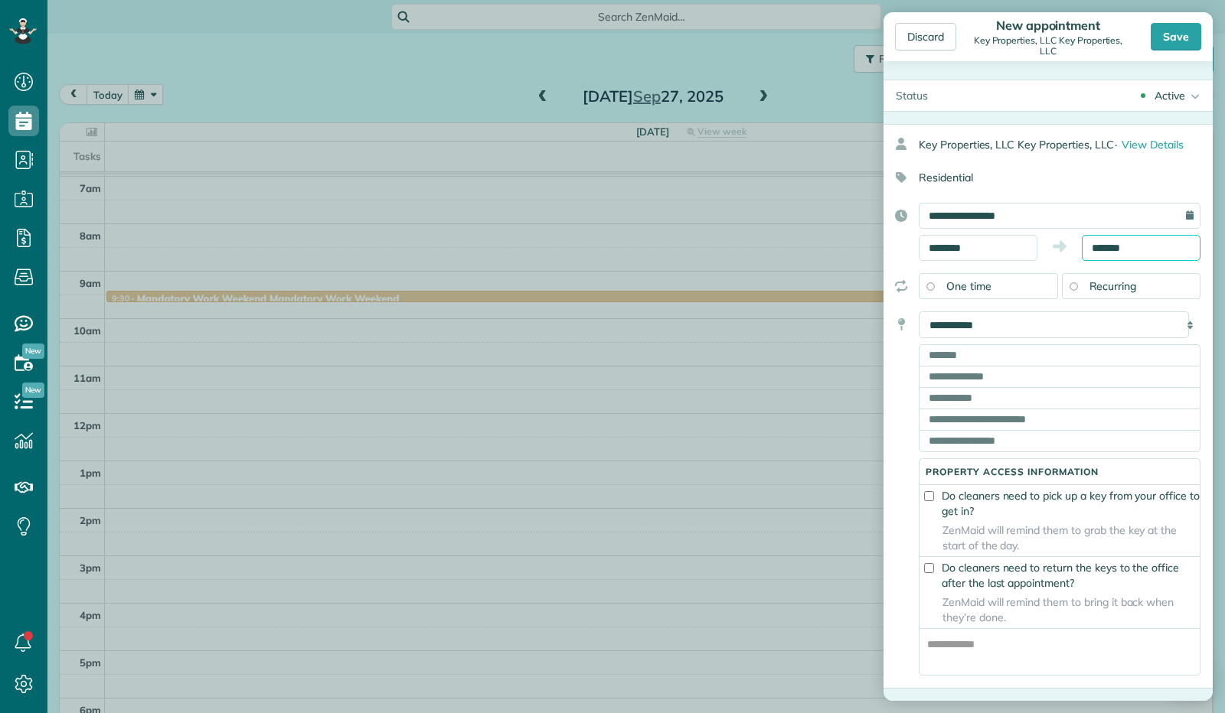
click at [1110, 236] on input "*******" at bounding box center [1141, 248] width 119 height 26
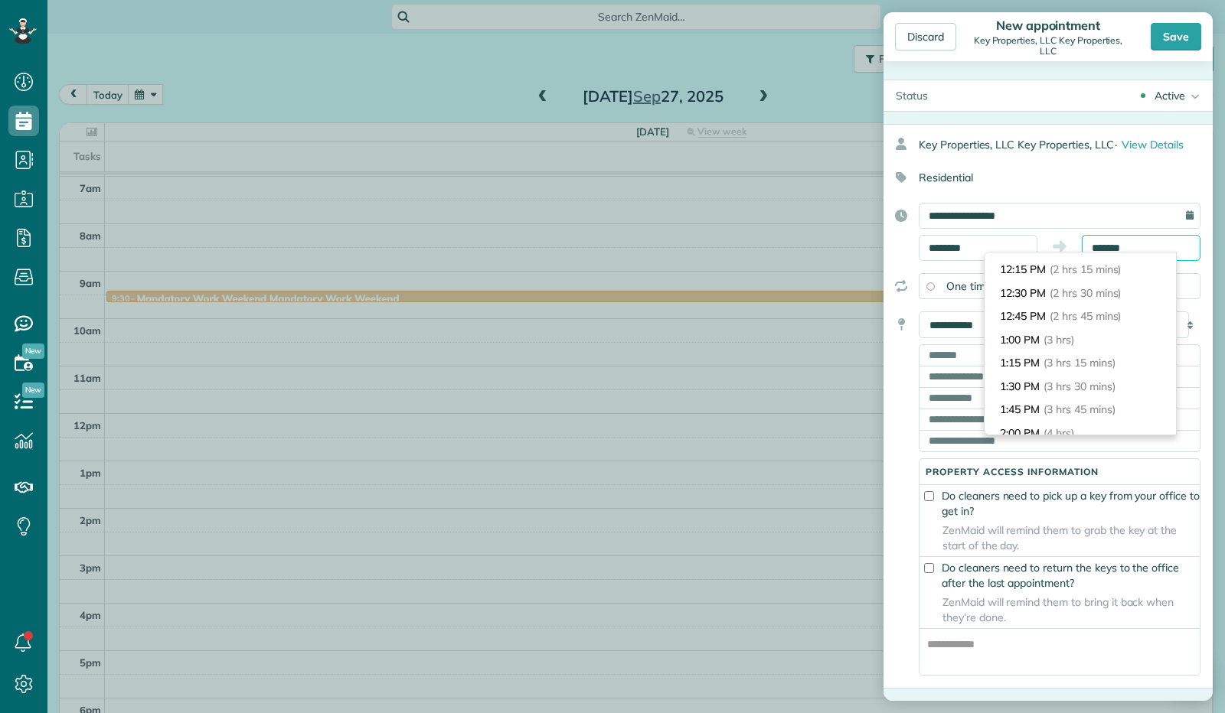
scroll to position [155, 0]
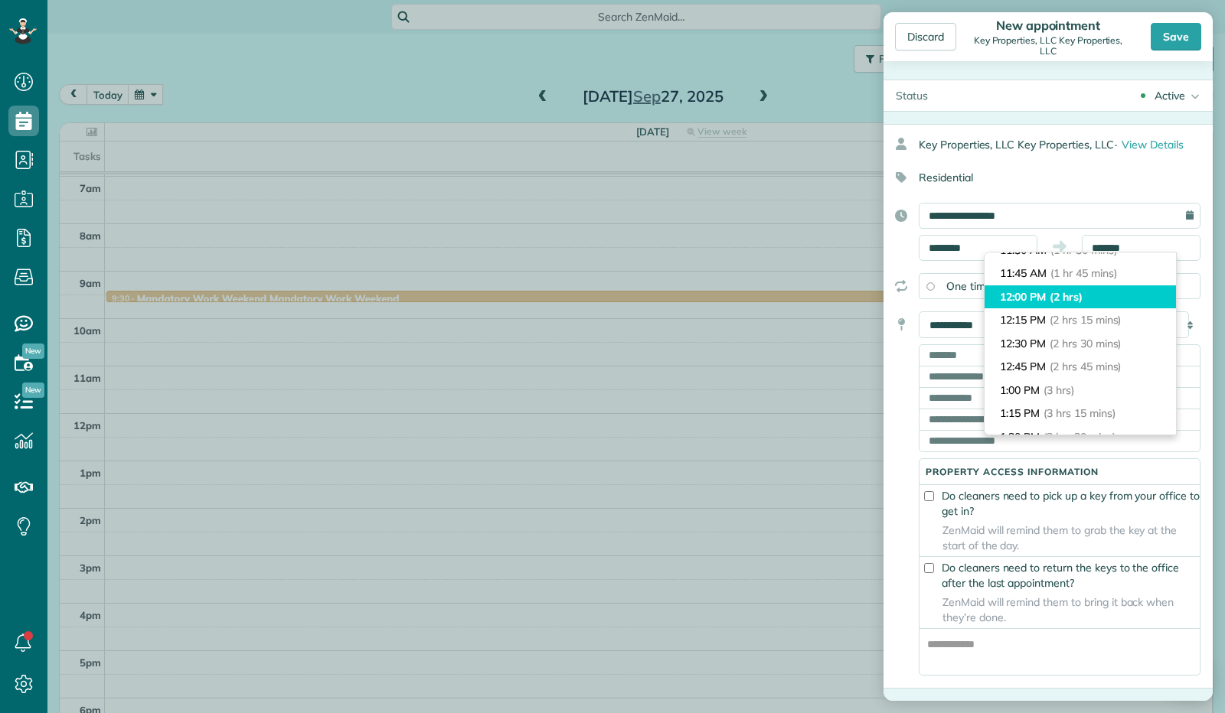
type input "********"
click at [1096, 292] on li "12:00 PM (2 hrs)" at bounding box center [1079, 298] width 191 height 24
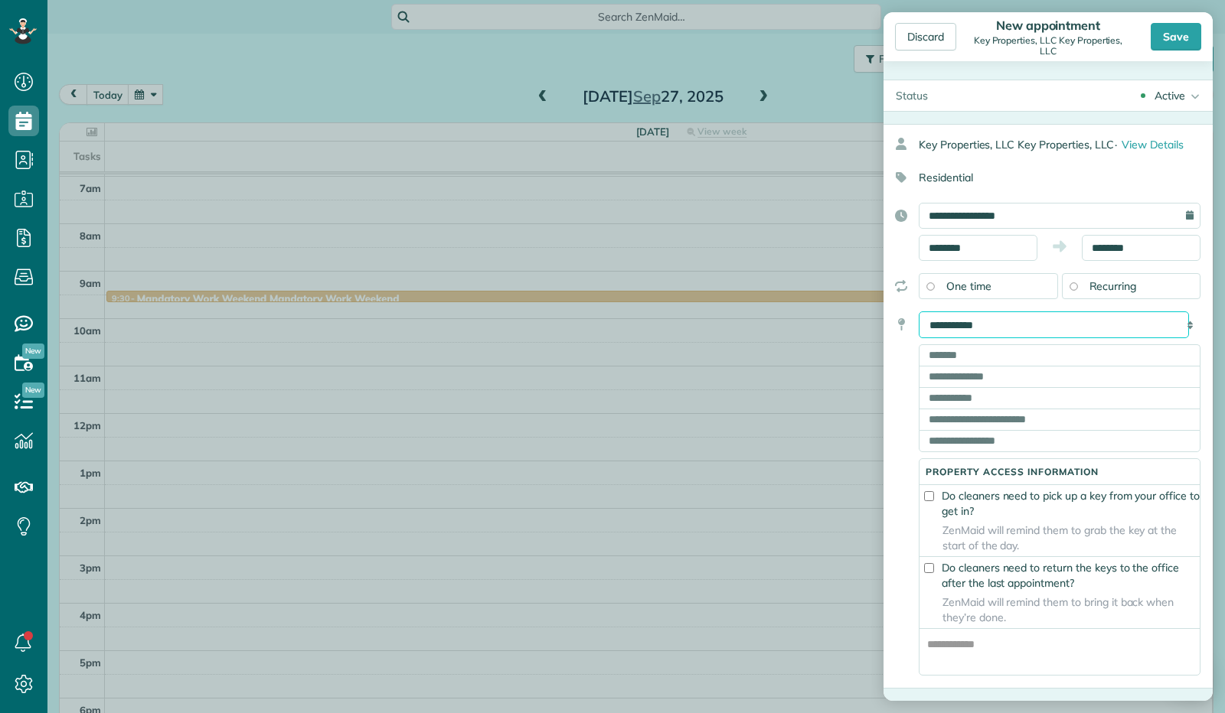
click at [1033, 325] on select "**********" at bounding box center [1054, 325] width 270 height 27
select select "*******"
click at [919, 312] on select "**********" at bounding box center [1054, 325] width 270 height 27
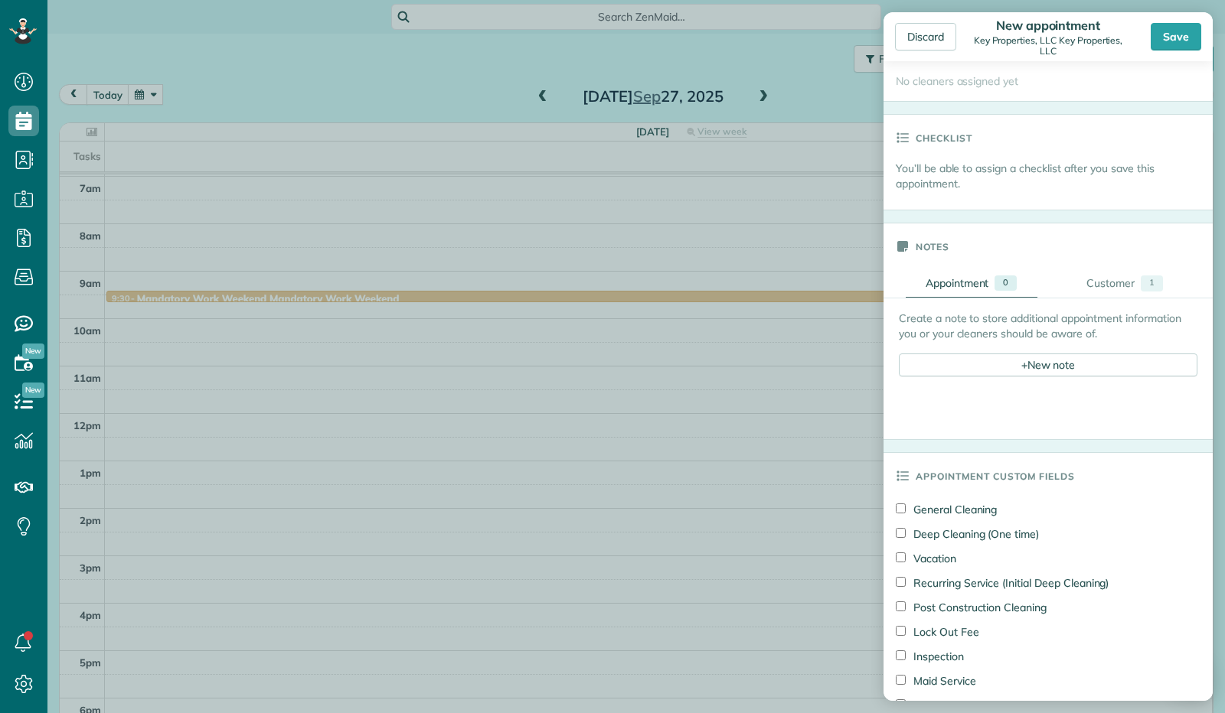
scroll to position [383, 0]
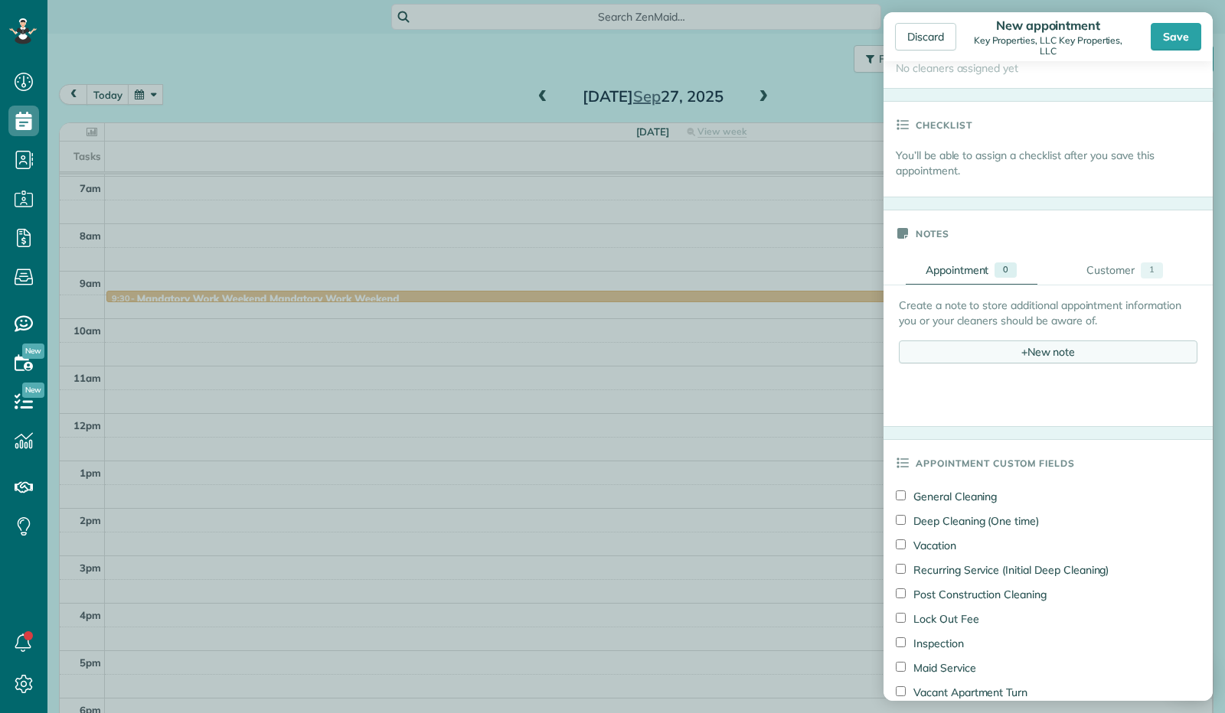
click at [1029, 351] on div "+ New note" at bounding box center [1048, 352] width 299 height 23
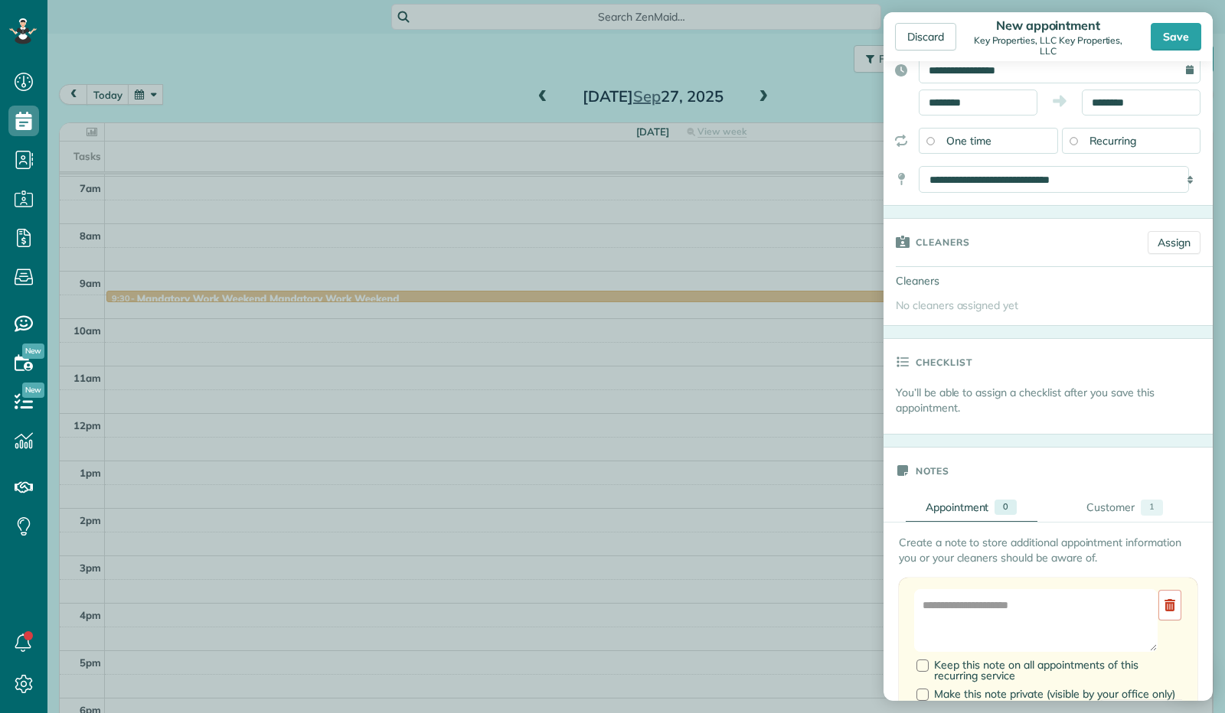
scroll to position [153, 0]
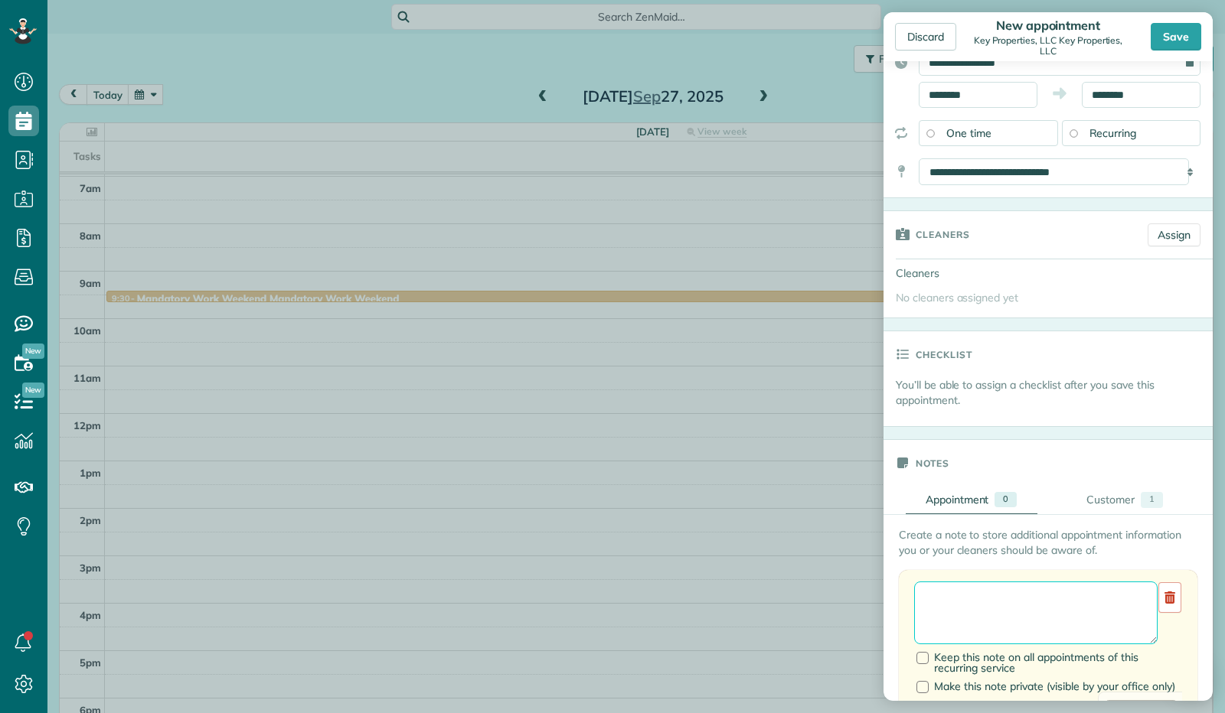
drag, startPoint x: 1031, startPoint y: 596, endPoint x: 1032, endPoint y: 585, distance: 10.7
click at [1033, 596] on textarea at bounding box center [1035, 613] width 243 height 63
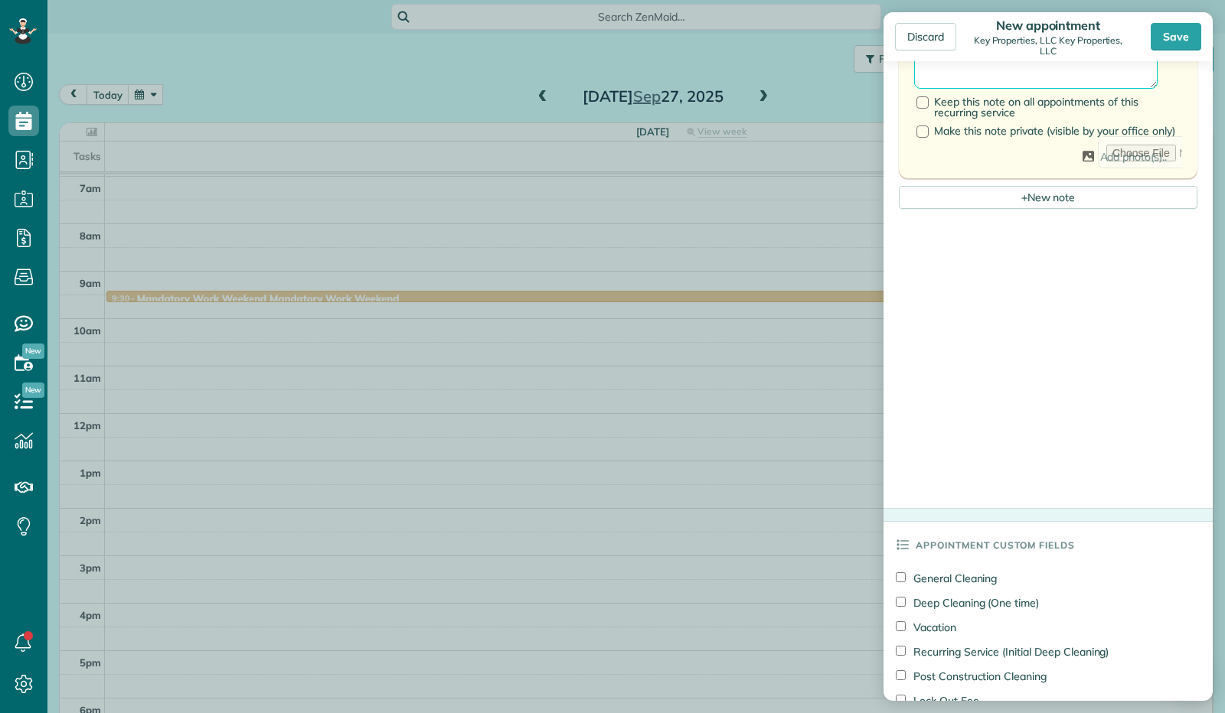
scroll to position [842, 0]
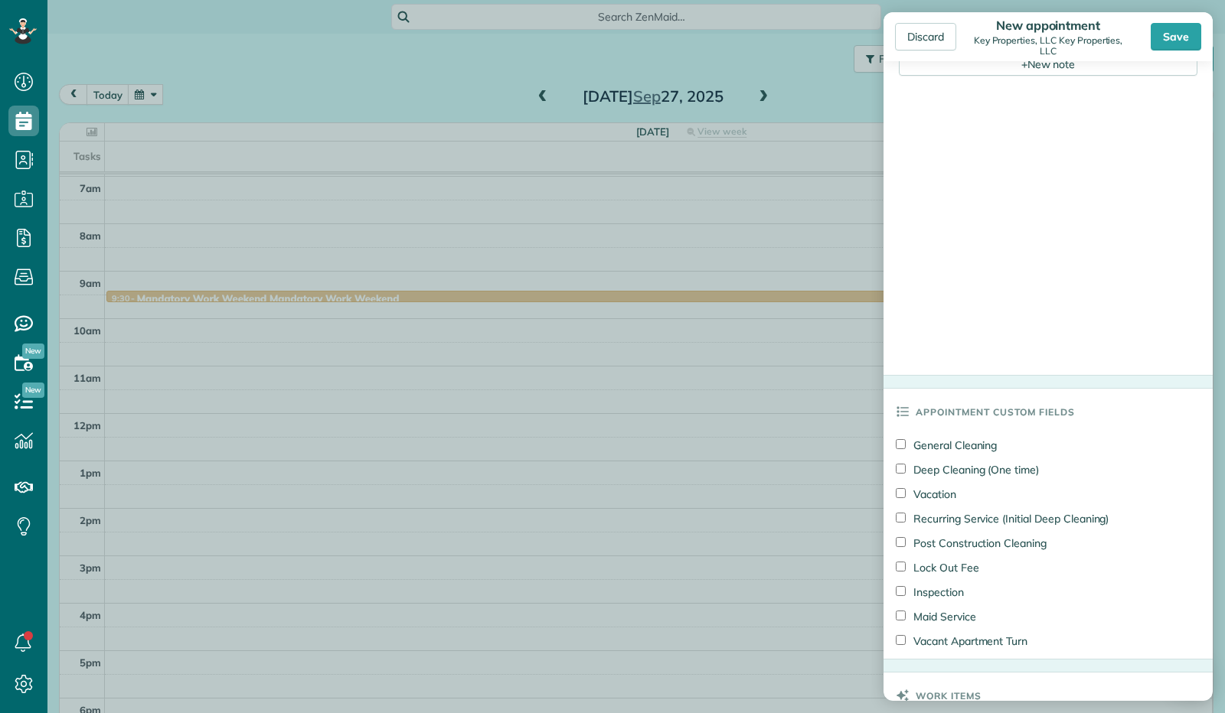
type textarea "**********"
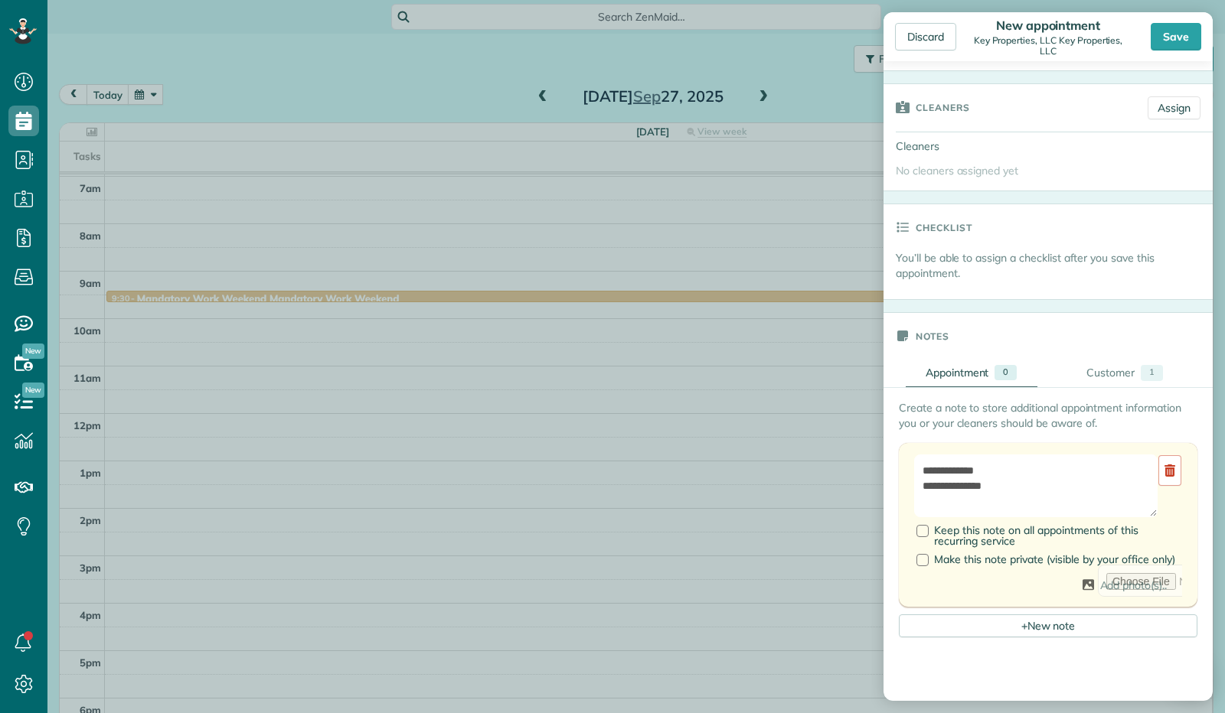
scroll to position [77, 0]
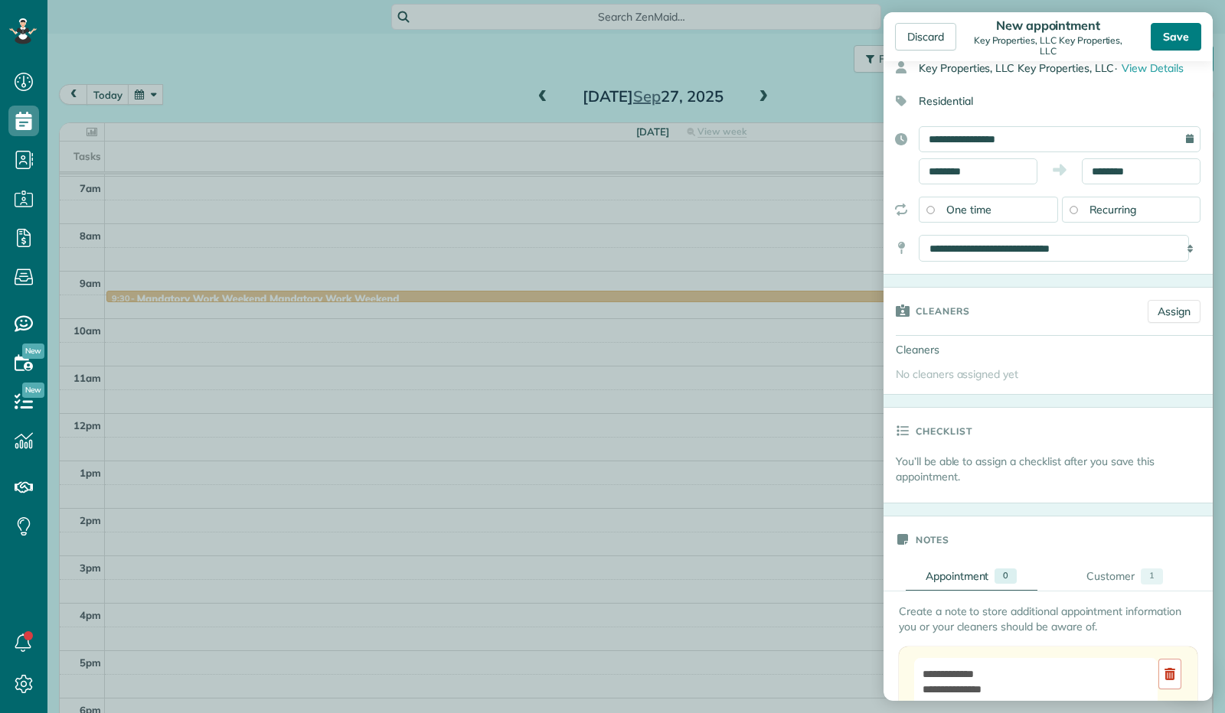
click at [1176, 41] on div "Save" at bounding box center [1176, 37] width 51 height 28
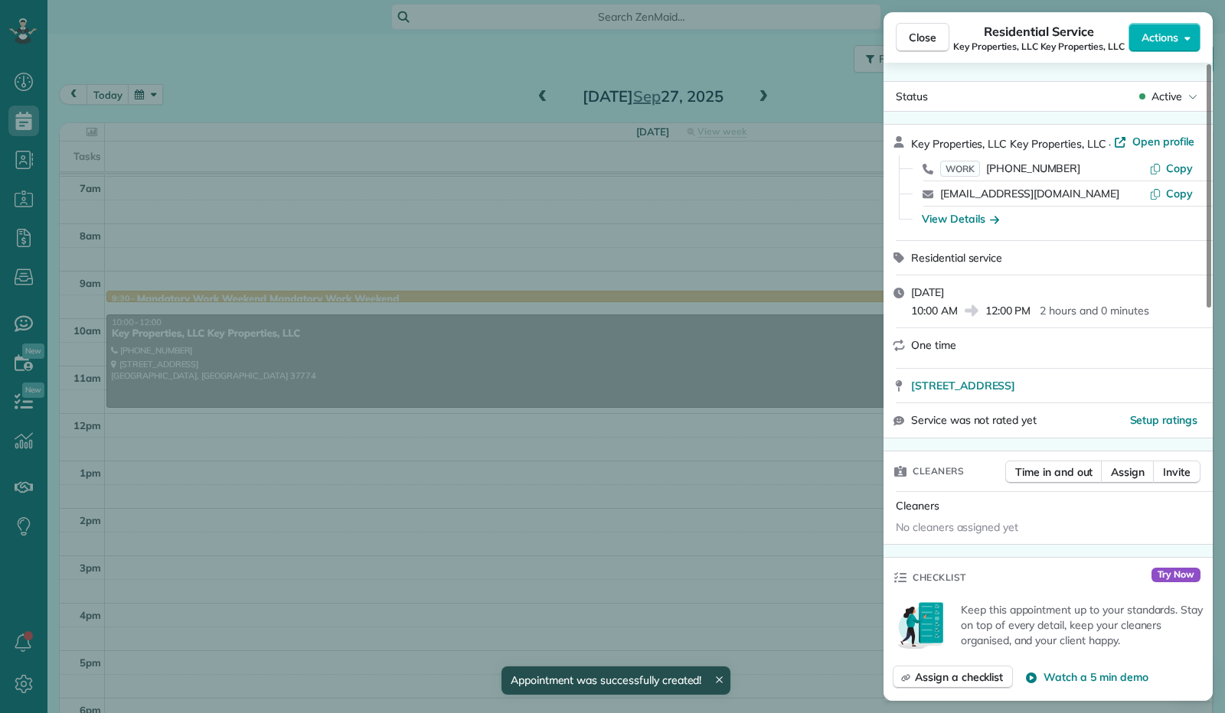
click at [932, 38] on span "Close" at bounding box center [923, 37] width 28 height 15
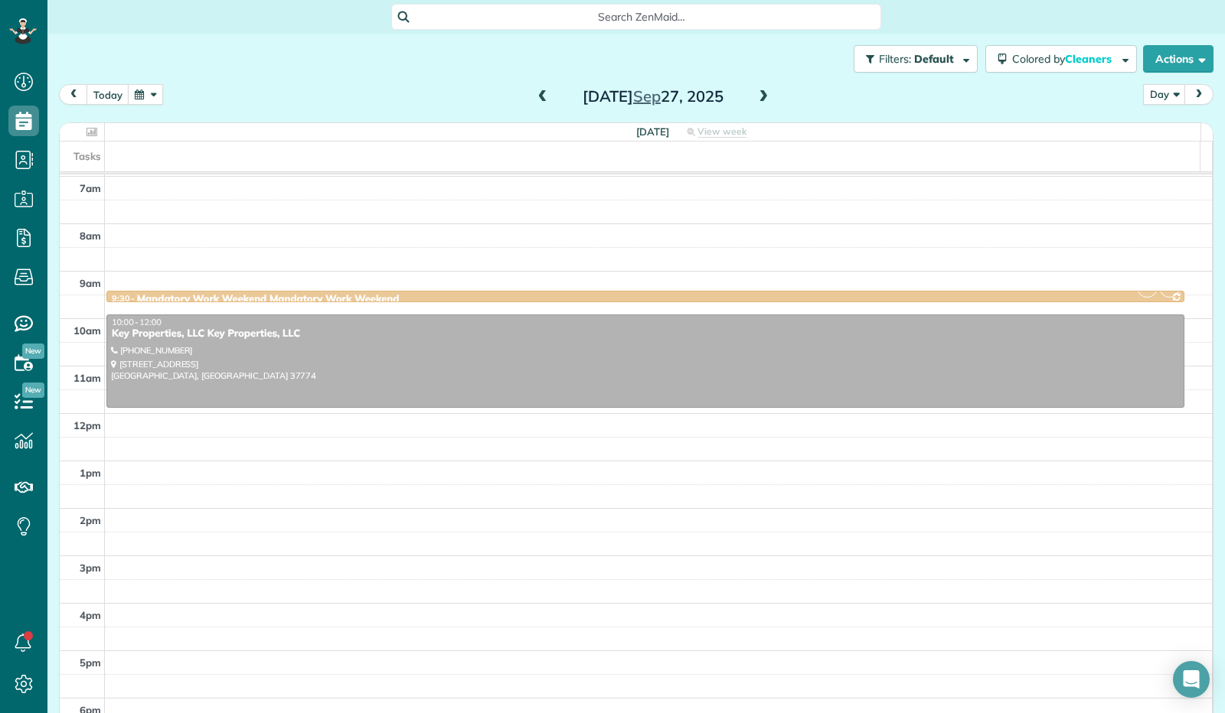
click at [147, 96] on button "button" at bounding box center [145, 94] width 35 height 21
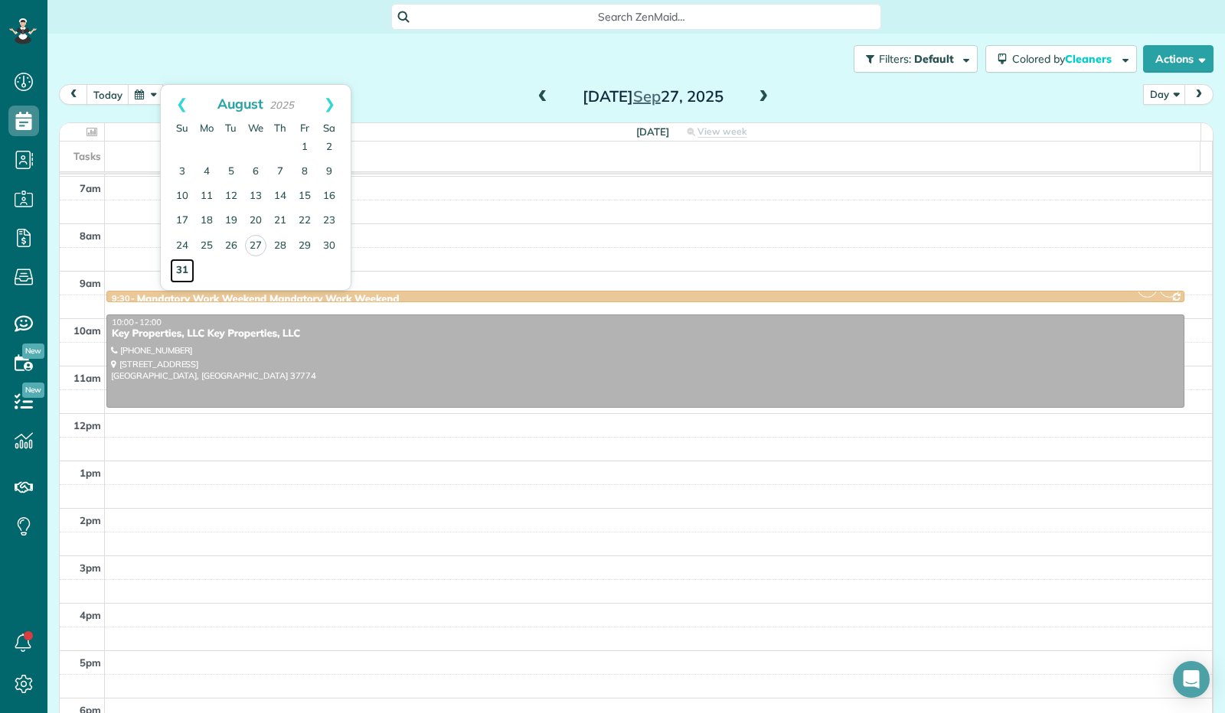
click at [178, 266] on link "31" at bounding box center [182, 271] width 24 height 24
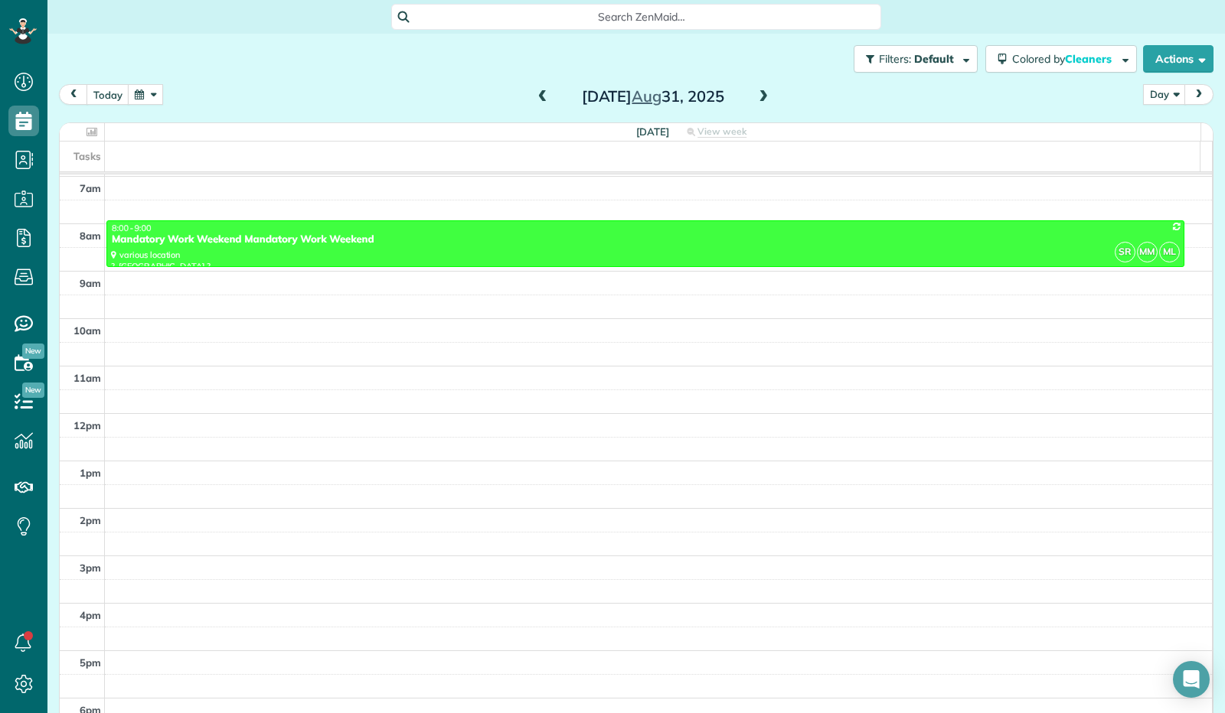
click at [759, 95] on span at bounding box center [763, 97] width 17 height 14
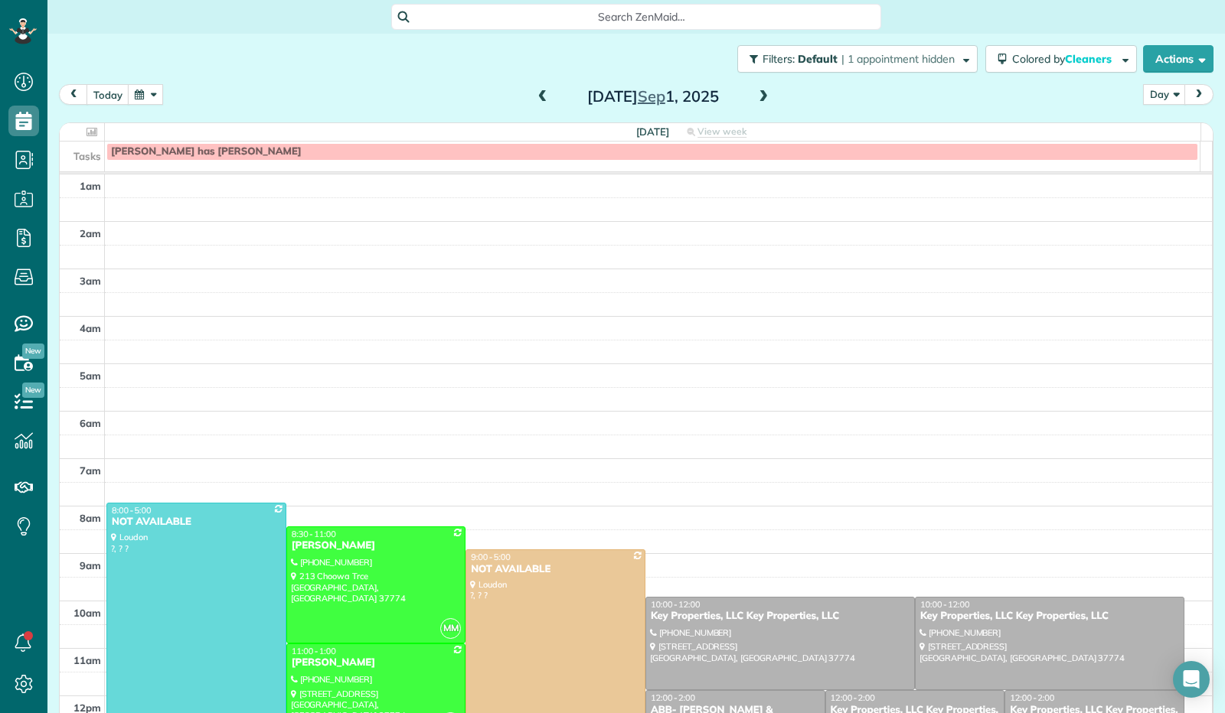
scroll to position [230, 0]
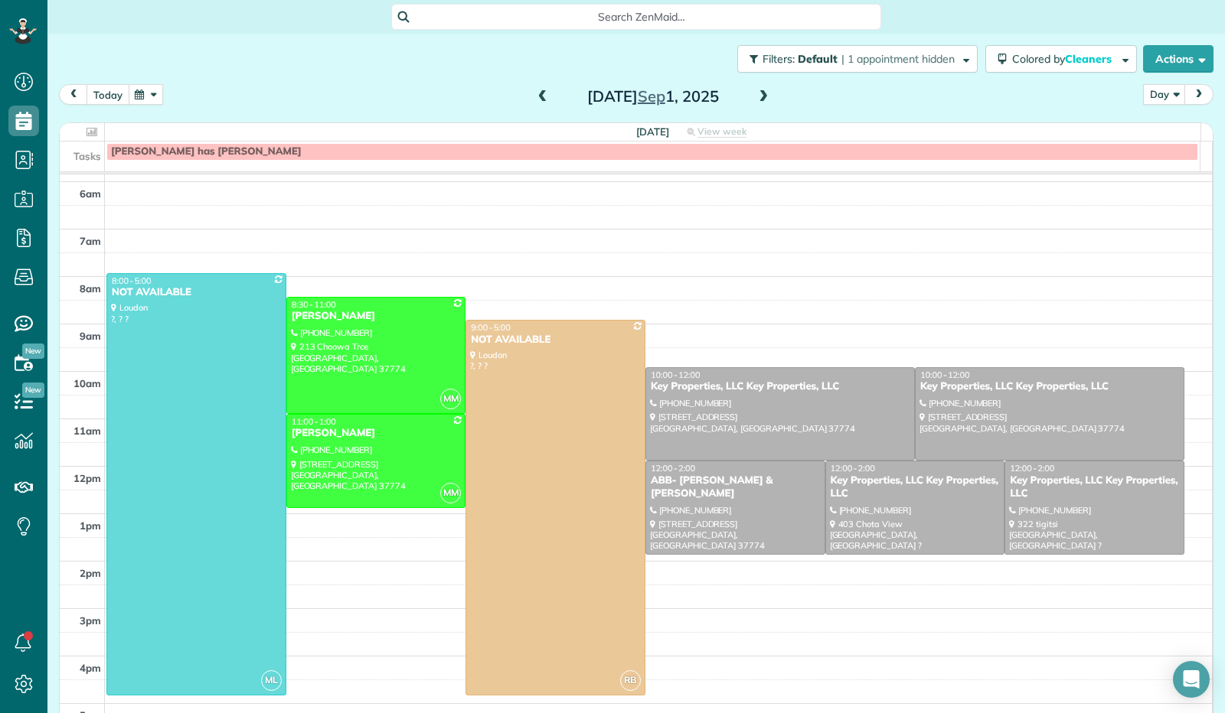
click at [109, 93] on button "today" at bounding box center [108, 94] width 43 height 21
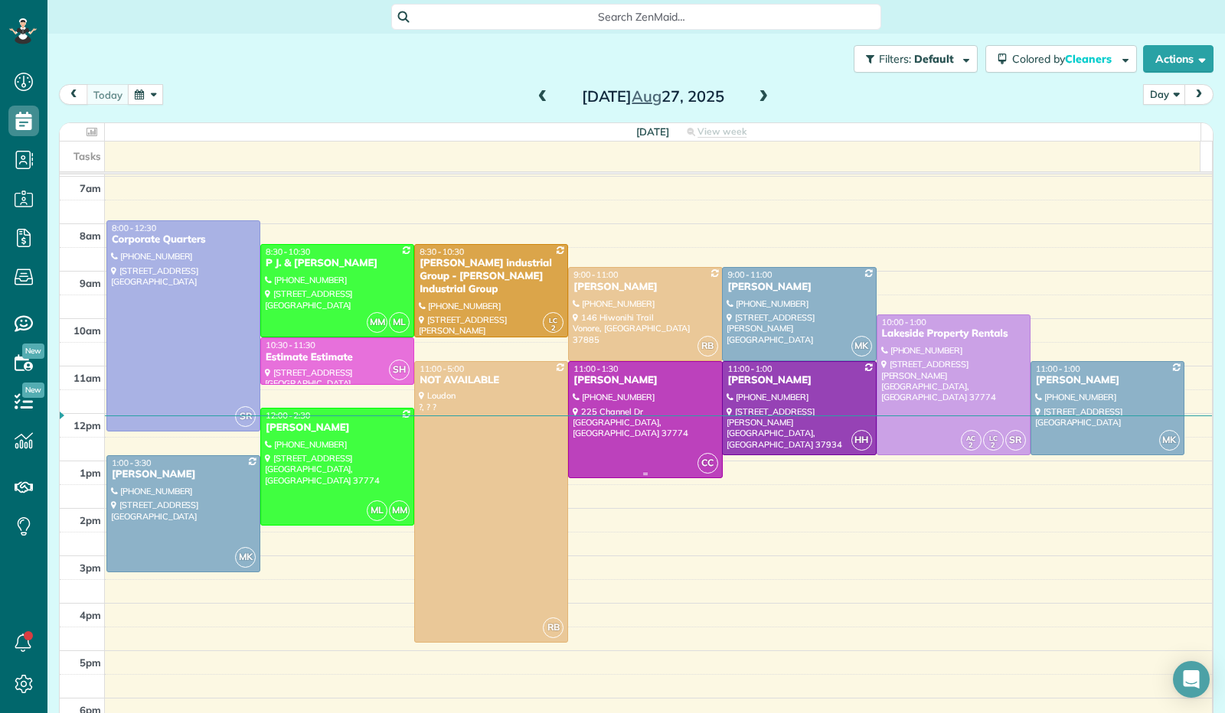
click at [665, 384] on div "[PERSON_NAME]" at bounding box center [645, 380] width 145 height 13
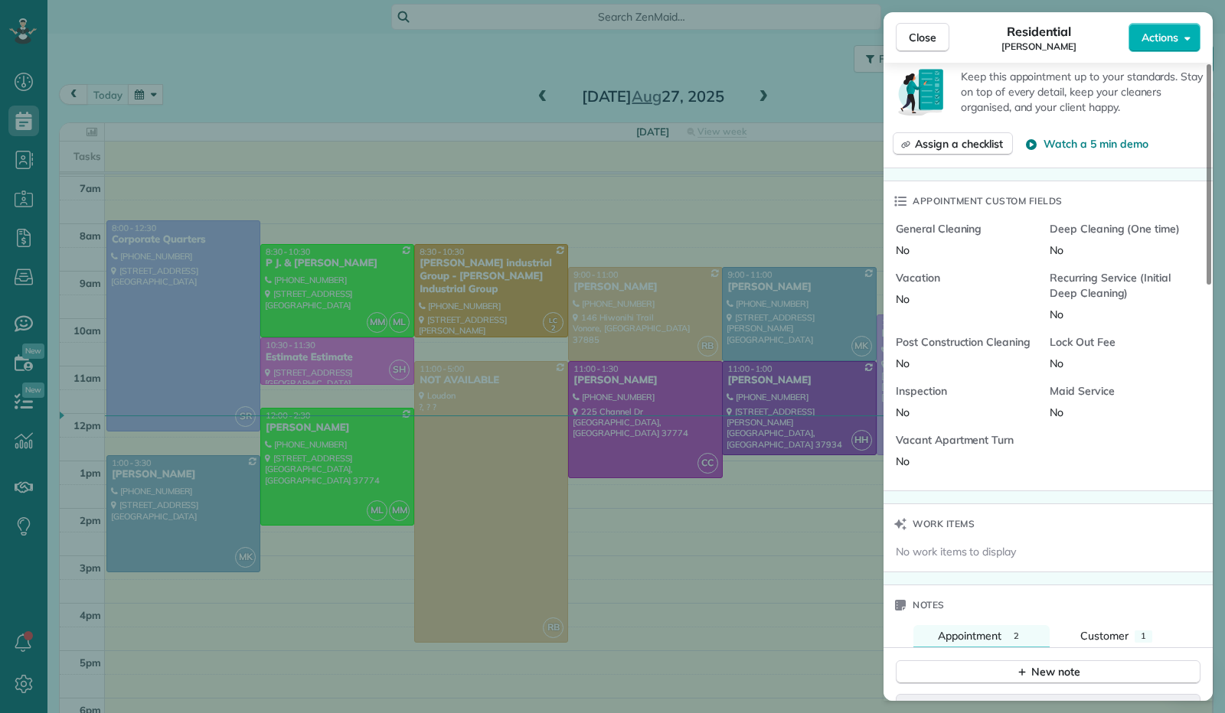
scroll to position [920, 0]
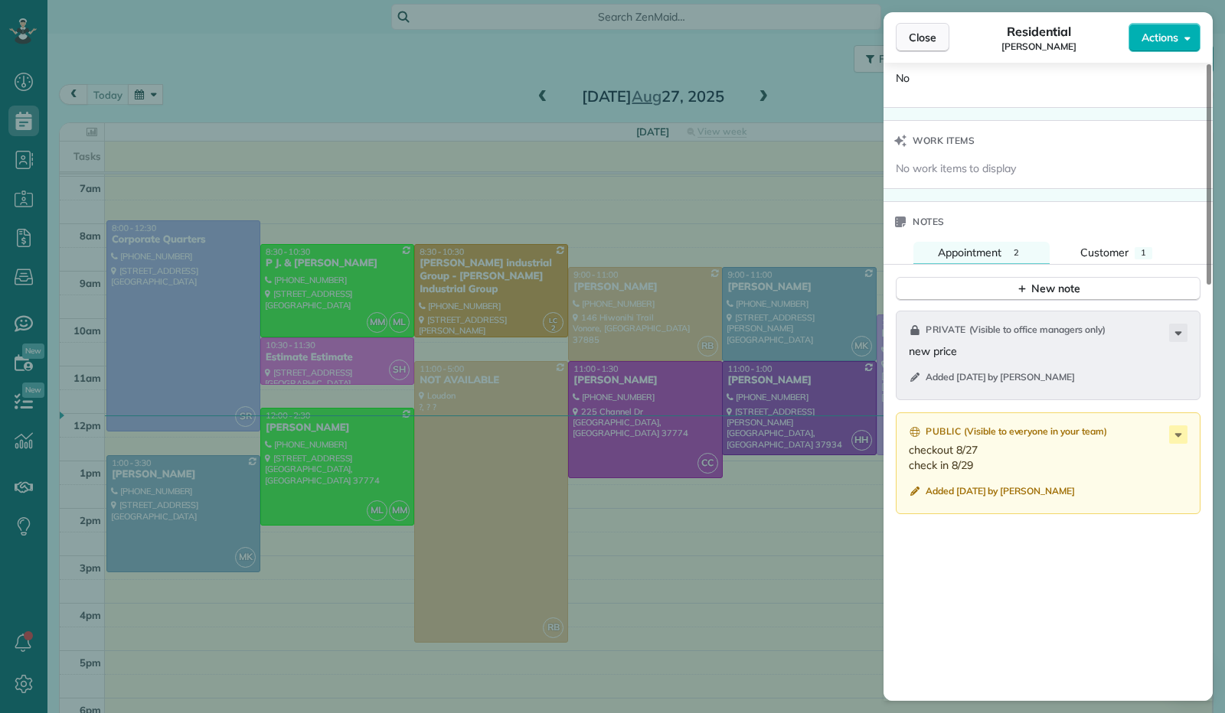
click at [922, 44] on span "Close" at bounding box center [923, 37] width 28 height 15
